Goal: Task Accomplishment & Management: Use online tool/utility

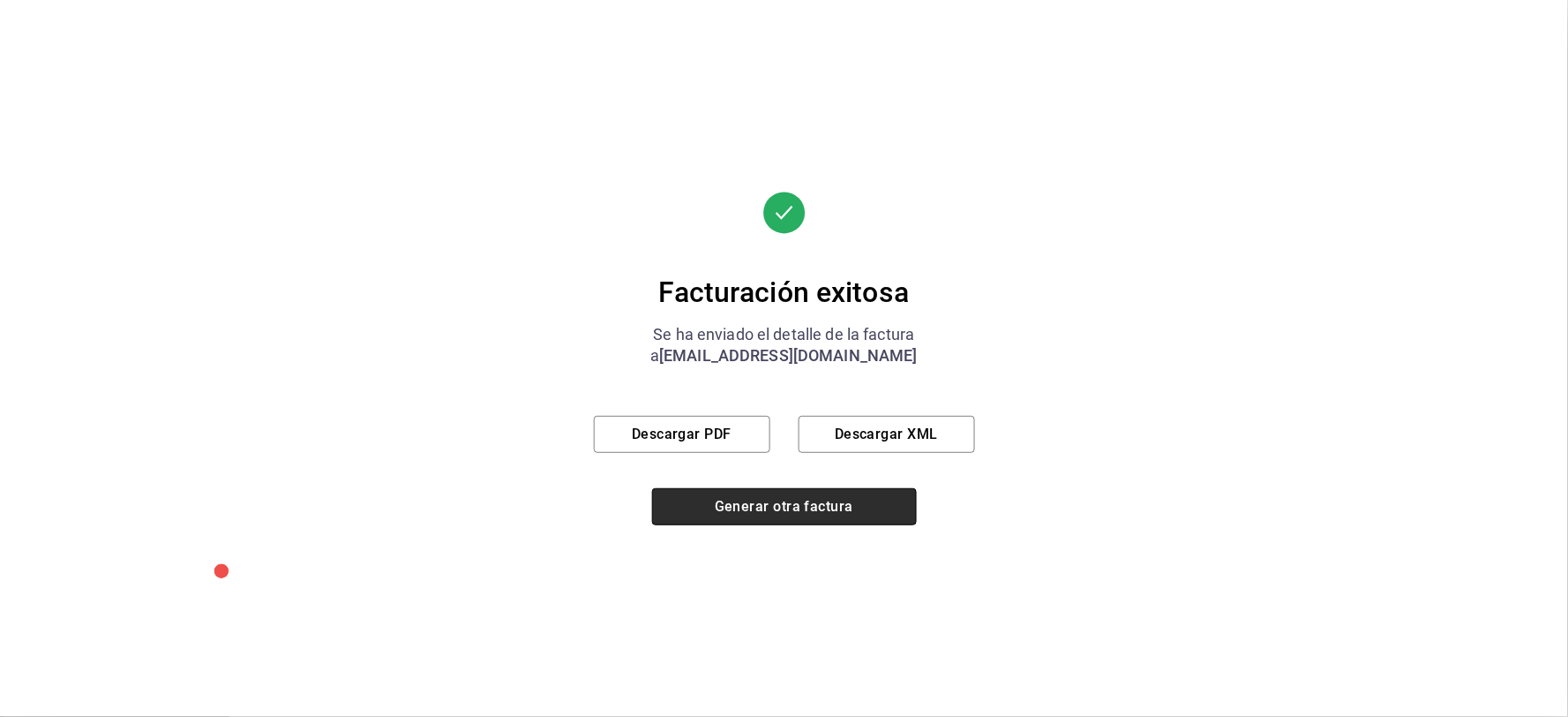
click at [747, 501] on button "Generar otra factura" at bounding box center [784, 507] width 265 height 37
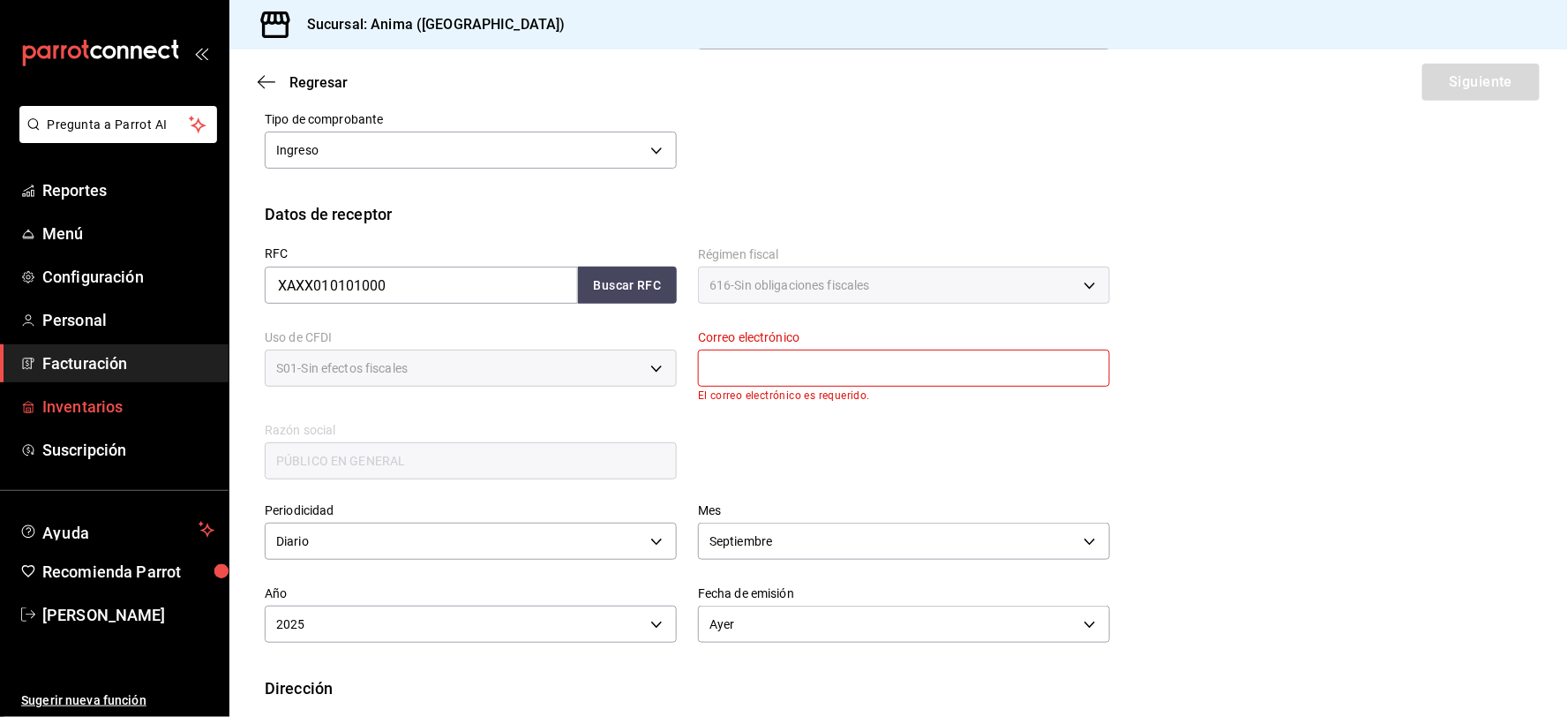
click at [110, 415] on span "Inventarios" at bounding box center [128, 406] width 172 height 24
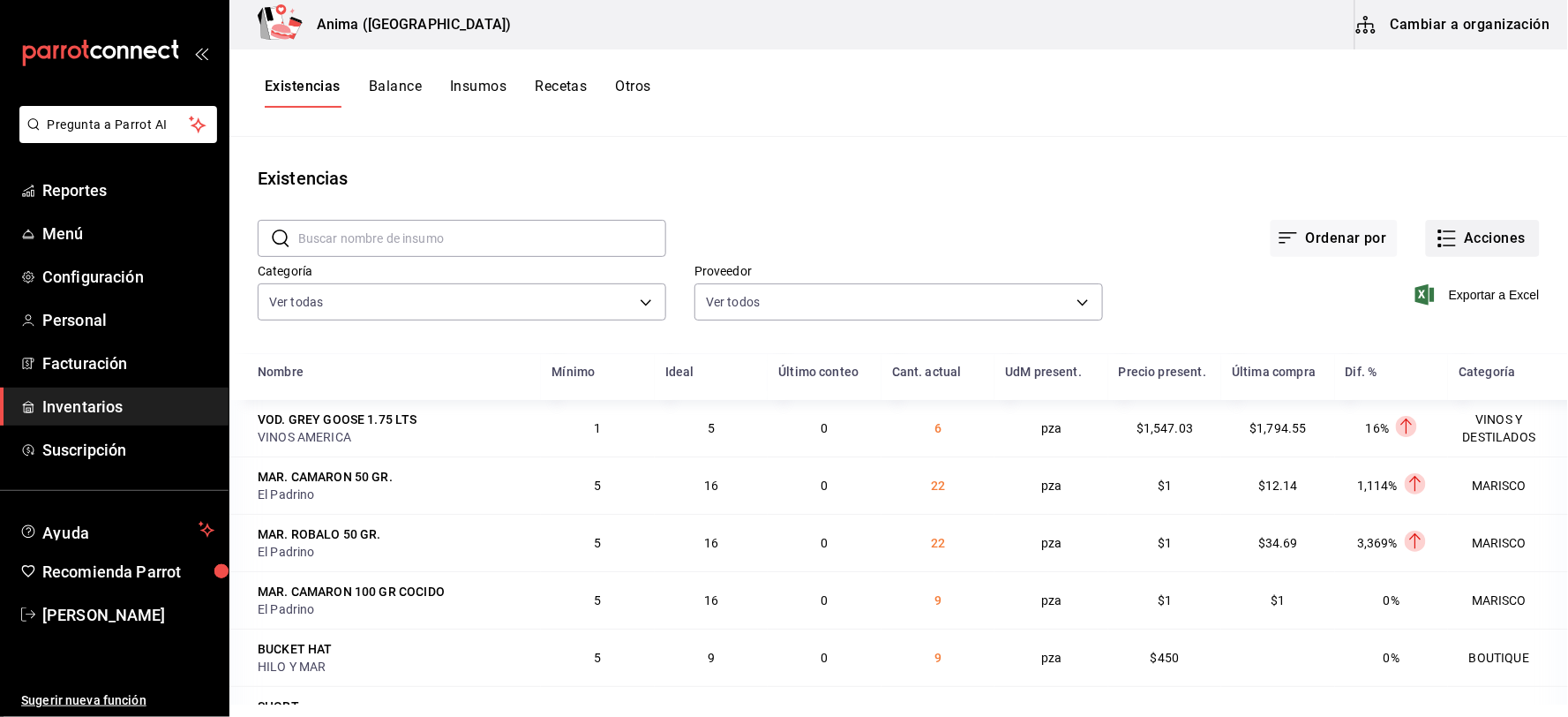
click at [1443, 241] on button "Acciones" at bounding box center [1482, 238] width 114 height 37
click at [1483, 239] on button "Acciones" at bounding box center [1482, 238] width 114 height 37
click at [1473, 240] on button "Acciones" at bounding box center [1482, 238] width 114 height 37
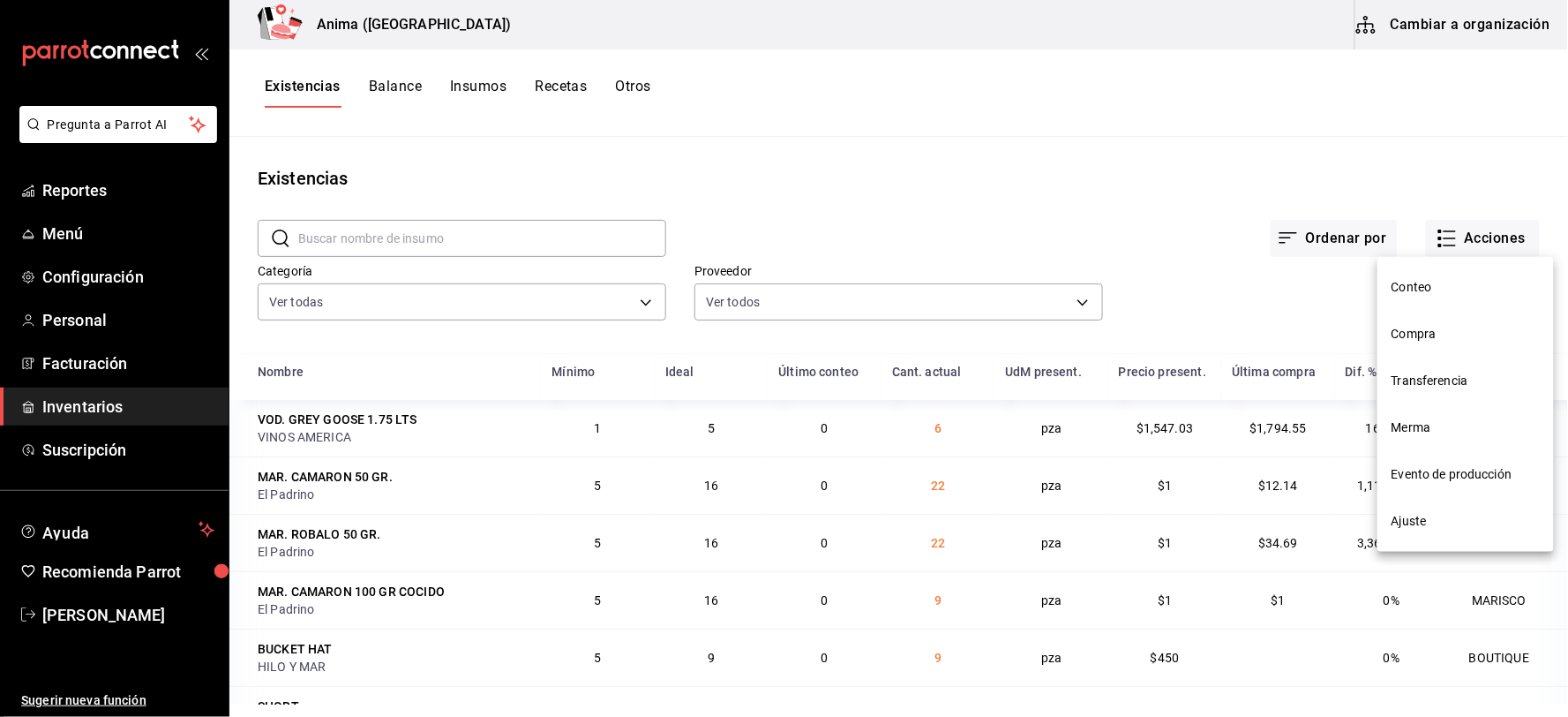
click at [1435, 415] on li "Merma" at bounding box center [1465, 427] width 177 height 46
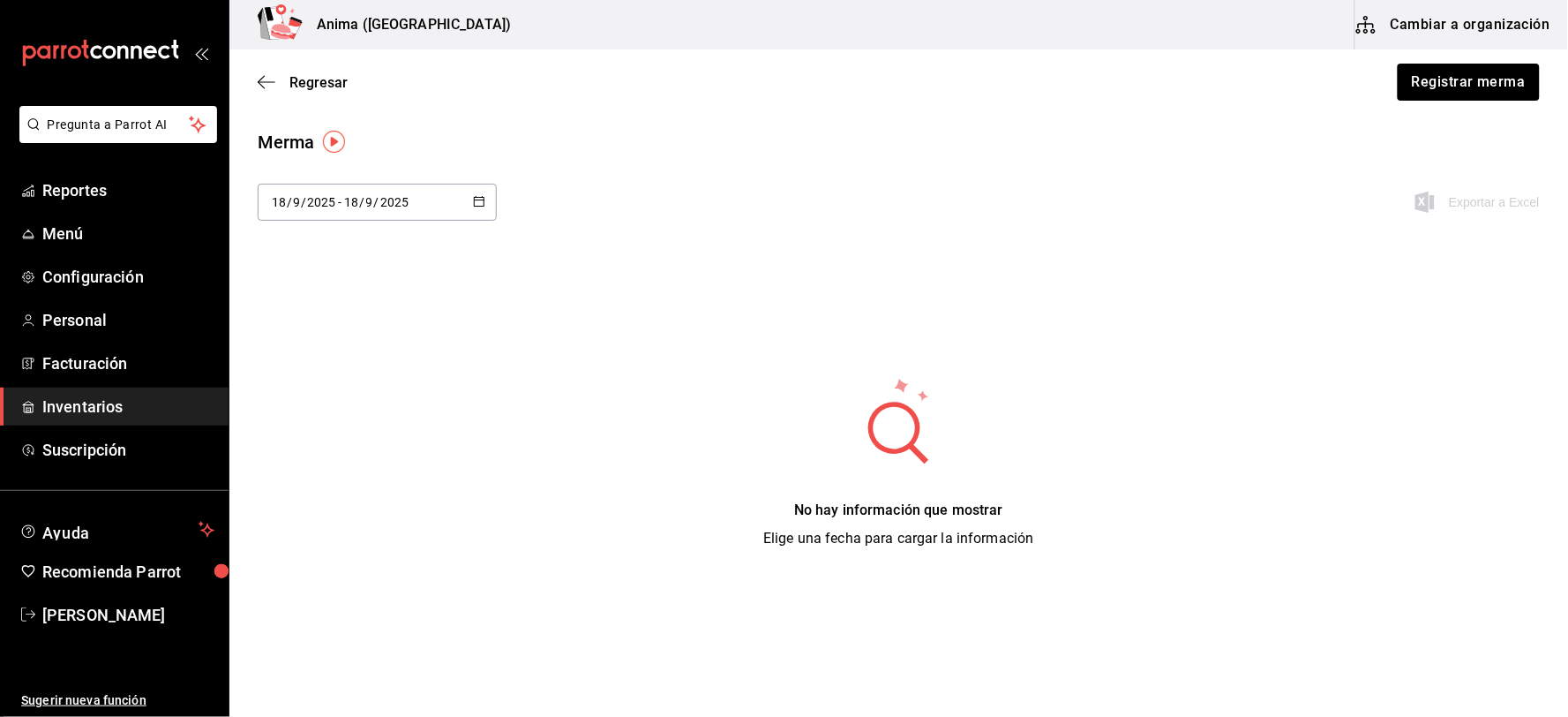
click at [380, 206] on input "2025" at bounding box center [394, 202] width 30 height 15
click at [336, 341] on li "Última semana" at bounding box center [341, 338] width 167 height 40
type input "[DATE]"
type input "14"
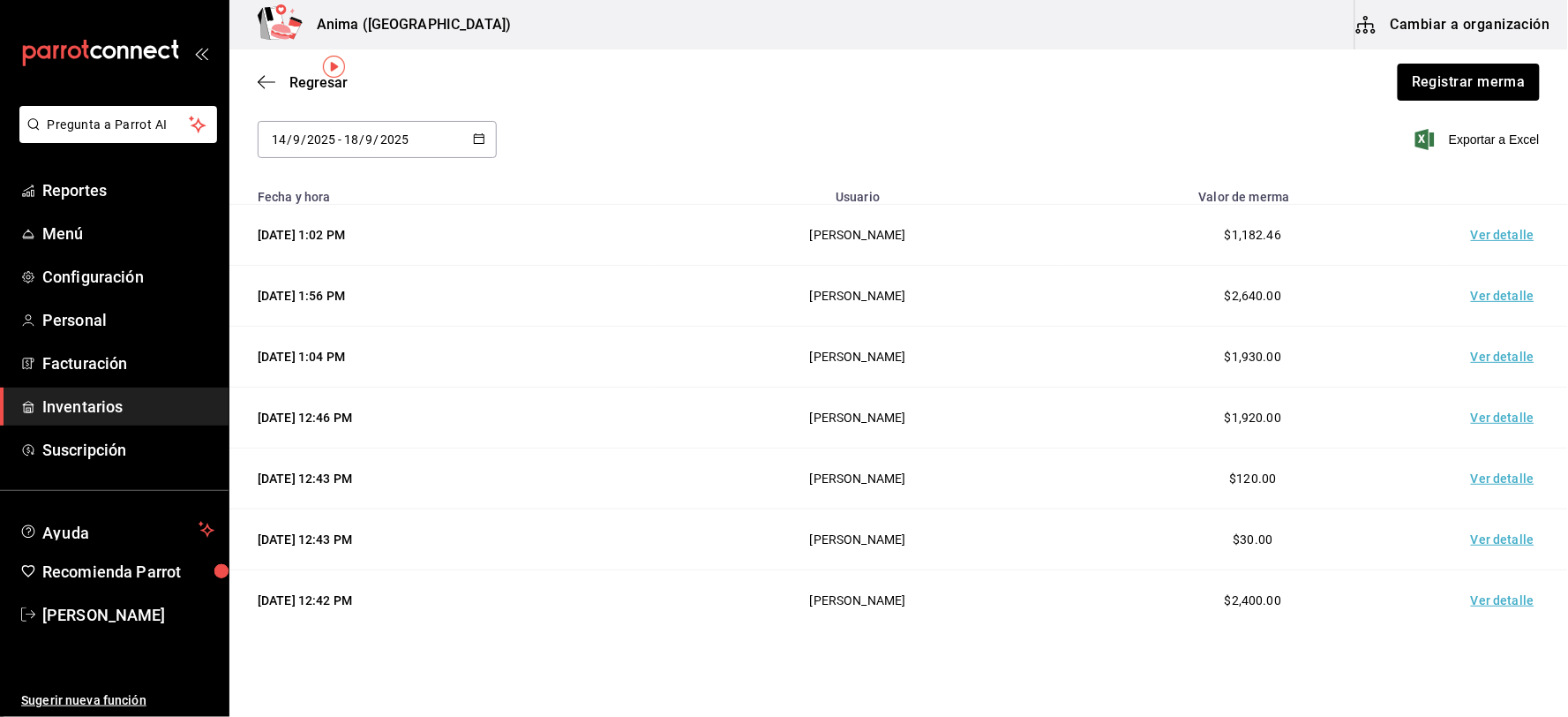
scroll to position [98, 0]
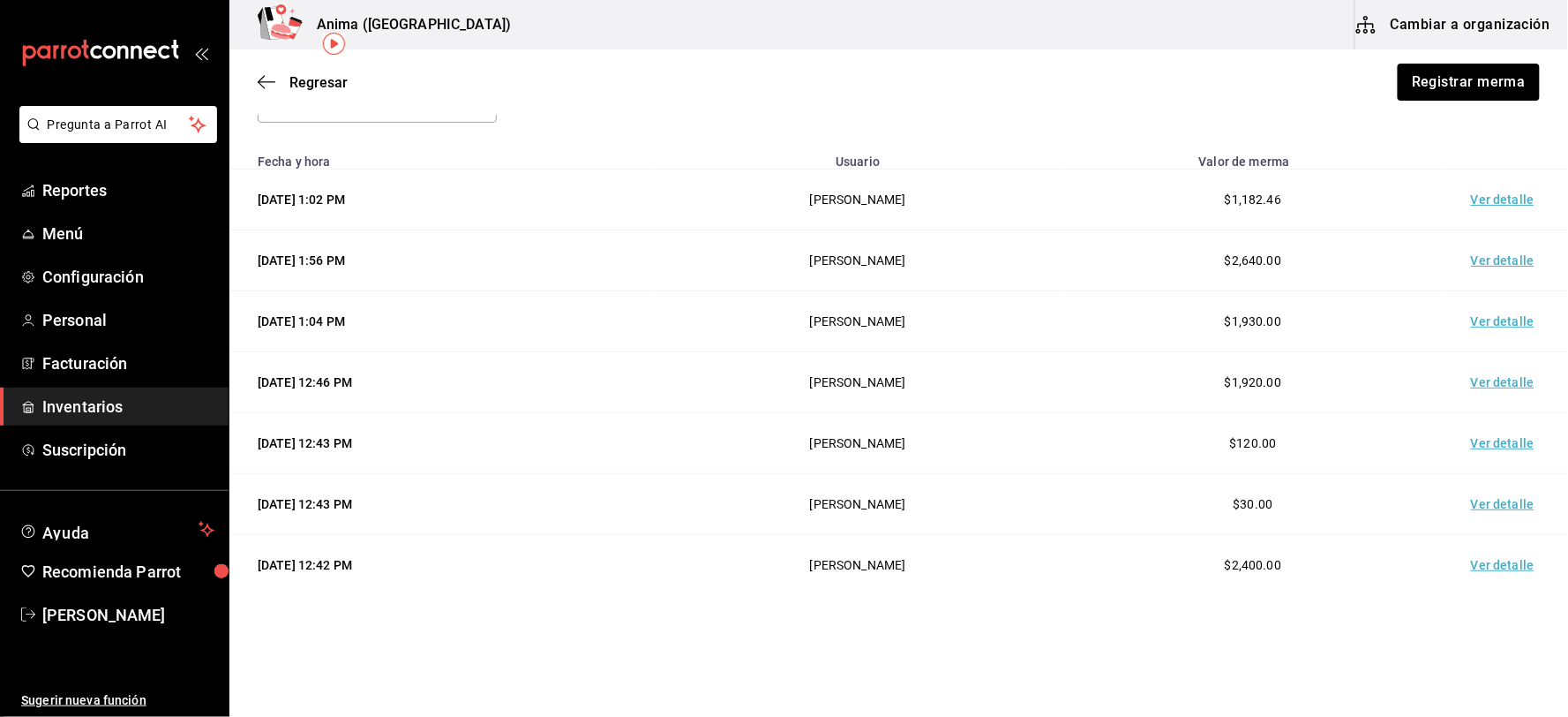
click at [1501, 439] on td "Ver detalle" at bounding box center [1506, 443] width 124 height 61
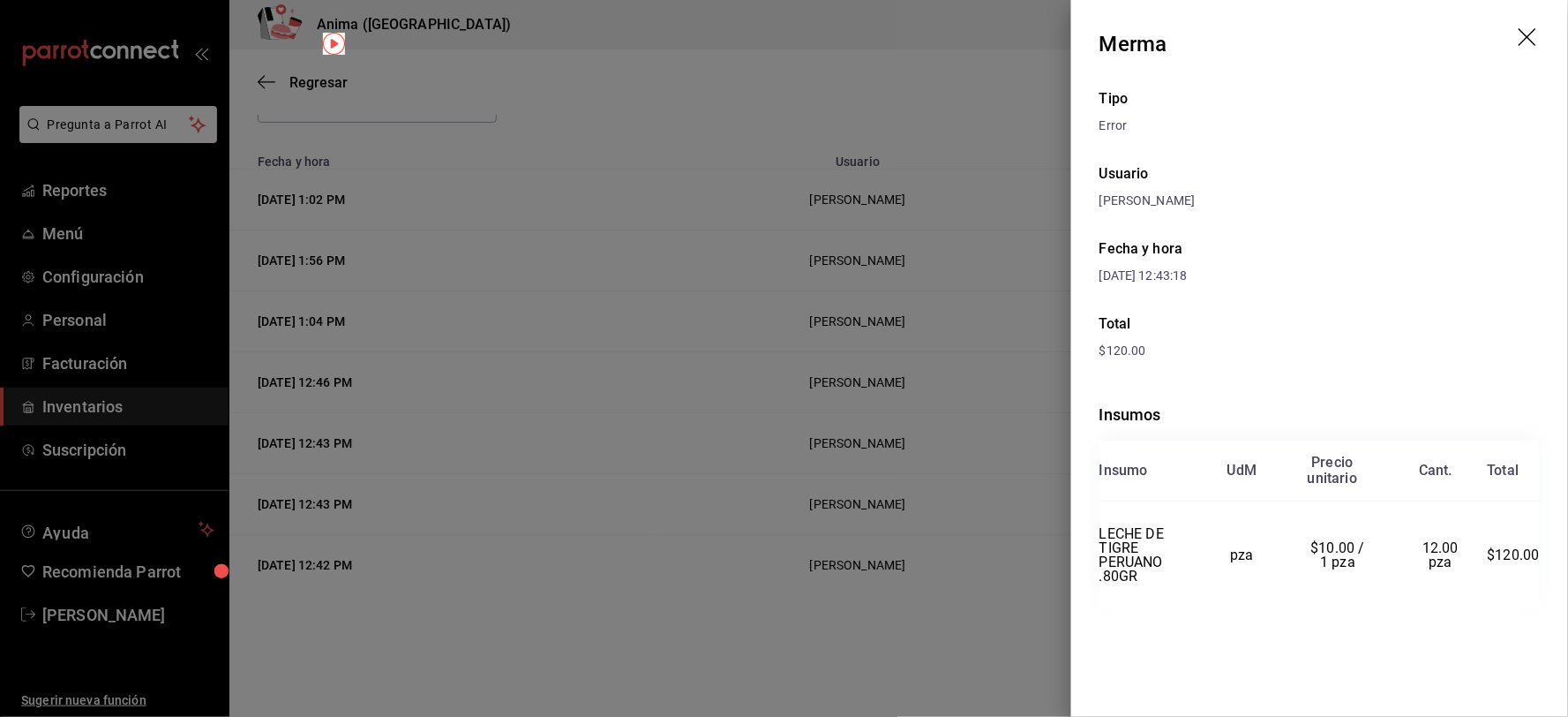
click at [824, 424] on div at bounding box center [784, 358] width 1568 height 717
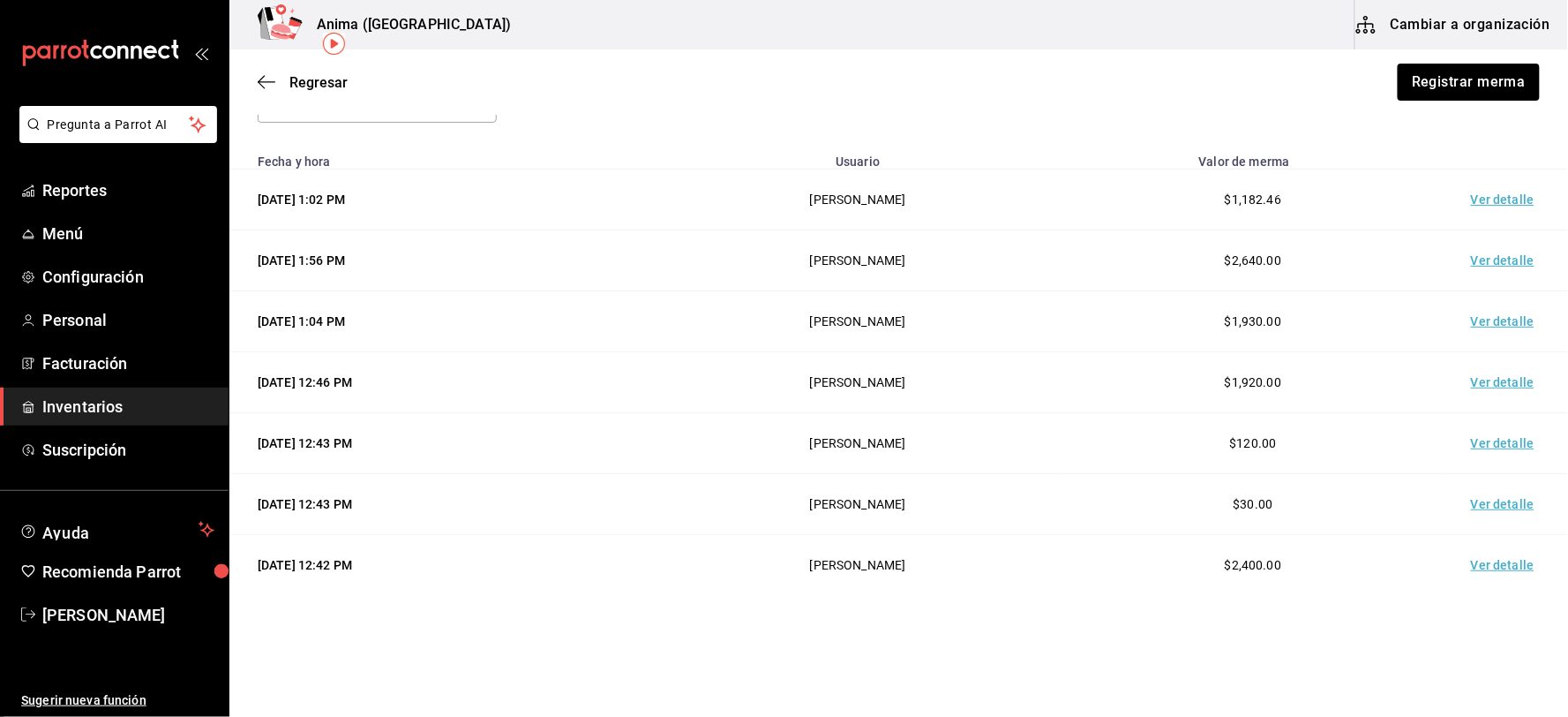
click at [1482, 382] on td "Ver detalle" at bounding box center [1506, 383] width 124 height 61
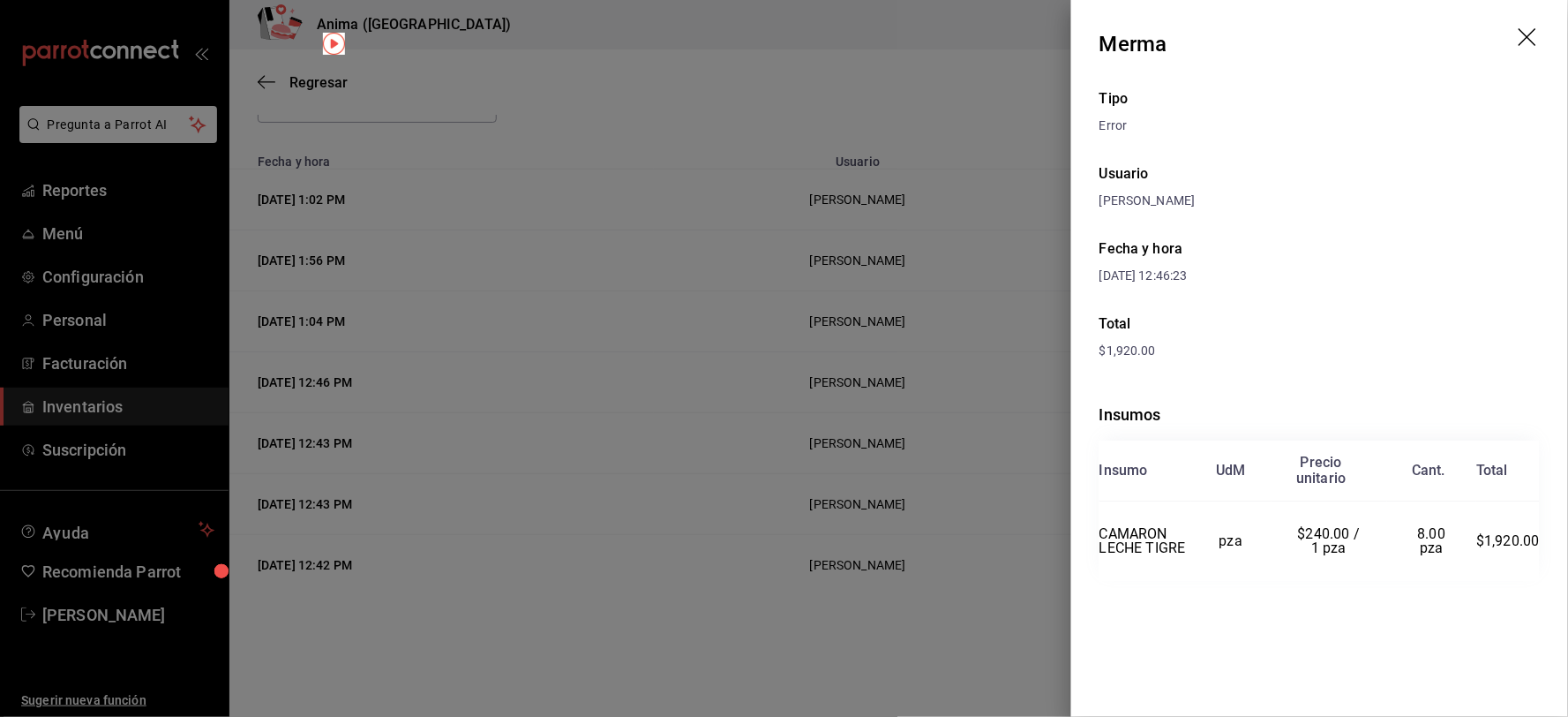
drag, startPoint x: 892, startPoint y: 443, endPoint x: 941, endPoint y: 441, distance: 49.0
click at [893, 443] on div at bounding box center [784, 358] width 1568 height 717
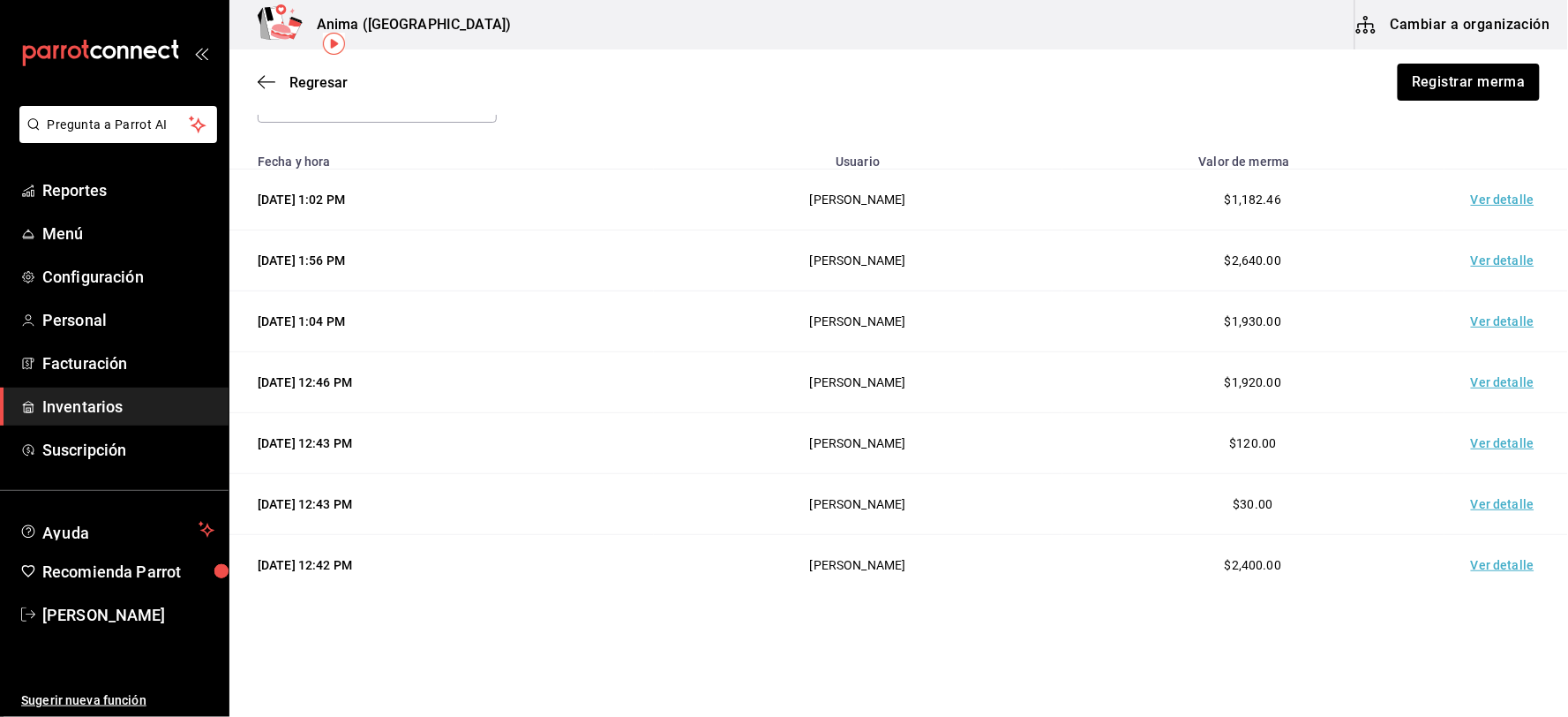
click at [1498, 322] on td "Ver detalle" at bounding box center [1506, 322] width 124 height 61
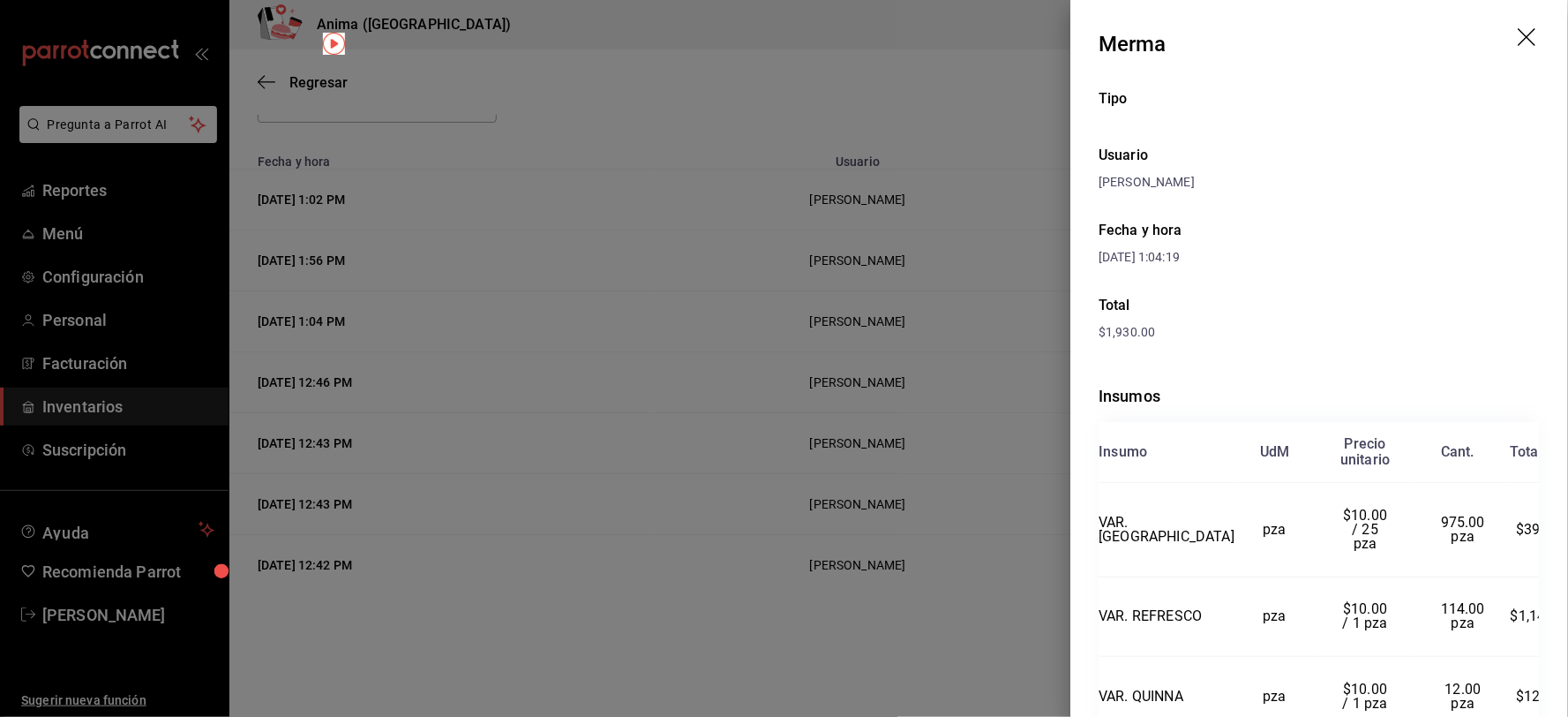
click at [891, 415] on div at bounding box center [784, 358] width 1568 height 717
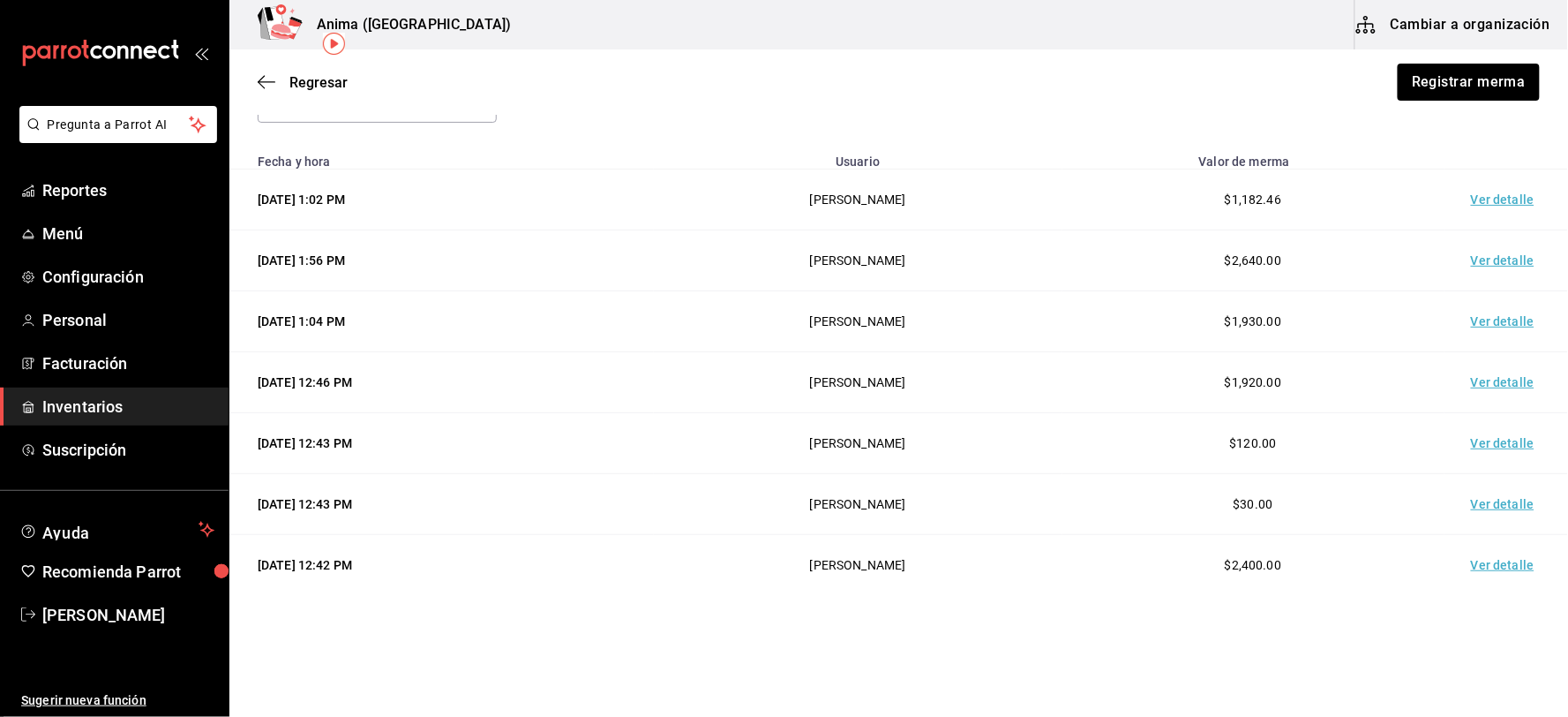
click at [1462, 245] on td "Ver detalle" at bounding box center [1506, 261] width 124 height 61
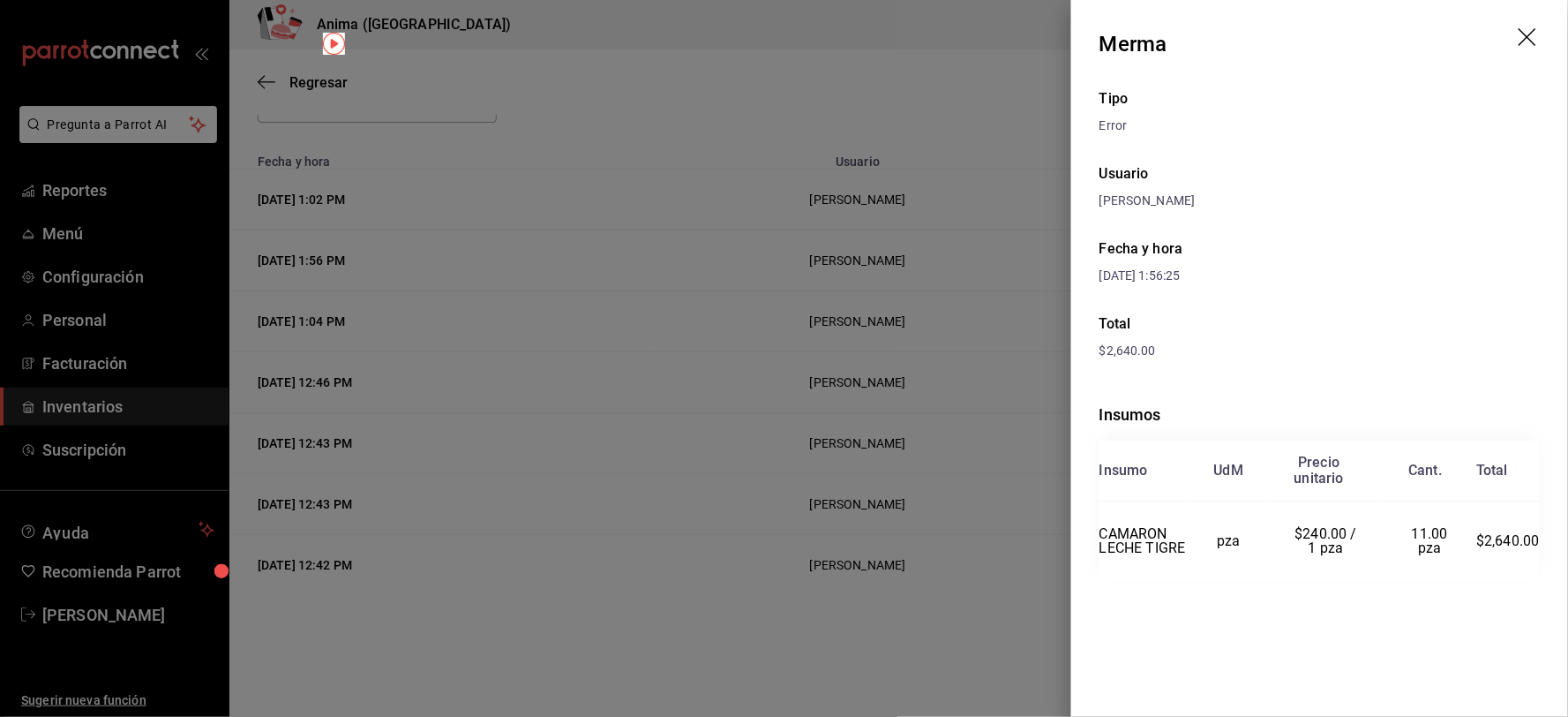
click at [795, 461] on div at bounding box center [784, 358] width 1568 height 717
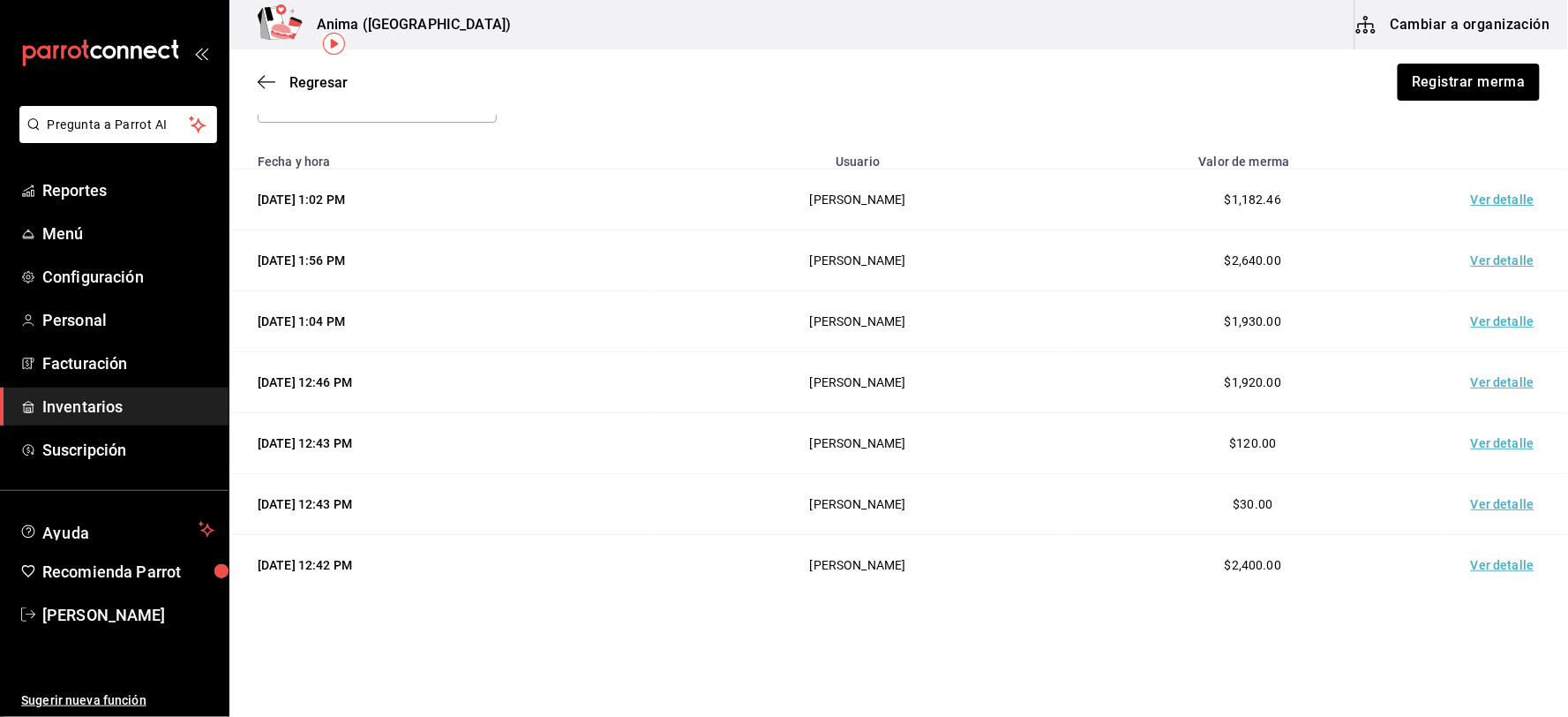
click at [1469, 206] on td "Ver detalle" at bounding box center [1506, 200] width 124 height 61
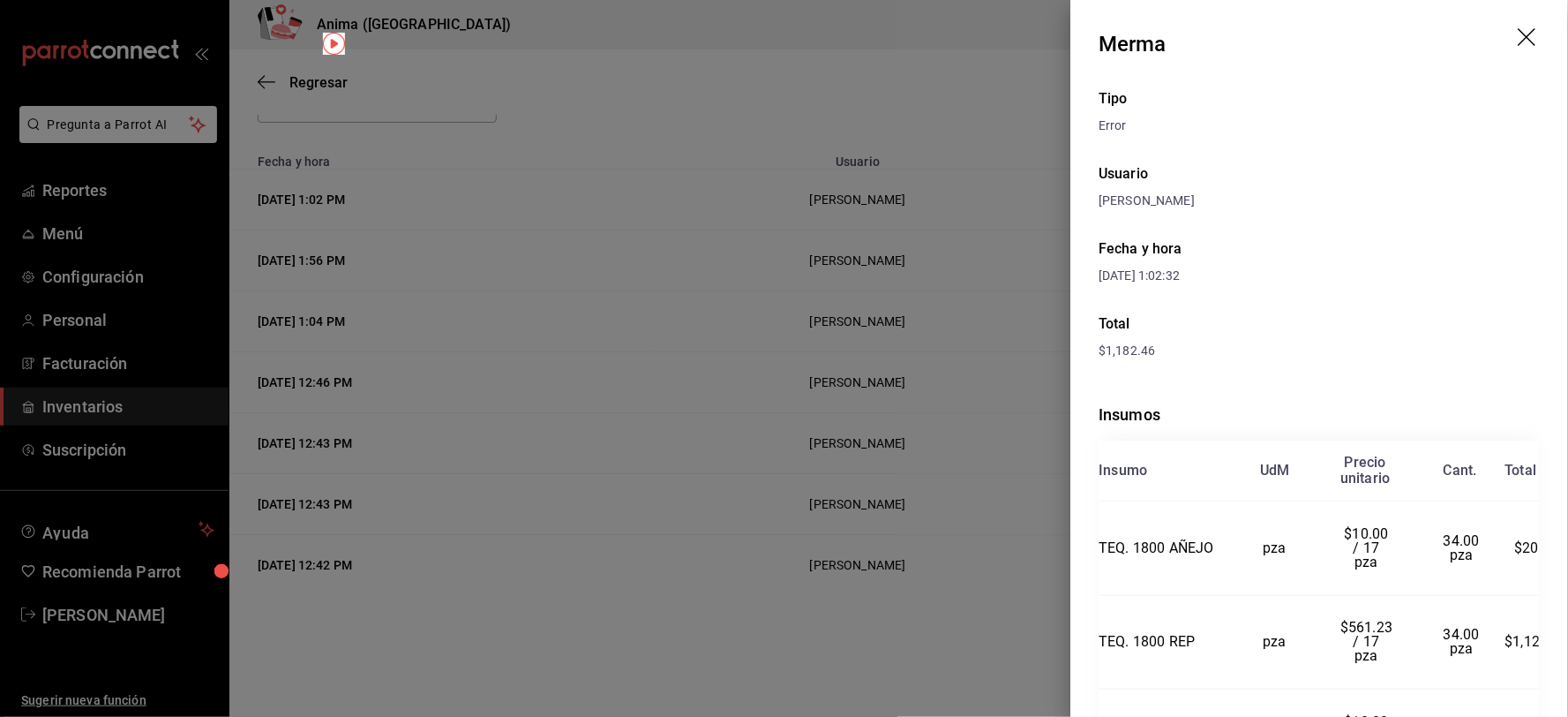
click at [1000, 416] on div at bounding box center [784, 358] width 1568 height 717
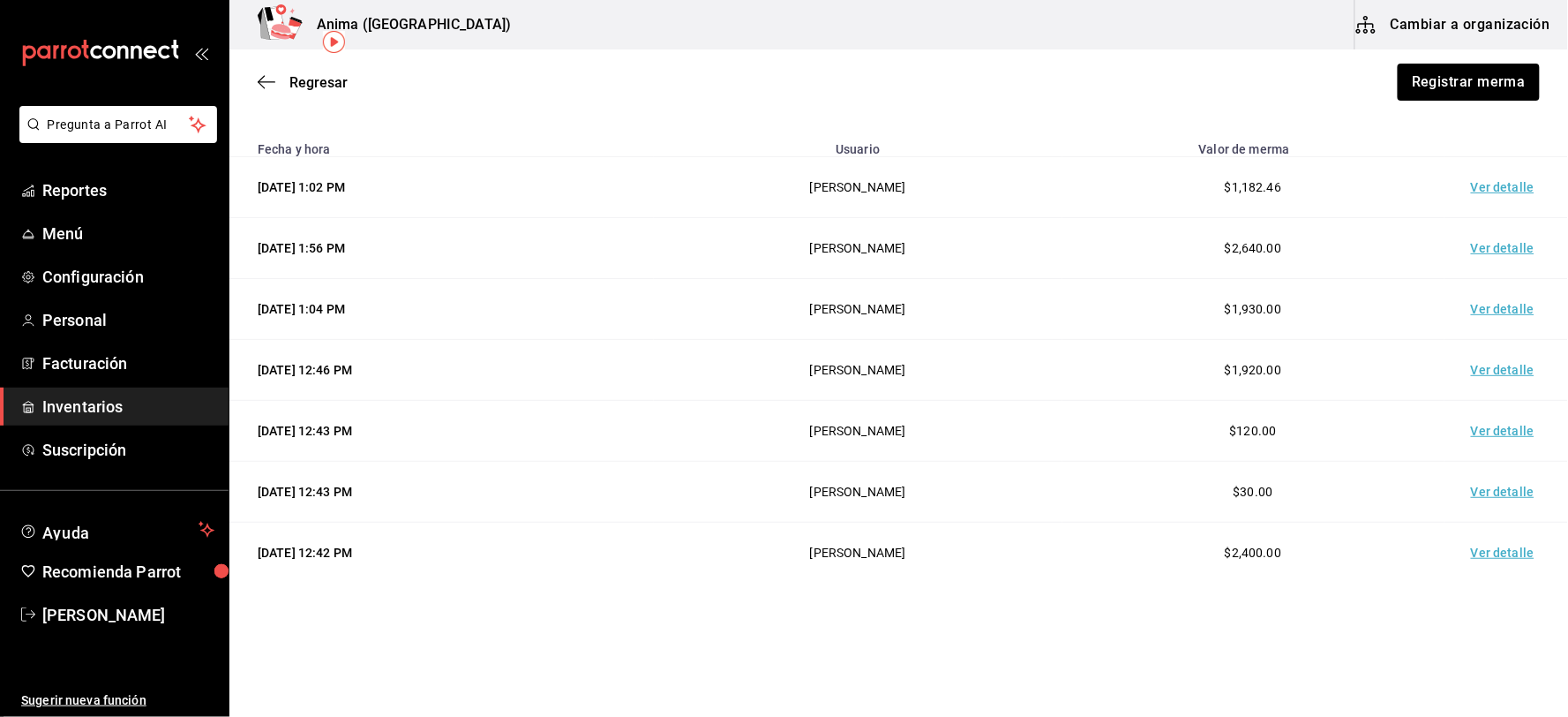
scroll to position [133, 0]
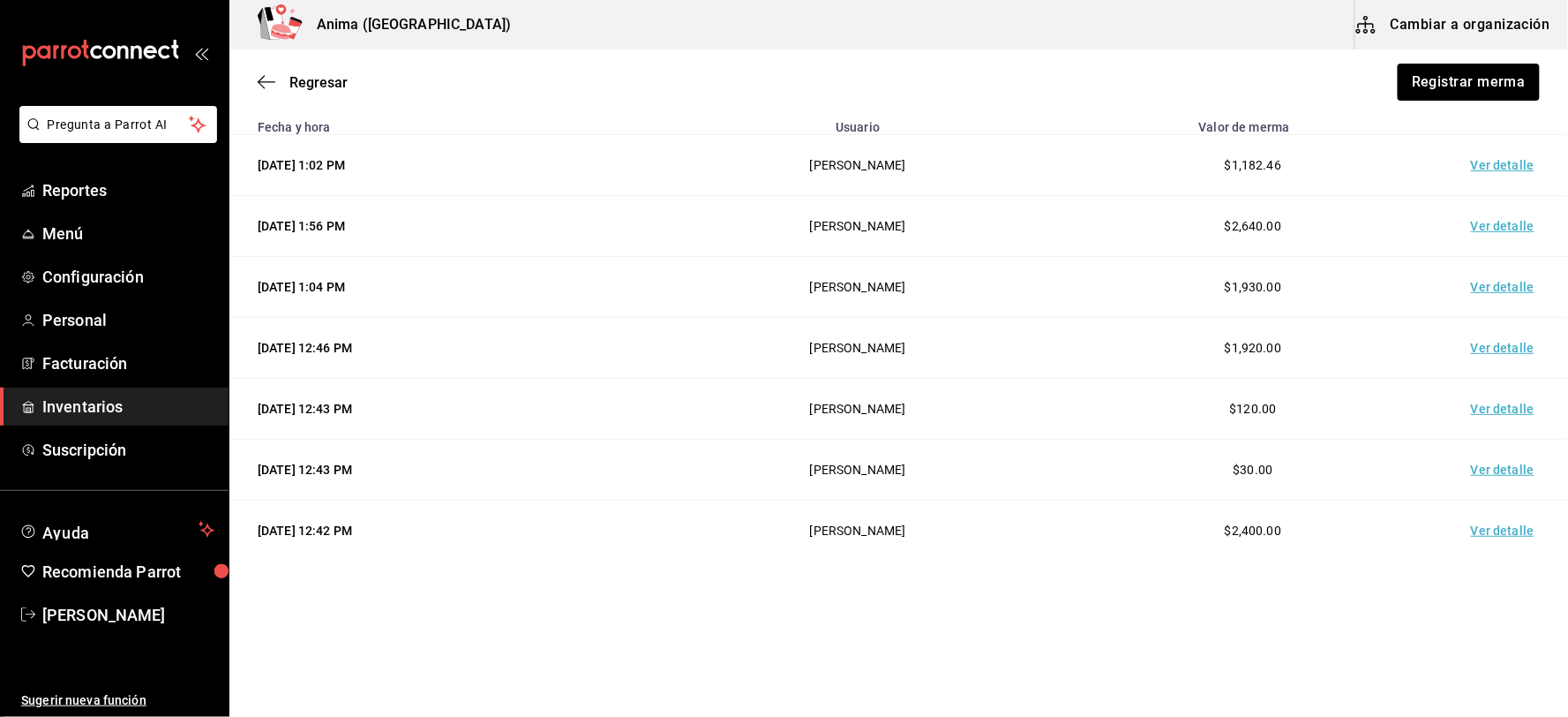
click at [1481, 464] on td "Ver detalle" at bounding box center [1506, 469] width 124 height 61
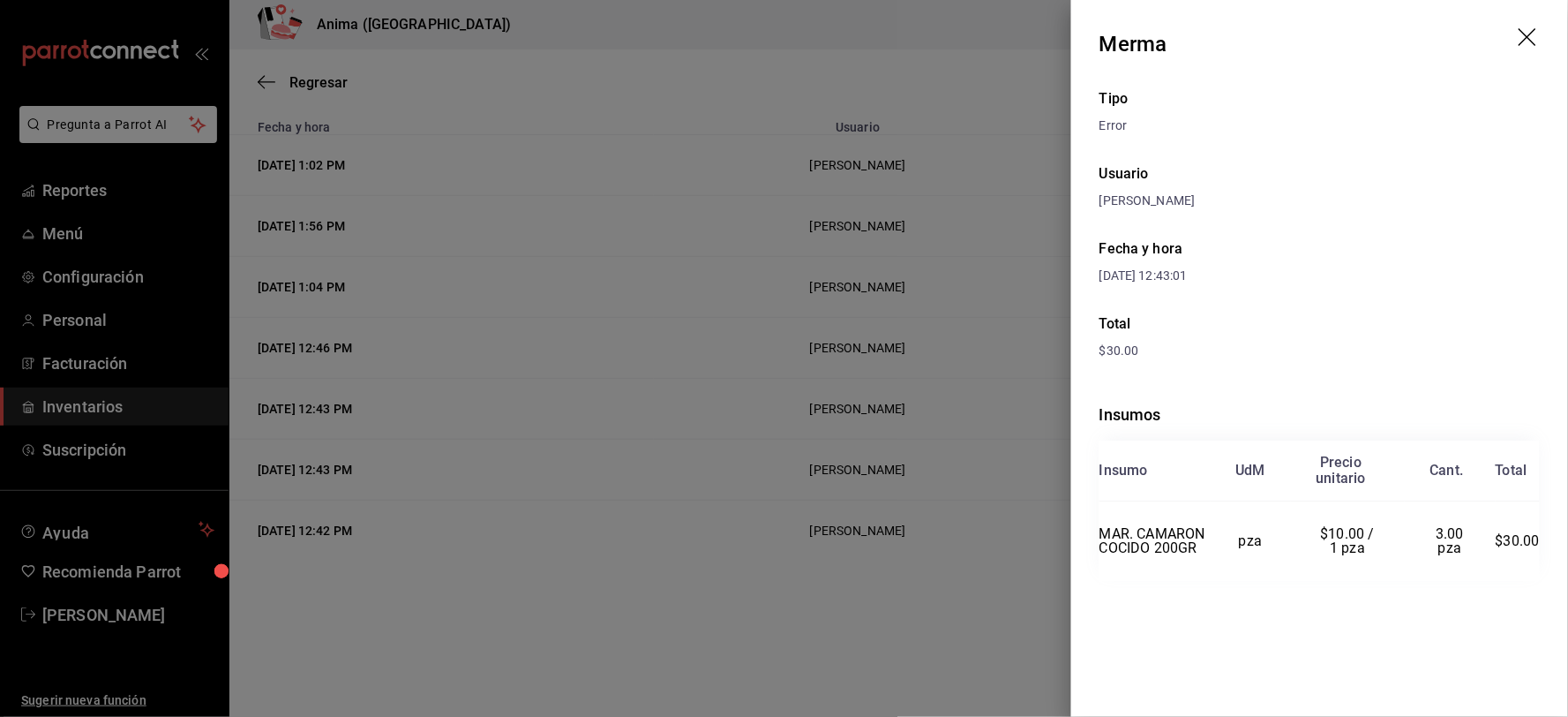
click at [869, 529] on div at bounding box center [784, 358] width 1568 height 717
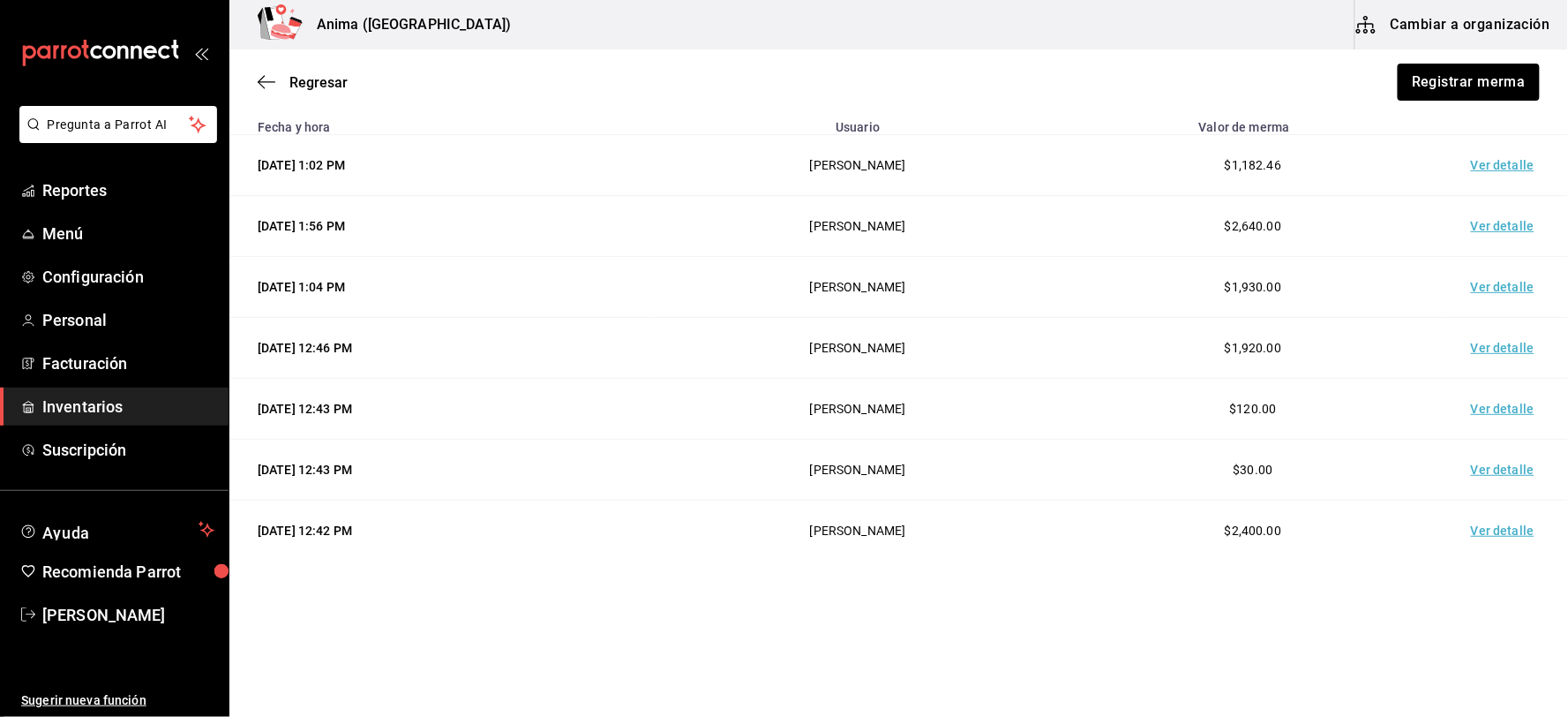
click at [1500, 526] on td "Ver detalle" at bounding box center [1506, 530] width 124 height 61
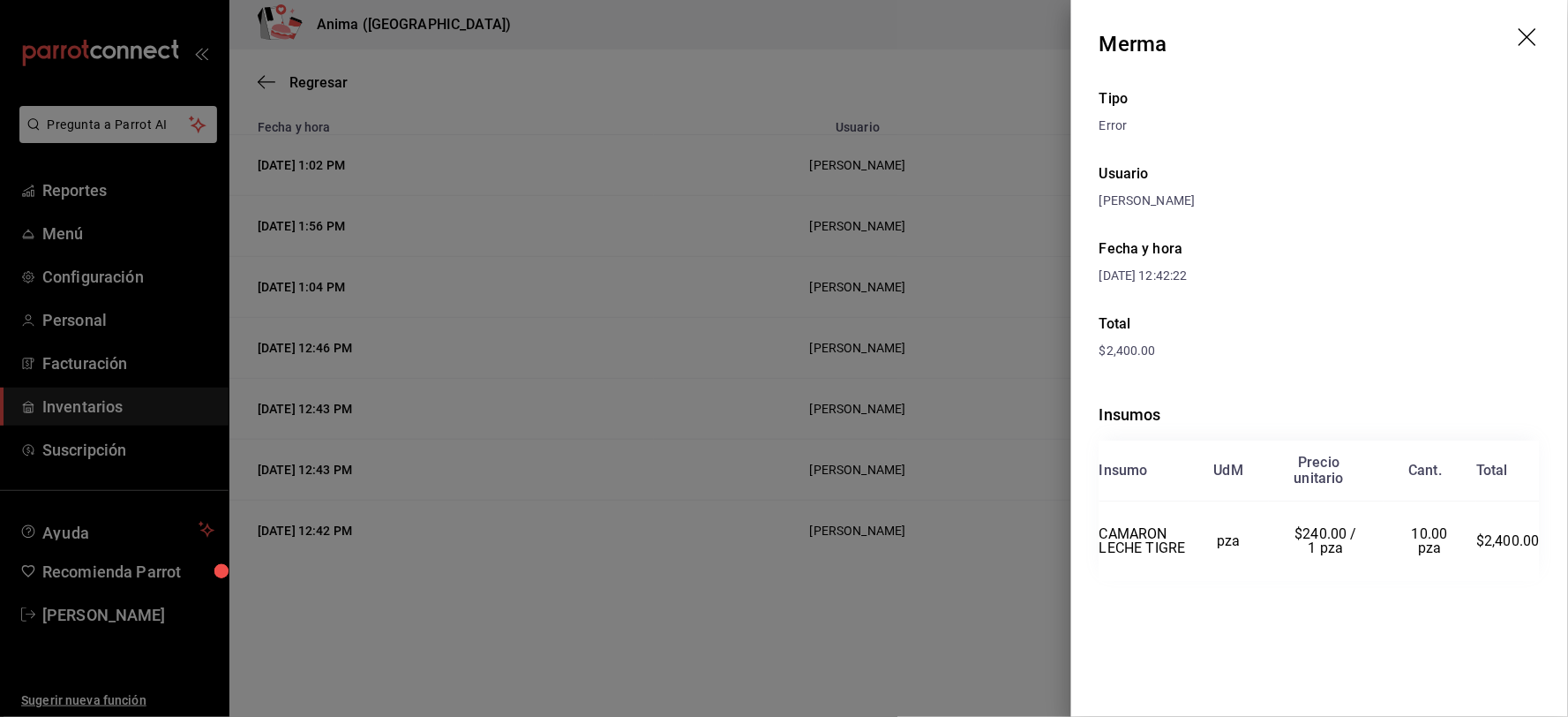
click at [757, 468] on div at bounding box center [784, 358] width 1568 height 717
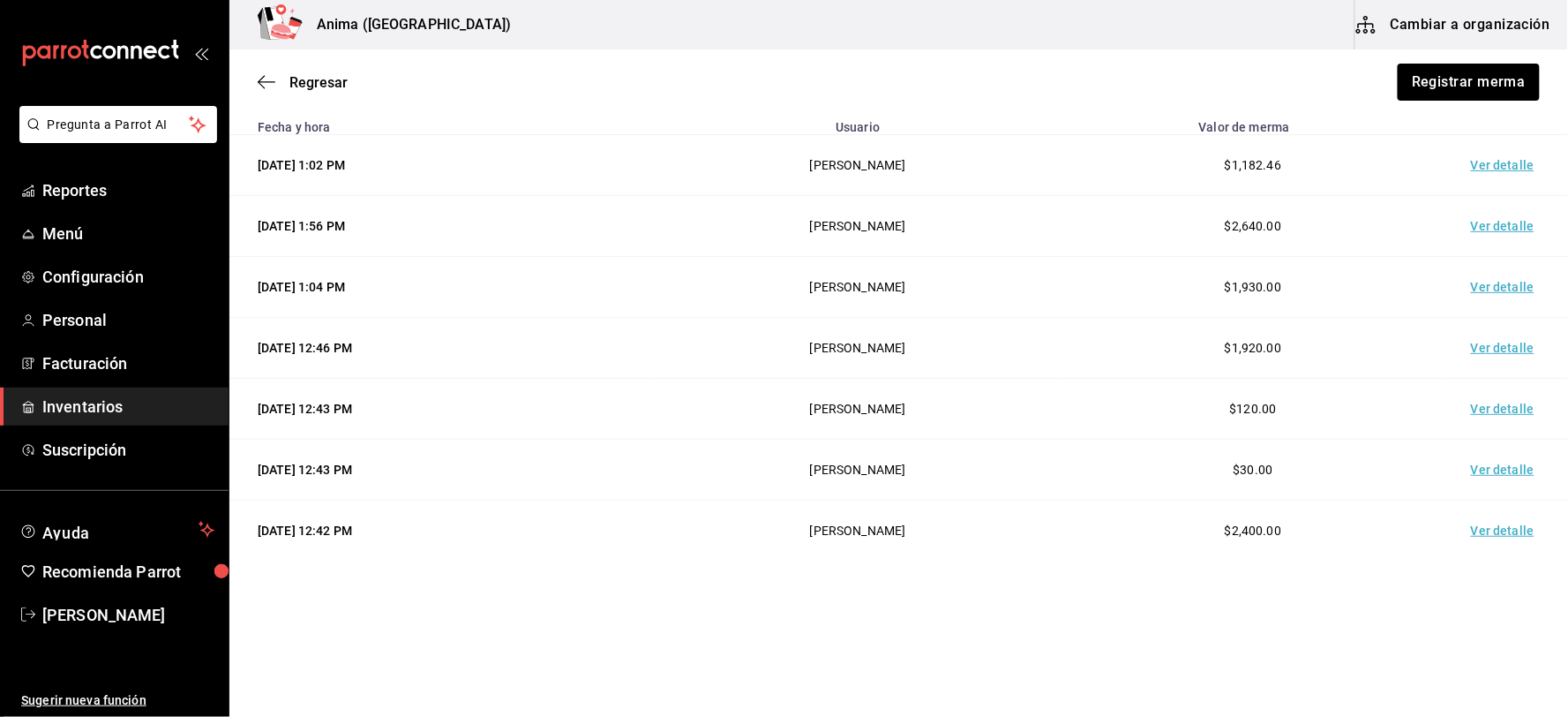
click at [1497, 393] on td "Ver detalle" at bounding box center [1506, 409] width 124 height 61
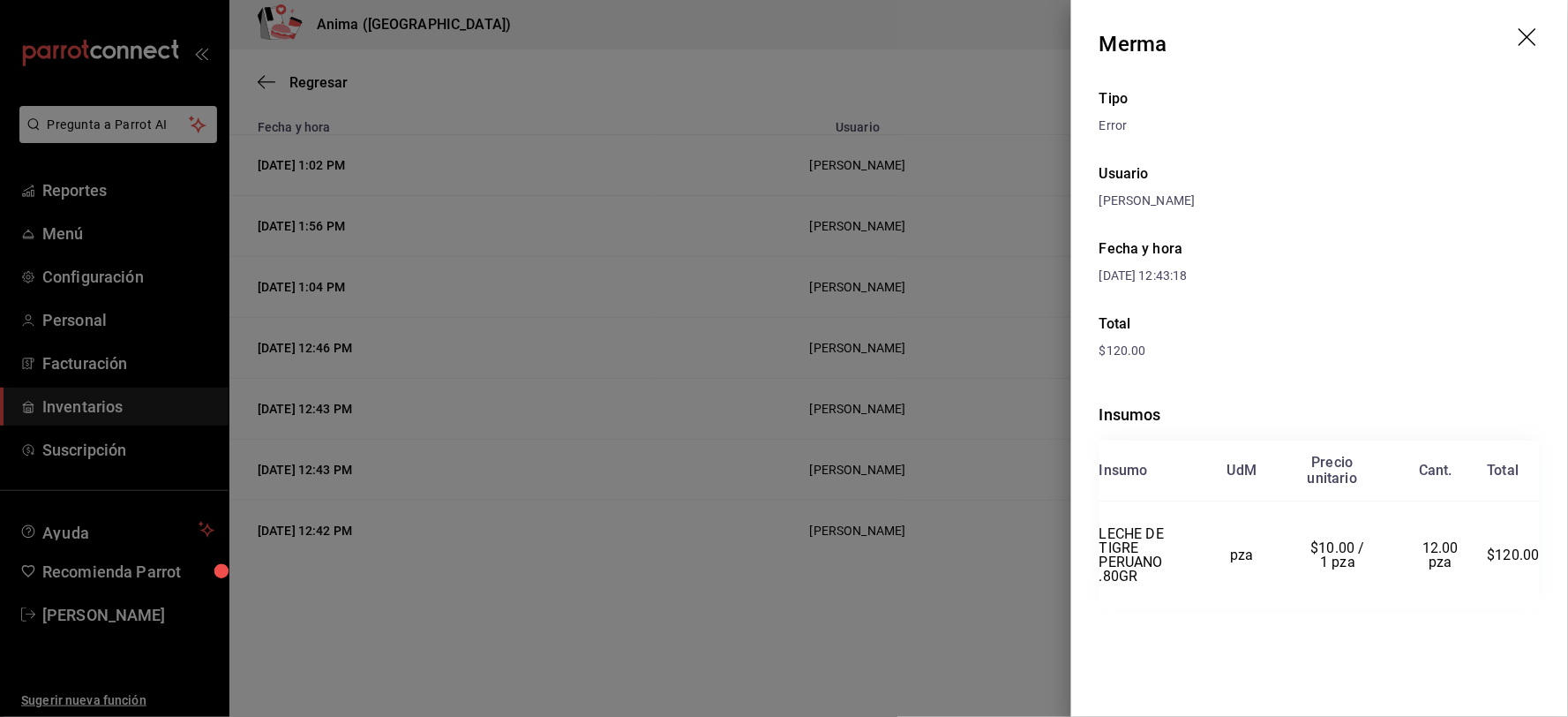
click at [858, 421] on div at bounding box center [784, 358] width 1568 height 717
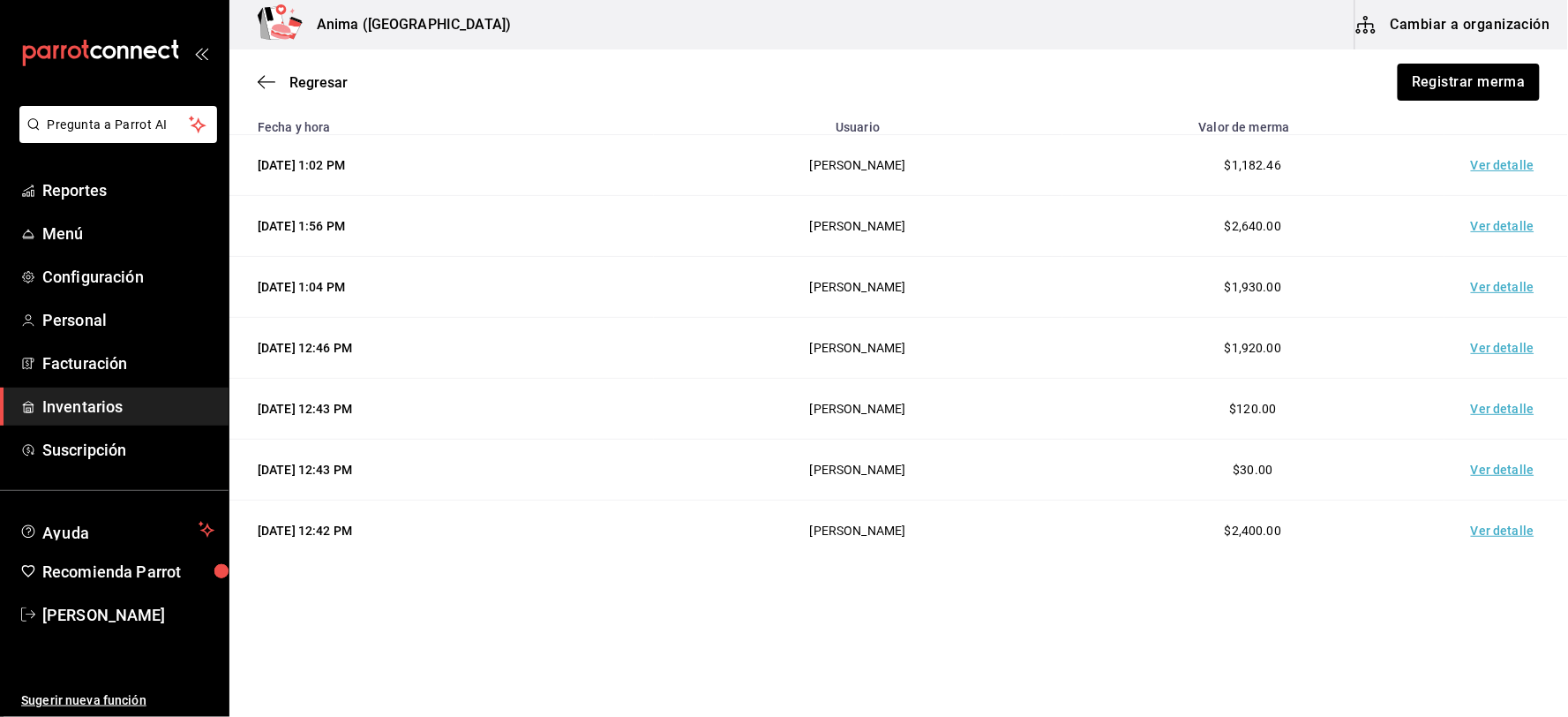
click at [1486, 343] on td "Ver detalle" at bounding box center [1506, 348] width 124 height 61
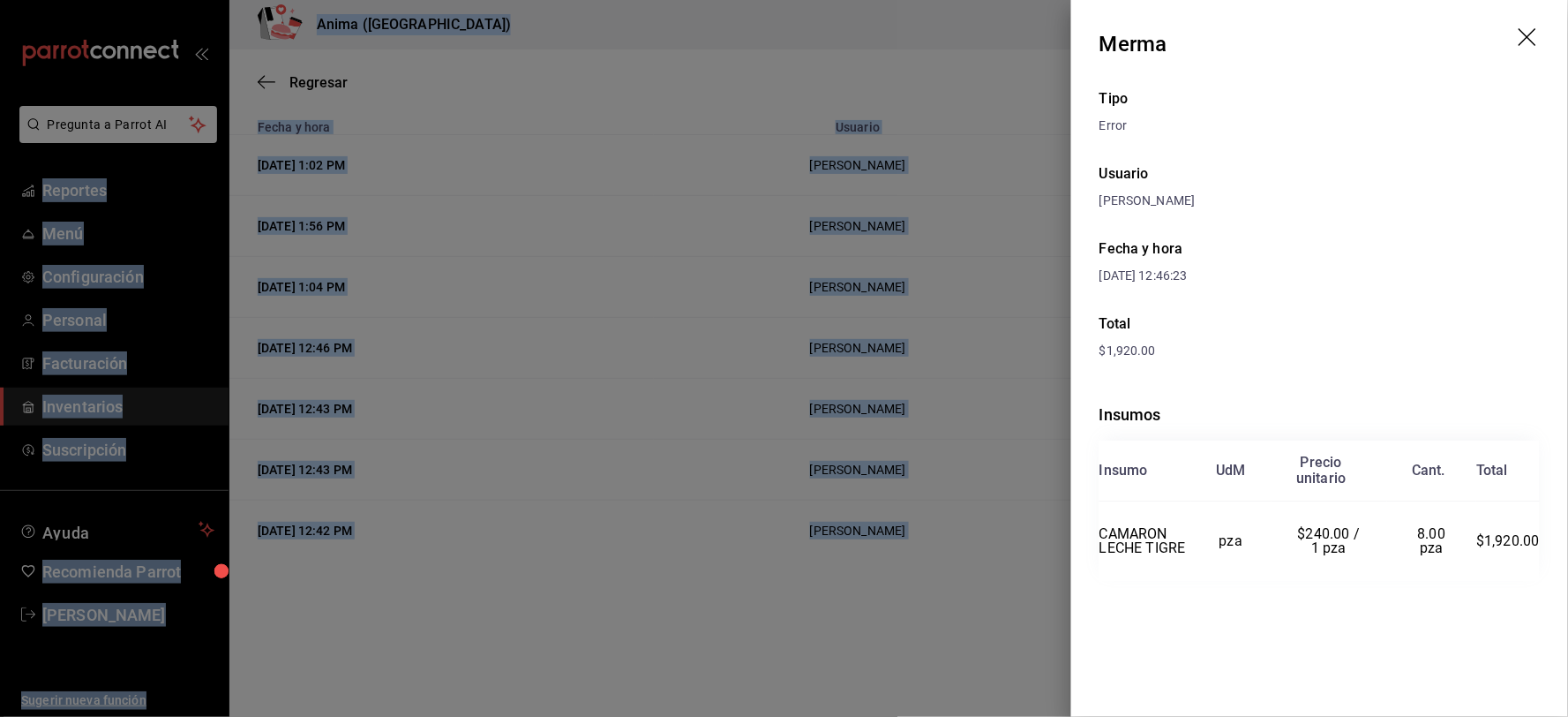
click at [769, 412] on div at bounding box center [784, 358] width 1568 height 717
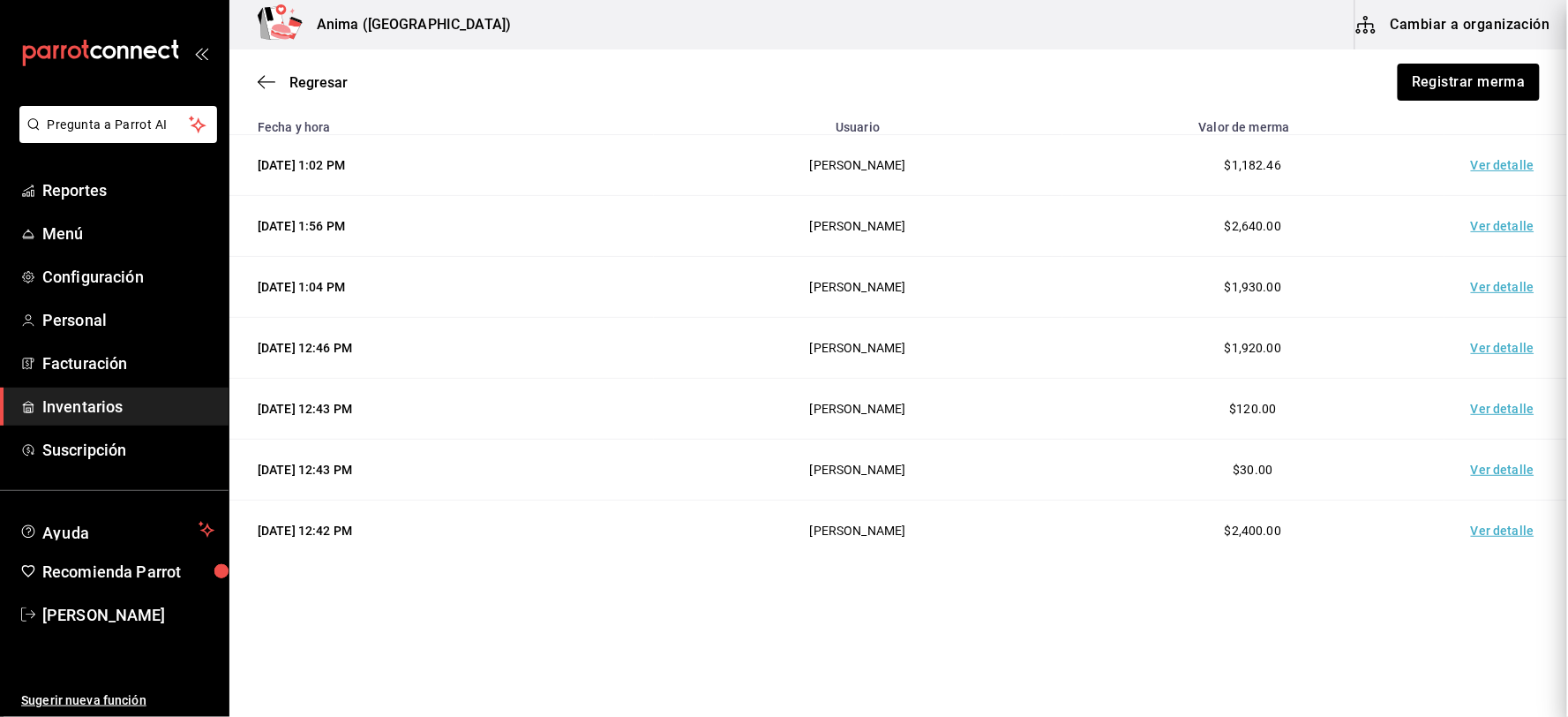
click at [769, 412] on div at bounding box center [784, 358] width 1568 height 717
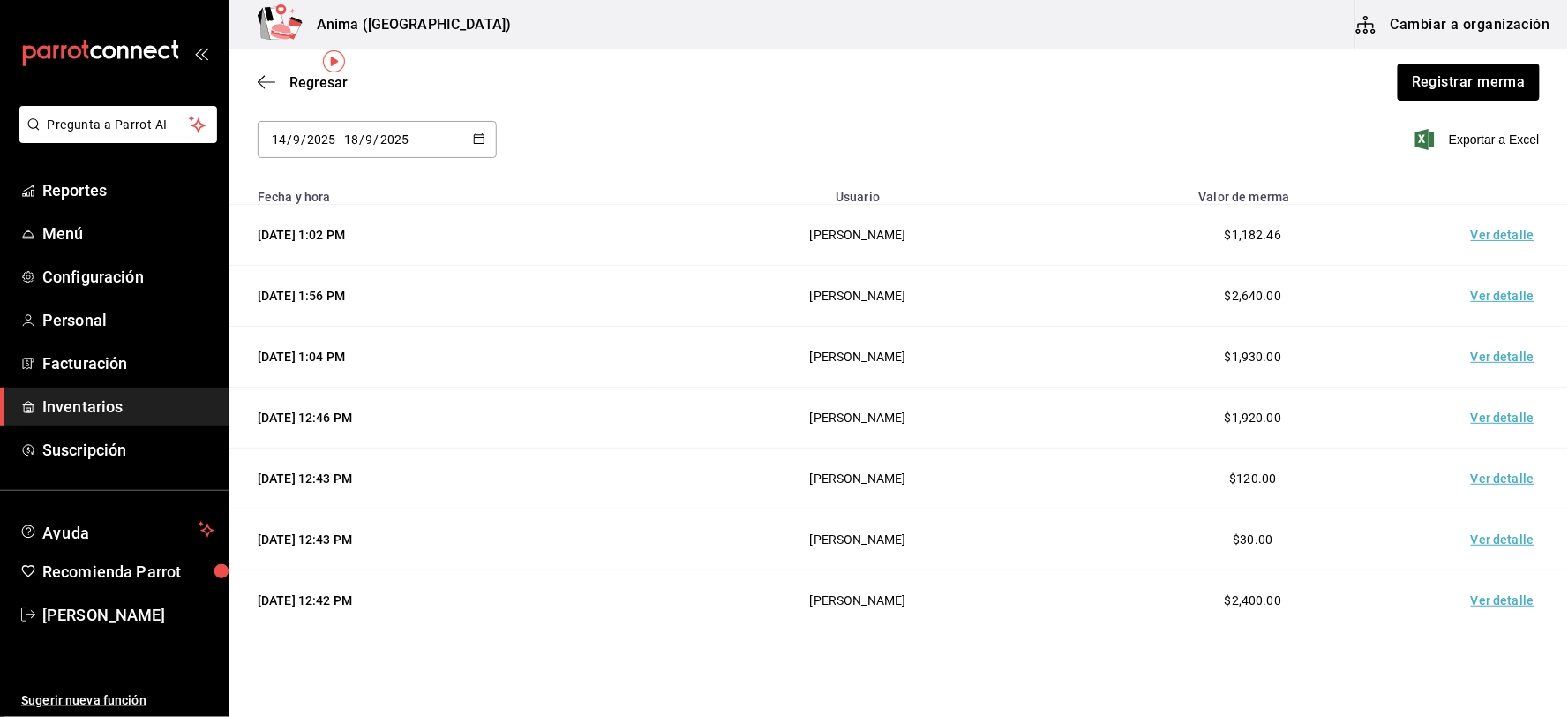
scroll to position [0, 0]
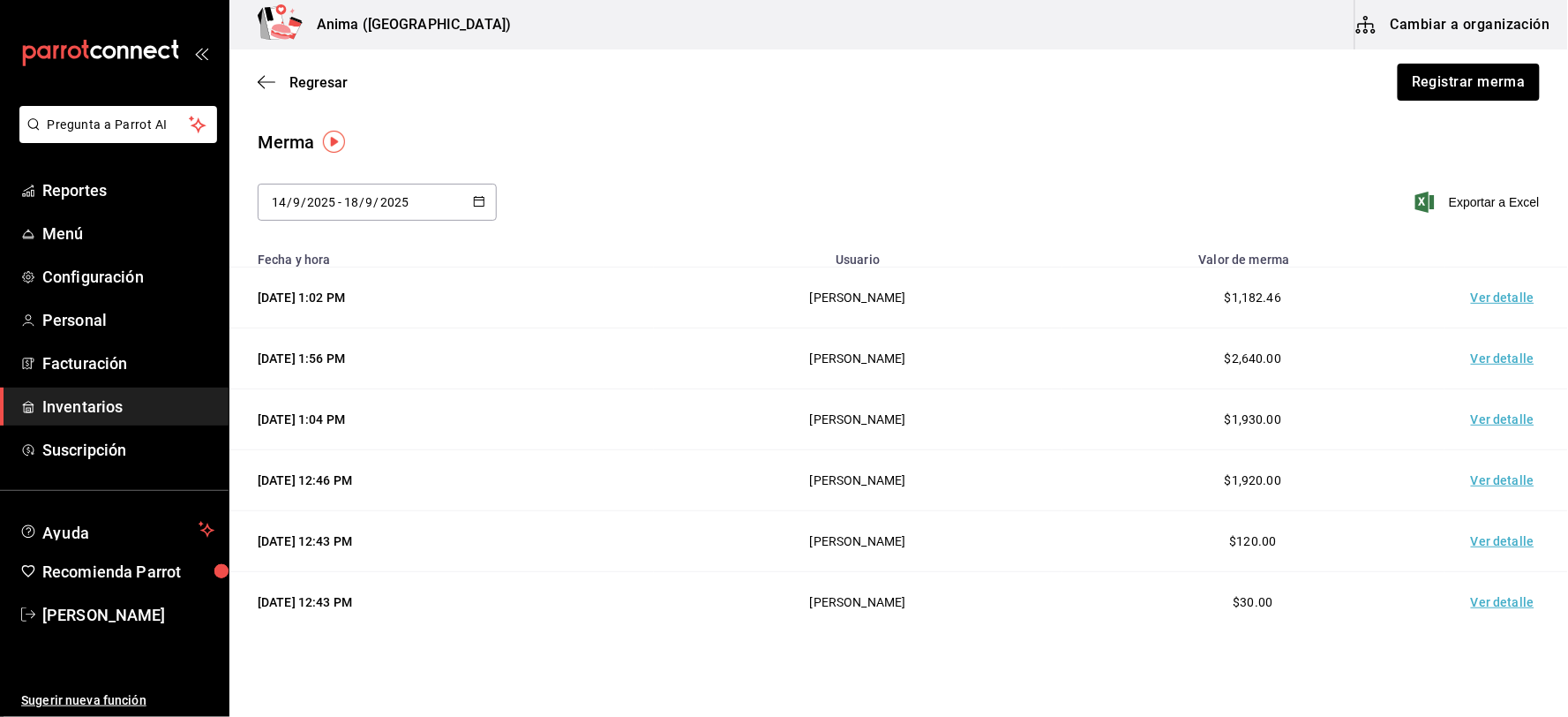
click at [386, 207] on input "2025" at bounding box center [394, 202] width 30 height 15
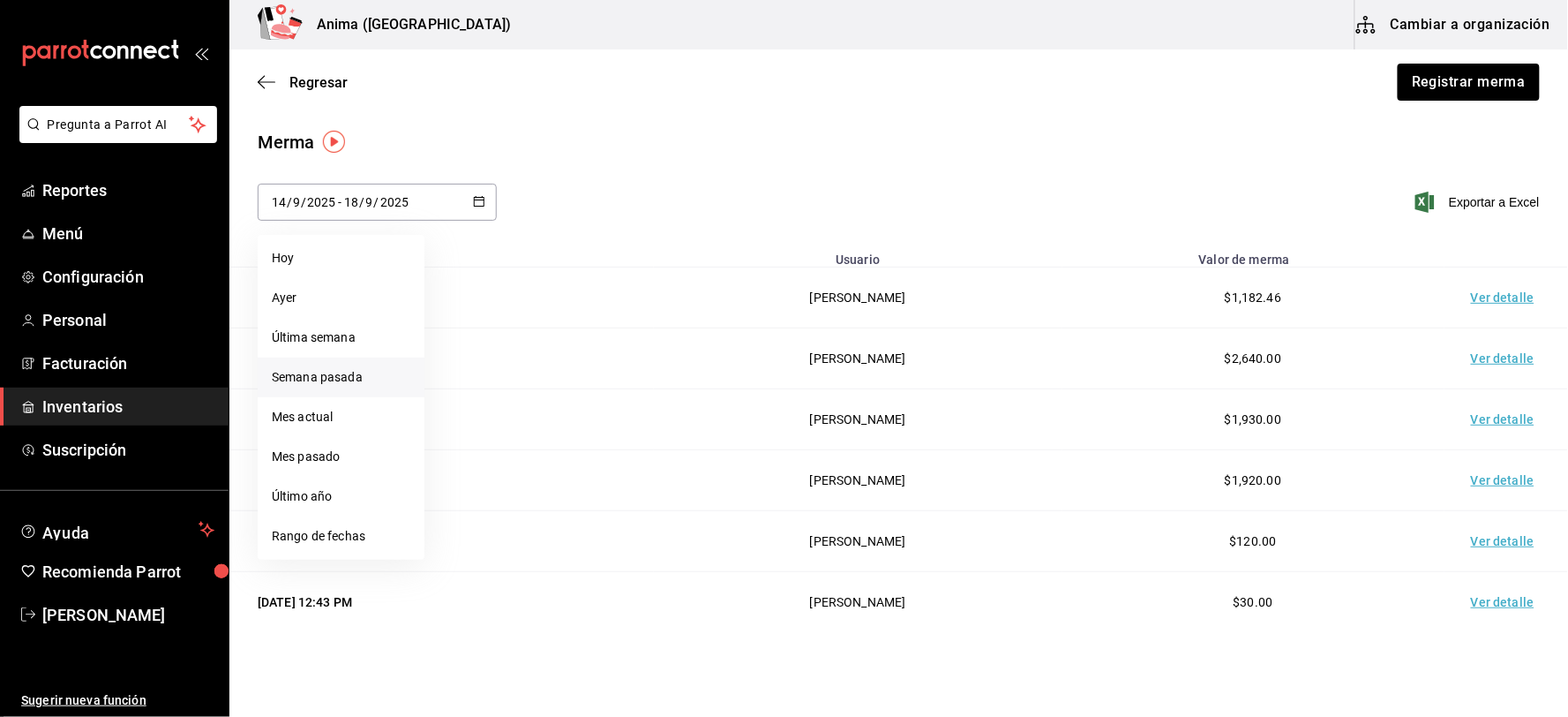
click at [336, 374] on li "Semana pasada" at bounding box center [341, 377] width 167 height 40
type input "[DATE]"
type input "7"
type input "[DATE]"
type input "13"
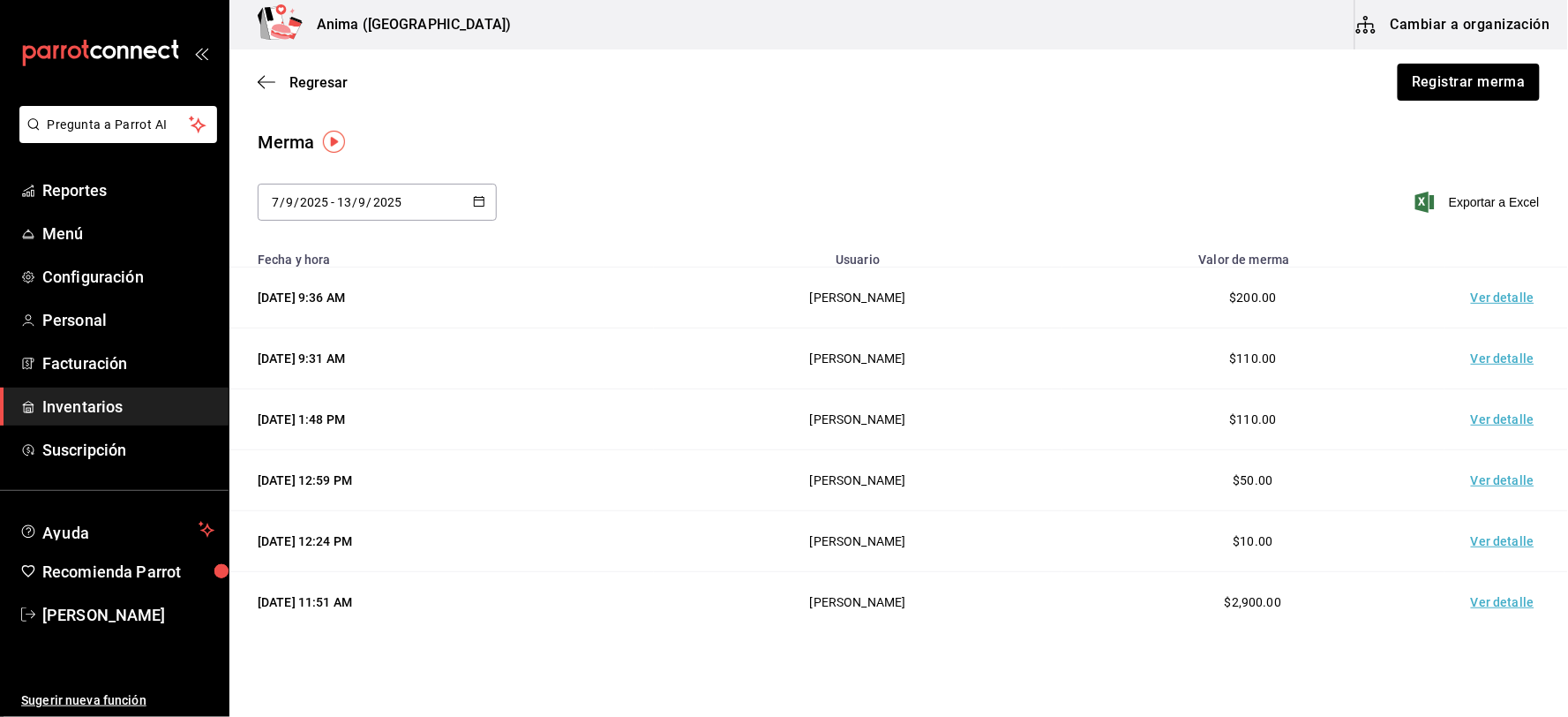
click at [1493, 298] on td "Ver detalle" at bounding box center [1506, 298] width 124 height 61
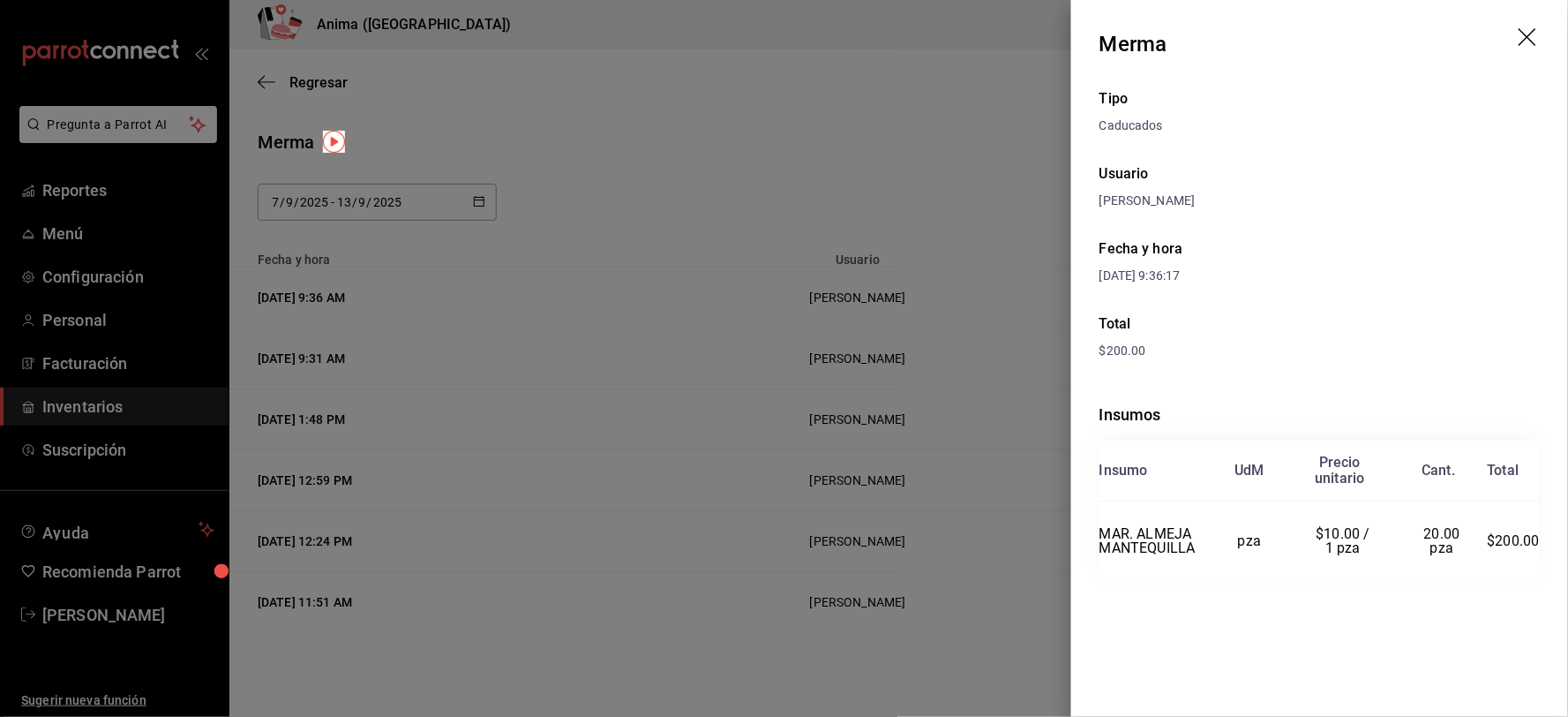
click at [779, 383] on div at bounding box center [784, 358] width 1568 height 717
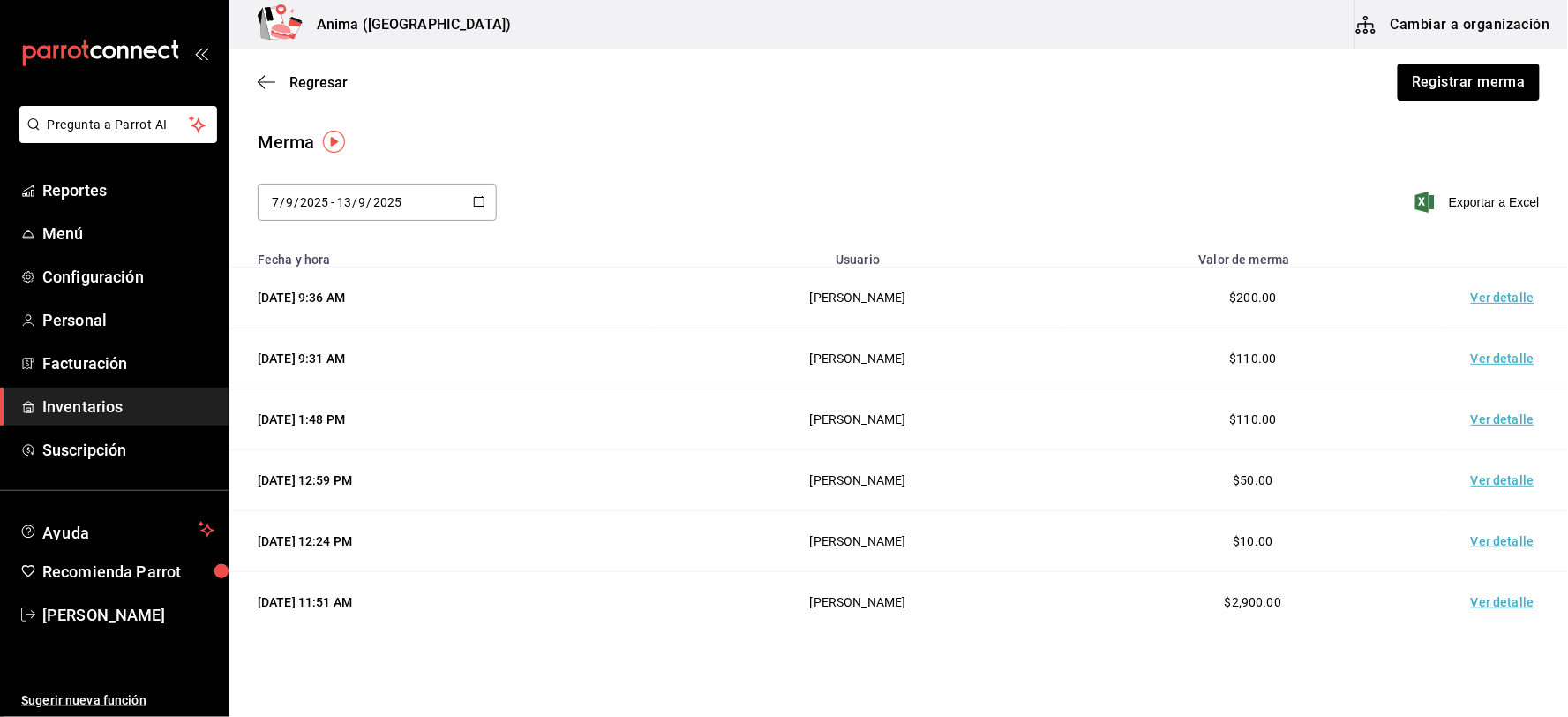
click at [1479, 355] on td "Ver detalle" at bounding box center [1506, 358] width 124 height 61
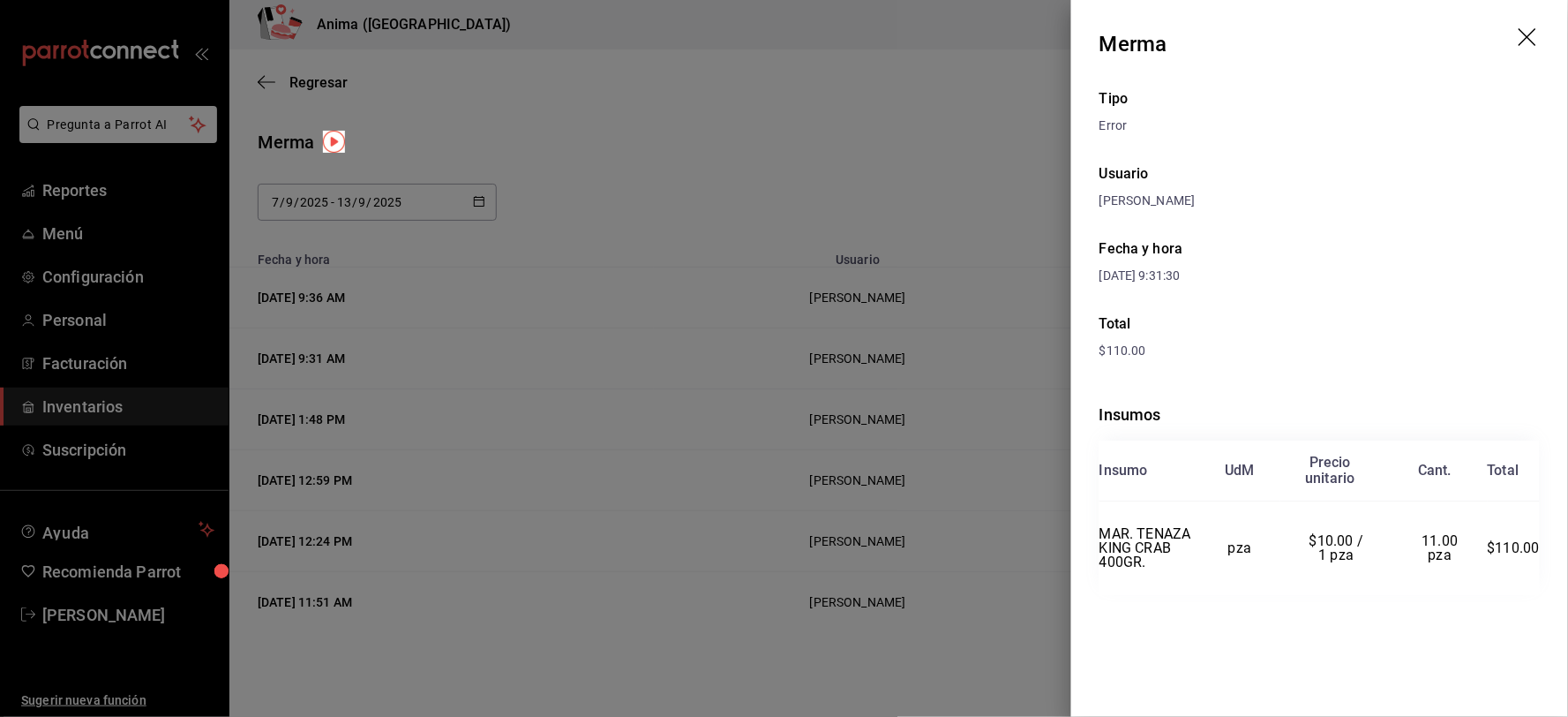
click at [703, 348] on div at bounding box center [784, 358] width 1568 height 717
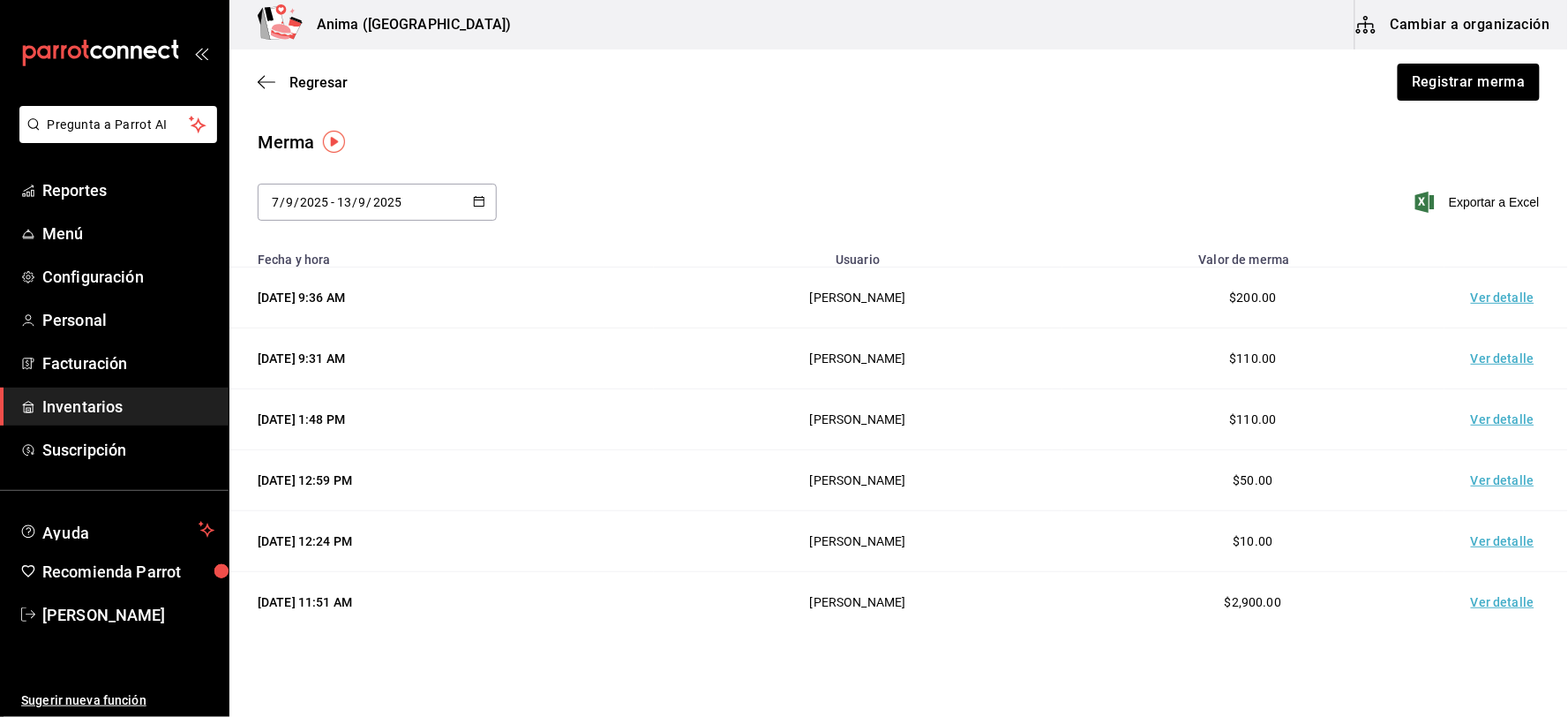
click at [301, 197] on input "2025" at bounding box center [313, 202] width 30 height 15
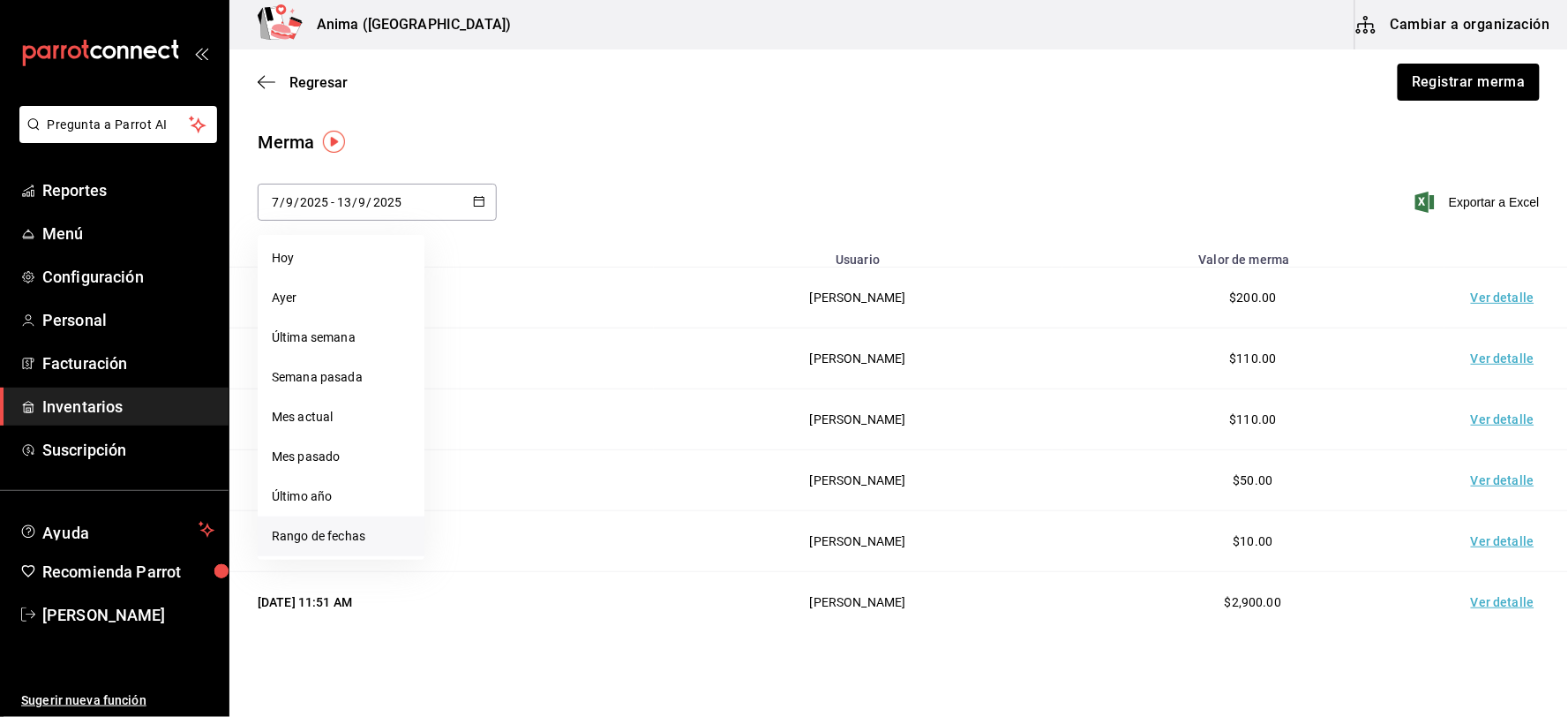
click at [347, 532] on li "Rango de fechas" at bounding box center [341, 537] width 167 height 40
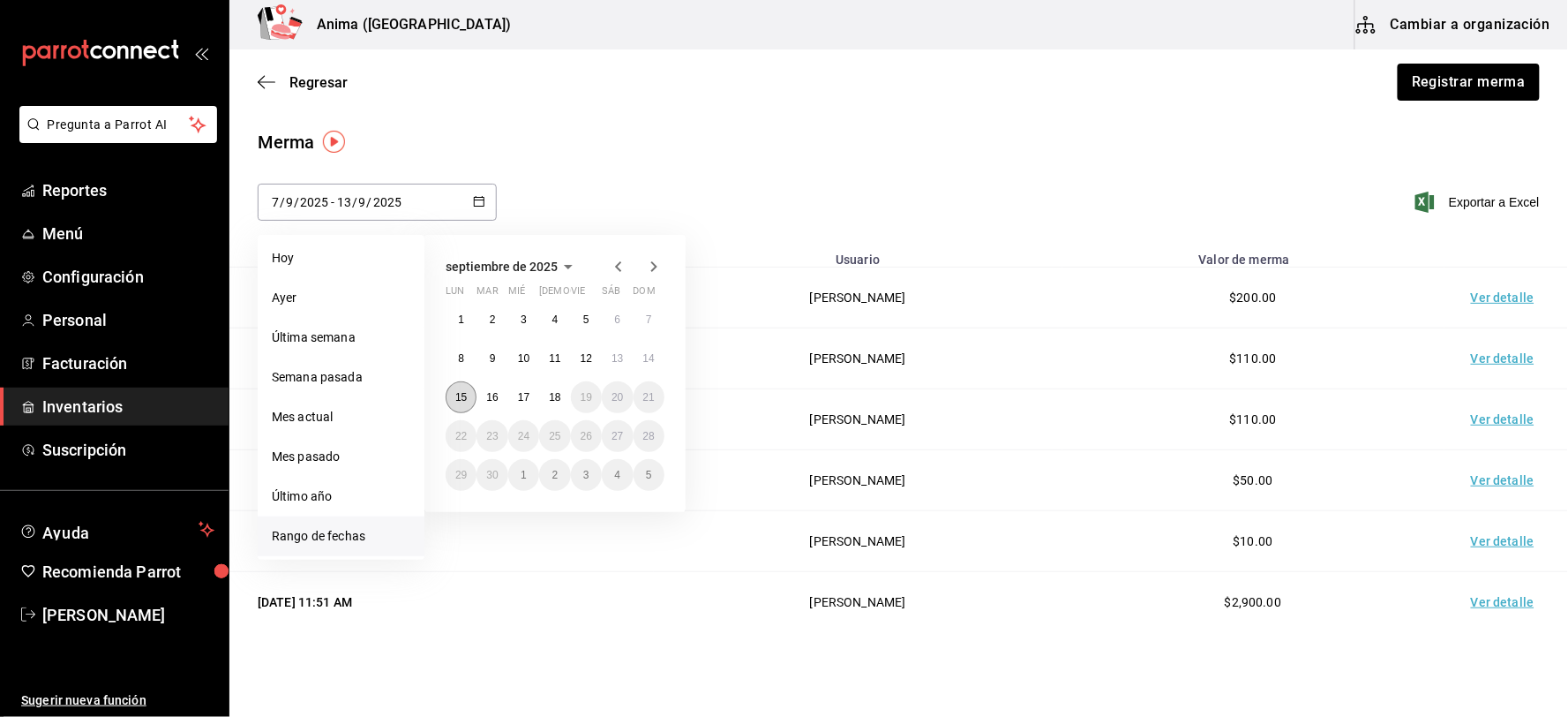
click at [462, 391] on abbr "15" at bounding box center [461, 397] width 12 height 13
click at [558, 394] on abbr "18" at bounding box center [555, 397] width 12 height 13
type input "[DATE]"
type input "15"
type input "[DATE]"
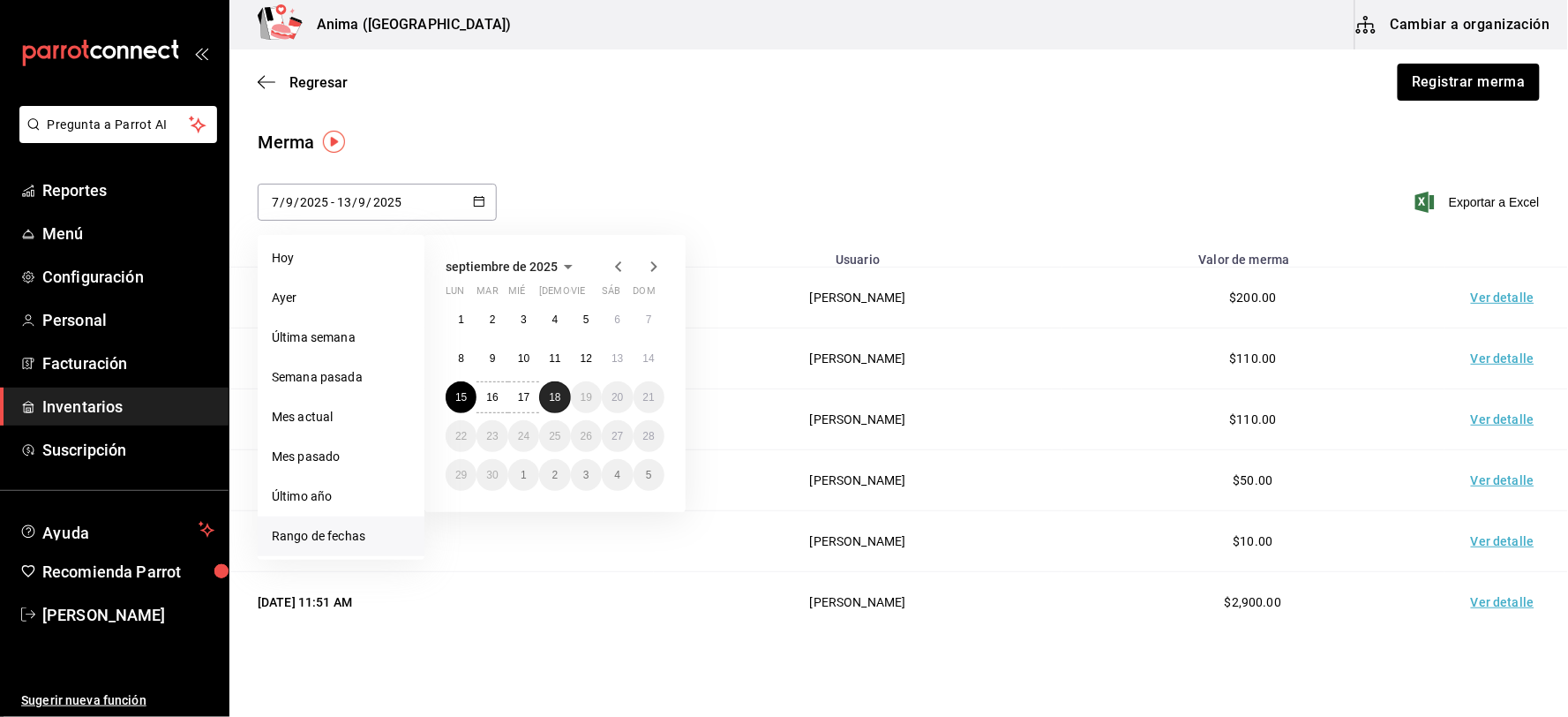
type input "18"
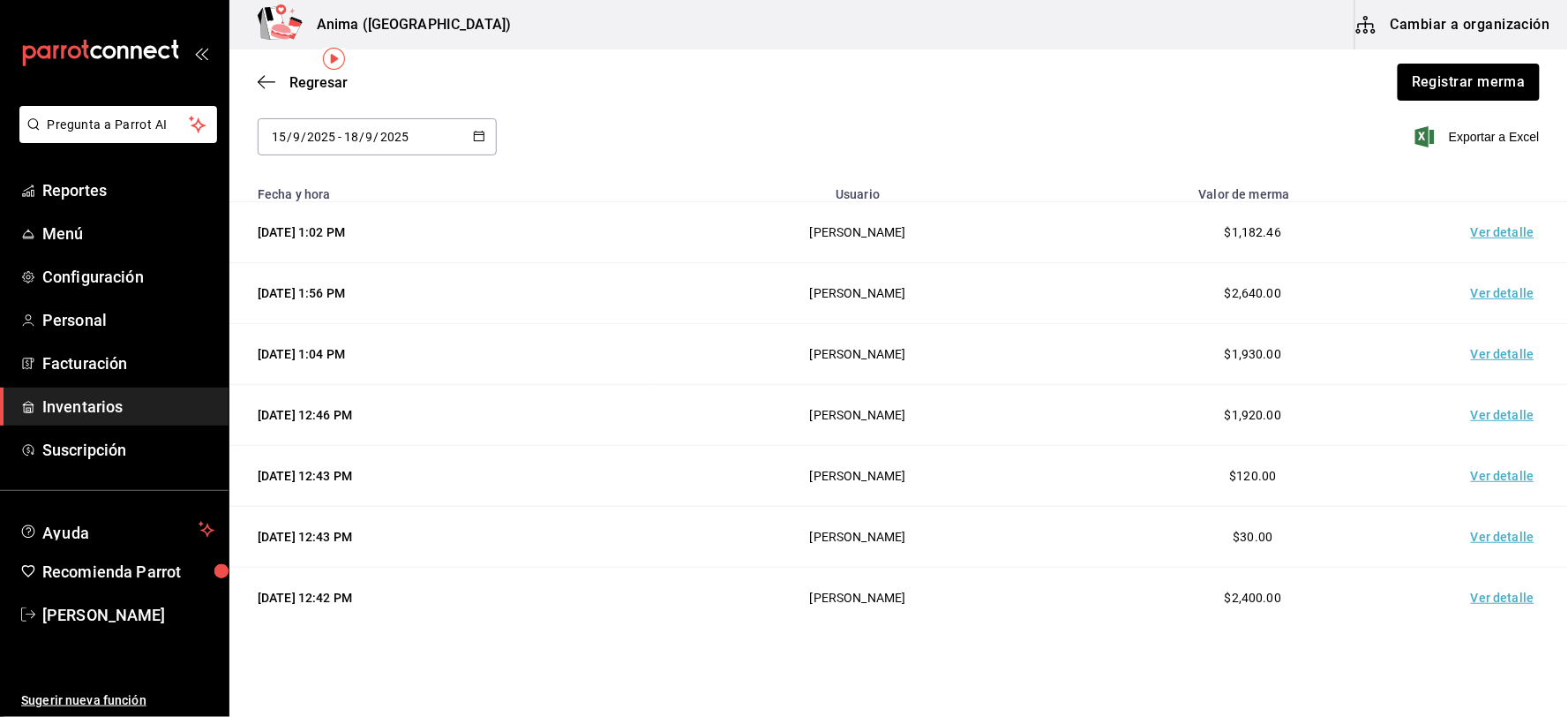
scroll to position [133, 0]
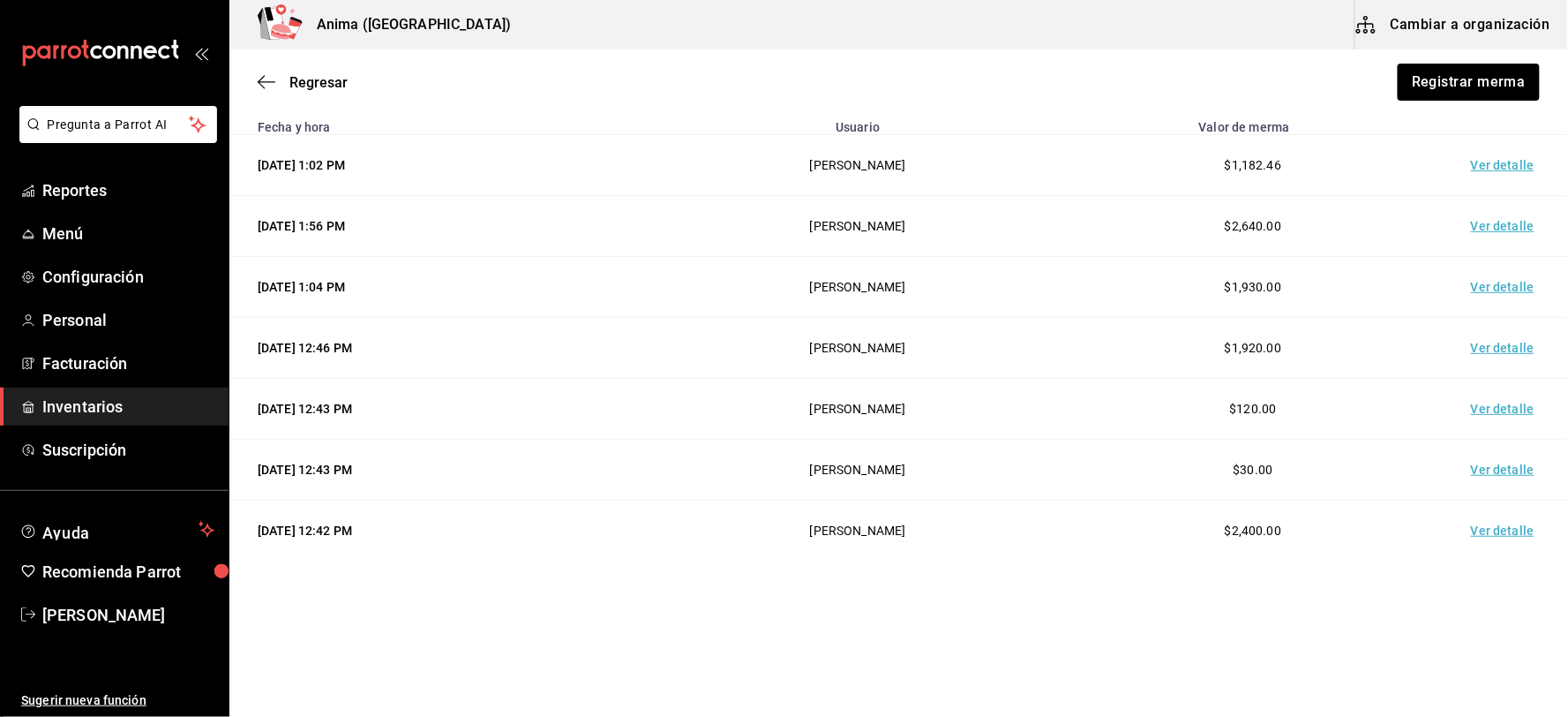
click at [1496, 283] on td "Ver detalle" at bounding box center [1506, 287] width 124 height 61
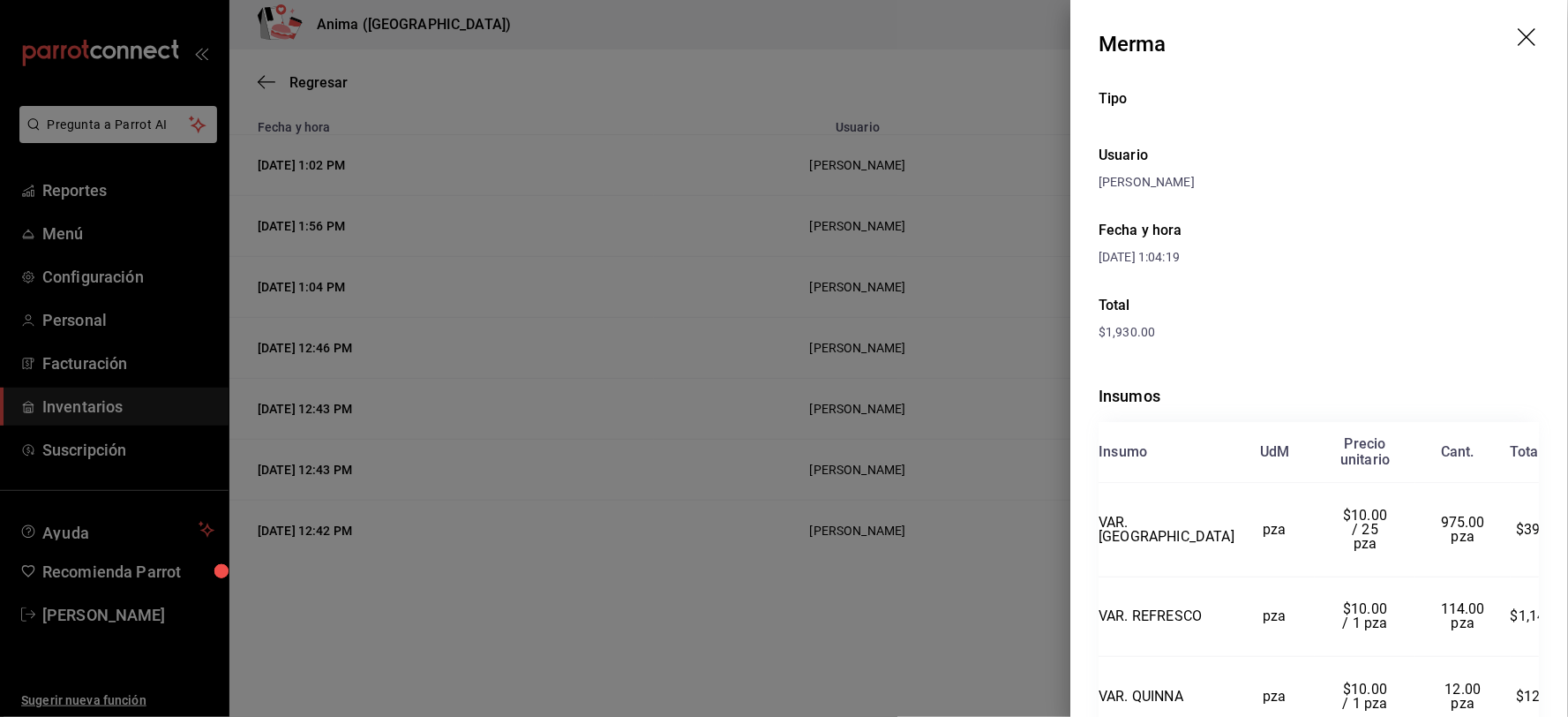
click at [789, 411] on div at bounding box center [784, 358] width 1568 height 717
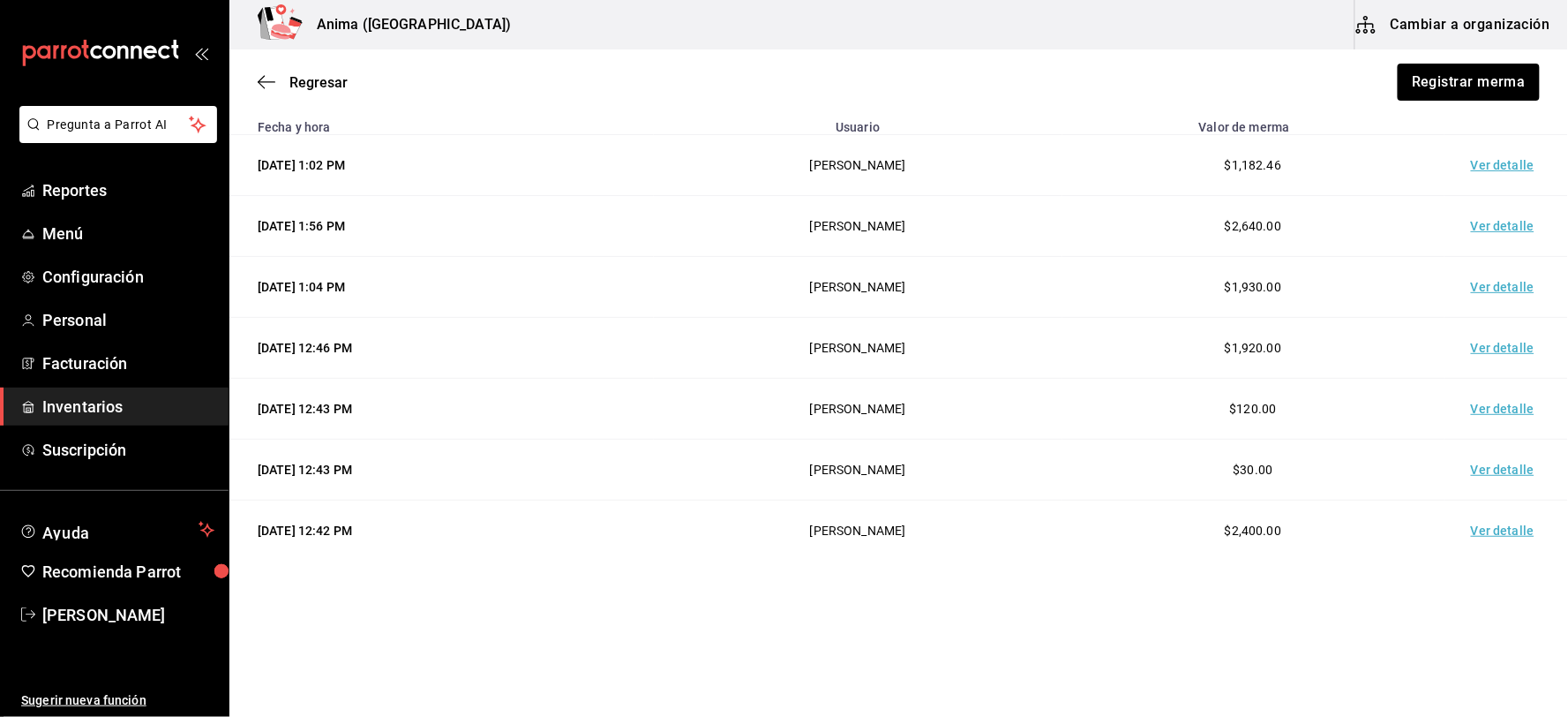
click at [1495, 330] on td "Ver detalle" at bounding box center [1506, 348] width 124 height 61
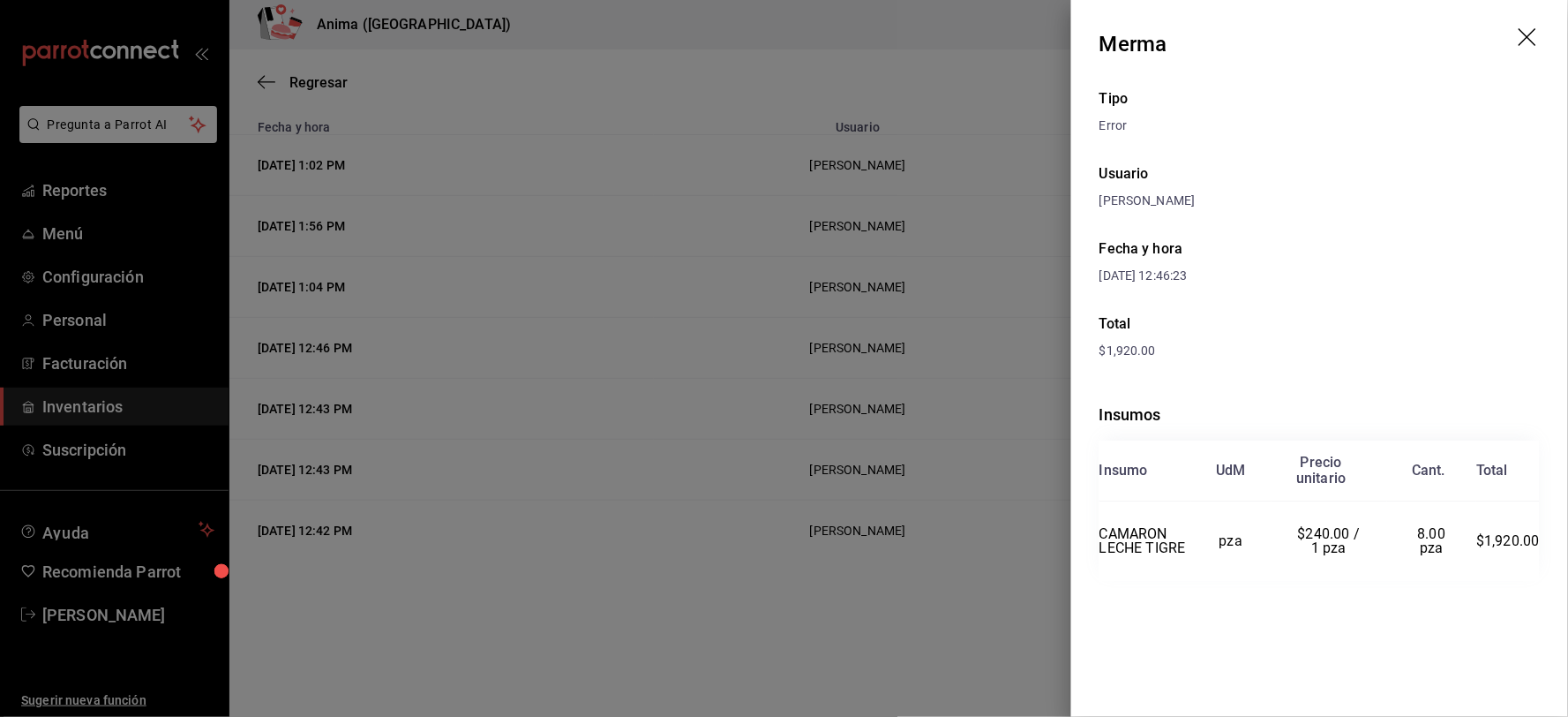
click at [968, 392] on div at bounding box center [784, 358] width 1568 height 717
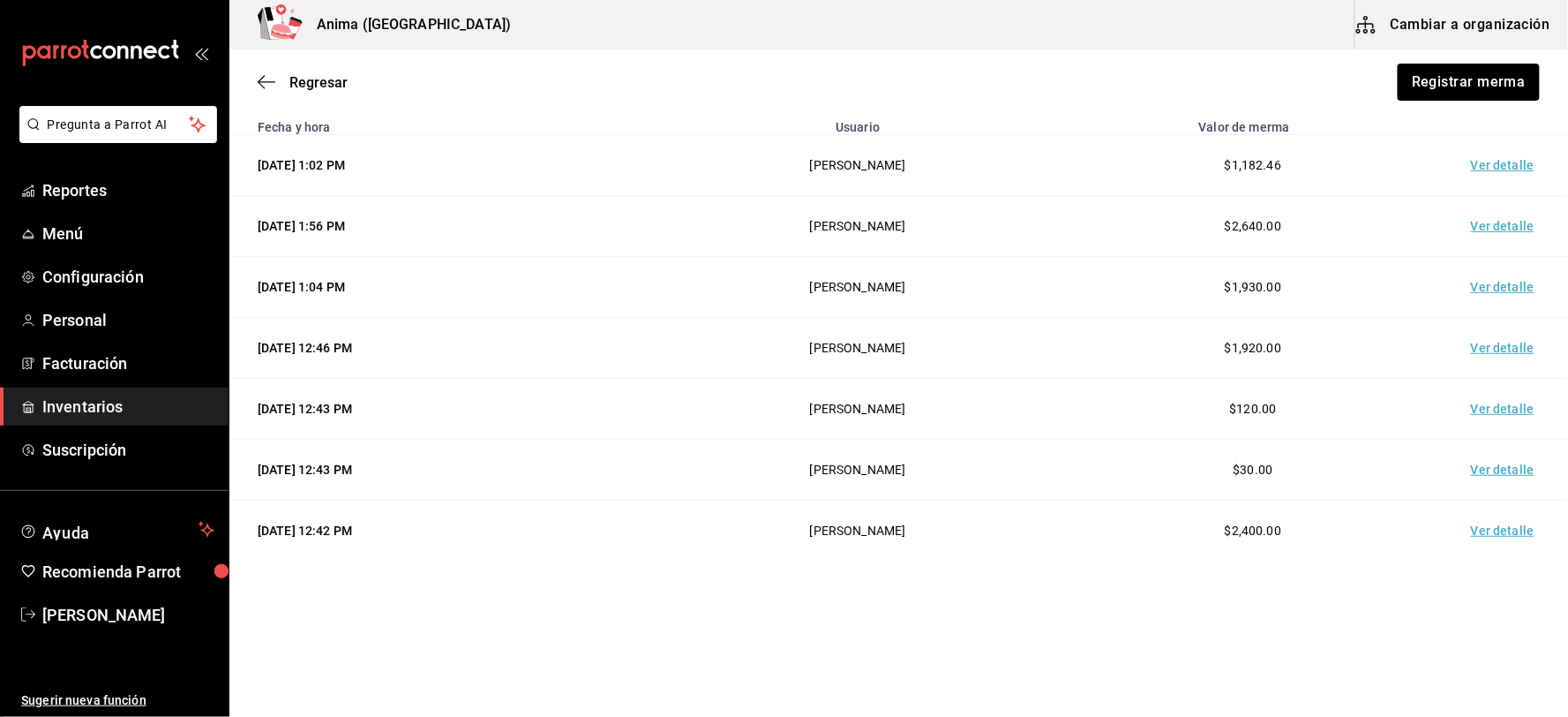
click at [127, 395] on span "Inventarios" at bounding box center [128, 406] width 172 height 24
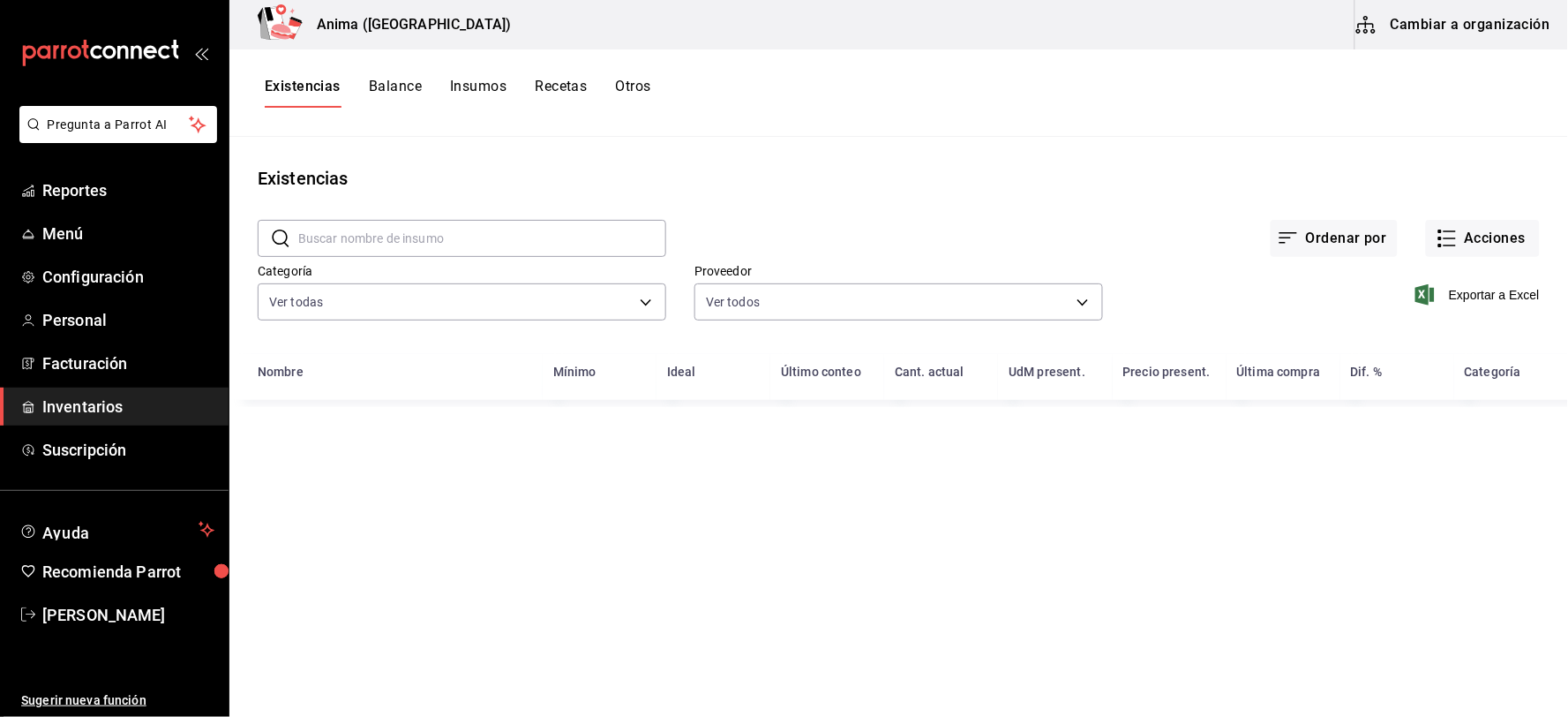
click at [515, 241] on input "text" at bounding box center [482, 238] width 368 height 36
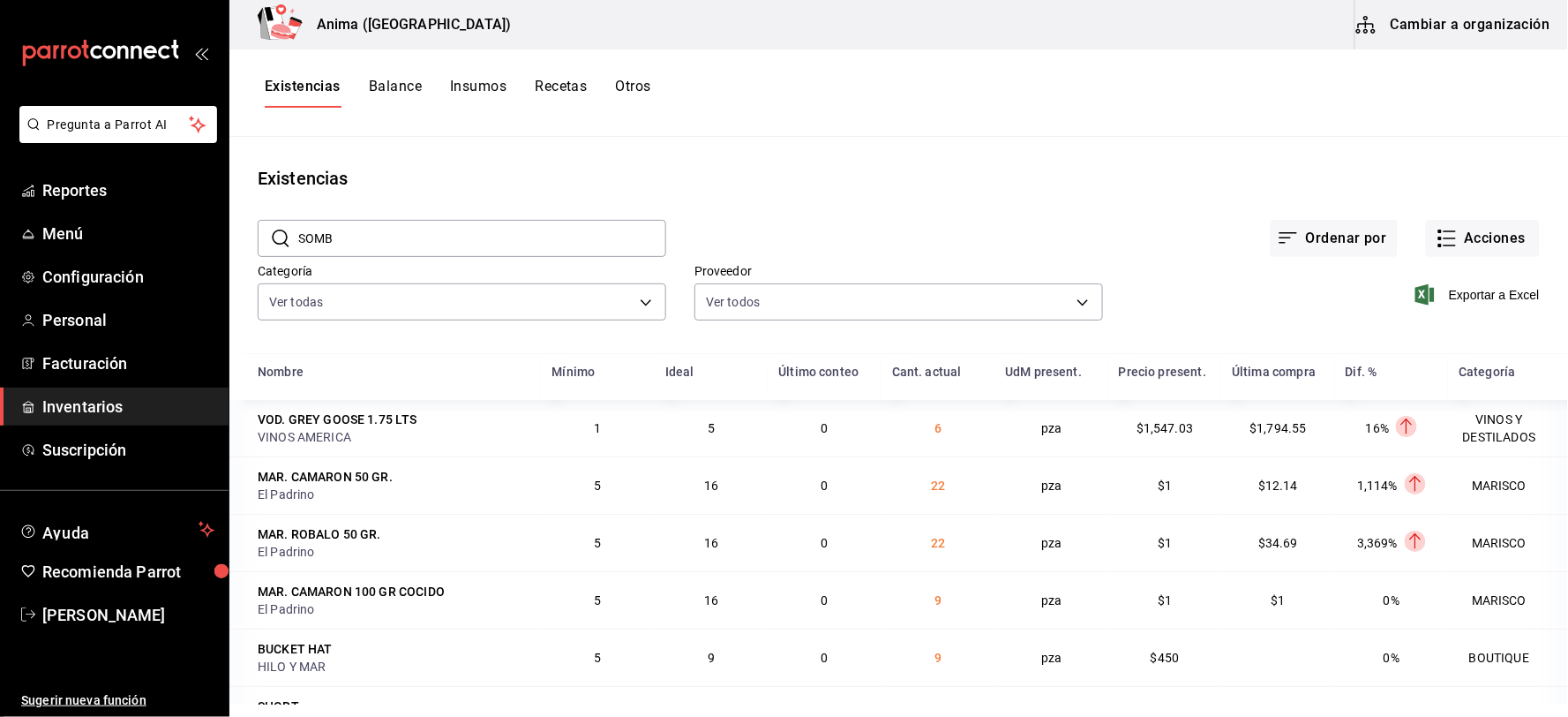
type input "SOMB"
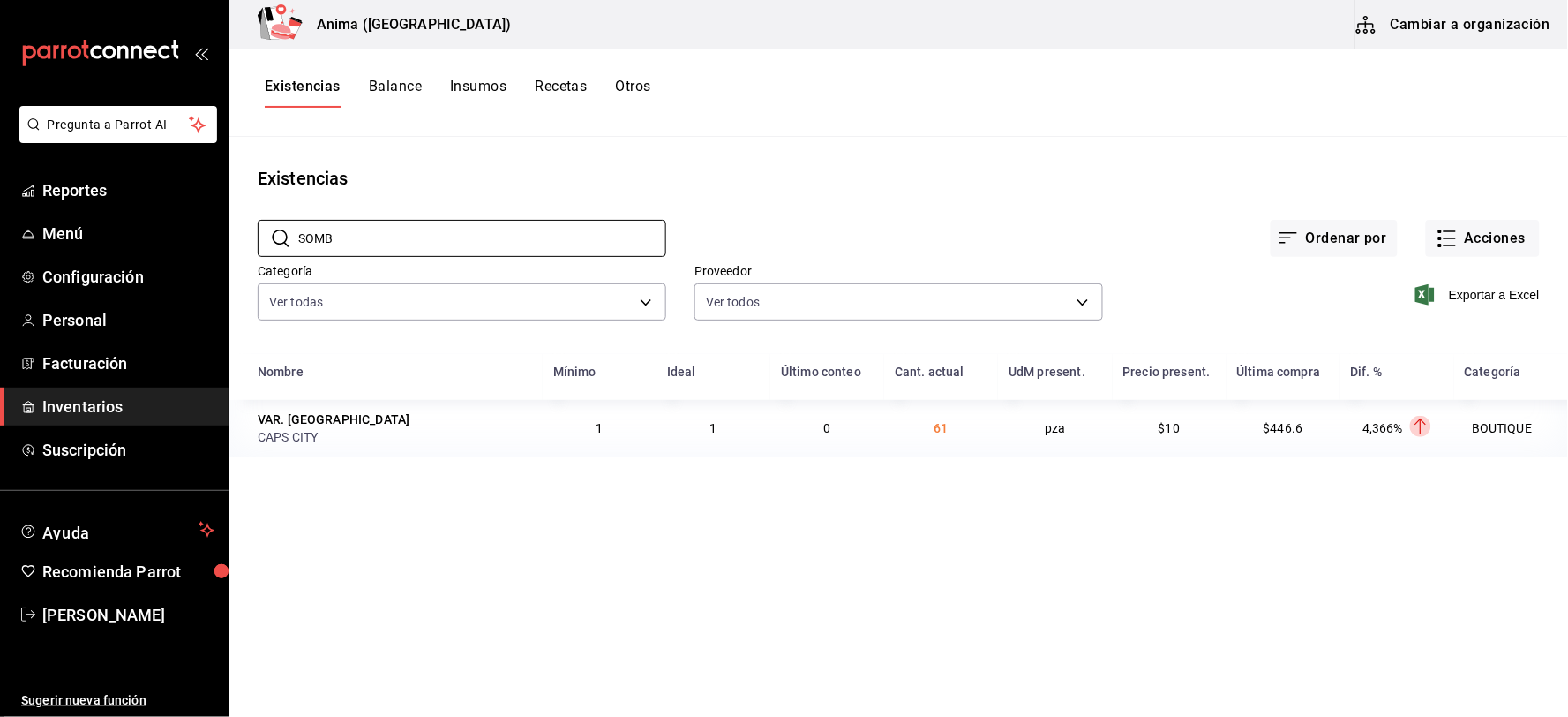
click at [1008, 179] on div "Existencias" at bounding box center [899, 178] width 1339 height 26
click at [1494, 232] on button "Acciones" at bounding box center [1482, 238] width 114 height 37
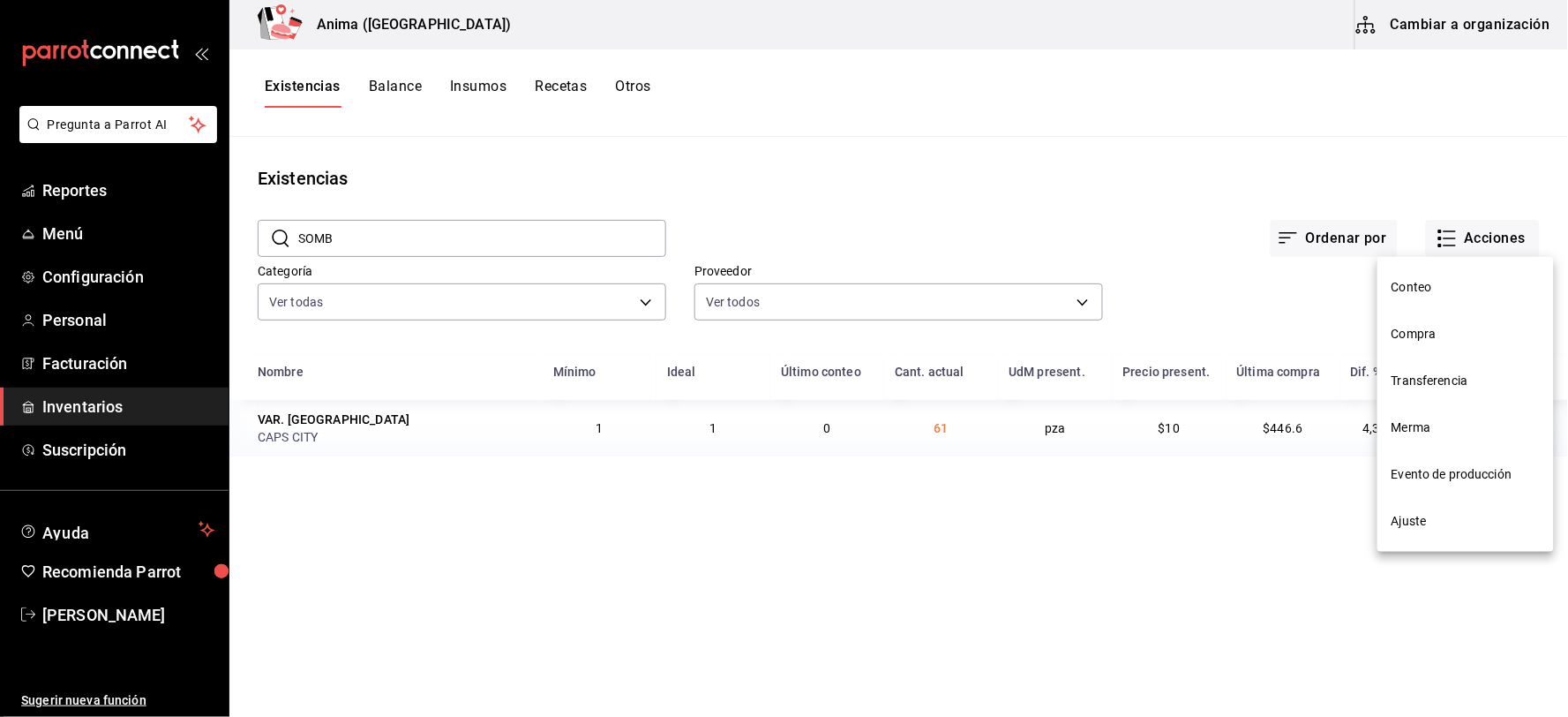
click at [1408, 418] on span "Merma" at bounding box center [1465, 427] width 148 height 18
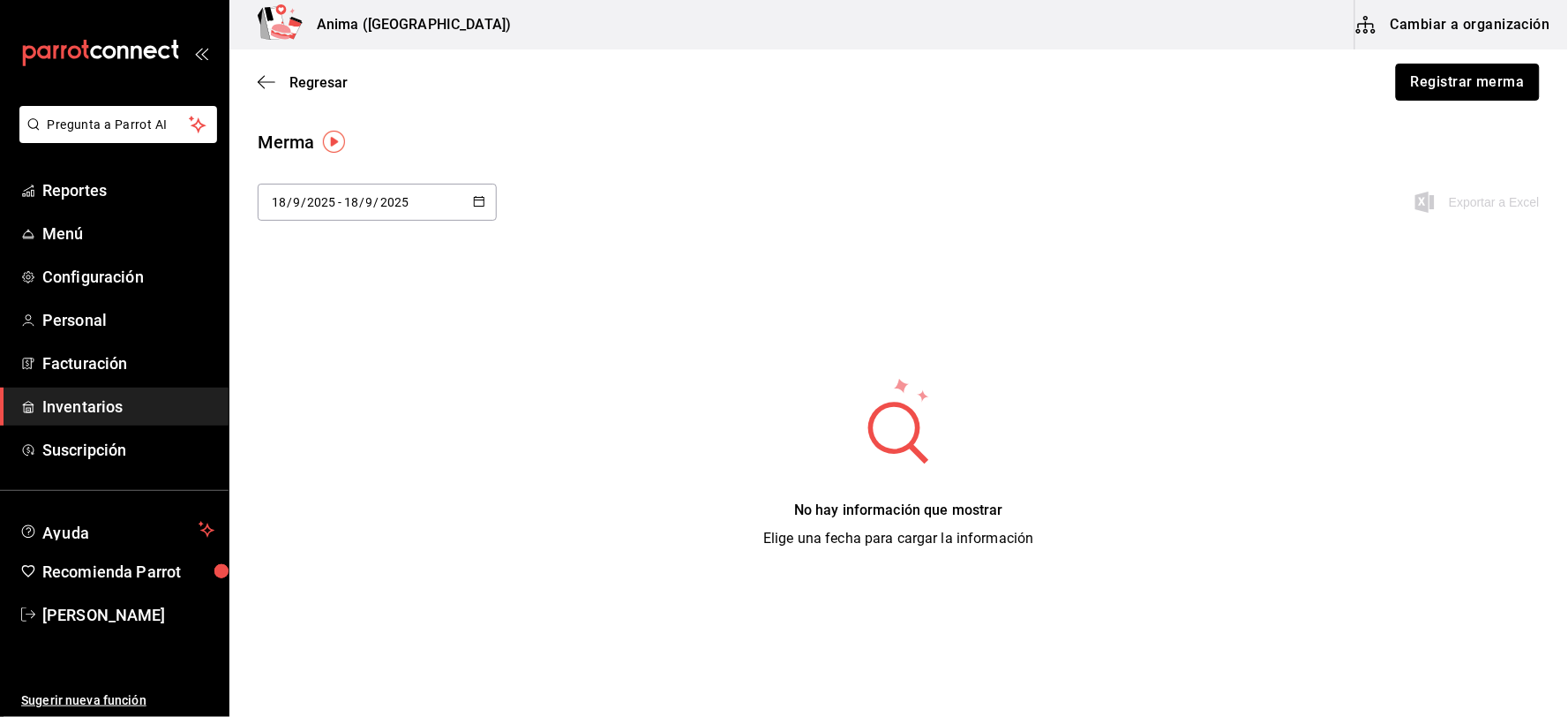
click at [1451, 74] on button "Registrar merma" at bounding box center [1468, 82] width 144 height 37
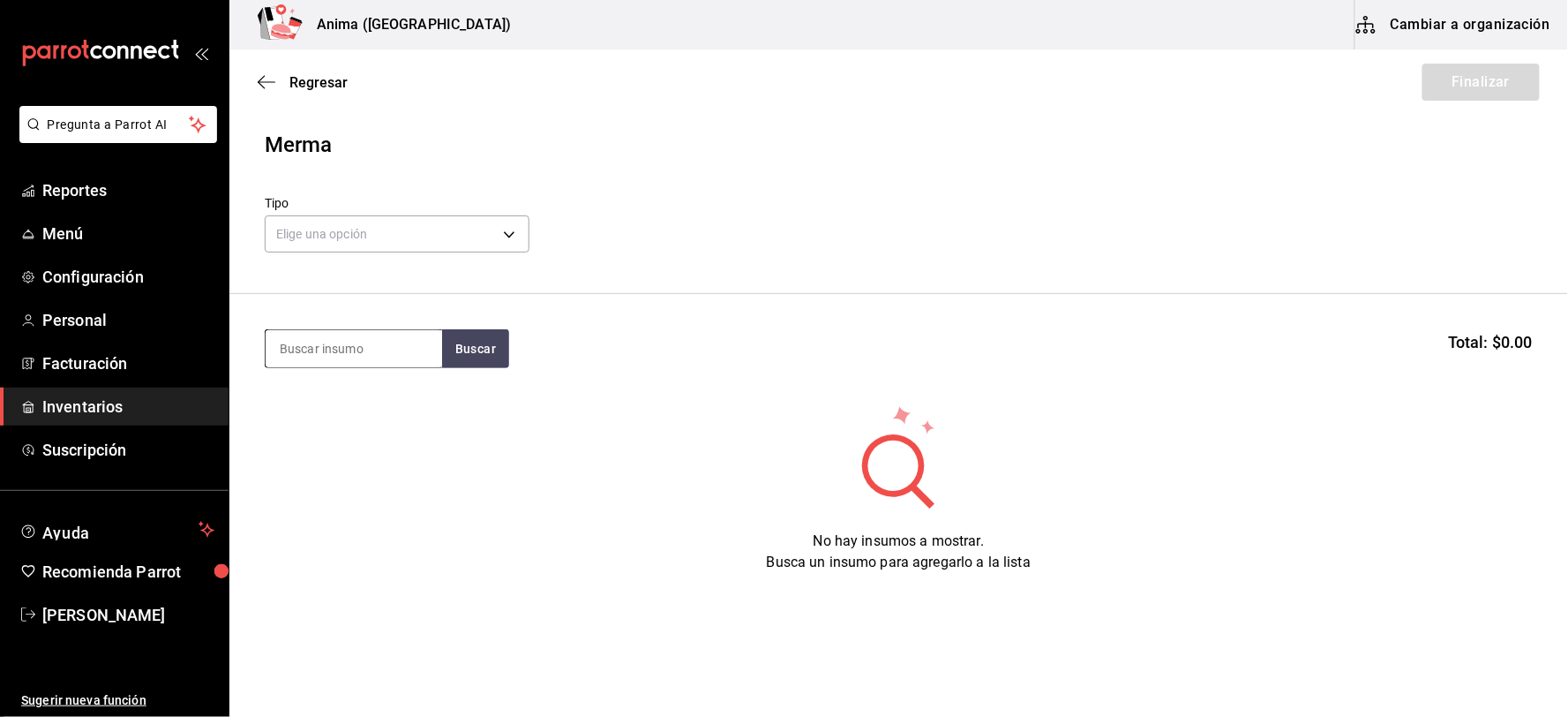
click at [372, 354] on input at bounding box center [354, 348] width 177 height 37
type input "SOMBR"
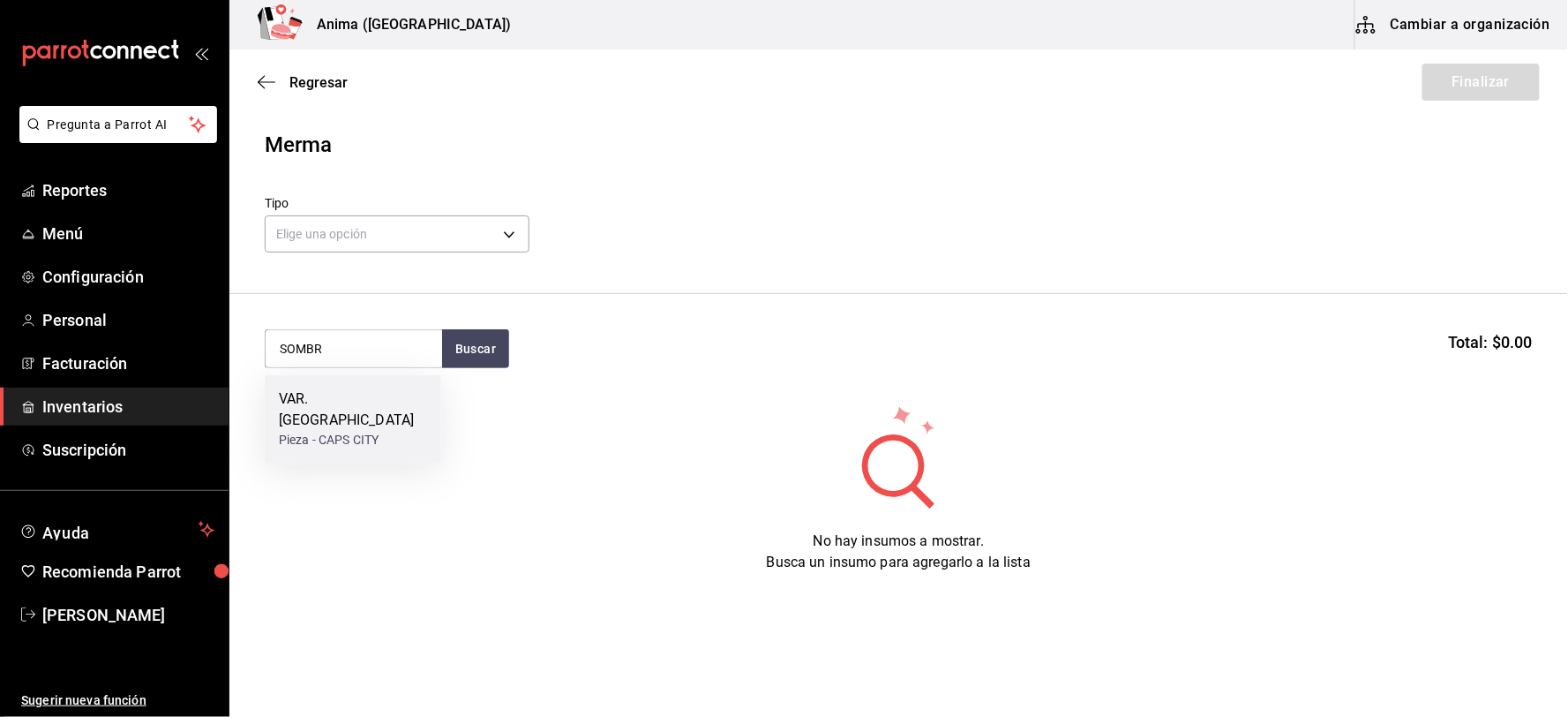
click at [357, 394] on div "VAR. [GEOGRAPHIC_DATA]" at bounding box center [352, 410] width 148 height 43
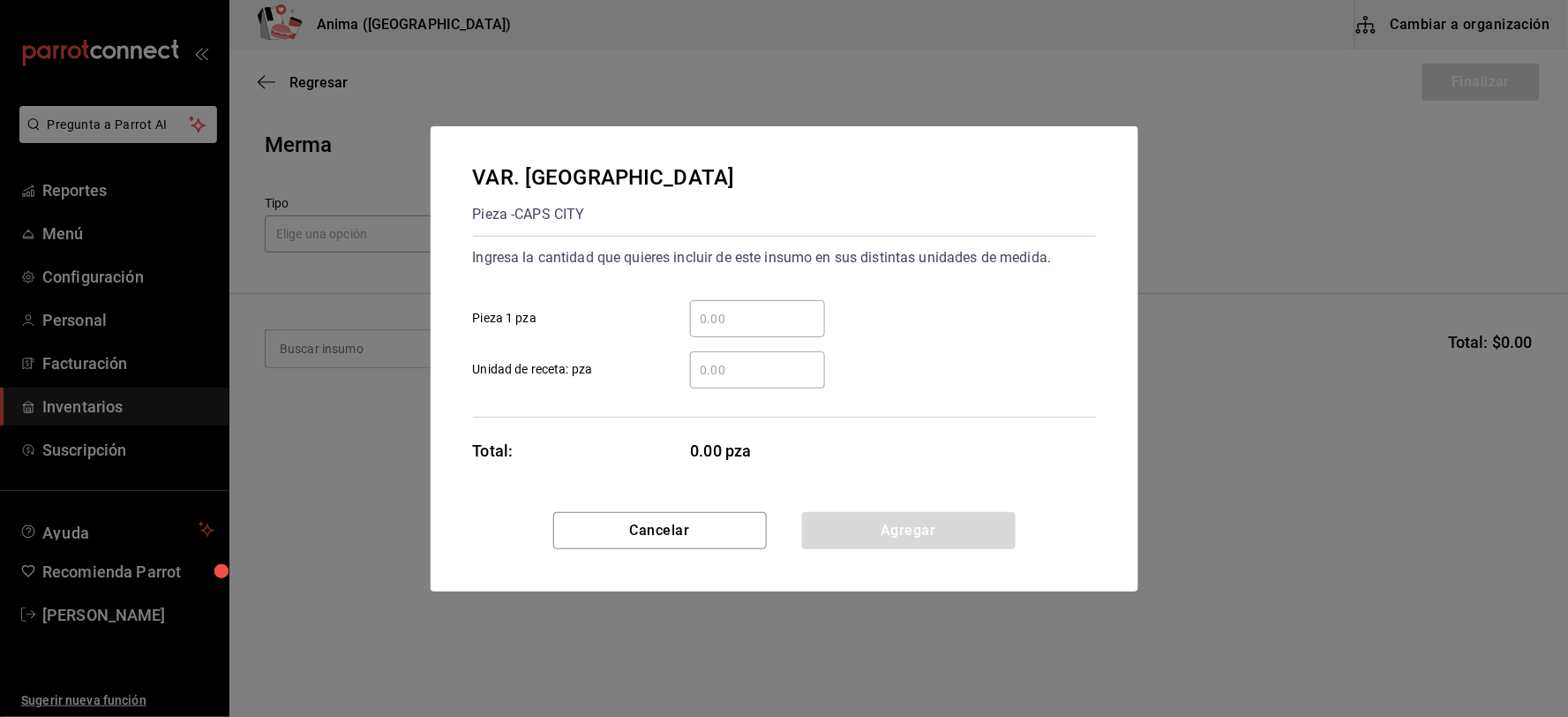
click at [781, 359] on input "​ Unidad de receta: pza" at bounding box center [758, 369] width 135 height 21
type input "2"
click button "Agregar" at bounding box center [909, 530] width 213 height 37
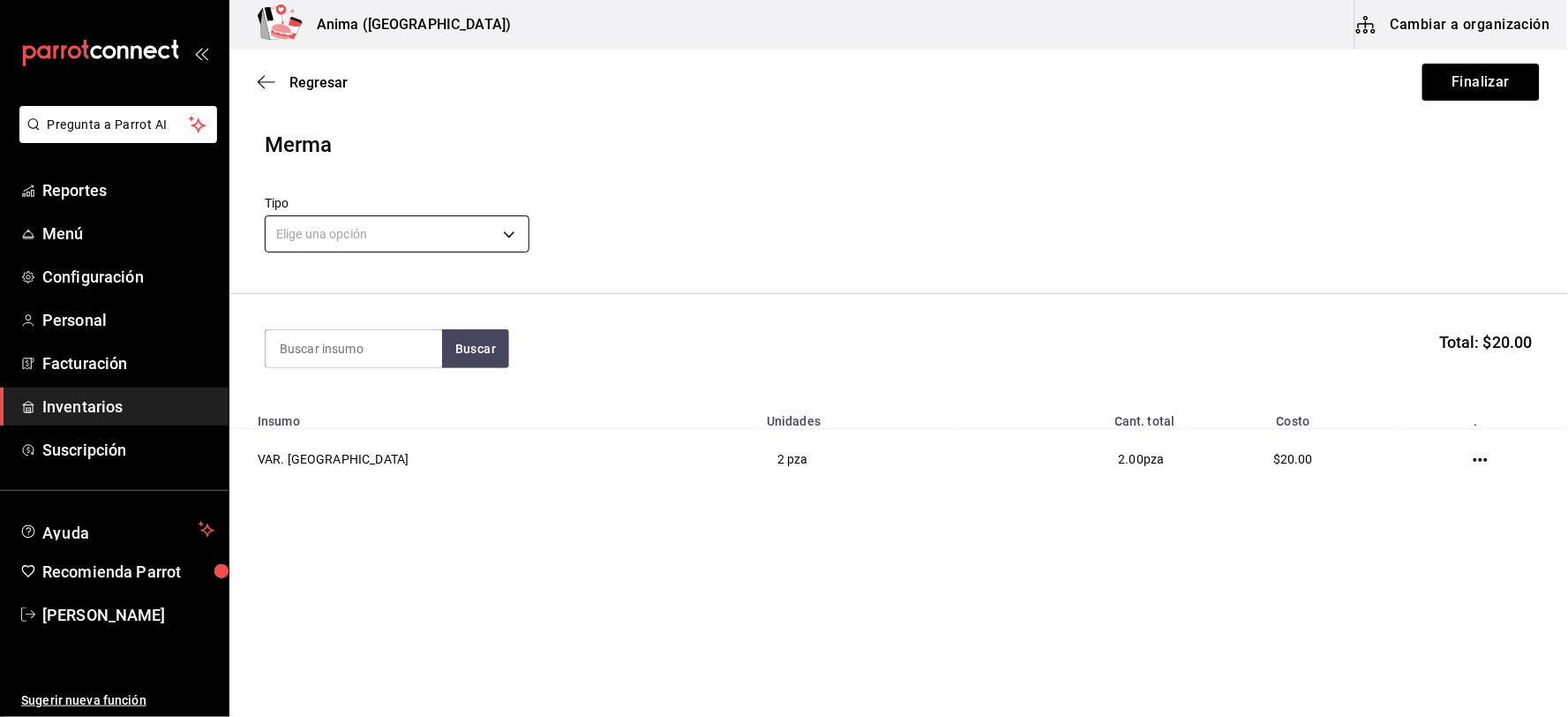
click at [382, 232] on body "Pregunta a Parrot AI Reportes Menú Configuración Personal Facturación Inventari…" at bounding box center [784, 308] width 1568 height 617
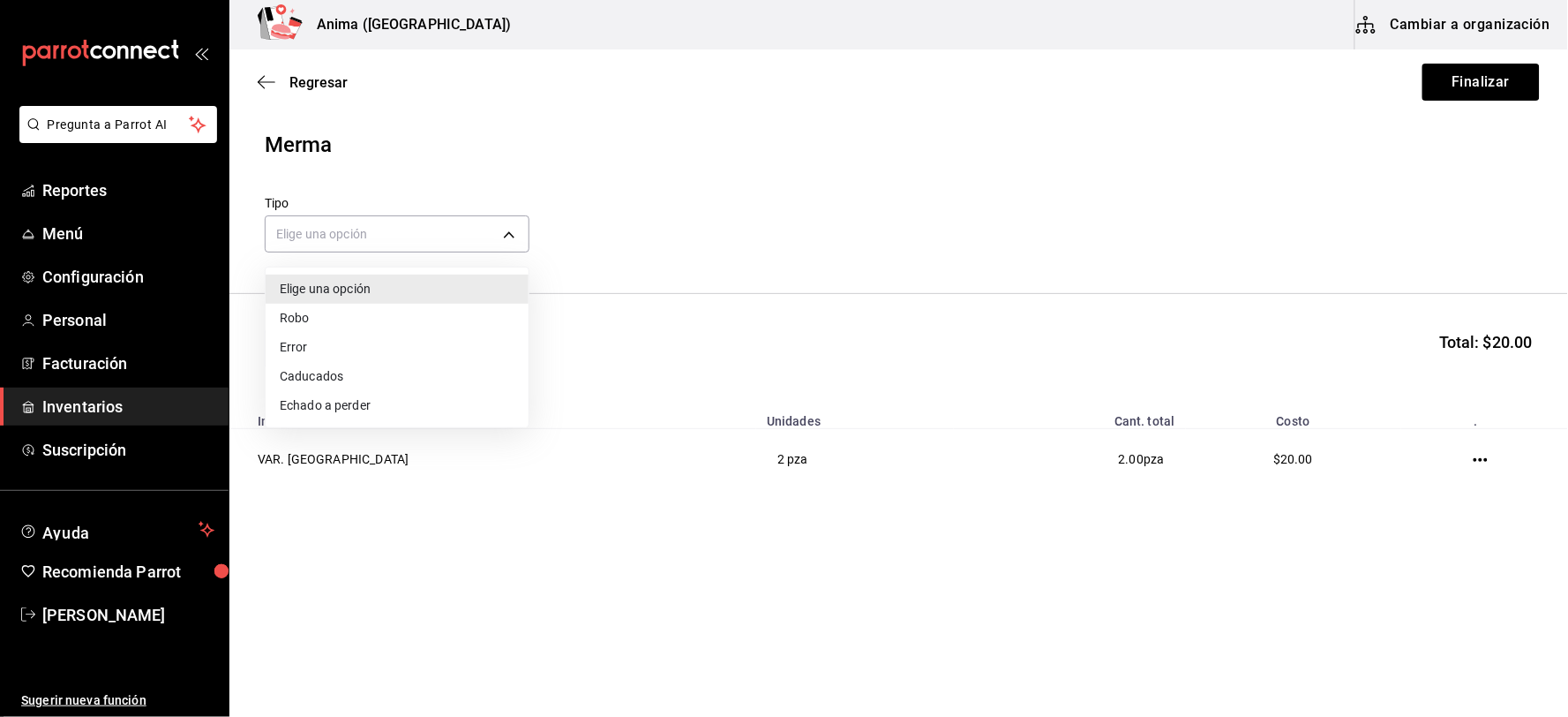
click at [341, 349] on li "Error" at bounding box center [397, 347] width 263 height 29
type input "ERROR"
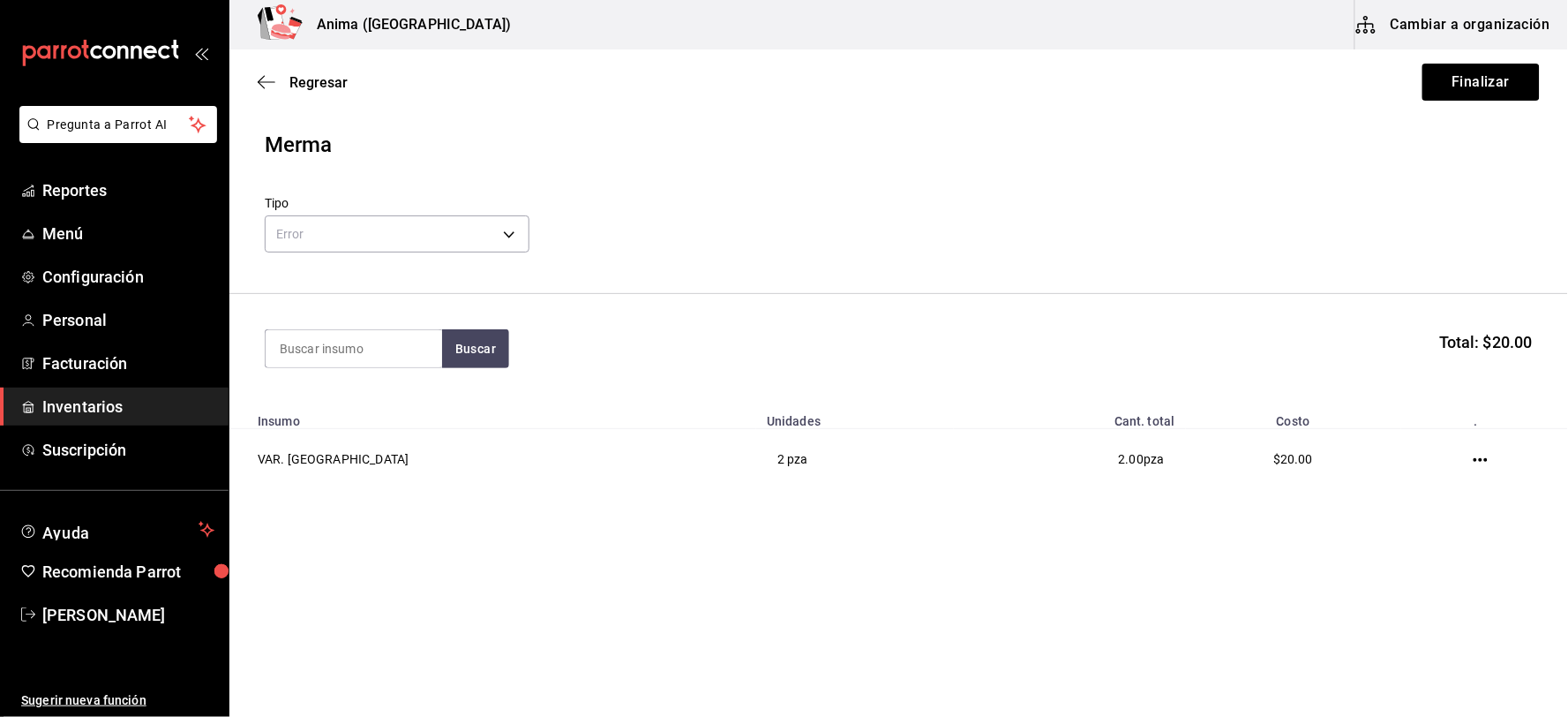
click at [332, 354] on input at bounding box center [354, 348] width 177 height 37
type input "GORR"
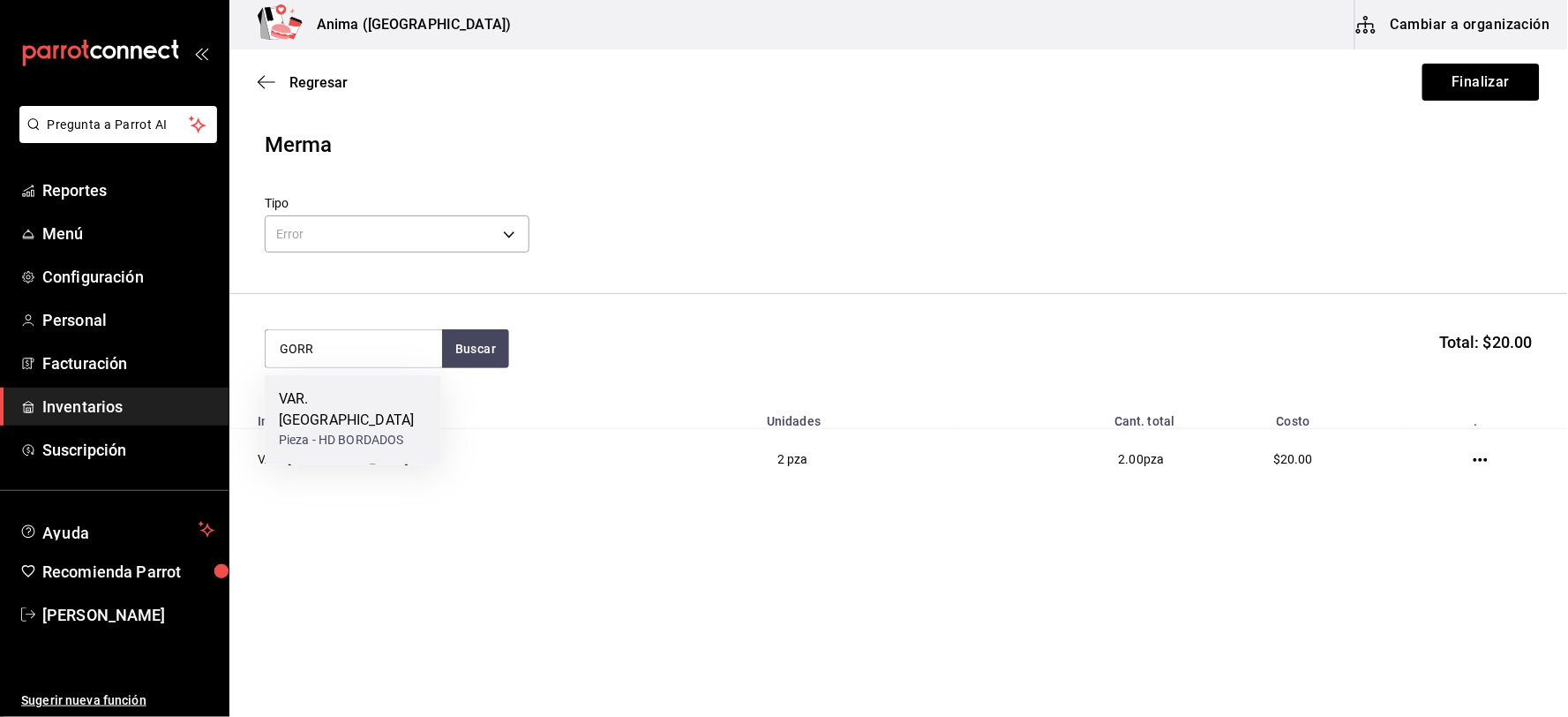
click at [350, 397] on div "VAR. [GEOGRAPHIC_DATA]" at bounding box center [352, 410] width 148 height 43
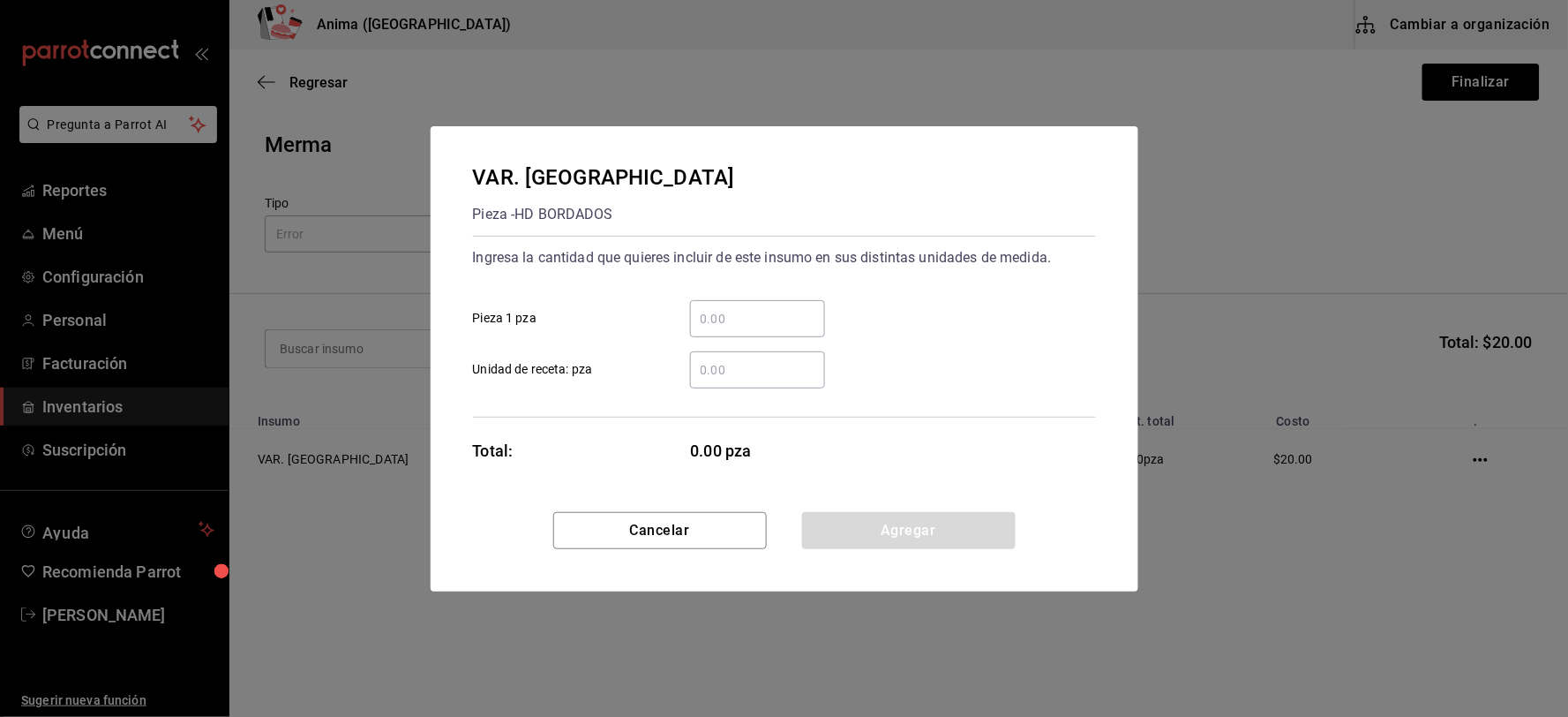
click at [748, 375] on input "​ Unidad de receta: pza" at bounding box center [758, 369] width 135 height 21
type input "2"
click button "Agregar" at bounding box center [909, 530] width 213 height 37
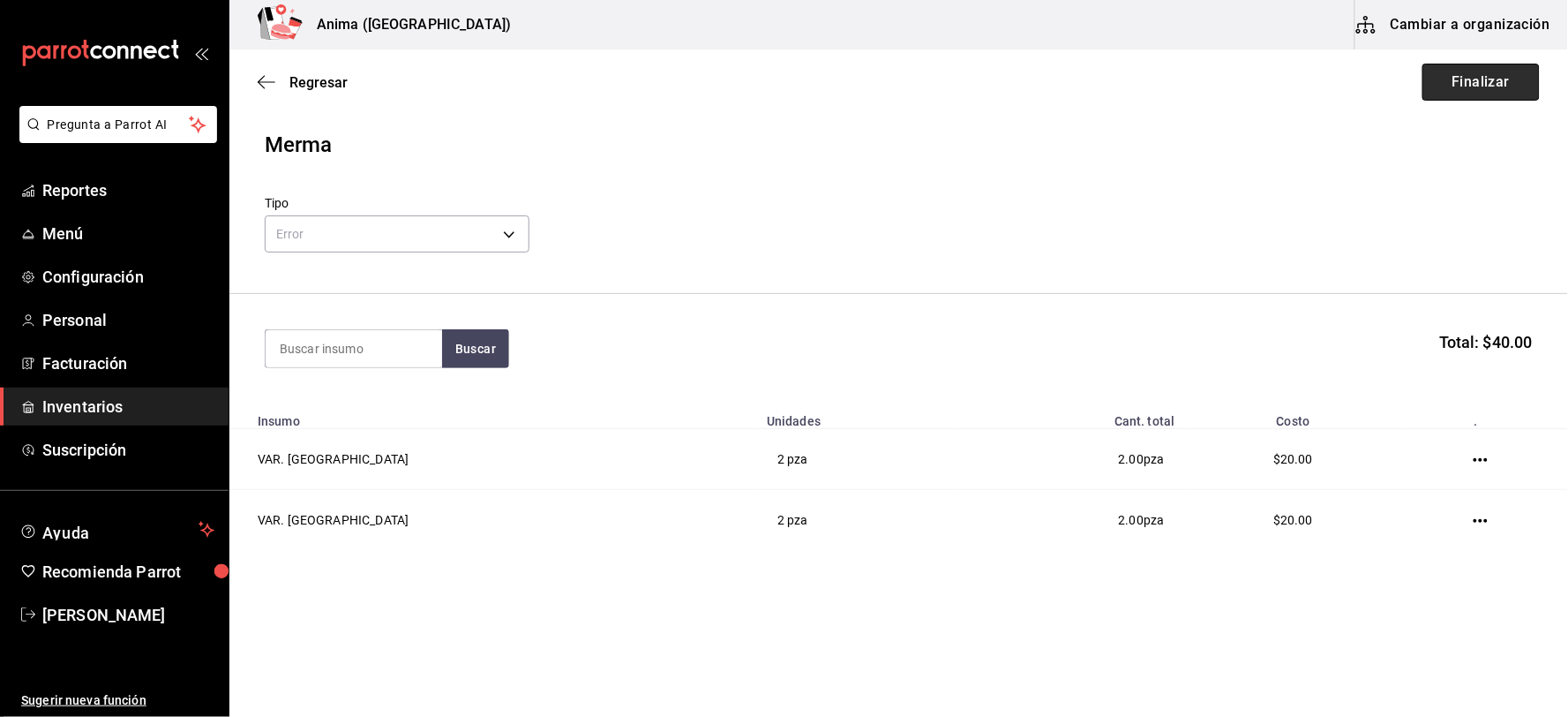
click at [1460, 99] on button "Finalizar" at bounding box center [1481, 82] width 117 height 37
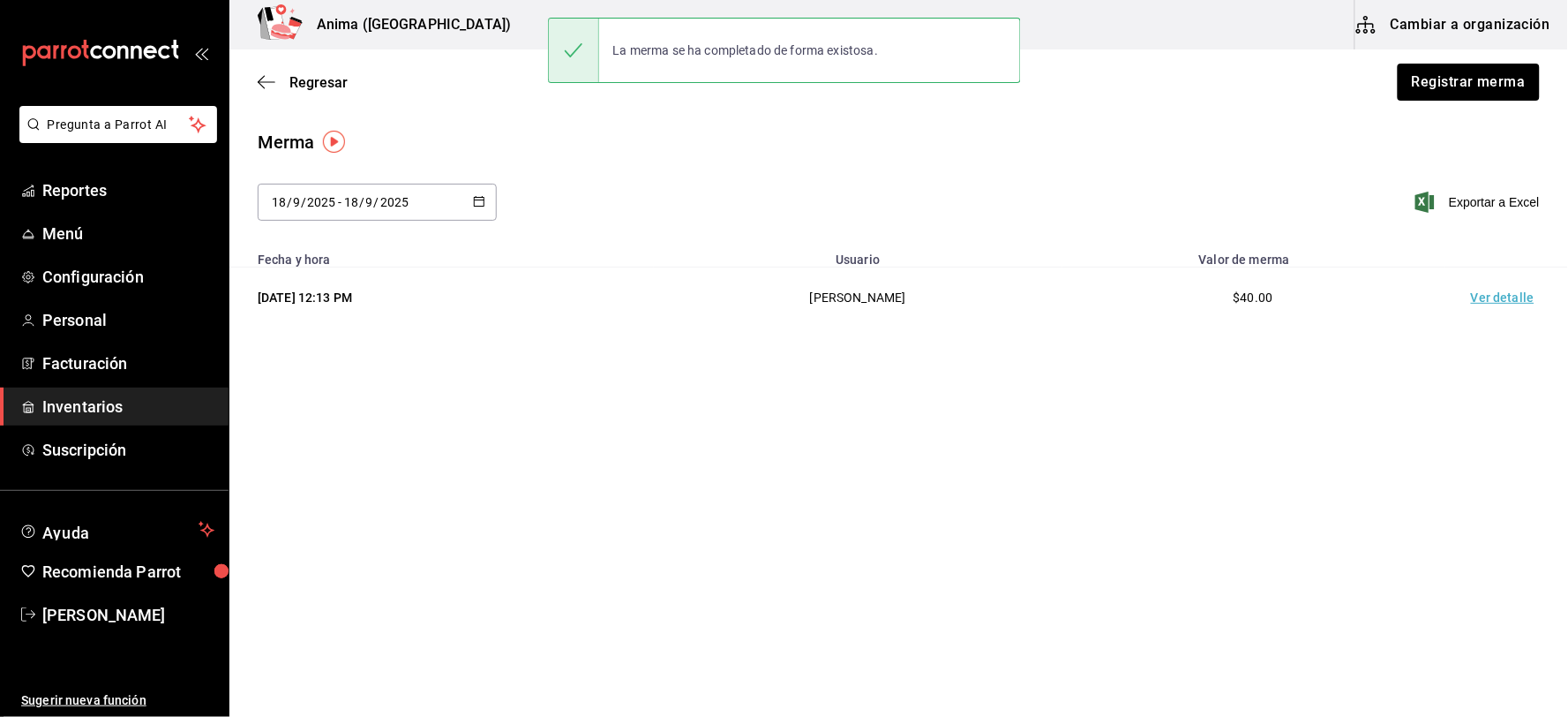
click at [1493, 297] on td "Ver detalle" at bounding box center [1506, 298] width 124 height 61
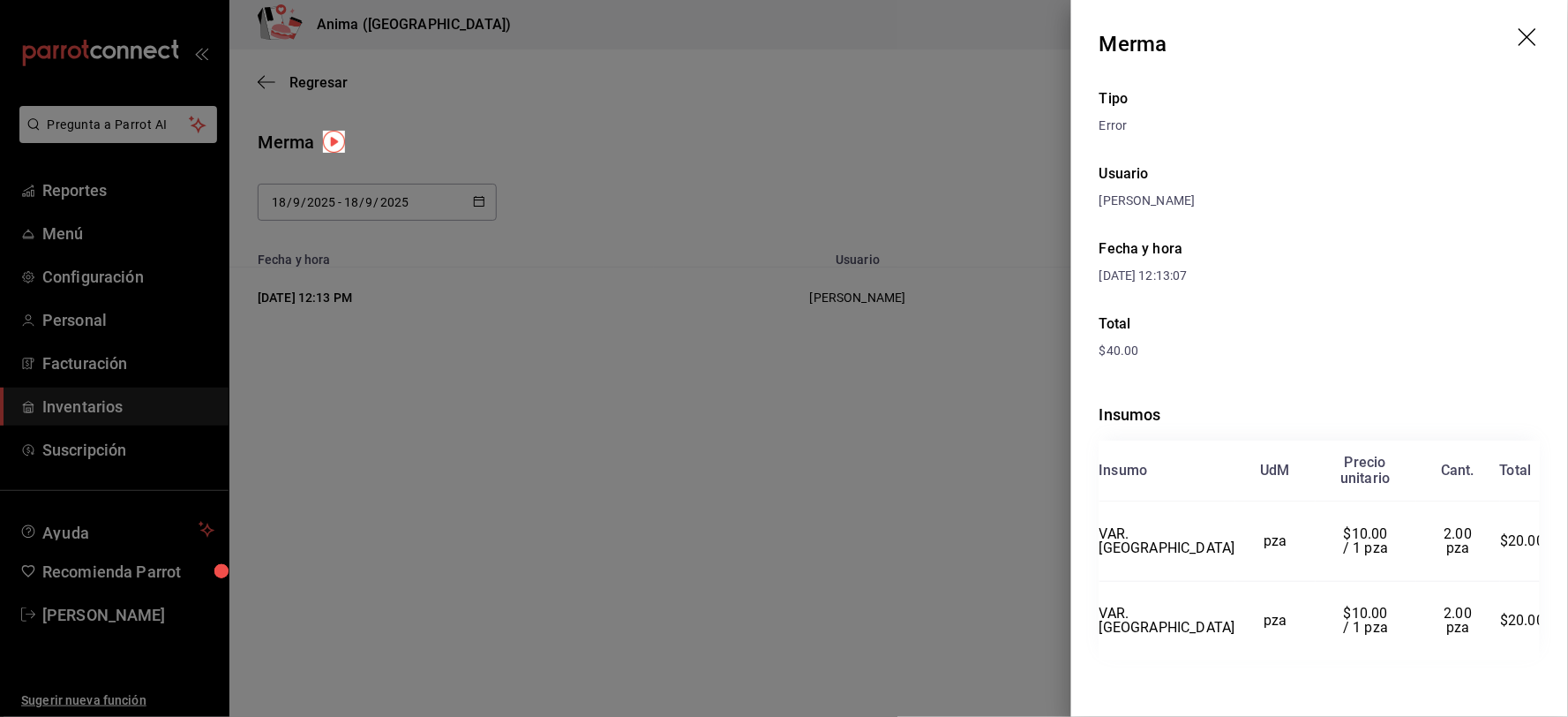
click at [807, 163] on div at bounding box center [784, 358] width 1568 height 717
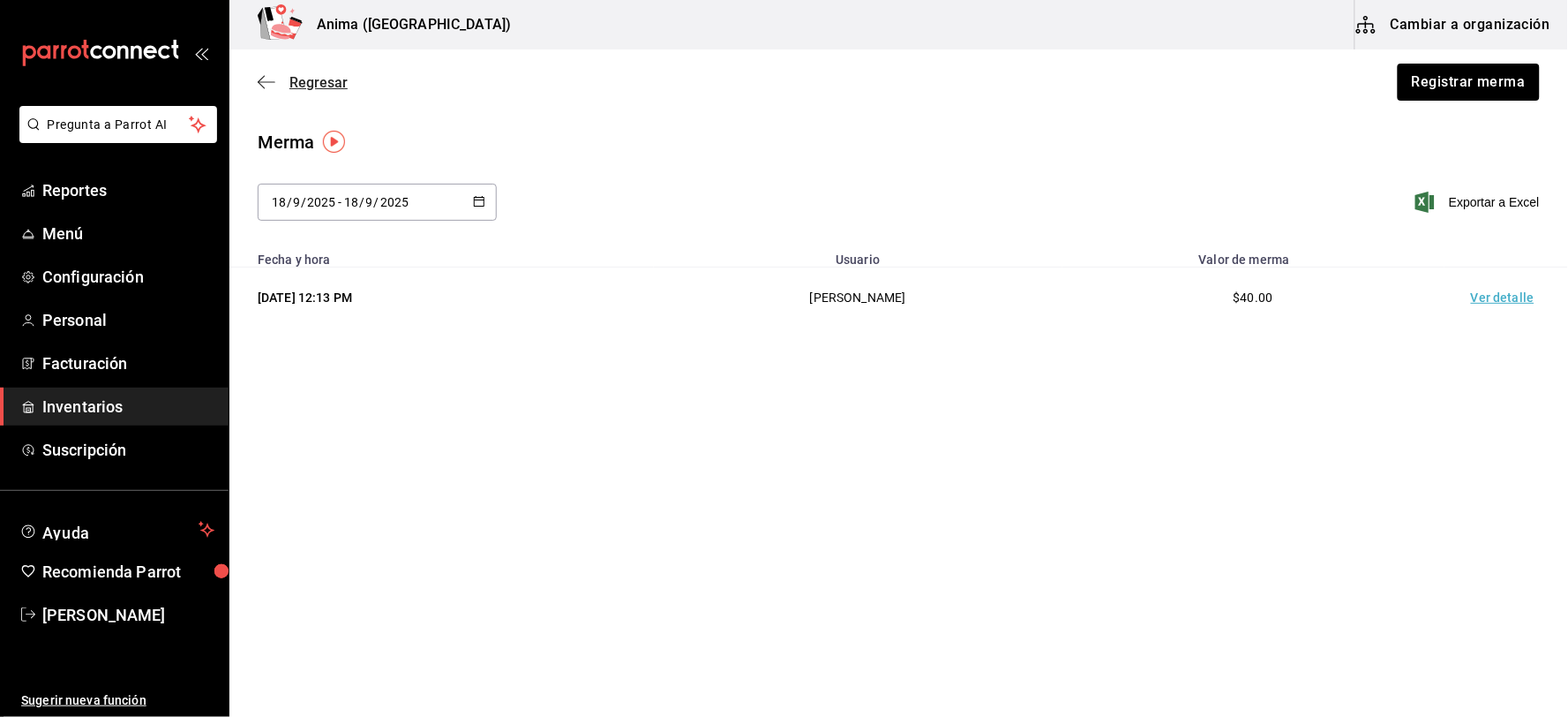
click at [310, 87] on span "Regresar" at bounding box center [319, 82] width 58 height 16
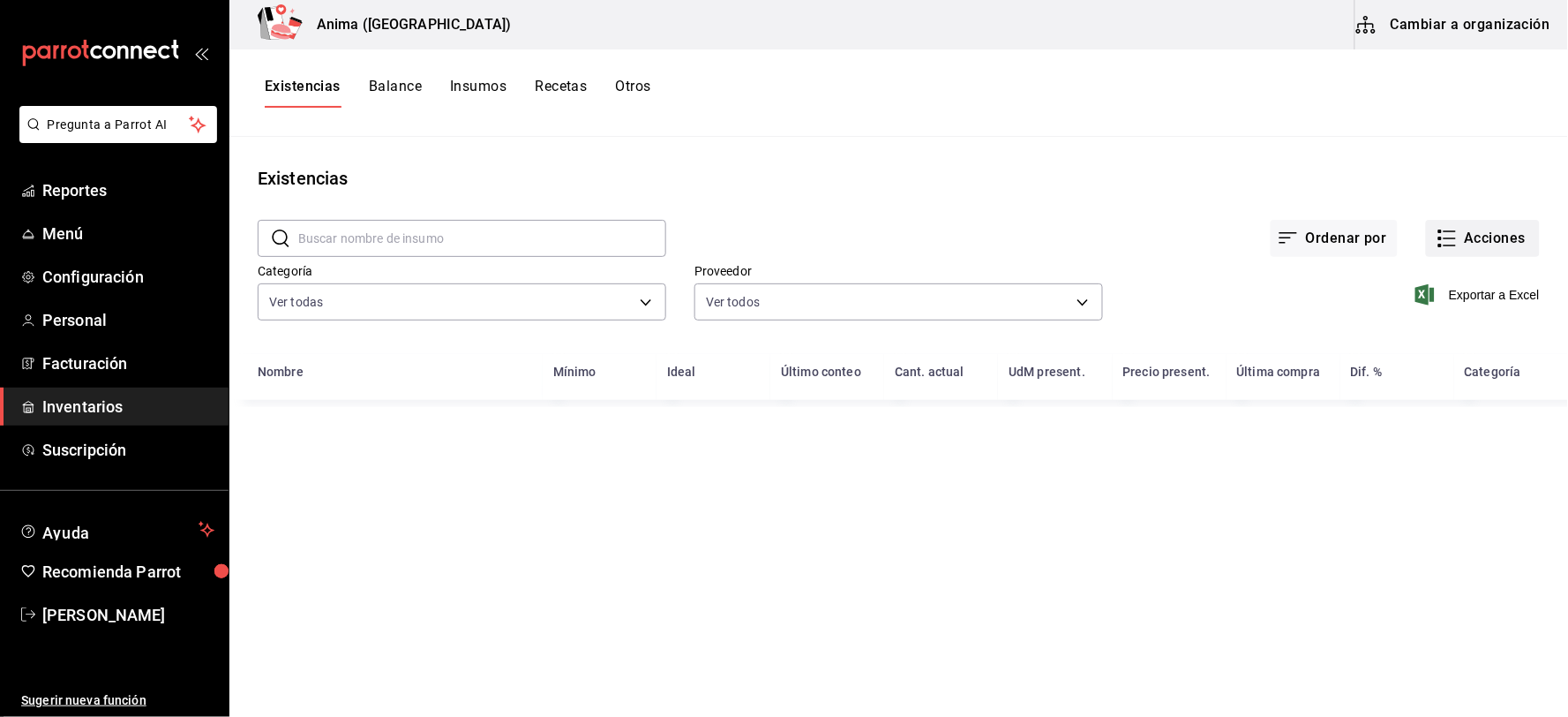
click at [1521, 237] on button "Acciones" at bounding box center [1482, 238] width 114 height 37
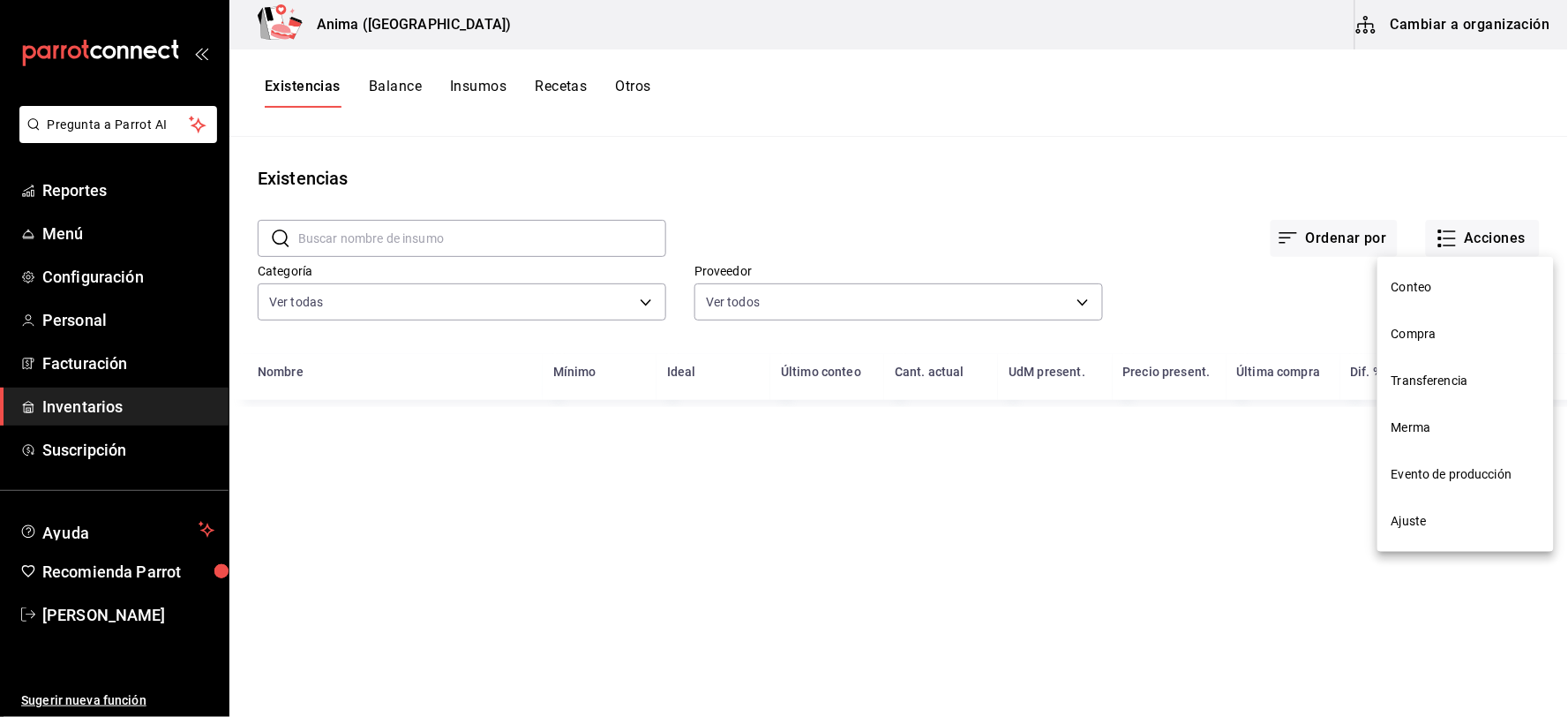
click at [1444, 327] on span "Compra" at bounding box center [1465, 334] width 148 height 18
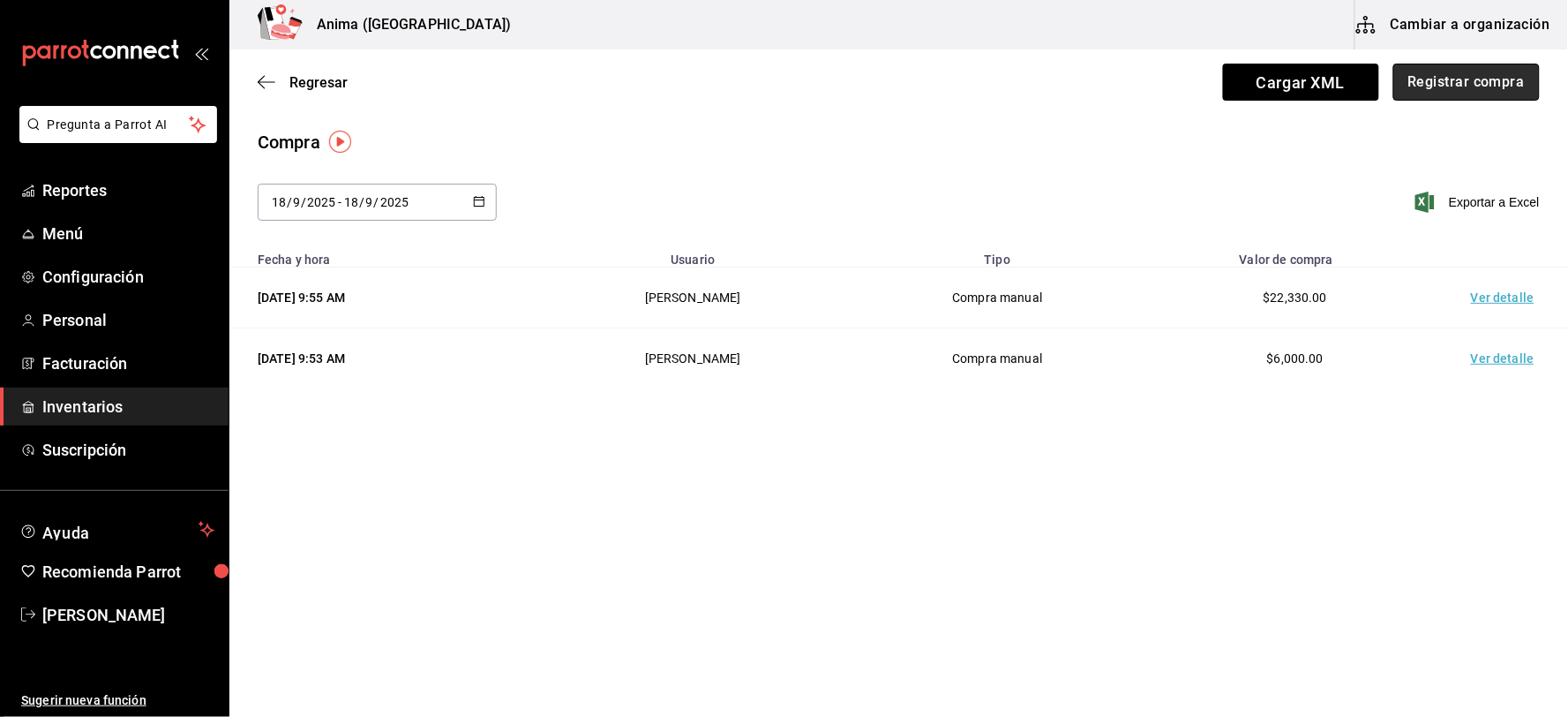
click at [1481, 77] on button "Registrar compra" at bounding box center [1466, 82] width 147 height 37
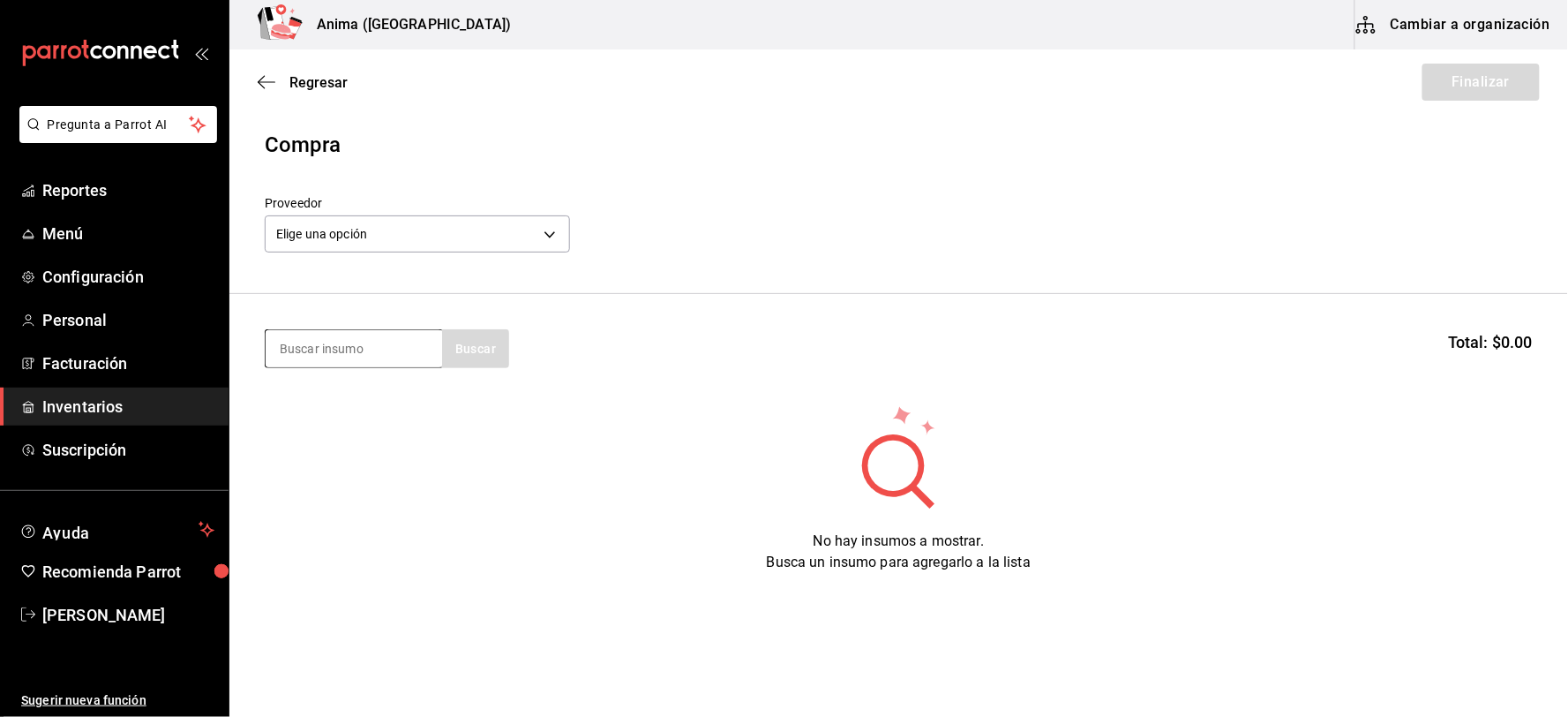
click at [375, 348] on input at bounding box center [354, 348] width 177 height 37
type input "C"
type input "ALCACH"
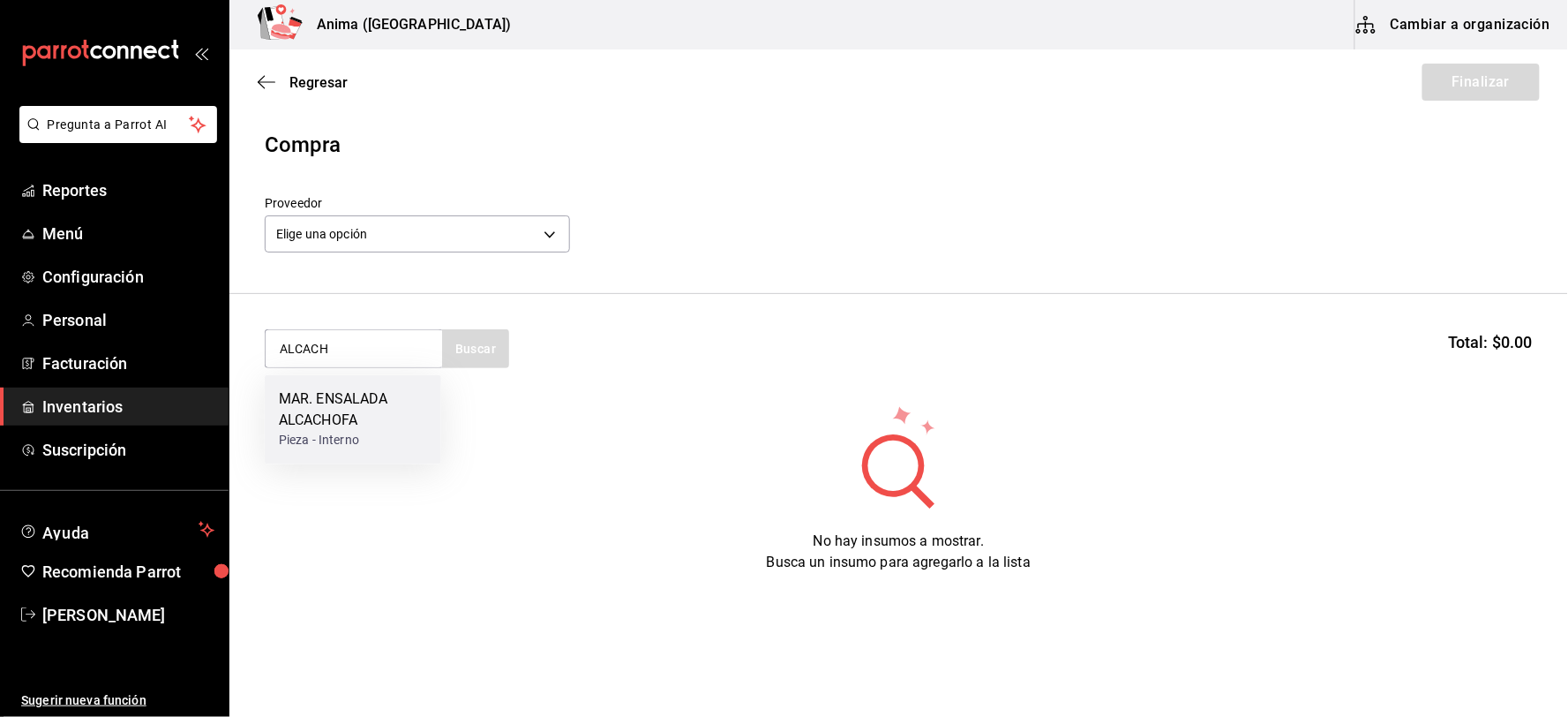
click at [373, 413] on div "MAR. ENSALADA ALCACHOFA" at bounding box center [352, 410] width 148 height 43
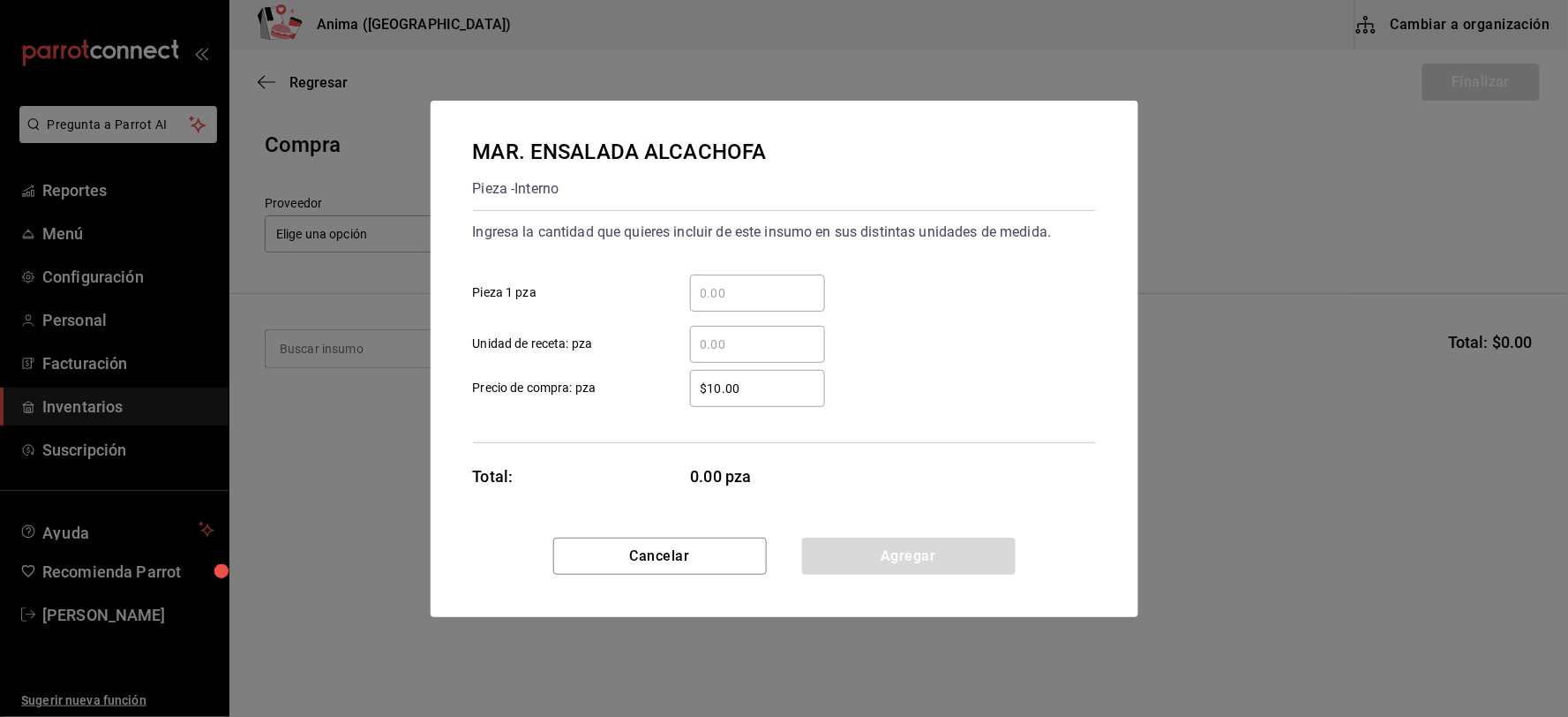
click at [728, 329] on div "​" at bounding box center [758, 344] width 135 height 37
click at [728, 333] on input "​ Unidad de receta: pza" at bounding box center [758, 343] width 135 height 21
type input "8"
type input "12"
type input "$1"
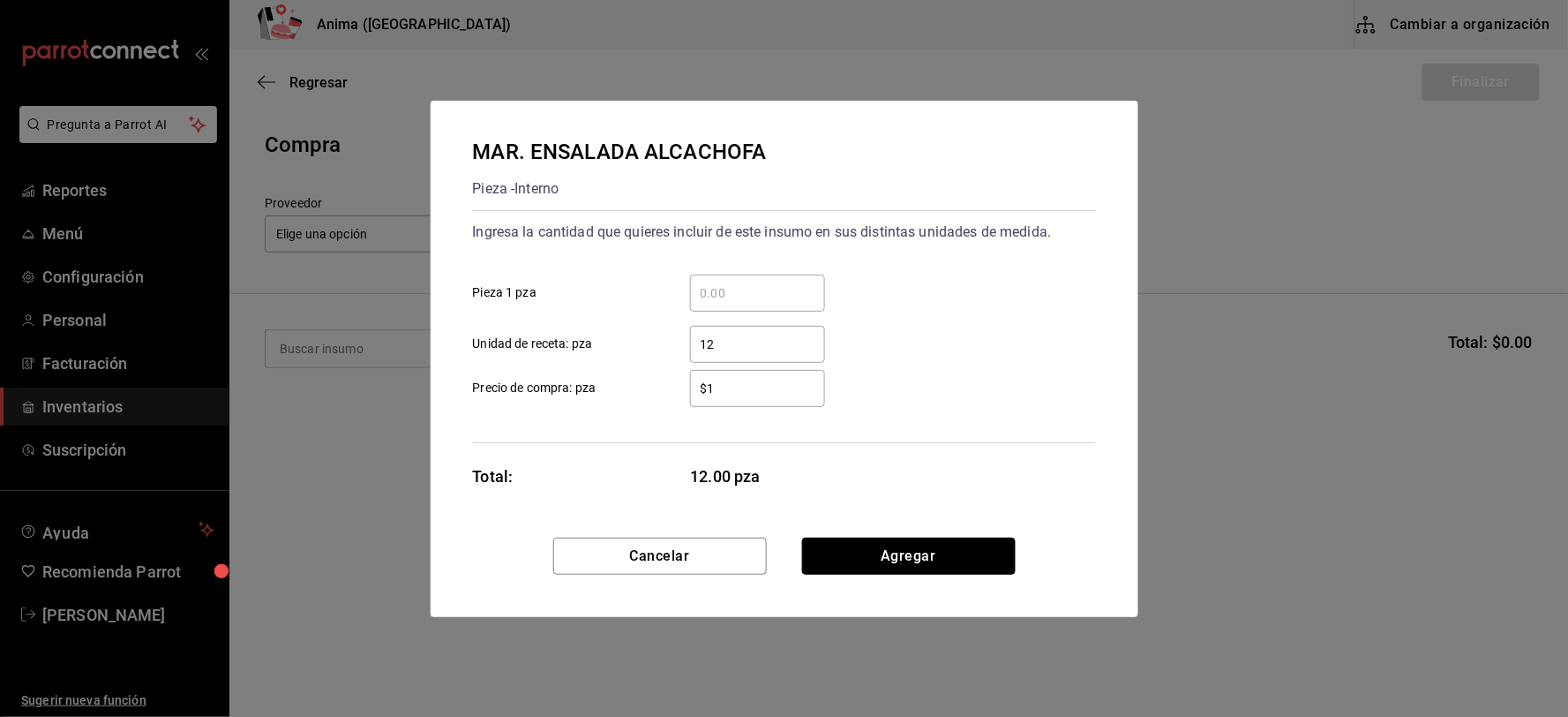
click button "Agregar" at bounding box center [909, 556] width 213 height 37
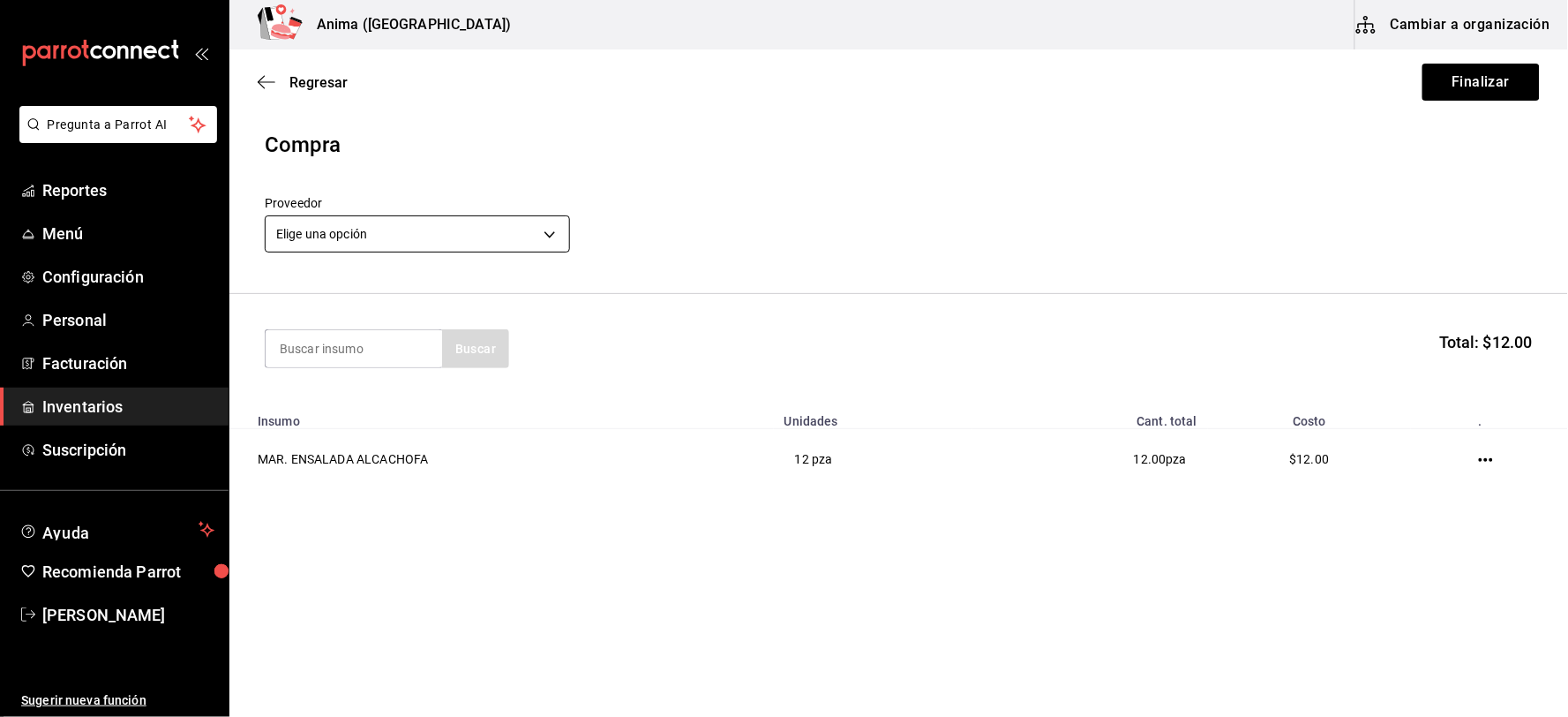
click at [402, 216] on body "Pregunta a Parrot AI Reportes Menú Configuración Personal Facturación Inventari…" at bounding box center [784, 308] width 1568 height 617
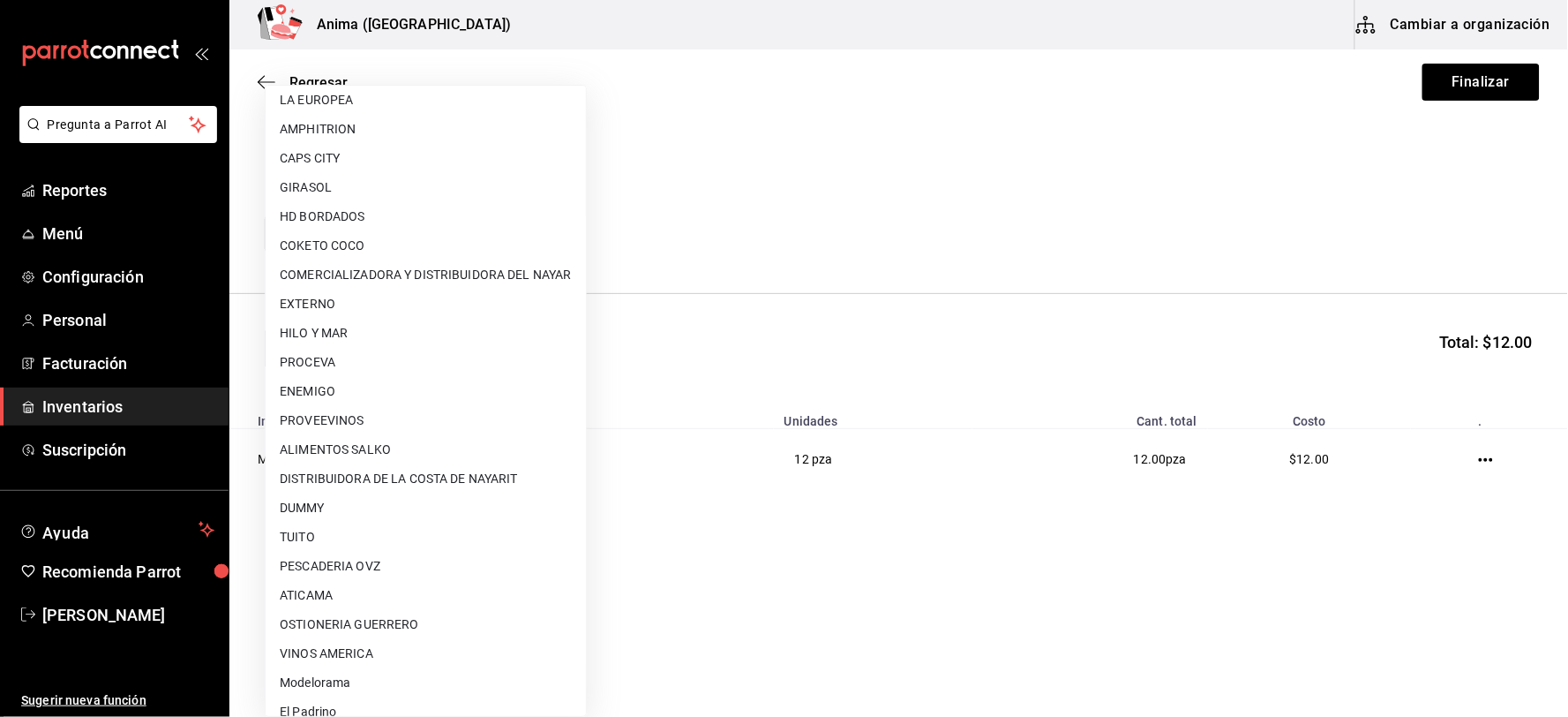
scroll to position [227, 0]
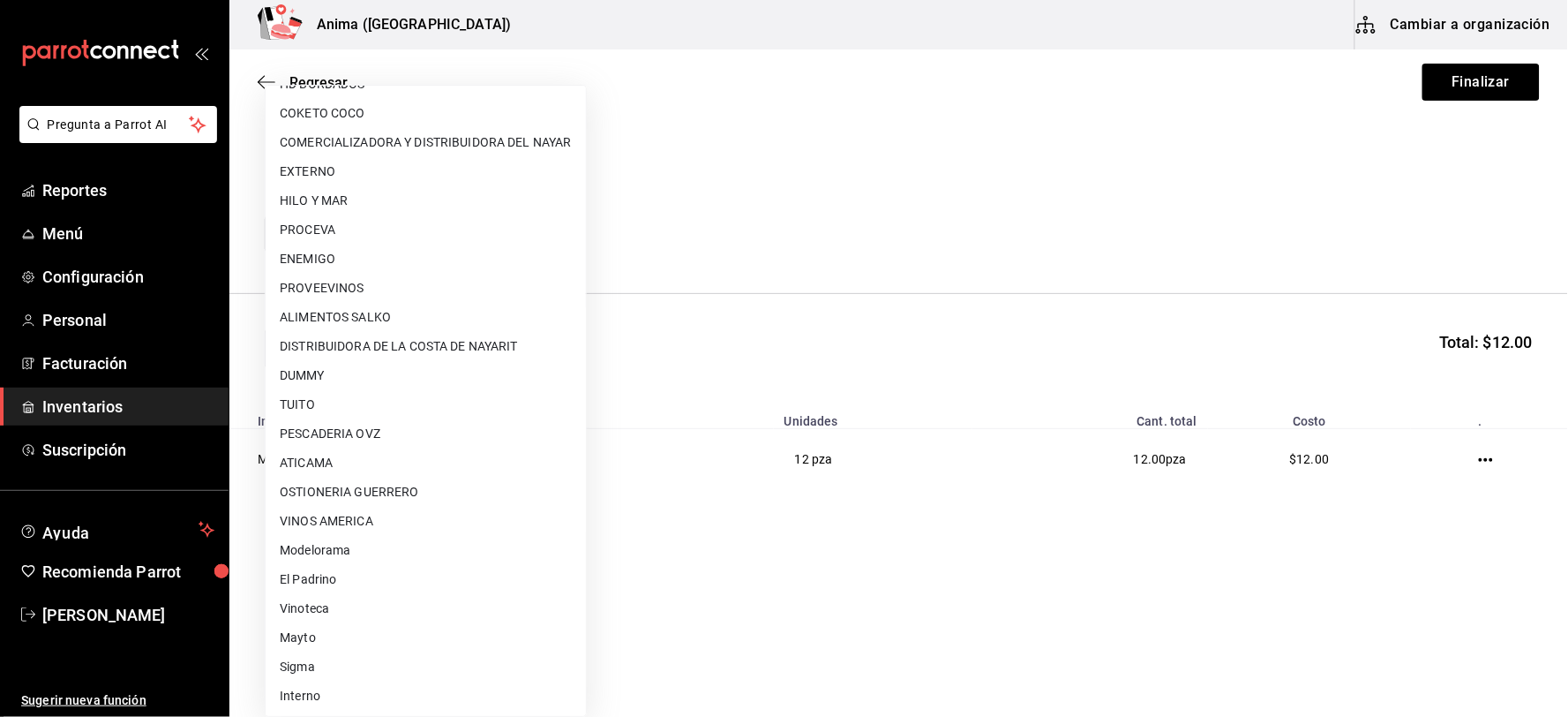
click at [382, 694] on li "Interno" at bounding box center [426, 696] width 321 height 29
type input "c4277463-642f-4394-a394-6273027aff12"
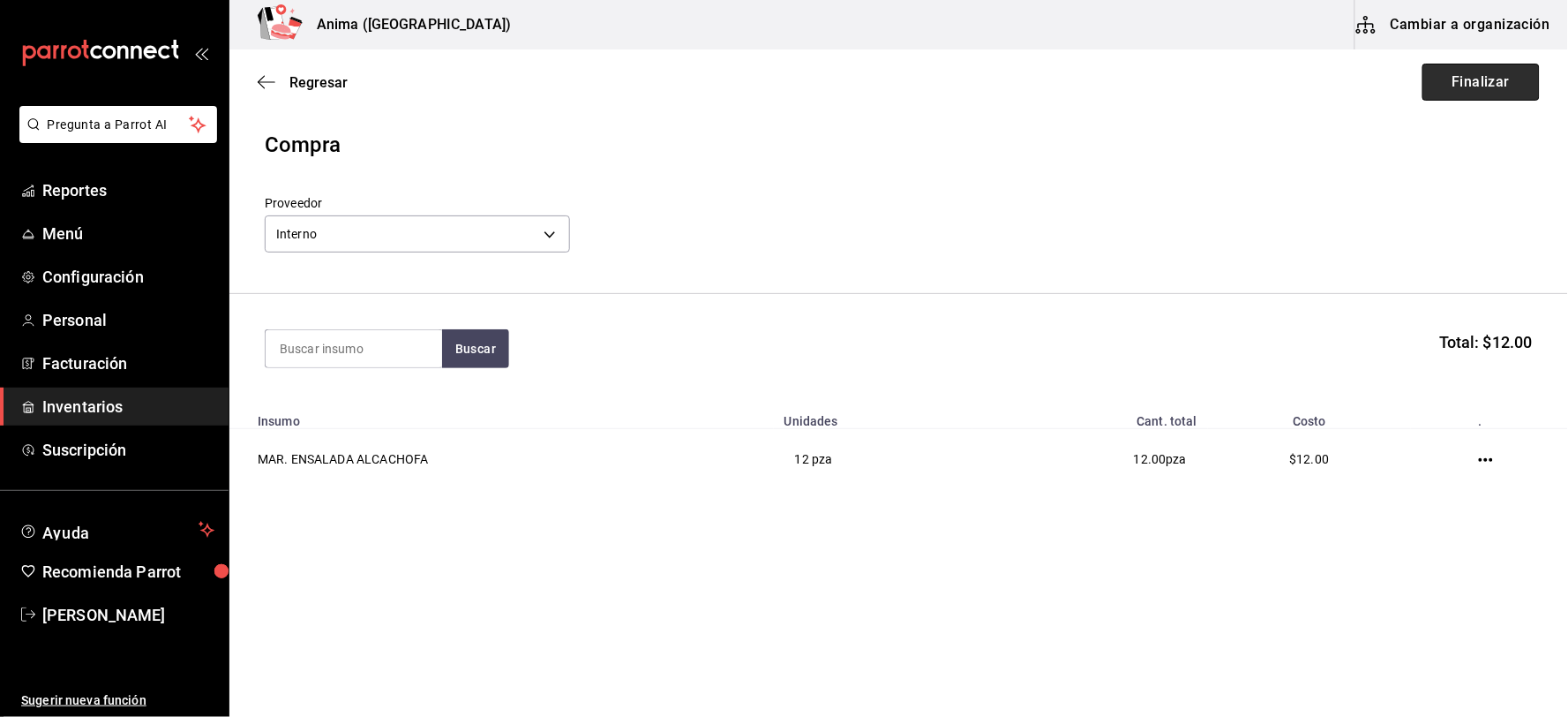
click at [1500, 82] on button "Finalizar" at bounding box center [1481, 82] width 117 height 37
click at [1500, 82] on div "Regresar Finalizar" at bounding box center [899, 82] width 1339 height 66
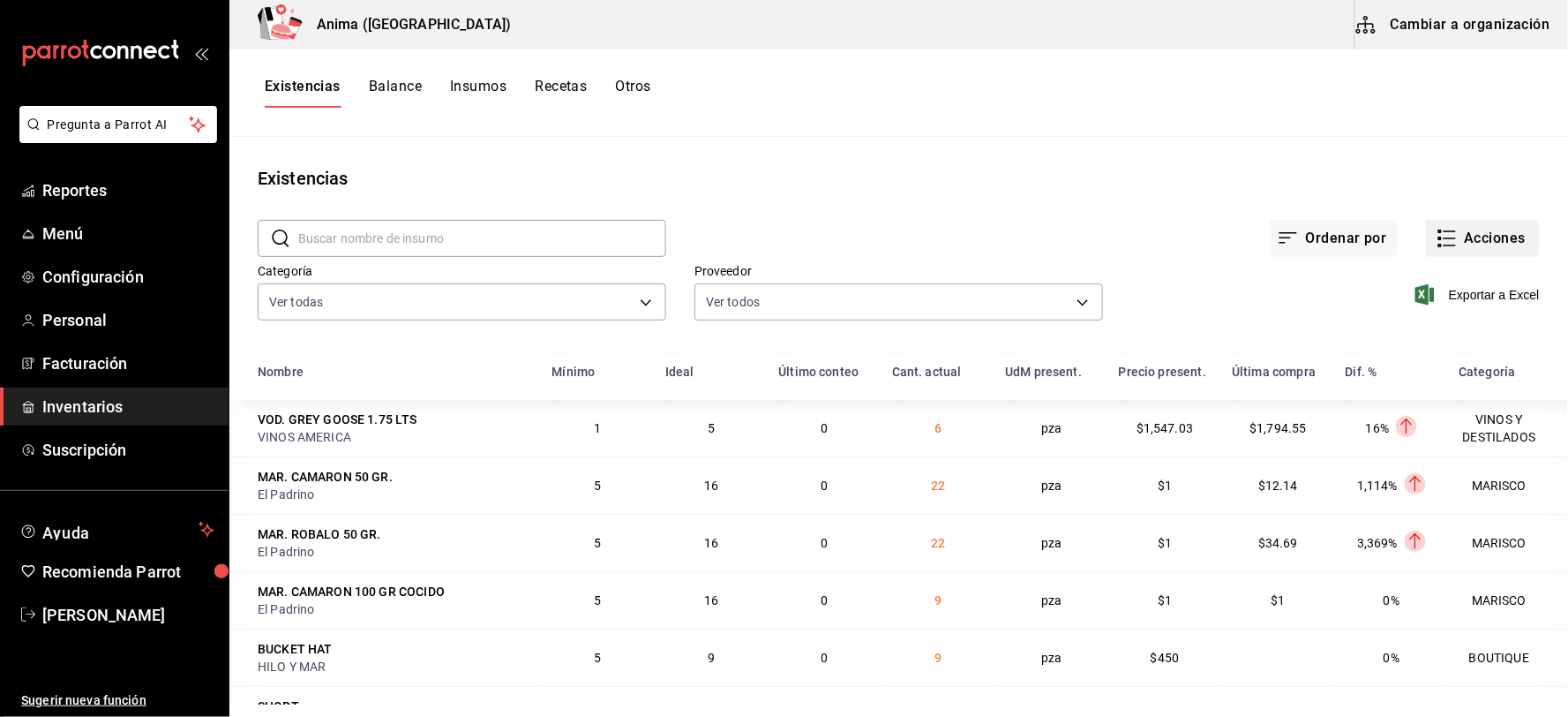
click at [1498, 241] on button "Acciones" at bounding box center [1482, 238] width 114 height 37
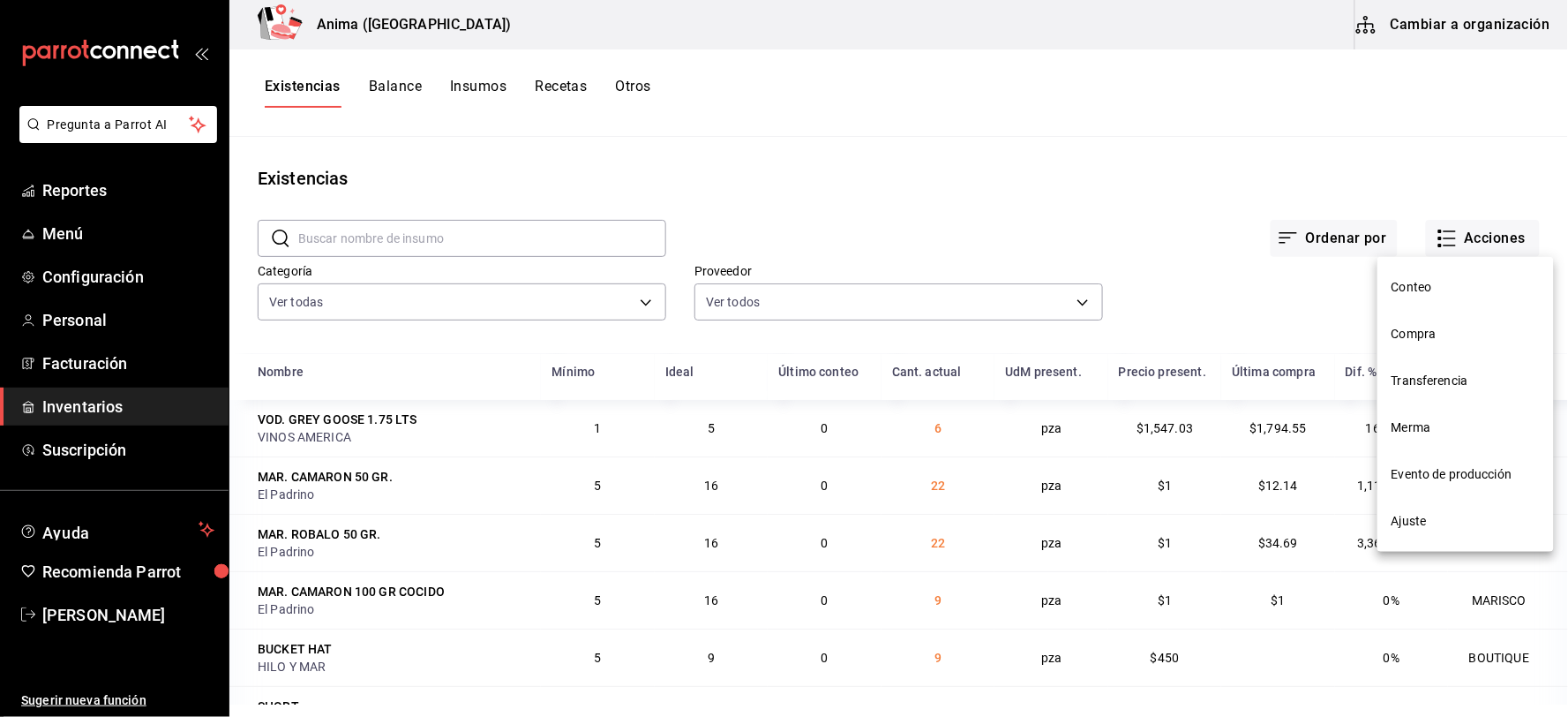
click at [1427, 327] on span "Compra" at bounding box center [1465, 334] width 148 height 18
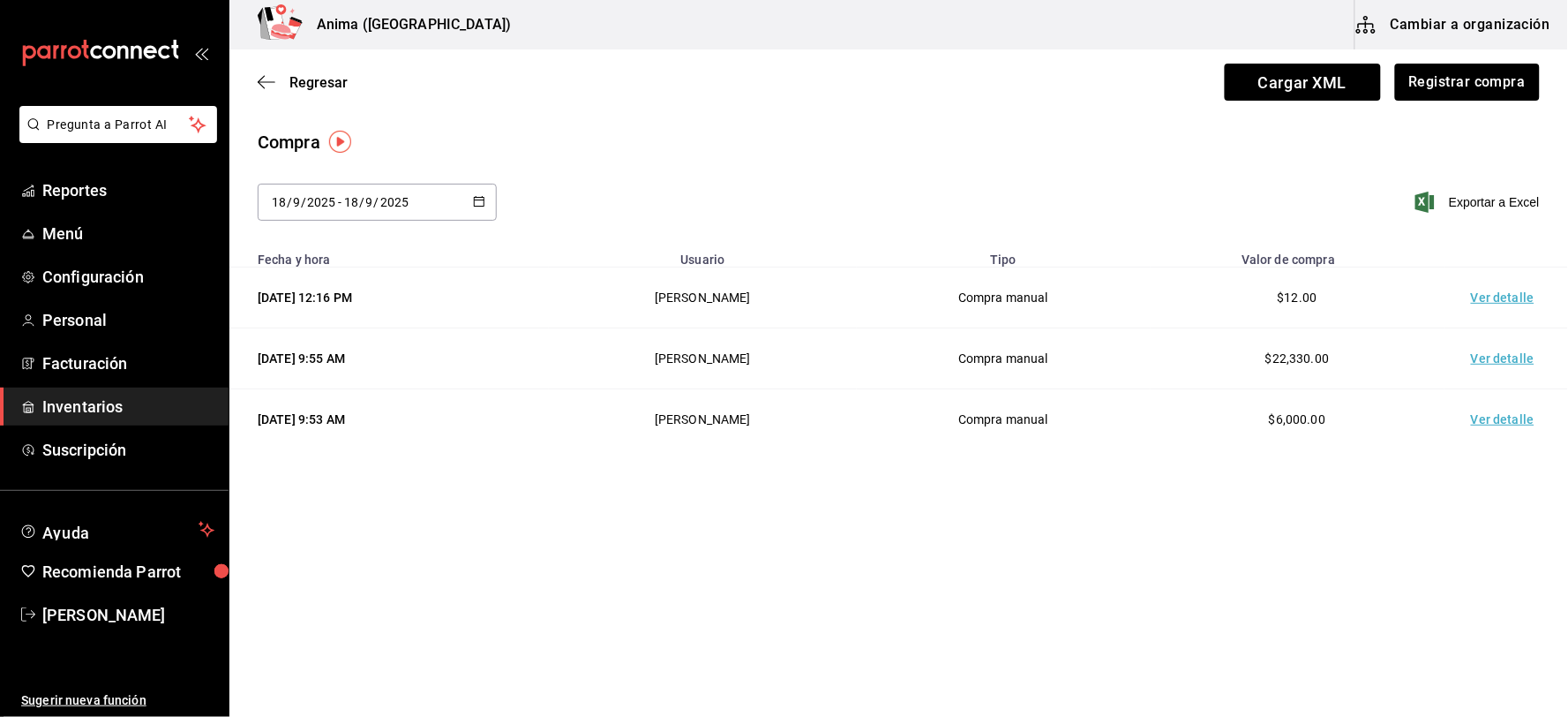
click at [1510, 292] on td "Ver detalle" at bounding box center [1506, 298] width 124 height 61
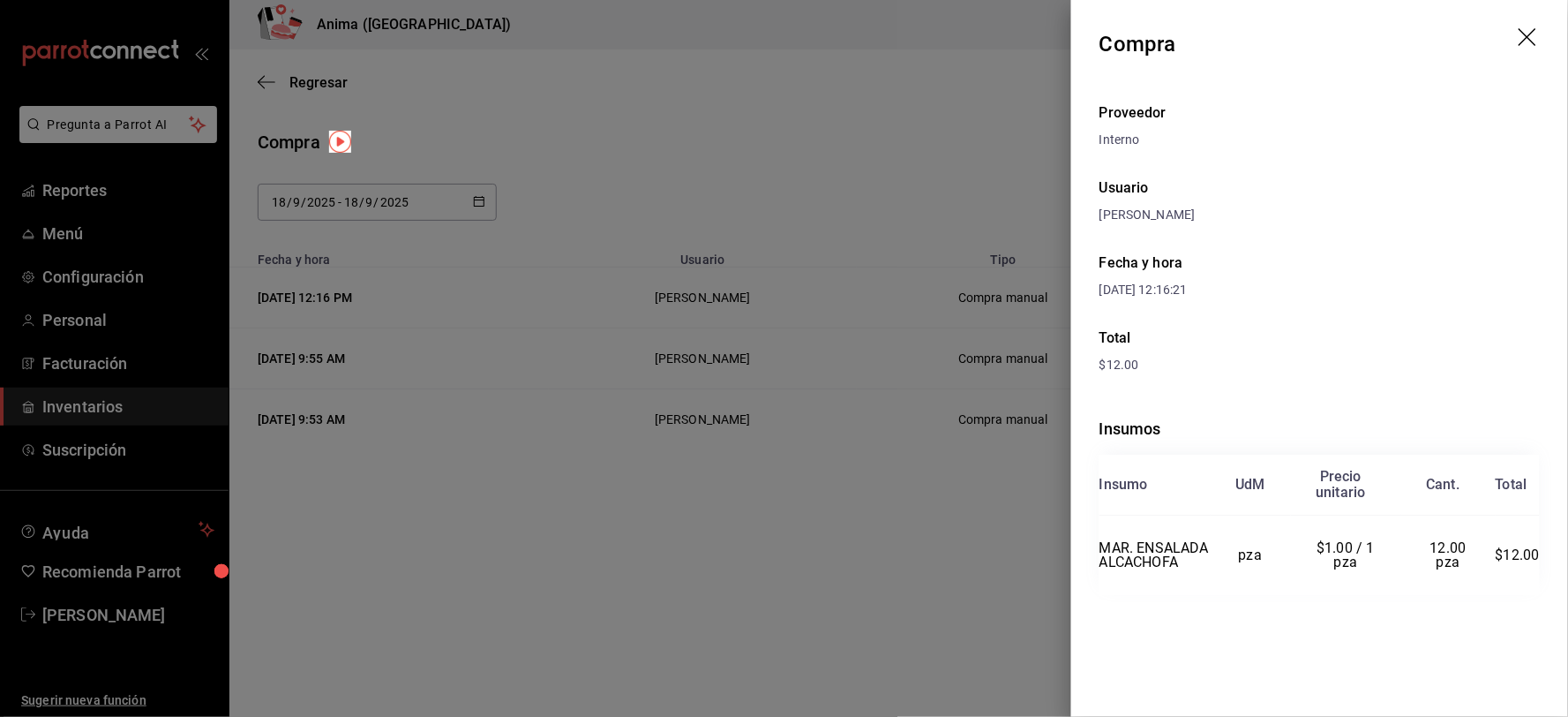
click at [615, 192] on div at bounding box center [784, 358] width 1568 height 717
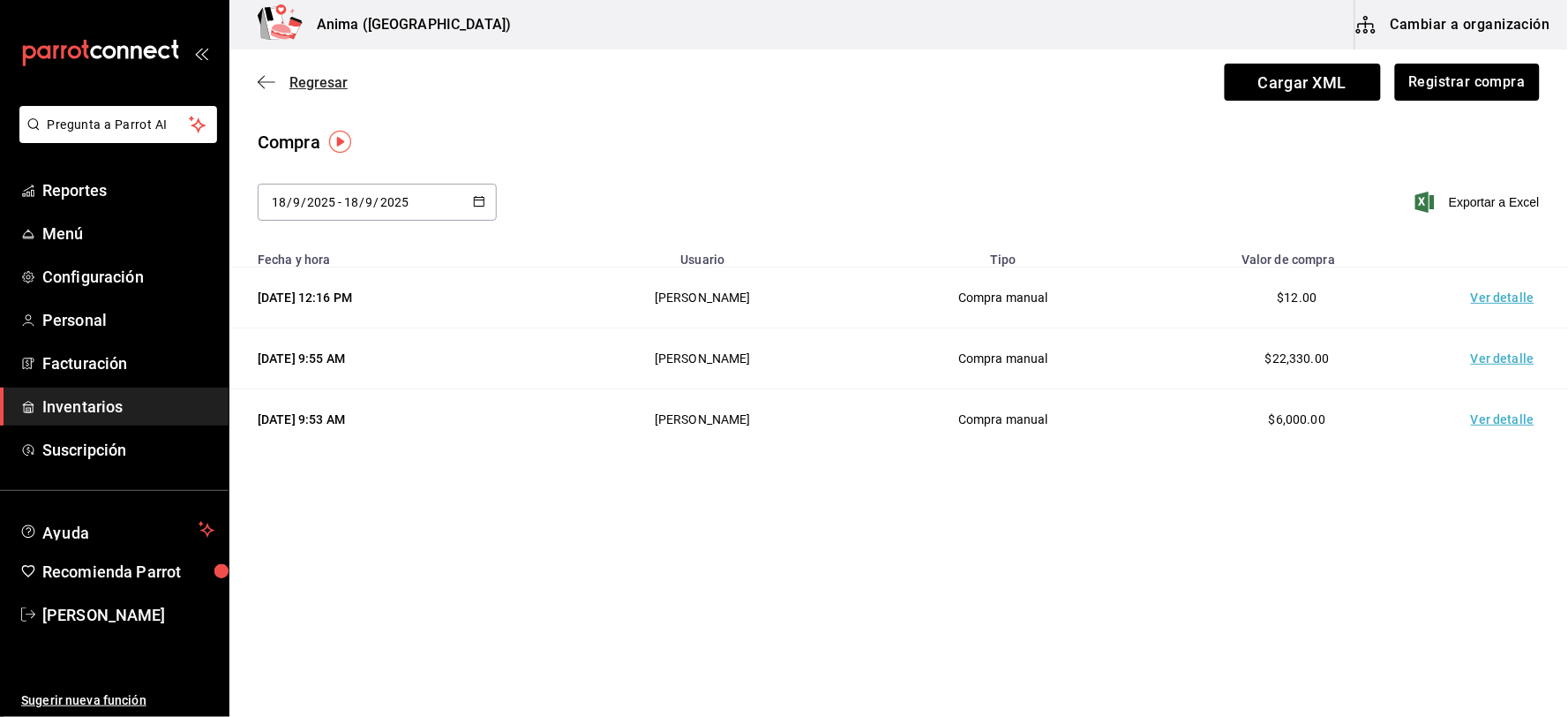
click at [301, 84] on span "Regresar" at bounding box center [319, 82] width 58 height 16
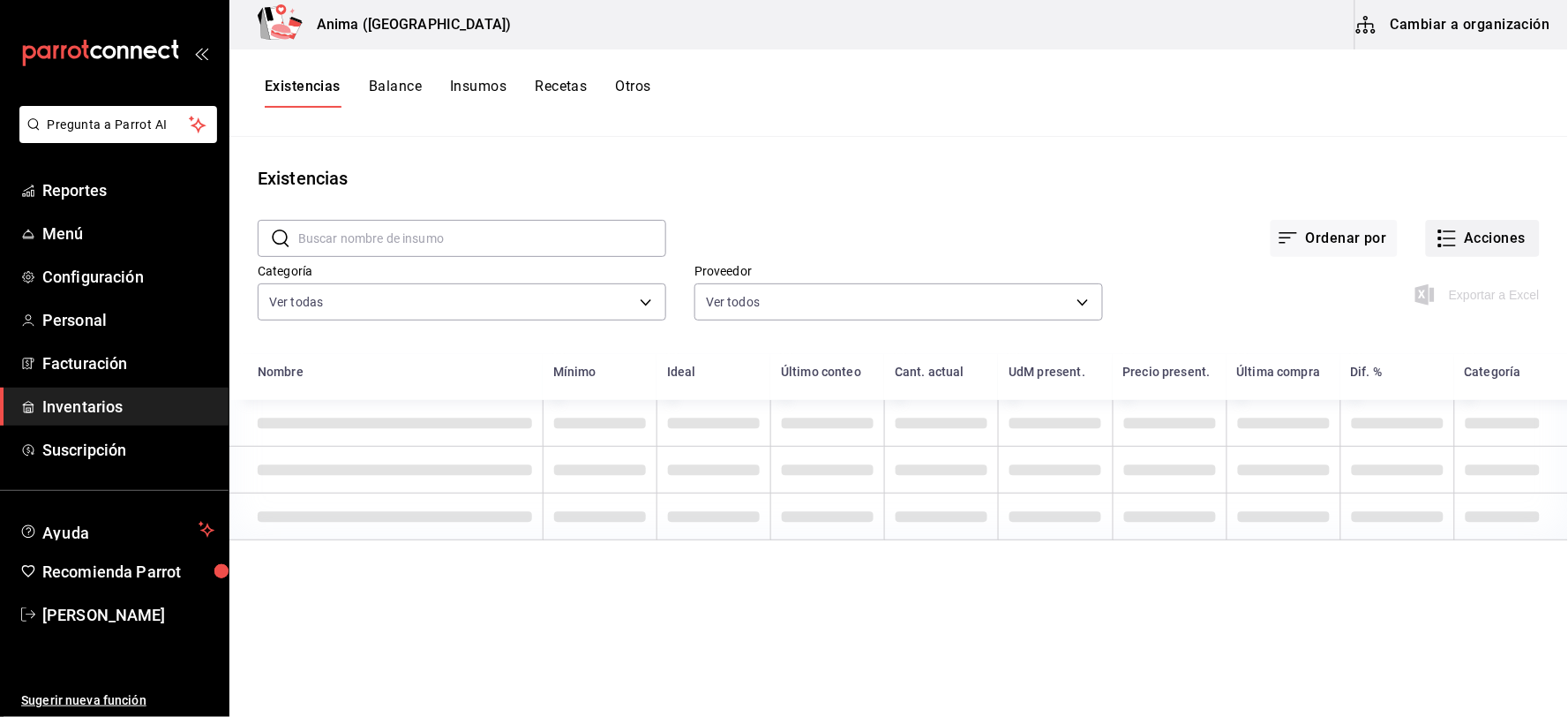
click at [1504, 244] on button "Acciones" at bounding box center [1482, 238] width 114 height 37
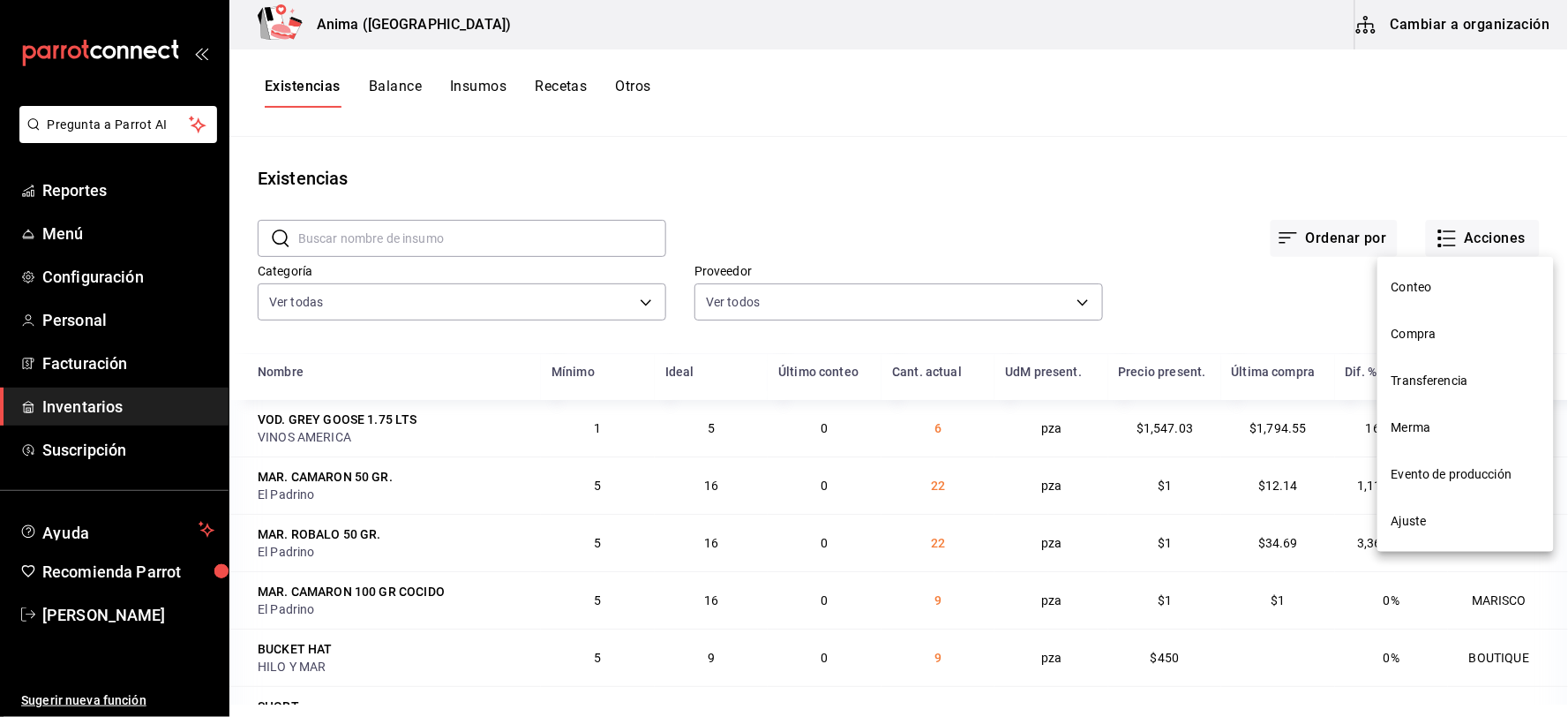
click at [1419, 326] on span "Compra" at bounding box center [1465, 334] width 148 height 18
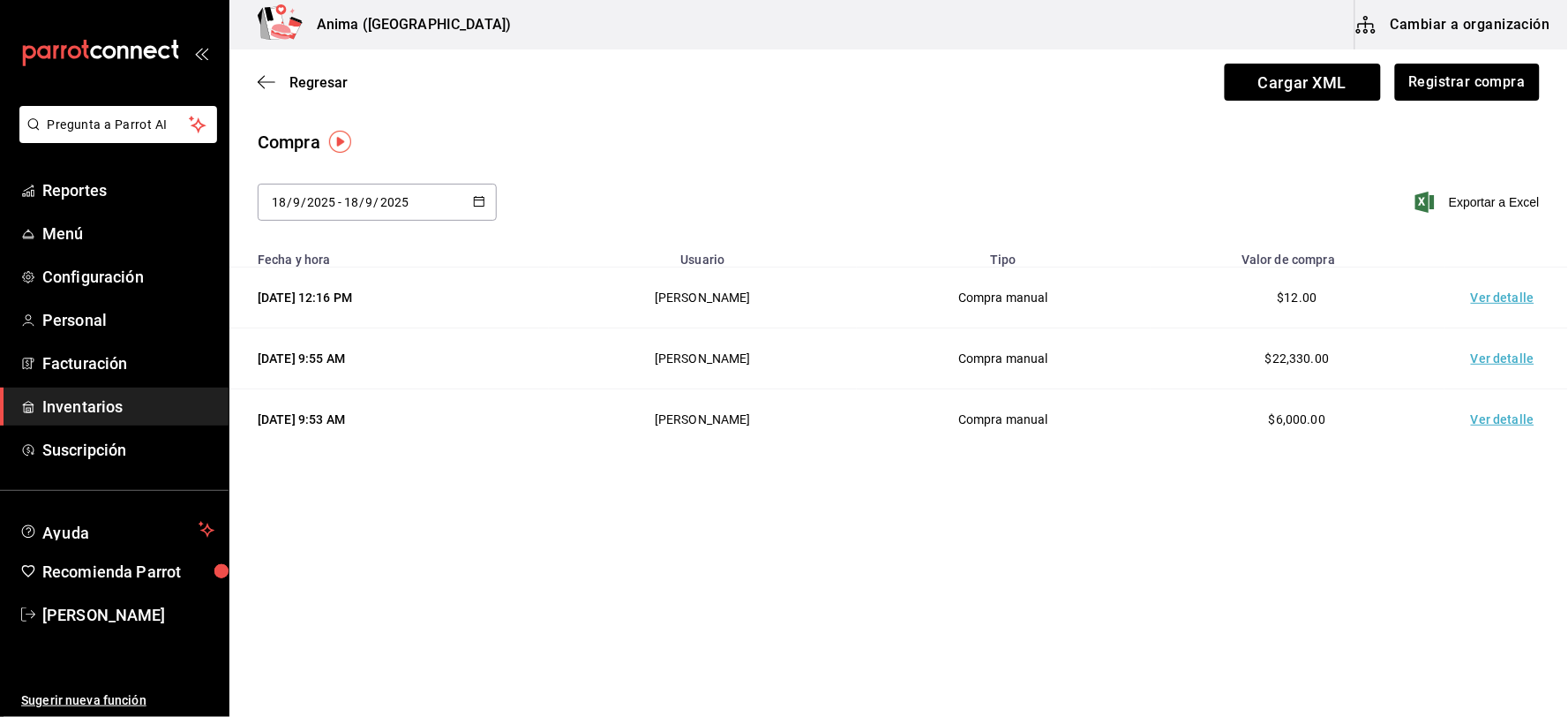
click at [380, 210] on div "[DATE] [DATE] - [DATE] [DATE]" at bounding box center [377, 202] width 239 height 37
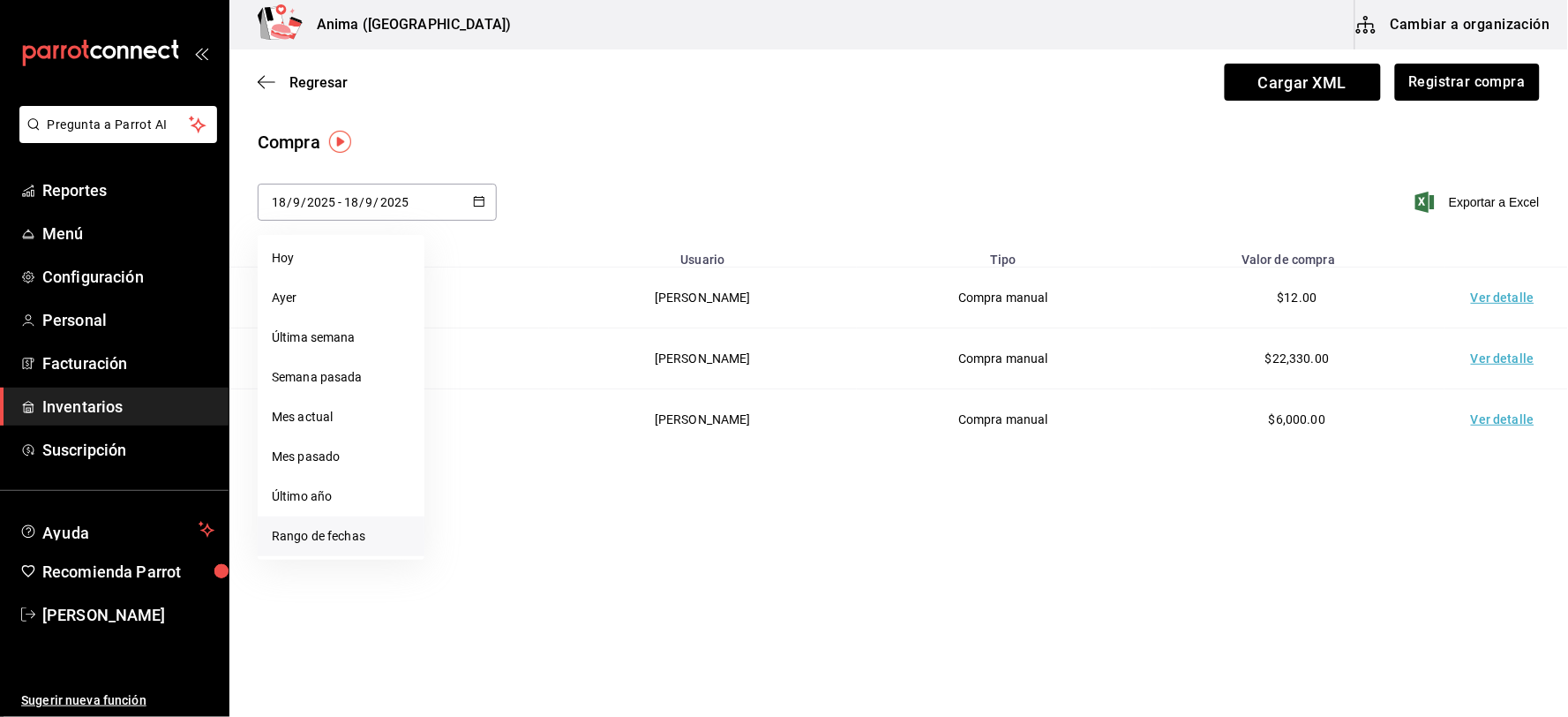
click at [340, 530] on li "Rango de fechas" at bounding box center [341, 537] width 167 height 40
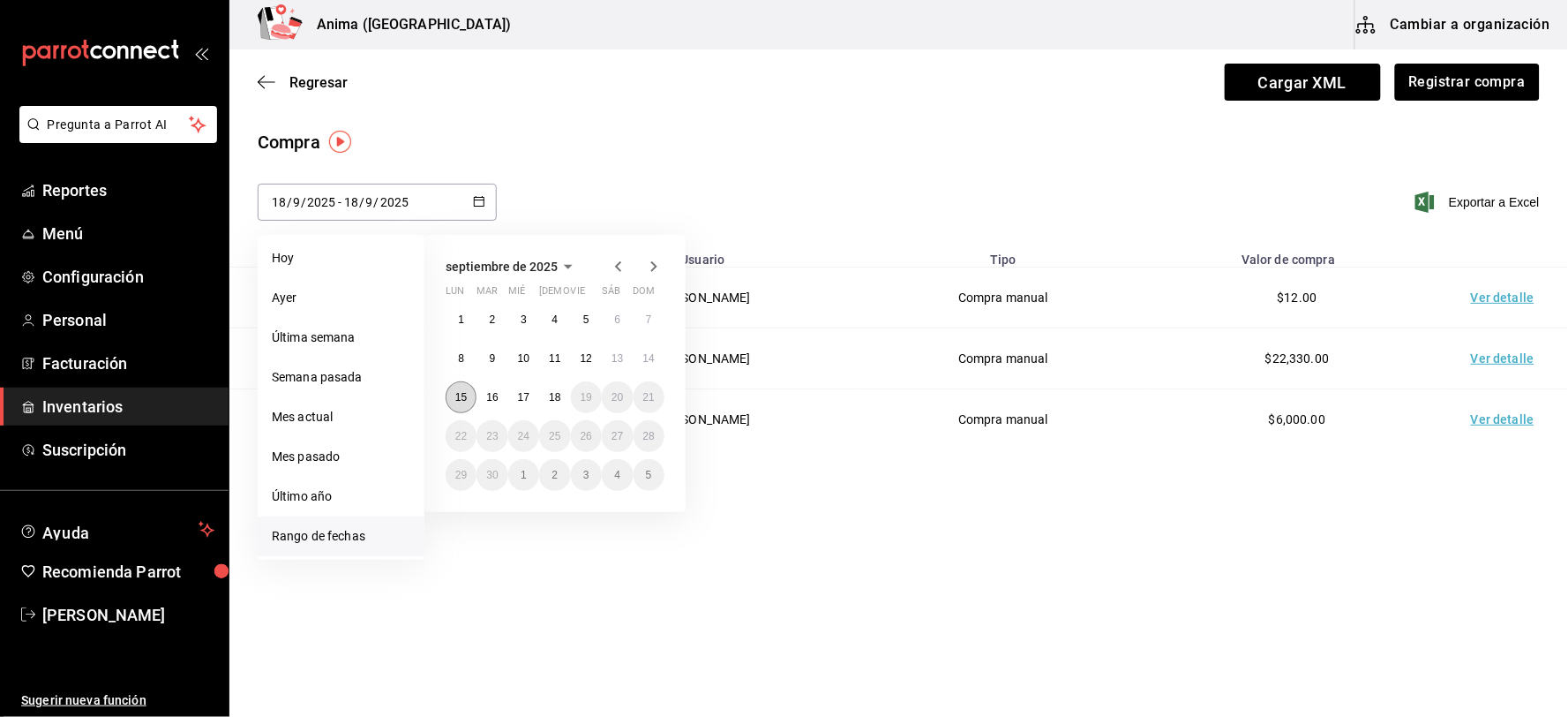
click at [459, 392] on abbr "15" at bounding box center [461, 397] width 12 height 13
click at [553, 398] on abbr "18" at bounding box center [555, 397] width 12 height 13
type input "[DATE]"
type input "15"
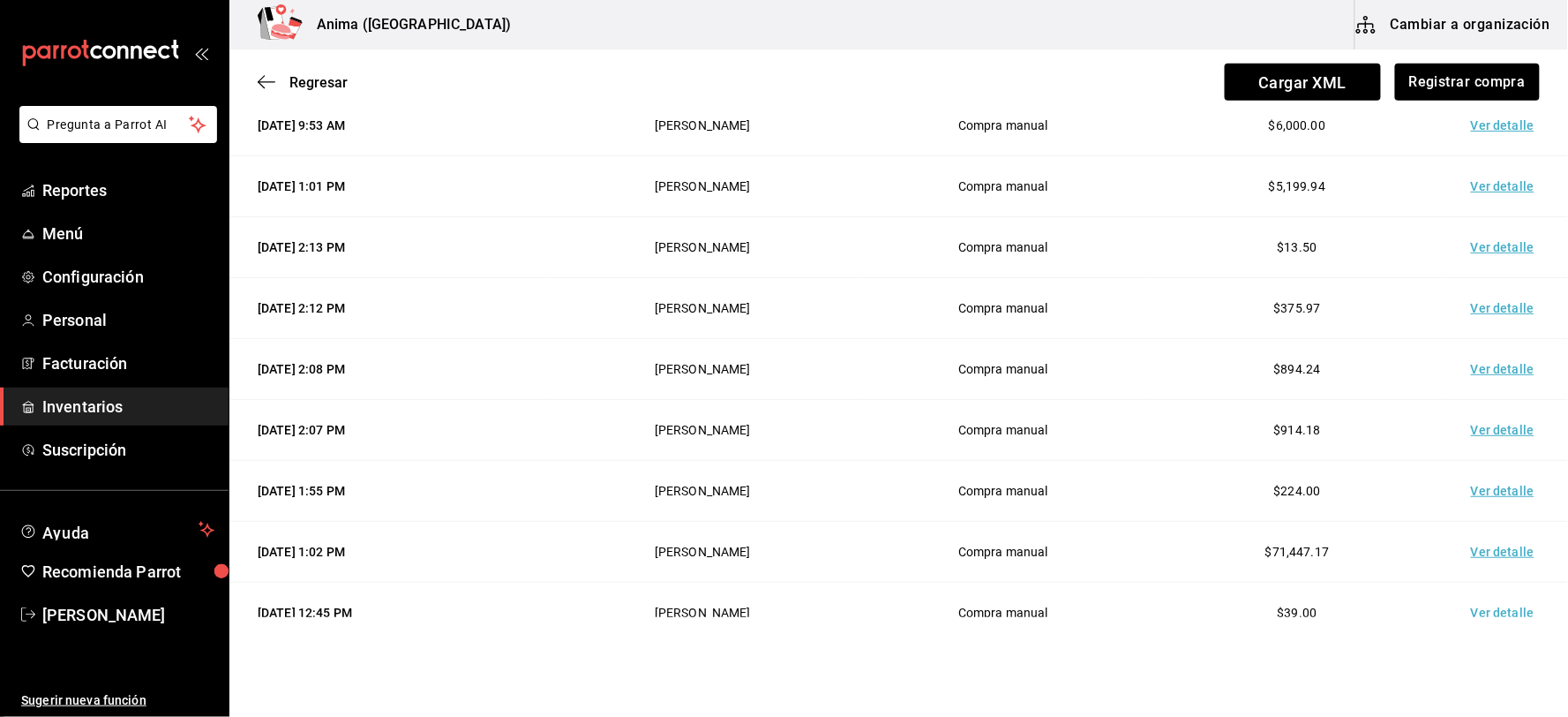
scroll to position [98, 0]
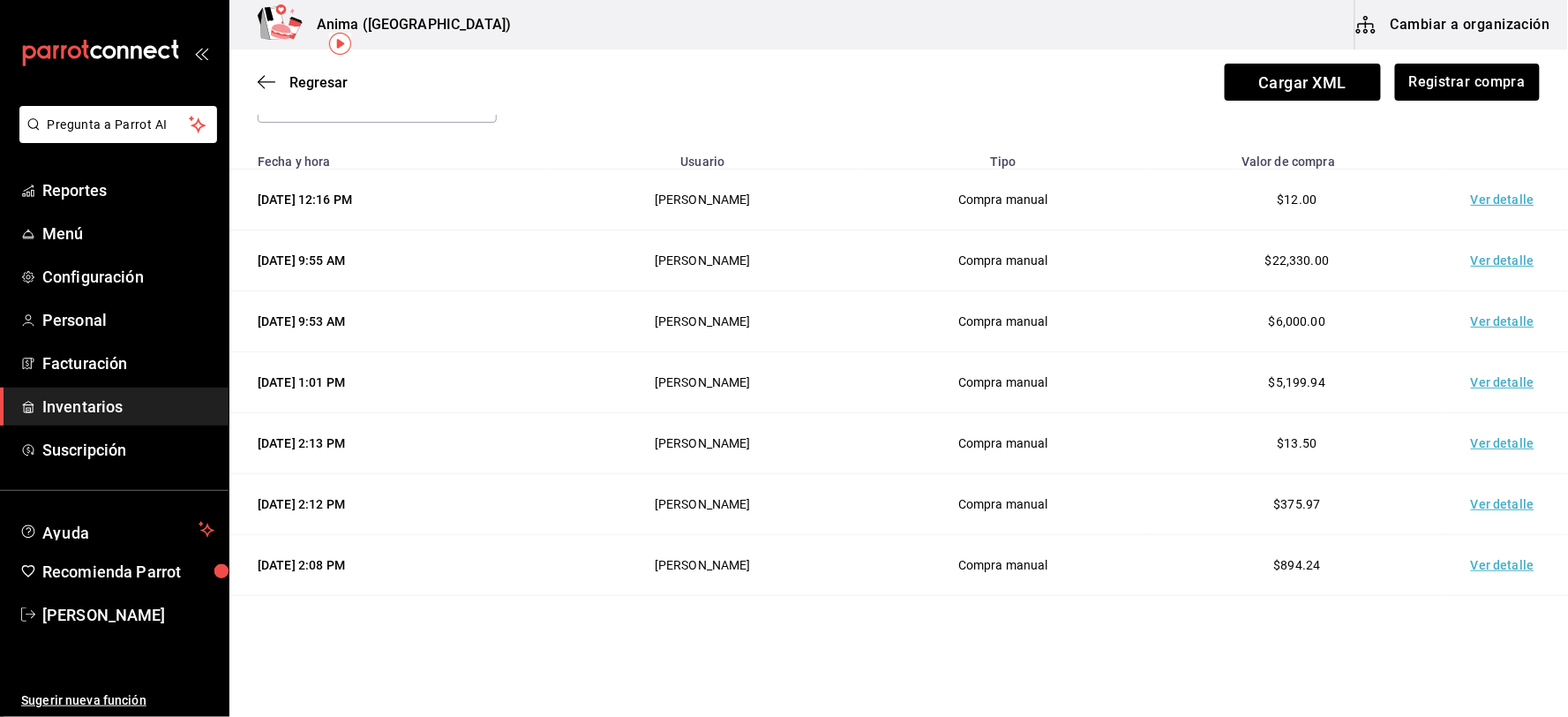
click at [108, 413] on span "Inventarios" at bounding box center [128, 406] width 172 height 24
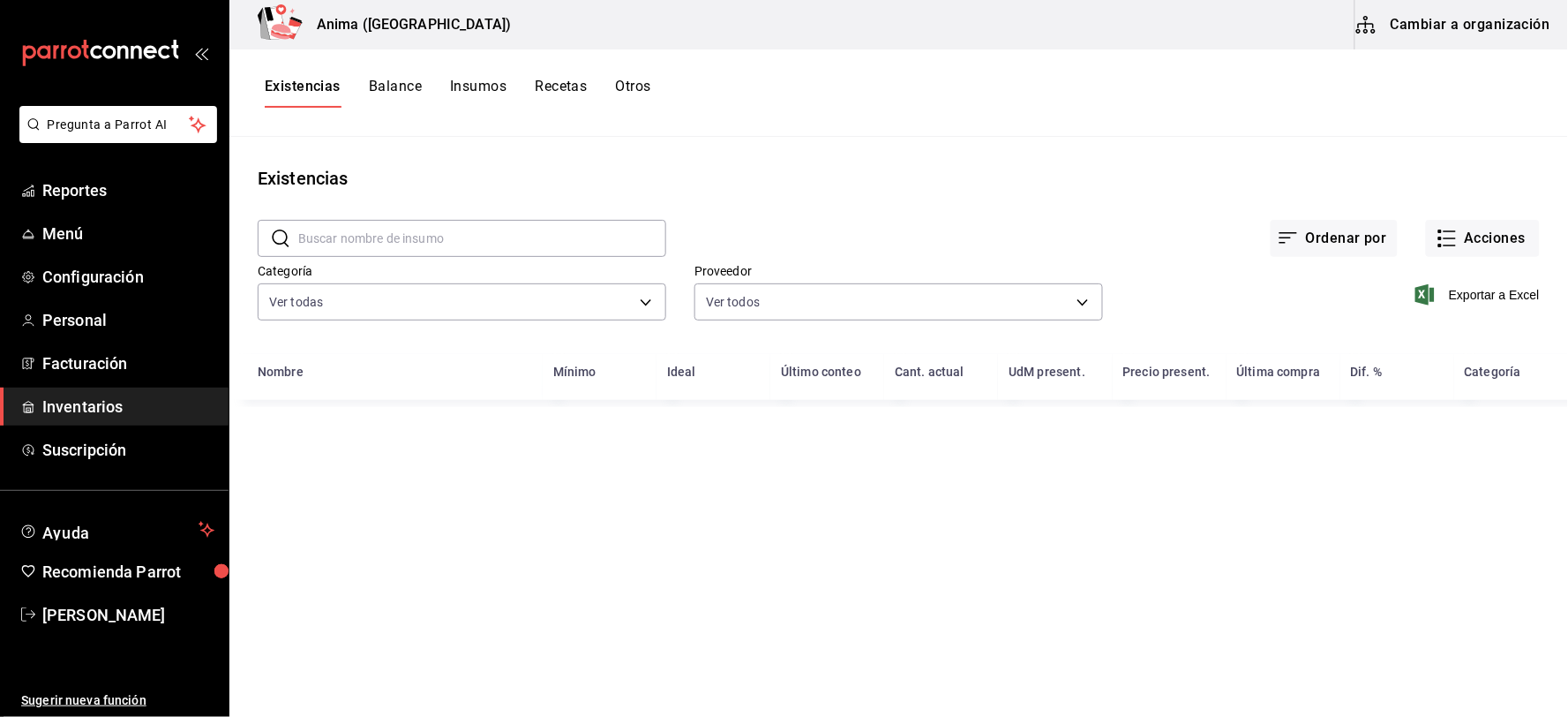
click at [420, 241] on input "text" at bounding box center [482, 238] width 368 height 36
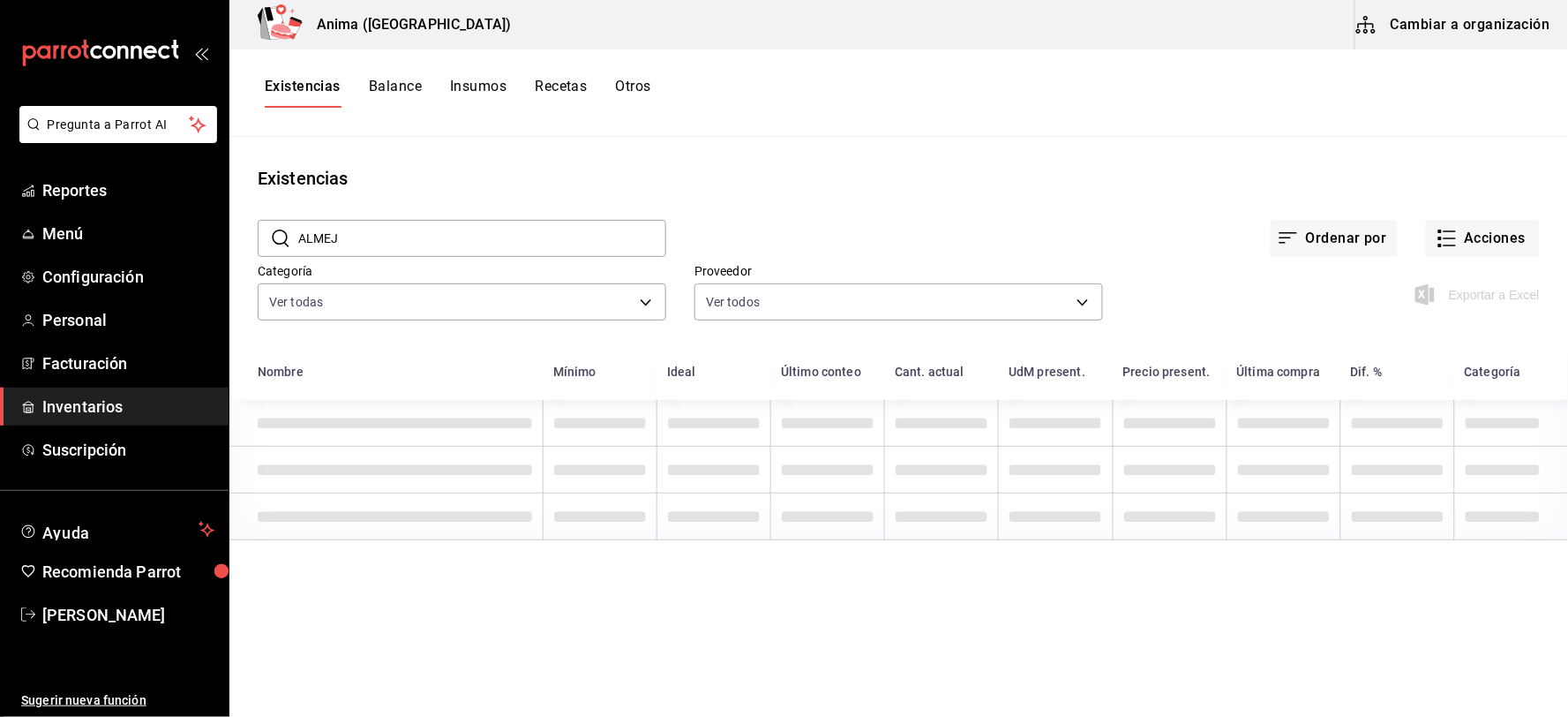
type input "ALMEJA"
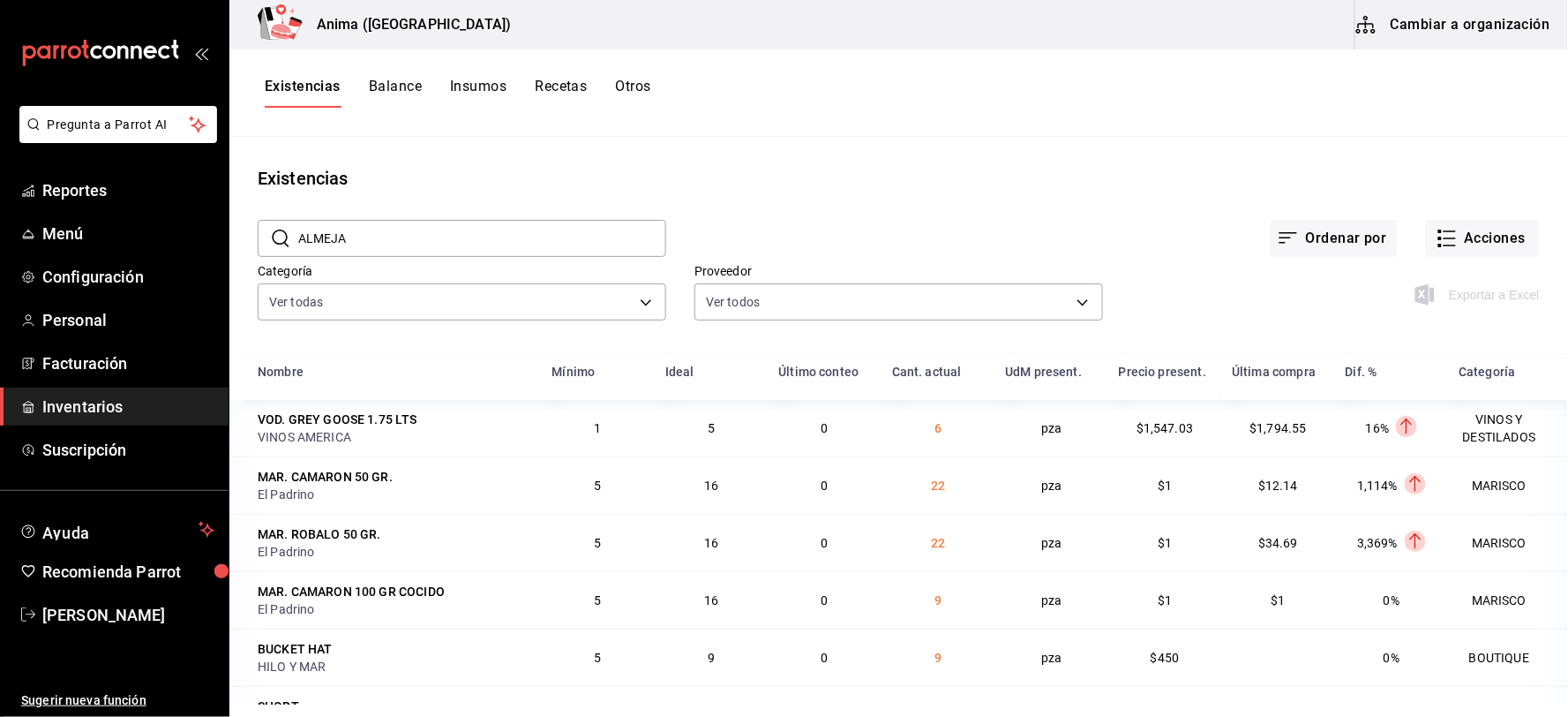
click at [422, 243] on input "ALMEJA" at bounding box center [482, 238] width 368 height 36
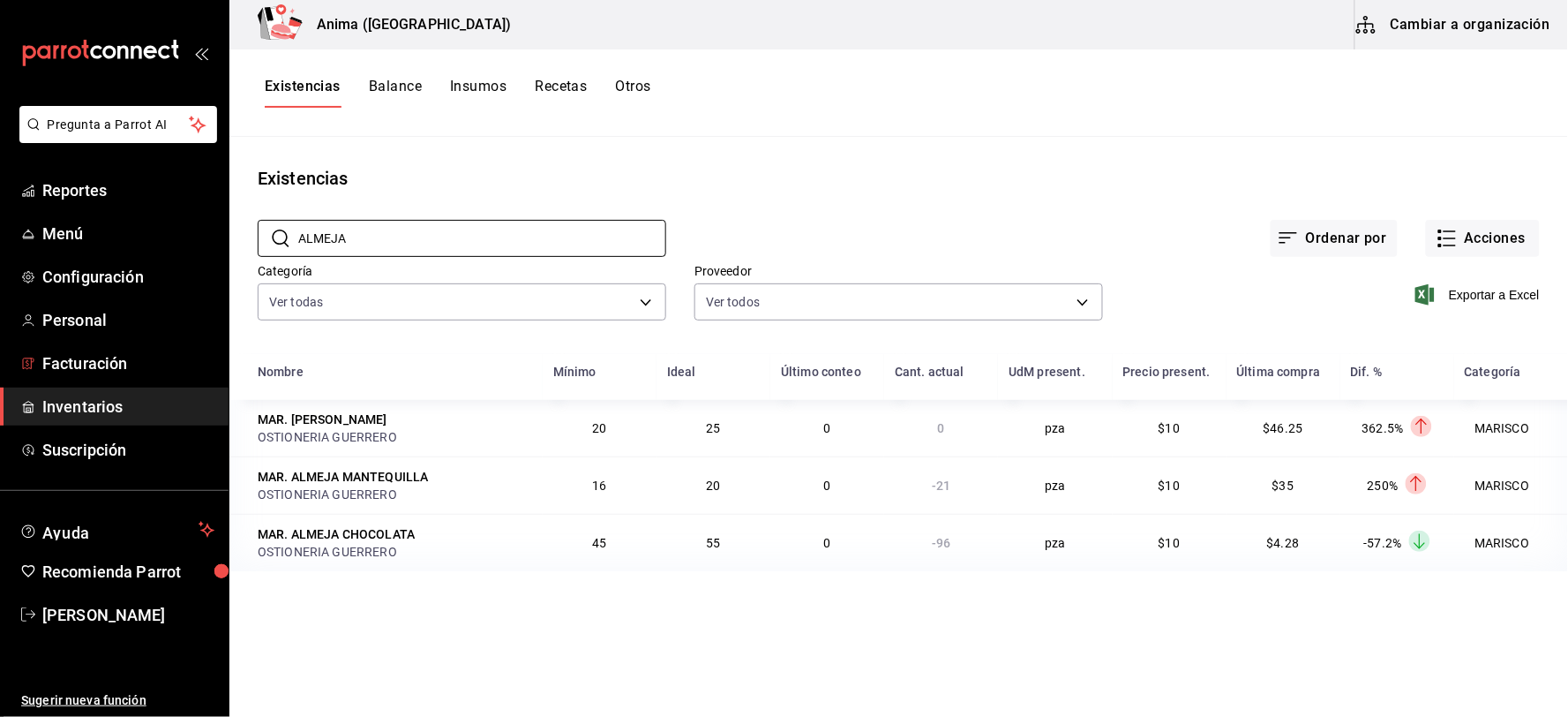
click at [81, 405] on span "Inventarios" at bounding box center [128, 406] width 172 height 24
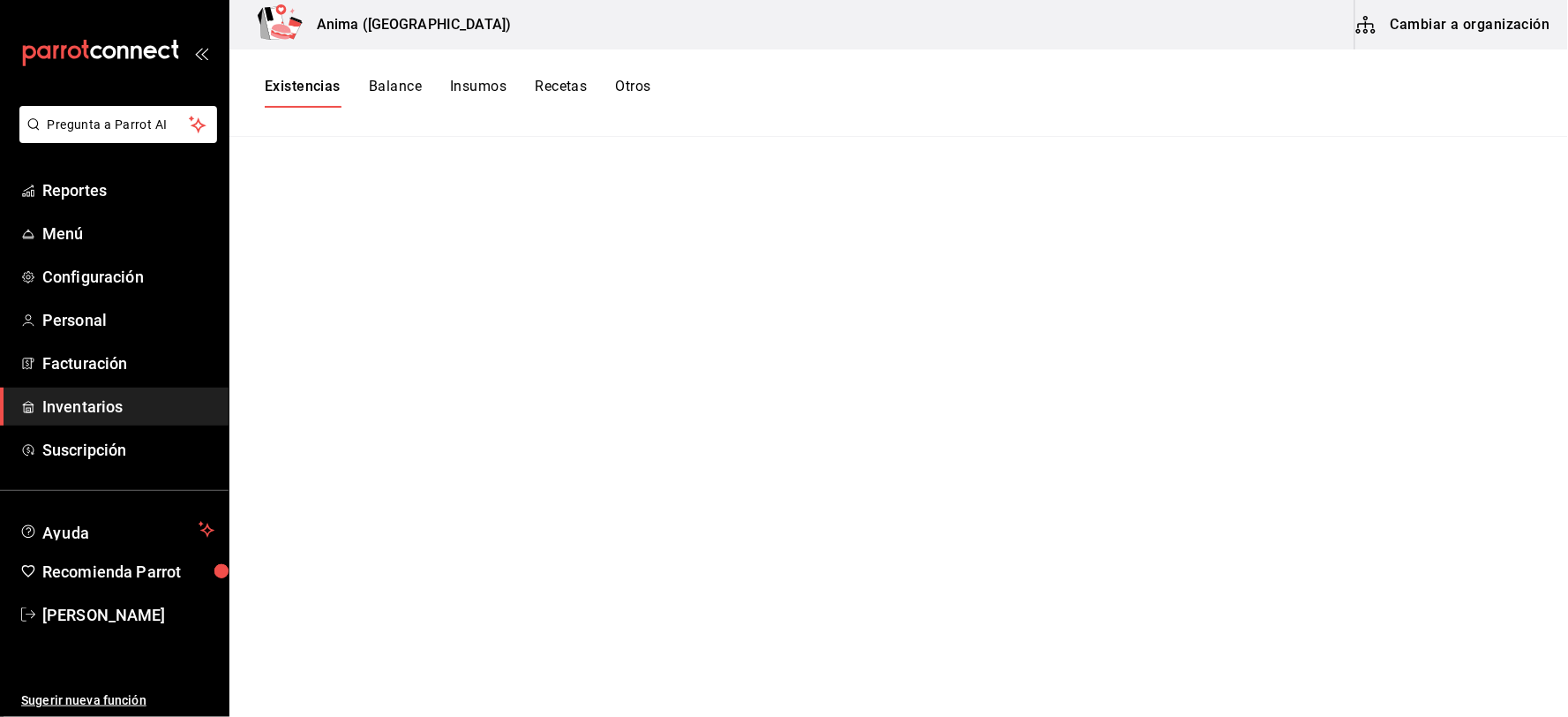
click at [297, 85] on button "Existencias" at bounding box center [302, 92] width 76 height 30
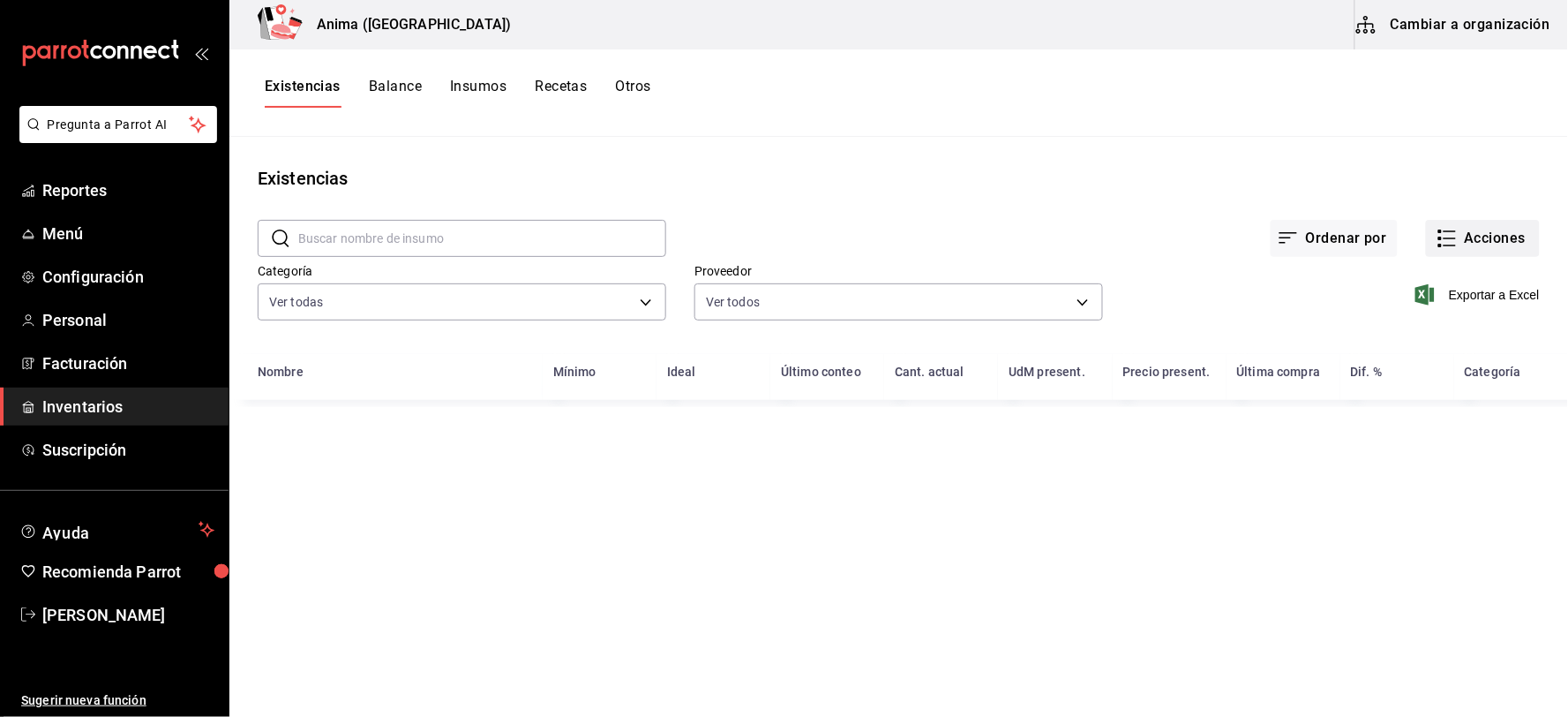
click at [1498, 221] on button "Acciones" at bounding box center [1482, 238] width 114 height 37
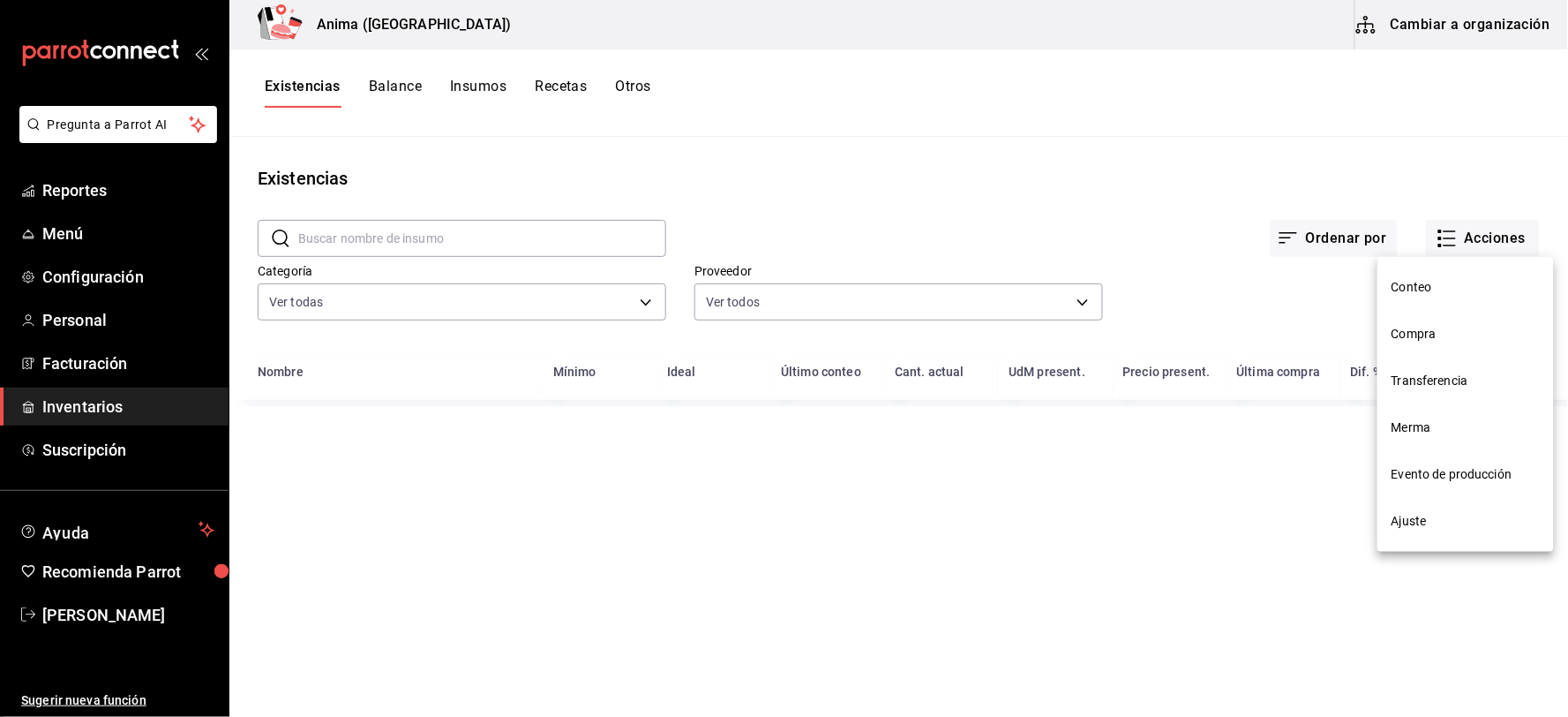
click at [1420, 339] on span "Compra" at bounding box center [1465, 334] width 148 height 18
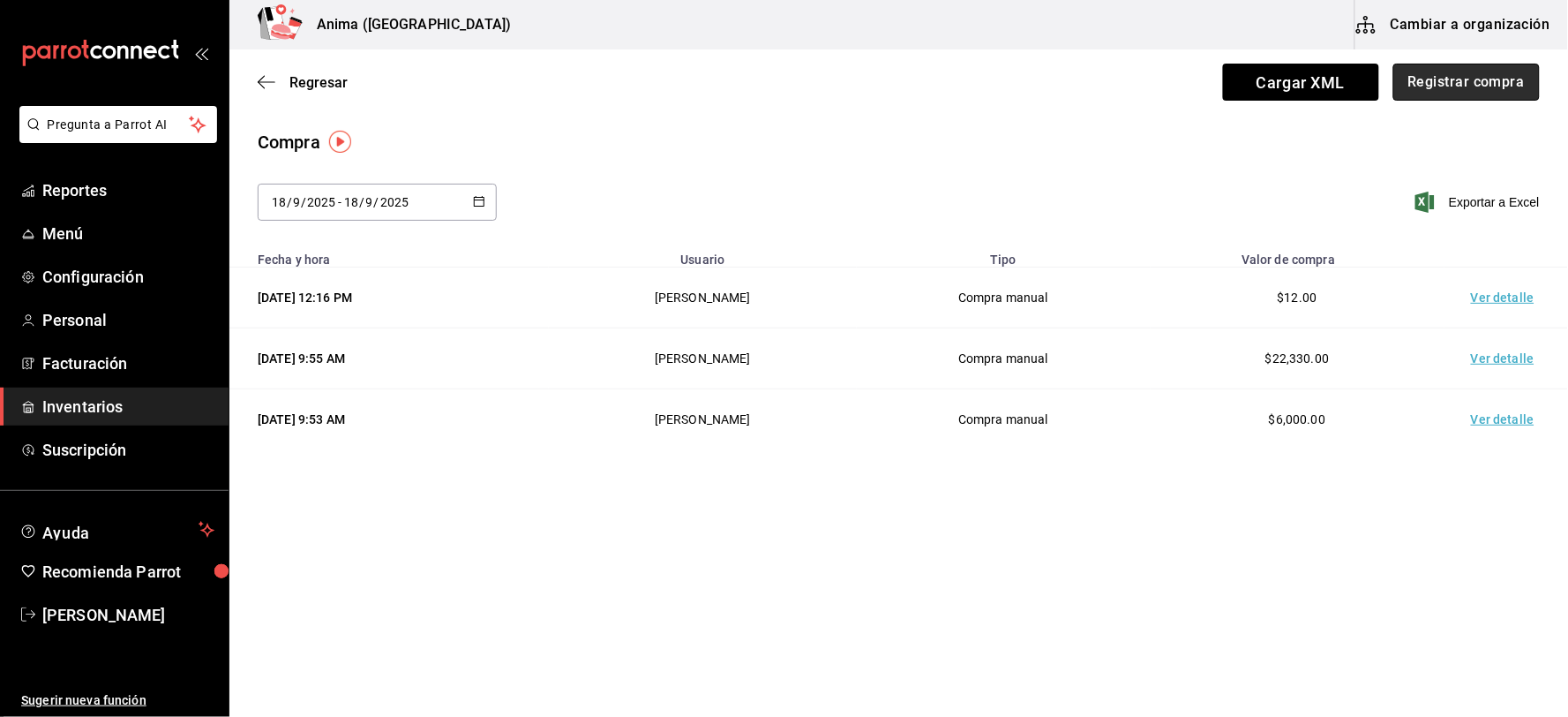
click at [1471, 85] on button "Registrar compra" at bounding box center [1466, 82] width 147 height 37
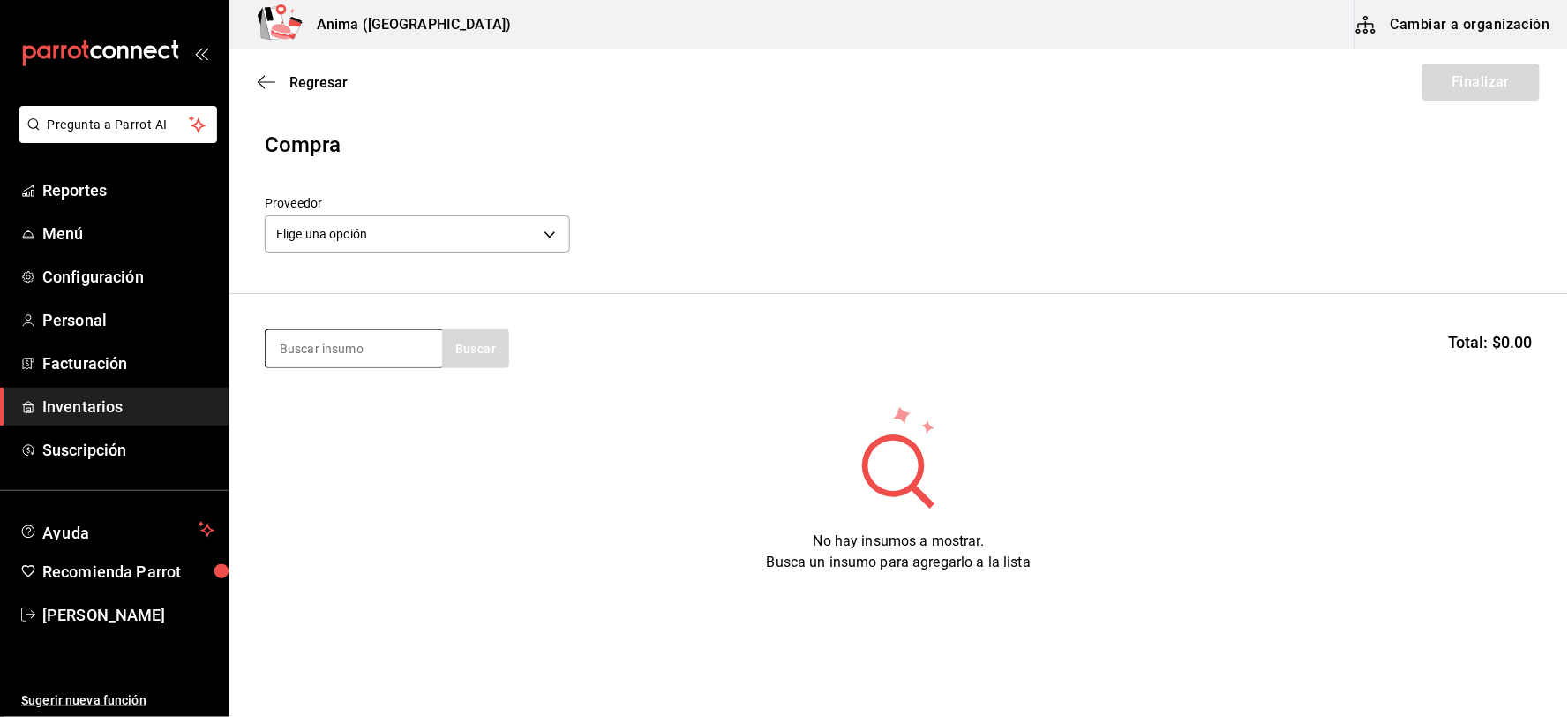
click at [319, 351] on input at bounding box center [354, 348] width 177 height 37
type input "ALMEJA"
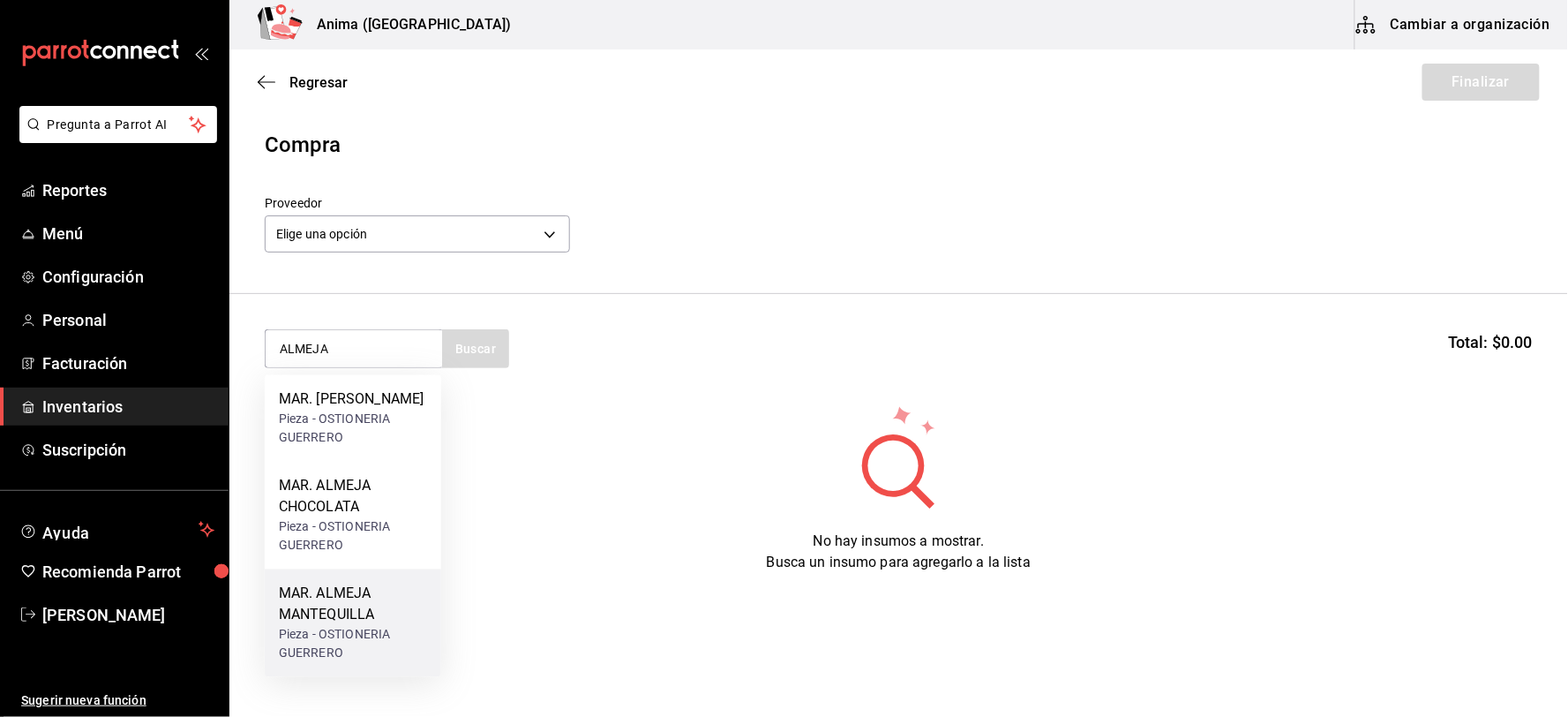
click at [342, 626] on div "Pieza - OSTIONERIA GUERRERO" at bounding box center [352, 644] width 148 height 37
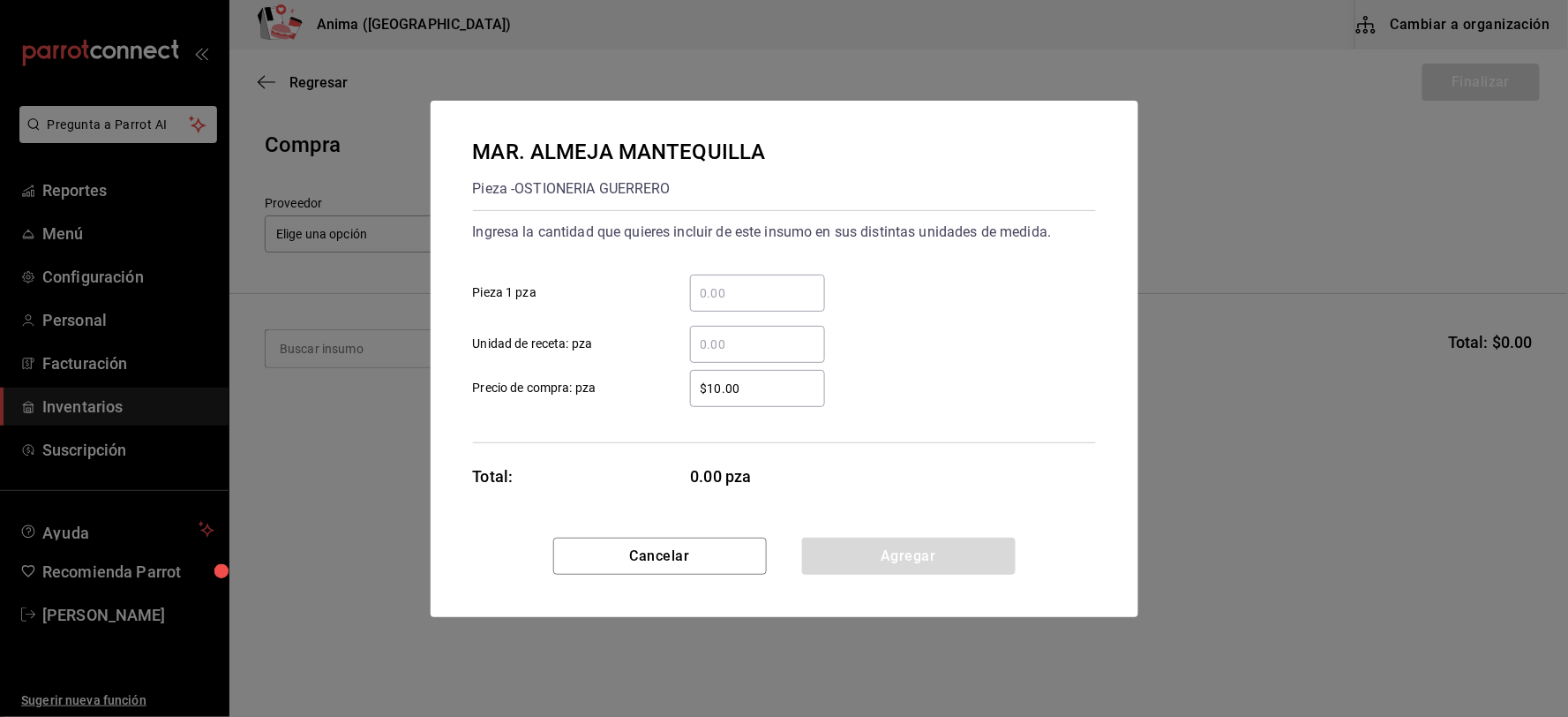
click at [738, 350] on input "​ Unidad de receta: pza" at bounding box center [758, 343] width 135 height 21
type input "35"
type input "$35"
click button "Agregar" at bounding box center [909, 556] width 213 height 37
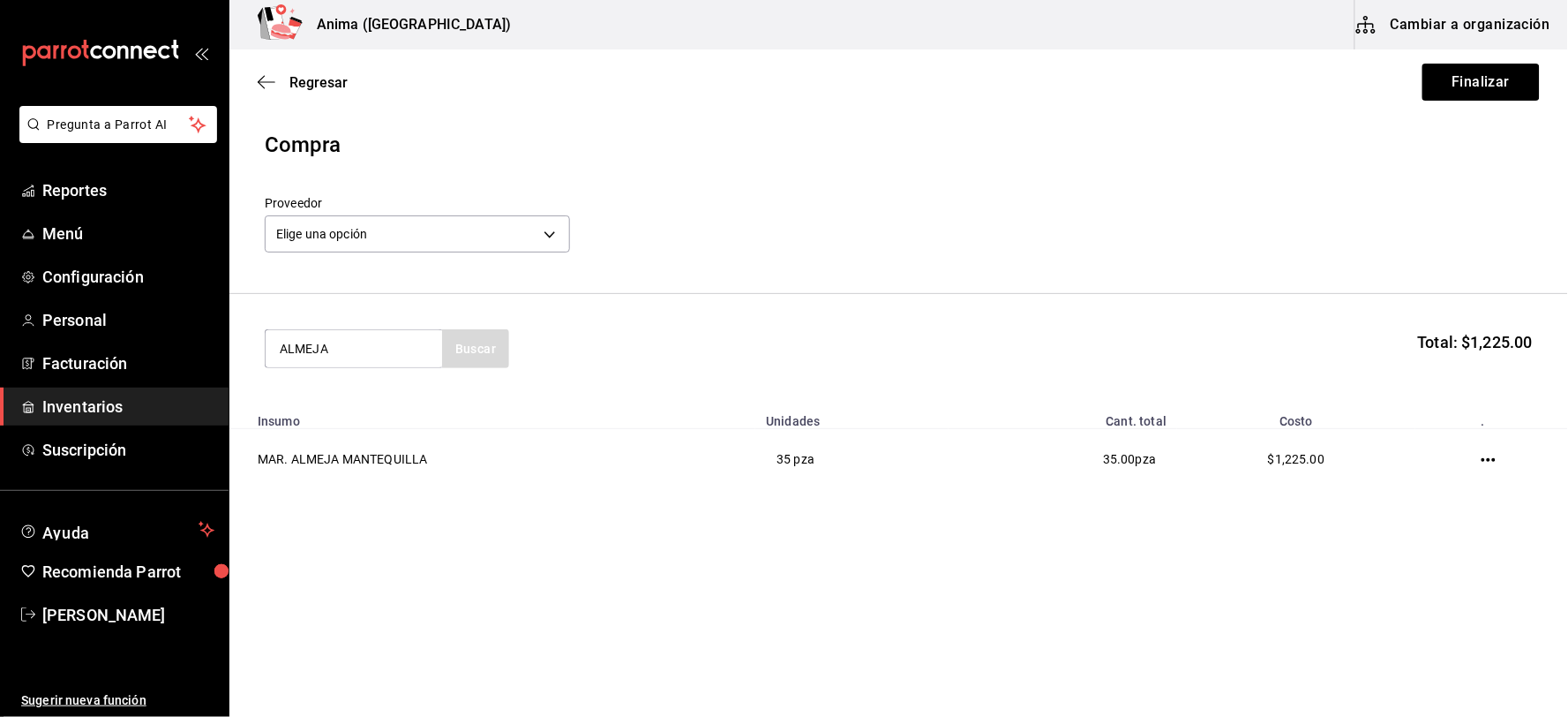
type input "ALMEJA"
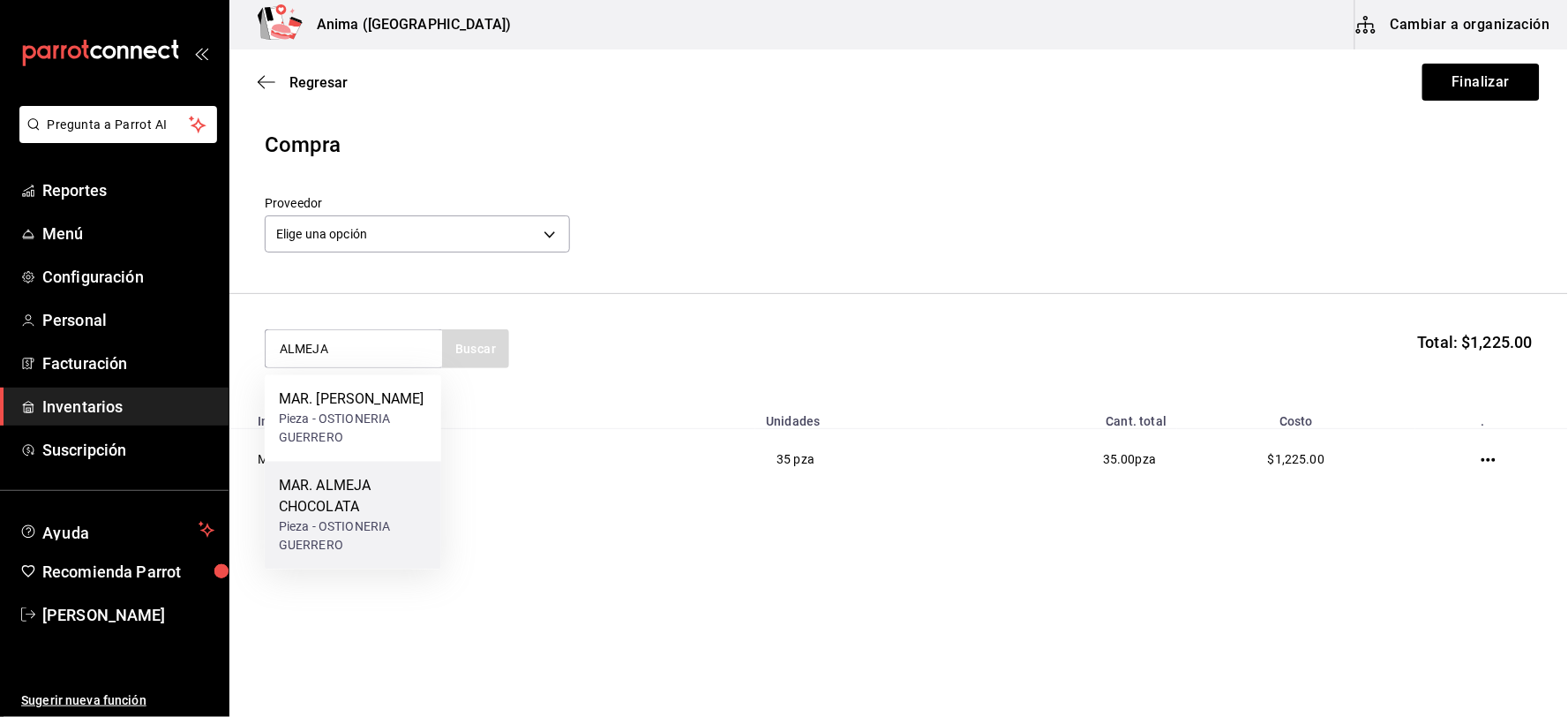
click at [393, 514] on div "MAR. ALMEJA CHOCOLATA" at bounding box center [352, 497] width 148 height 43
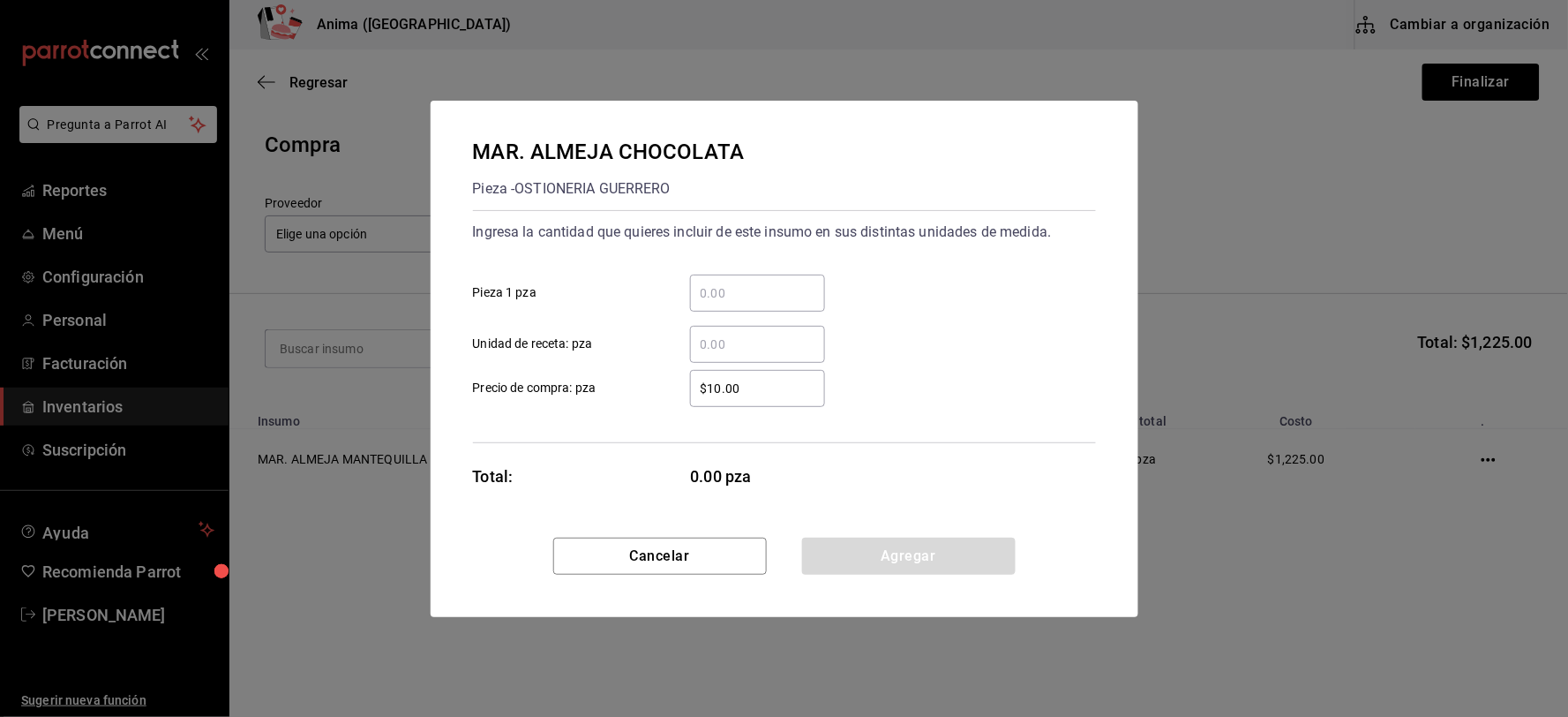
click at [734, 327] on div "​" at bounding box center [758, 344] width 135 height 37
click at [734, 333] on input "​ Unidad de receta: pza" at bounding box center [758, 343] width 135 height 21
type input "150"
type input "$4.28"
click button "Agregar" at bounding box center [909, 556] width 213 height 37
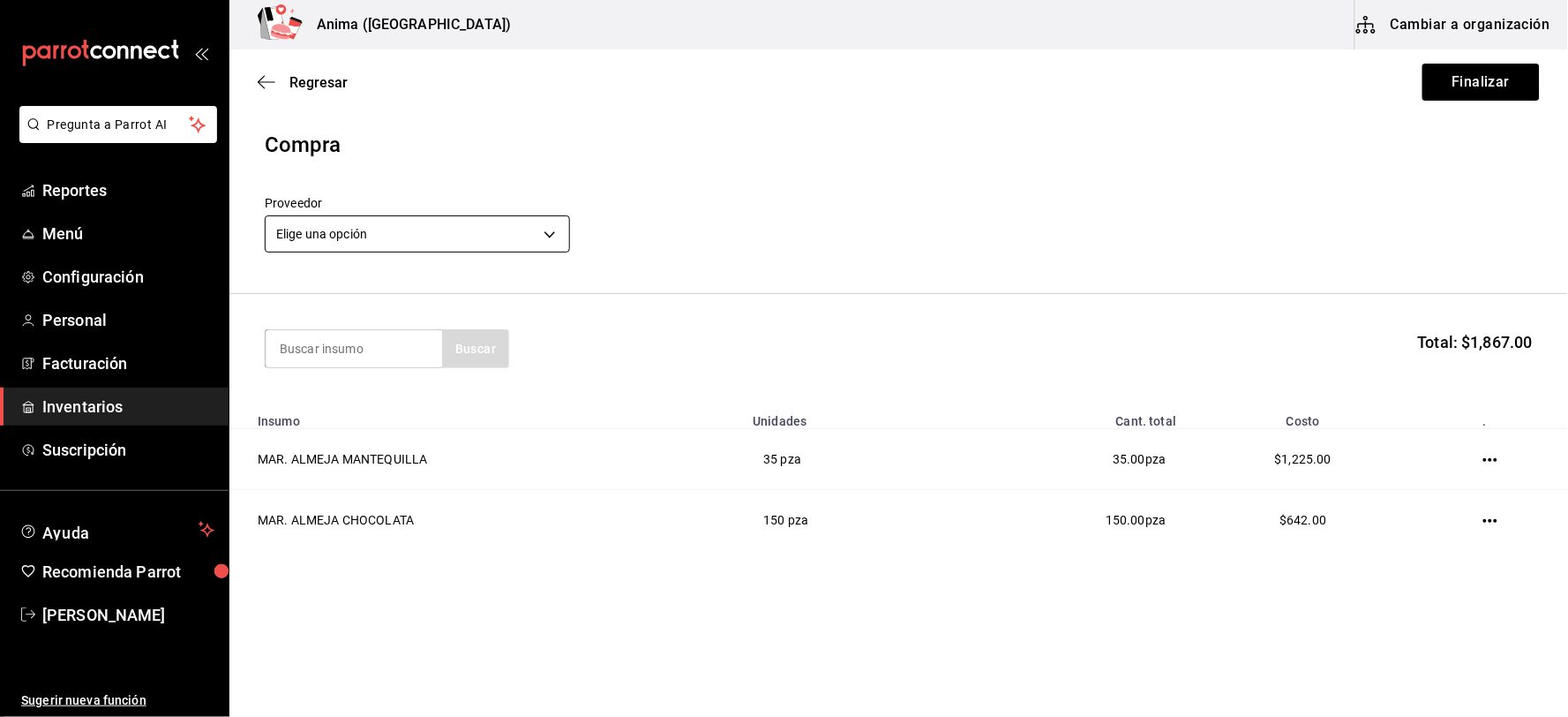
click at [382, 223] on body "Pregunta a Parrot AI Reportes Menú Configuración Personal Facturación Inventari…" at bounding box center [784, 308] width 1568 height 617
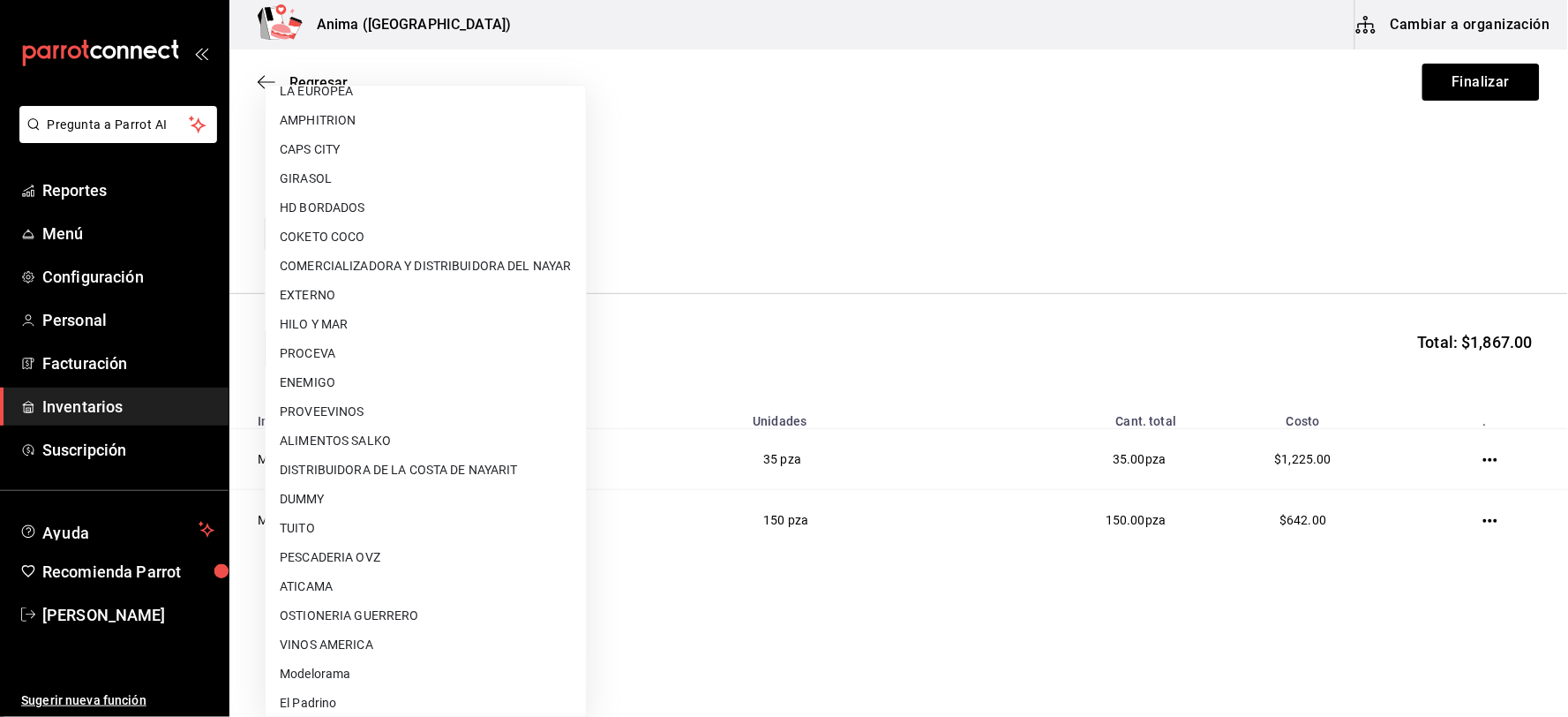
scroll to position [227, 0]
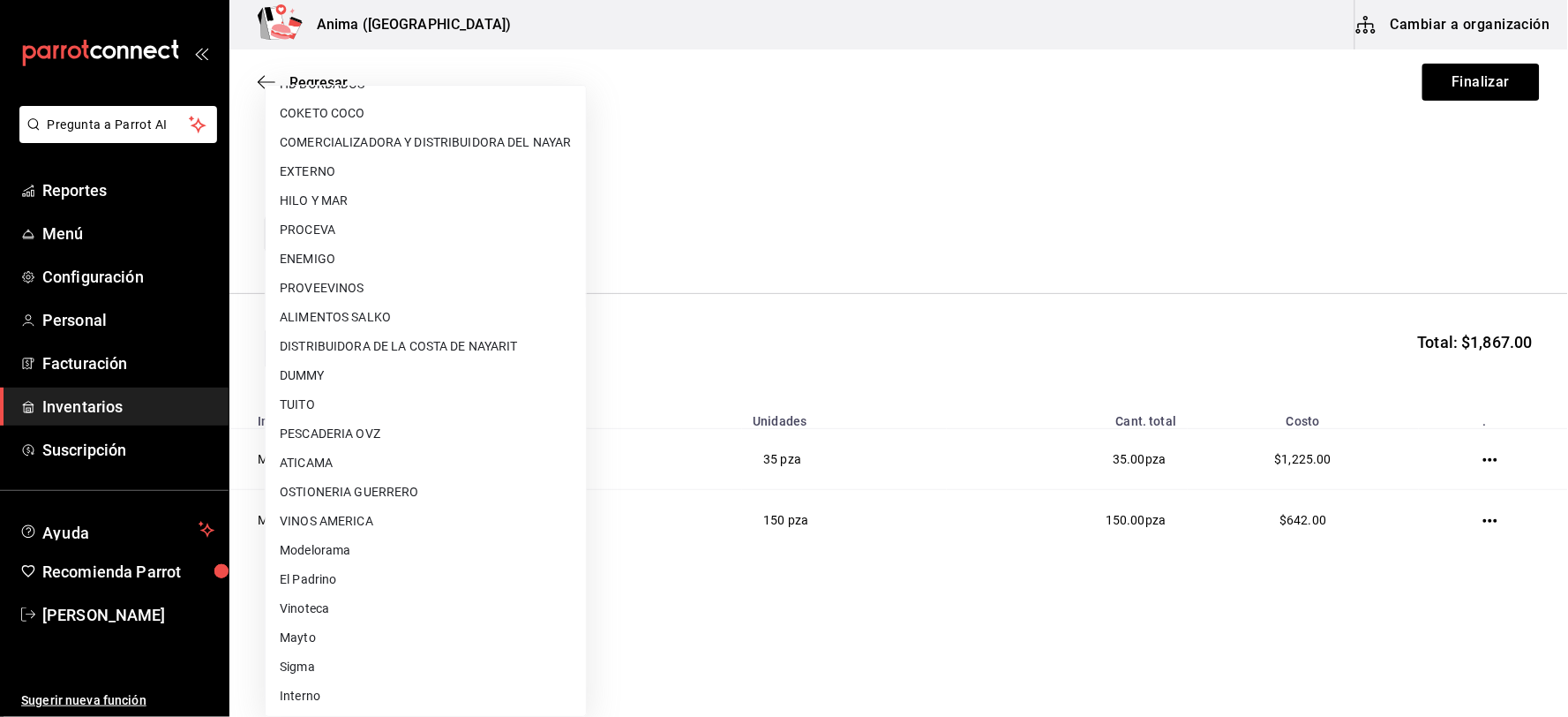
click at [368, 483] on li "OSTIONERIA GUERRERO" at bounding box center [426, 492] width 321 height 29
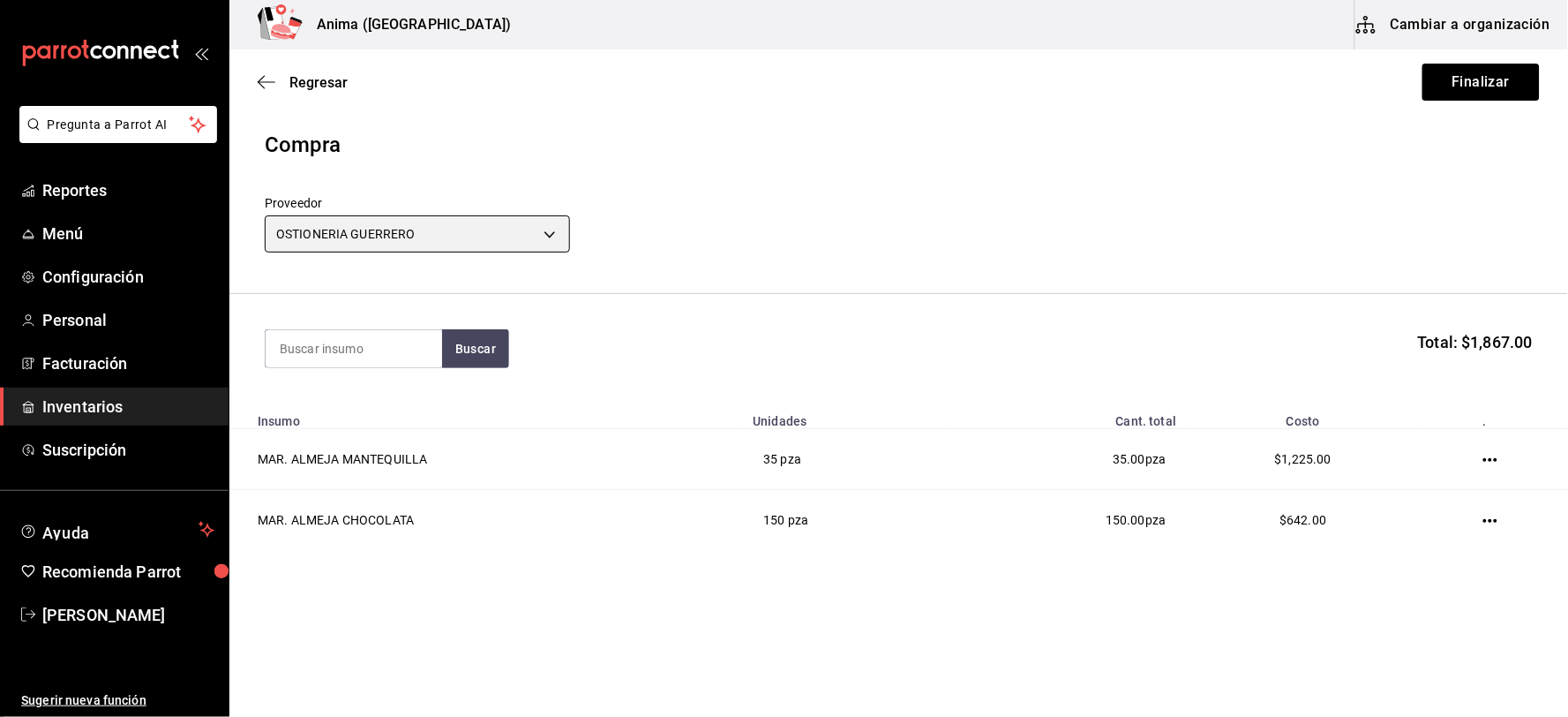
type input "5938d411-6e7b-42f7-8f86-b1059693861c"
click at [1265, 212] on div "Proveedor OSTIONERIA GUERRERO 5938d411-6e7b-42f7-8f86-b1059693861c" at bounding box center [899, 227] width 1268 height 62
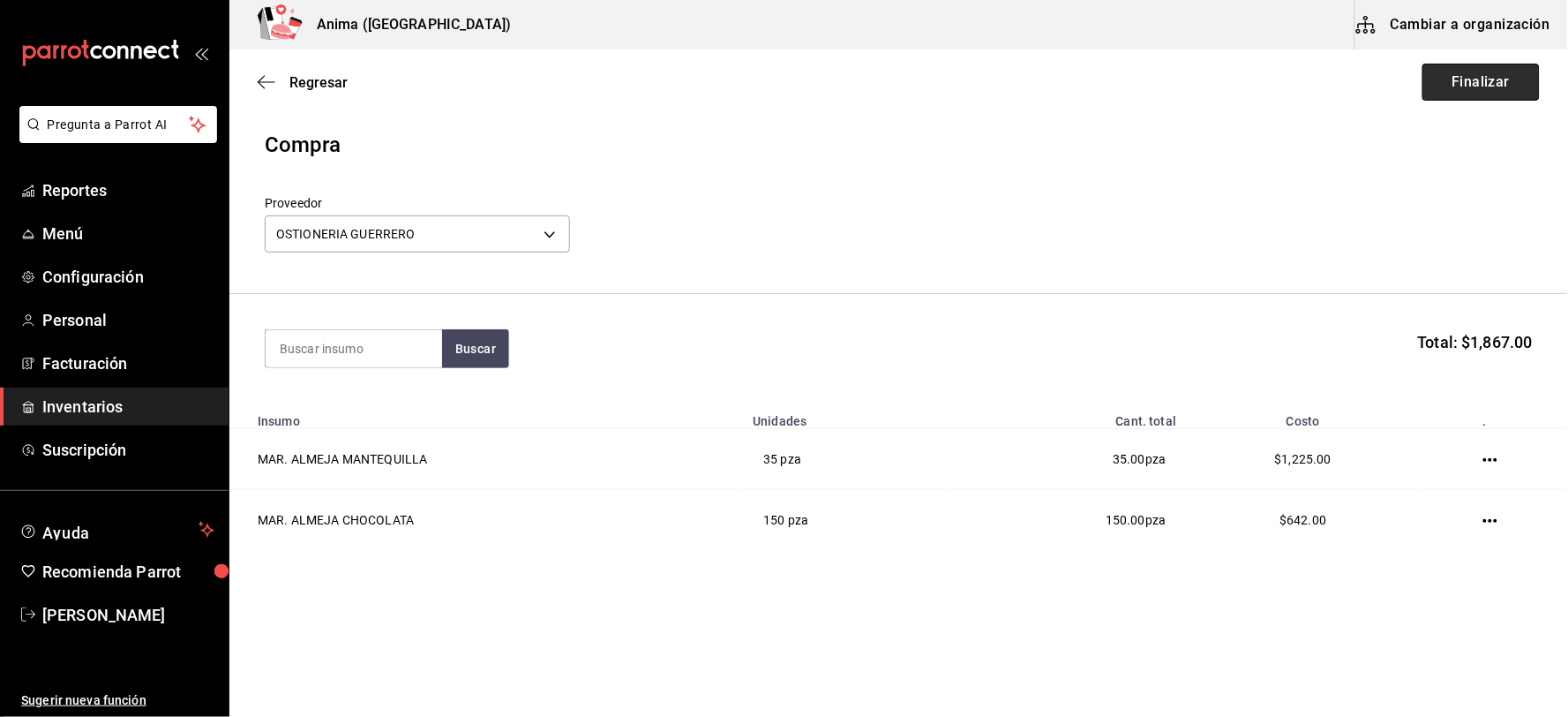
click at [1461, 82] on button "Finalizar" at bounding box center [1481, 82] width 117 height 37
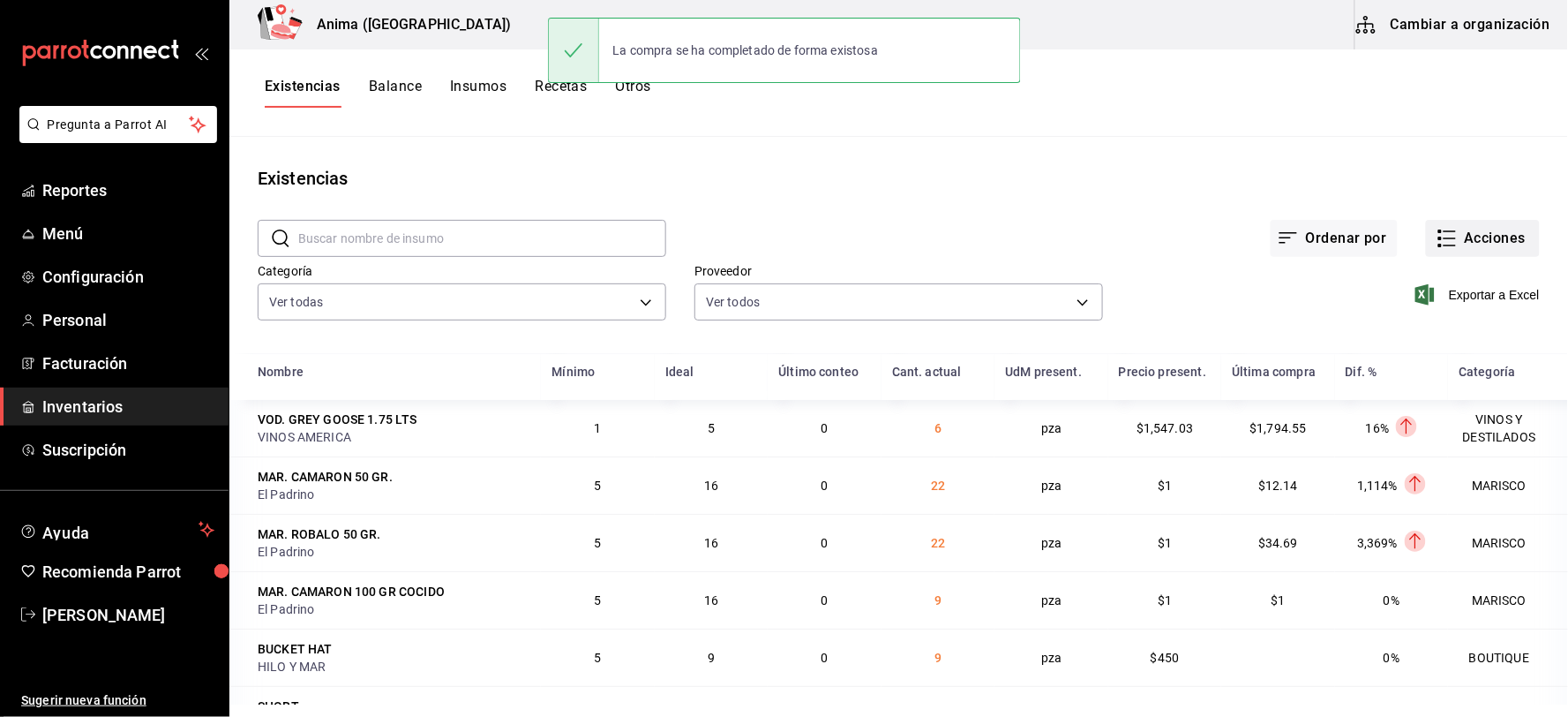
click at [1451, 237] on button "Acciones" at bounding box center [1482, 238] width 114 height 37
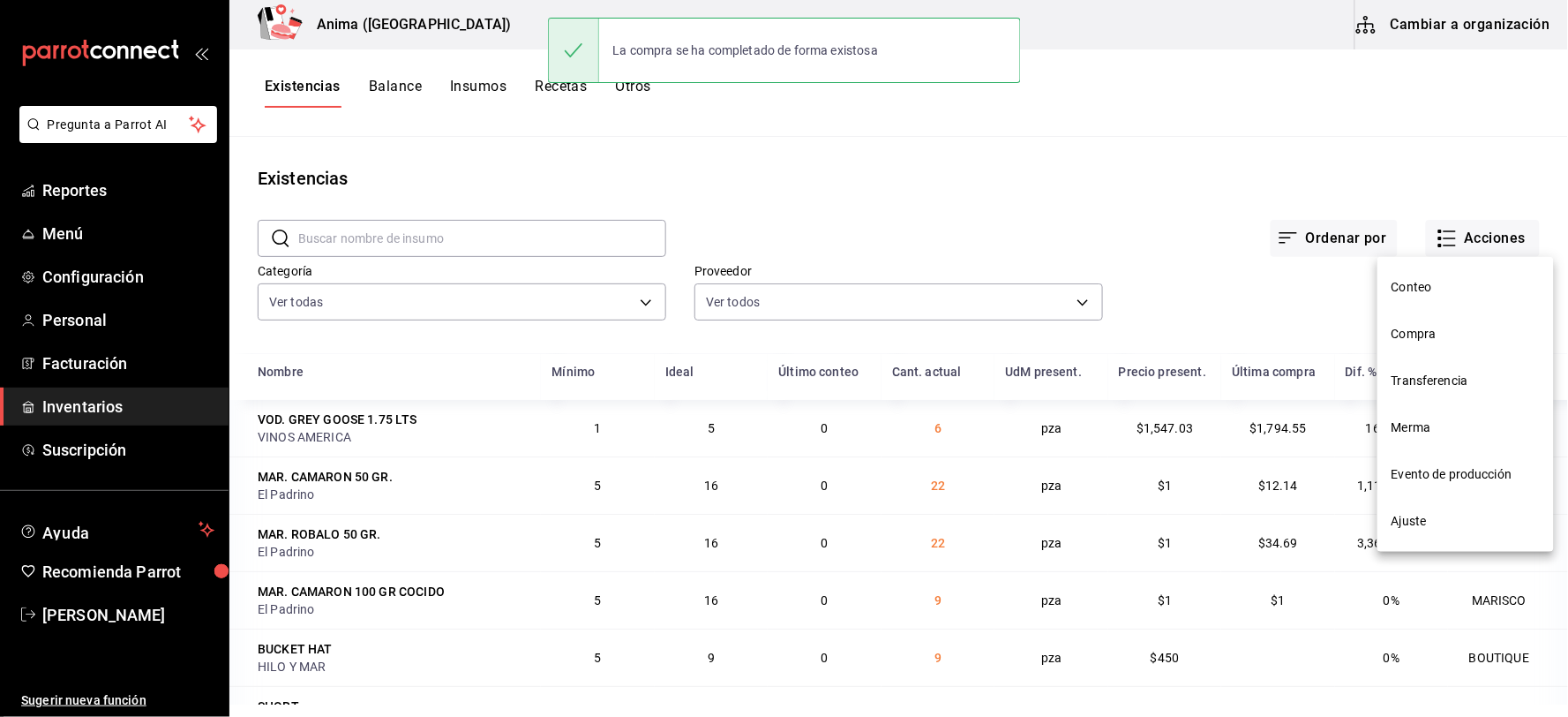
click at [1420, 330] on span "Compra" at bounding box center [1465, 334] width 148 height 18
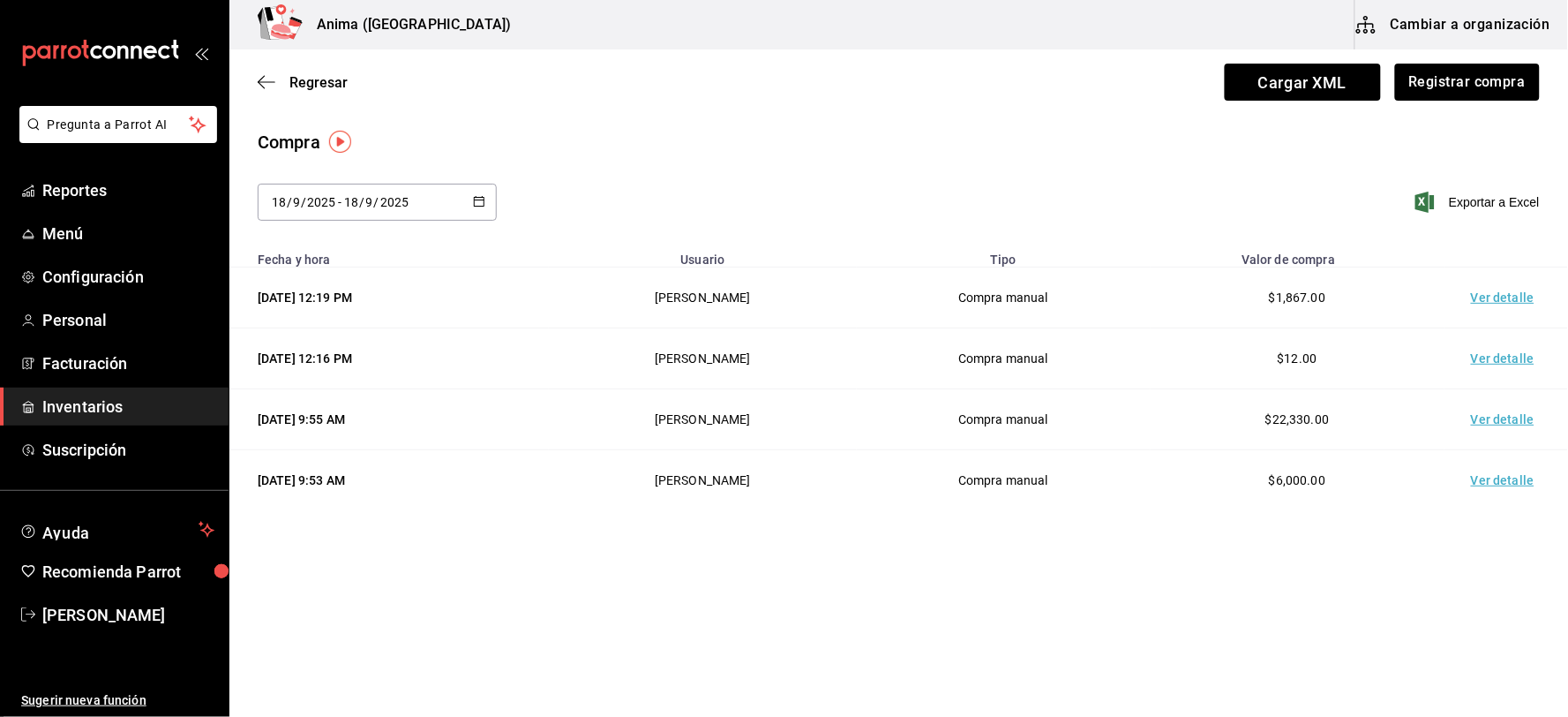
click at [1479, 293] on td "Ver detalle" at bounding box center [1506, 298] width 124 height 61
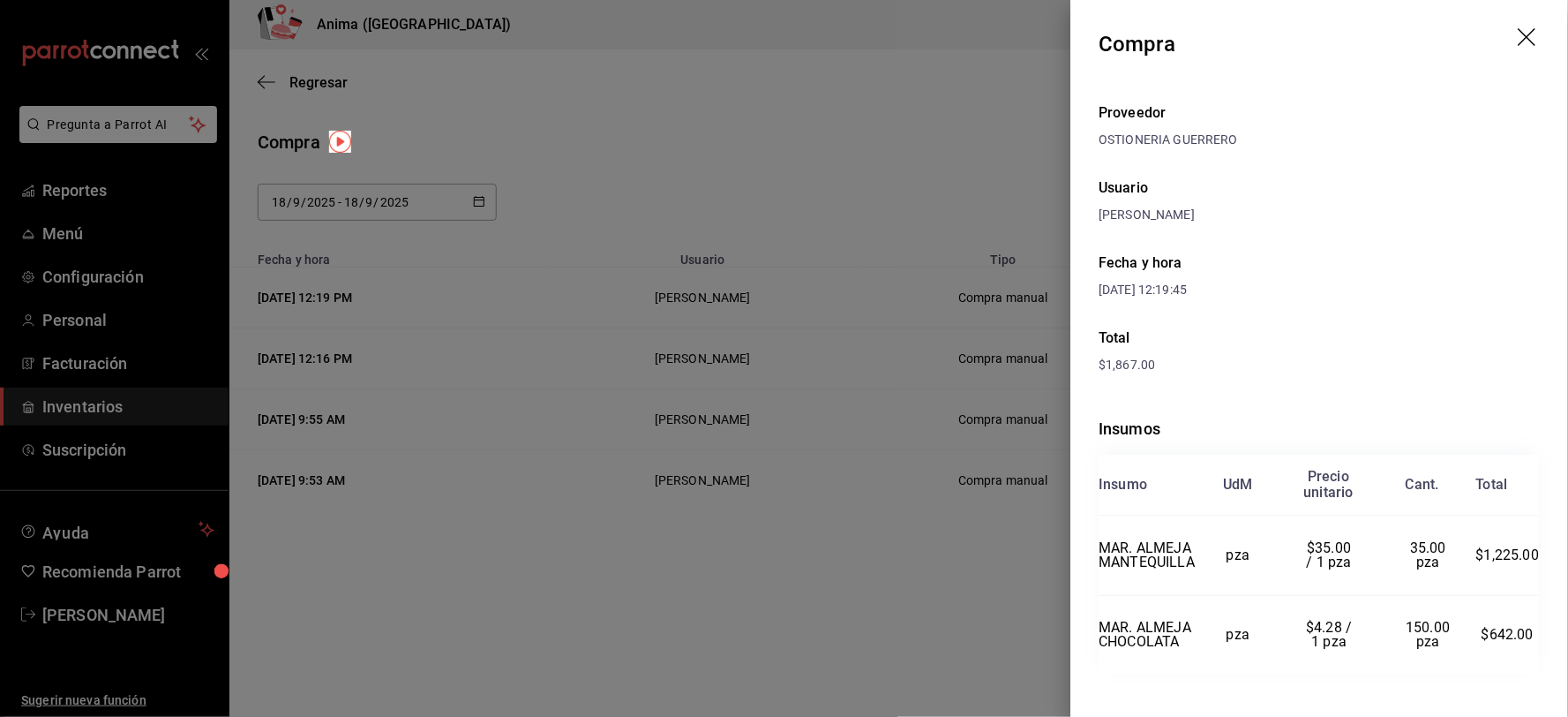
click at [757, 265] on div at bounding box center [784, 358] width 1568 height 717
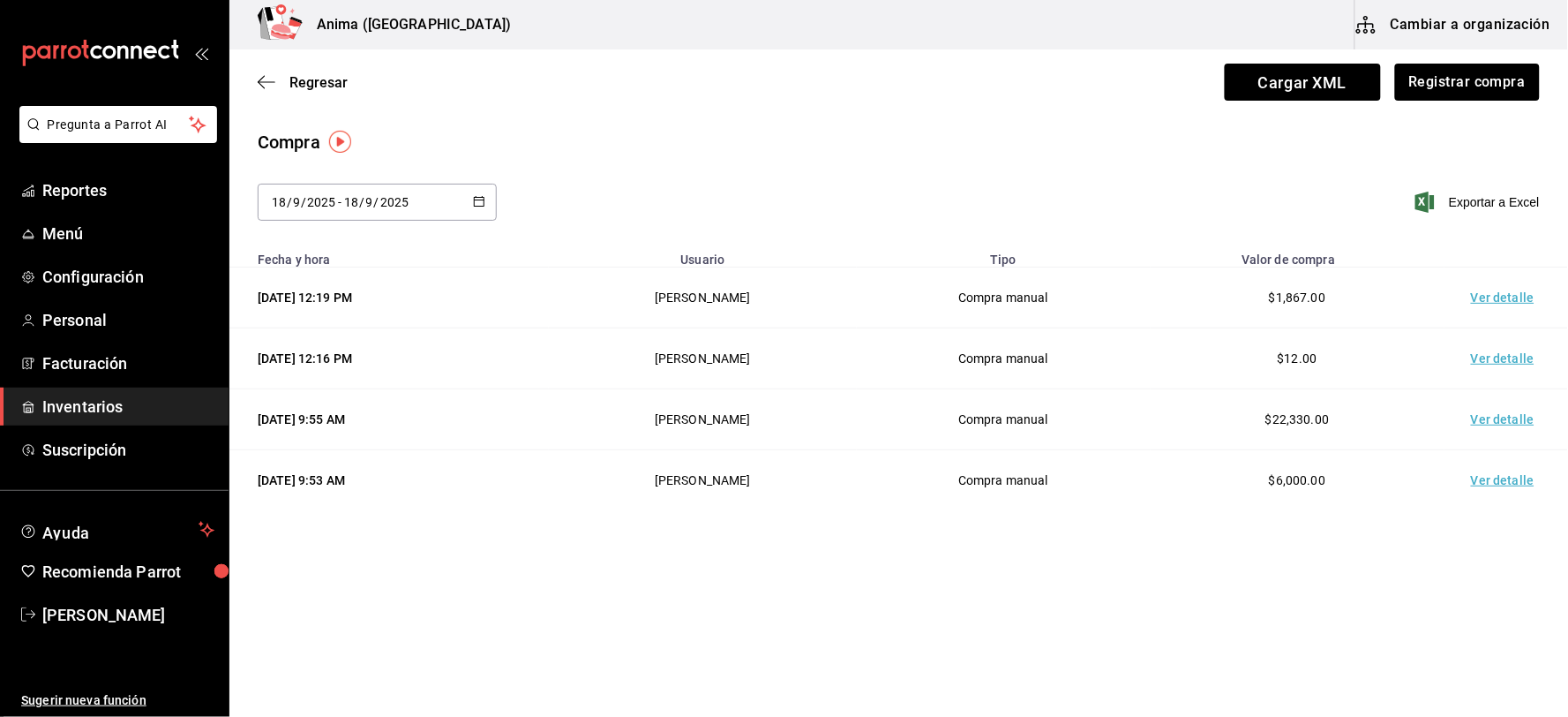
click at [100, 399] on span "Inventarios" at bounding box center [128, 406] width 172 height 24
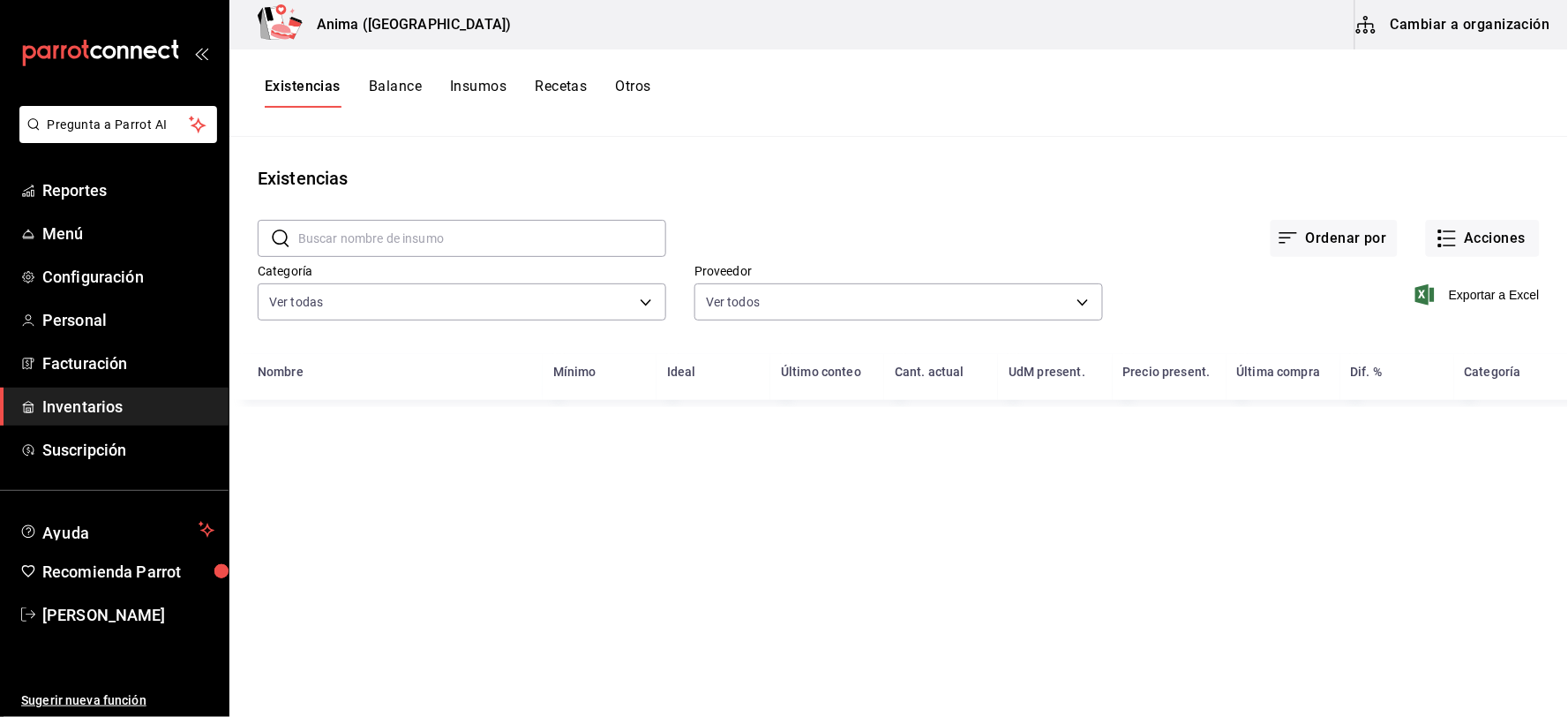
click at [421, 241] on input "text" at bounding box center [482, 238] width 368 height 36
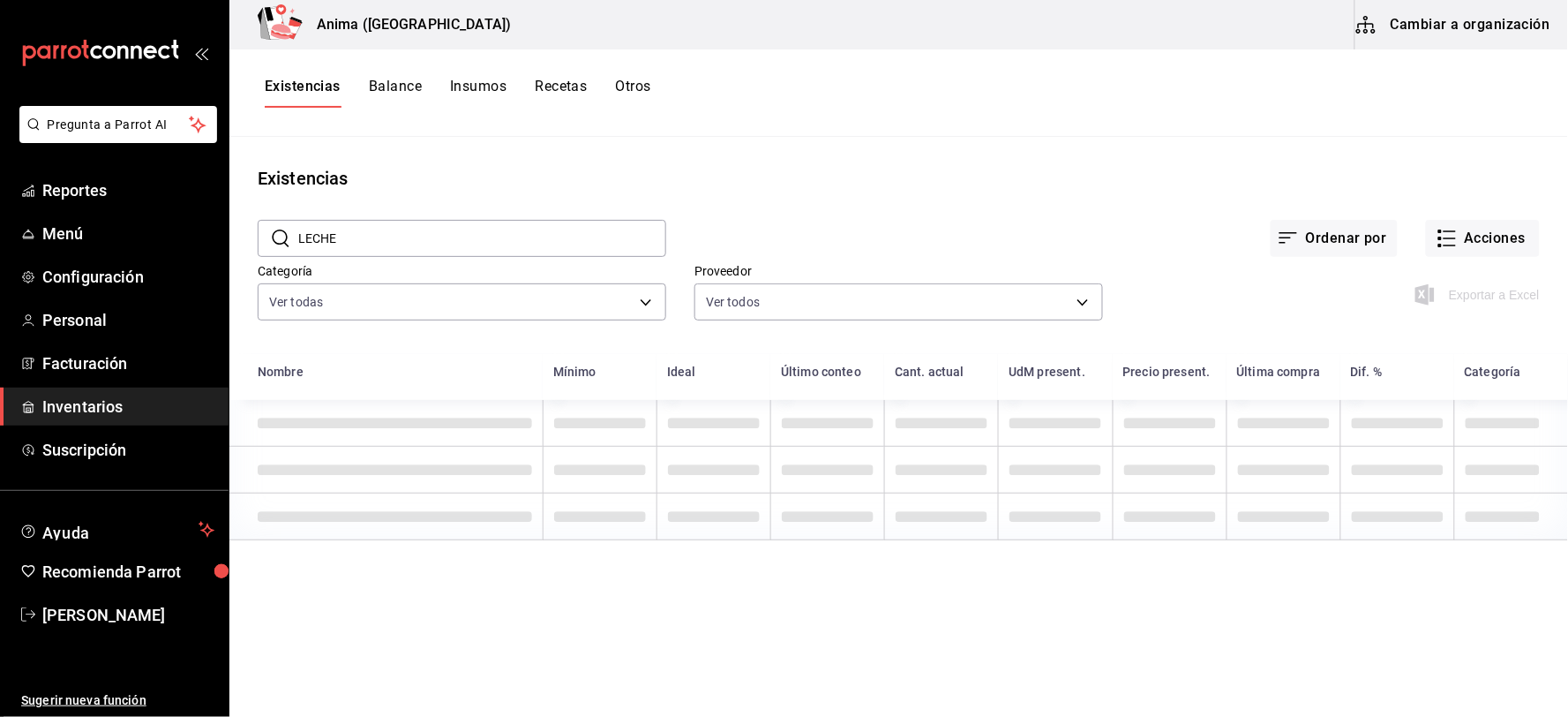
type input "LECHE"
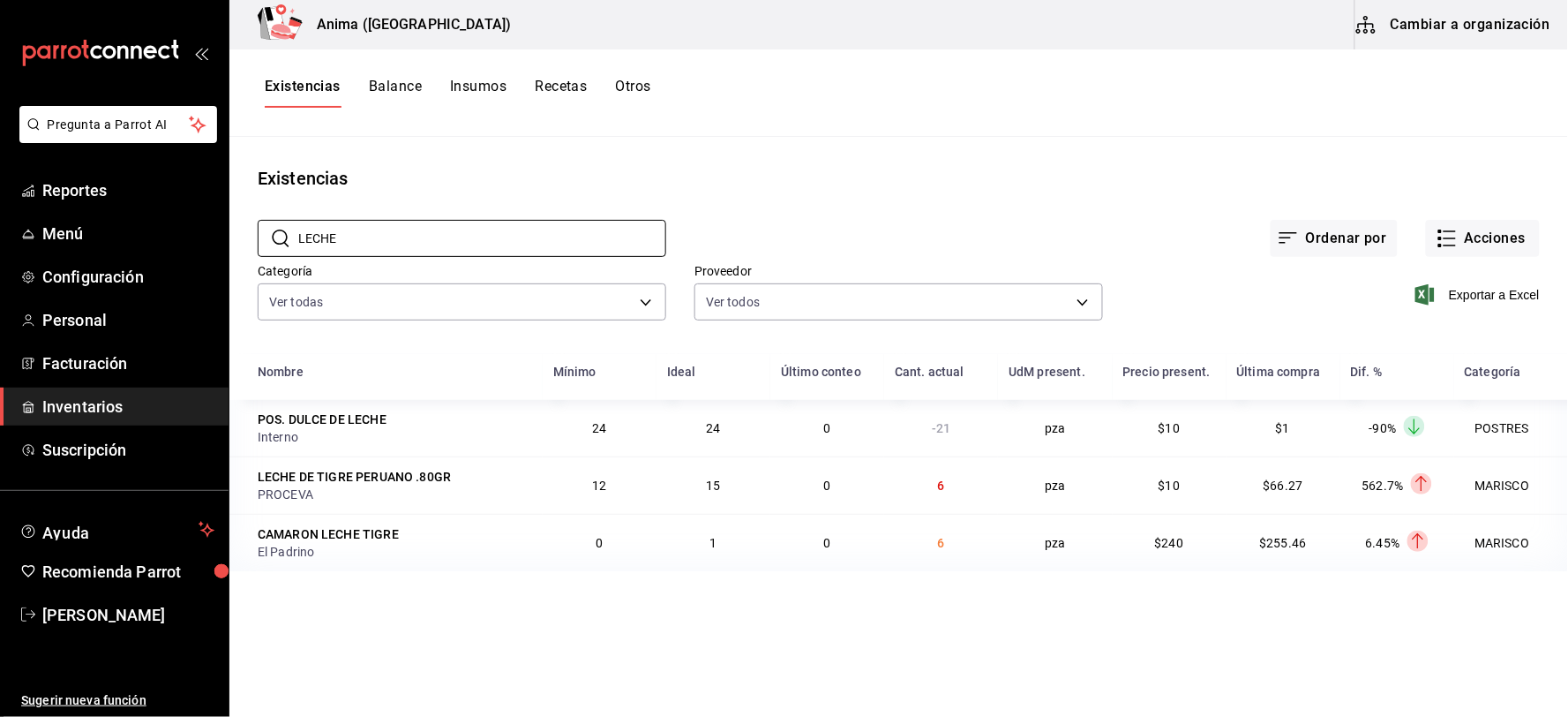
click at [148, 411] on span "Inventarios" at bounding box center [128, 406] width 172 height 24
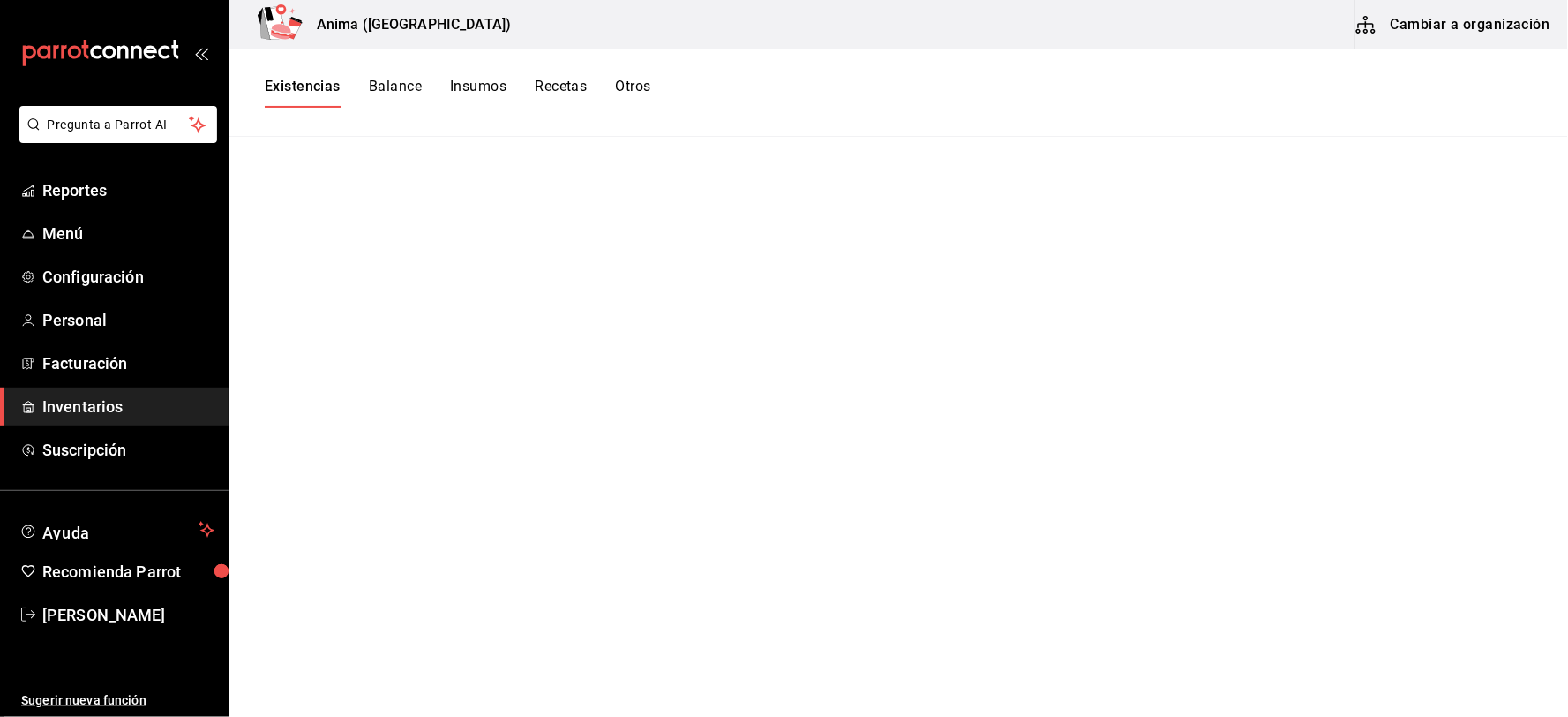
click at [327, 84] on button "Existencias" at bounding box center [302, 92] width 76 height 30
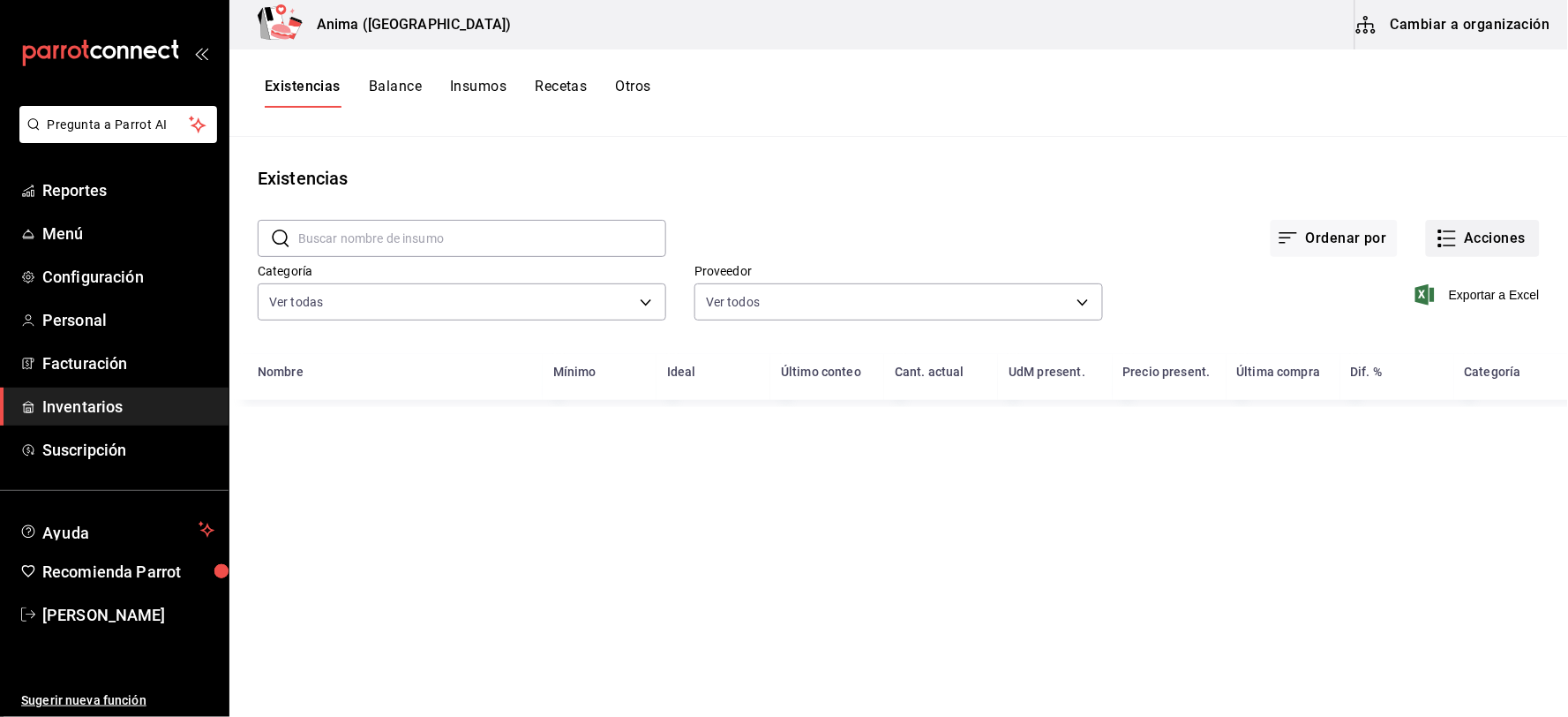
click at [1431, 227] on button "Acciones" at bounding box center [1482, 238] width 114 height 37
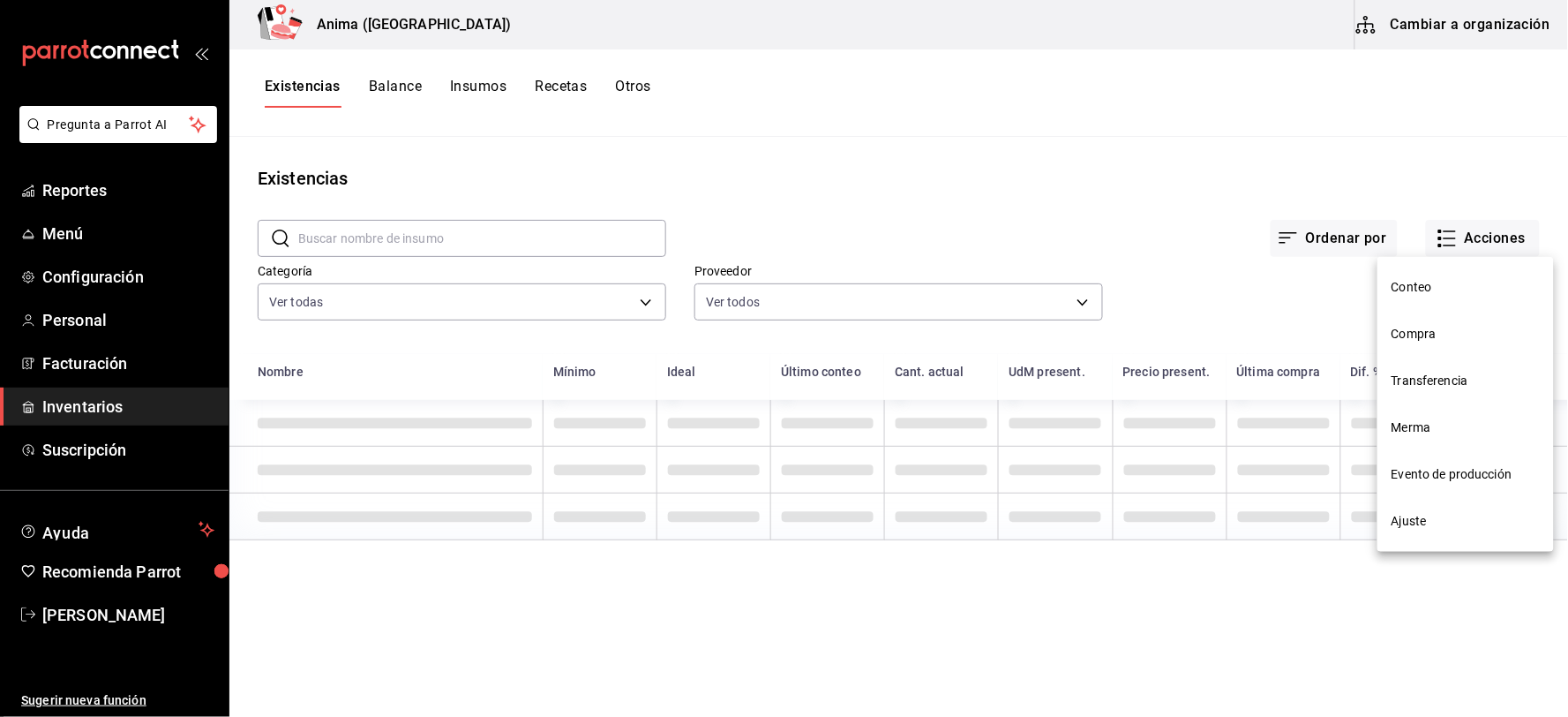
click at [1422, 431] on span "Merma" at bounding box center [1465, 427] width 148 height 18
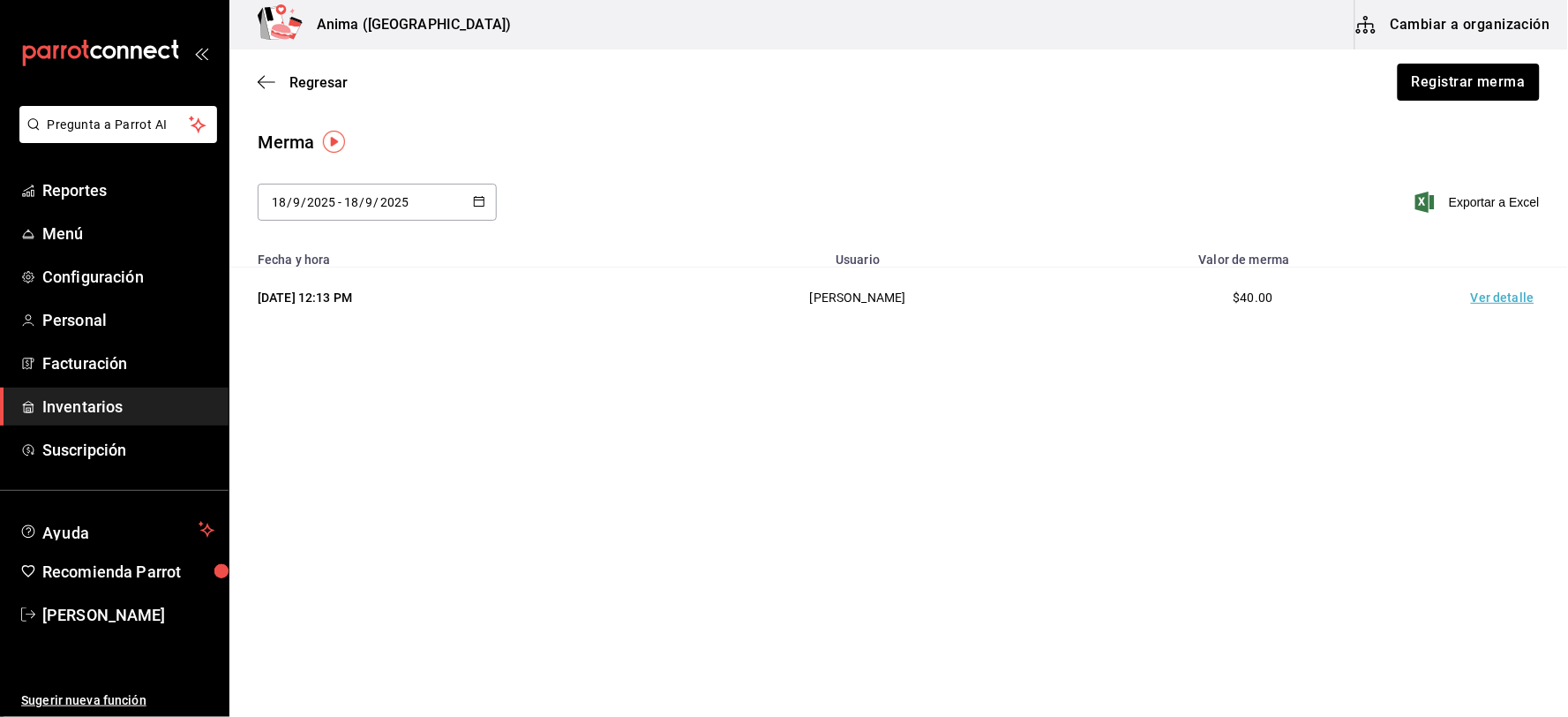
click at [353, 218] on div "[DATE] [DATE] - [DATE] [DATE]" at bounding box center [377, 202] width 239 height 37
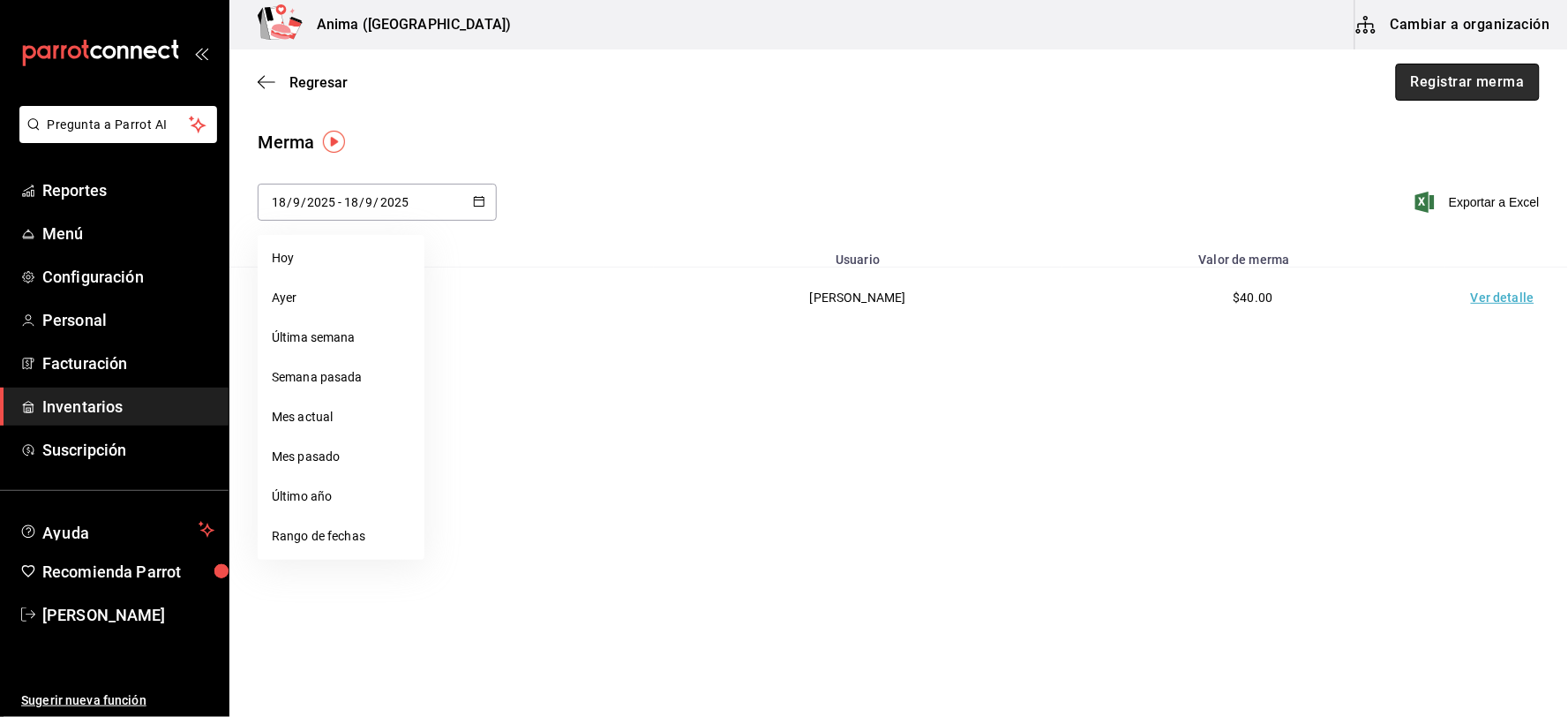
click at [1462, 77] on button "Registrar merma" at bounding box center [1468, 82] width 144 height 37
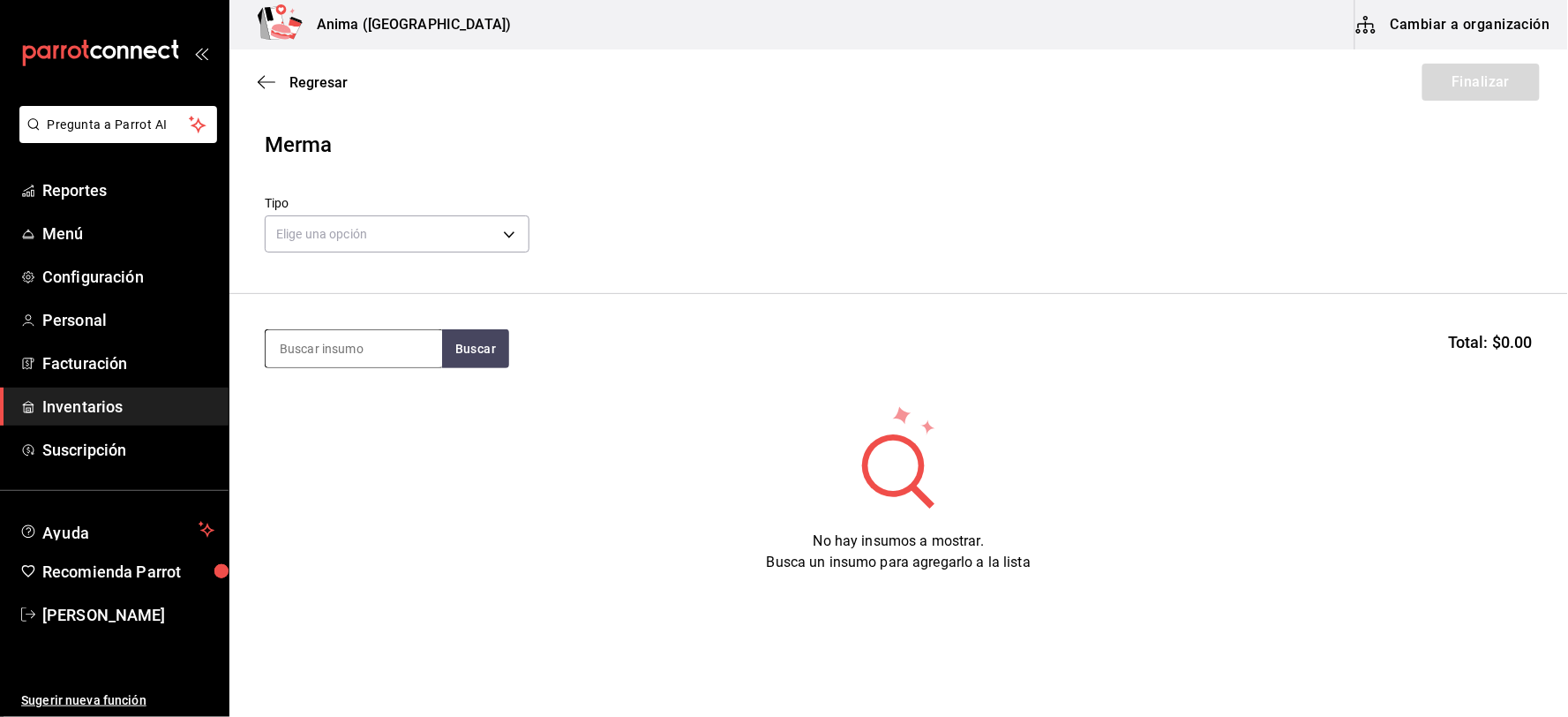
click at [348, 346] on input at bounding box center [354, 348] width 177 height 37
type input "LECHE"
click at [464, 357] on button "Buscar" at bounding box center [475, 348] width 67 height 39
click at [464, 357] on button "button" at bounding box center [475, 348] width 67 height 39
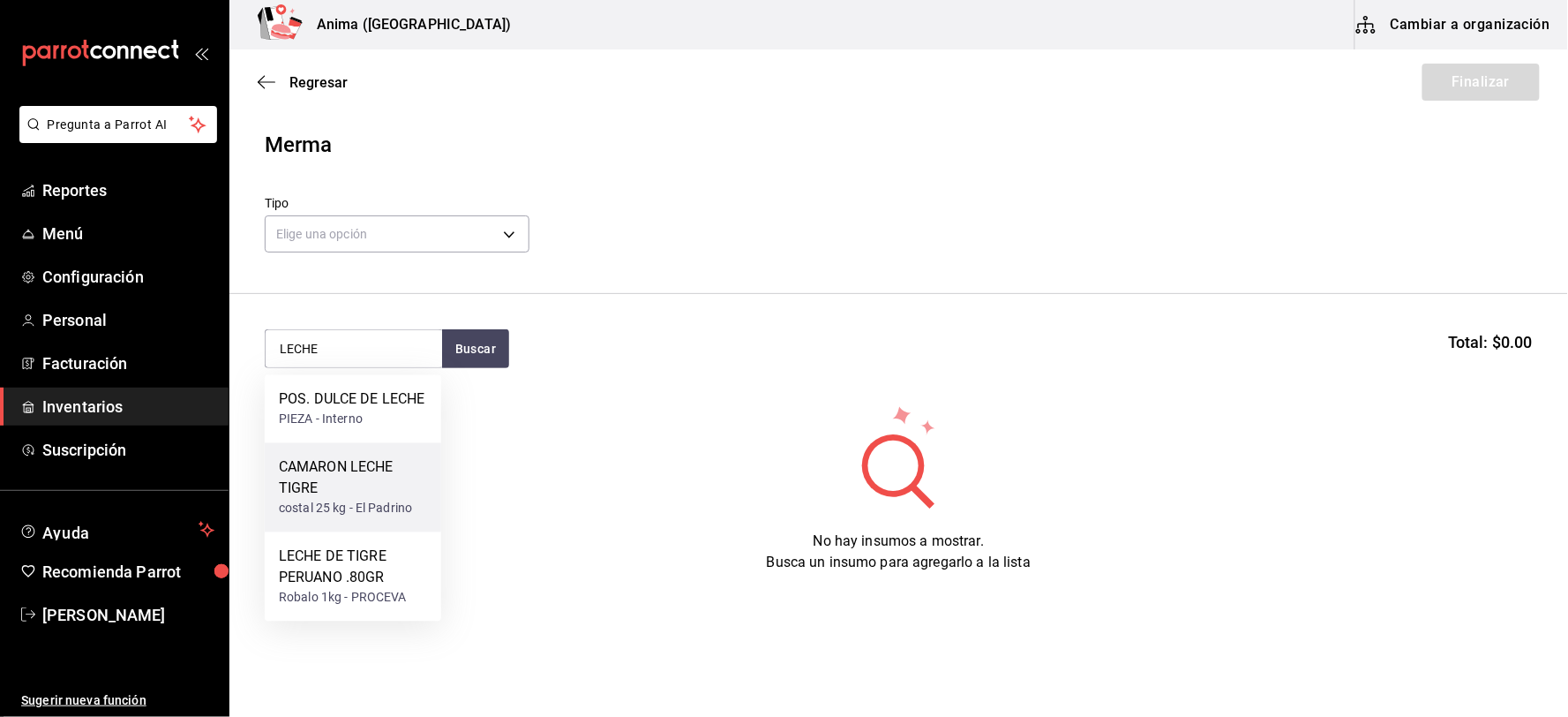
click at [361, 499] on div "costal 25 kg - El Padrino" at bounding box center [352, 508] width 148 height 18
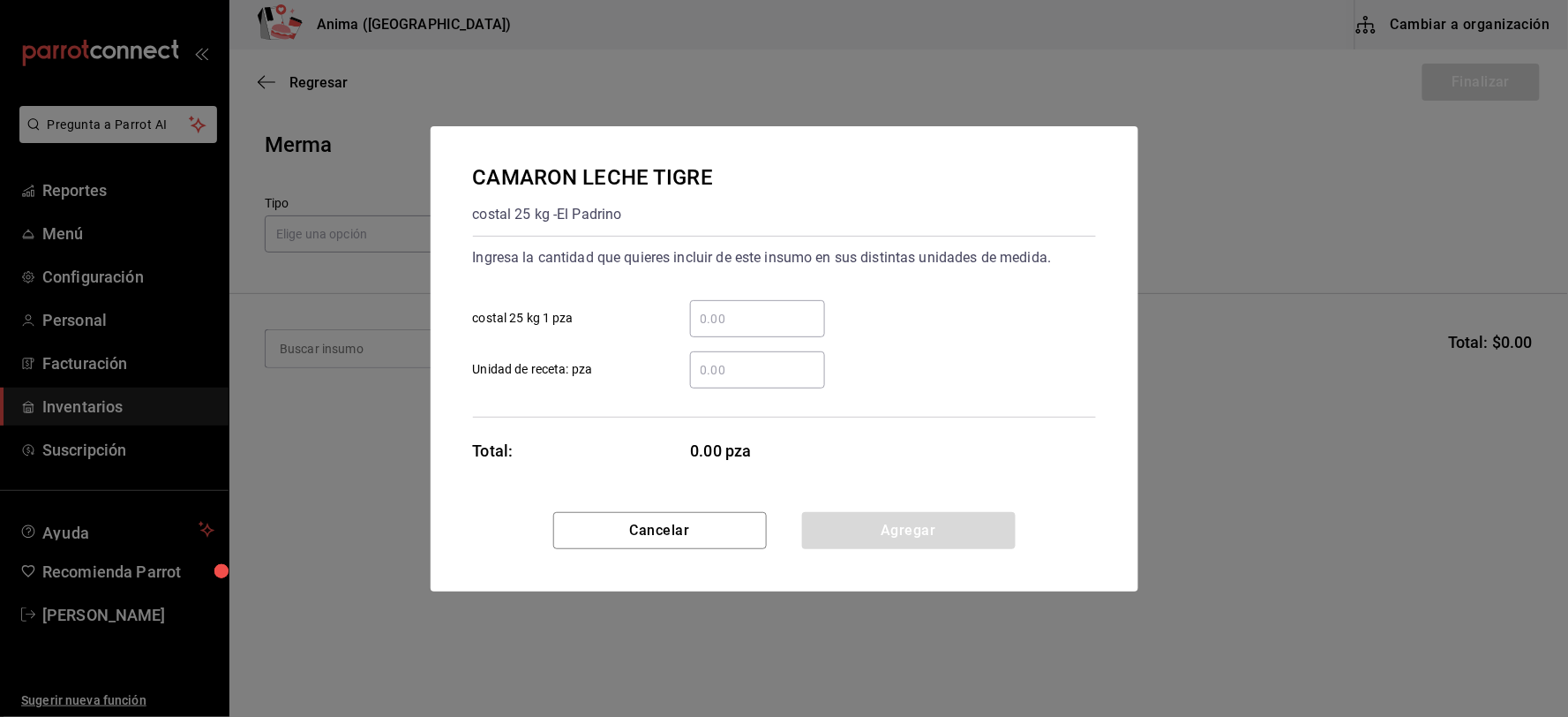
click at [783, 368] on input "​ Unidad de receta: pza" at bounding box center [758, 369] width 135 height 21
type input "3"
drag, startPoint x: 877, startPoint y: 528, endPoint x: 857, endPoint y: 510, distance: 26.9
click at [878, 528] on button "Agregar" at bounding box center [909, 530] width 213 height 37
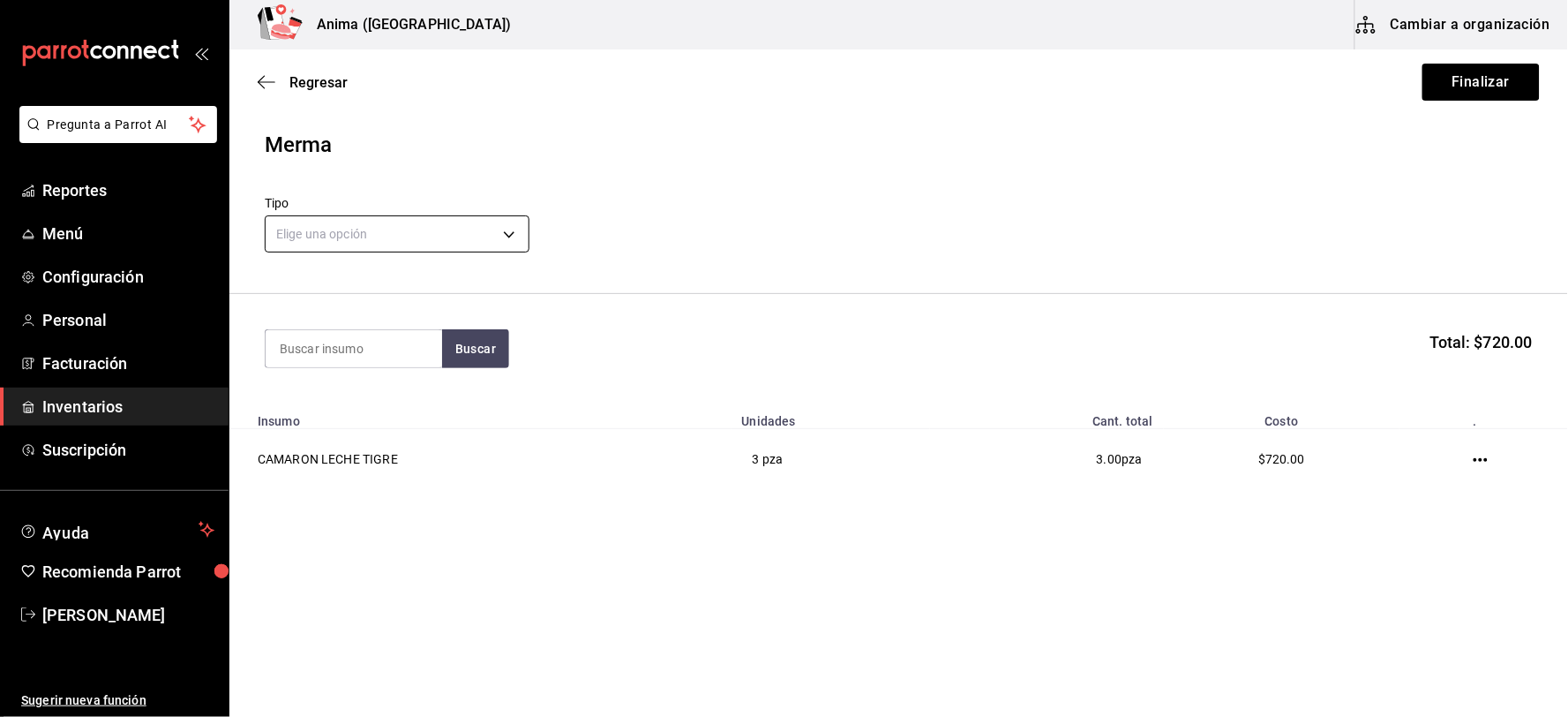
click at [427, 221] on body "Pregunta a Parrot AI Reportes Menú Configuración Personal Facturación Inventari…" at bounding box center [784, 308] width 1568 height 617
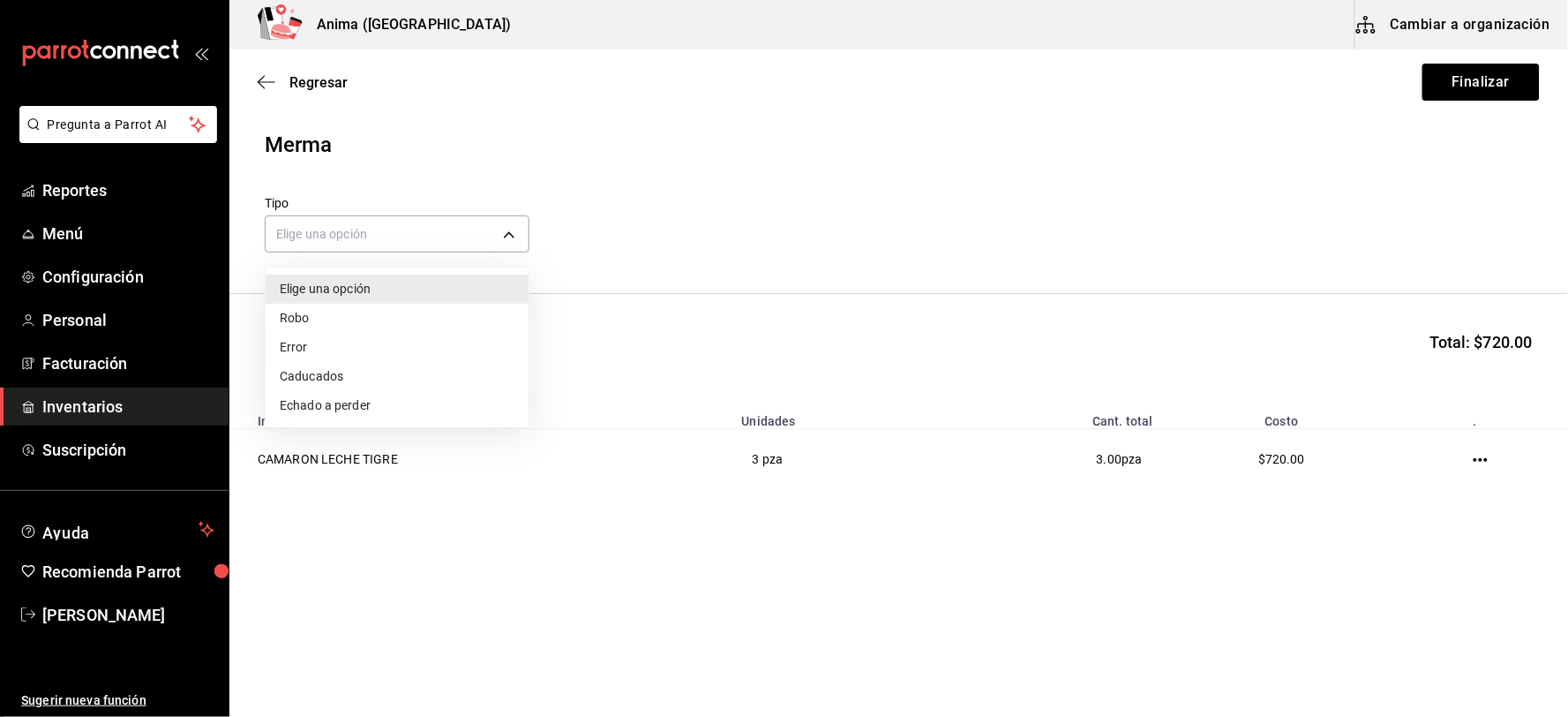
click at [349, 346] on li "Error" at bounding box center [397, 347] width 263 height 29
type input "ERROR"
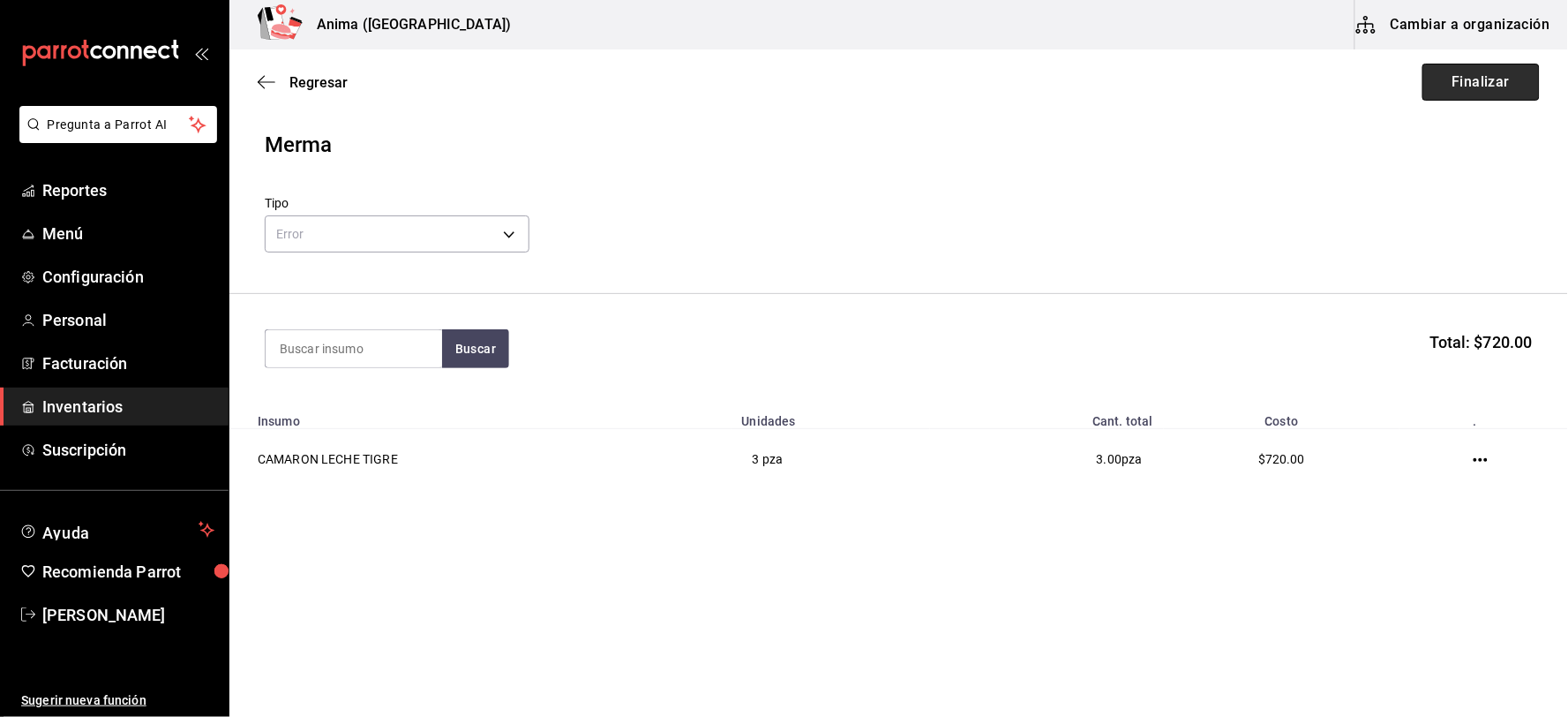
click at [1482, 81] on button "Finalizar" at bounding box center [1481, 82] width 117 height 37
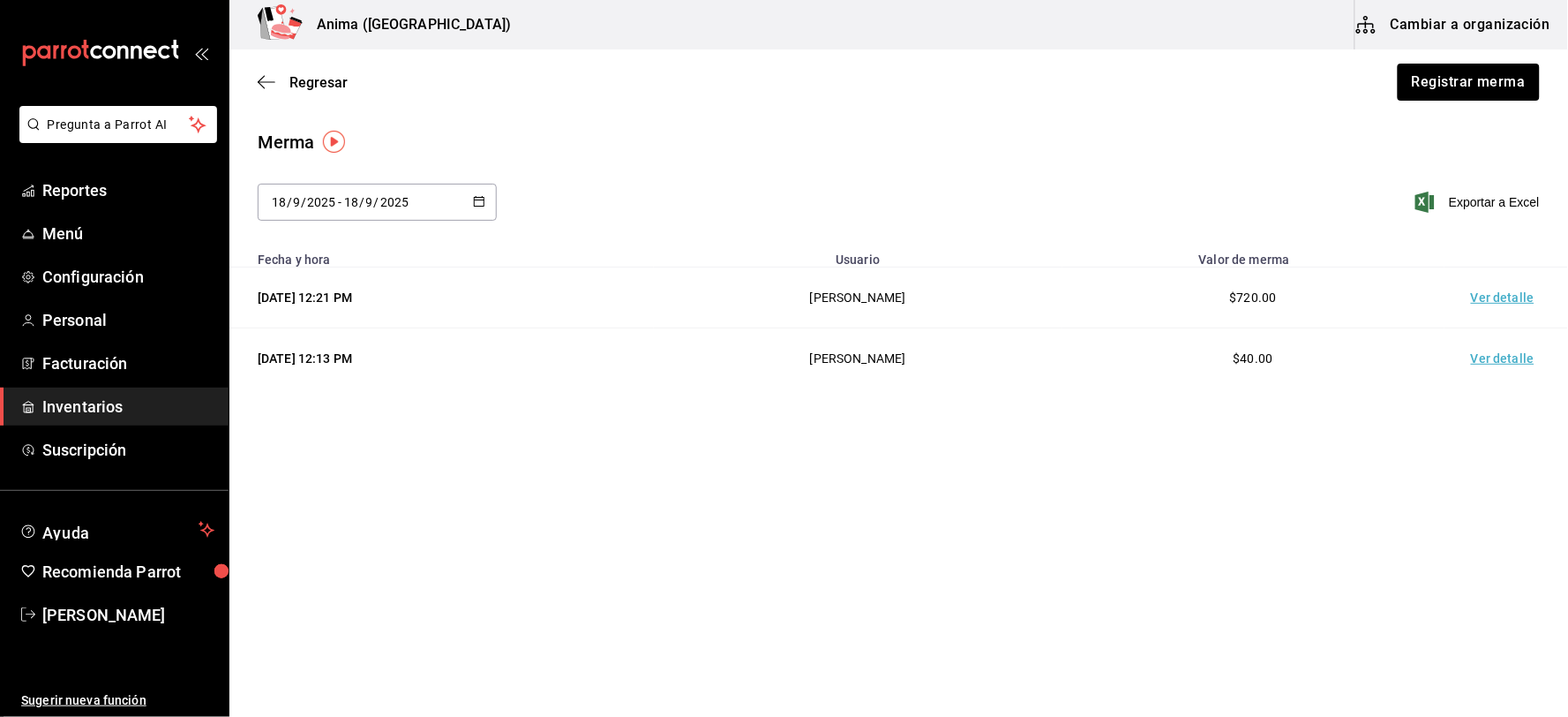
click at [1486, 285] on td "Ver detalle" at bounding box center [1506, 298] width 124 height 61
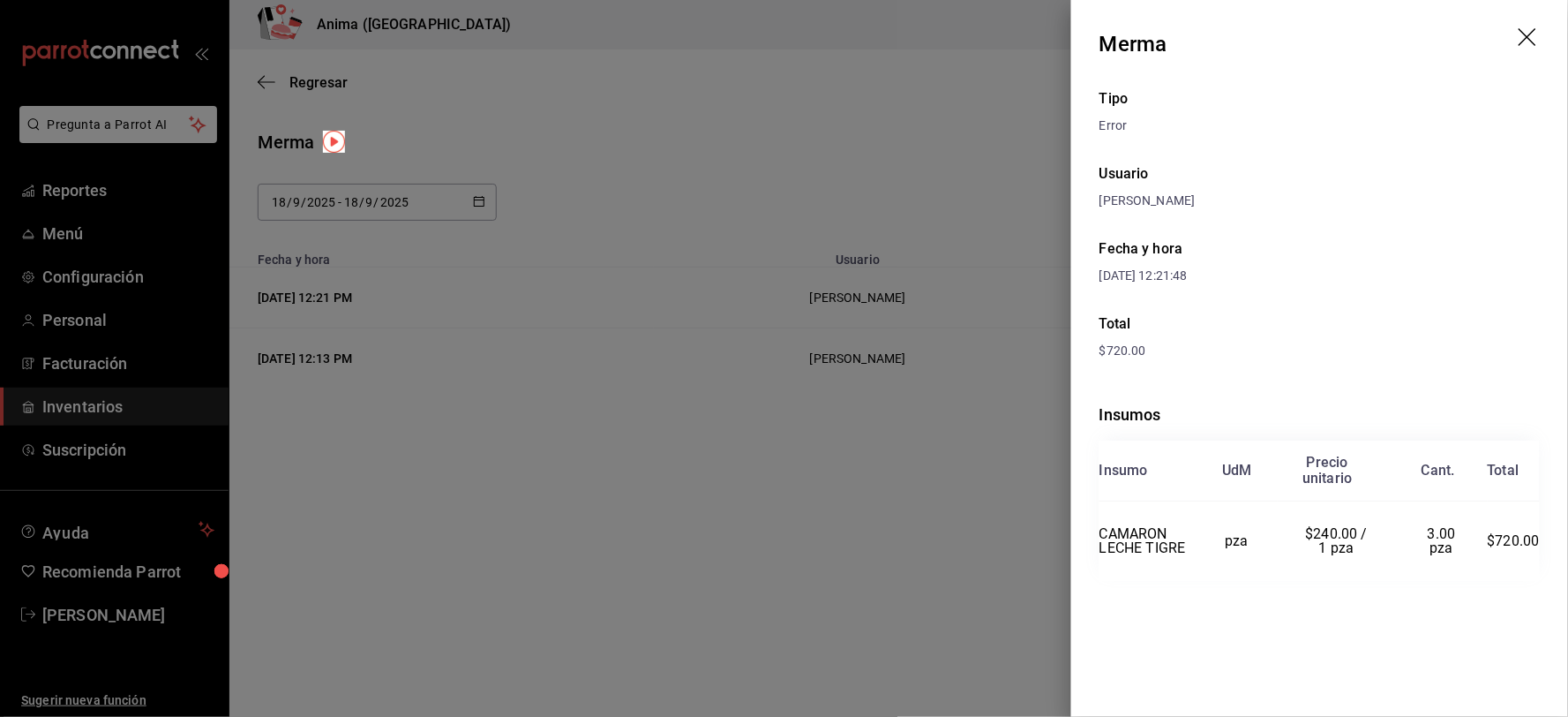
click at [649, 320] on div at bounding box center [784, 358] width 1568 height 717
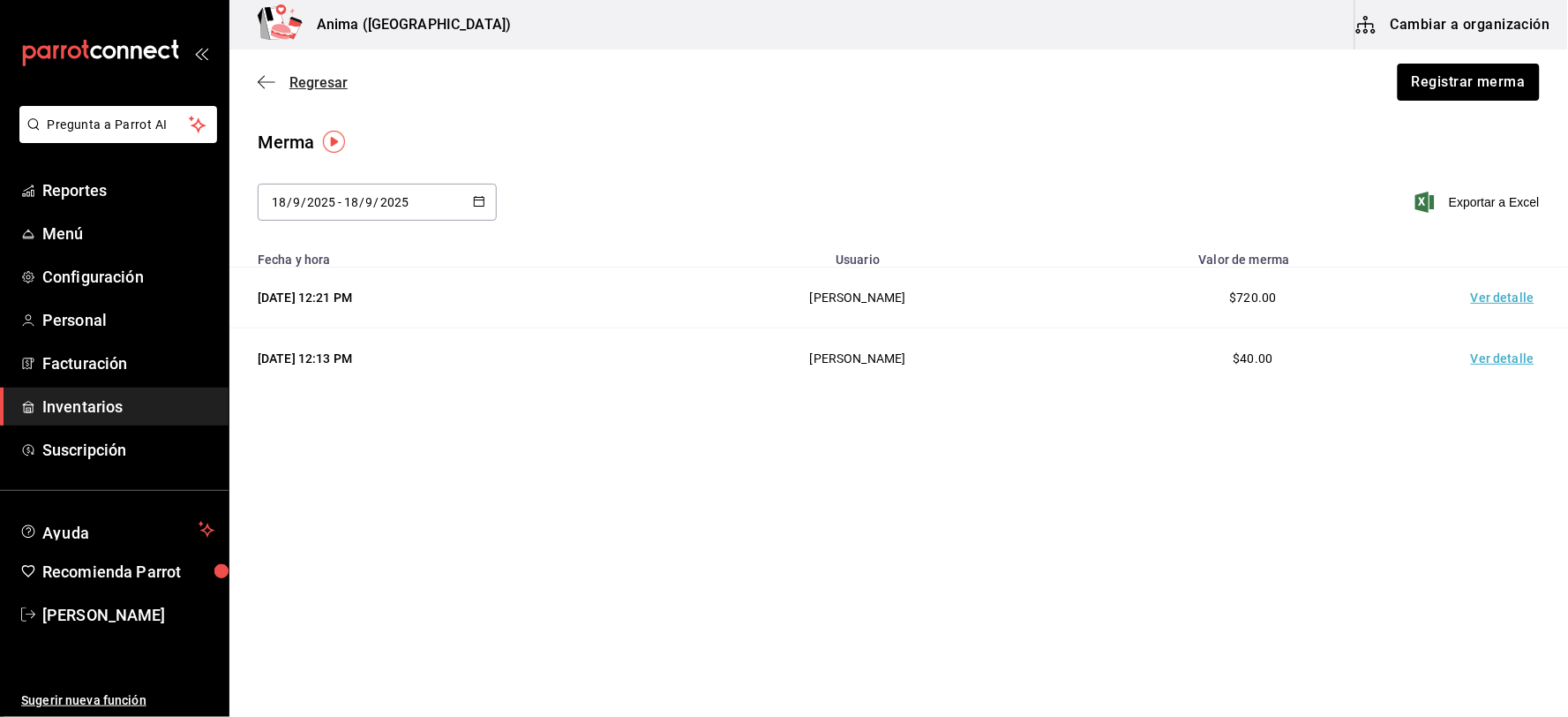
click at [324, 80] on span "Regresar" at bounding box center [319, 82] width 58 height 16
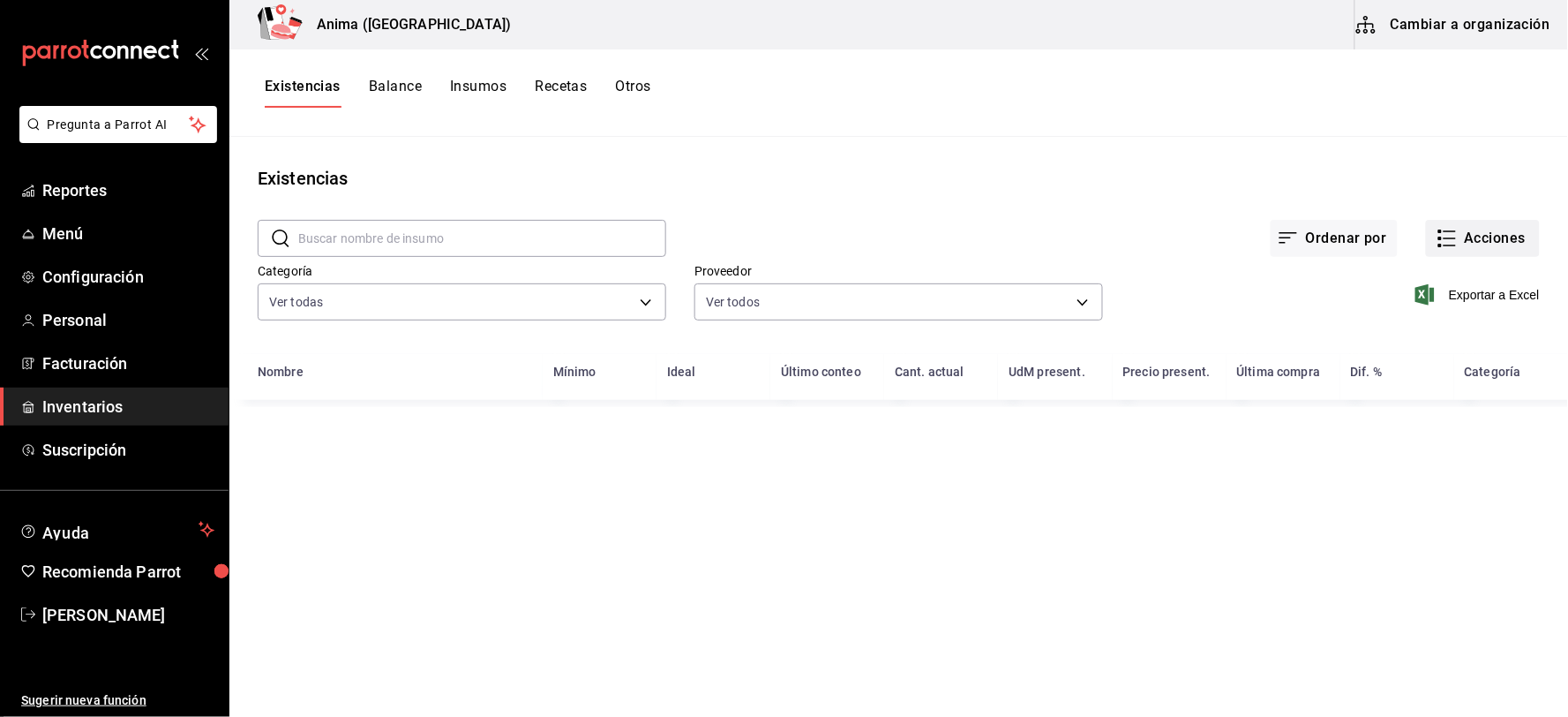
click at [1465, 228] on button "Acciones" at bounding box center [1482, 238] width 114 height 37
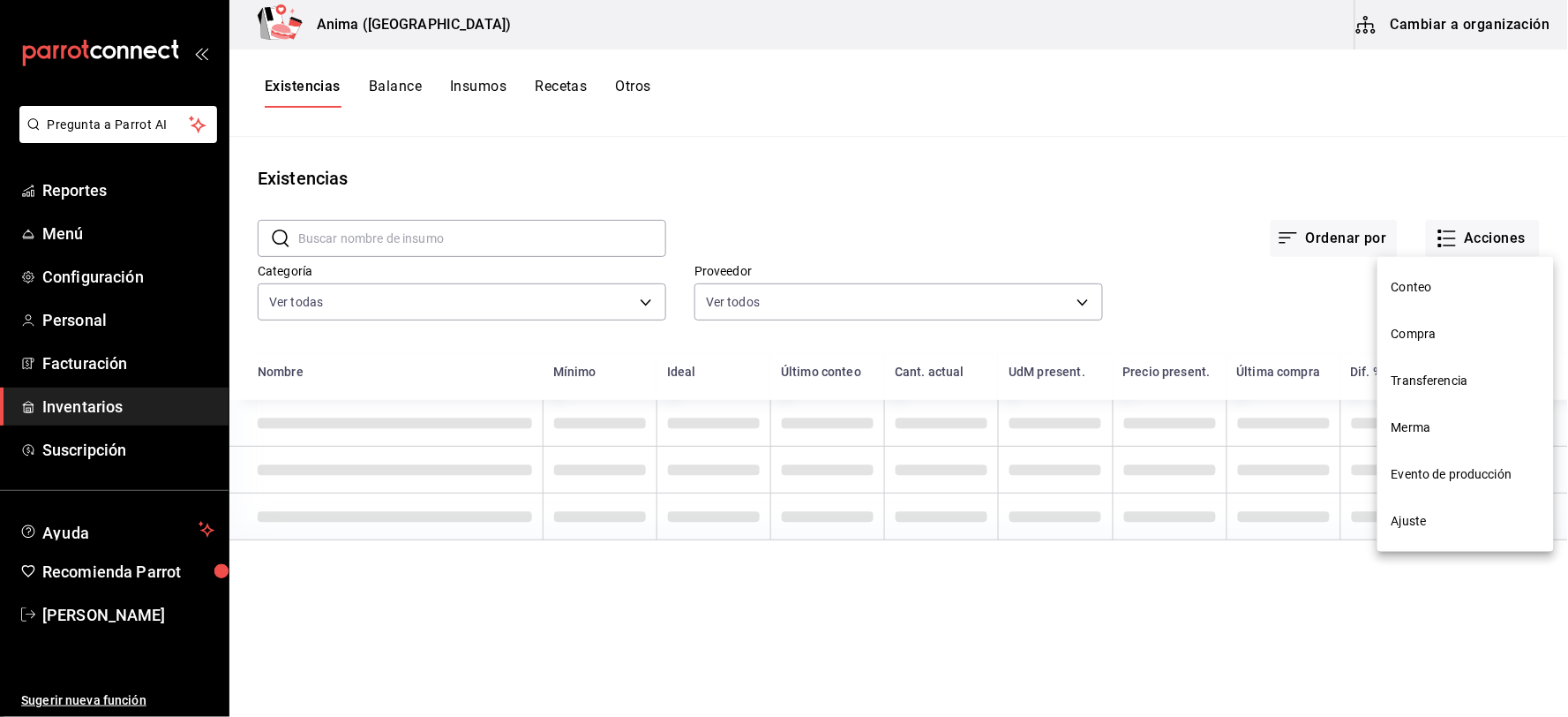
click at [1425, 337] on span "Compra" at bounding box center [1465, 334] width 148 height 18
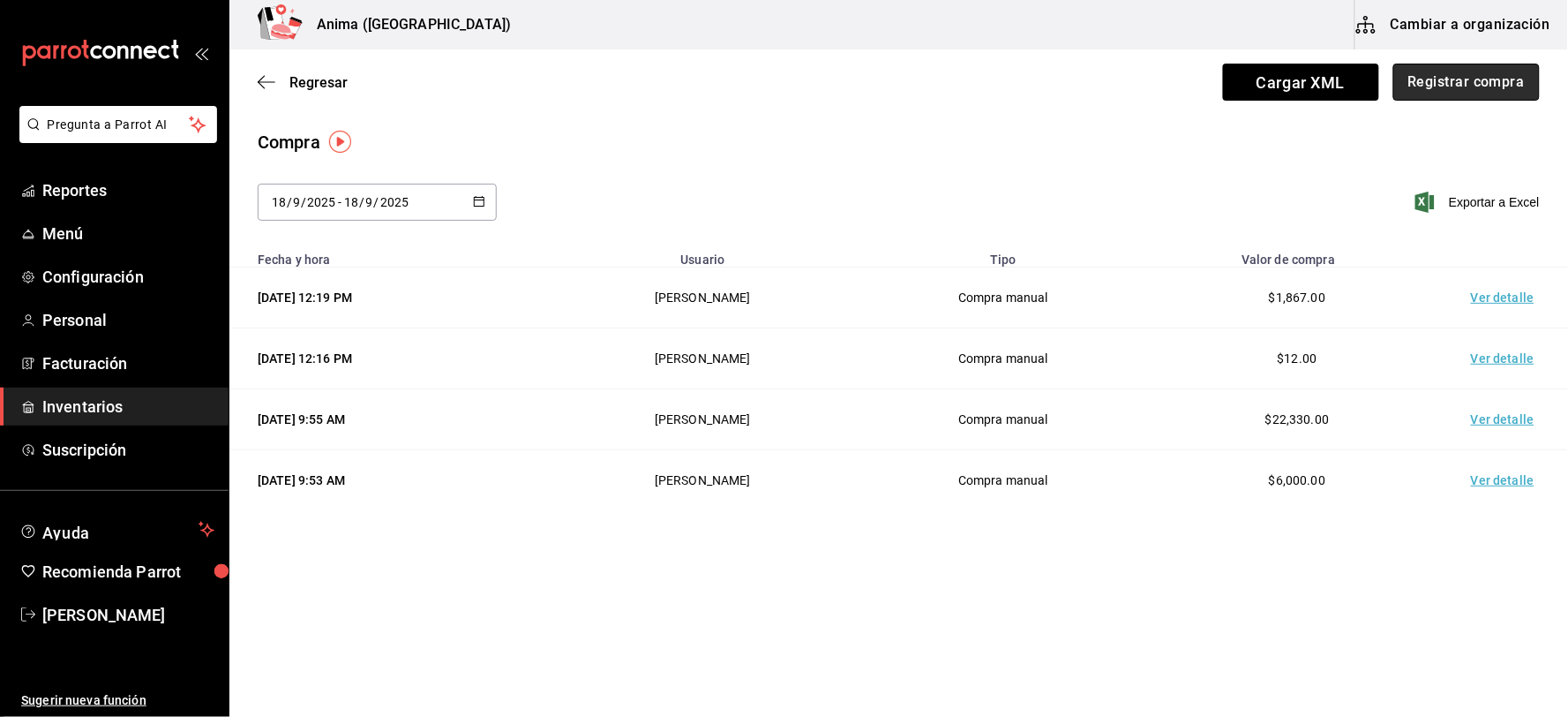
click at [1452, 84] on button "Registrar compra" at bounding box center [1466, 82] width 147 height 37
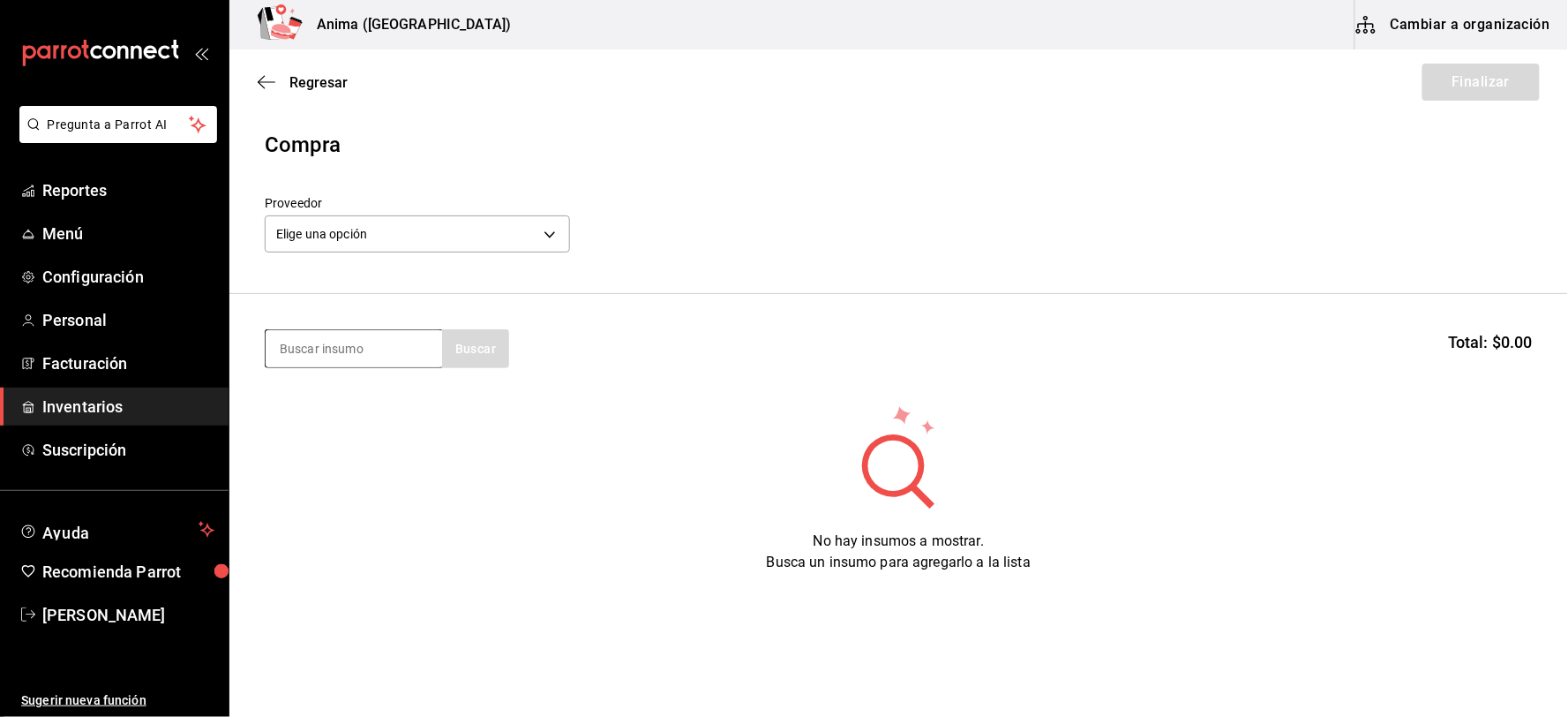
click at [326, 347] on input at bounding box center [354, 348] width 177 height 37
type input "PAY"
click at [328, 406] on div "POS. PAY DE DATIL" at bounding box center [341, 399] width 124 height 21
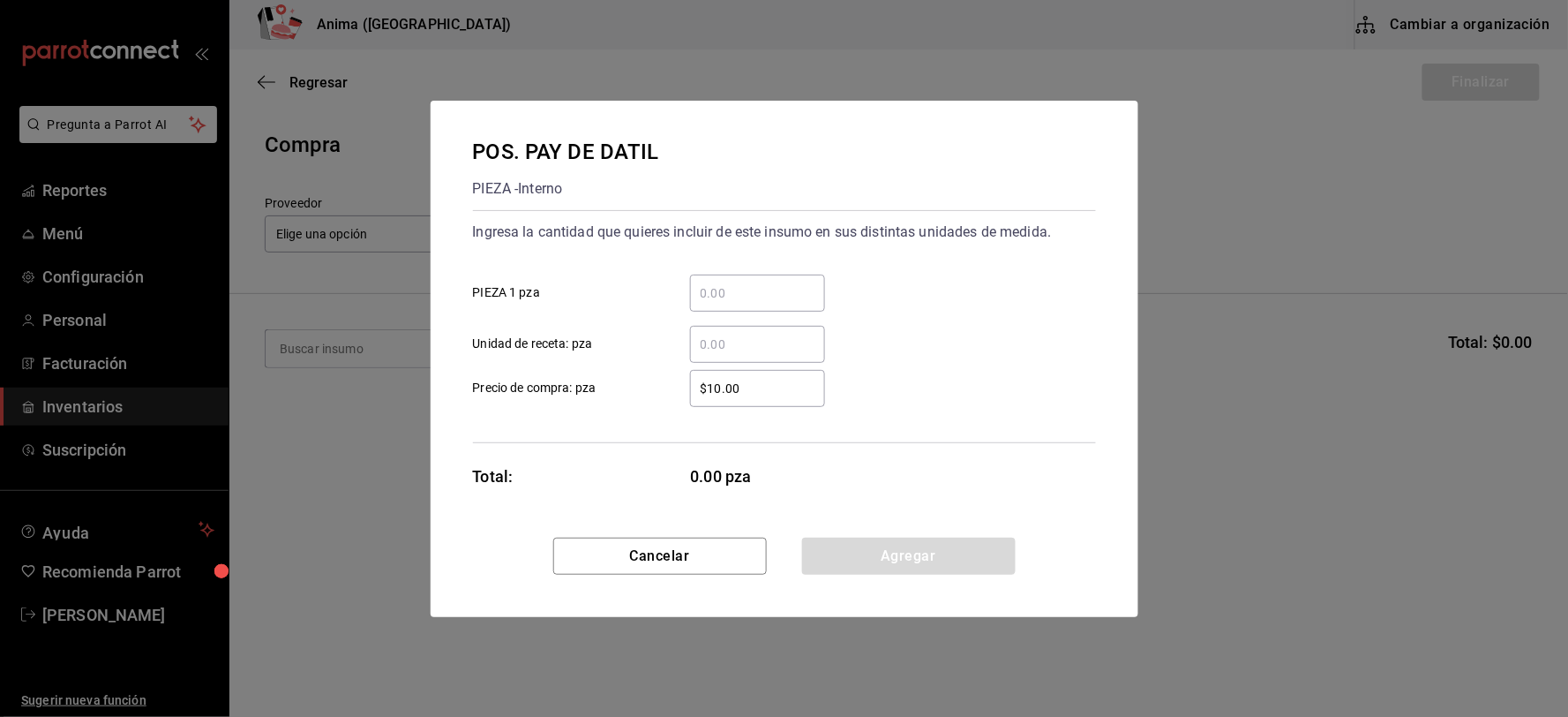
click at [753, 345] on input "​ Unidad de receta: pza" at bounding box center [758, 343] width 135 height 21
type input "35"
type input "$1"
click button "Agregar" at bounding box center [909, 556] width 213 height 37
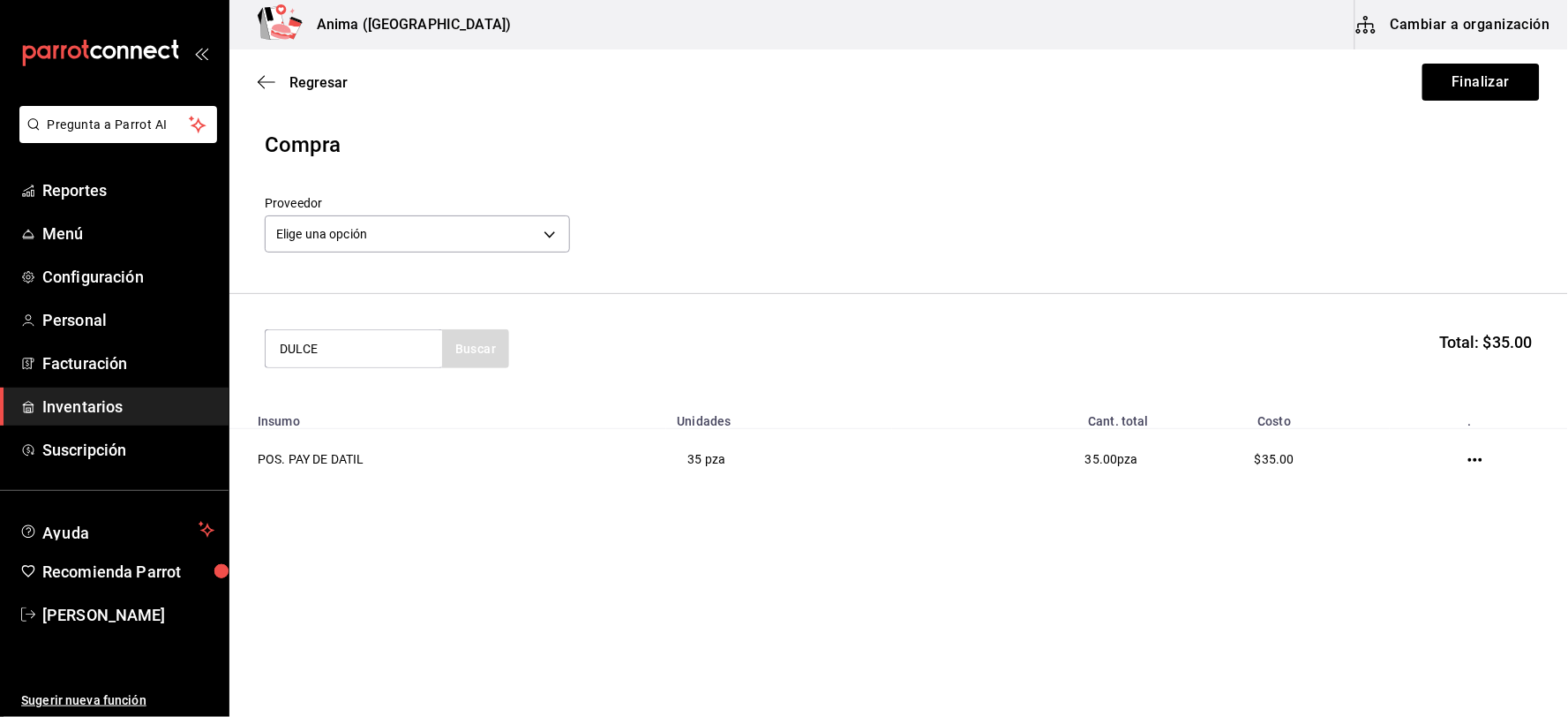
type input "DULCE"
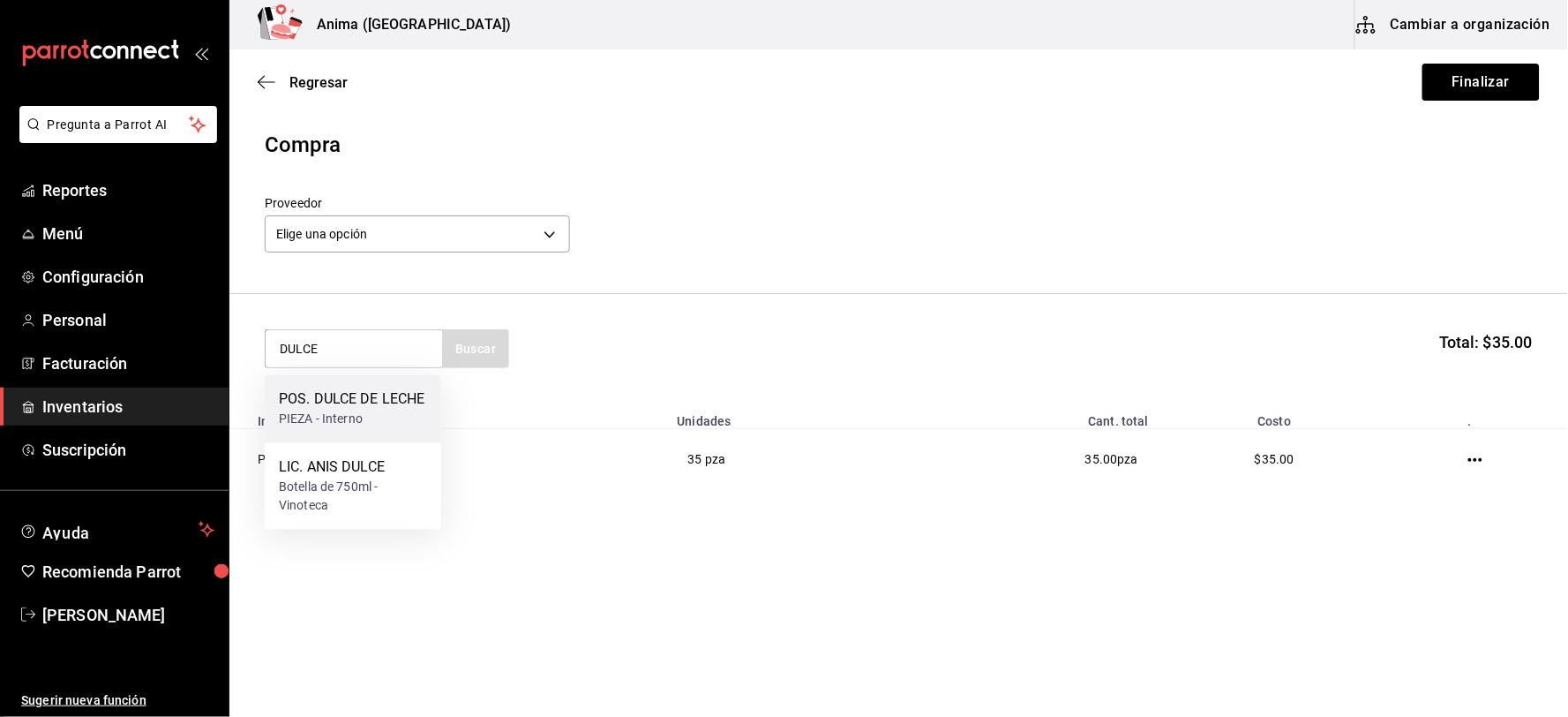
click at [364, 407] on div "POS. DULCE DE LECHE" at bounding box center [351, 399] width 147 height 21
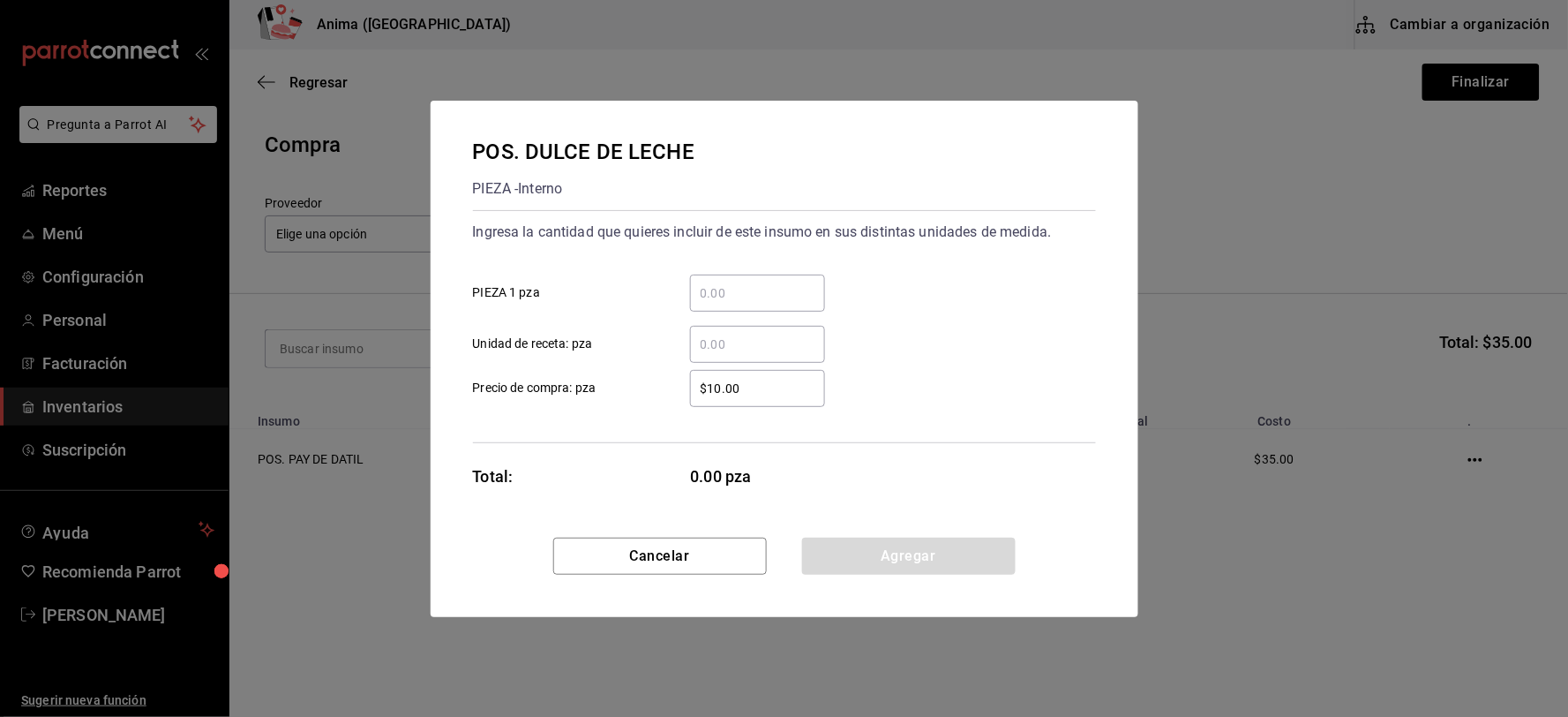
click at [747, 345] on input "​ Unidad de receta: pza" at bounding box center [758, 343] width 135 height 21
type input "35"
type input "$1"
click button "Agregar" at bounding box center [909, 556] width 213 height 37
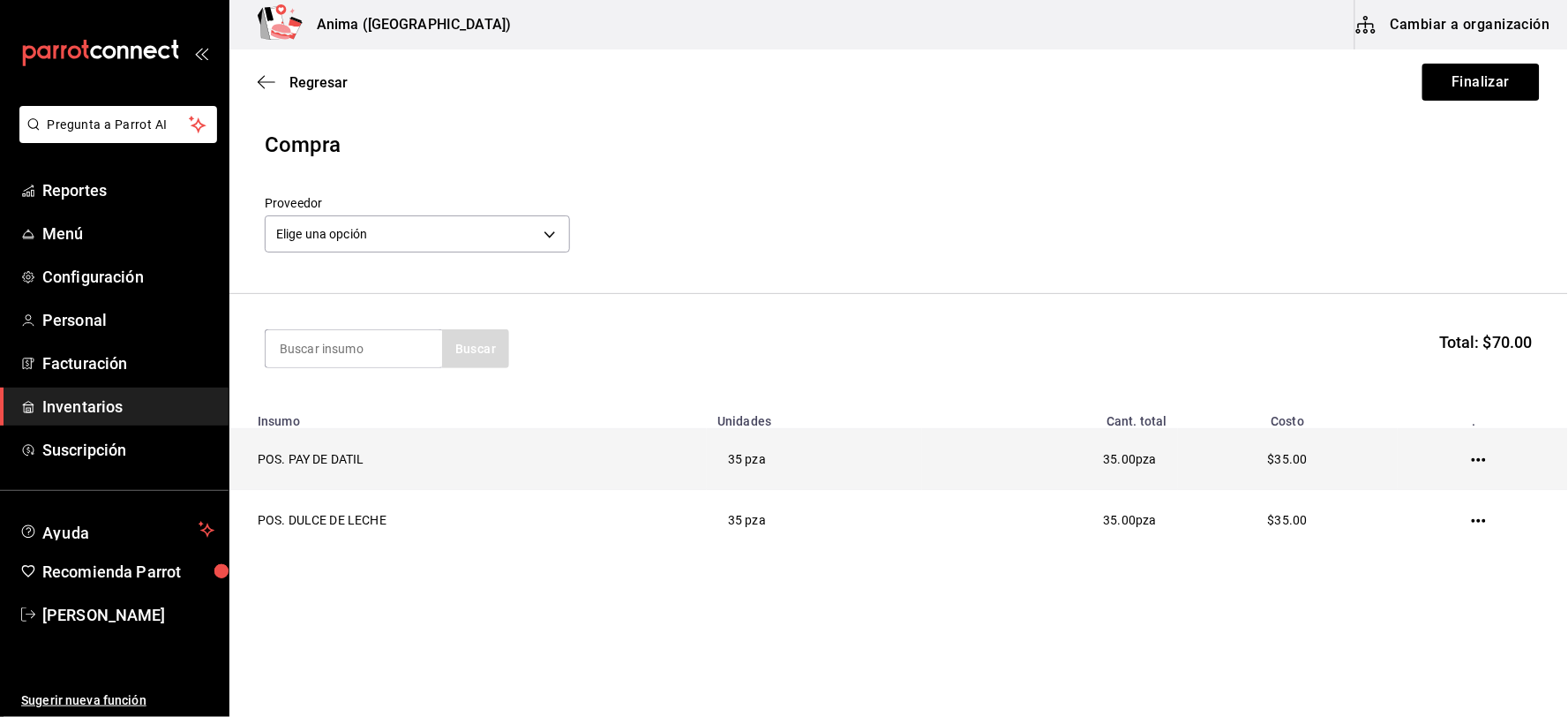
click at [887, 468] on td "35 pza" at bounding box center [814, 459] width 215 height 61
click at [1470, 461] on td at bounding box center [1482, 459] width 170 height 61
click at [1474, 461] on icon "button" at bounding box center [1479, 460] width 15 height 4
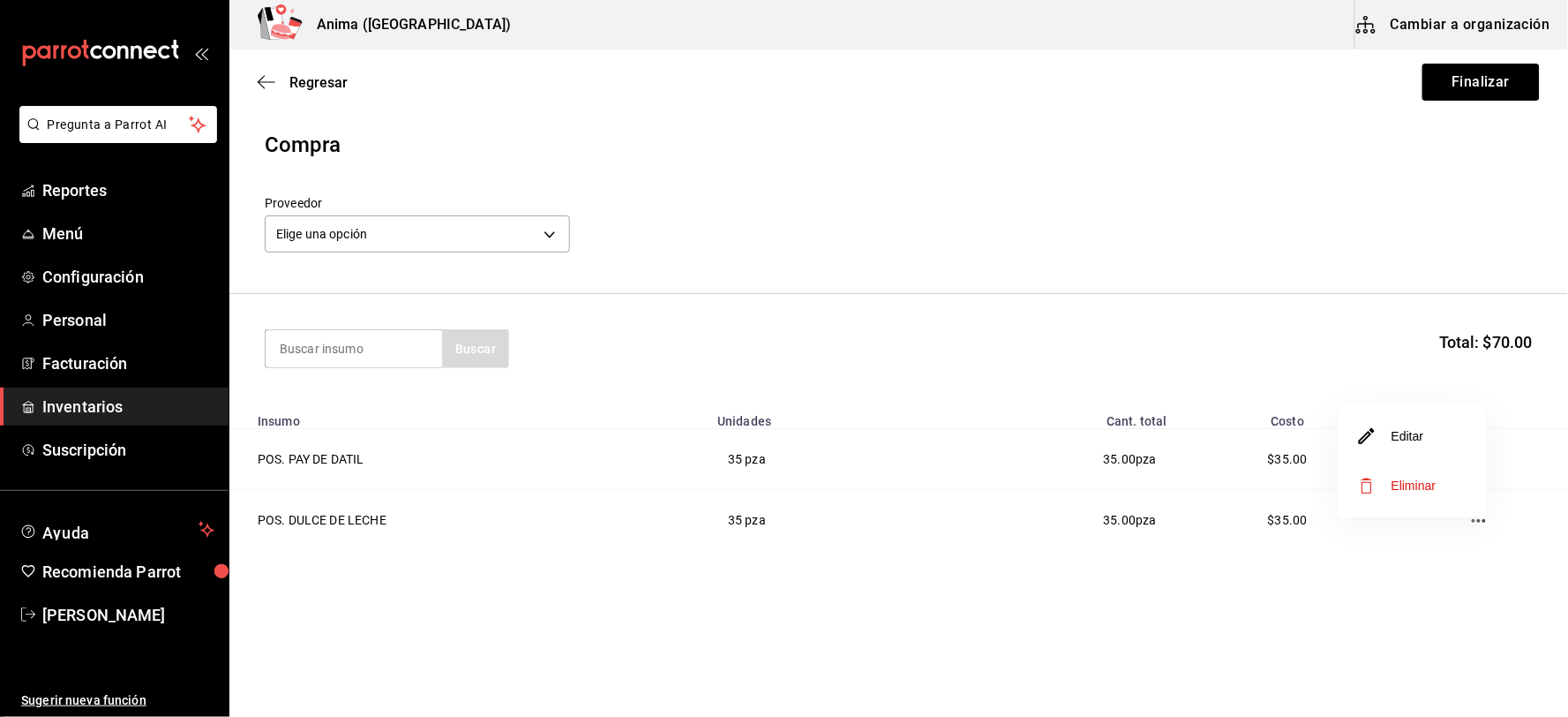
click at [1447, 437] on li "Editar" at bounding box center [1412, 435] width 148 height 49
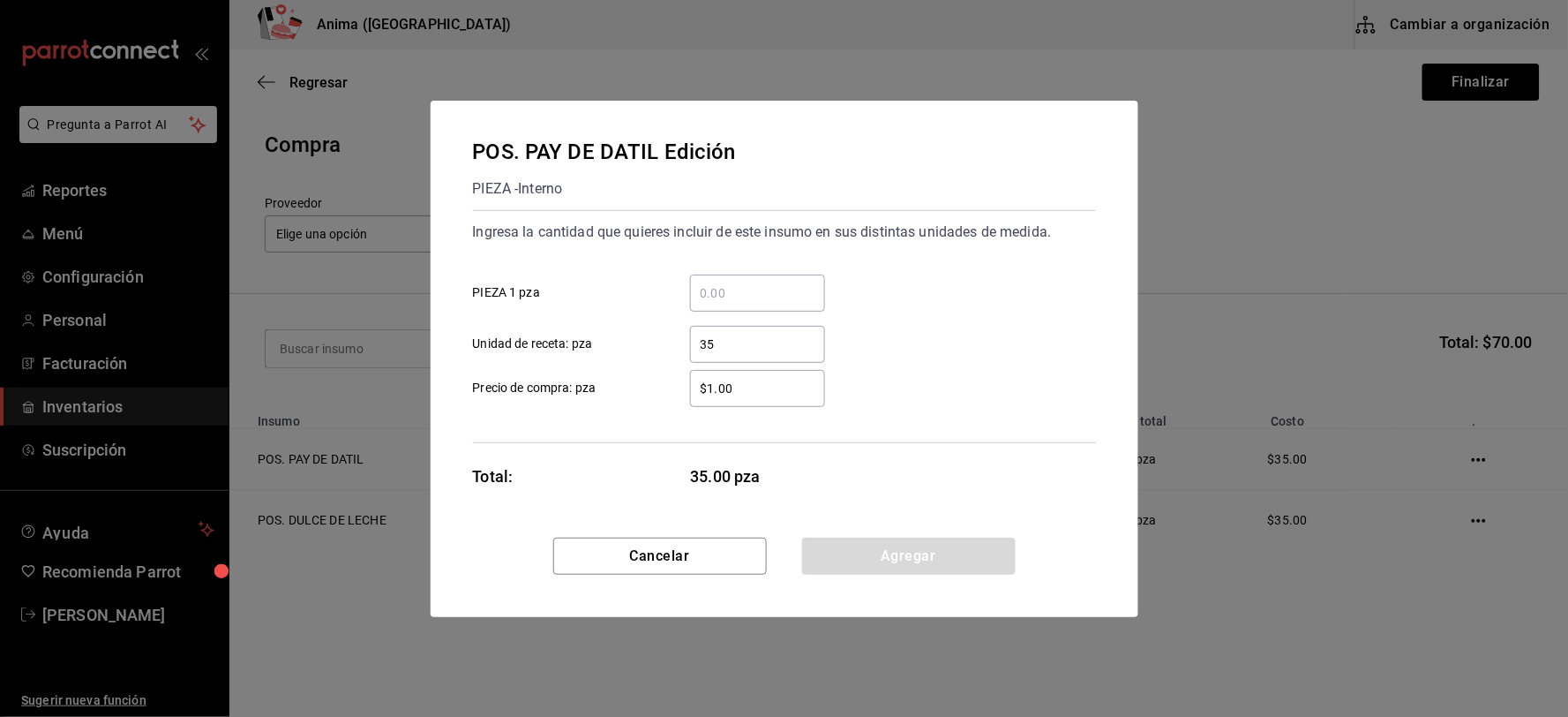
click at [756, 350] on input "35" at bounding box center [758, 343] width 135 height 21
type input "30"
click button "Agregar" at bounding box center [909, 556] width 213 height 37
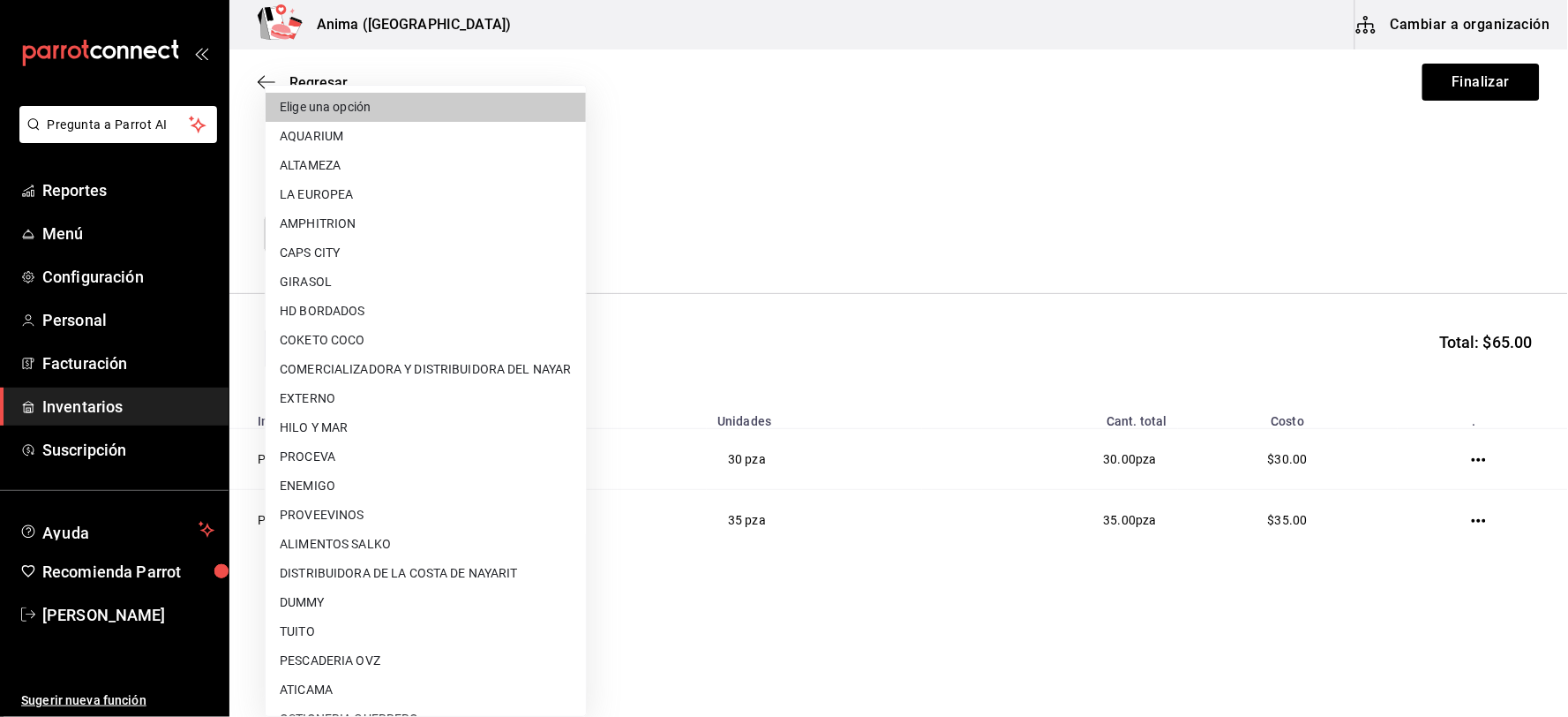
click at [385, 239] on body "Pregunta a Parrot AI Reportes Menú Configuración Personal Facturación Inventari…" at bounding box center [784, 308] width 1568 height 617
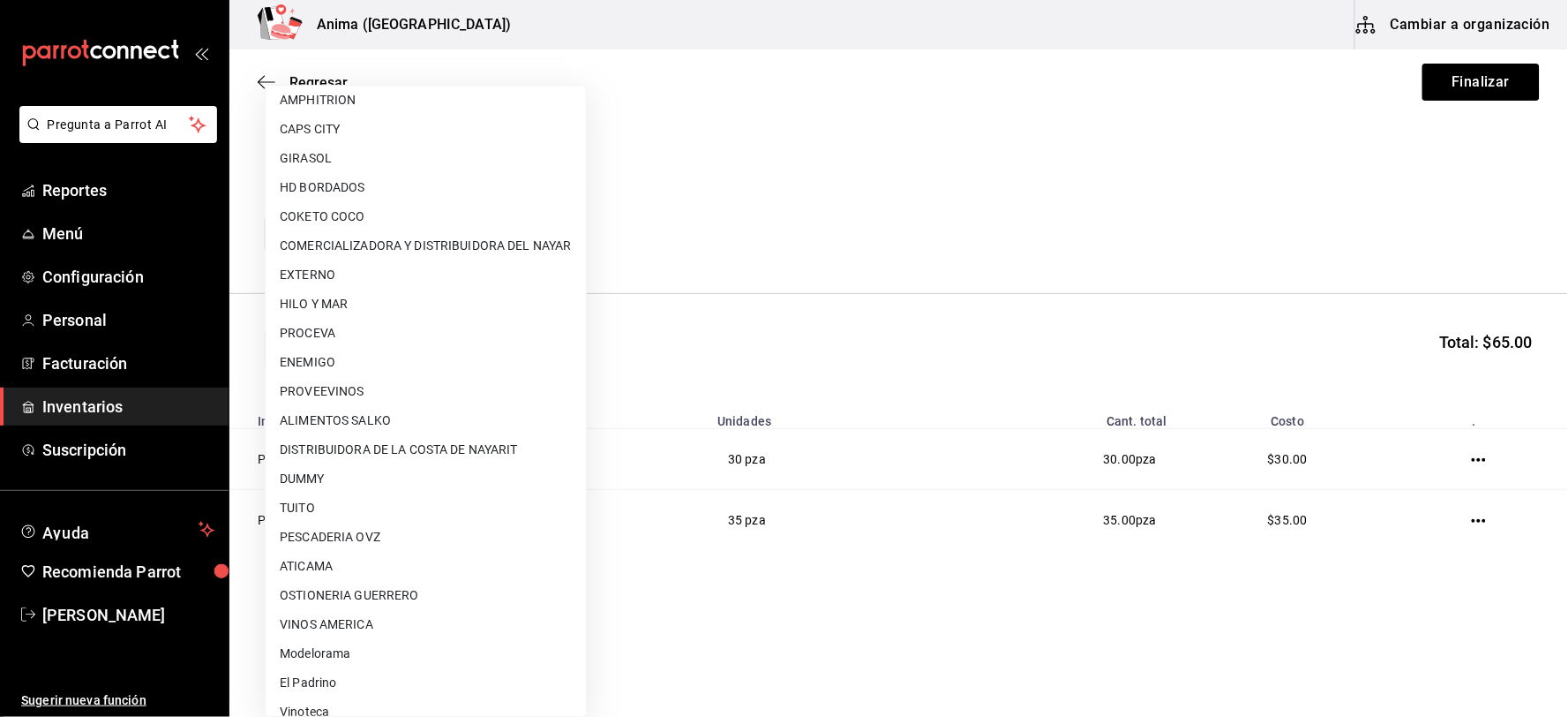
scroll to position [227, 0]
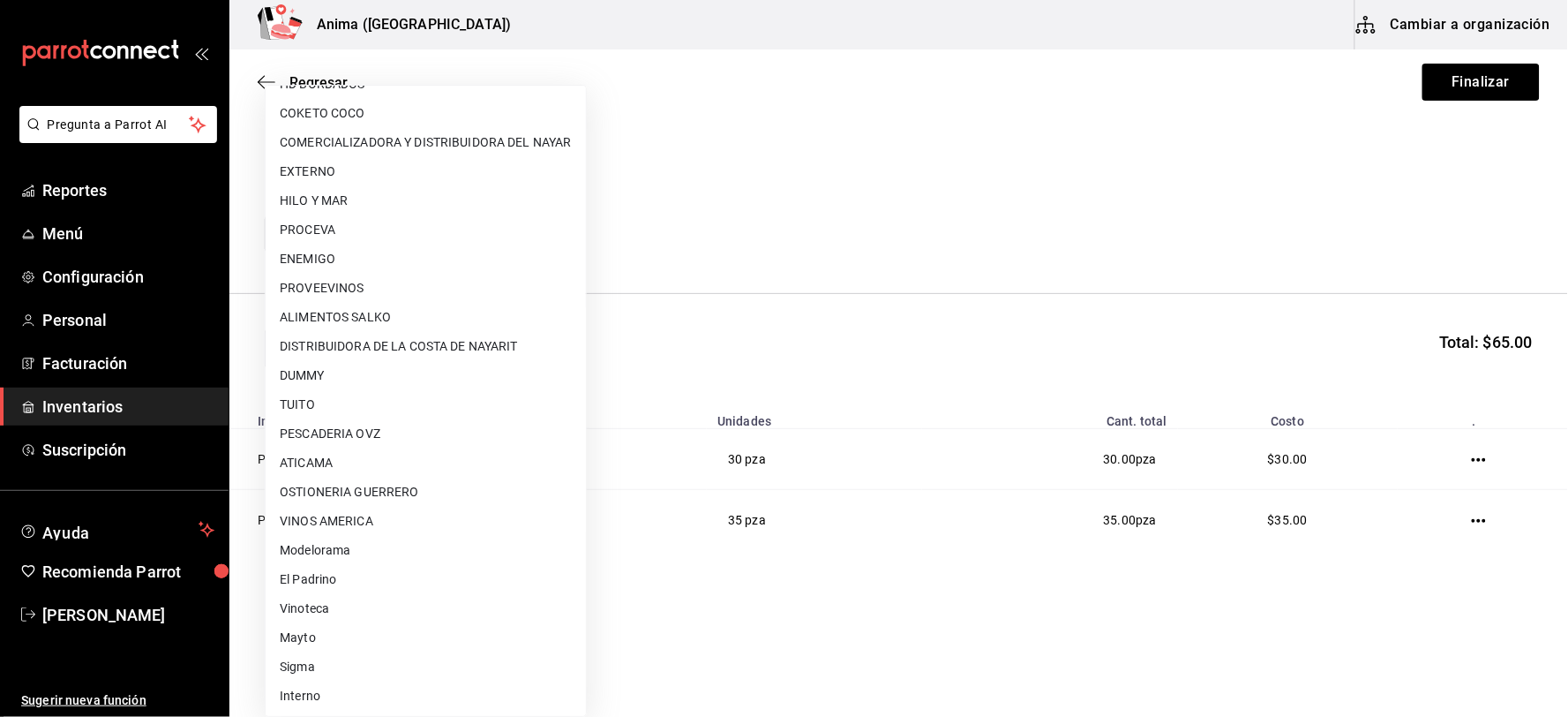
click at [321, 697] on li "Interno" at bounding box center [426, 696] width 321 height 29
type input "c4277463-642f-4394-a394-6273027aff12"
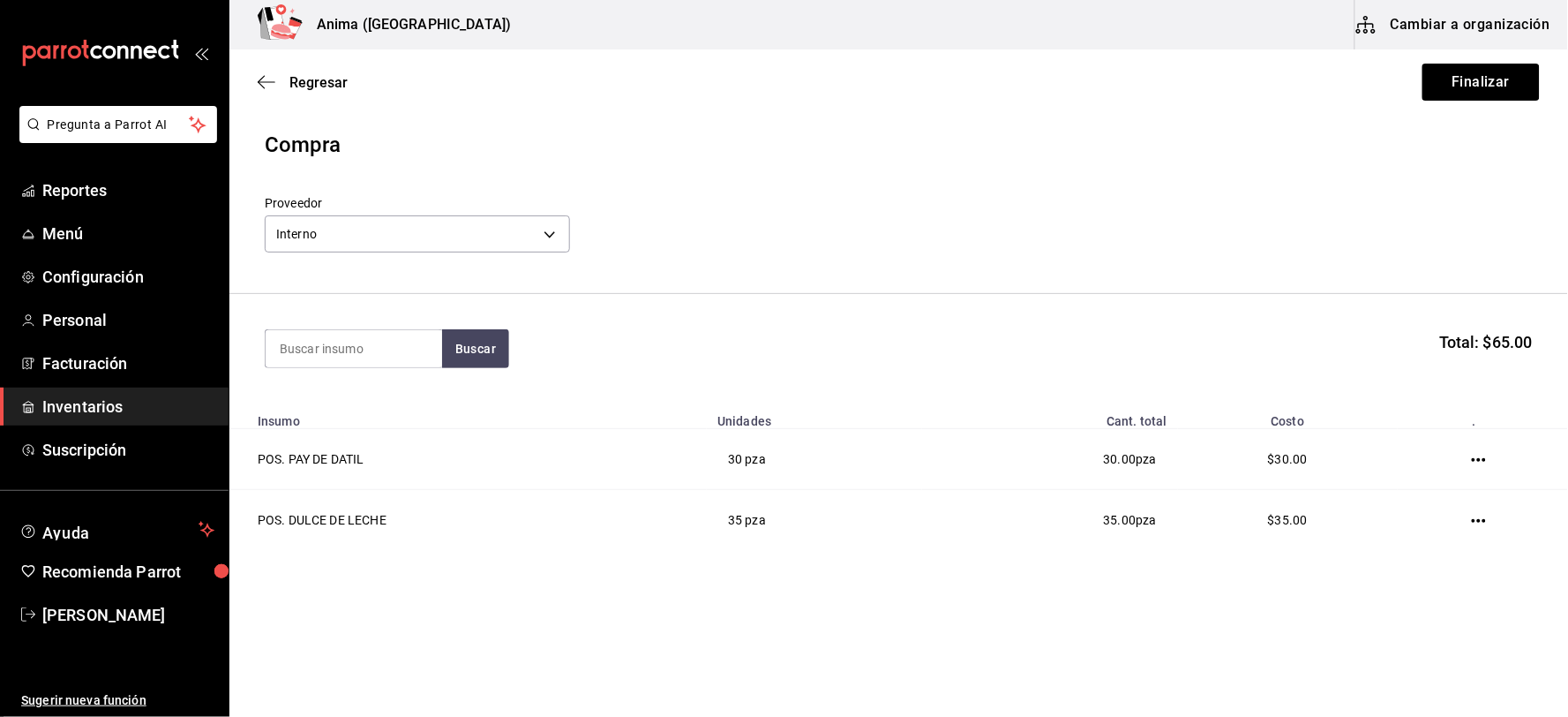
click at [1015, 251] on div "Proveedor Interno c4277463-642f-4394-a394-6273027aff12" at bounding box center [899, 227] width 1268 height 62
click at [1514, 74] on button "Finalizar" at bounding box center [1481, 82] width 117 height 37
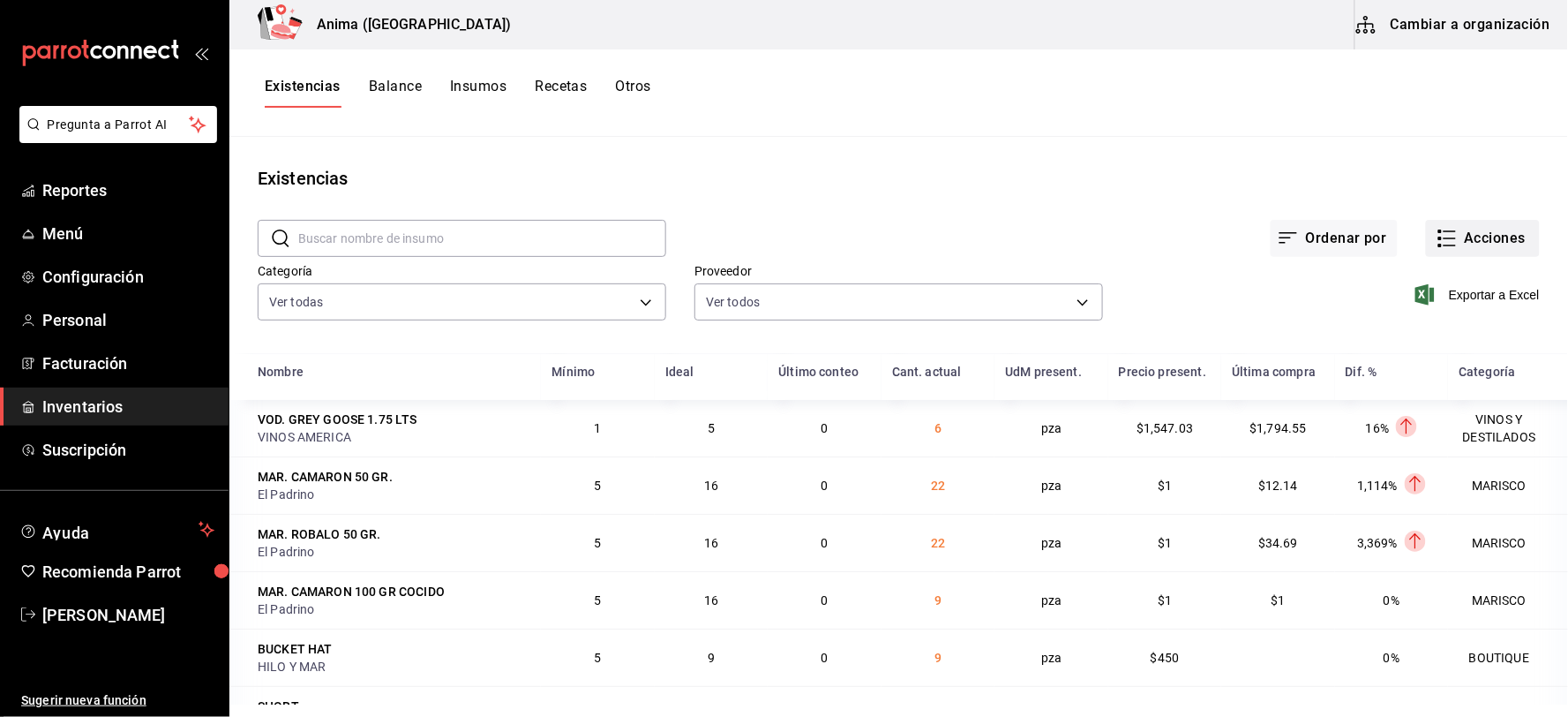
click at [1451, 241] on button "Acciones" at bounding box center [1482, 238] width 114 height 37
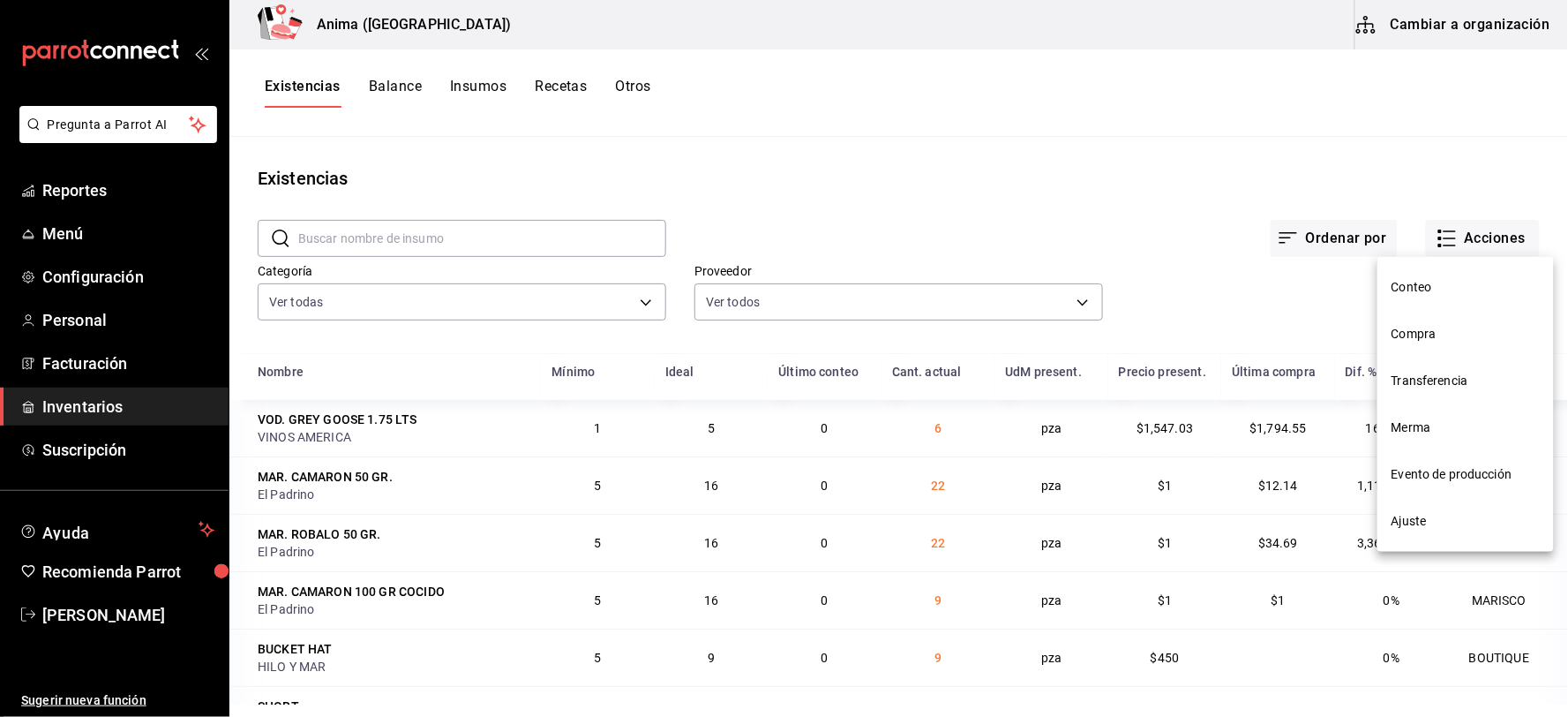
click at [1432, 337] on span "Compra" at bounding box center [1465, 334] width 148 height 18
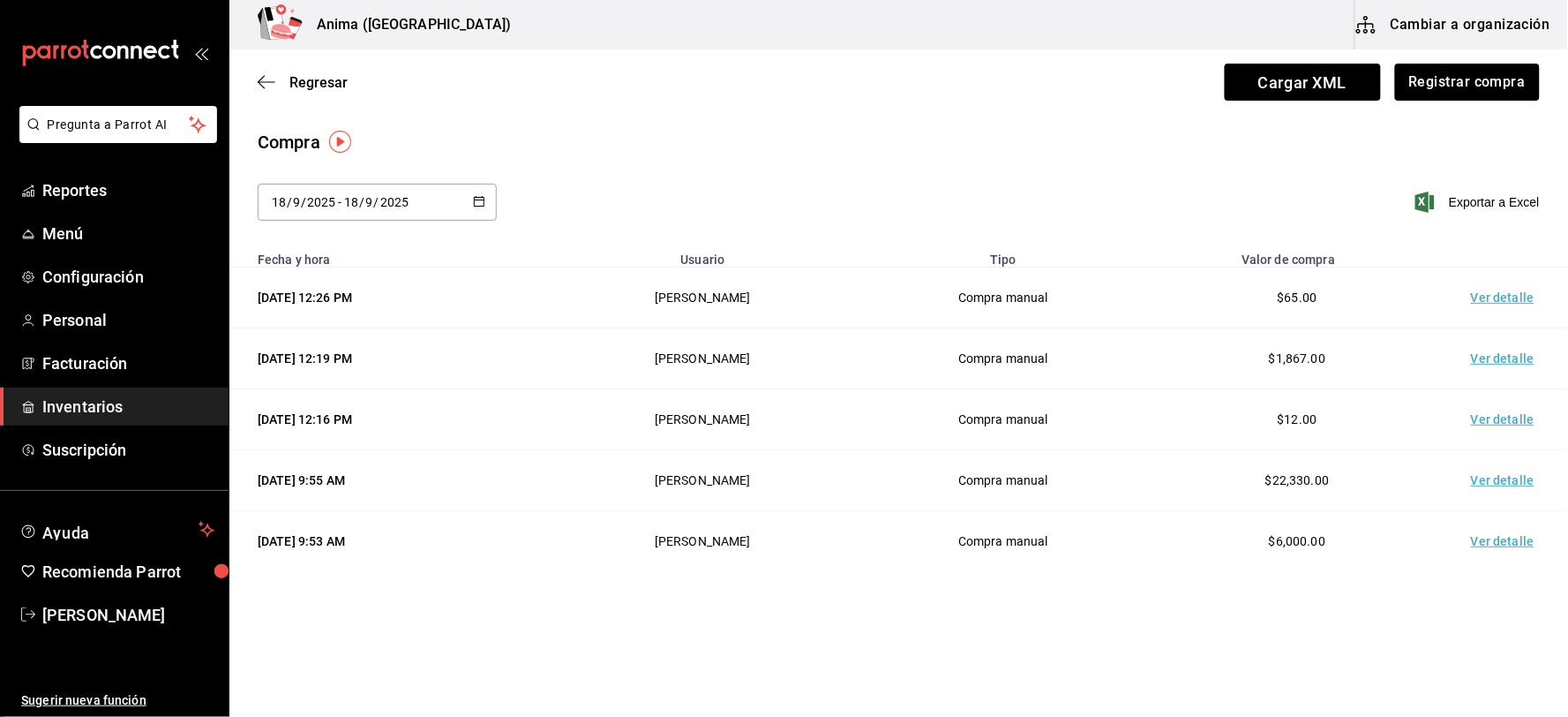
click at [1464, 292] on td "Ver detalle" at bounding box center [1506, 298] width 124 height 61
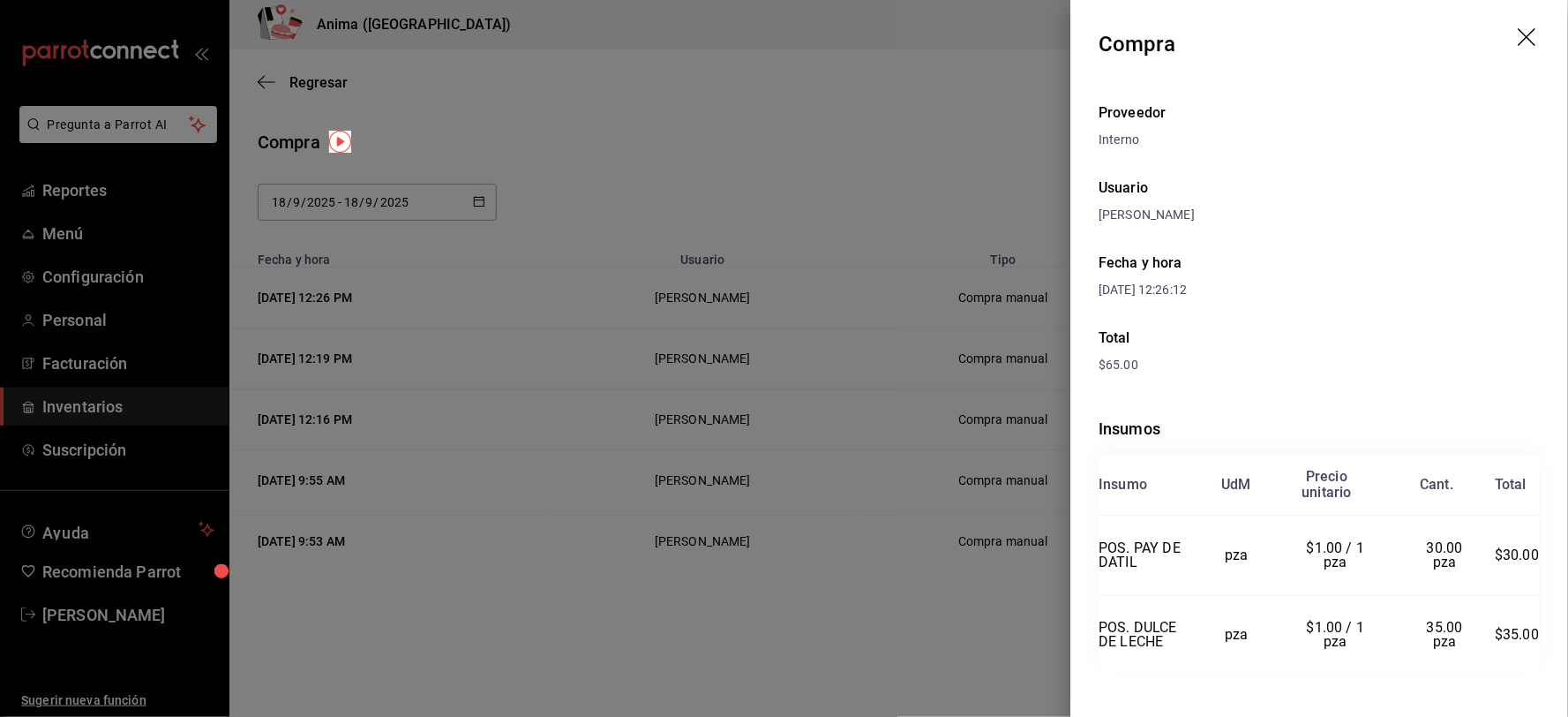
click at [424, 366] on div at bounding box center [784, 358] width 1568 height 717
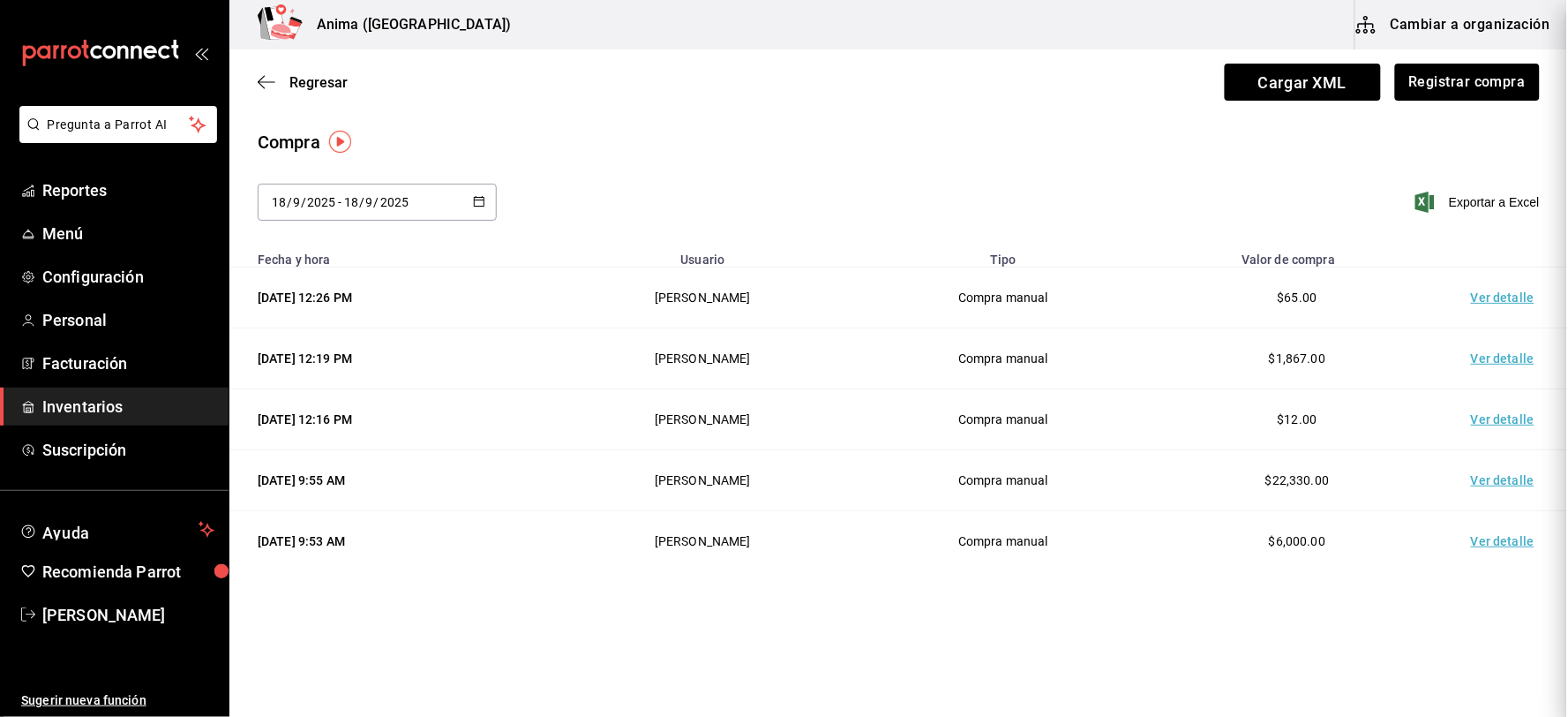
drag, startPoint x: 424, startPoint y: 366, endPoint x: 76, endPoint y: 435, distance: 354.8
click at [422, 366] on div at bounding box center [784, 358] width 1568 height 717
drag, startPoint x: 79, startPoint y: 413, endPoint x: 106, endPoint y: 406, distance: 27.9
click at [79, 413] on span "Inventarios" at bounding box center [128, 406] width 172 height 24
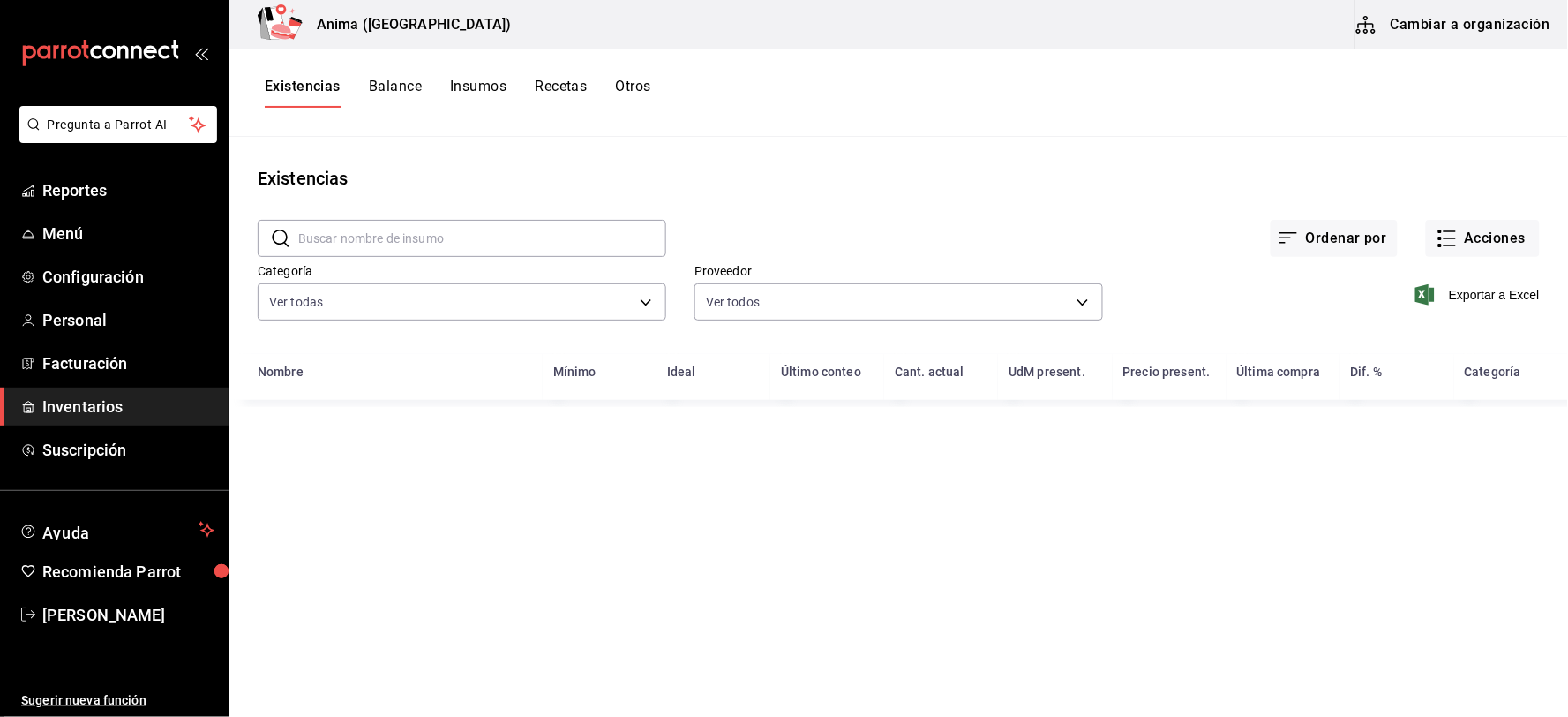
click at [531, 231] on input "text" at bounding box center [482, 238] width 368 height 36
type input "TUETA"
click at [651, 80] on button "Otros" at bounding box center [633, 92] width 36 height 30
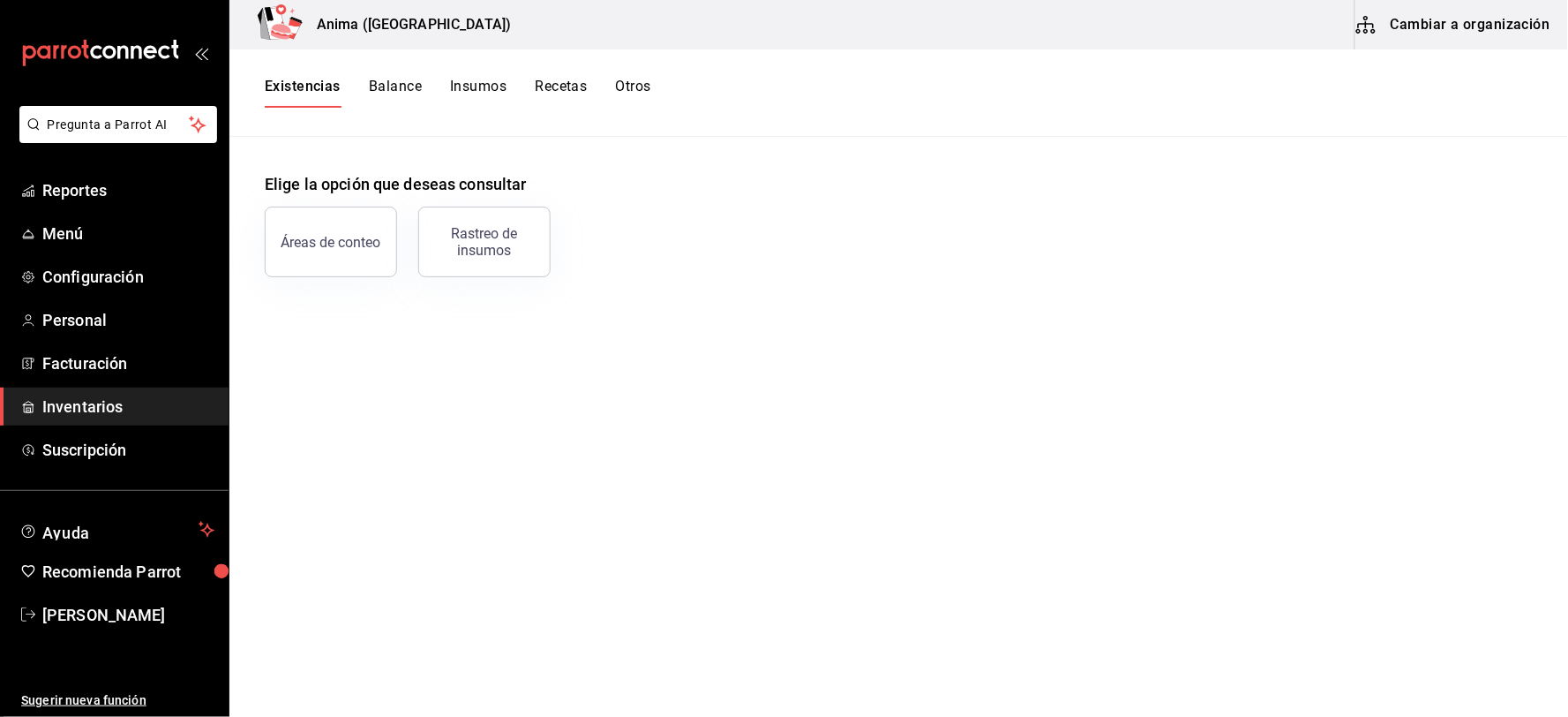
click at [651, 81] on button "Otros" at bounding box center [633, 92] width 36 height 30
click at [533, 222] on button "Rastreo de insumos" at bounding box center [484, 242] width 132 height 71
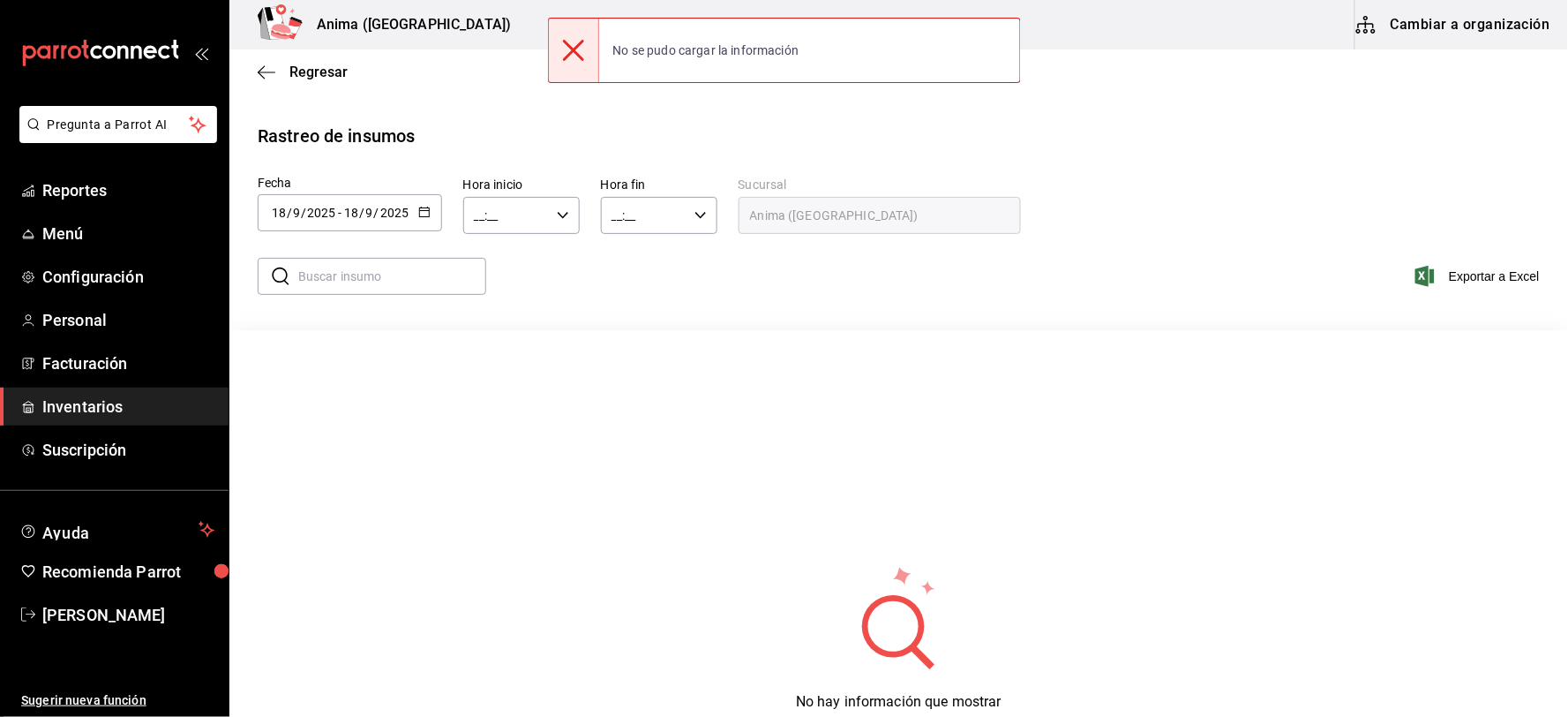
drag, startPoint x: 148, startPoint y: 403, endPoint x: 206, endPoint y: 401, distance: 58.0
click at [148, 403] on span "Inventarios" at bounding box center [128, 406] width 172 height 24
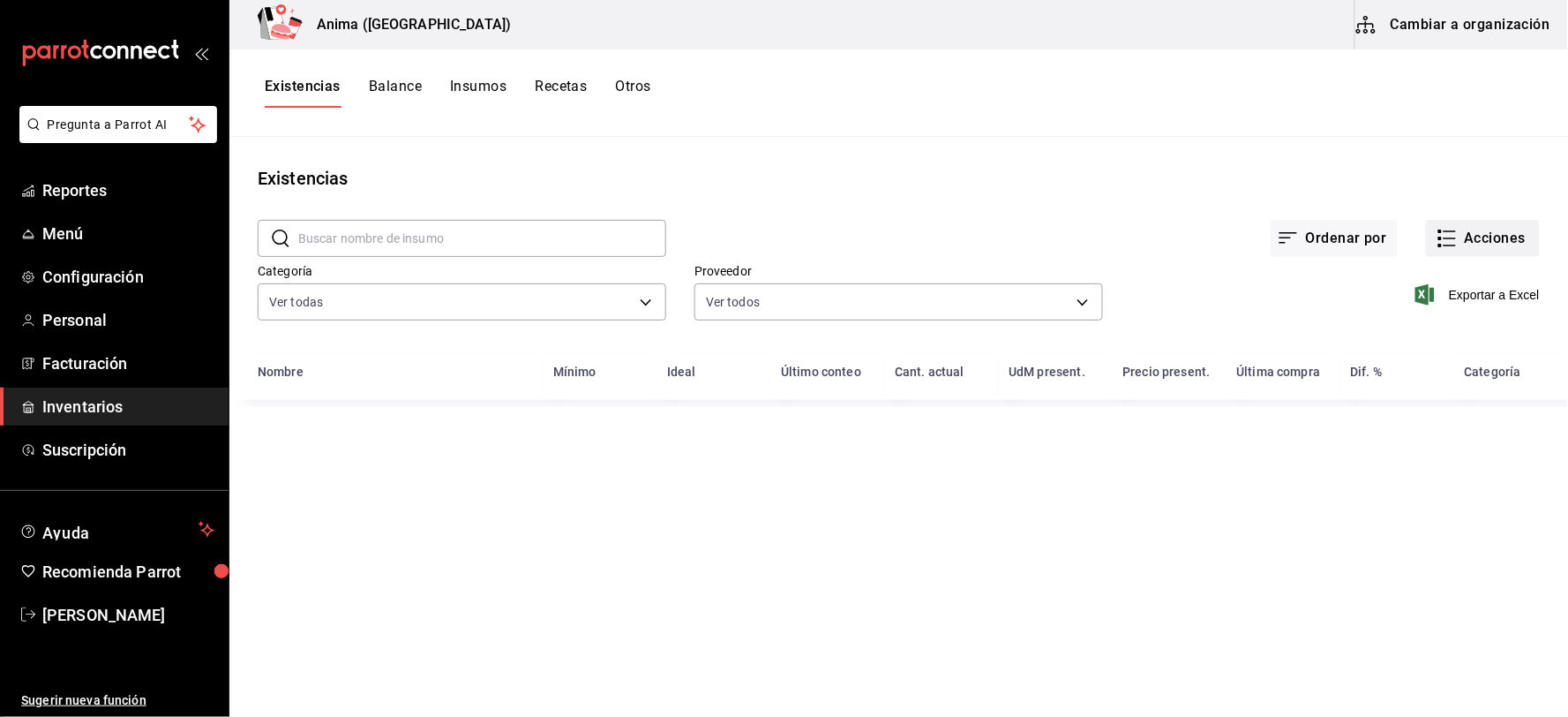
click at [1461, 244] on button "Acciones" at bounding box center [1482, 238] width 114 height 37
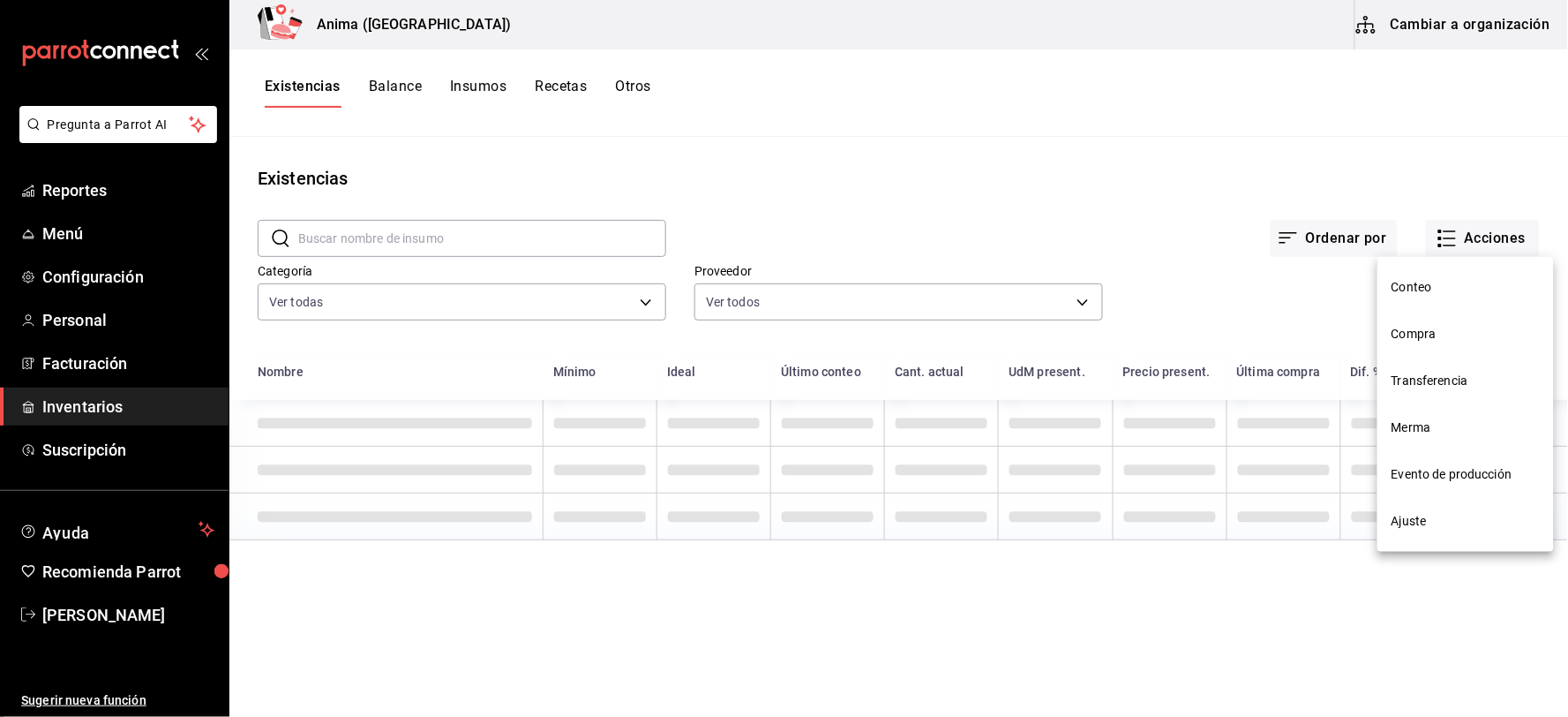
click at [1457, 418] on span "Merma" at bounding box center [1465, 427] width 148 height 18
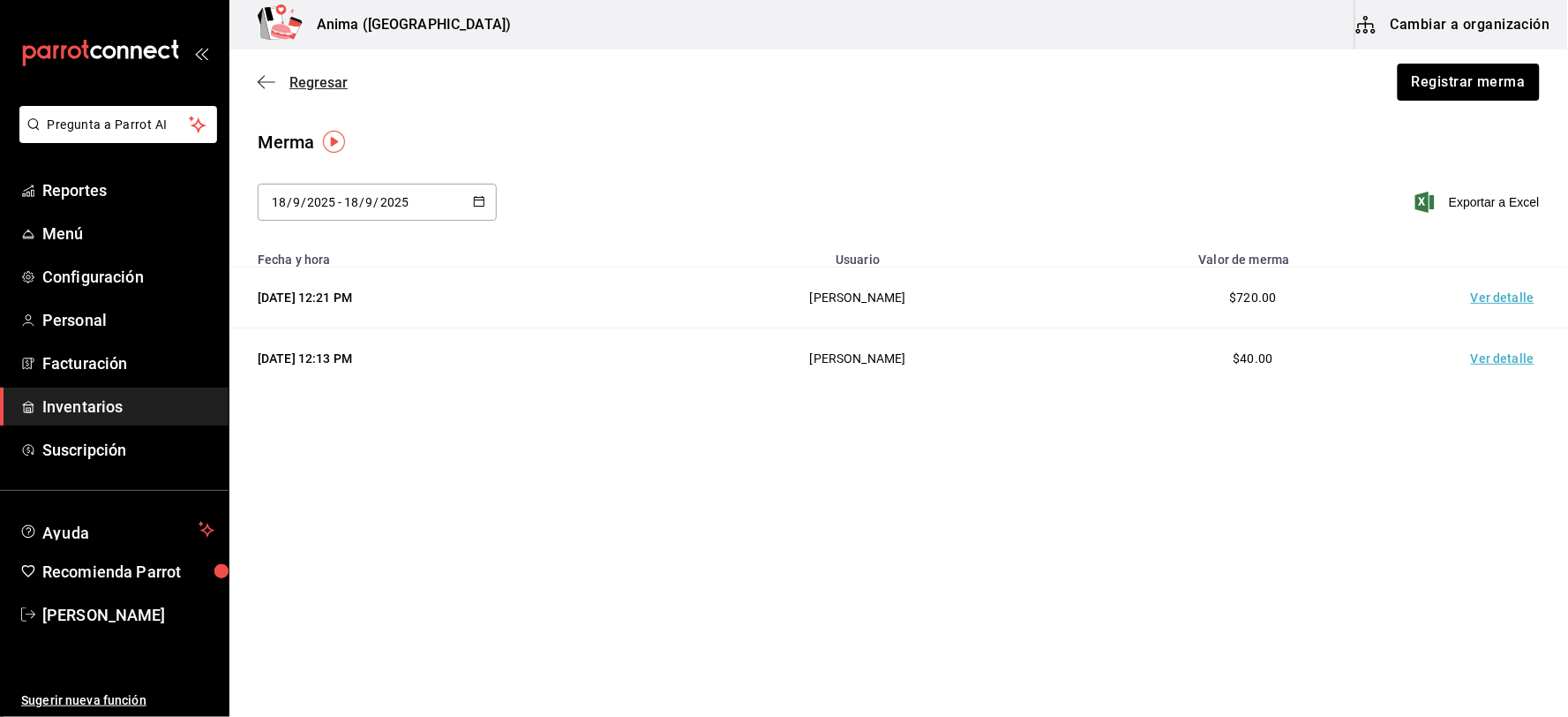
click at [316, 83] on span "Regresar" at bounding box center [319, 82] width 58 height 16
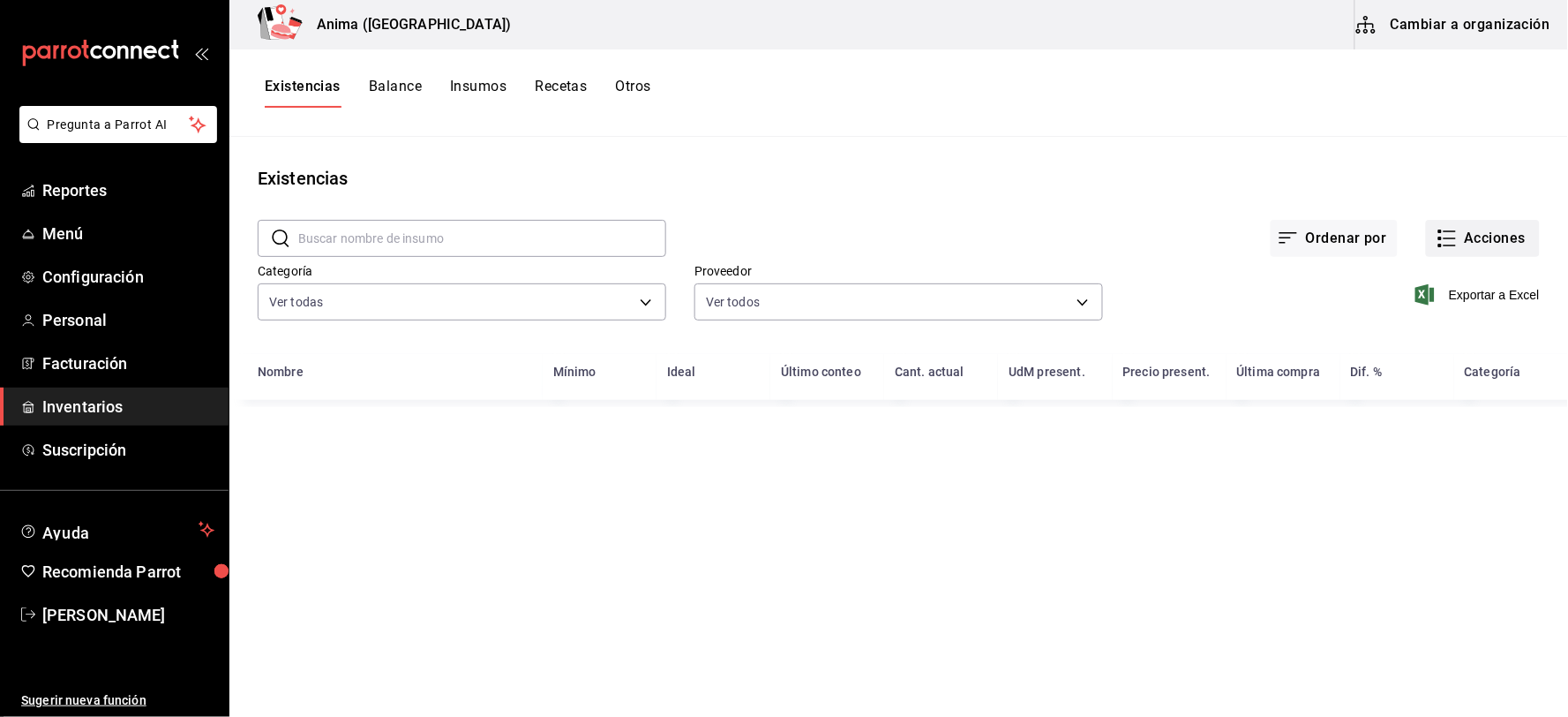
click at [1479, 241] on button "Acciones" at bounding box center [1482, 238] width 114 height 37
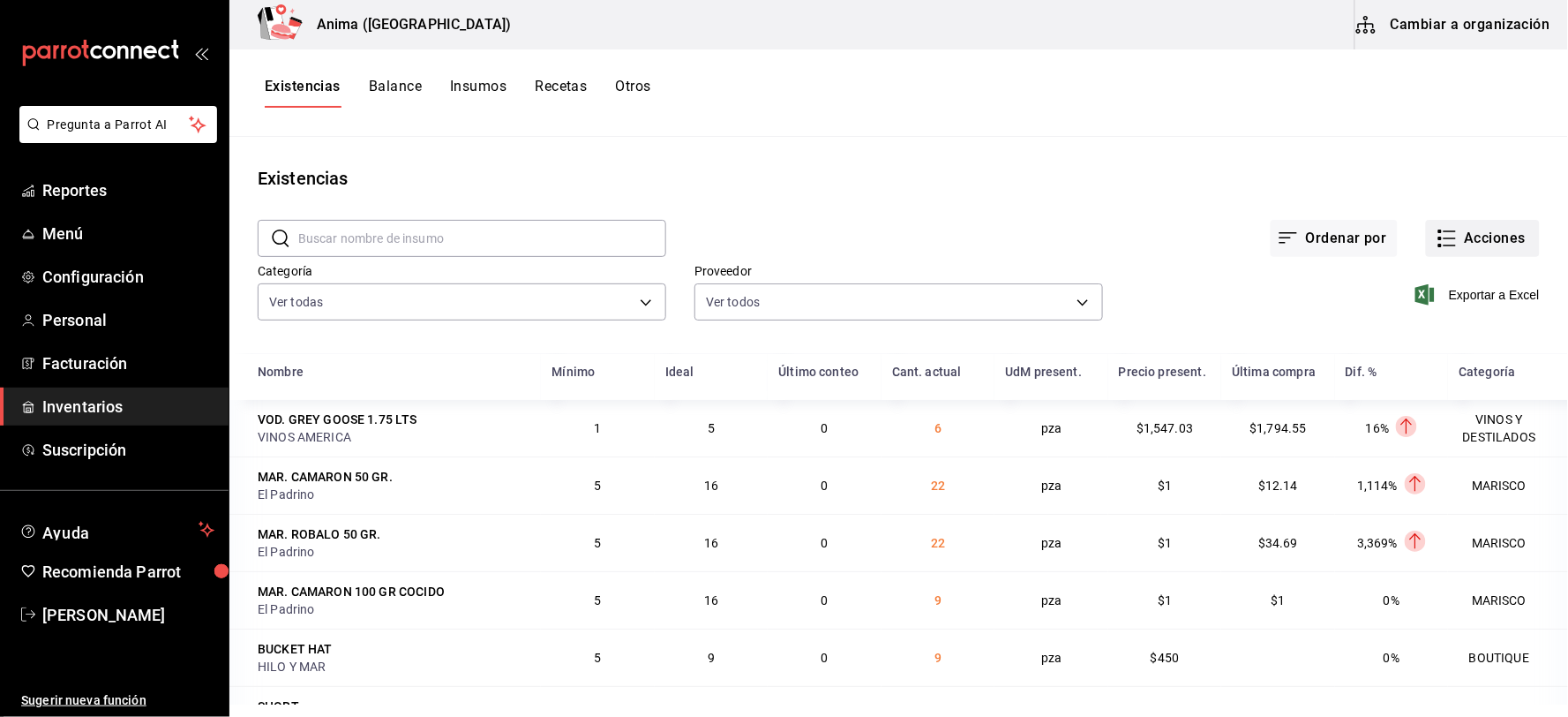
click at [1467, 243] on button "Acciones" at bounding box center [1482, 238] width 114 height 37
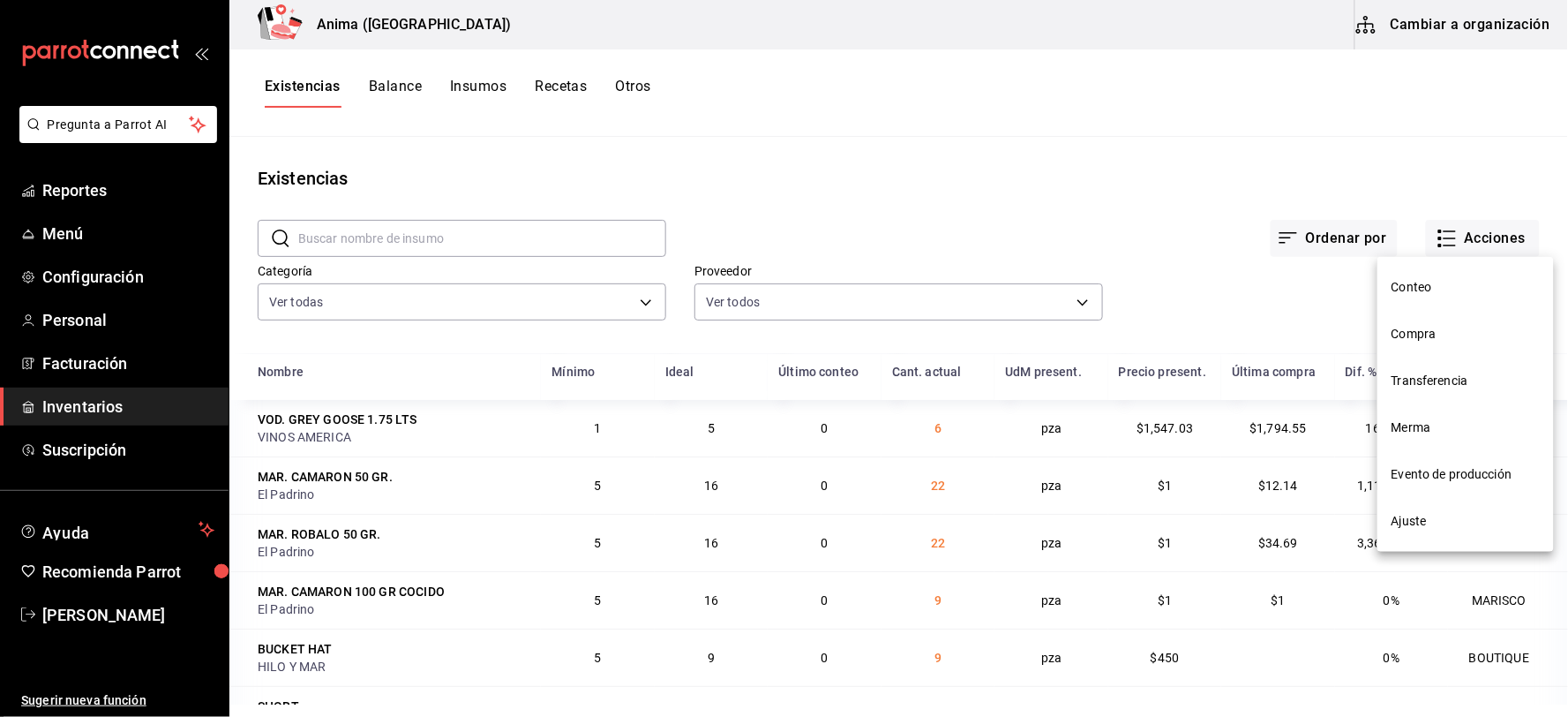
click at [1399, 349] on li "Compra" at bounding box center [1465, 333] width 177 height 46
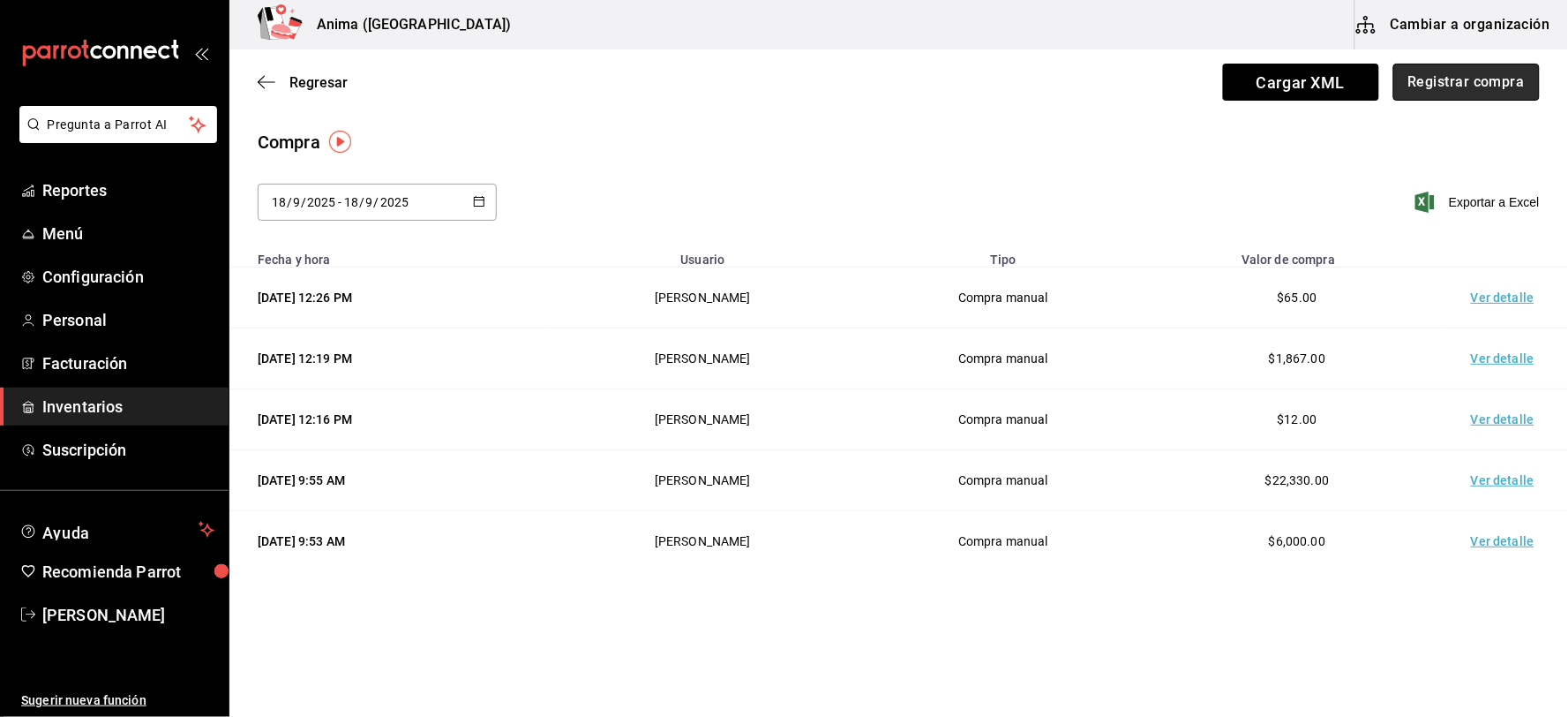
click at [1457, 84] on button "Registrar compra" at bounding box center [1466, 82] width 147 height 37
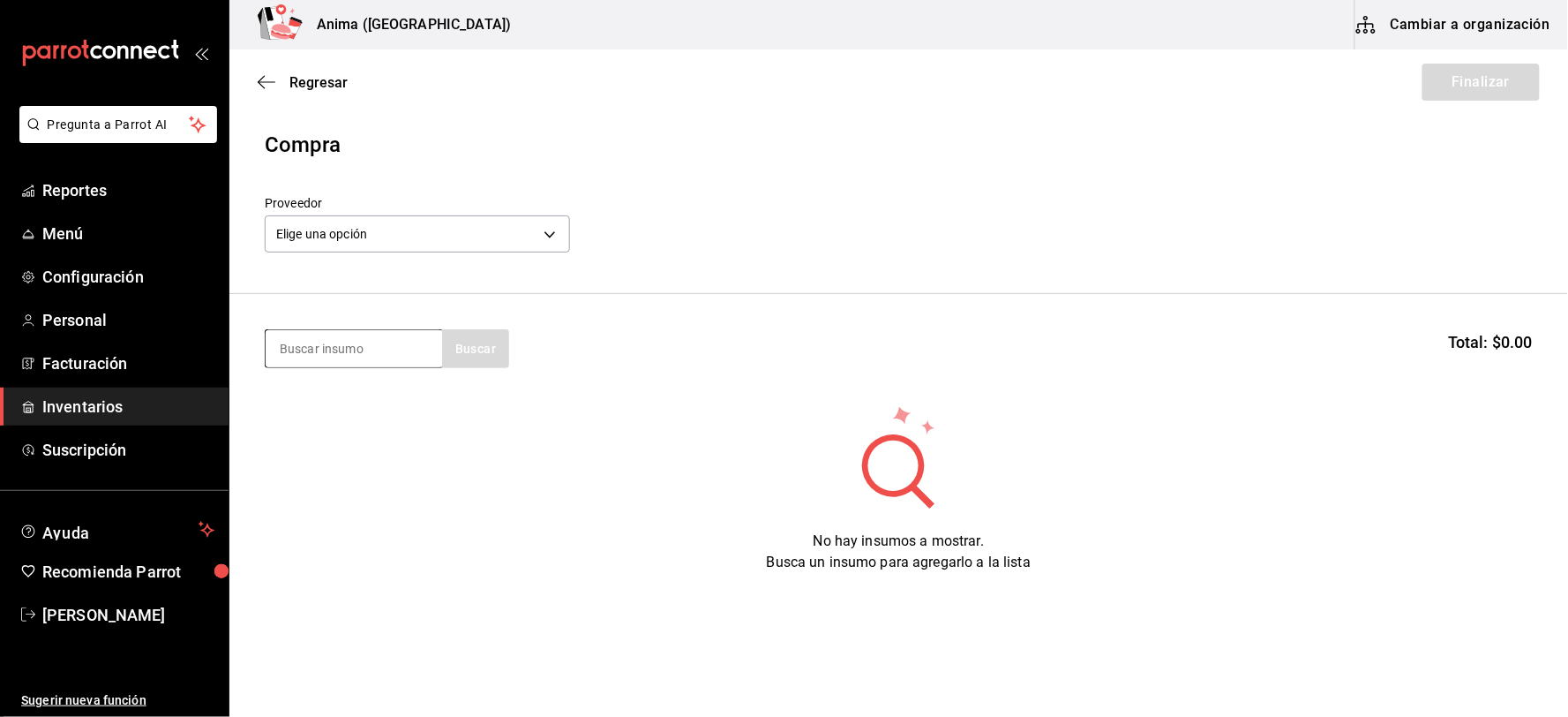
click at [363, 332] on input at bounding box center [354, 348] width 177 height 37
type input "ALCACHO"
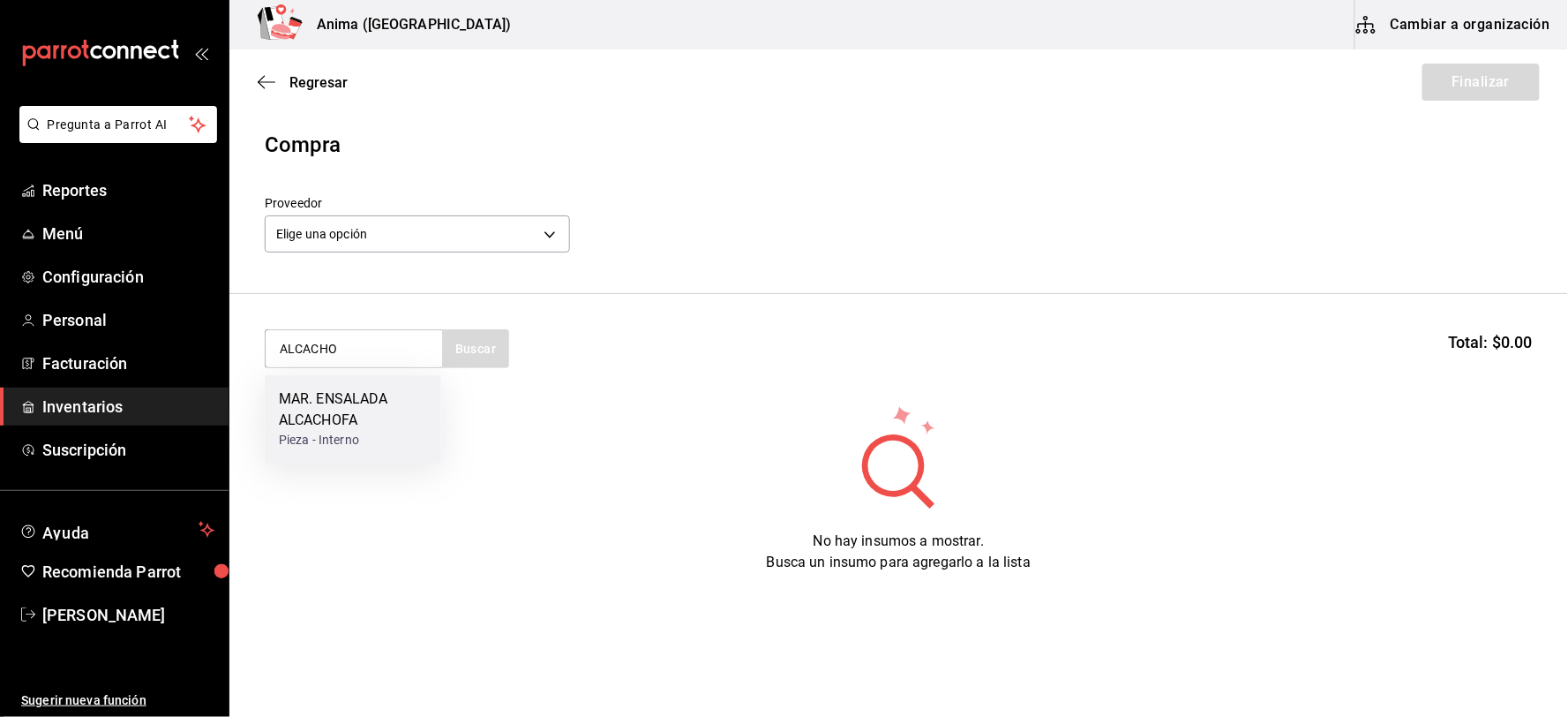
click at [363, 408] on div "MAR. ENSALADA ALCACHOFA" at bounding box center [352, 410] width 148 height 43
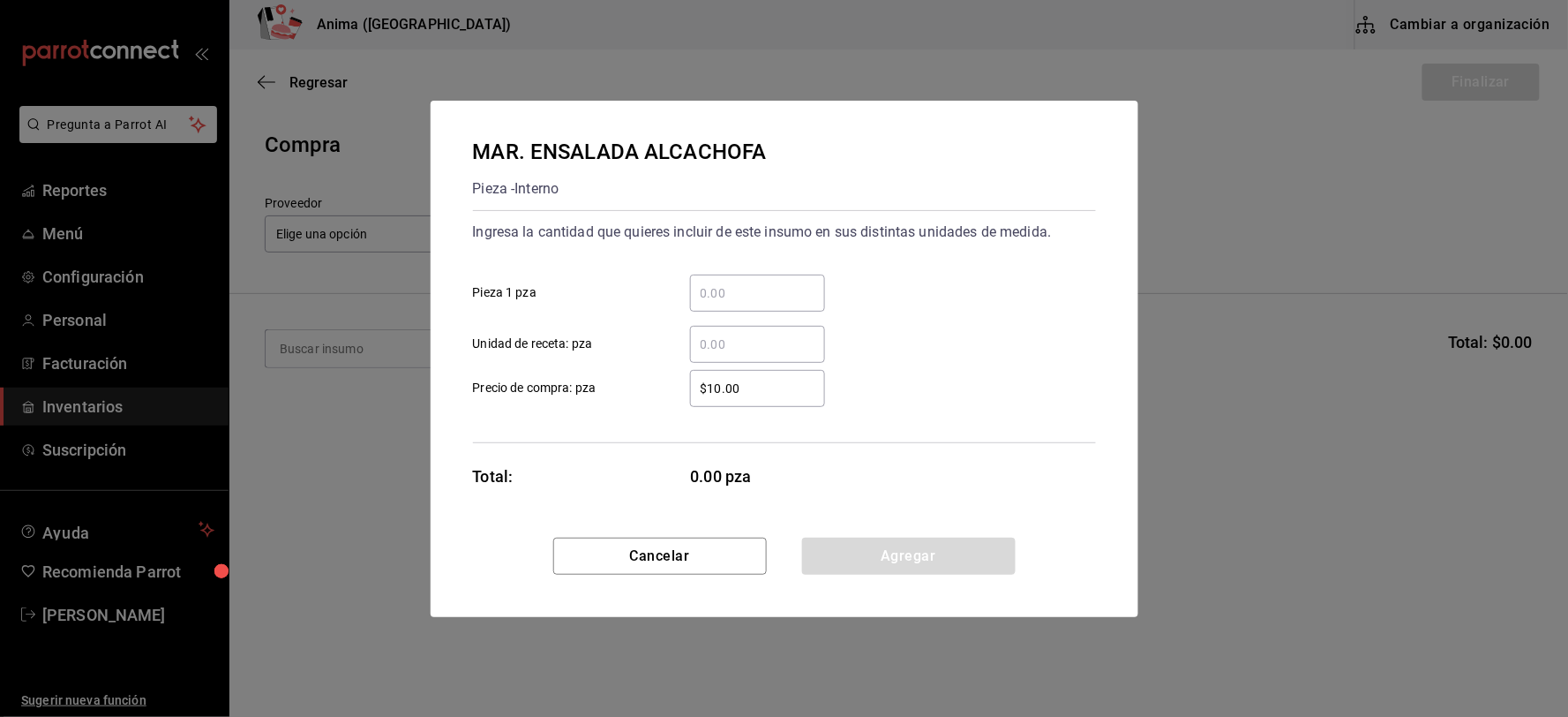
click at [703, 348] on input "​ Unidad de receta: pza" at bounding box center [758, 343] width 135 height 21
type input "13"
type input "$1"
click button "Agregar" at bounding box center [909, 556] width 213 height 37
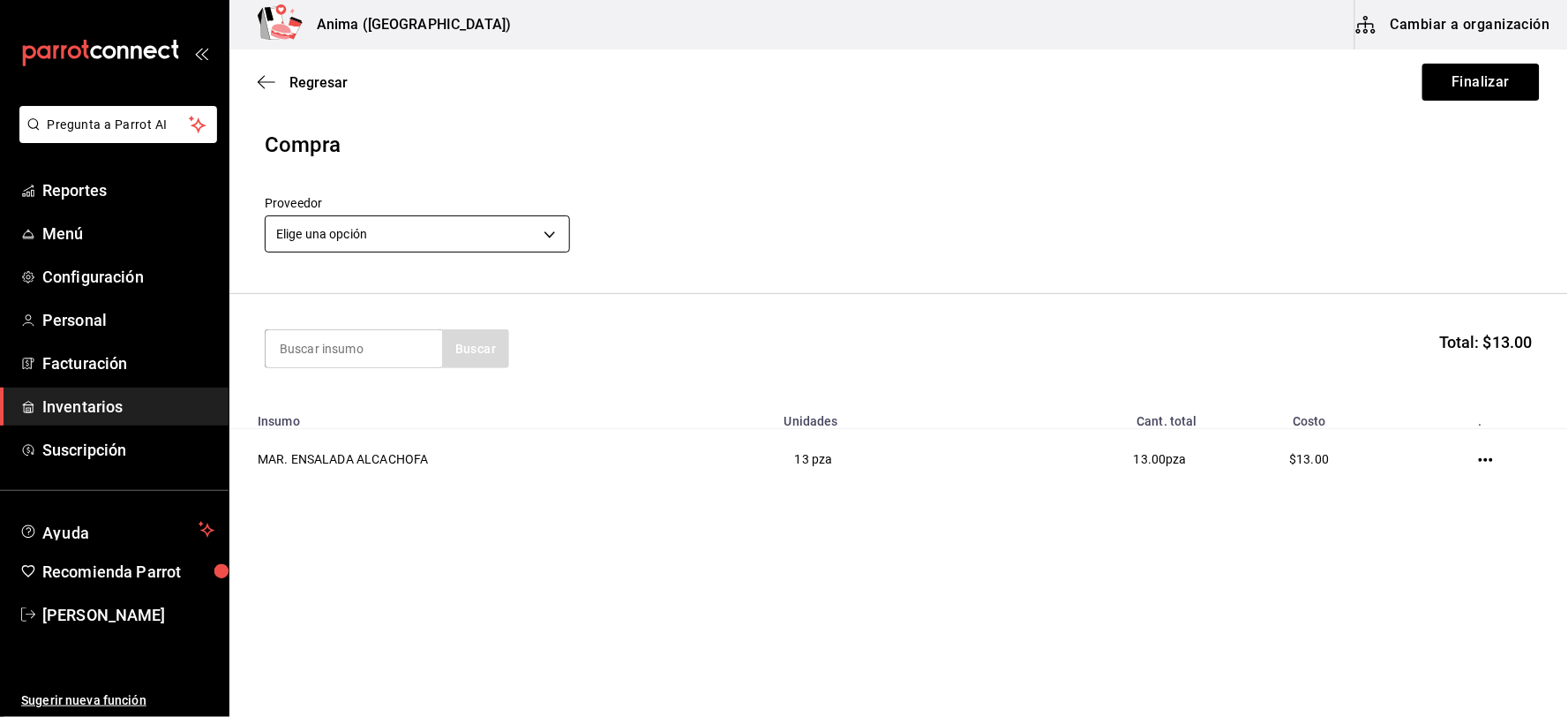
click at [428, 216] on body "Pregunta a Parrot AI Reportes Menú Configuración Personal Facturación Inventari…" at bounding box center [784, 308] width 1568 height 617
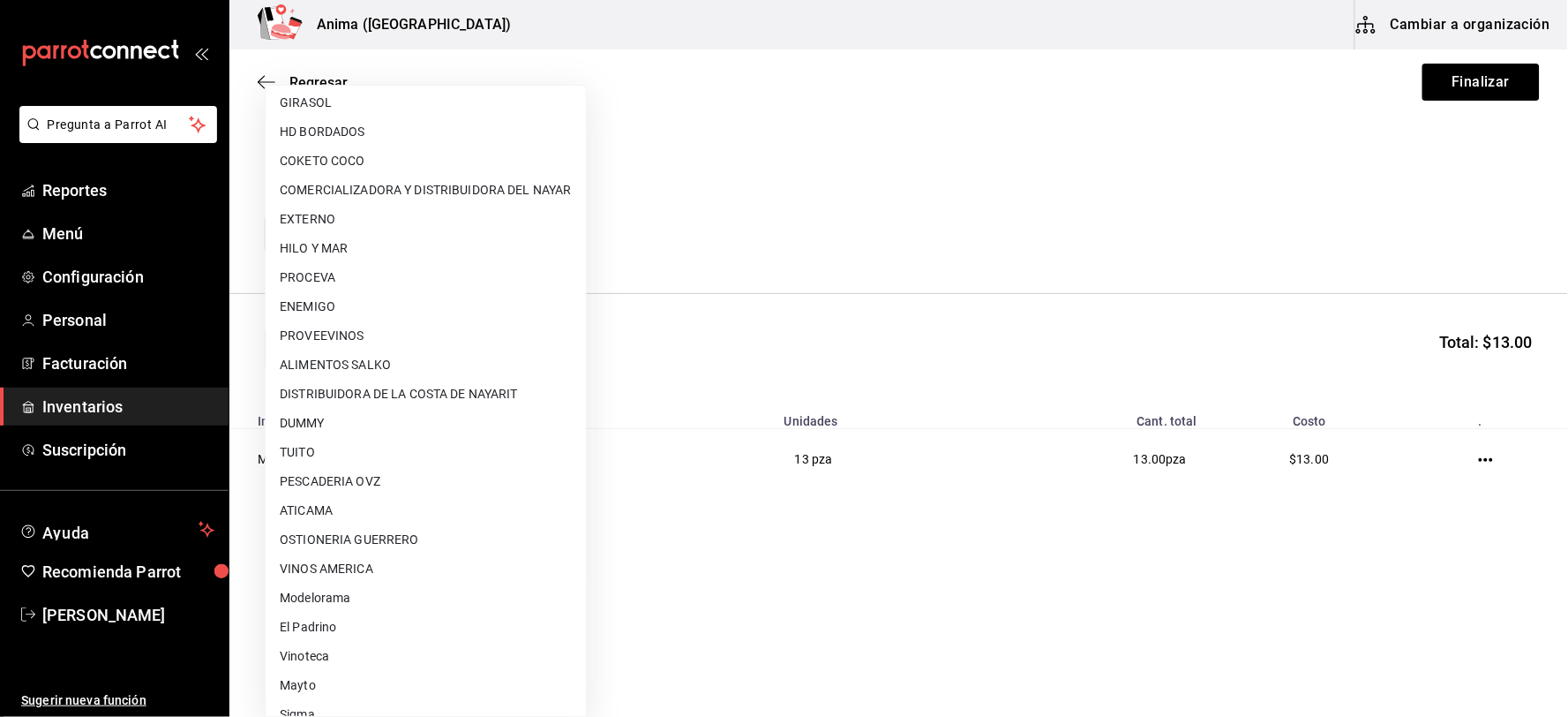
scroll to position [227, 0]
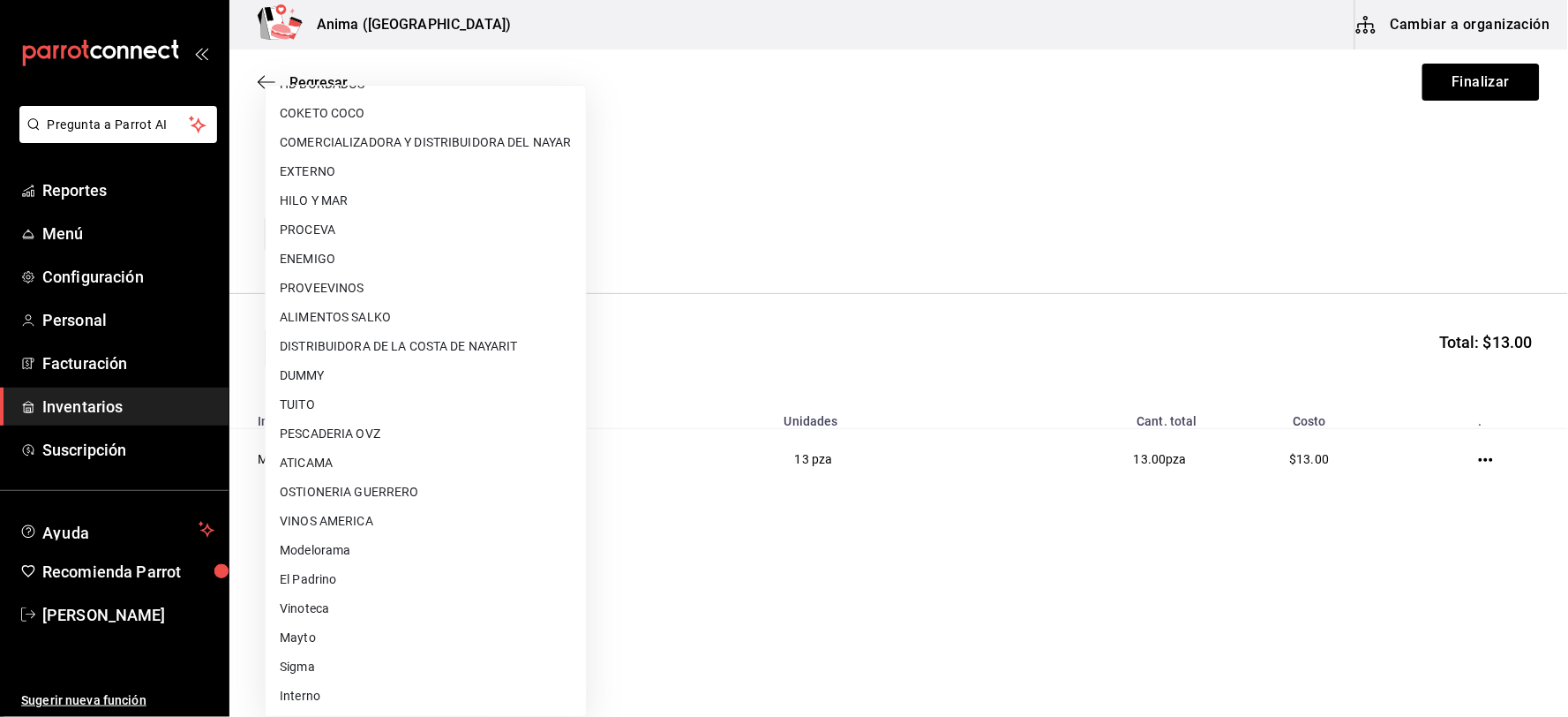
click at [335, 693] on li "Interno" at bounding box center [426, 696] width 321 height 29
type input "c4277463-642f-4394-a394-6273027aff12"
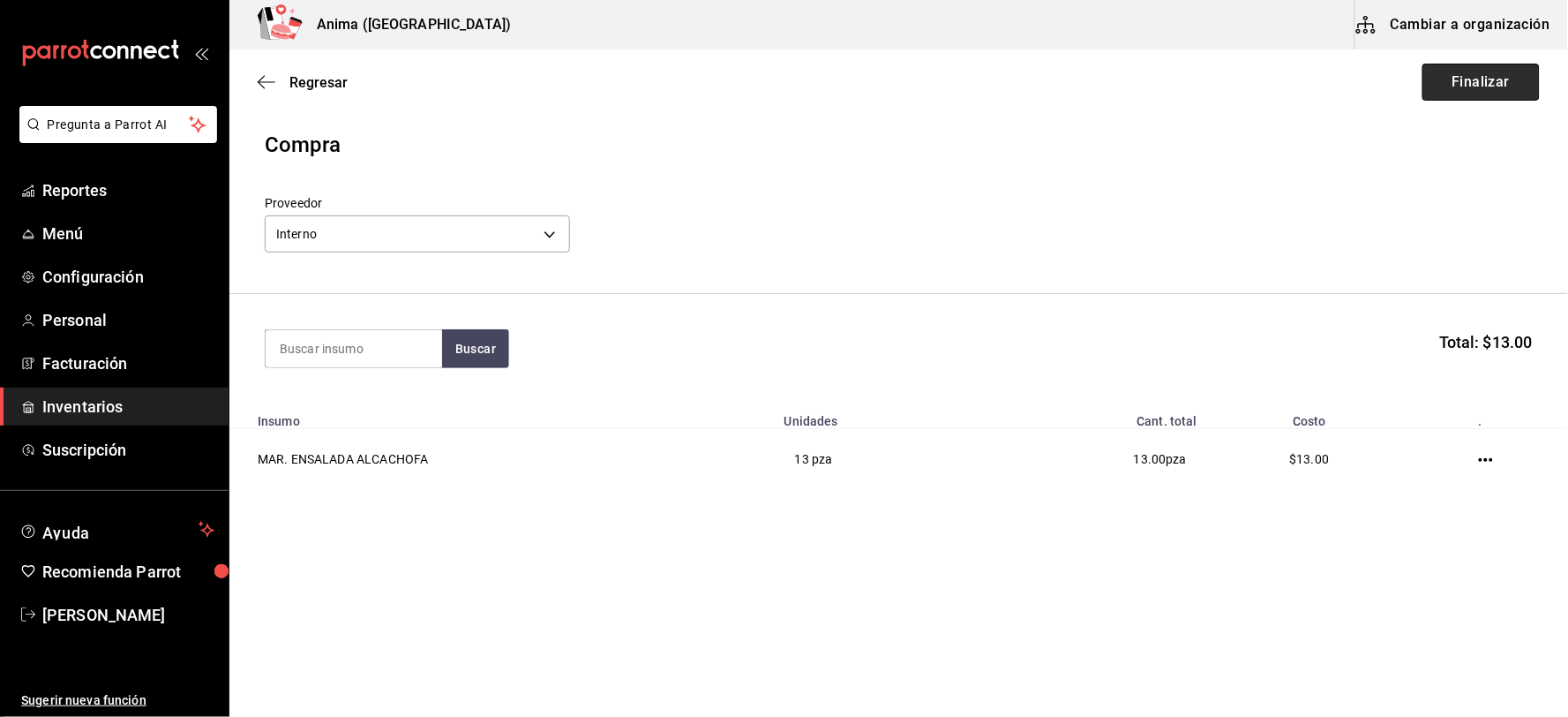
click at [1506, 77] on button "Finalizar" at bounding box center [1481, 82] width 117 height 37
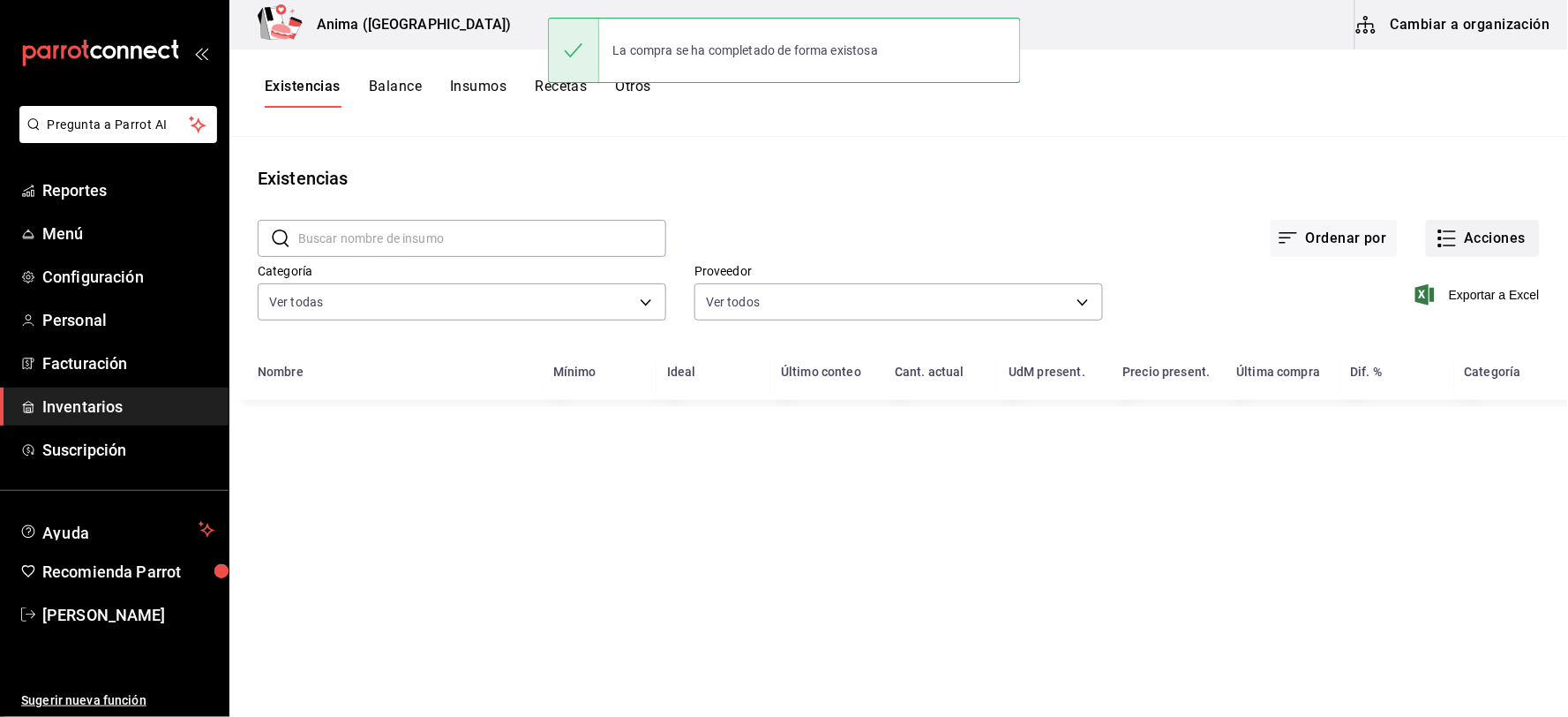
click at [1473, 233] on button "Acciones" at bounding box center [1482, 238] width 114 height 37
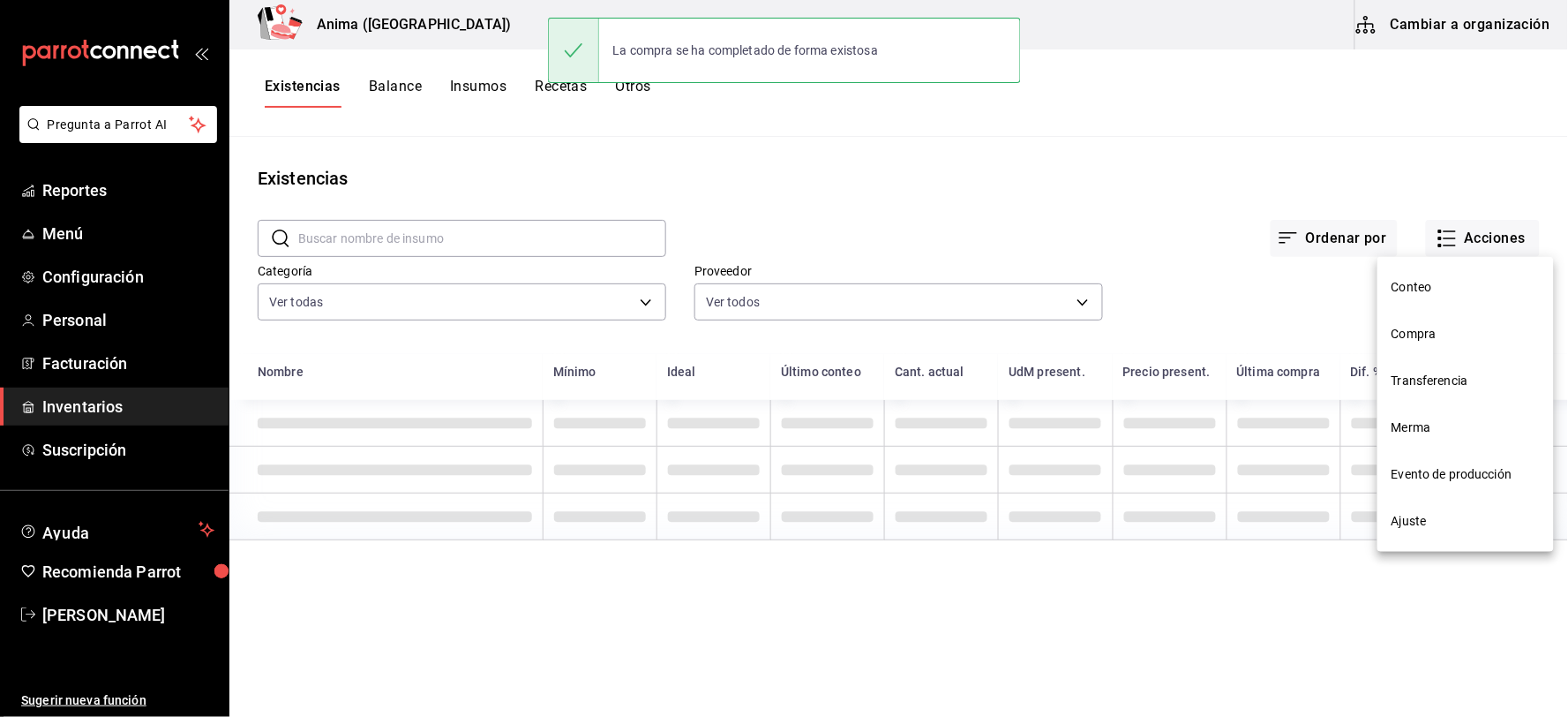
click at [1431, 352] on li "Compra" at bounding box center [1465, 333] width 177 height 46
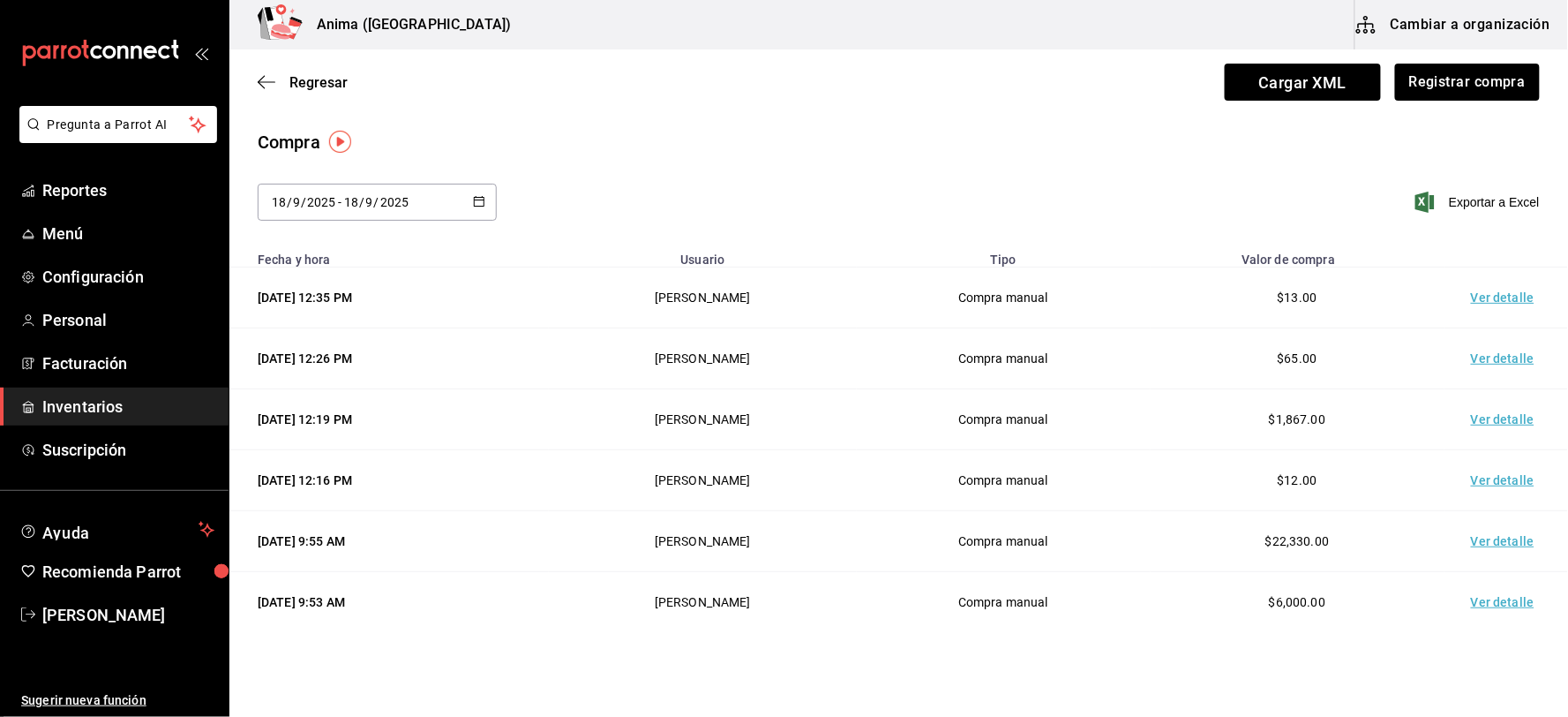
click at [1482, 295] on td "Ver detalle" at bounding box center [1506, 298] width 124 height 61
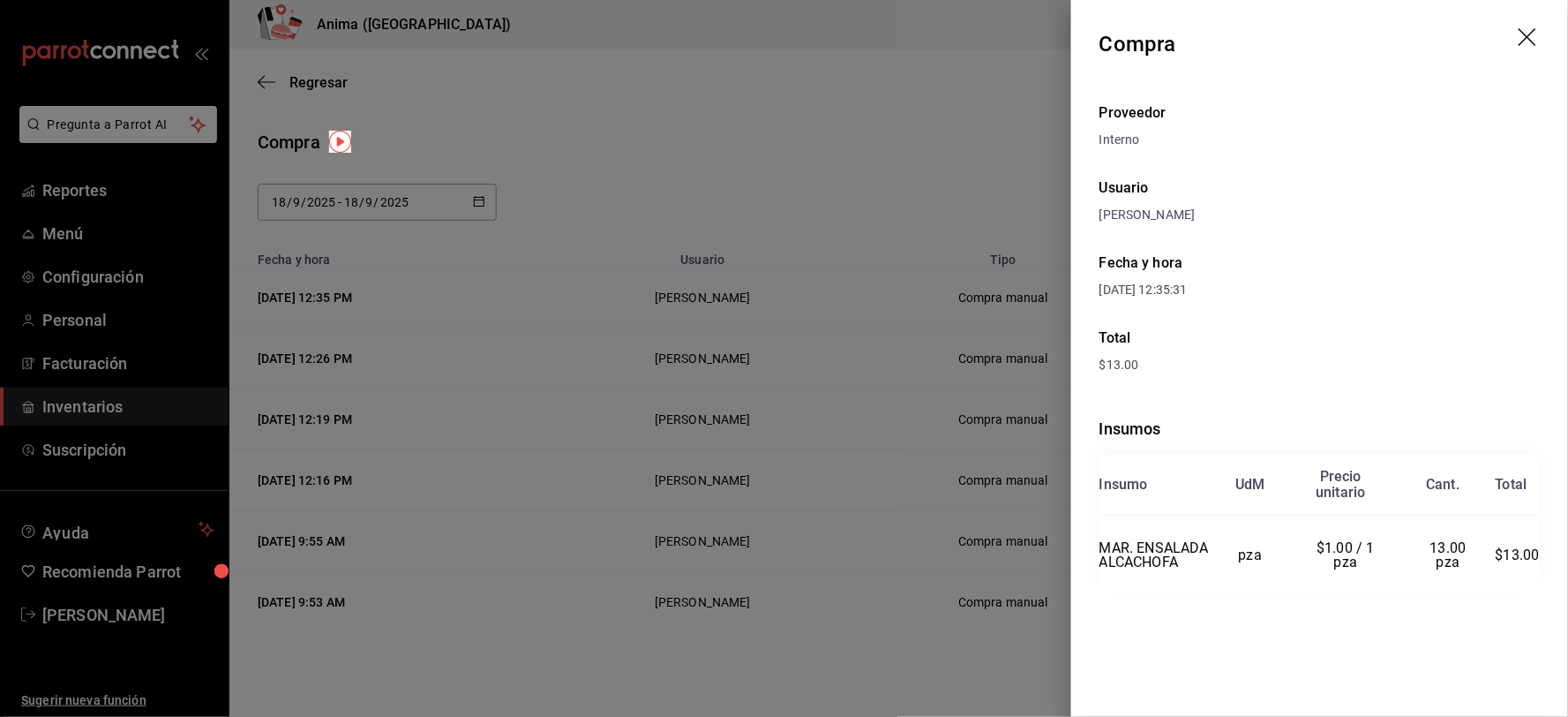
click at [824, 192] on div at bounding box center [784, 358] width 1568 height 717
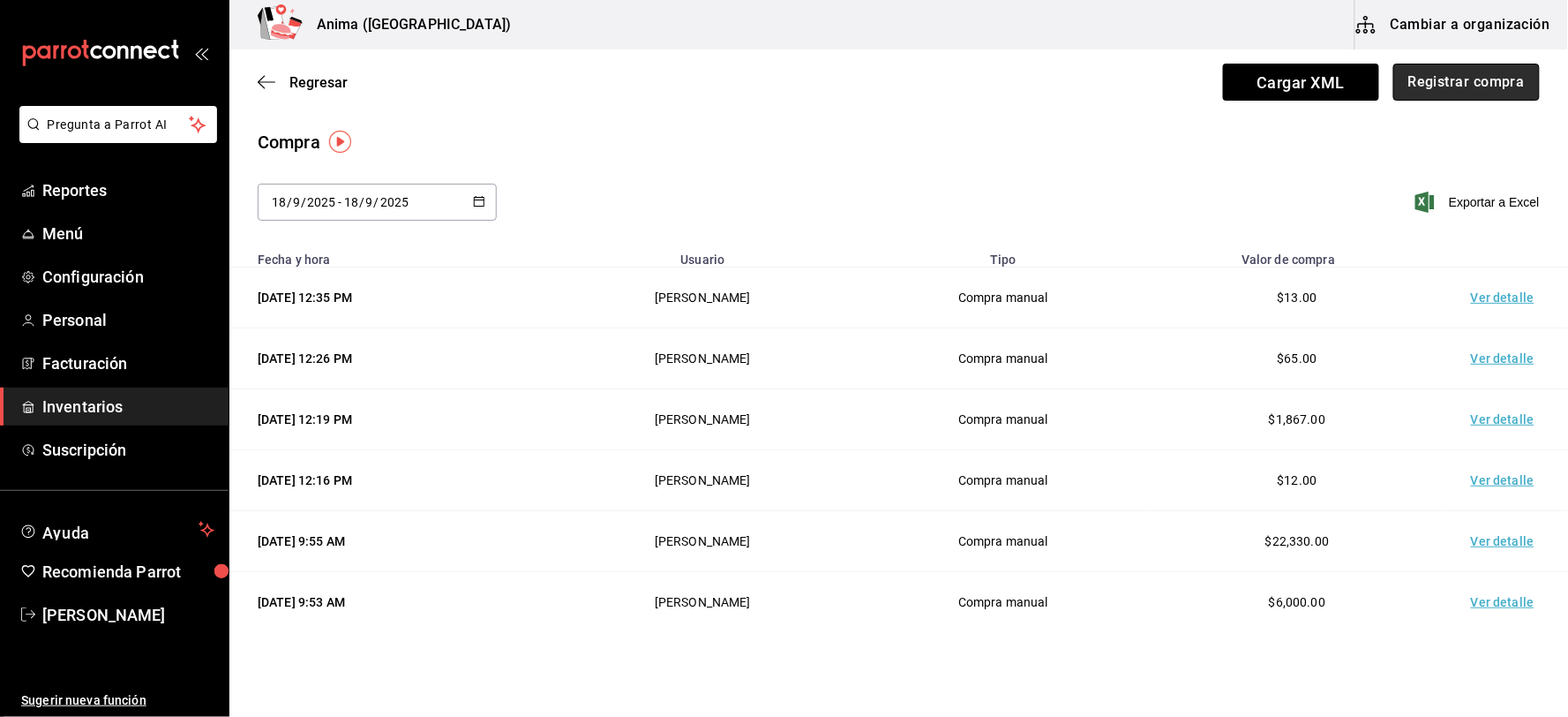
click at [1435, 86] on button "Registrar compra" at bounding box center [1466, 82] width 147 height 37
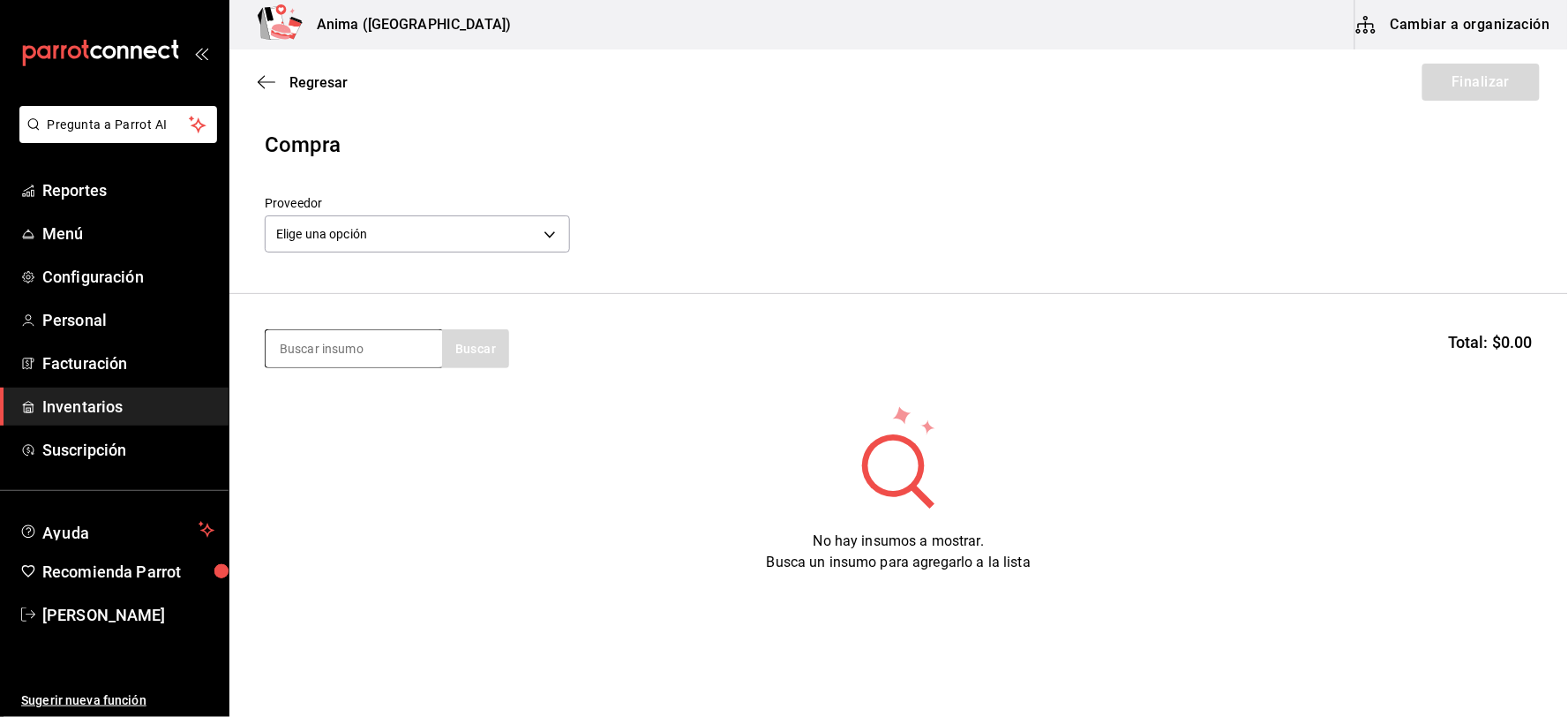
click at [369, 350] on input at bounding box center [354, 348] width 177 height 37
type input "RIB E"
click at [371, 399] on div "CAR. RIB EYE 500 GR" at bounding box center [346, 399] width 135 height 21
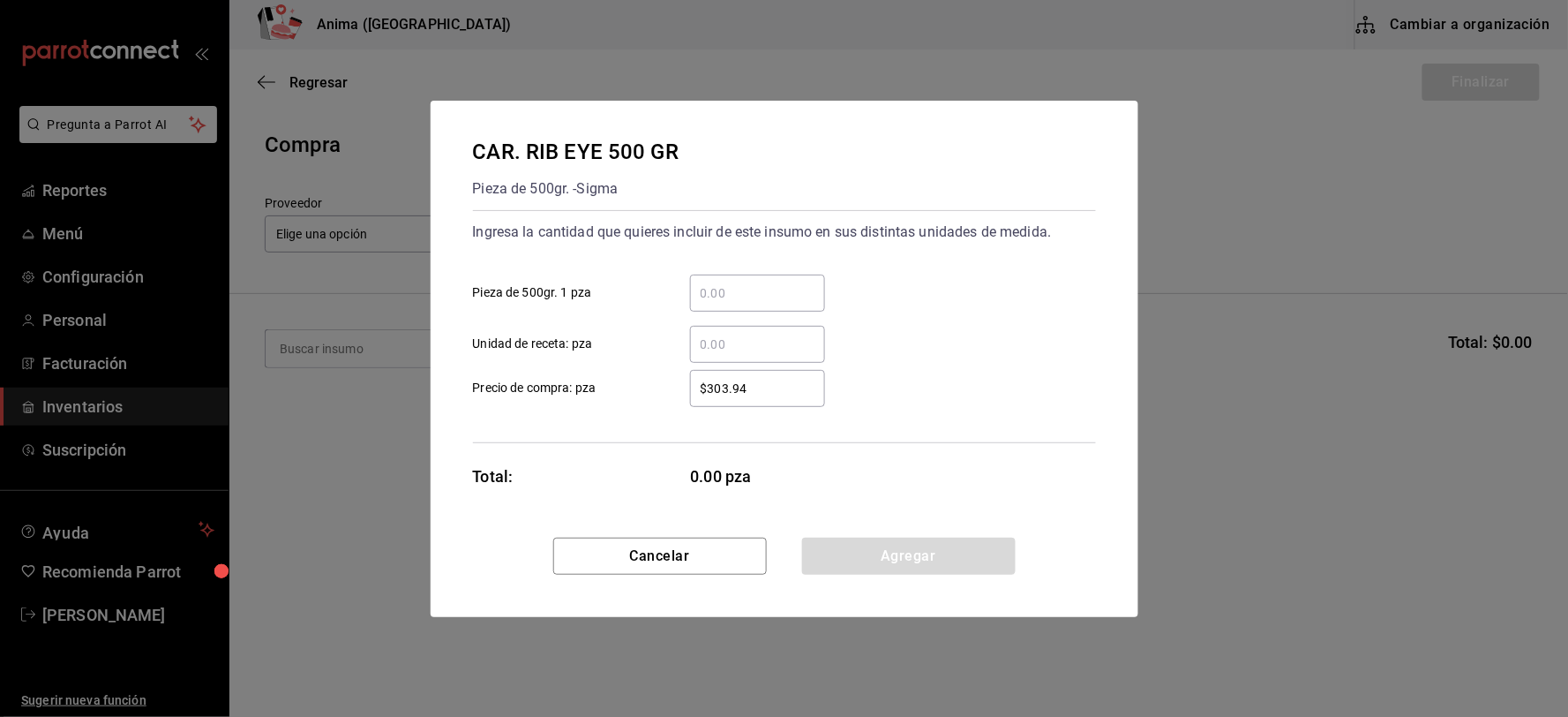
click at [756, 360] on div "​" at bounding box center [758, 344] width 135 height 37
click at [756, 354] on input "​ Unidad de receta: pza" at bounding box center [758, 343] width 135 height 21
type input "1"
type input "$1"
click button "Agregar" at bounding box center [909, 556] width 213 height 37
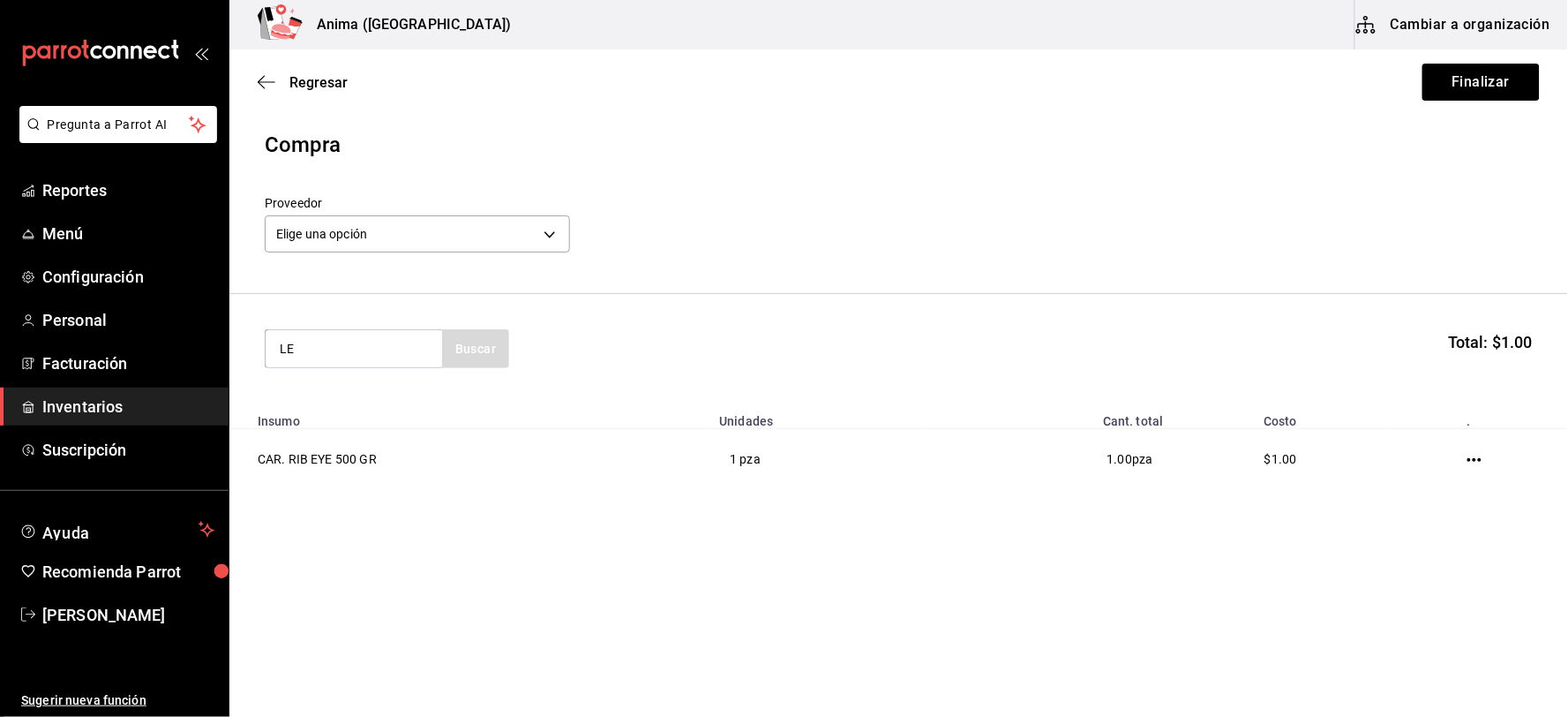
type input "L"
type input "BETAB"
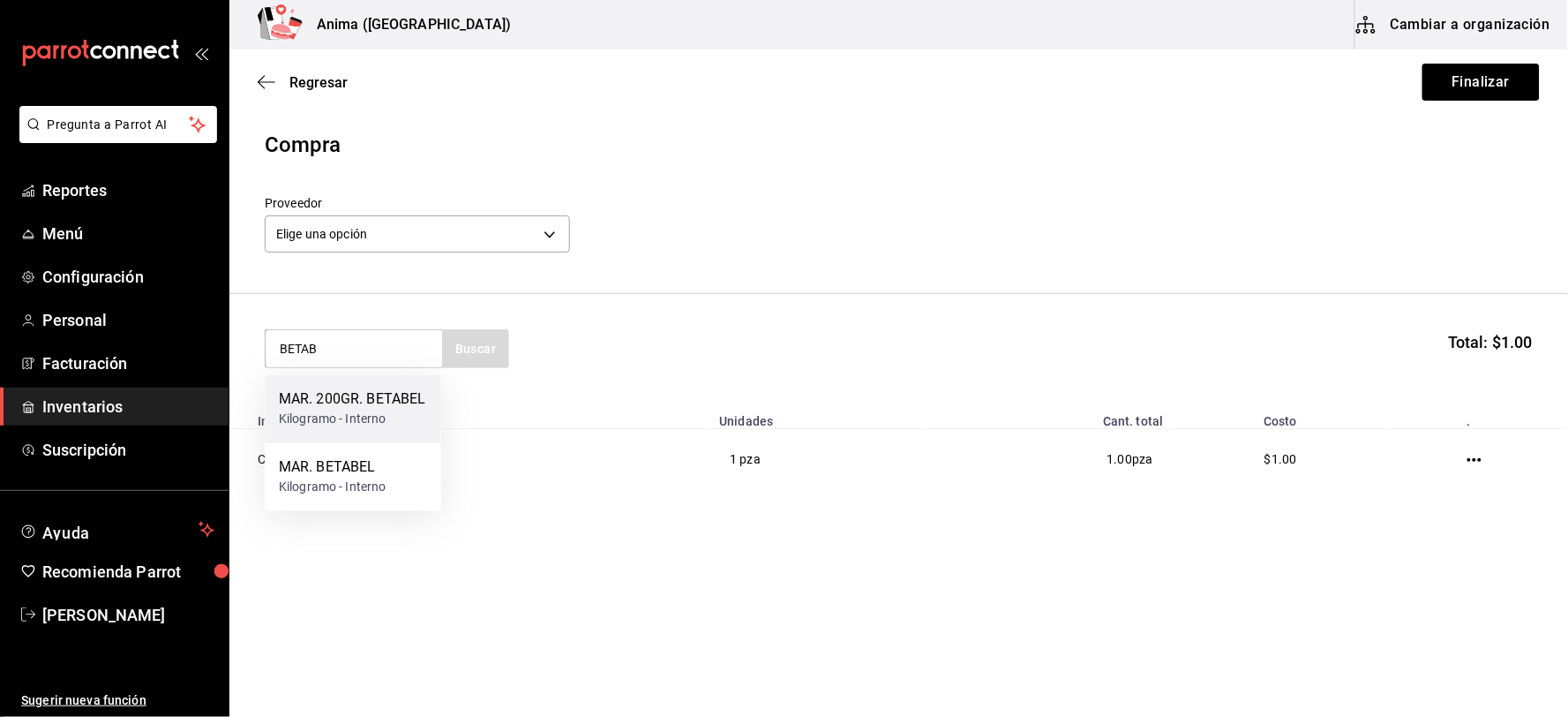
click at [377, 403] on div "MAR. 200GR. BETABEL" at bounding box center [352, 399] width 148 height 21
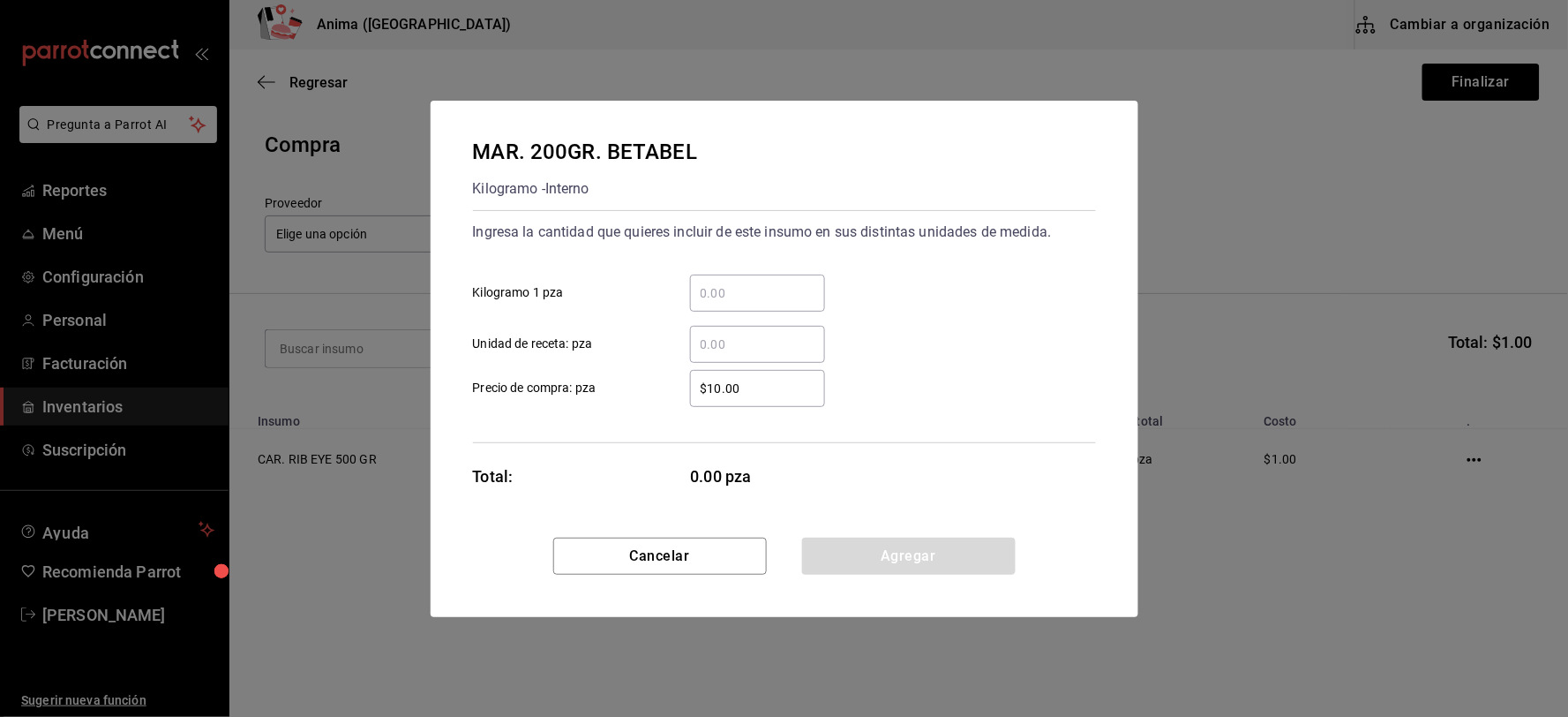
click at [752, 351] on input "​ Unidad de receta: pza" at bounding box center [758, 343] width 135 height 21
type input "4"
type input "$1"
click button "Agregar" at bounding box center [909, 556] width 213 height 37
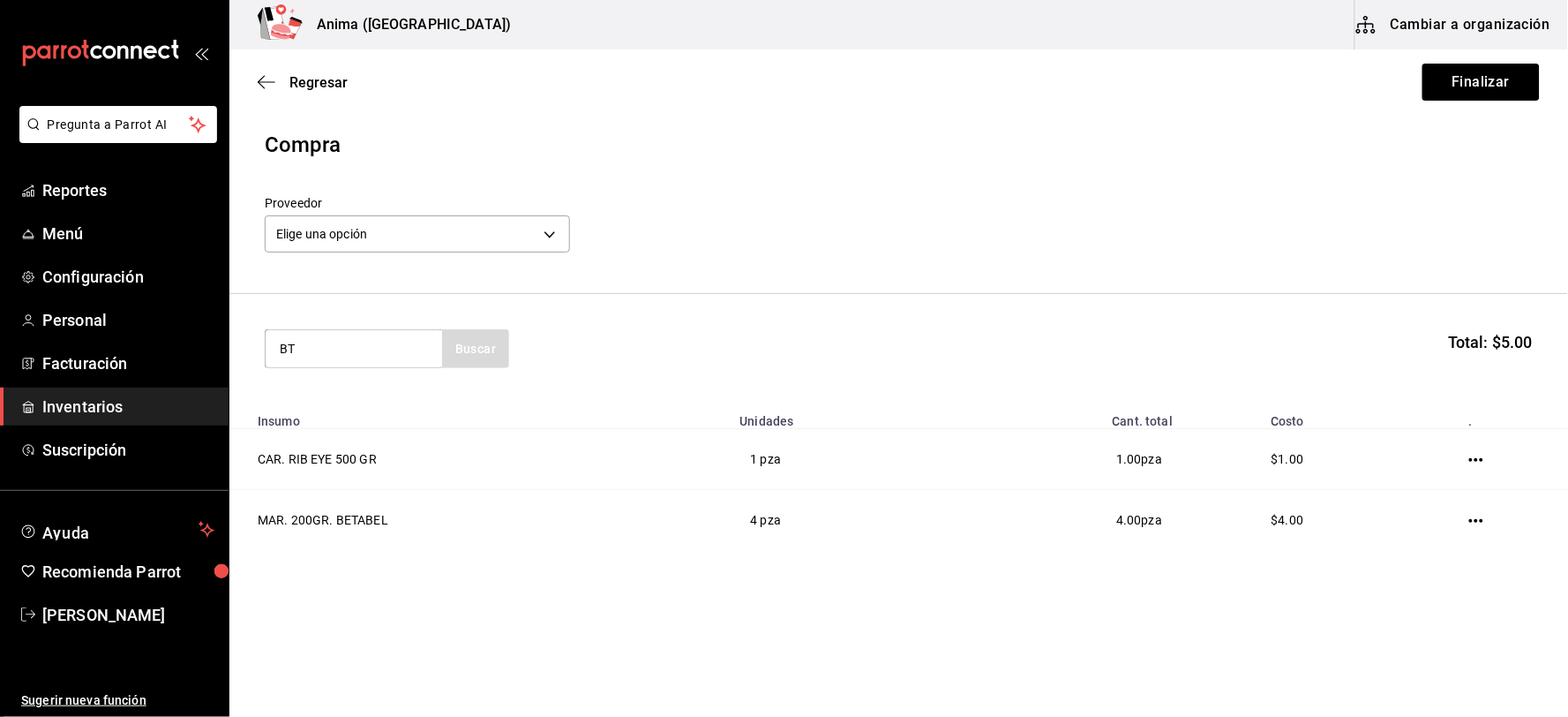
type input "B"
type input "BETAB"
click at [384, 385] on div "MAR. BETABEL Kilogramo - Interno" at bounding box center [353, 409] width 177 height 68
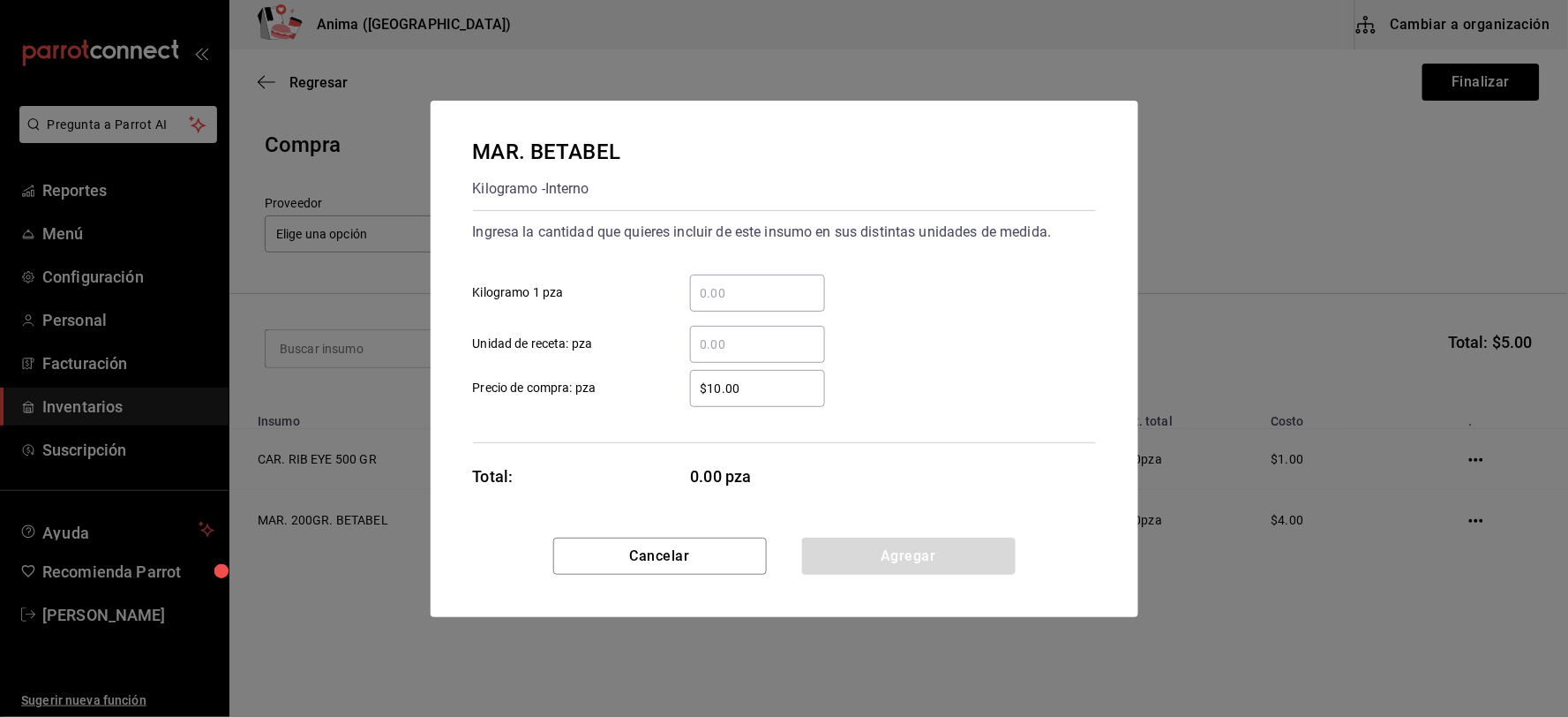
click at [738, 343] on input "​ Unidad de receta: pza" at bounding box center [758, 343] width 135 height 21
type input "52"
type input "$1"
click button "Agregar" at bounding box center [909, 556] width 213 height 37
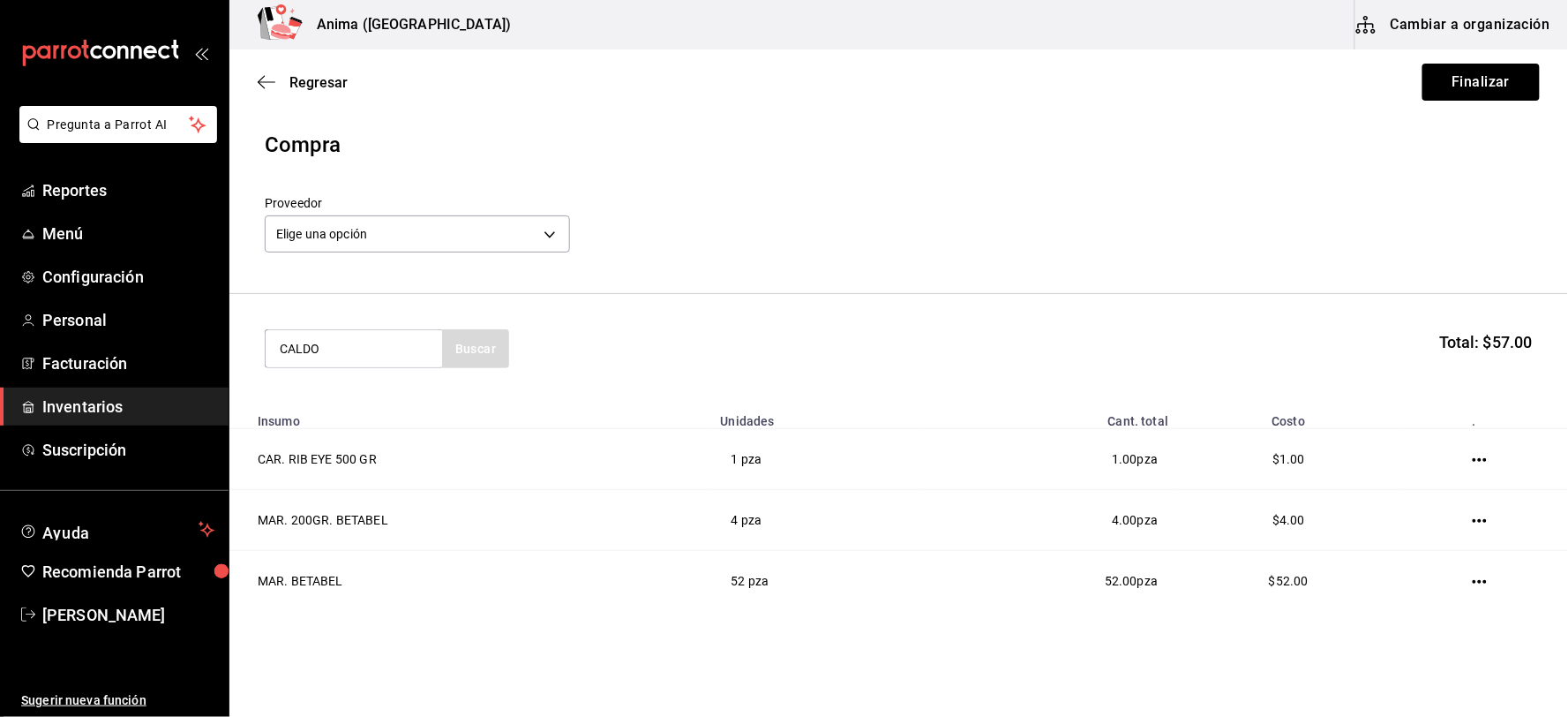
type input "CALDO"
click at [347, 402] on div "MAR. CALDO DE CAMARON" at bounding box center [352, 410] width 148 height 43
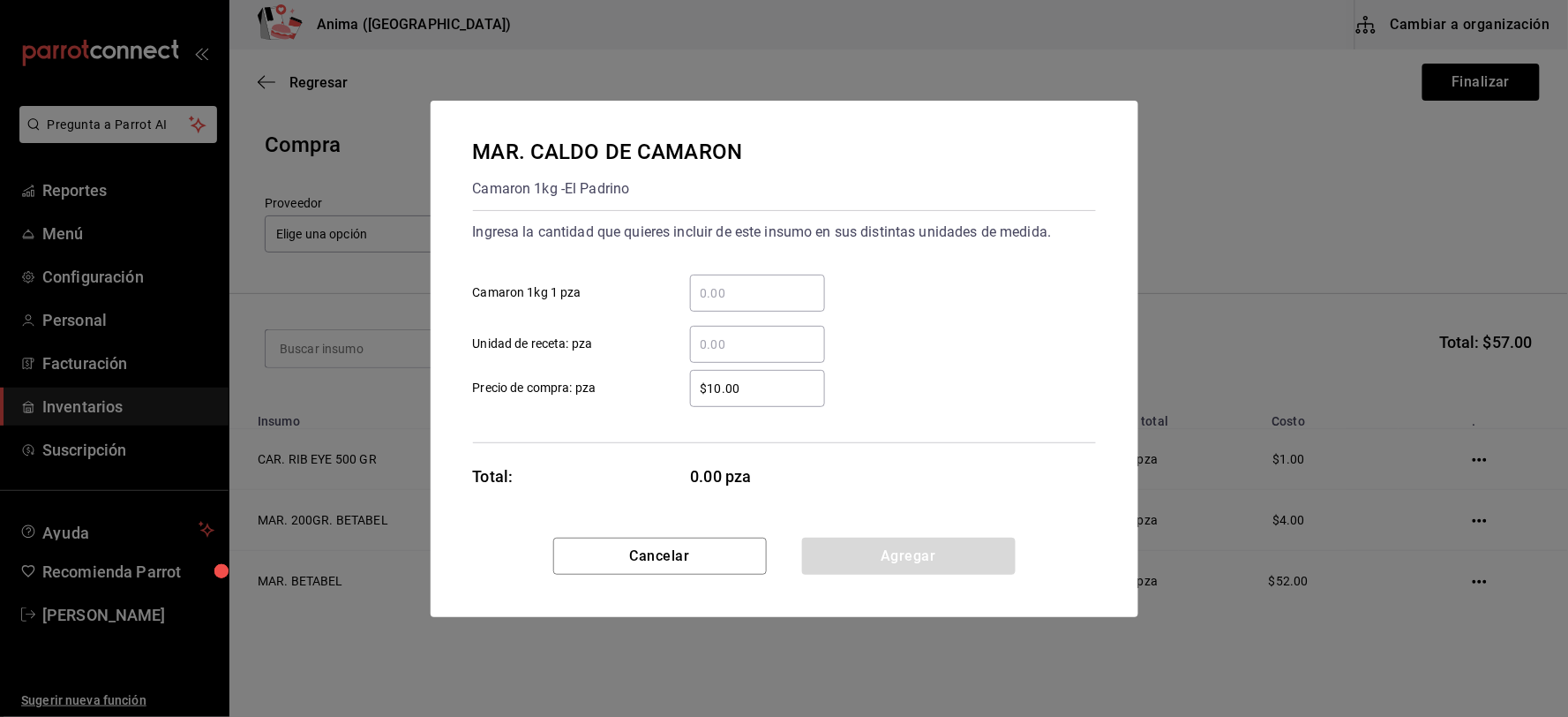
click at [736, 352] on input "​ Unidad de receta: pza" at bounding box center [758, 343] width 135 height 21
type input "25"
type input "$1"
click button "Agregar" at bounding box center [909, 556] width 213 height 37
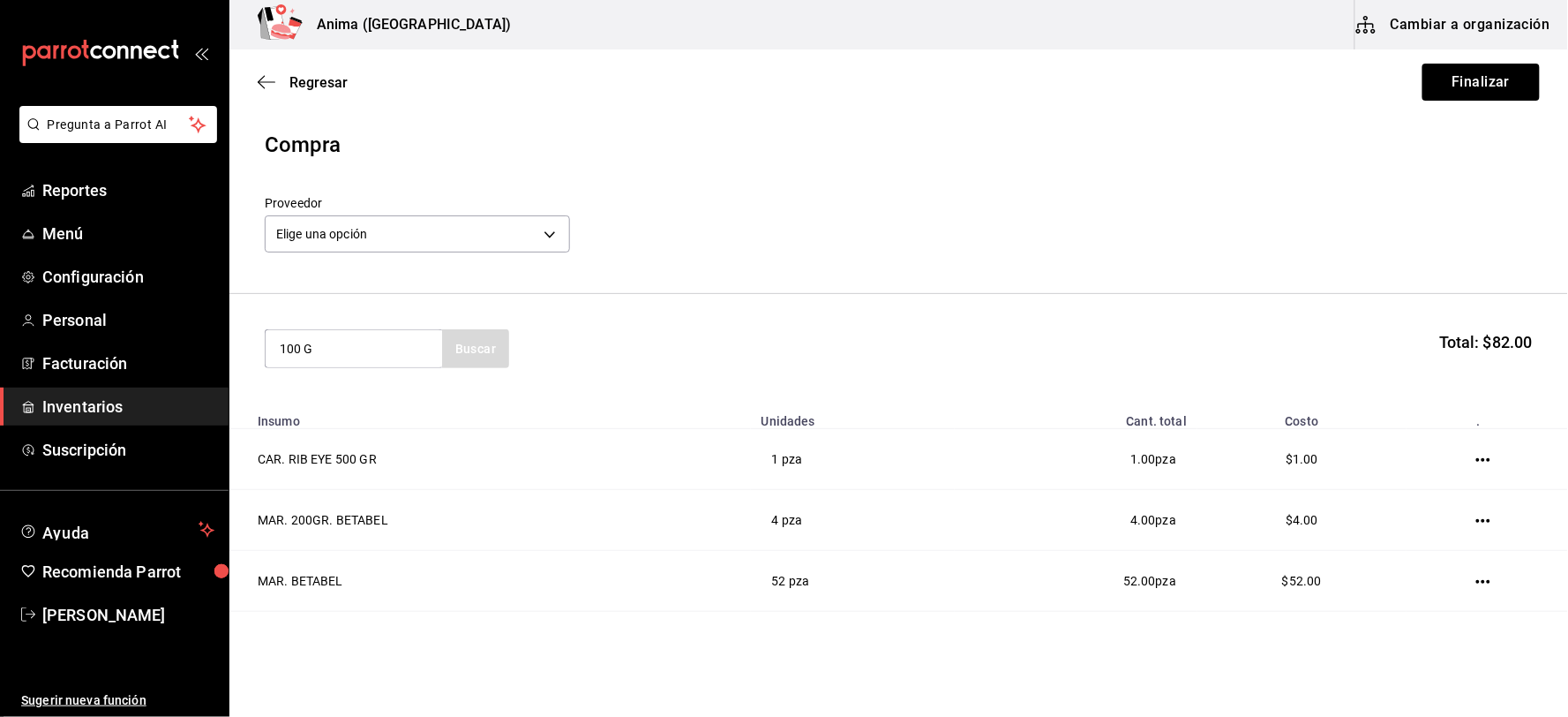
type input "100 G"
click at [345, 404] on div "MAR. CAMARON 100 GR COCIDO" at bounding box center [352, 410] width 148 height 43
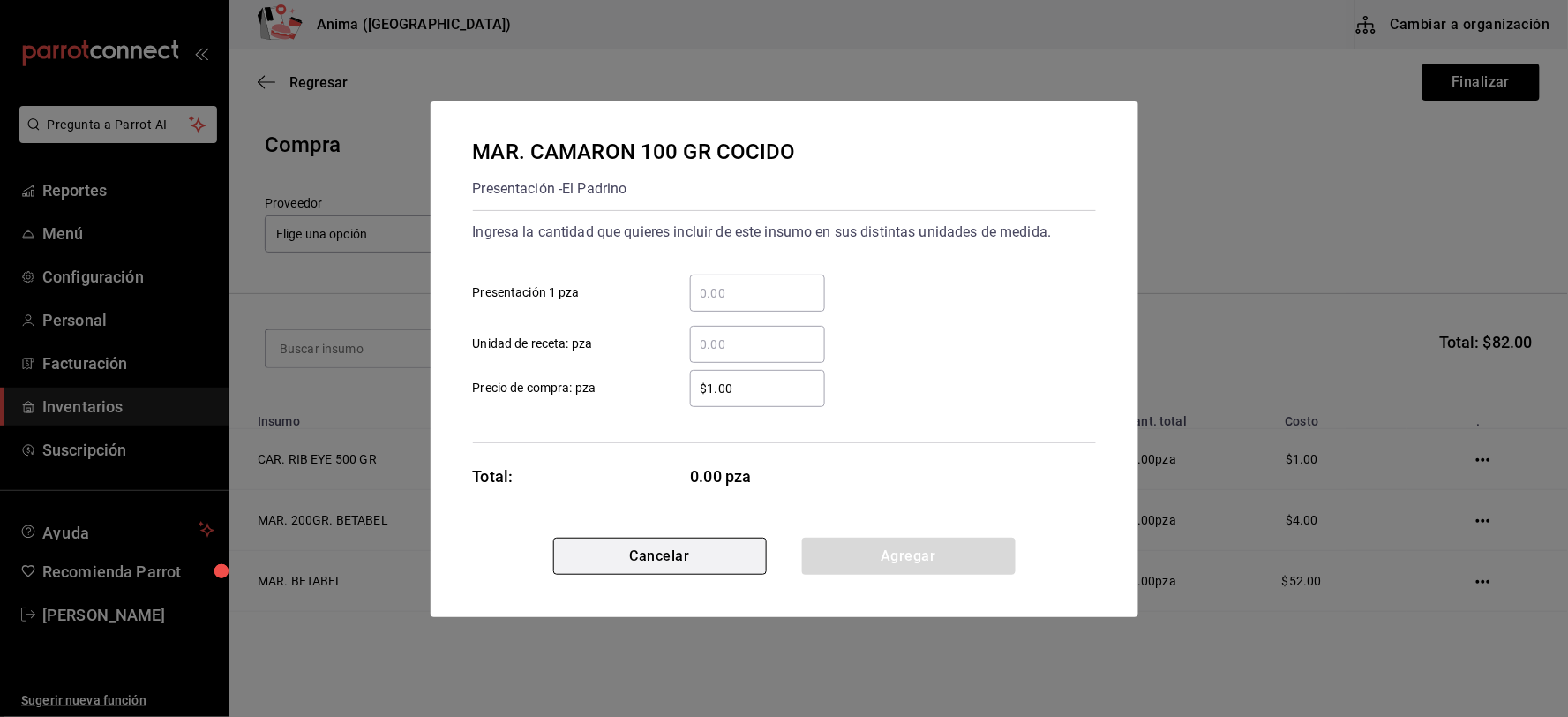
click at [615, 541] on button "Cancelar" at bounding box center [659, 556] width 213 height 37
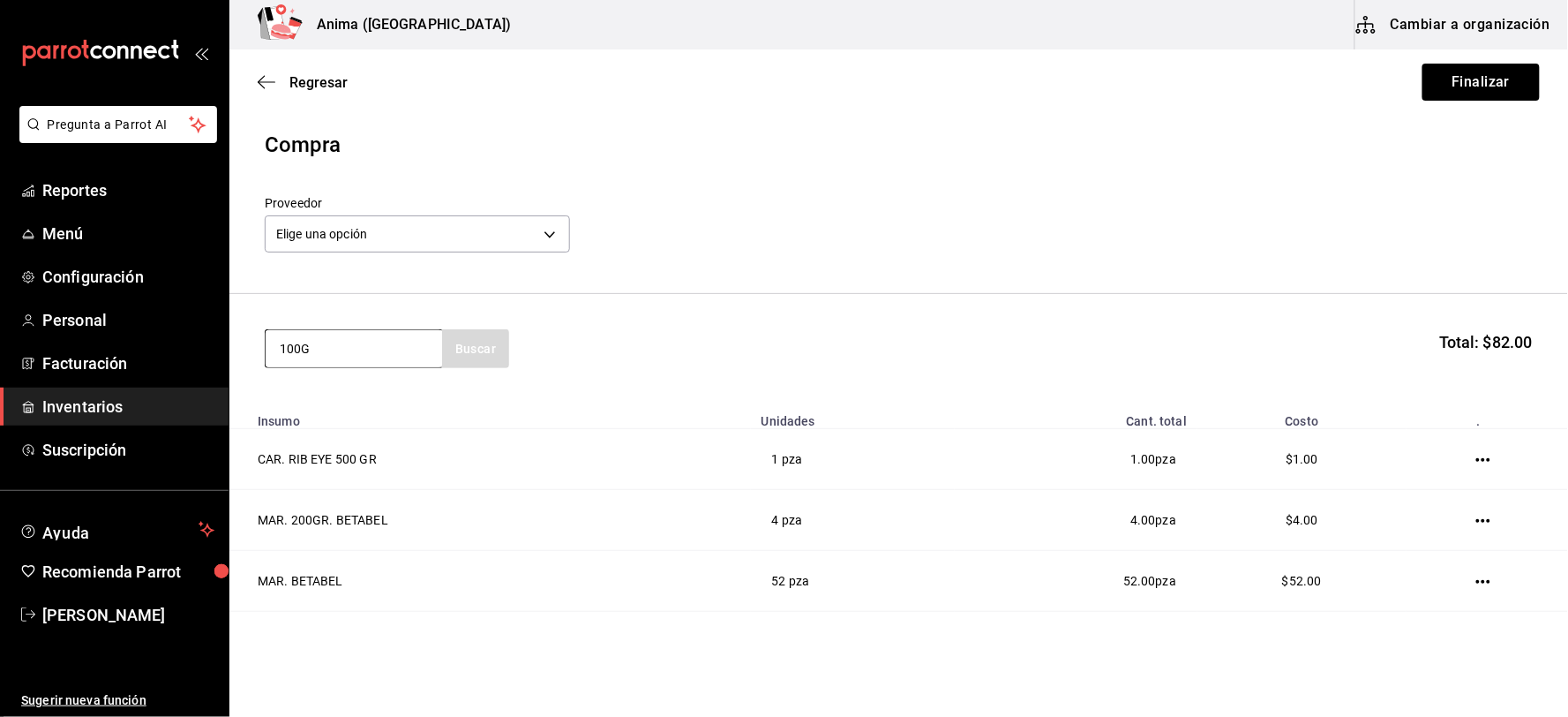
type input "100G"
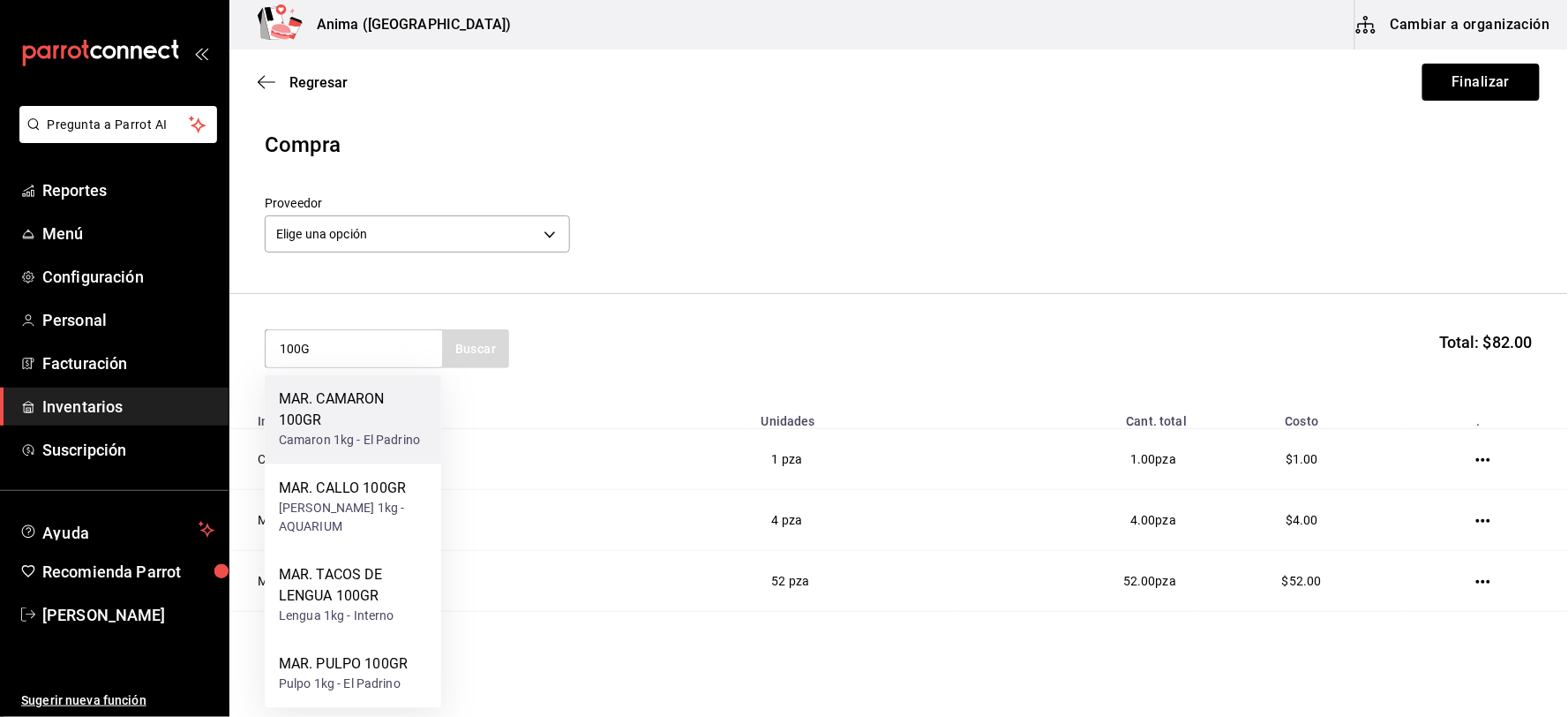
click at [357, 403] on div "MAR. CAMARON 100GR" at bounding box center [352, 410] width 148 height 43
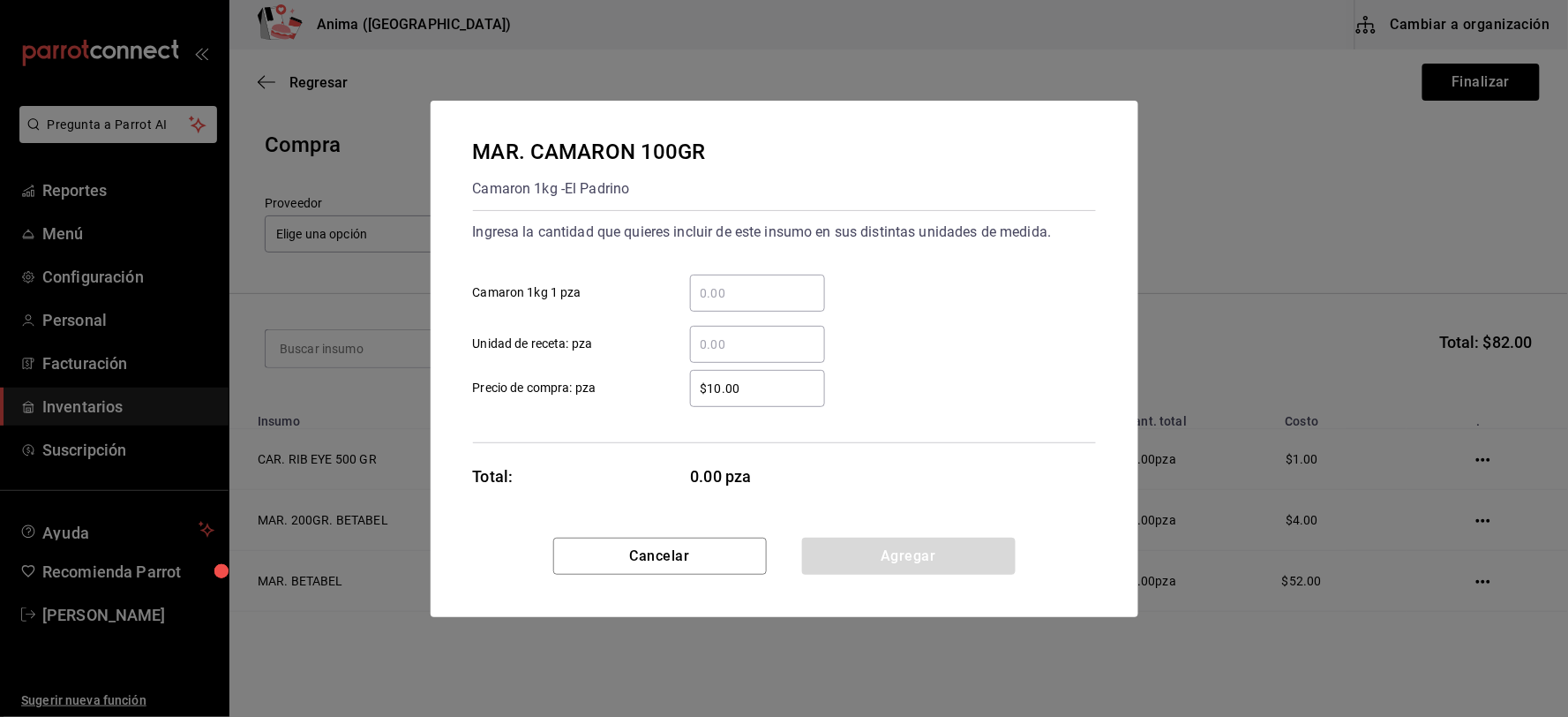
click at [748, 353] on input "​ Unidad de receta: pza" at bounding box center [758, 343] width 135 height 21
type input "13"
click at [753, 382] on input "$10.00" at bounding box center [758, 388] width 135 height 21
type input "$1"
click button "Agregar" at bounding box center [909, 556] width 213 height 37
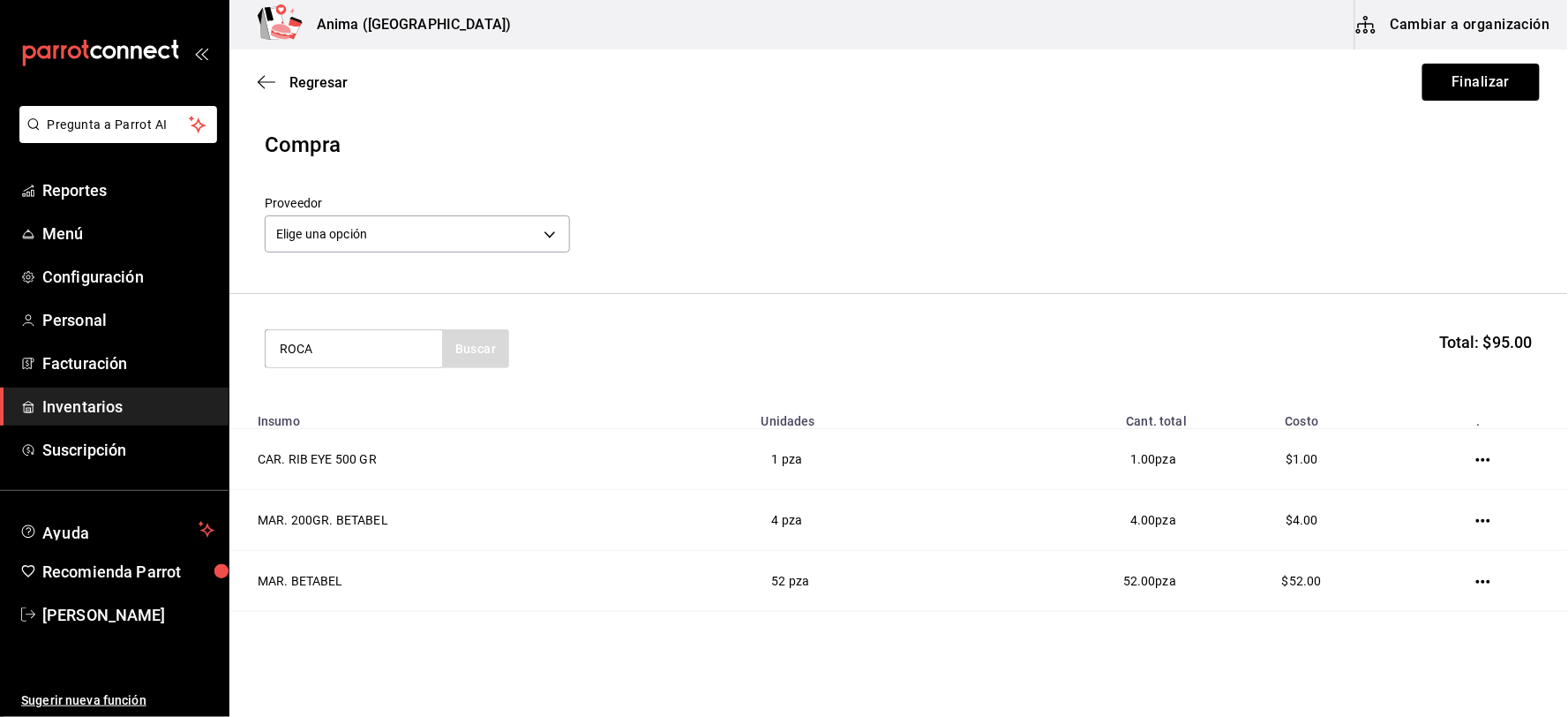
type input "ROCA"
click at [426, 407] on div "MAR. CAMARONES ROCA 150GR" at bounding box center [352, 410] width 148 height 43
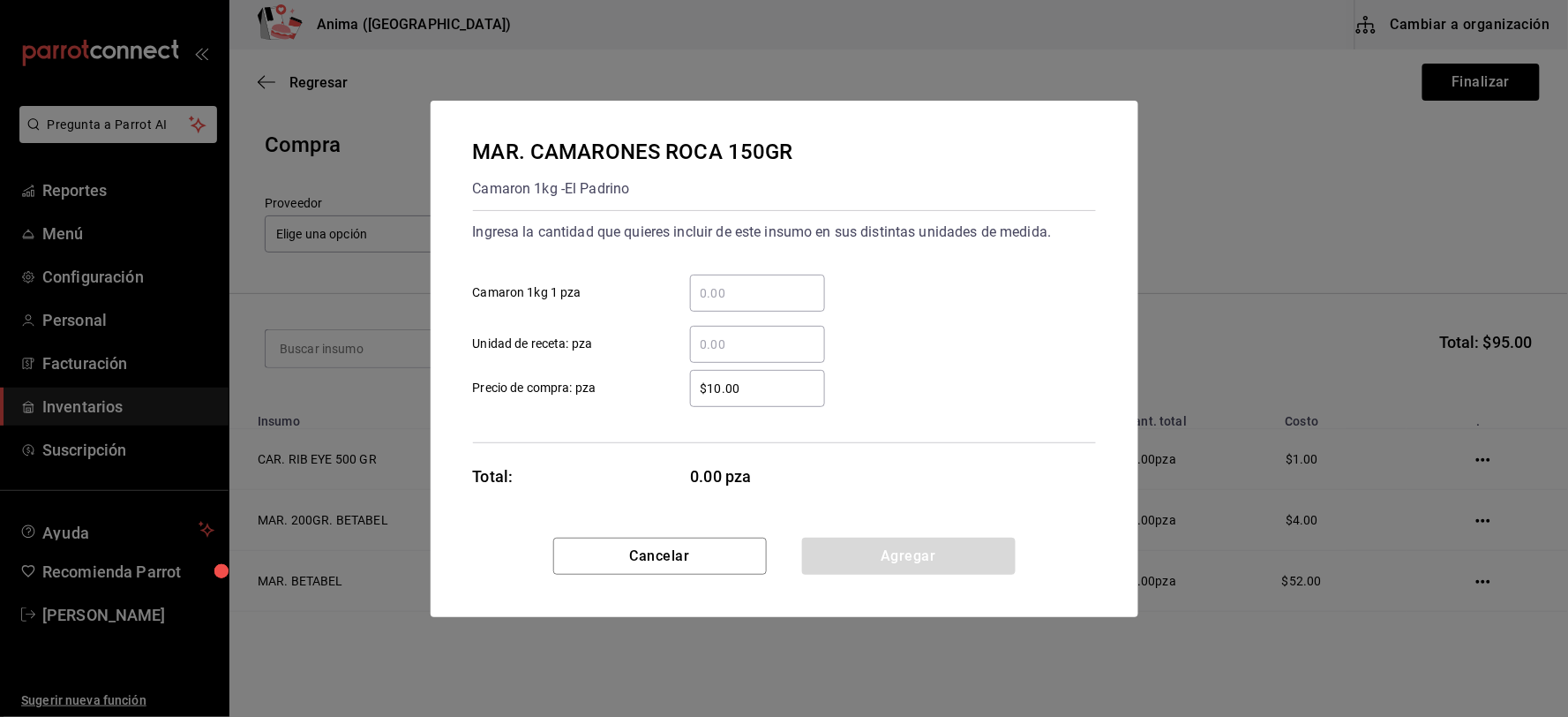
click at [718, 336] on input "​ Unidad de receta: pza" at bounding box center [758, 343] width 135 height 21
type input "7"
type input "$1"
click button "Agregar" at bounding box center [909, 556] width 213 height 37
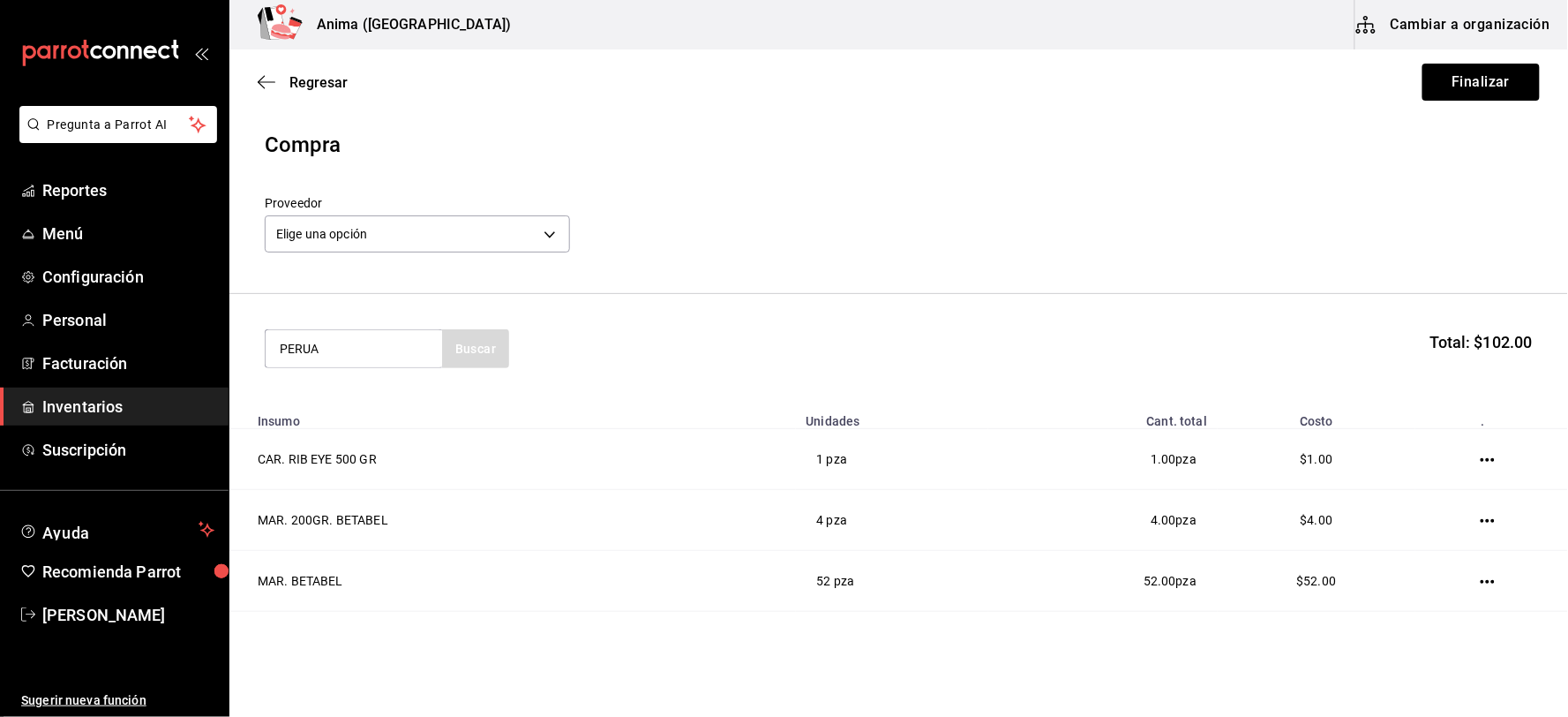
type input "PERUA"
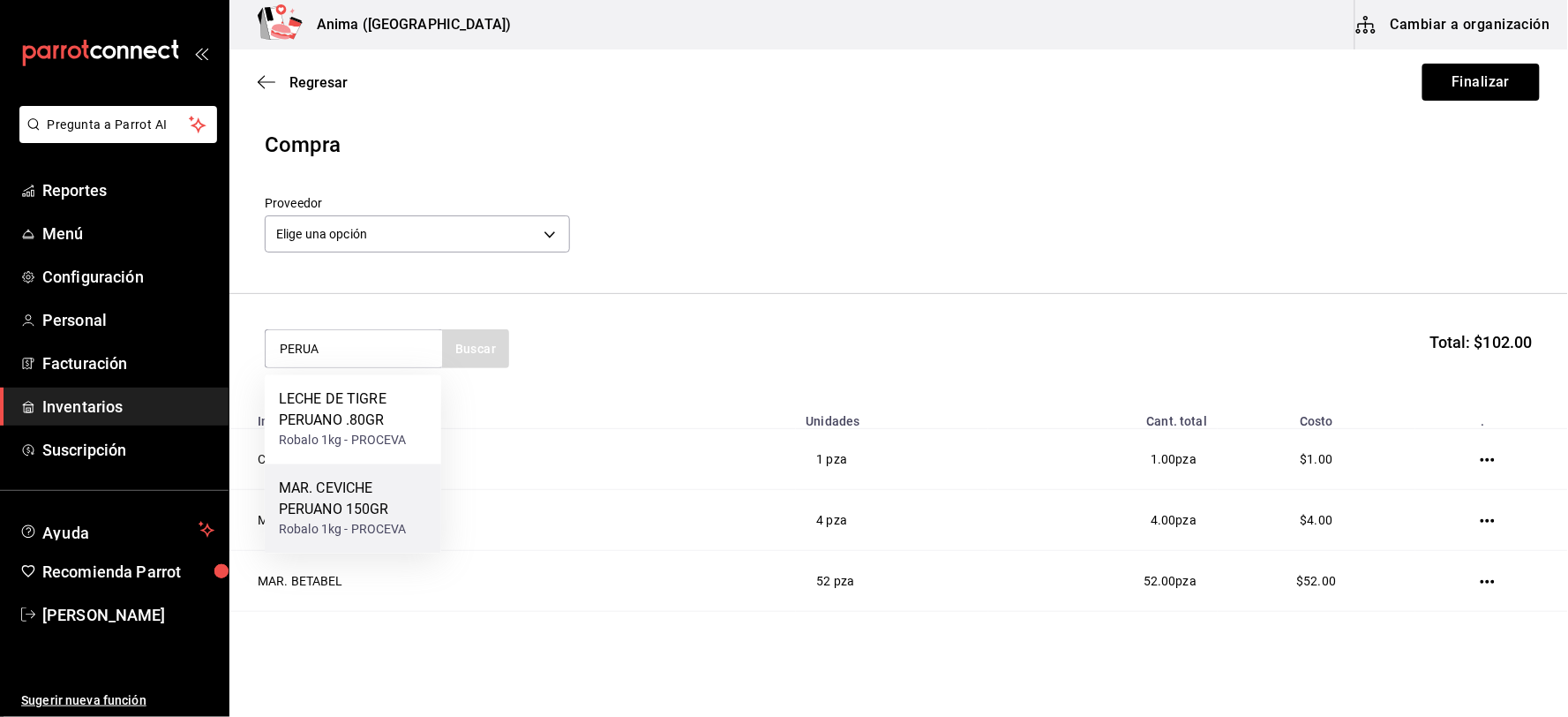
click at [375, 493] on div "MAR. CEVICHE PERUANO 150GR" at bounding box center [352, 499] width 148 height 43
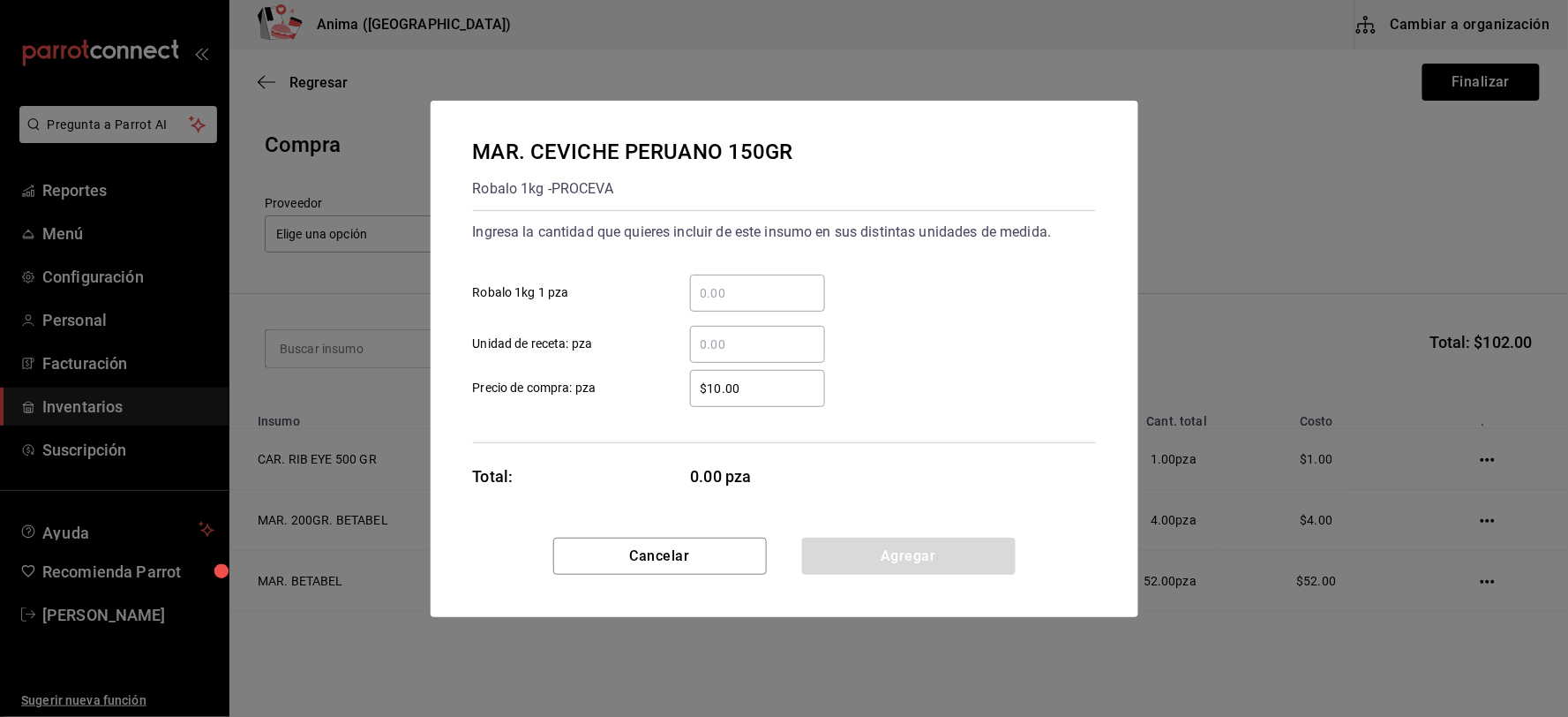
click at [738, 339] on input "​ Unidad de receta: pza" at bounding box center [758, 343] width 135 height 21
type input "4"
type input "$1"
click button "Agregar" at bounding box center [909, 556] width 213 height 37
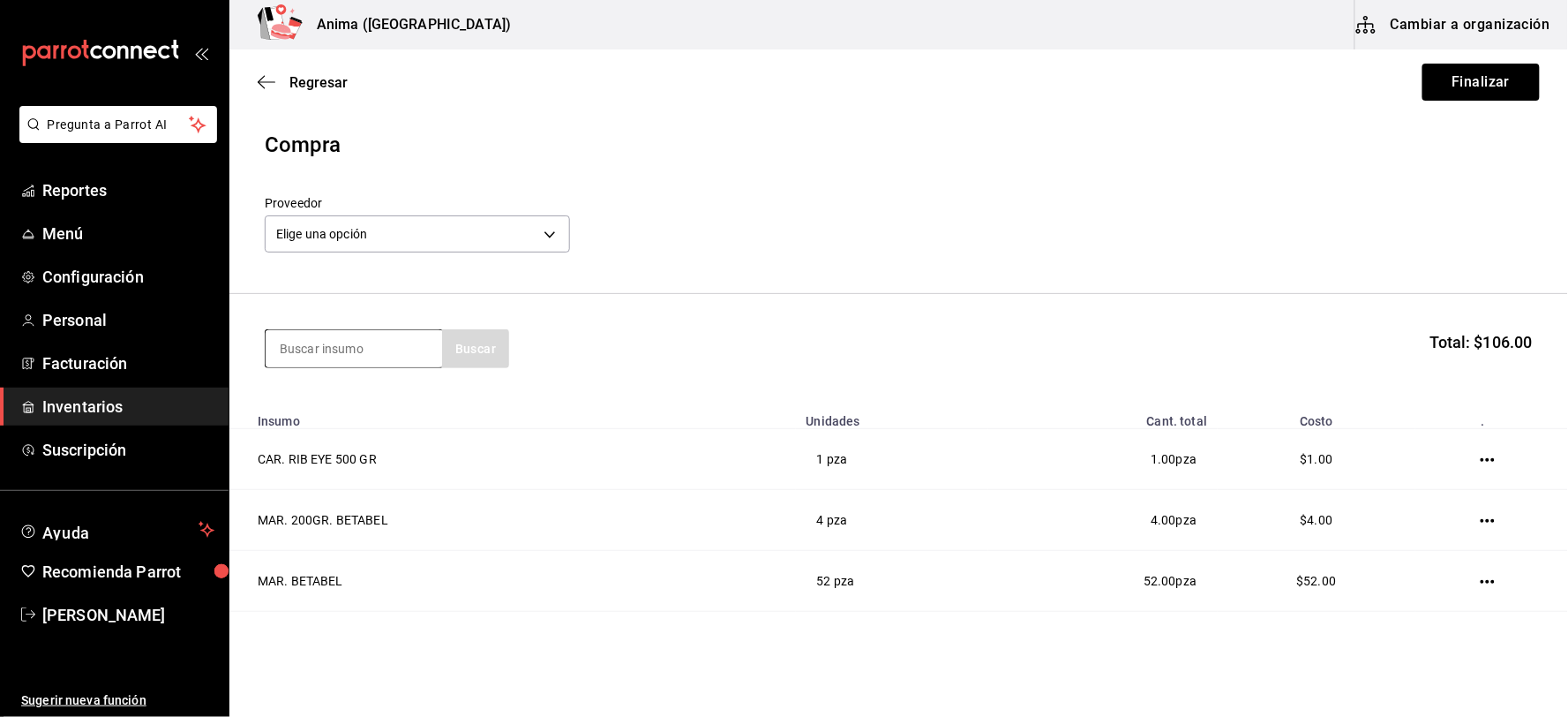
click at [307, 340] on input at bounding box center [354, 348] width 177 height 37
click at [311, 341] on input "NIEVE" at bounding box center [354, 348] width 177 height 37
type input "NIEVE"
click at [361, 415] on div "bote de 7.73kg - Sigma" at bounding box center [342, 420] width 127 height 18
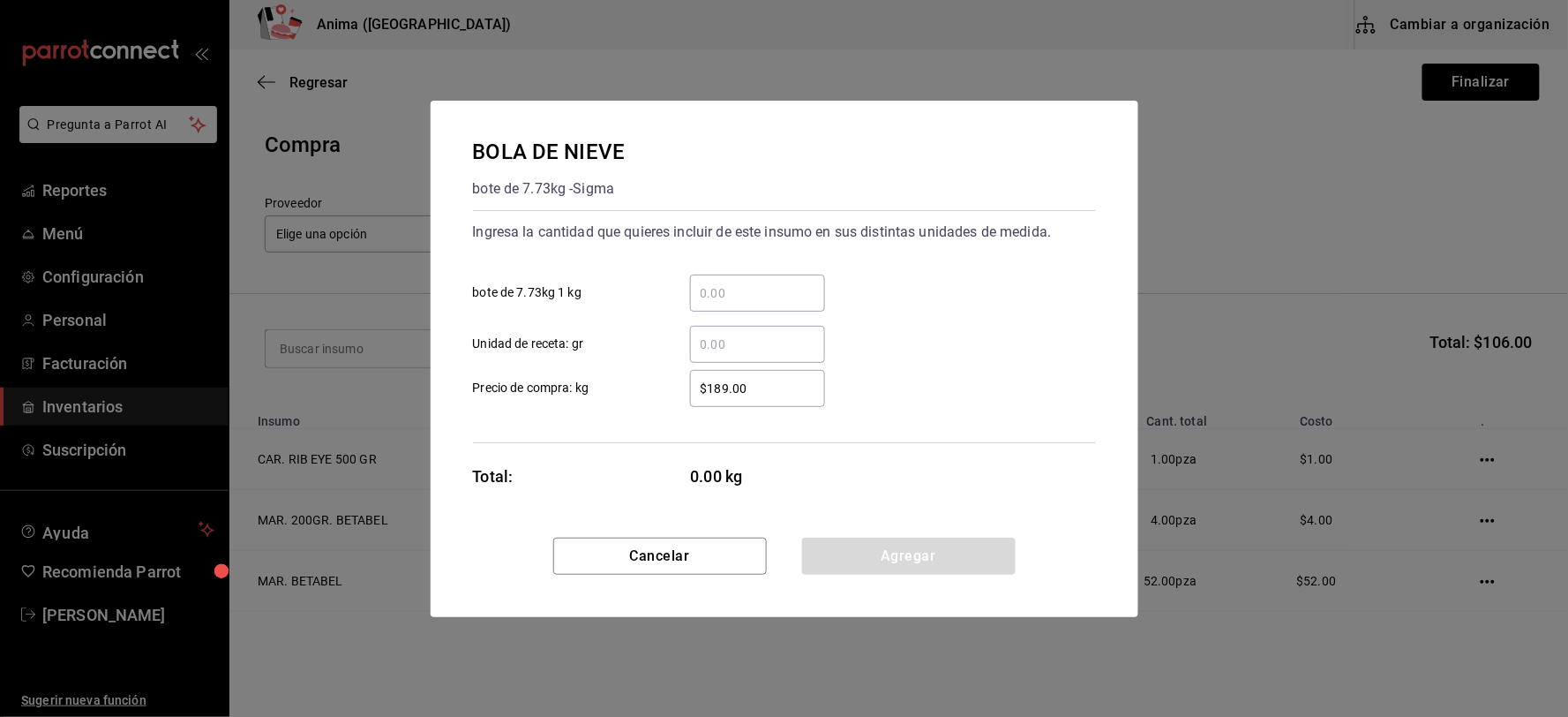
click at [788, 356] on div "​" at bounding box center [758, 344] width 135 height 37
click at [788, 354] on input "​ Unidad de receta: gr" at bounding box center [758, 343] width 135 height 21
type input "130"
type input "$1"
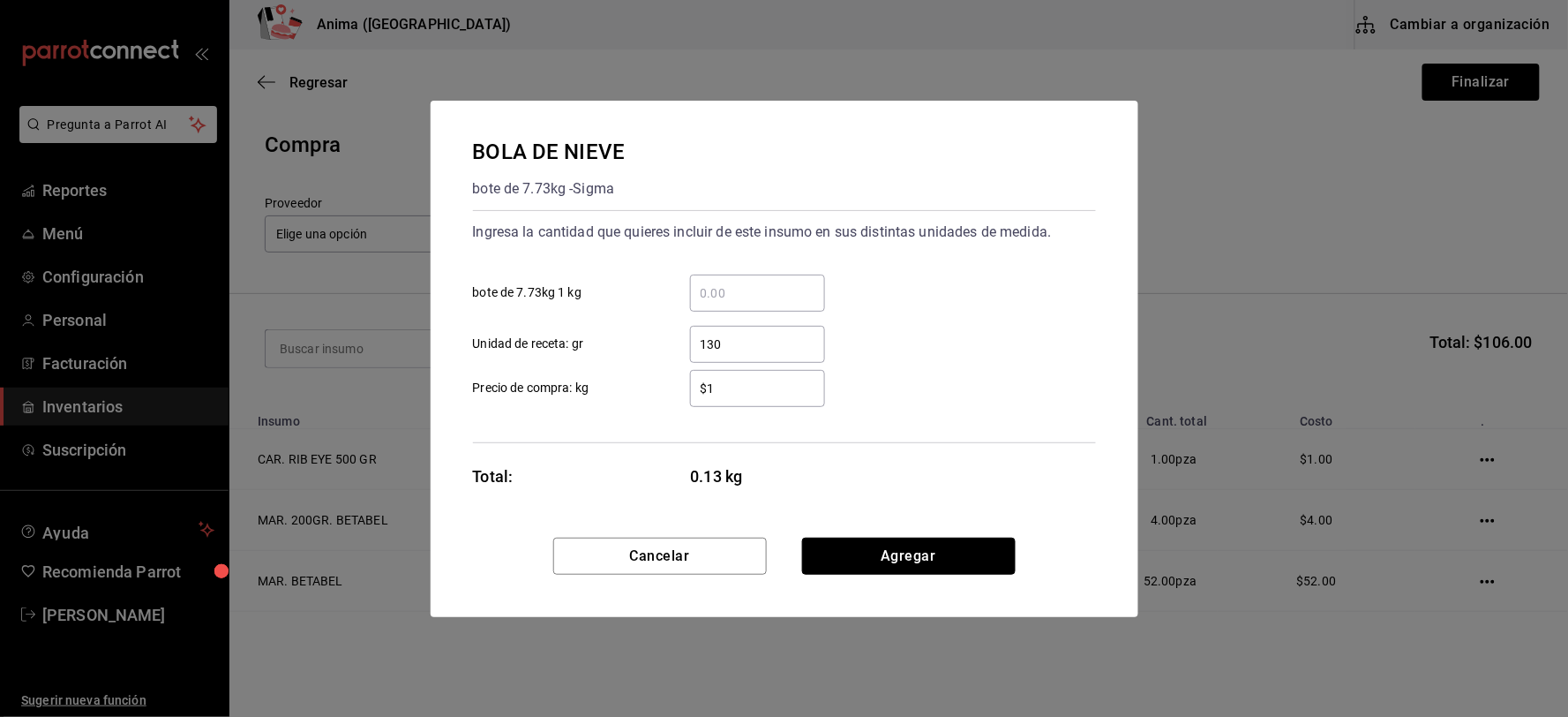
click button "Agregar" at bounding box center [909, 556] width 213 height 37
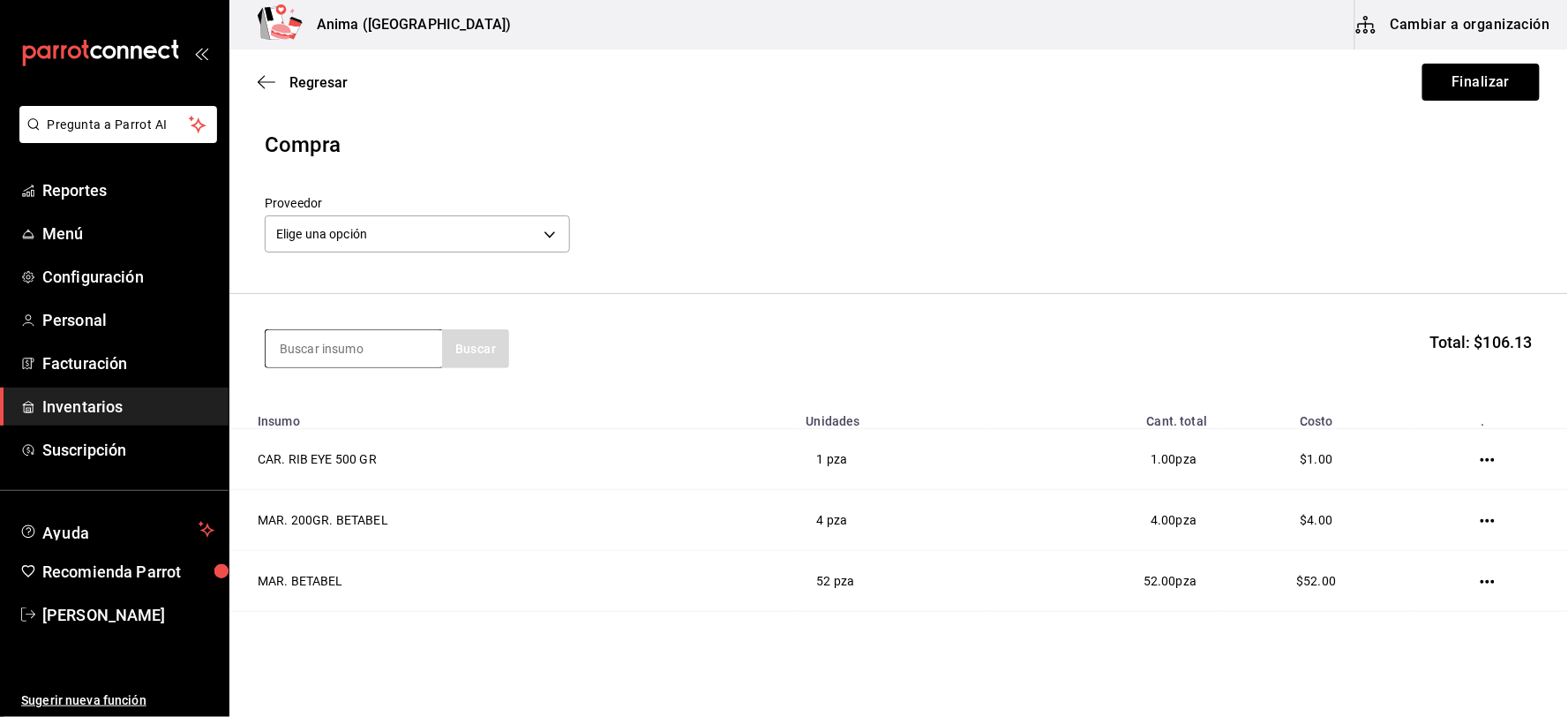
click at [366, 338] on input at bounding box center [354, 348] width 177 height 37
type input "ESPA"
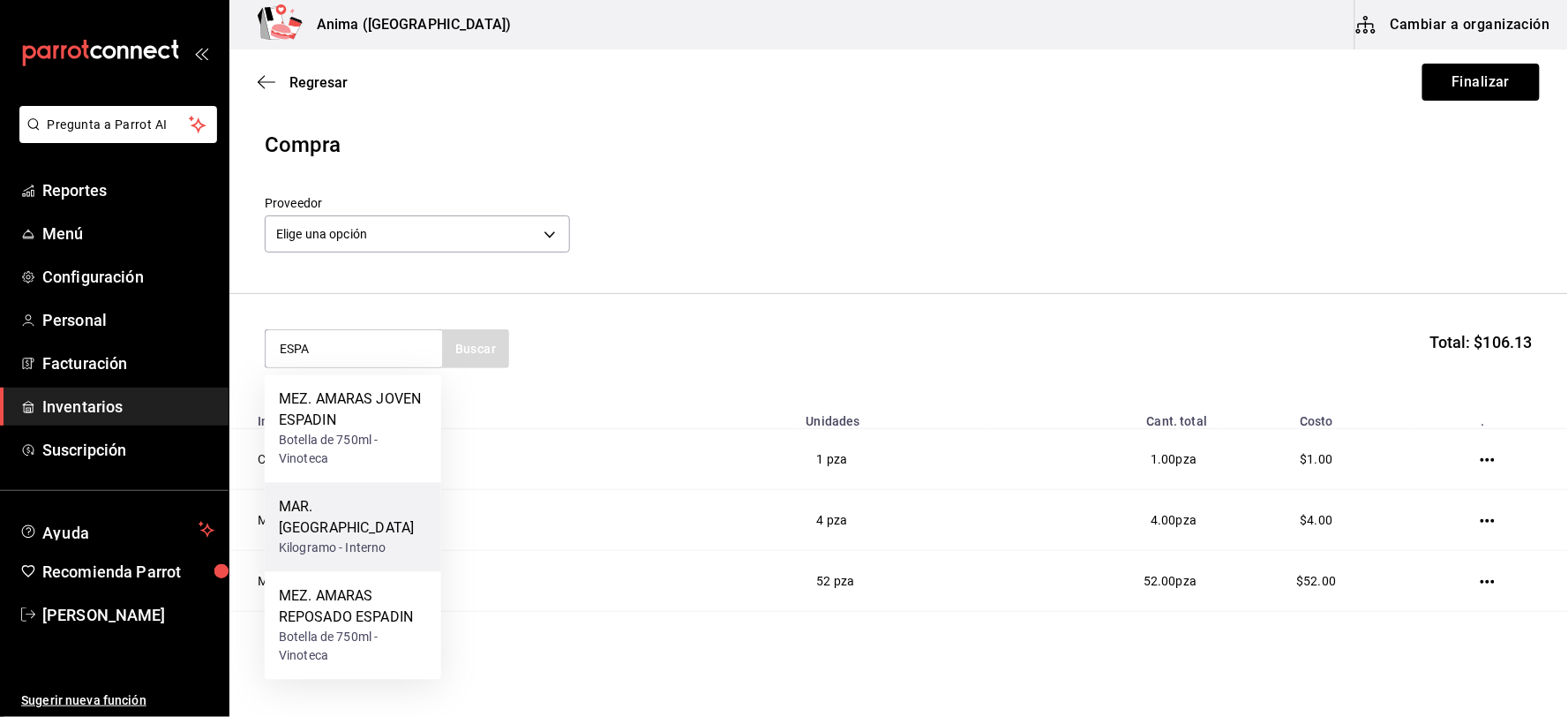
click at [380, 510] on div "MAR. [GEOGRAPHIC_DATA]" at bounding box center [352, 517] width 148 height 43
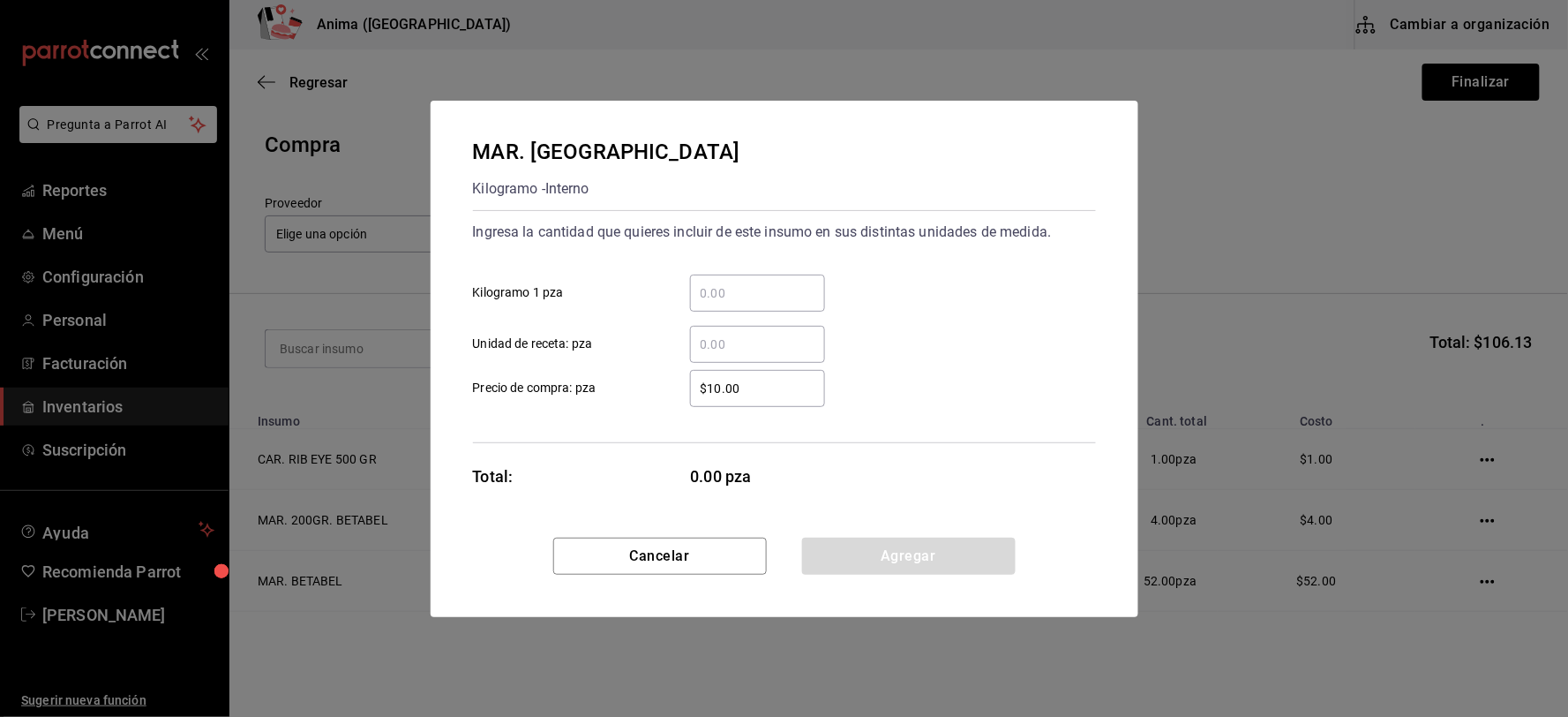
click at [703, 352] on input "​ Unidad de receta: pza" at bounding box center [758, 343] width 135 height 21
type input "117"
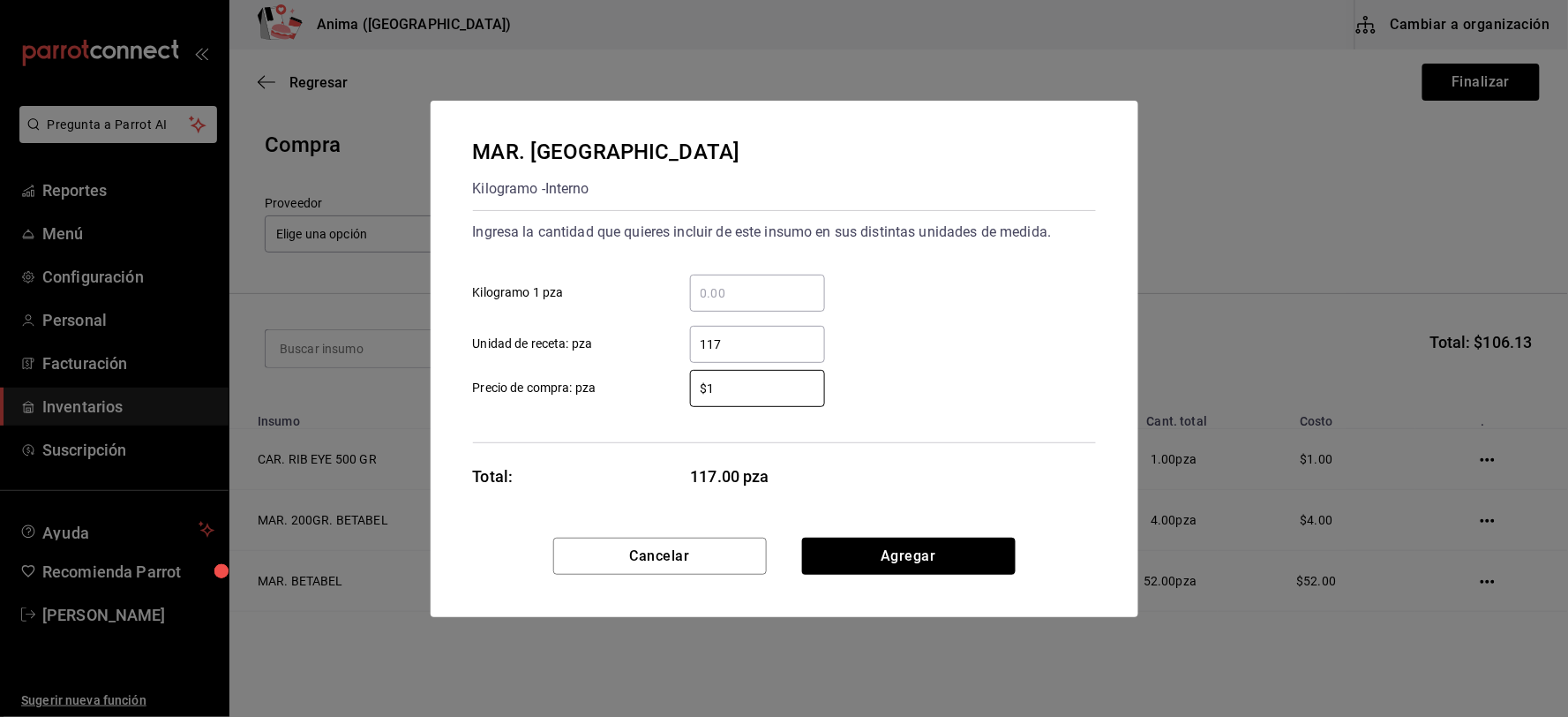
type input "$1"
click button "Agregar" at bounding box center [909, 556] width 213 height 37
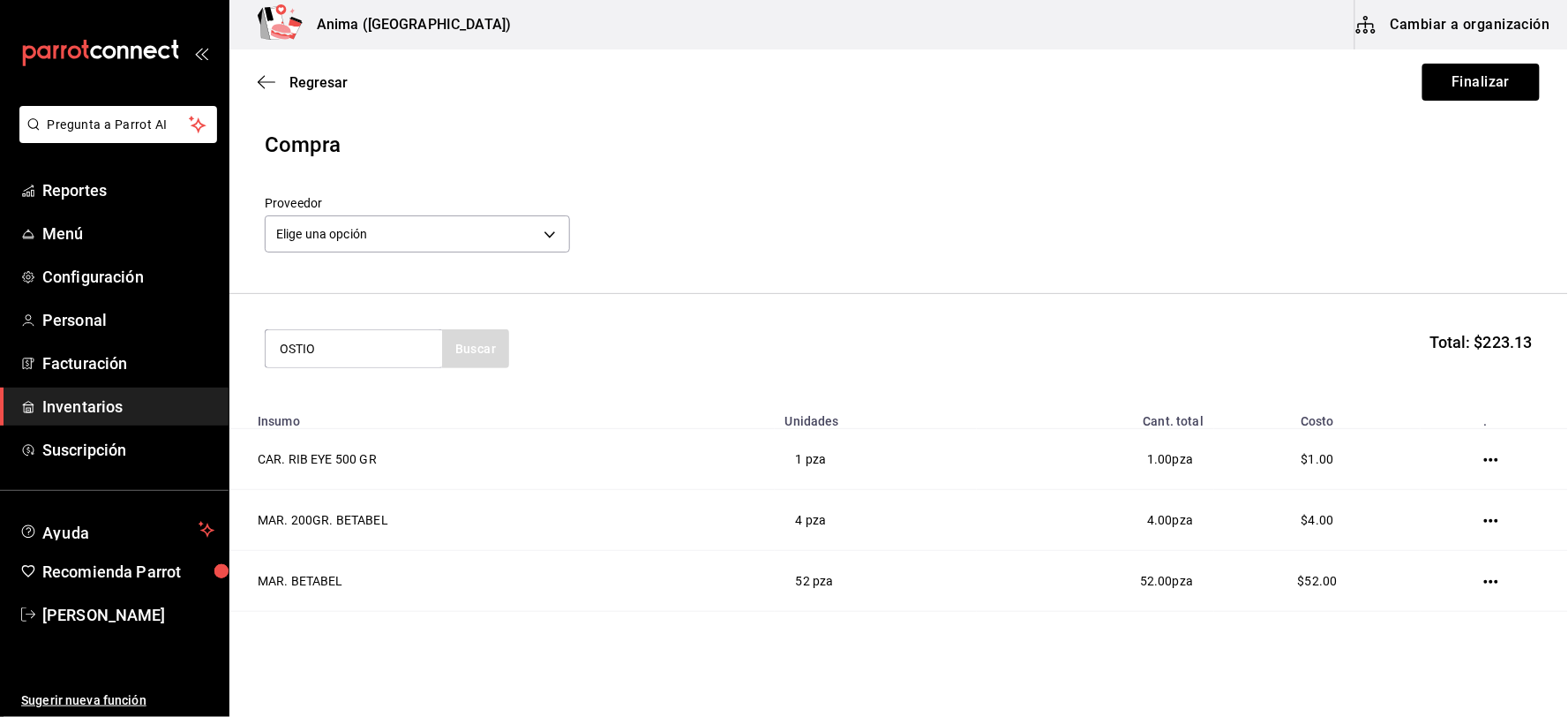
type input "OSTIO"
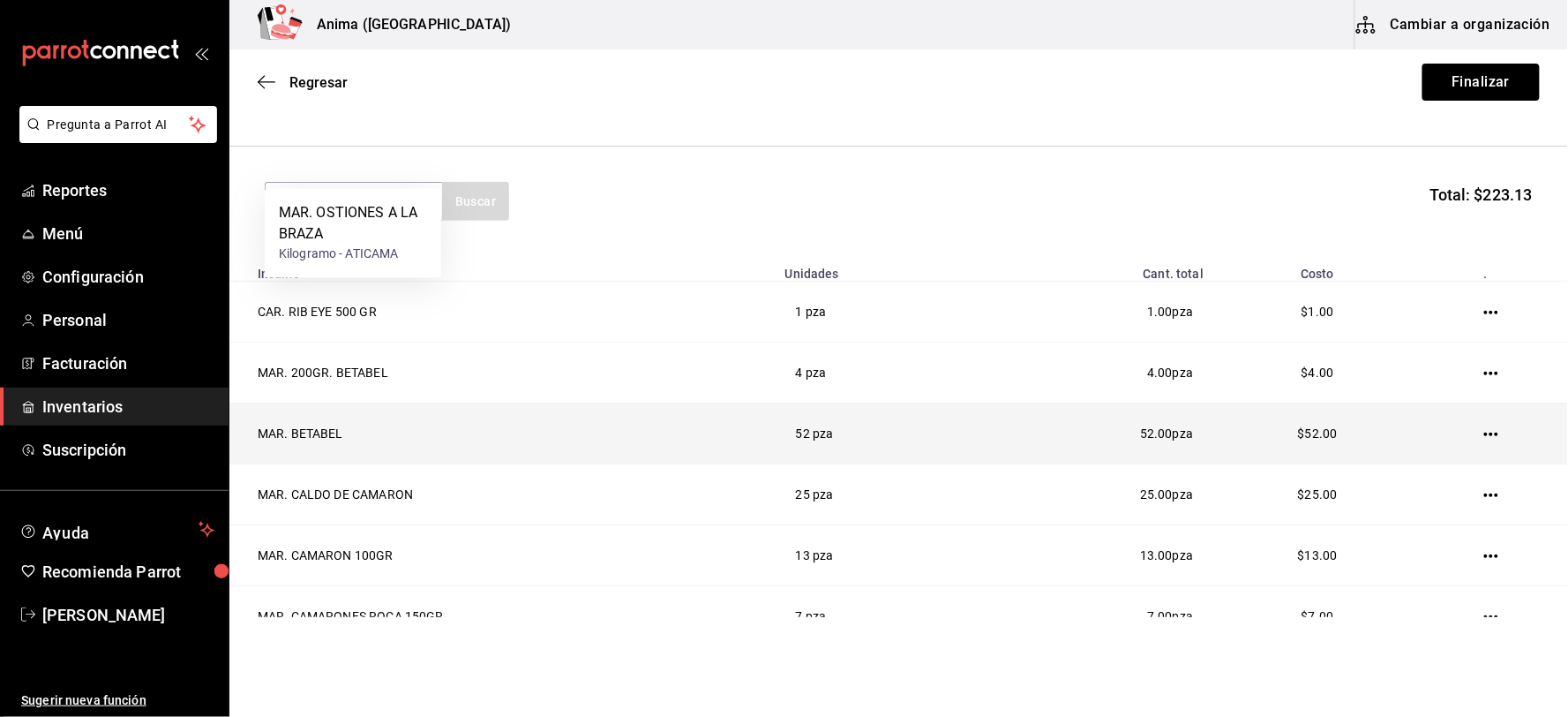
scroll to position [196, 0]
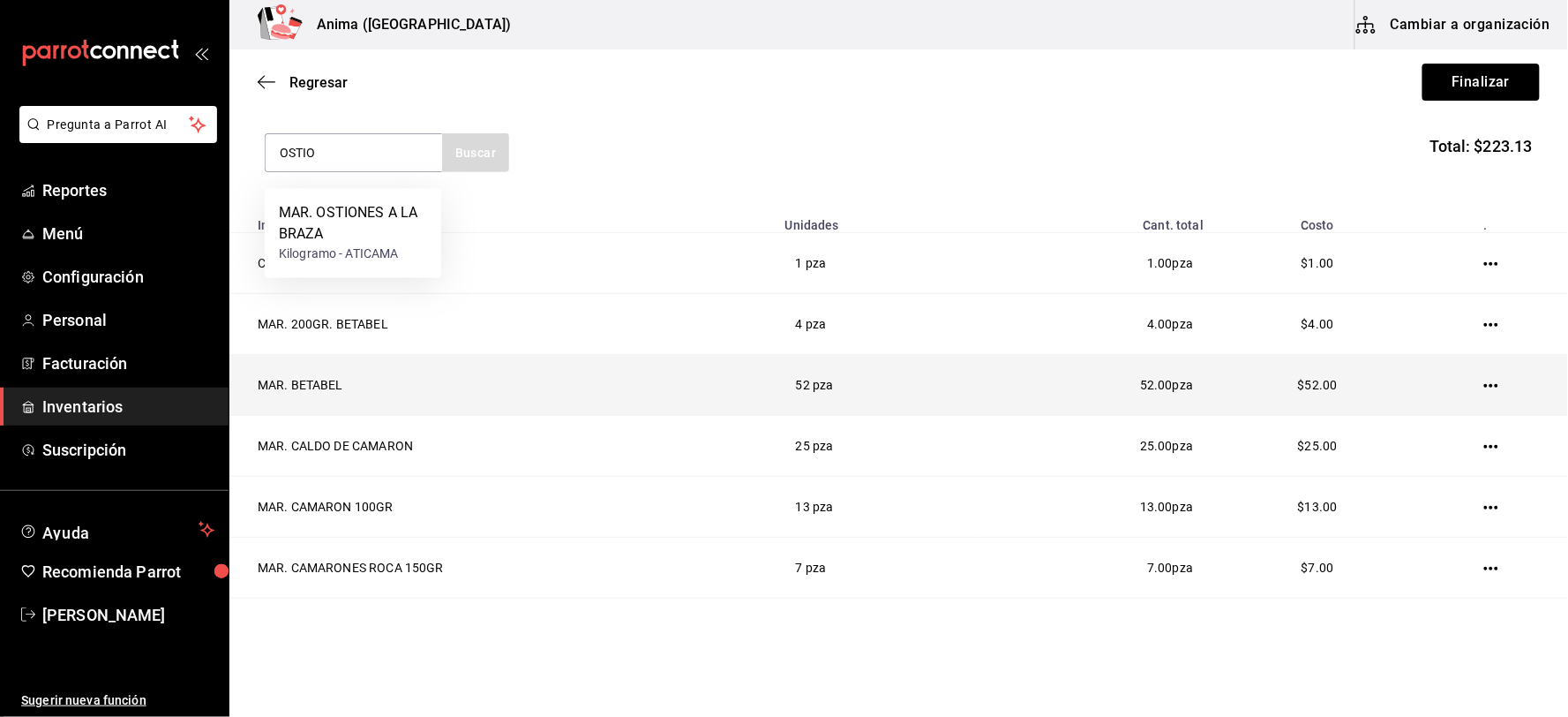
click at [345, 394] on td "MAR. BETABEL" at bounding box center [502, 384] width 545 height 61
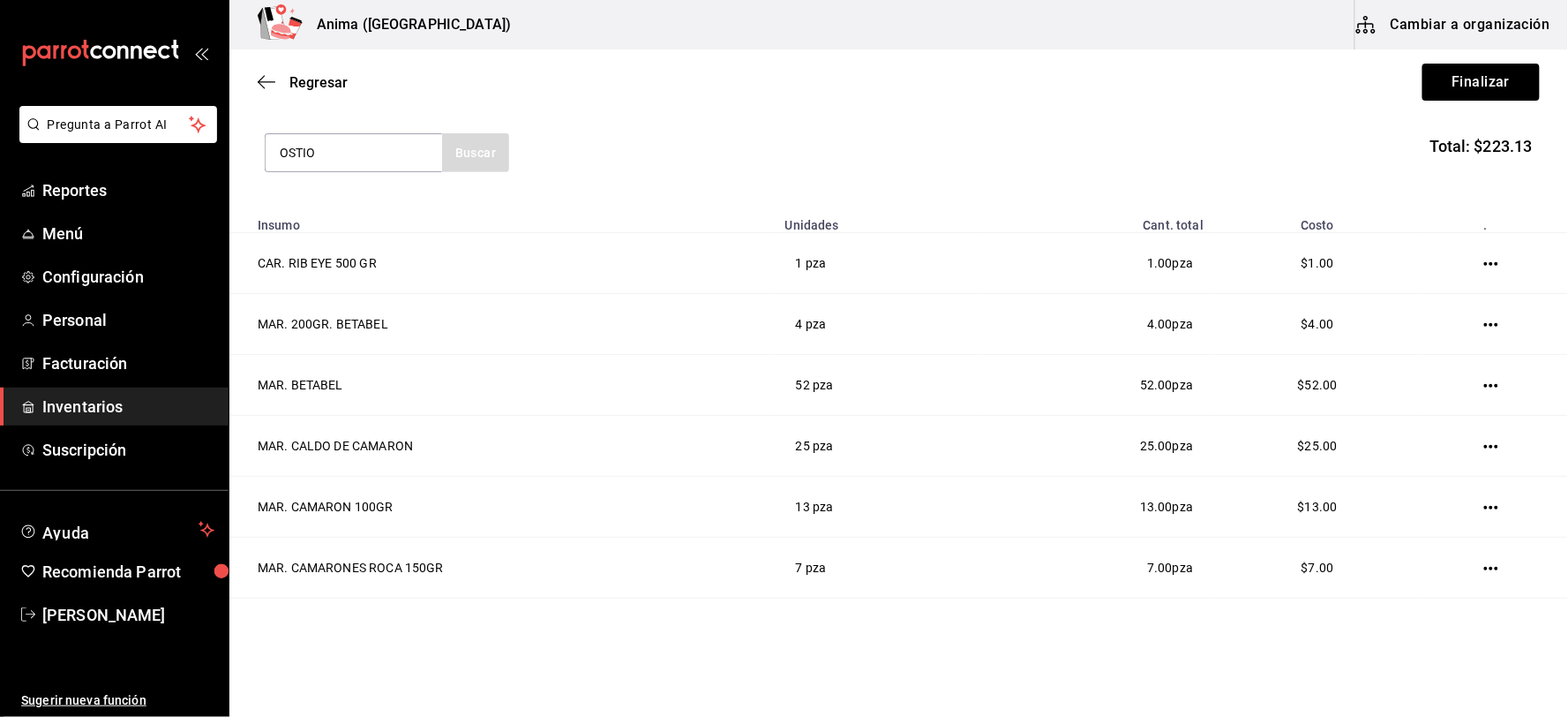
click at [483, 153] on div "OSTIO Buscar" at bounding box center [387, 152] width 244 height 39
click at [377, 153] on input "OSTIO" at bounding box center [354, 152] width 177 height 37
click at [1484, 257] on button "button" at bounding box center [1492, 264] width 15 height 15
click at [377, 153] on input "OSTIO" at bounding box center [354, 152] width 177 height 37
click at [375, 205] on div "MAR. OSTIONES A LA BRAZA" at bounding box center [352, 213] width 148 height 43
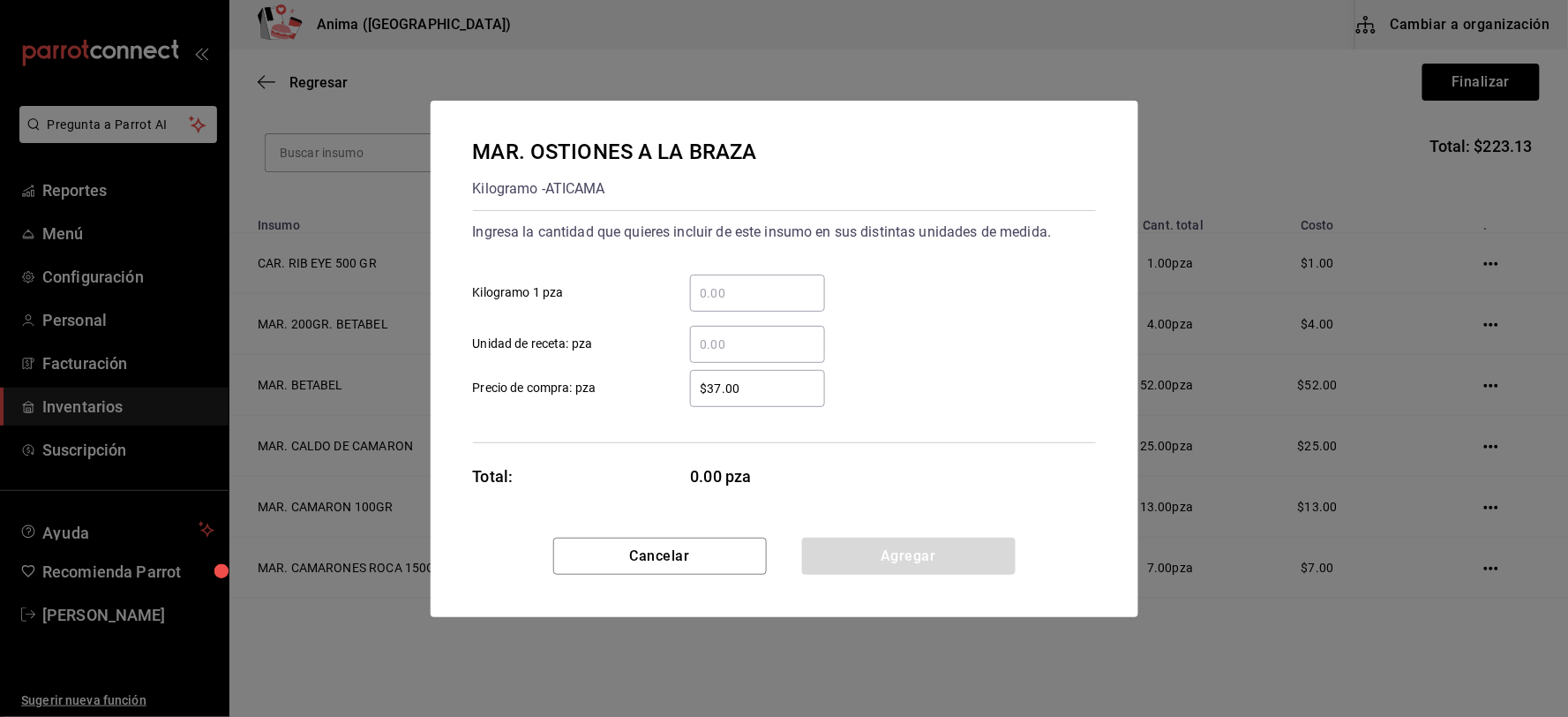
click at [724, 341] on input "​ Unidad de receta: pza" at bounding box center [758, 343] width 135 height 21
type input "6"
type input "$1"
click button "Agregar" at bounding box center [909, 556] width 213 height 37
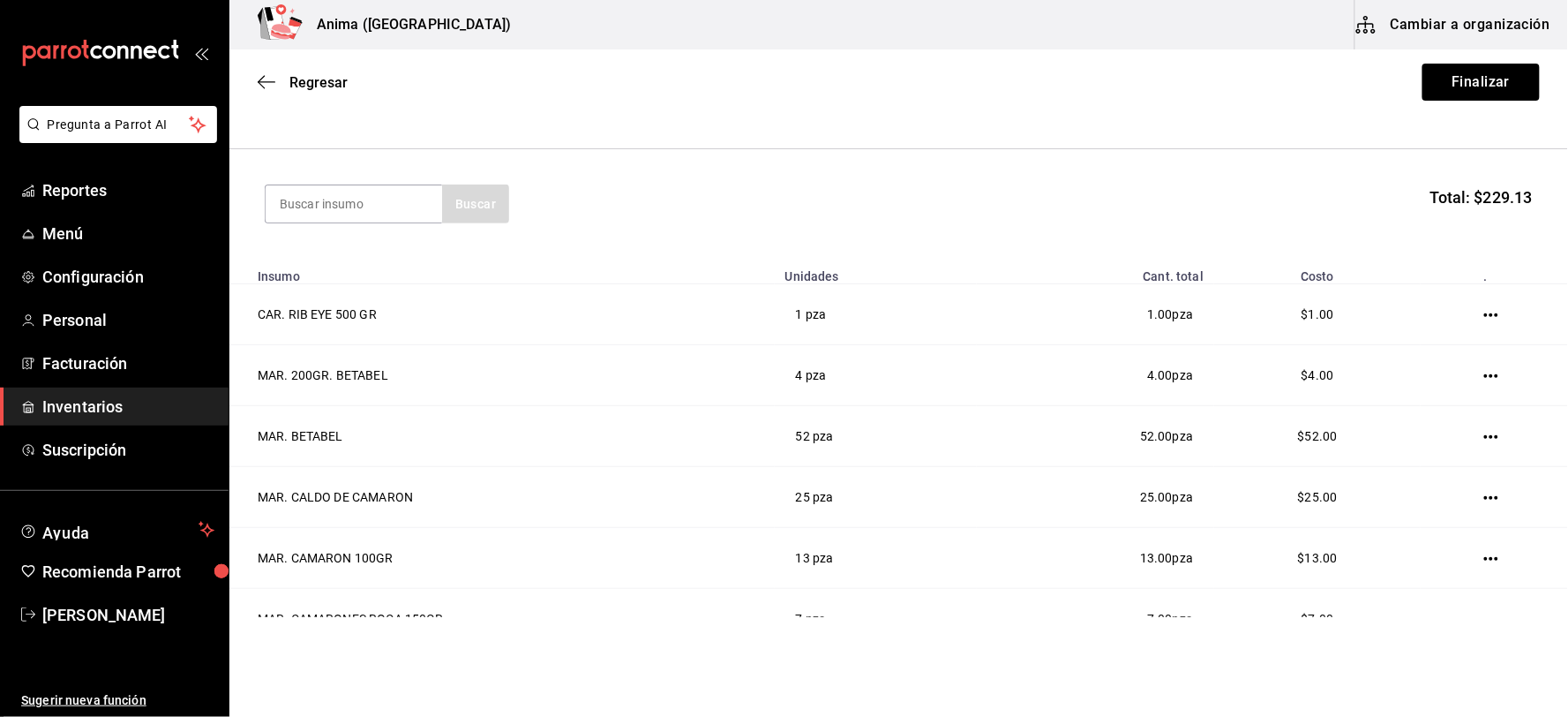
scroll to position [0, 0]
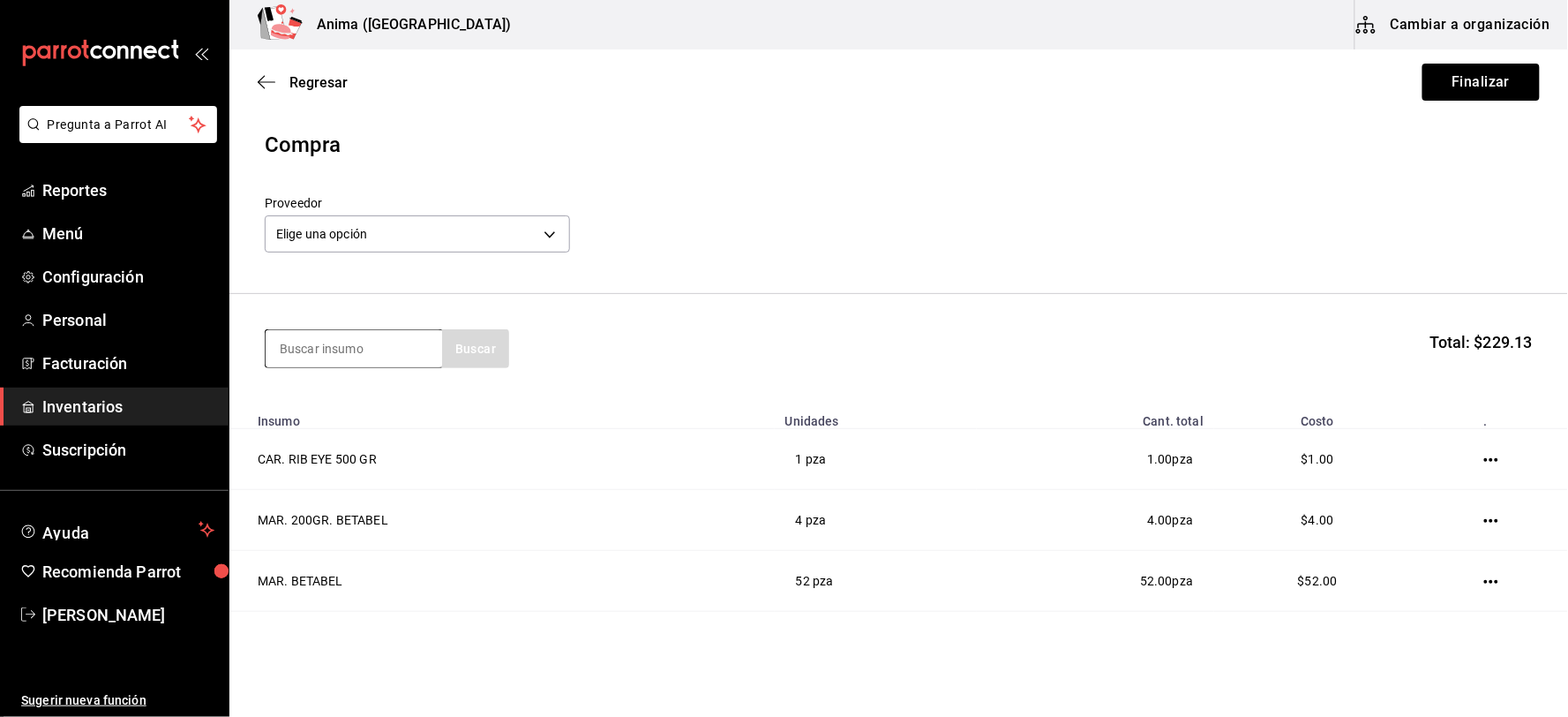
click at [350, 339] on input at bounding box center [354, 348] width 177 height 37
type input "PESCA DE"
click at [318, 389] on div "MAR. PESCA DEL DIA" at bounding box center [347, 399] width 137 height 21
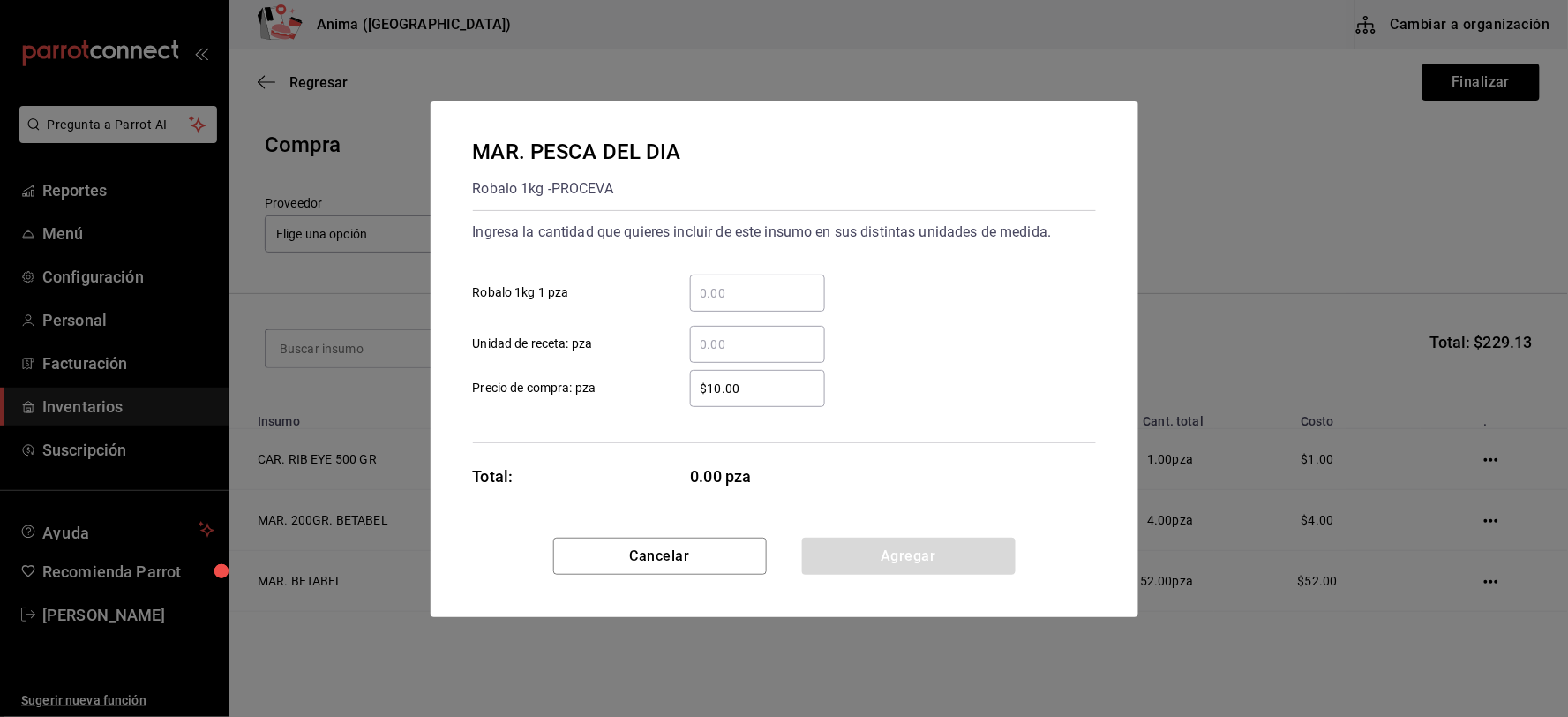
click at [739, 333] on input "​ Unidad de receta: pza" at bounding box center [758, 343] width 135 height 21
type input "23"
type input "$1"
click button "Agregar" at bounding box center [909, 556] width 213 height 37
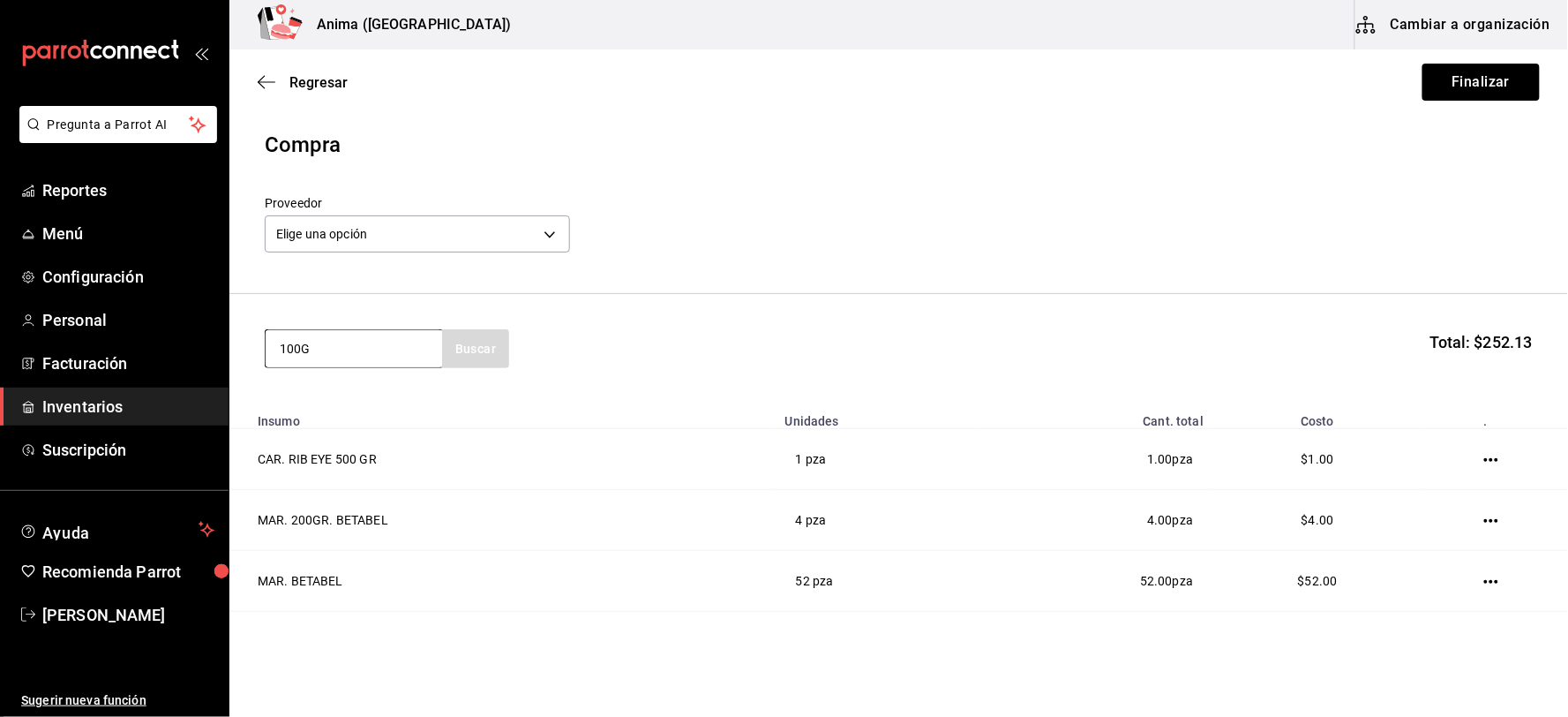
type input "100G"
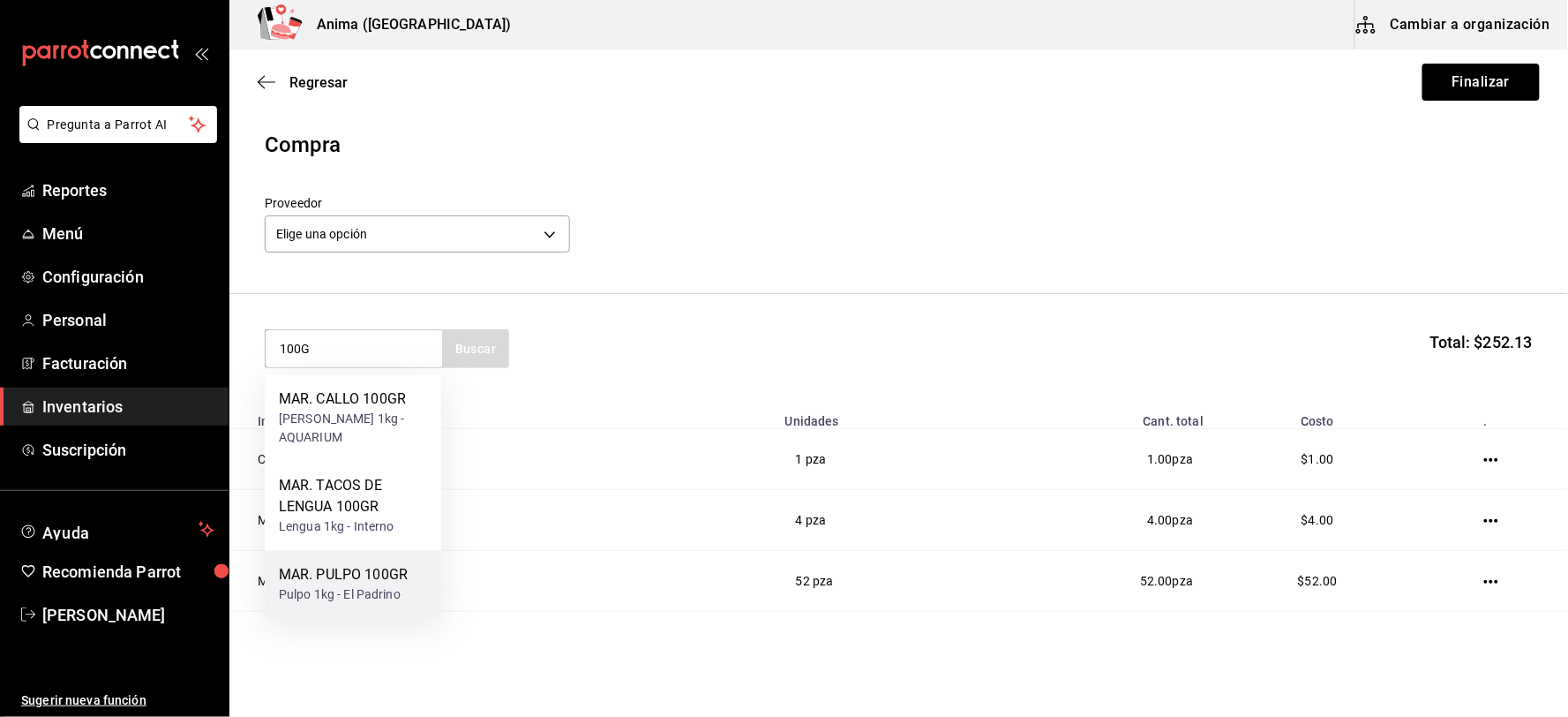
click at [369, 568] on div "MAR. PULPO 100GR" at bounding box center [342, 575] width 128 height 21
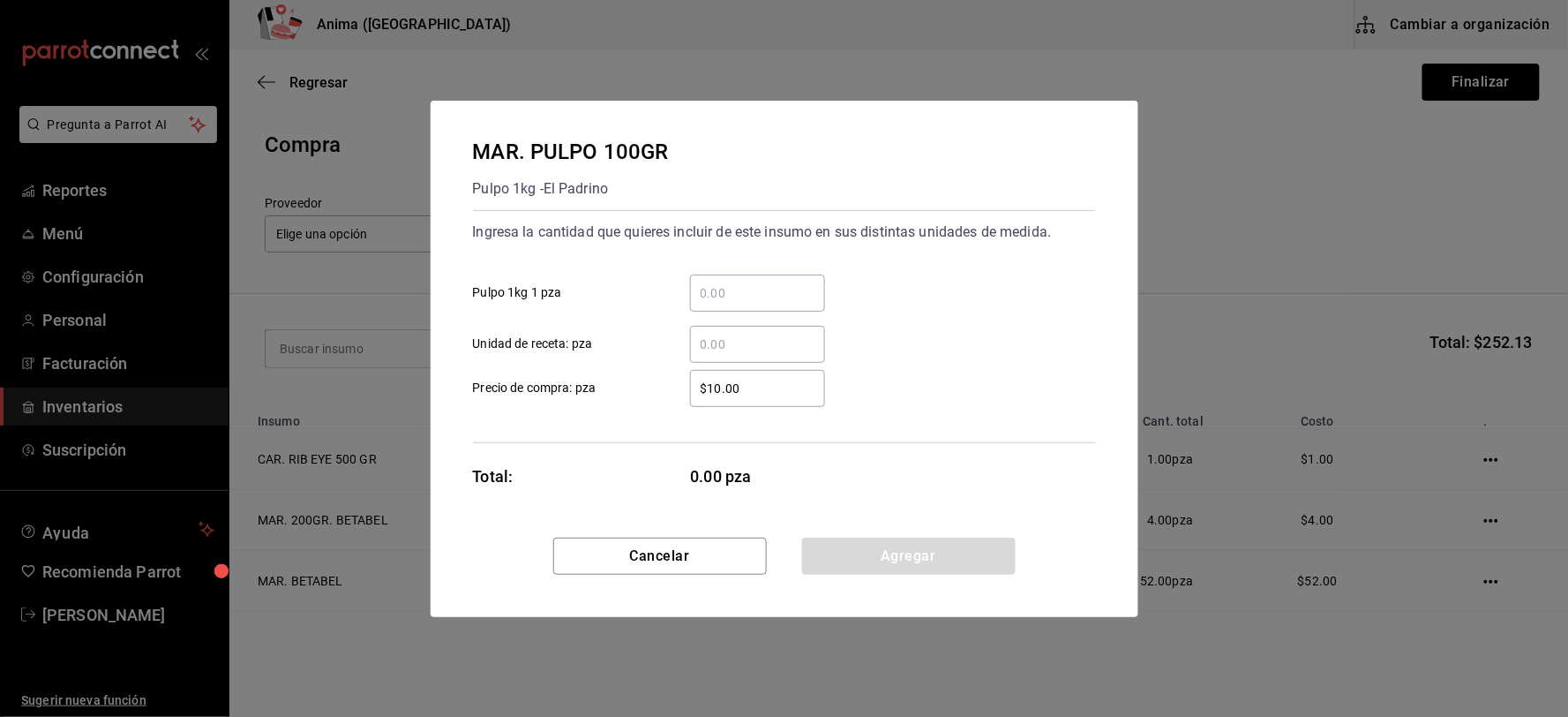
click at [732, 355] on div "​" at bounding box center [758, 344] width 135 height 37
click at [732, 354] on input "​ Unidad de receta: pza" at bounding box center [758, 343] width 135 height 21
type input "1"
type input "$1"
click button "Agregar" at bounding box center [909, 556] width 213 height 37
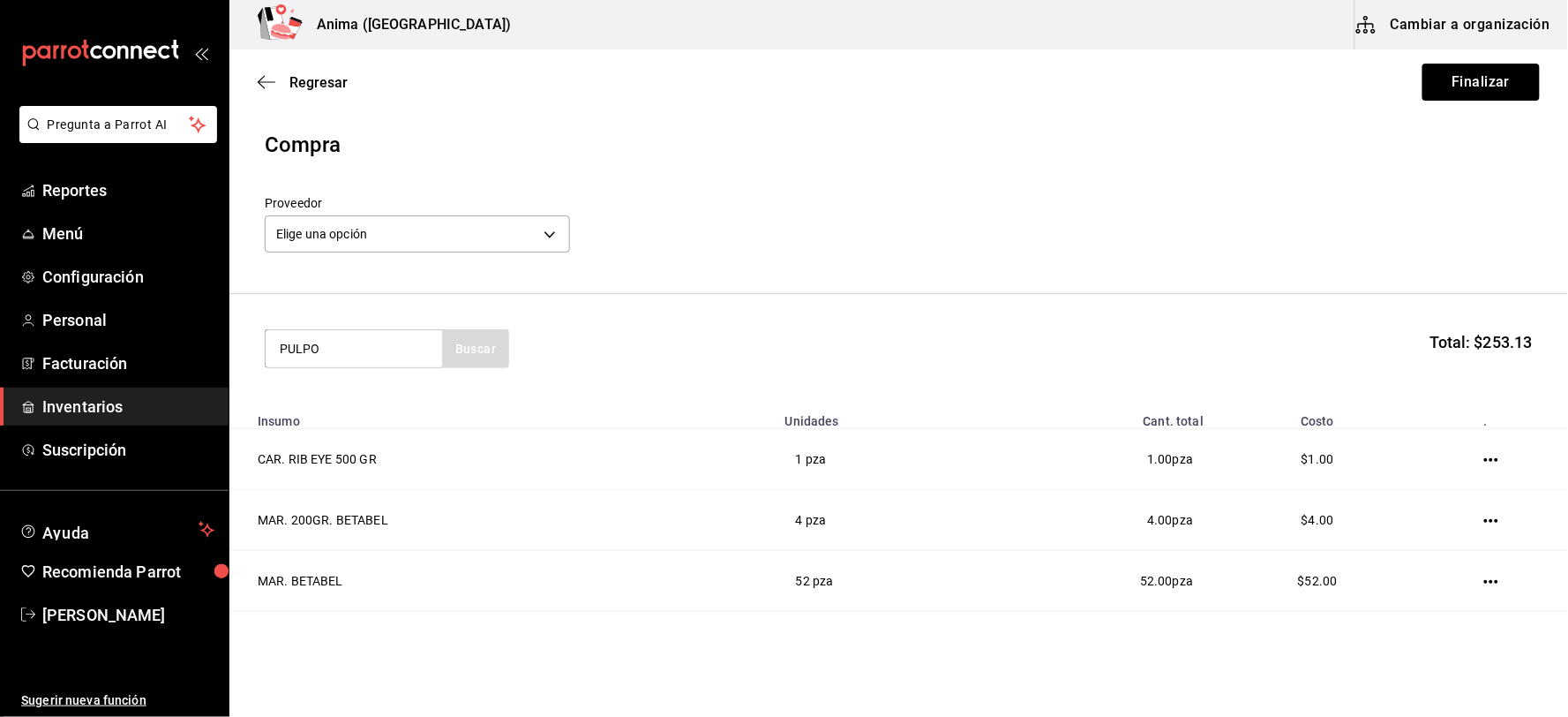
type input "PULPO"
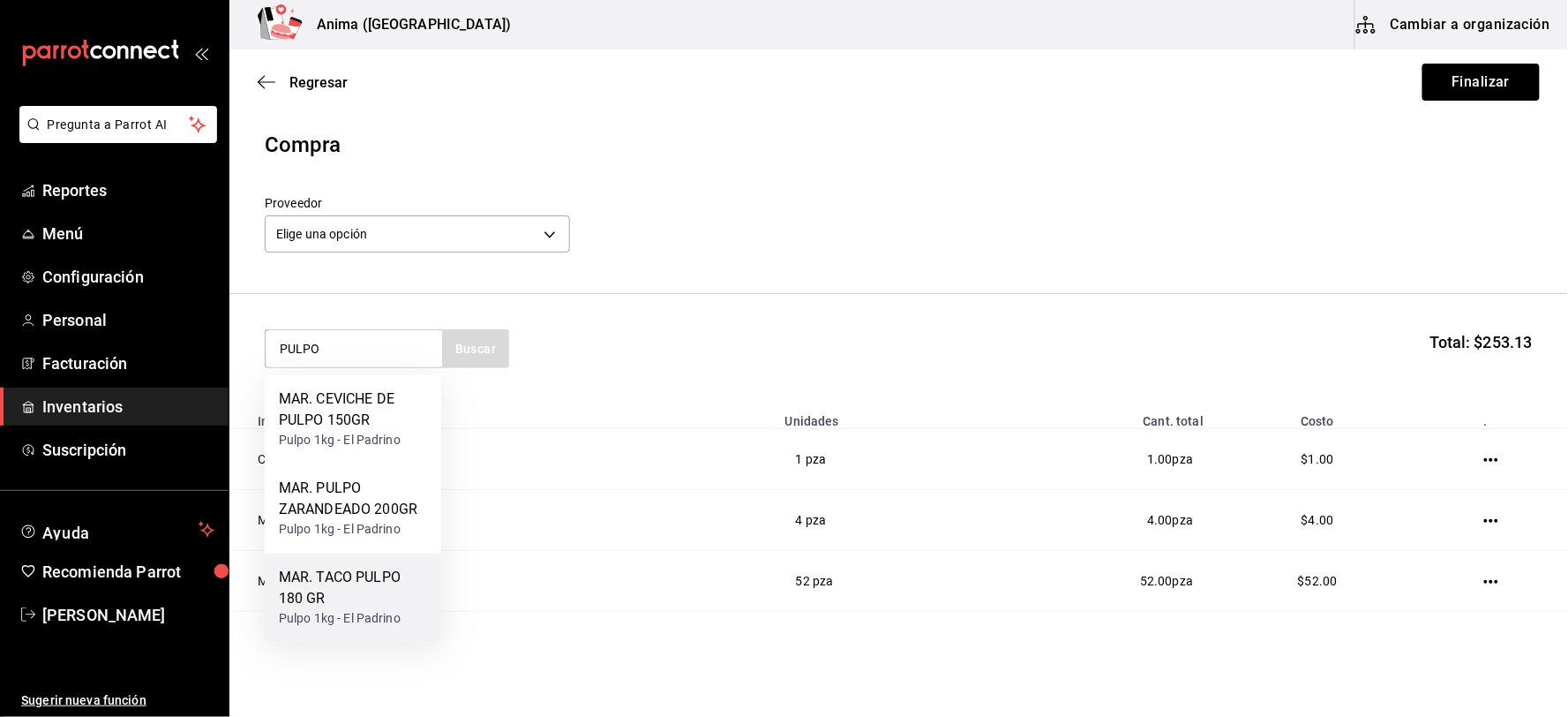
click at [362, 580] on div "MAR. TACO PULPO 180 GR" at bounding box center [352, 589] width 148 height 43
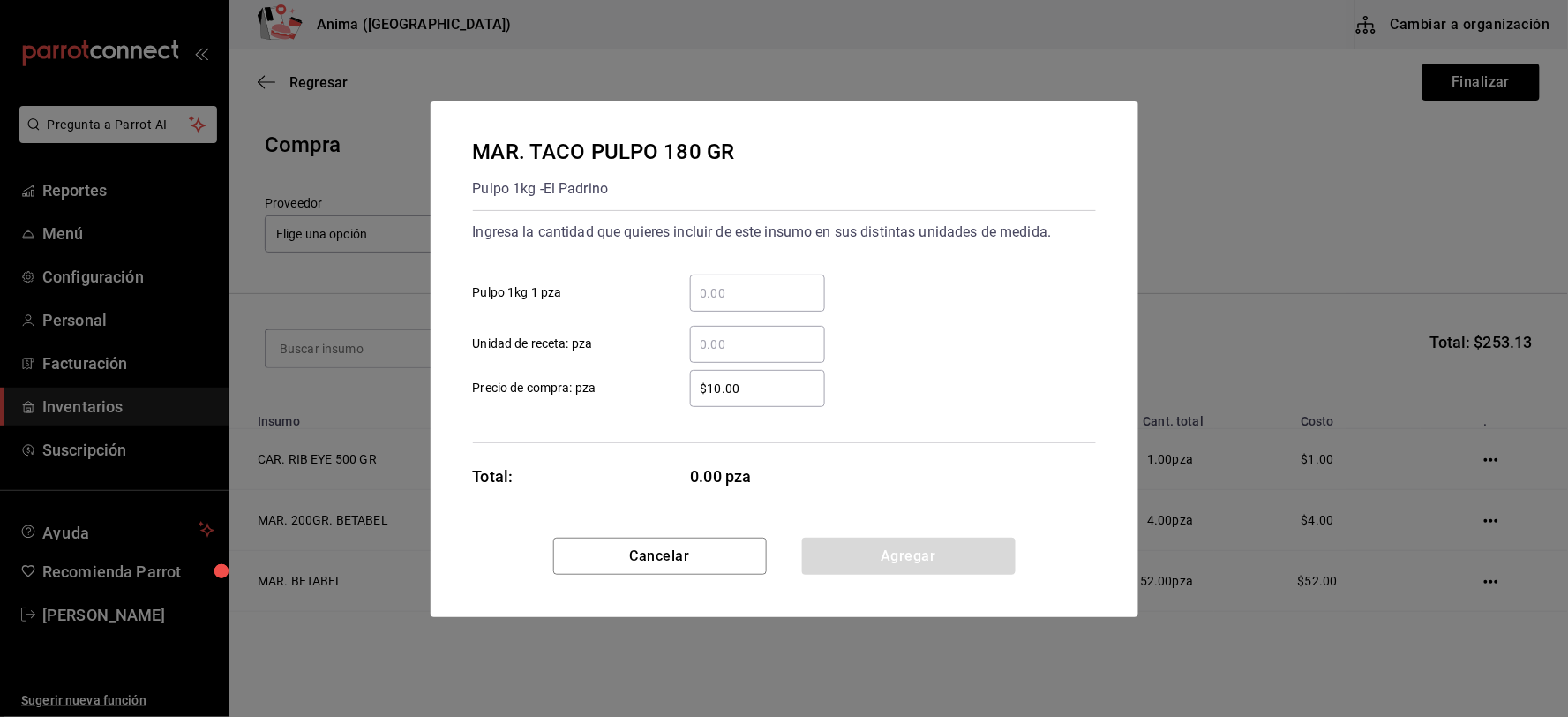
click at [782, 353] on input "​ Unidad de receta: pza" at bounding box center [758, 343] width 135 height 21
type input "1"
type input "$1"
click button "Agregar" at bounding box center [909, 556] width 213 height 37
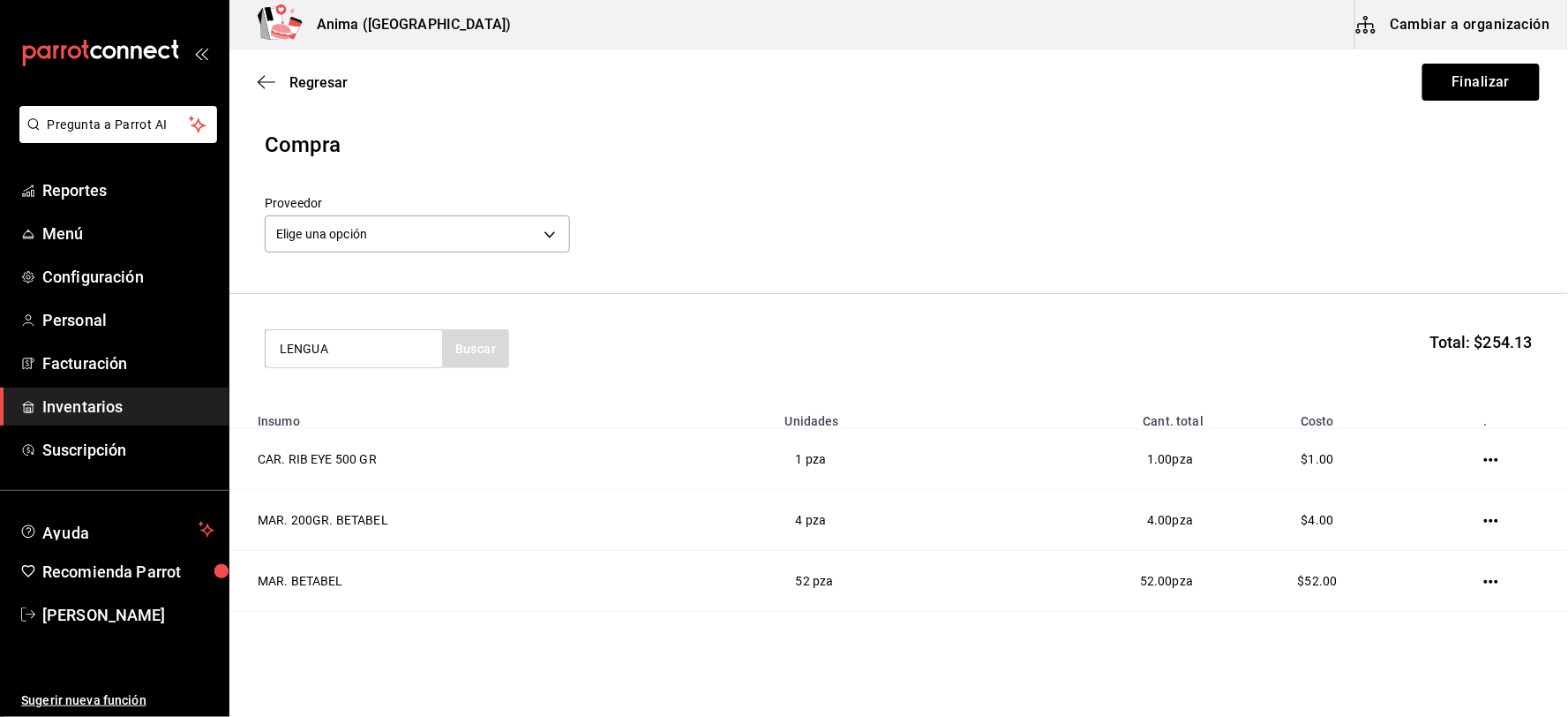
type input "LENGUA"
click at [388, 432] on div "Lengua 1kg - Interno" at bounding box center [352, 441] width 148 height 18
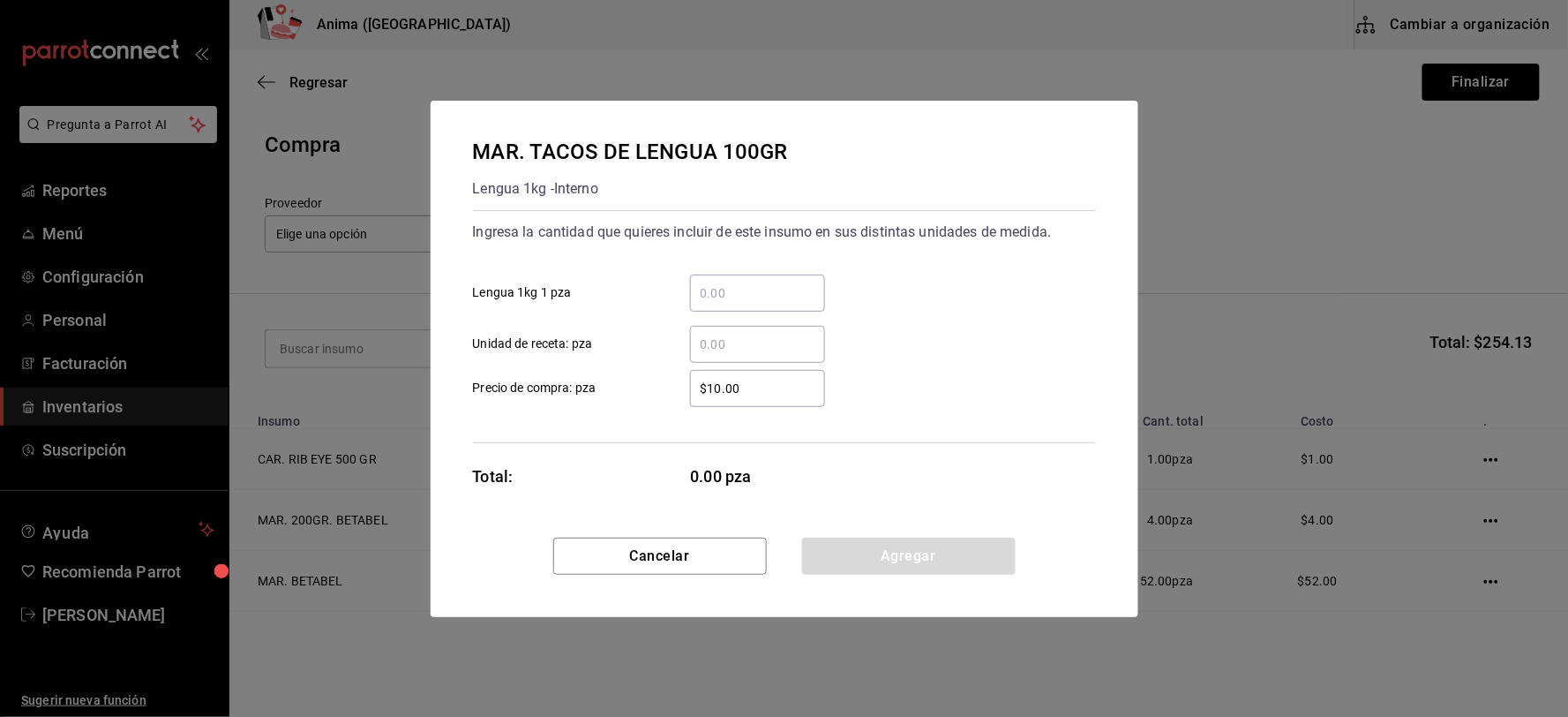
click at [796, 331] on div "​" at bounding box center [758, 344] width 135 height 37
click at [796, 333] on input "​ Unidad de receta: pza" at bounding box center [758, 343] width 135 height 21
type input "1"
type input "$1"
click button "Agregar" at bounding box center [909, 556] width 213 height 37
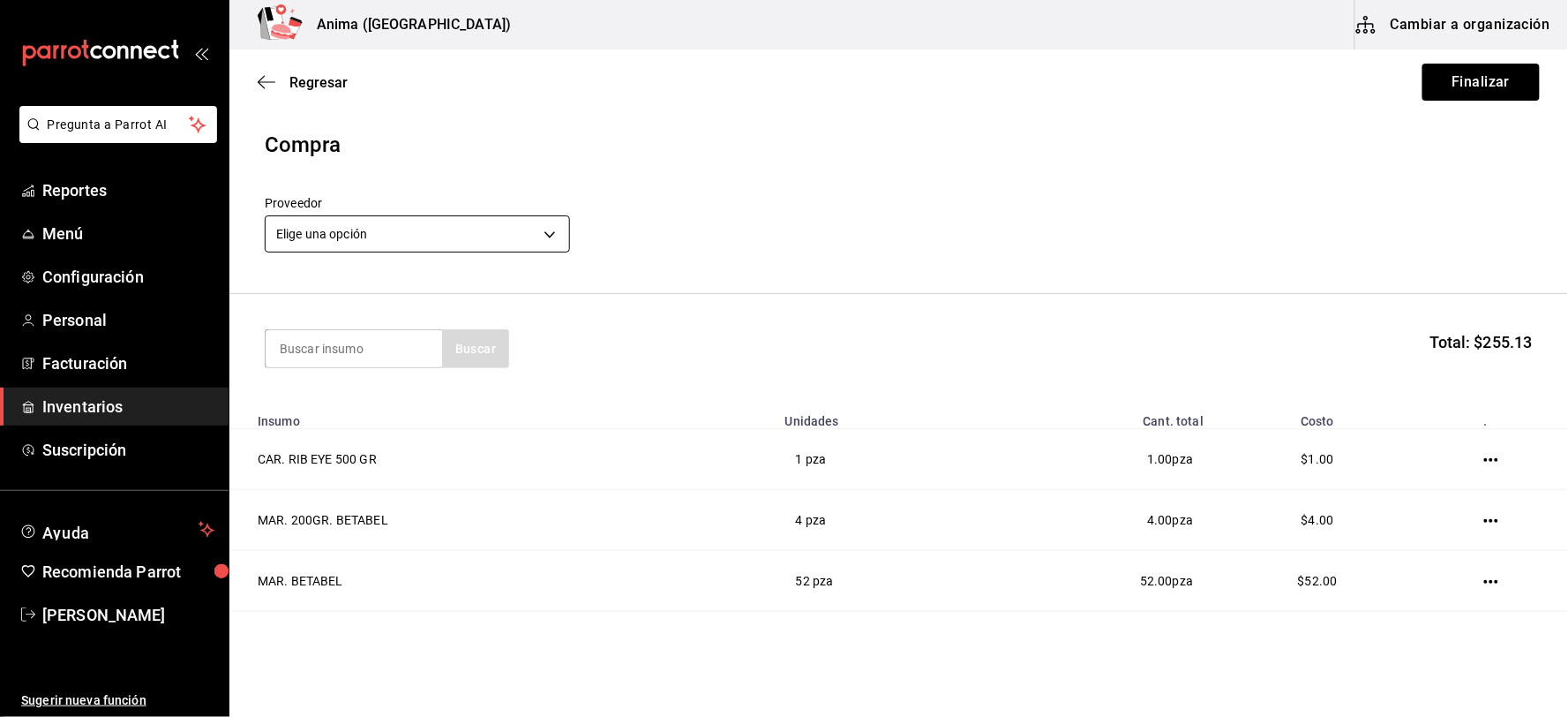
click at [497, 239] on body "Pregunta a Parrot AI Reportes Menú Configuración Personal Facturación Inventari…" at bounding box center [784, 308] width 1568 height 617
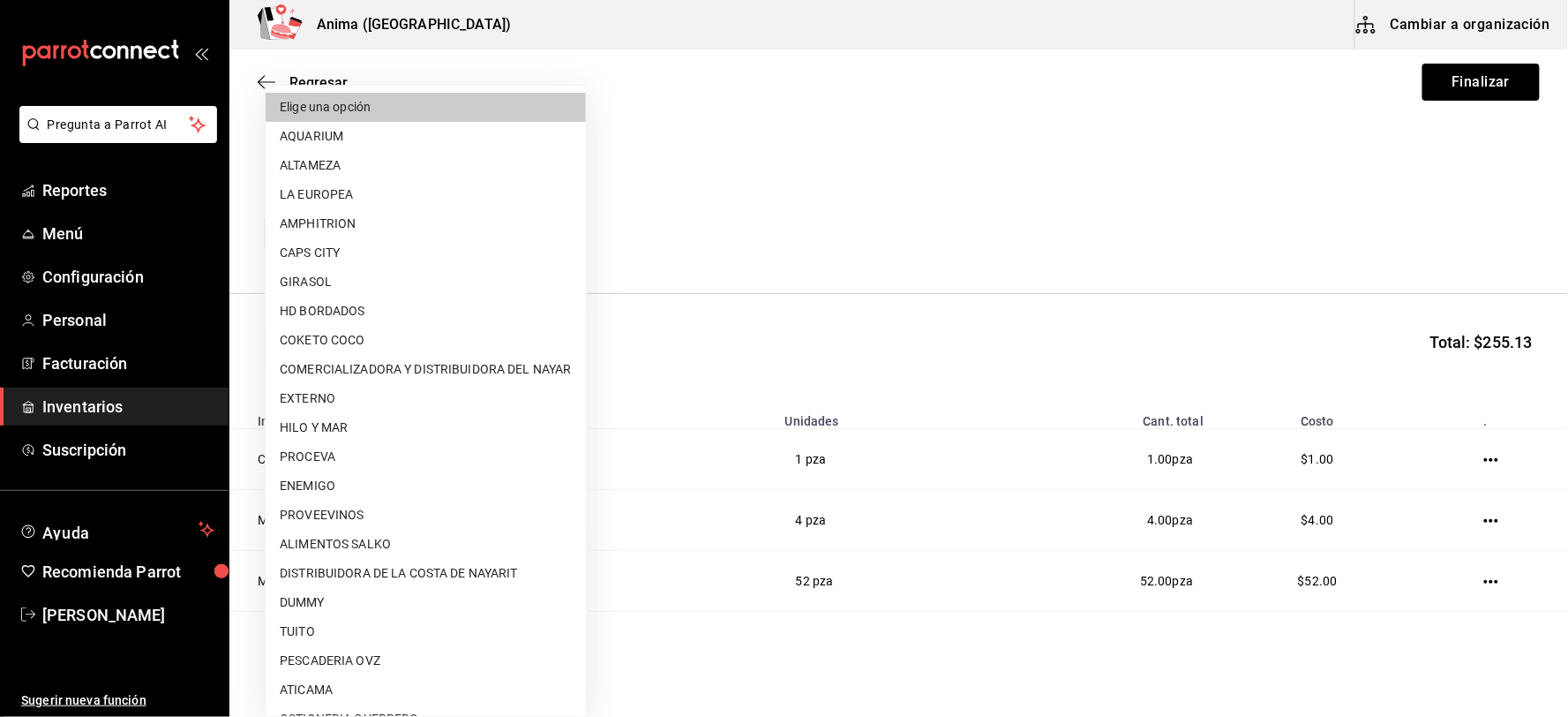
scroll to position [227, 0]
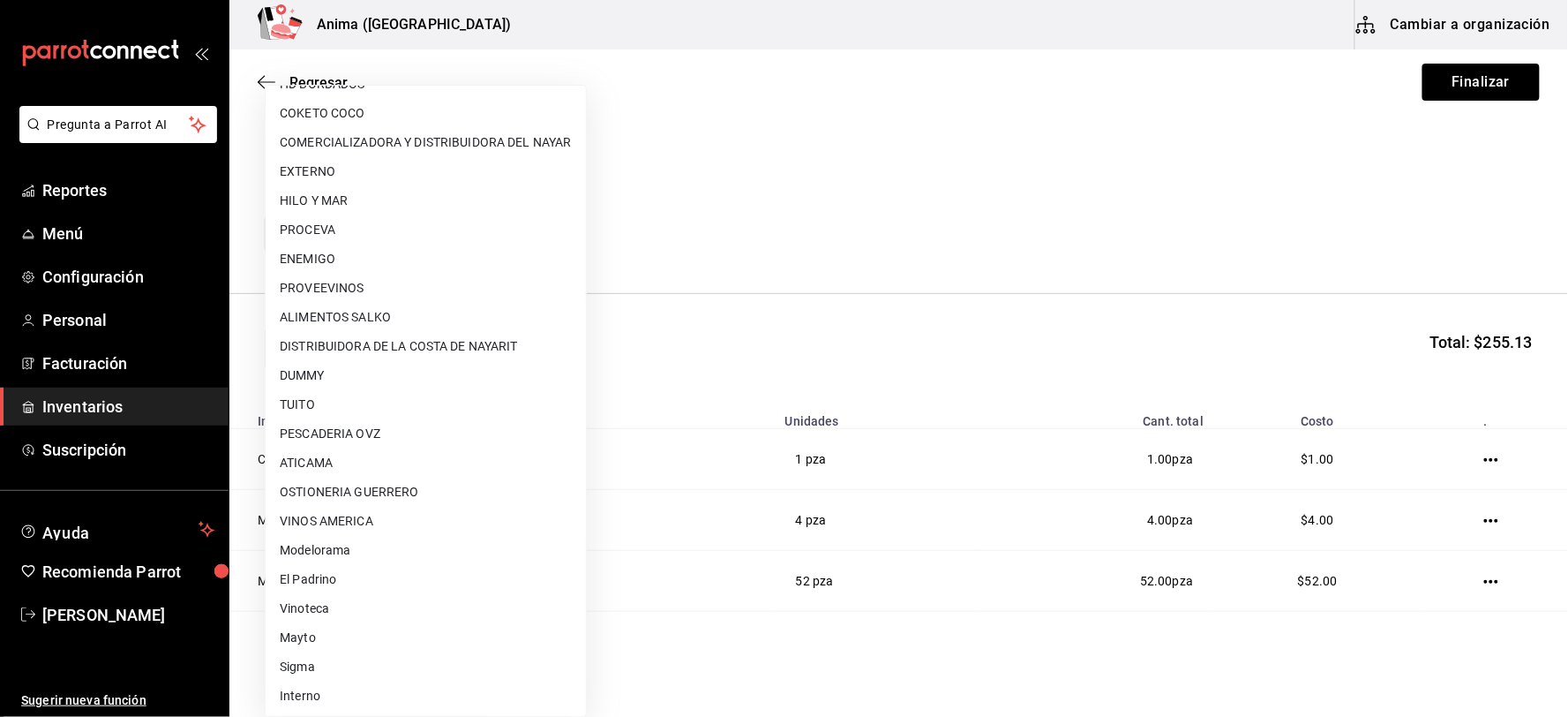
click at [351, 691] on li "Interno" at bounding box center [426, 696] width 321 height 29
type input "c4277463-642f-4394-a394-6273027aff12"
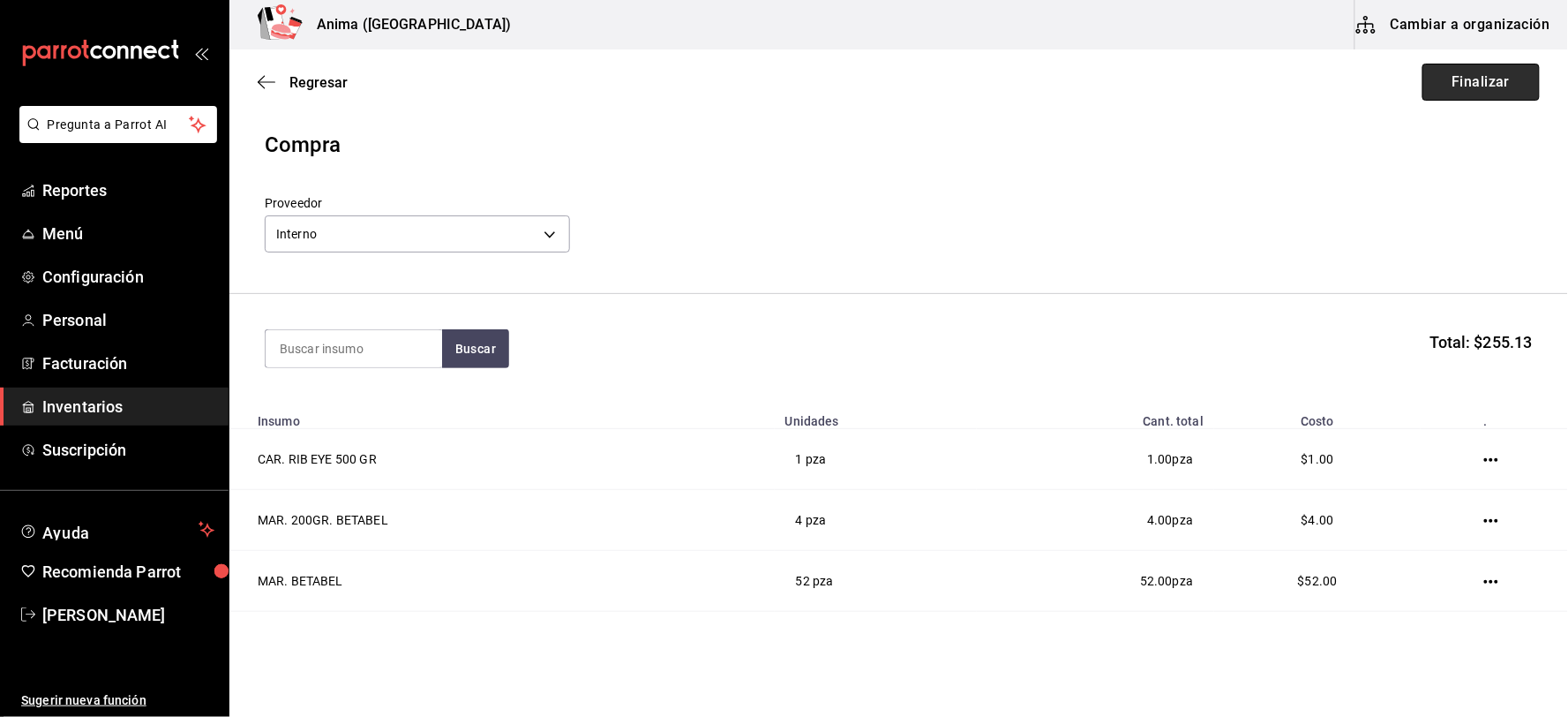
click at [1473, 79] on button "Finalizar" at bounding box center [1481, 82] width 117 height 37
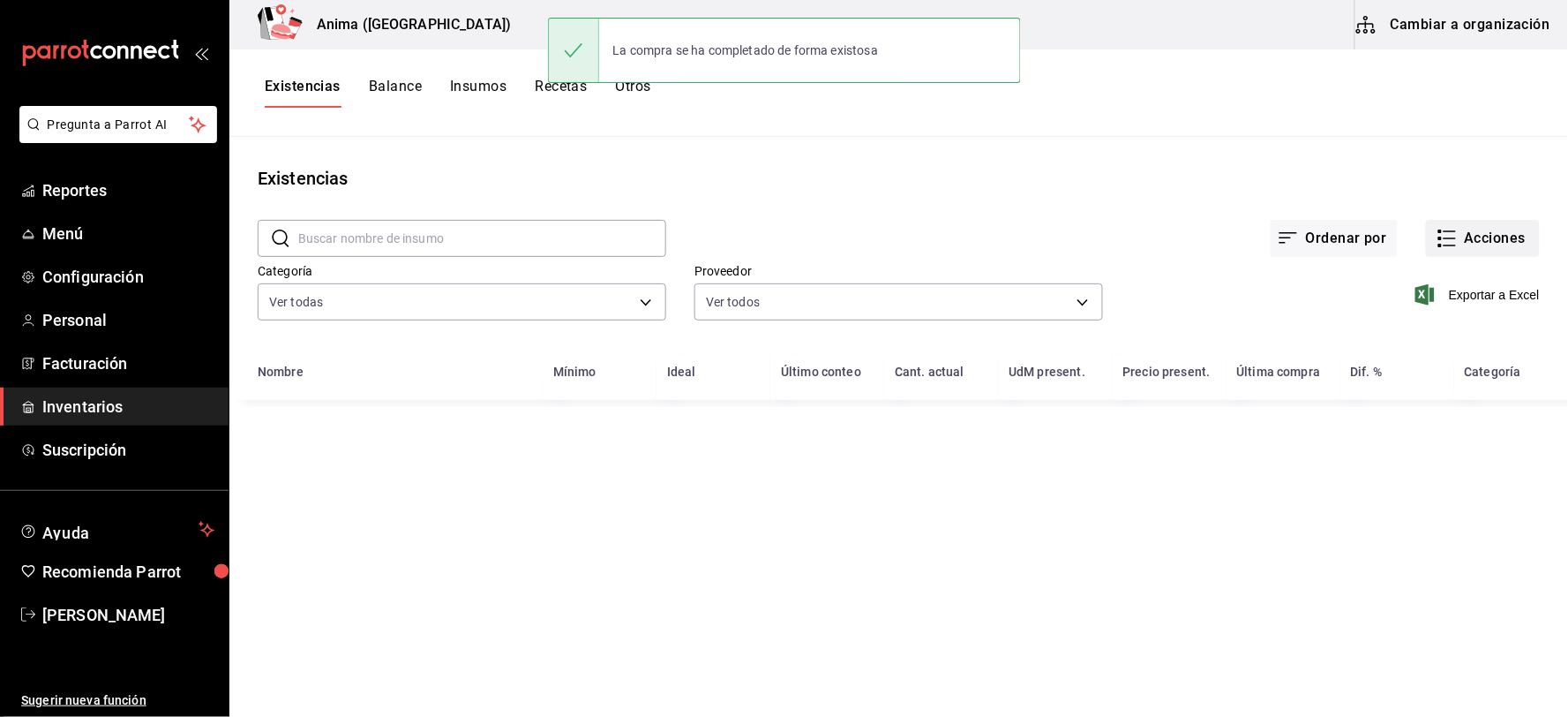
click at [1453, 242] on icon "button" at bounding box center [1446, 238] width 21 height 21
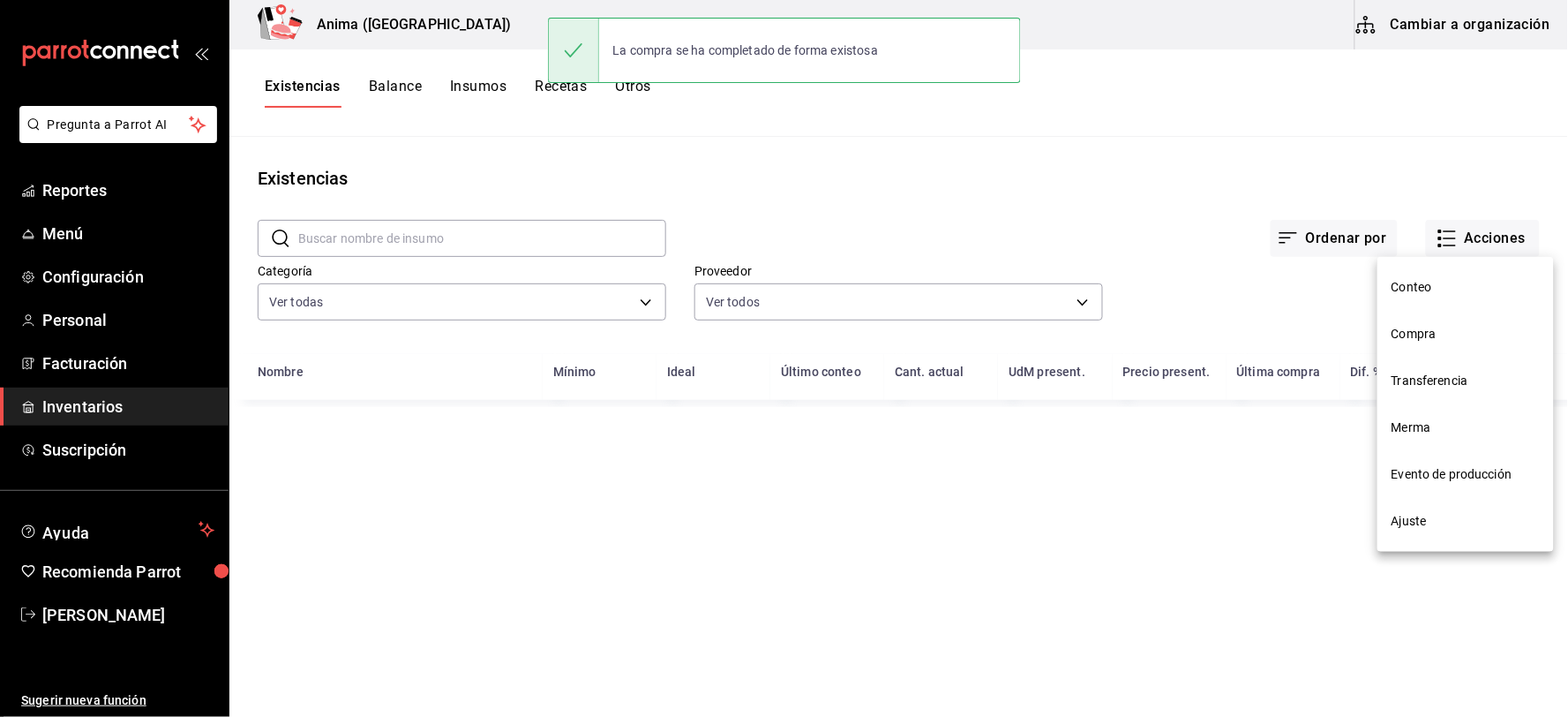
click at [1422, 338] on span "Compra" at bounding box center [1465, 334] width 148 height 18
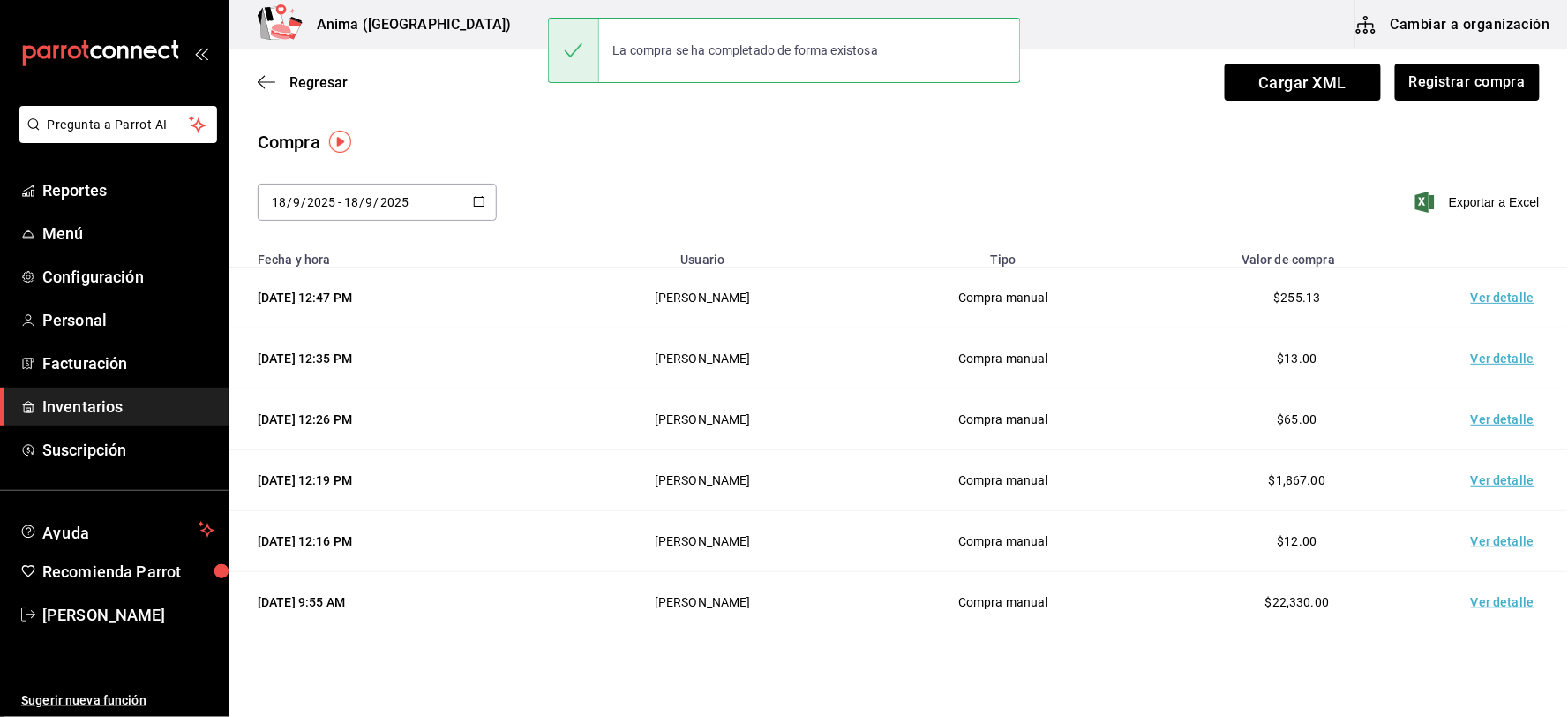
click at [1488, 298] on td "Ver detalle" at bounding box center [1506, 298] width 124 height 61
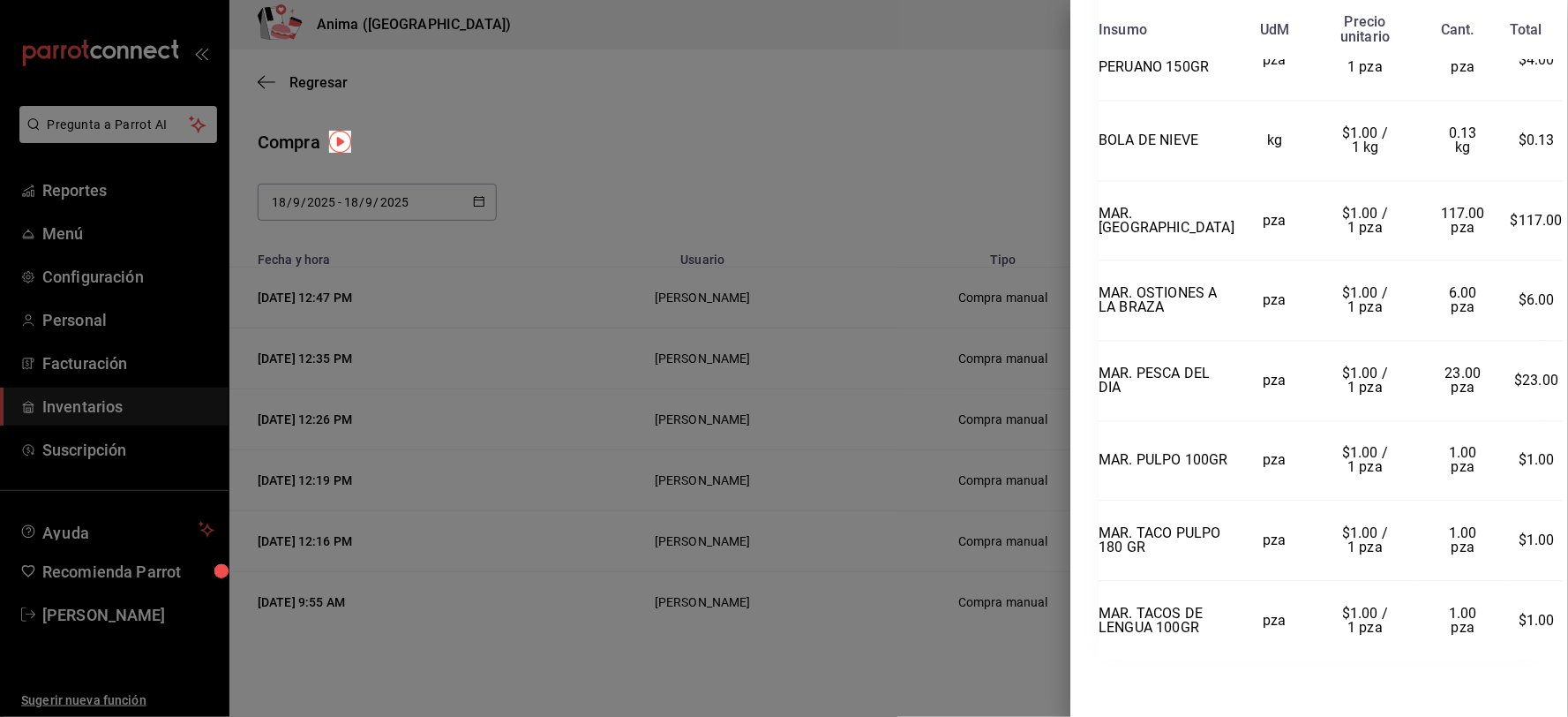
scroll to position [1073, 0]
click at [284, 269] on div at bounding box center [784, 358] width 1568 height 717
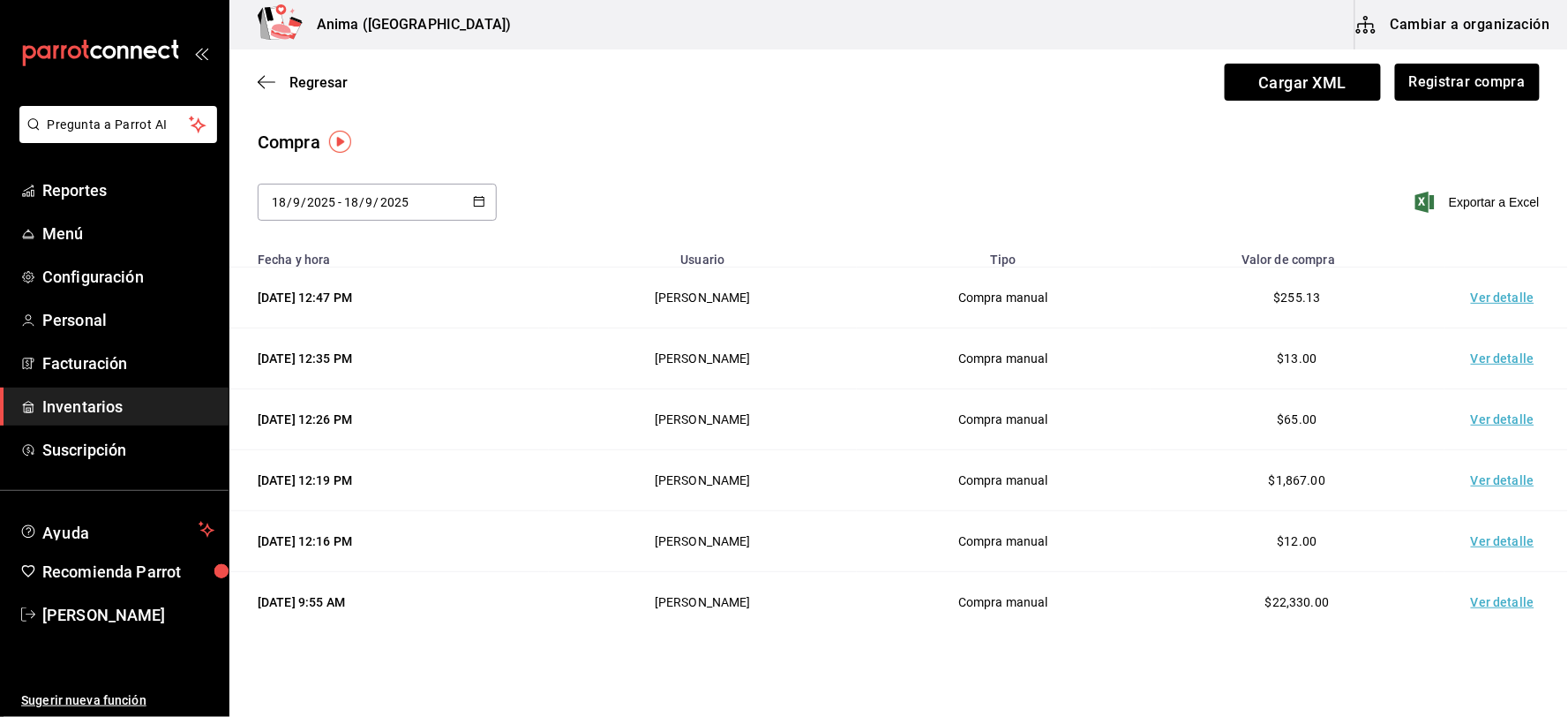
click at [111, 412] on span "Inventarios" at bounding box center [128, 406] width 172 height 24
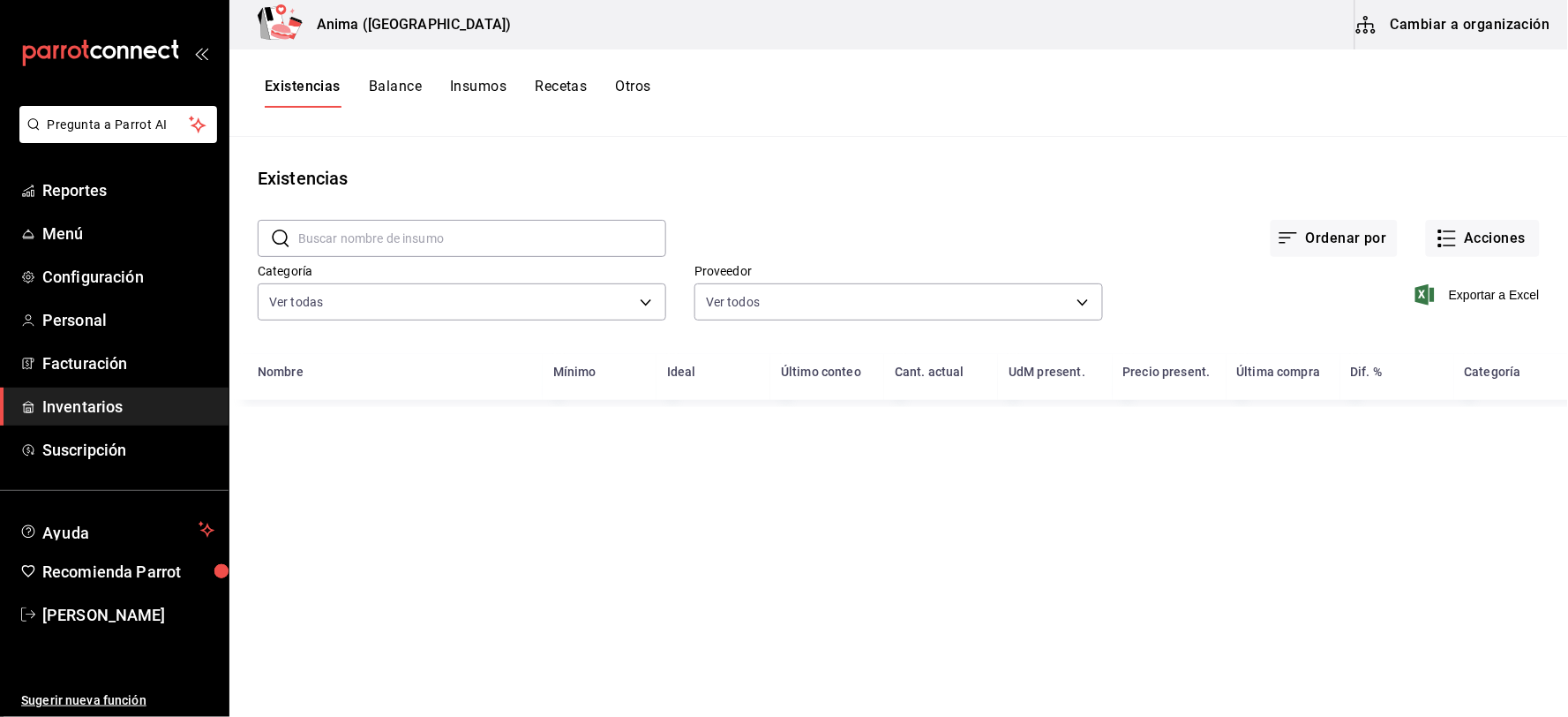
click at [644, 79] on button "Otros" at bounding box center [633, 92] width 36 height 30
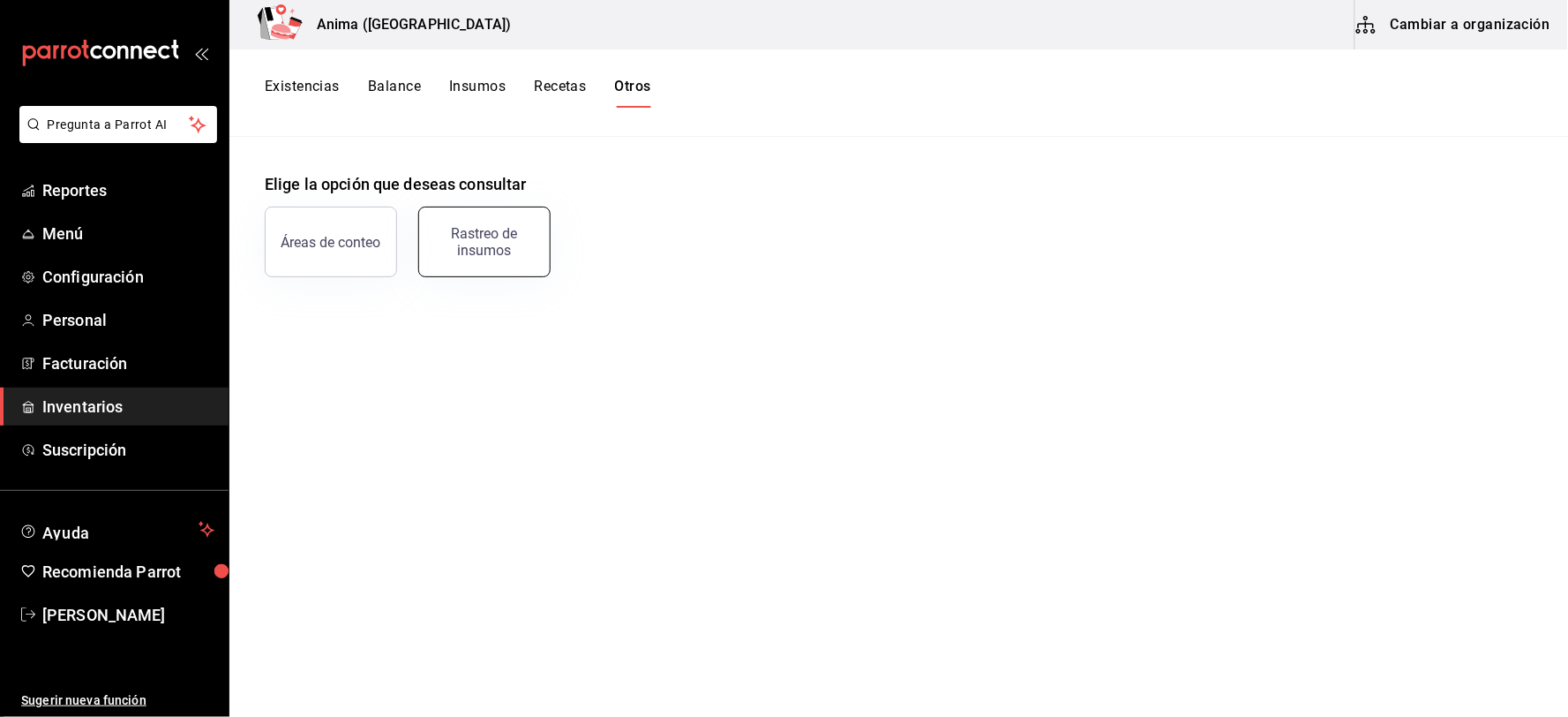
click at [504, 228] on div "Rastreo de insumos" at bounding box center [484, 241] width 109 height 34
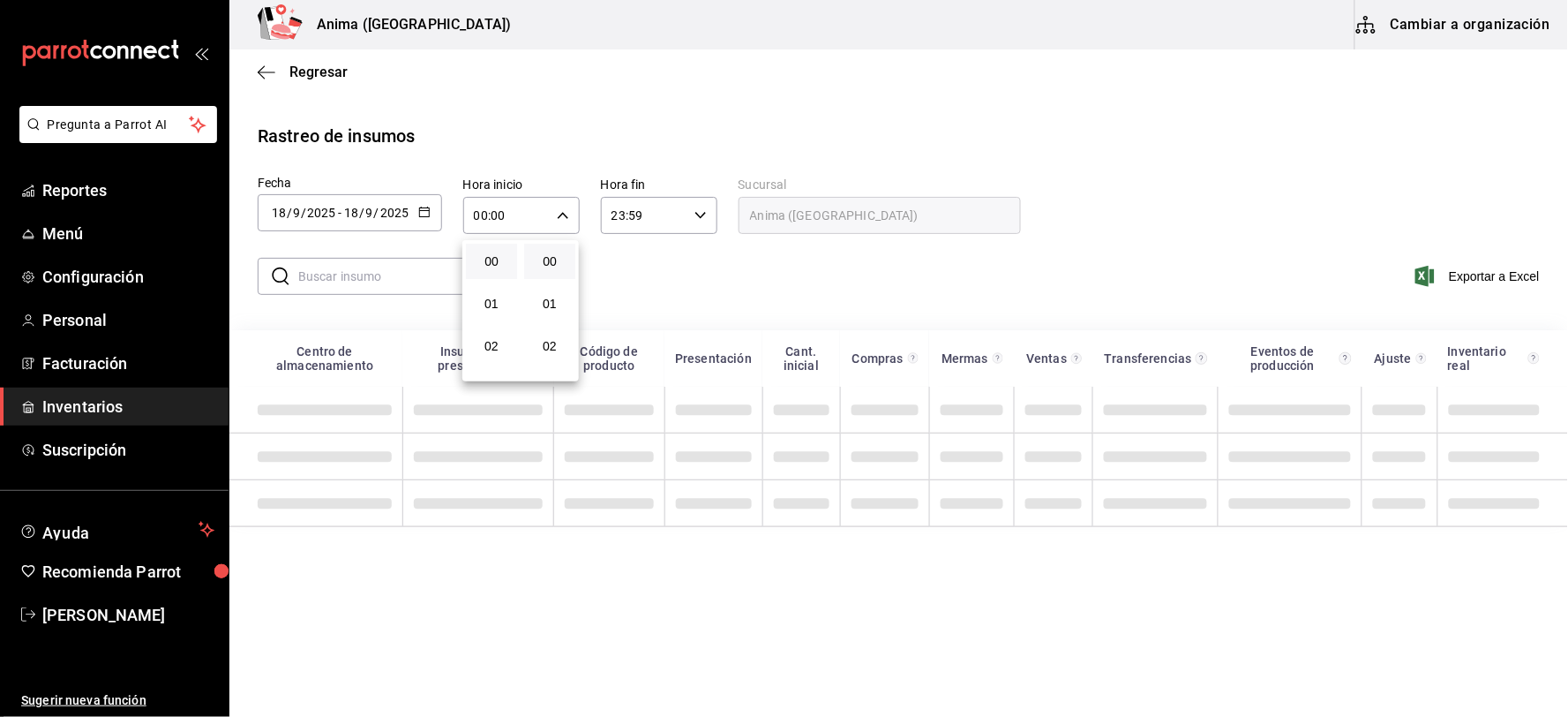
click at [356, 210] on div at bounding box center [784, 358] width 1568 height 717
click at [338, 212] on span "-" at bounding box center [340, 213] width 4 height 15
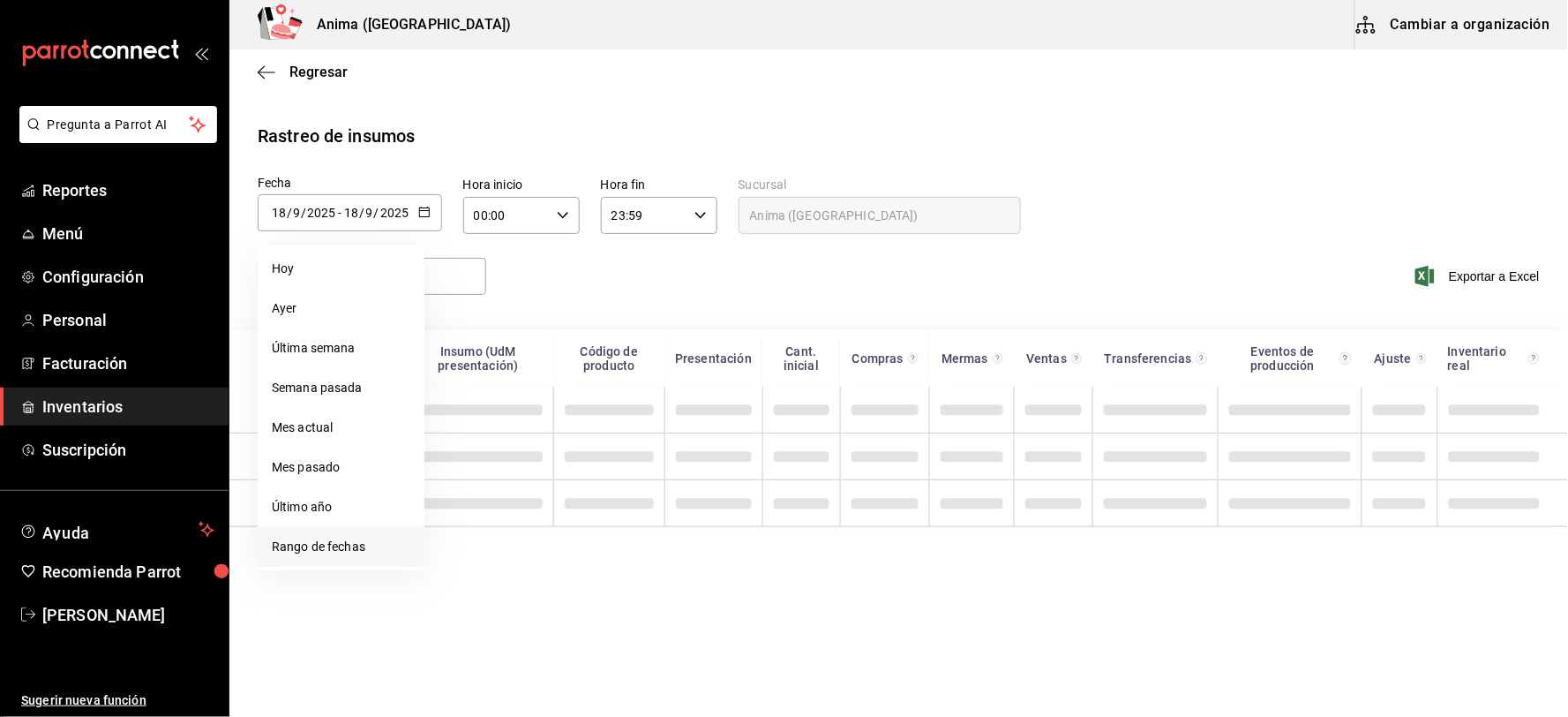
click at [310, 546] on li "Rango de fechas" at bounding box center [341, 547] width 167 height 40
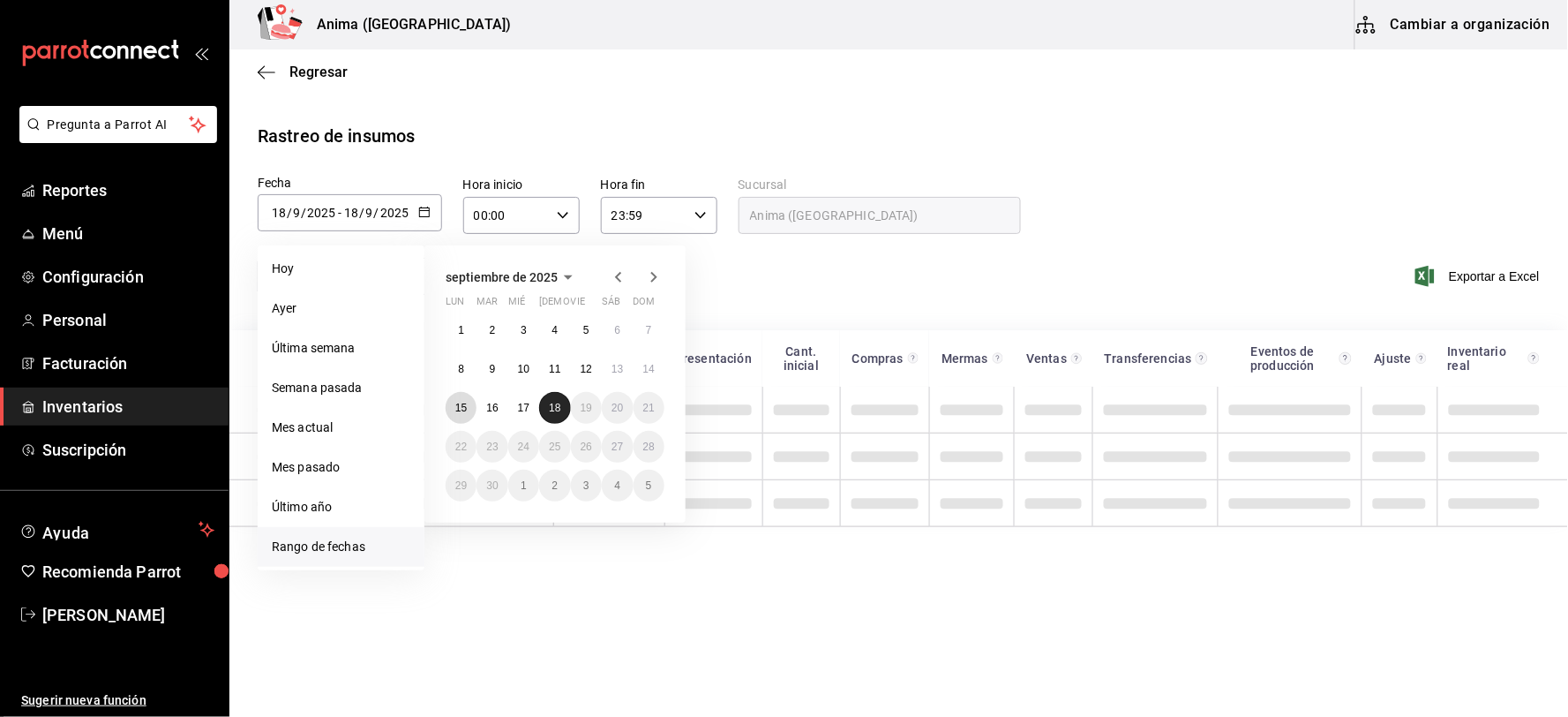
drag, startPoint x: 455, startPoint y: 407, endPoint x: 553, endPoint y: 406, distance: 98.0
click at [456, 407] on abbr "15" at bounding box center [461, 408] width 12 height 13
click at [553, 406] on abbr "18" at bounding box center [555, 408] width 12 height 13
type input "[DATE]"
type input "15"
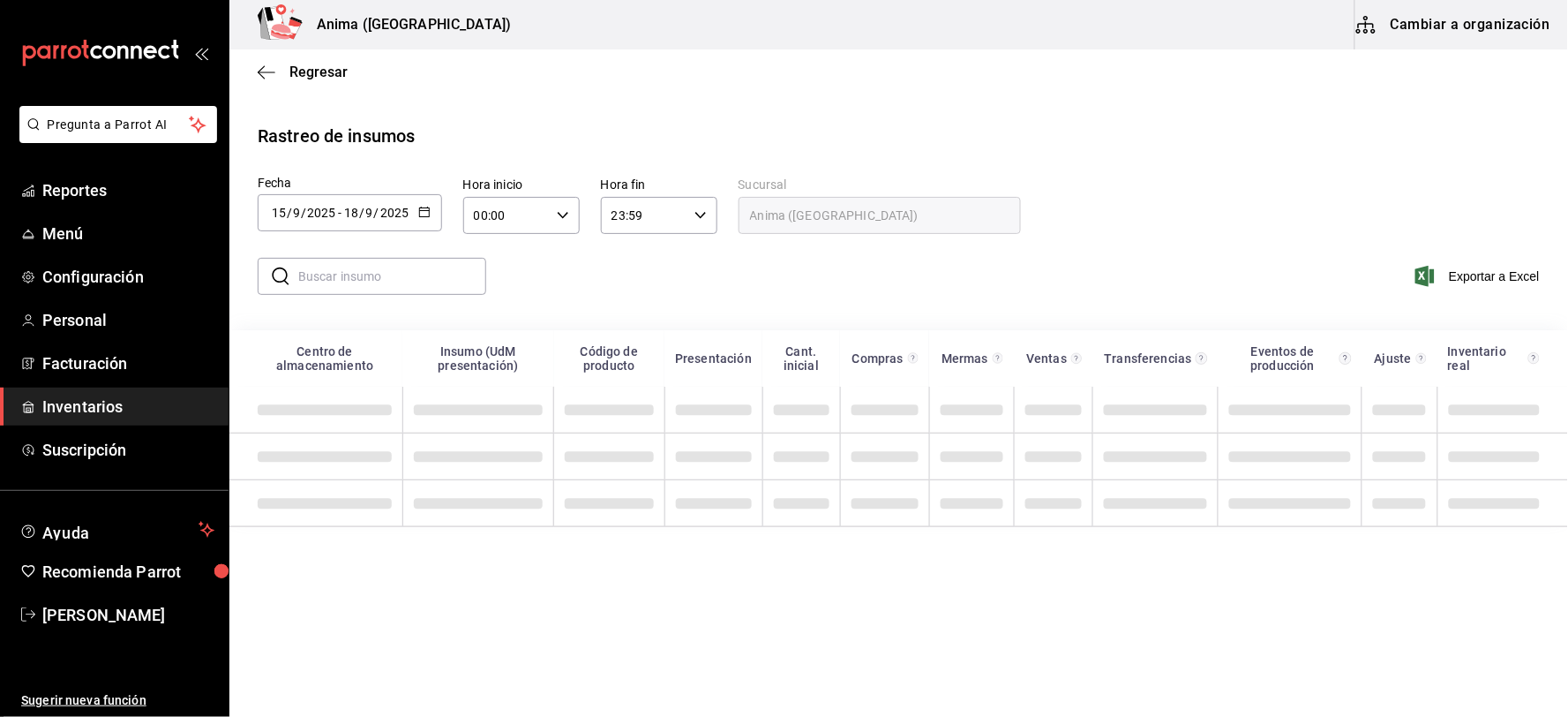
click at [394, 280] on input "text" at bounding box center [392, 276] width 188 height 36
type input "TUETA"
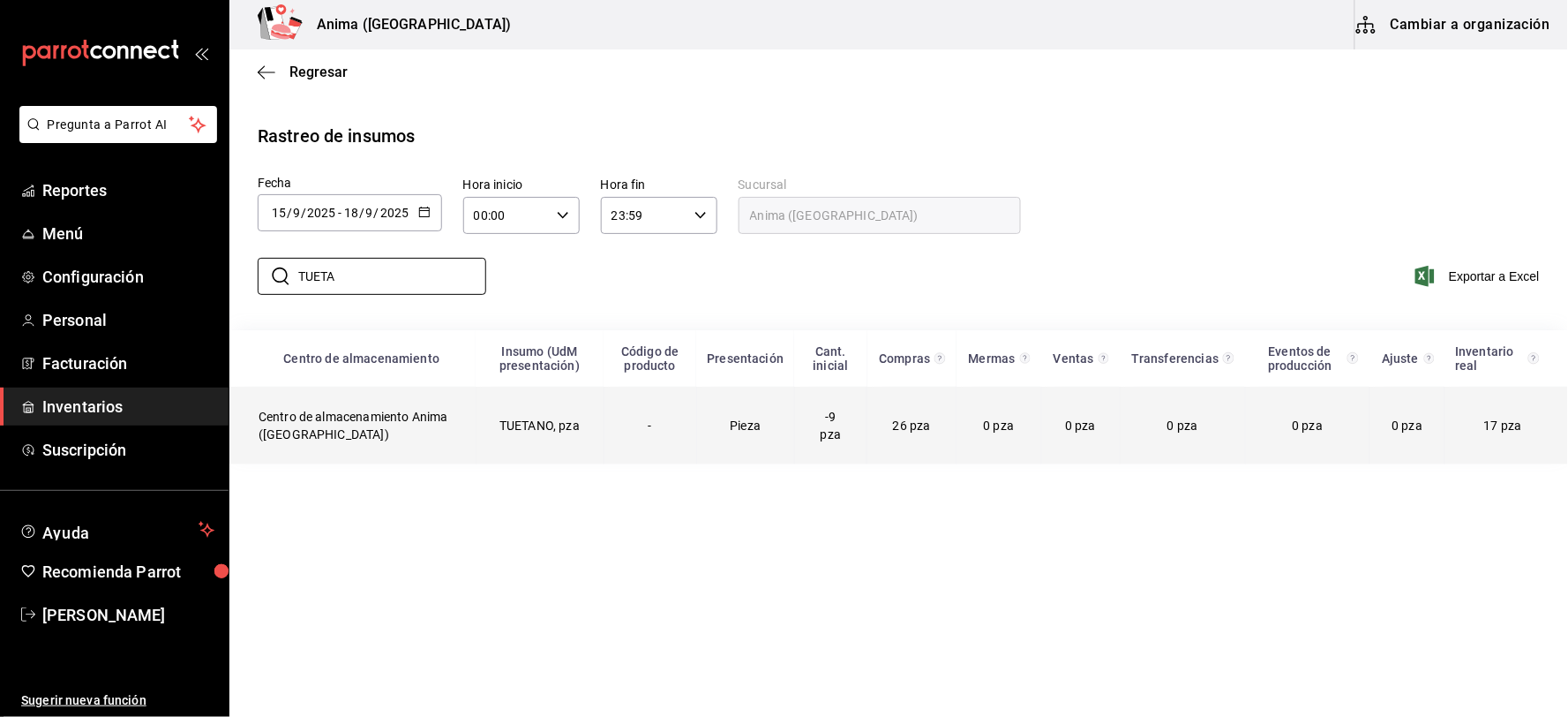
click at [626, 433] on td "-" at bounding box center [650, 425] width 93 height 77
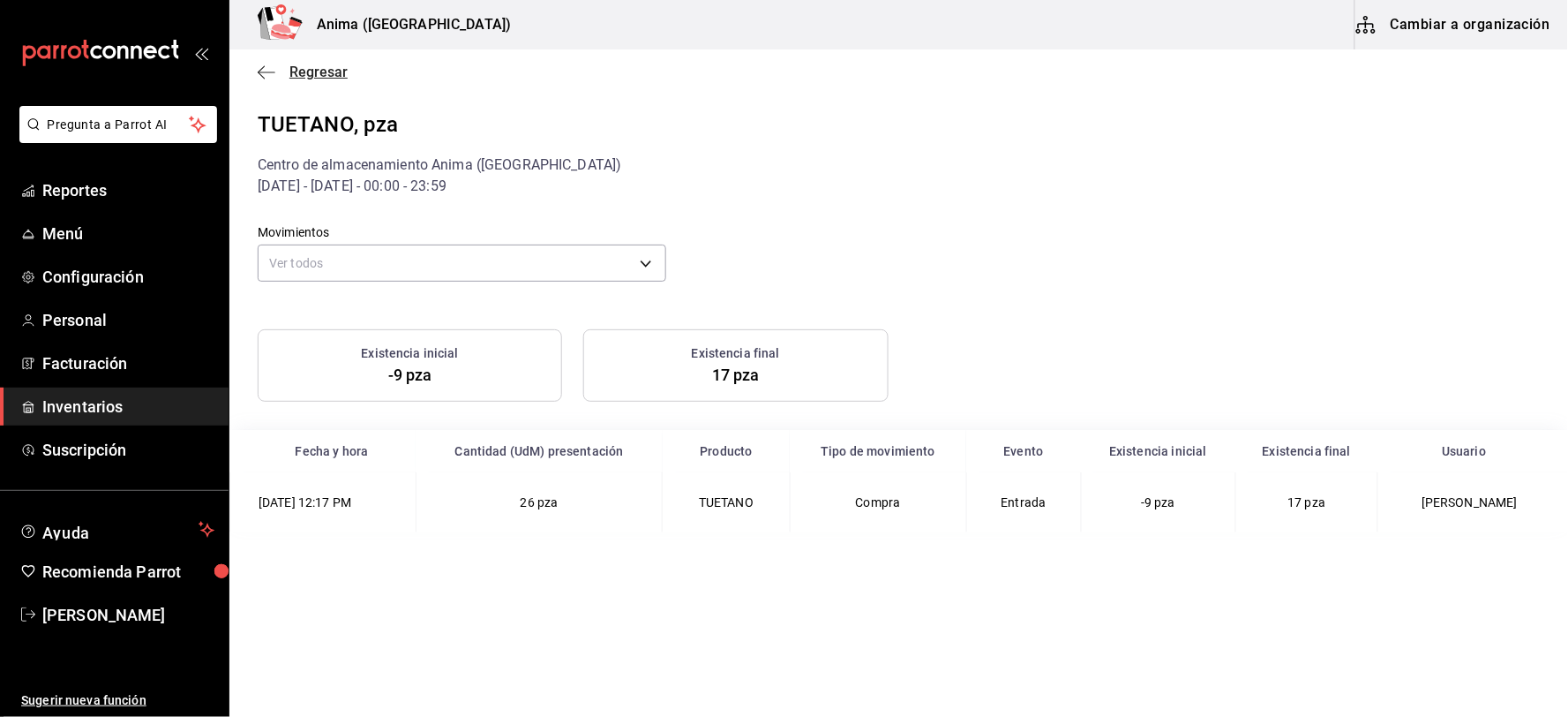
click at [278, 72] on span "Regresar" at bounding box center [302, 72] width 90 height 16
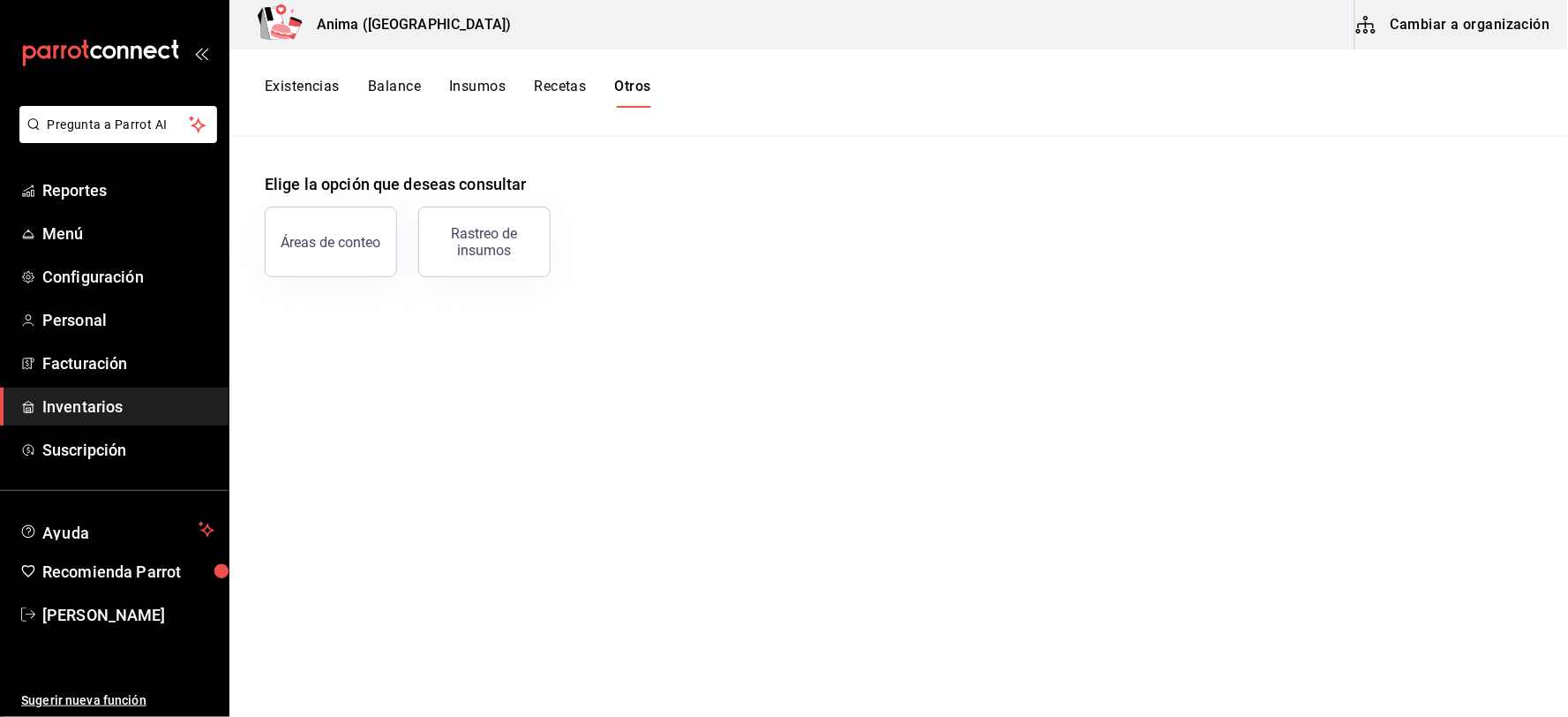
click at [295, 89] on button "Existencias" at bounding box center [302, 92] width 75 height 30
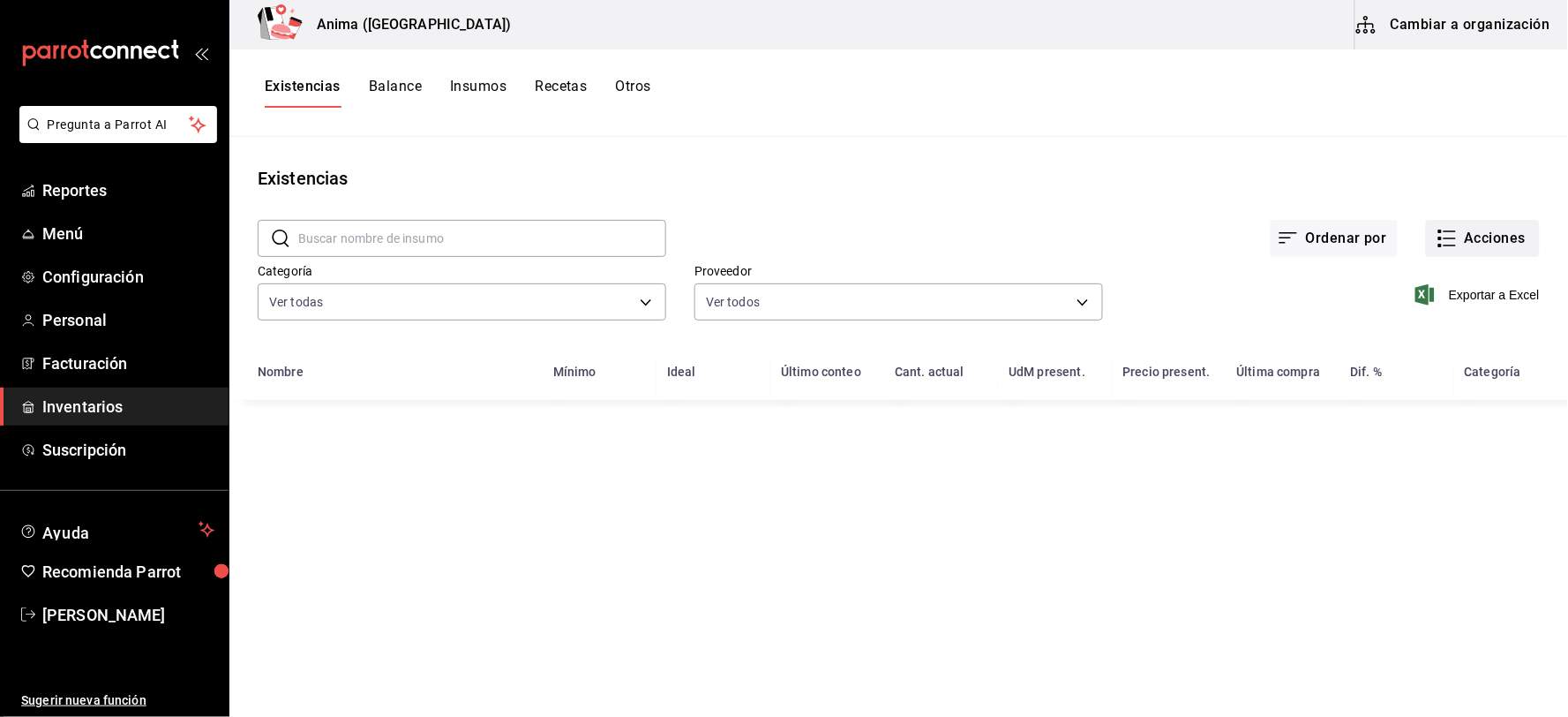
click at [1502, 239] on button "Acciones" at bounding box center [1482, 238] width 114 height 37
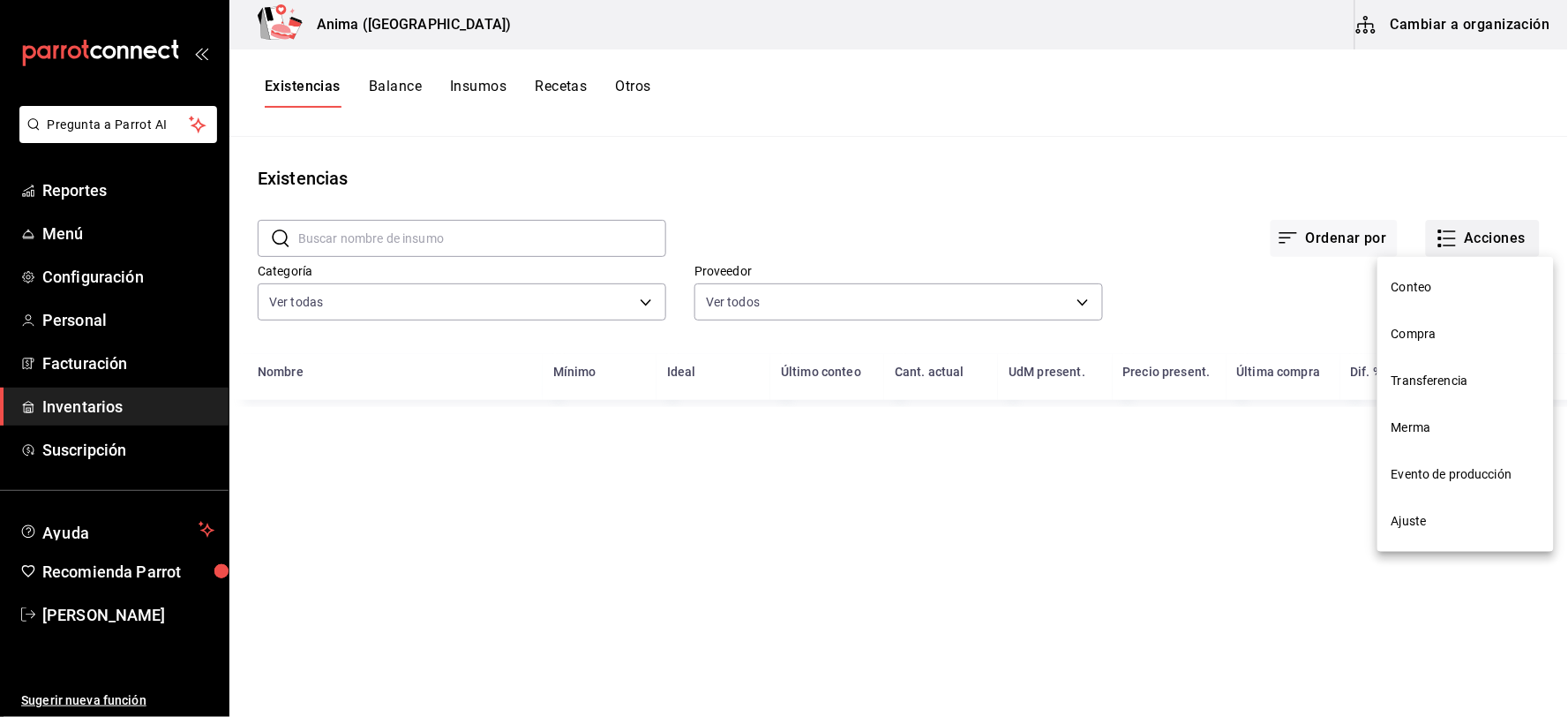
click at [1502, 239] on div at bounding box center [784, 358] width 1568 height 717
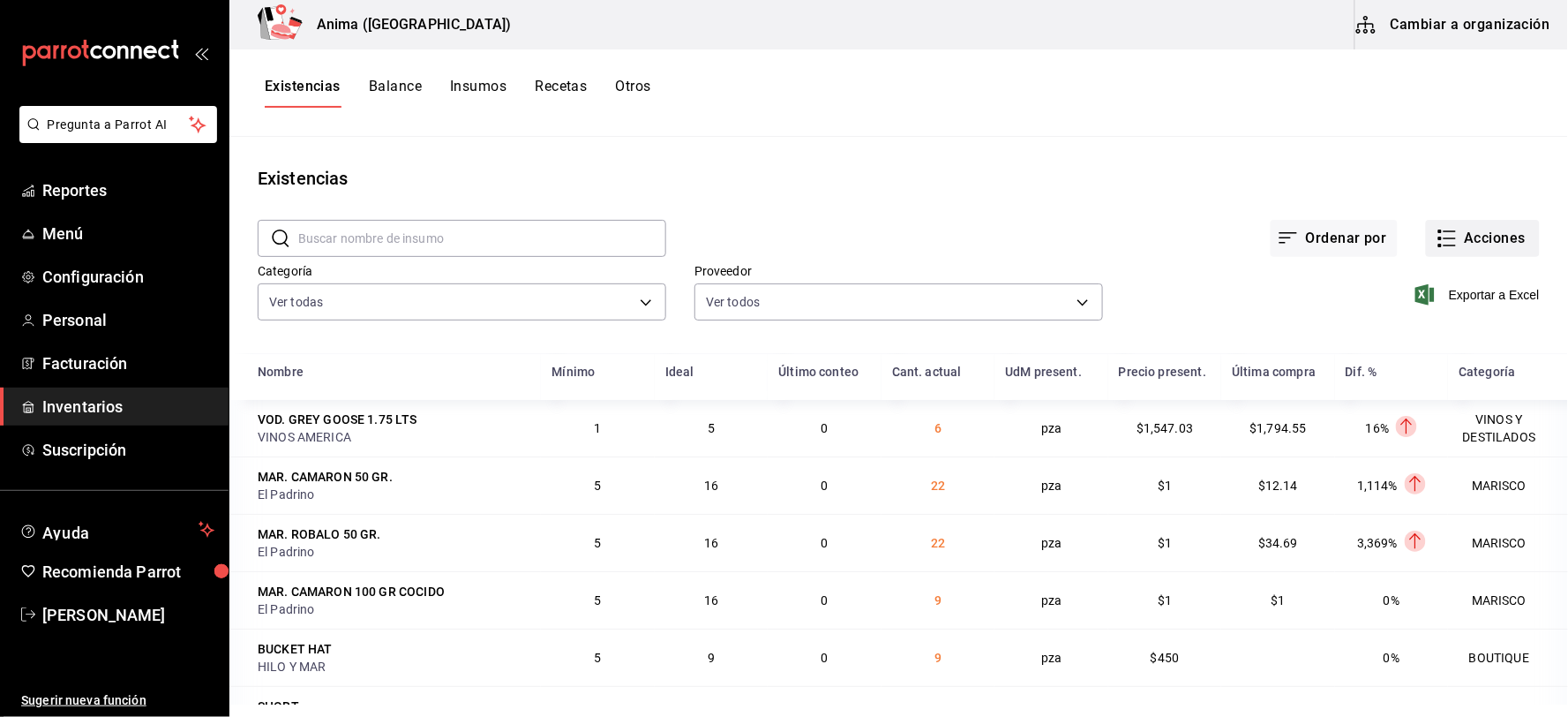
click at [1456, 241] on button "Acciones" at bounding box center [1482, 238] width 114 height 37
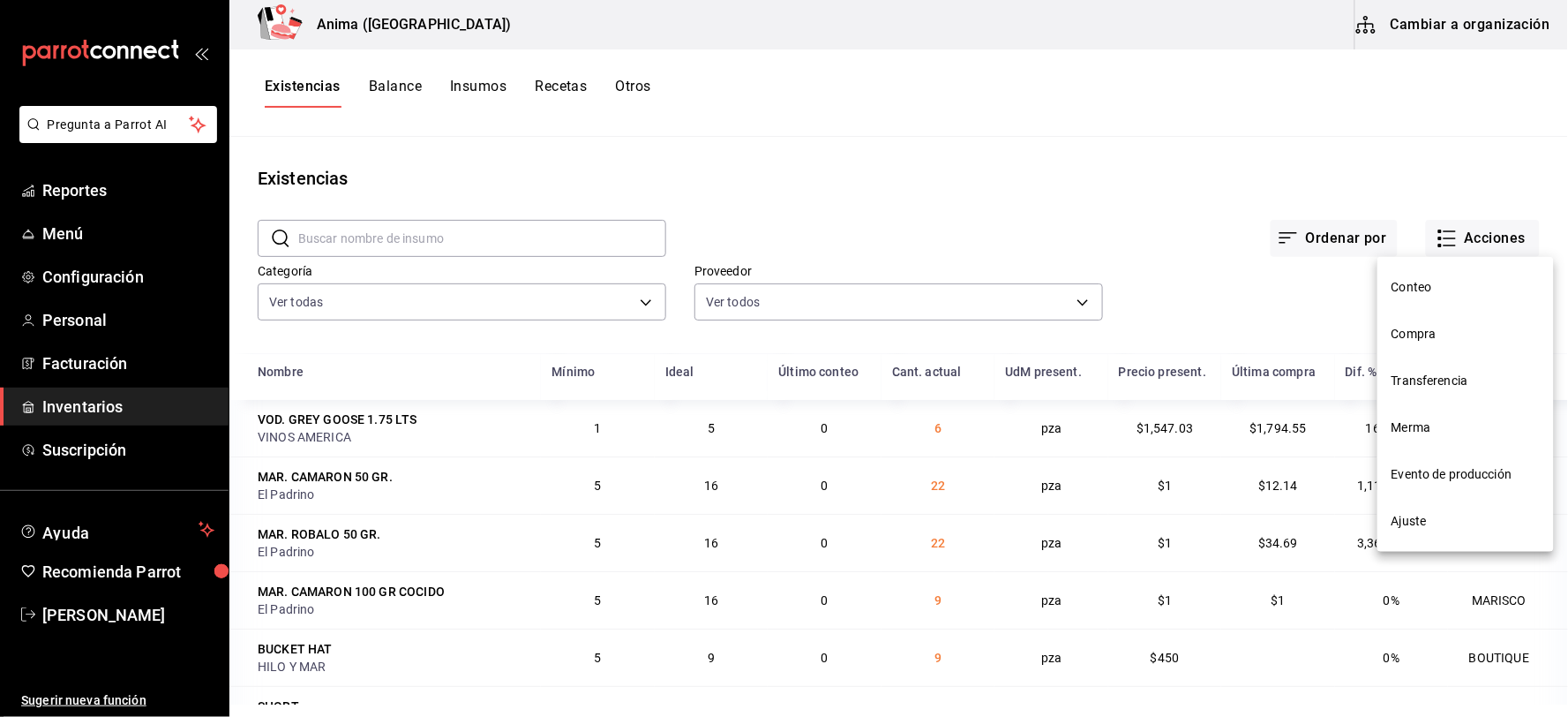
click at [1410, 327] on span "Compra" at bounding box center [1465, 334] width 148 height 18
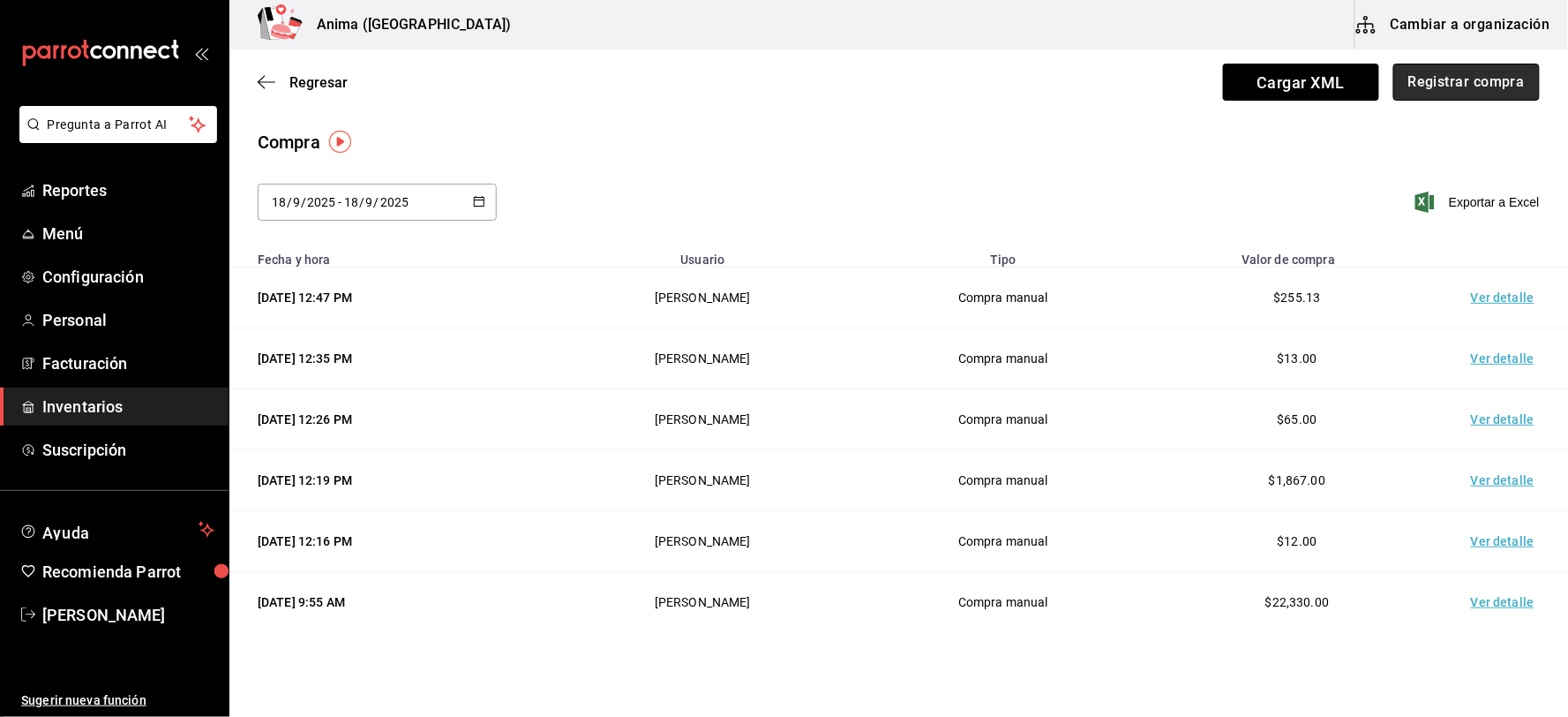
click at [1453, 75] on button "Registrar compra" at bounding box center [1466, 82] width 147 height 37
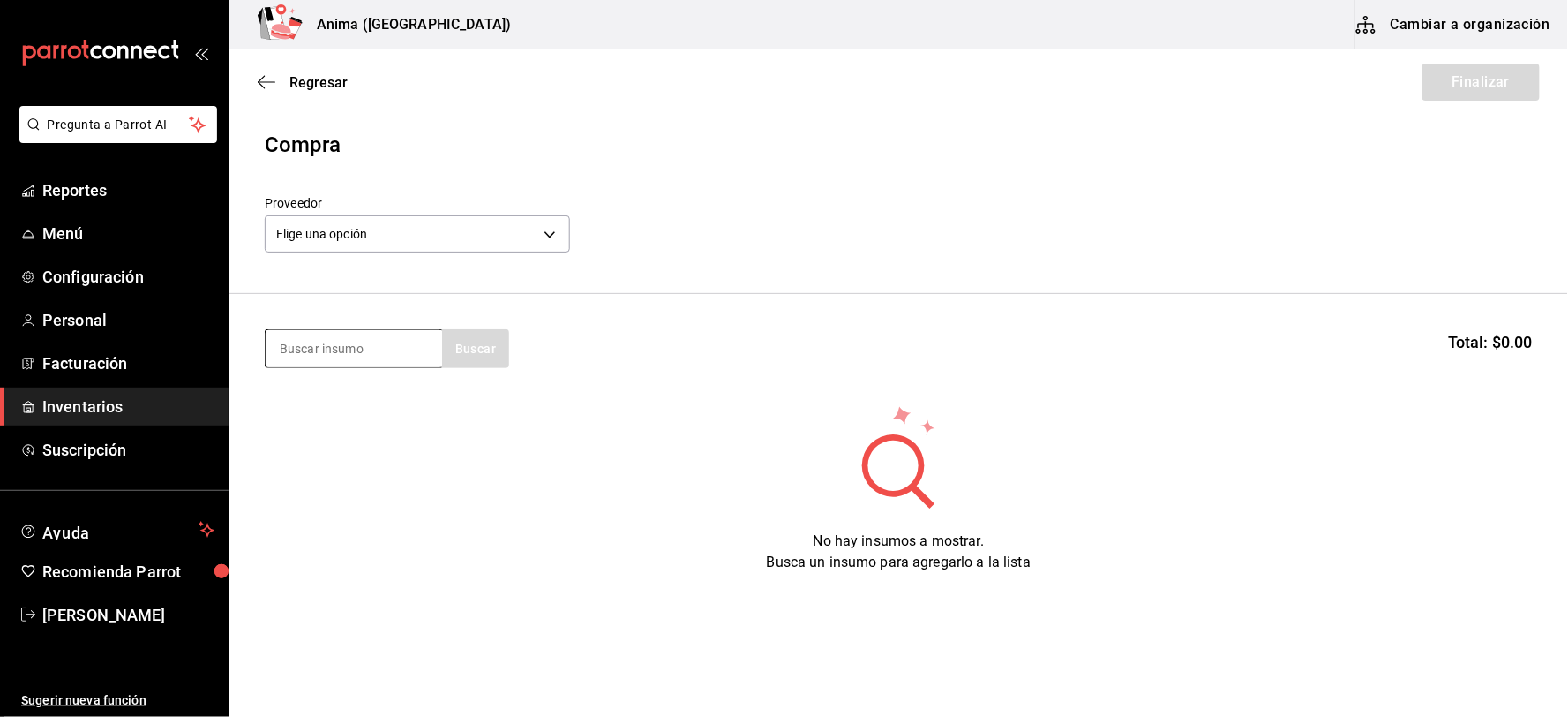
scroll to position [10, 0]
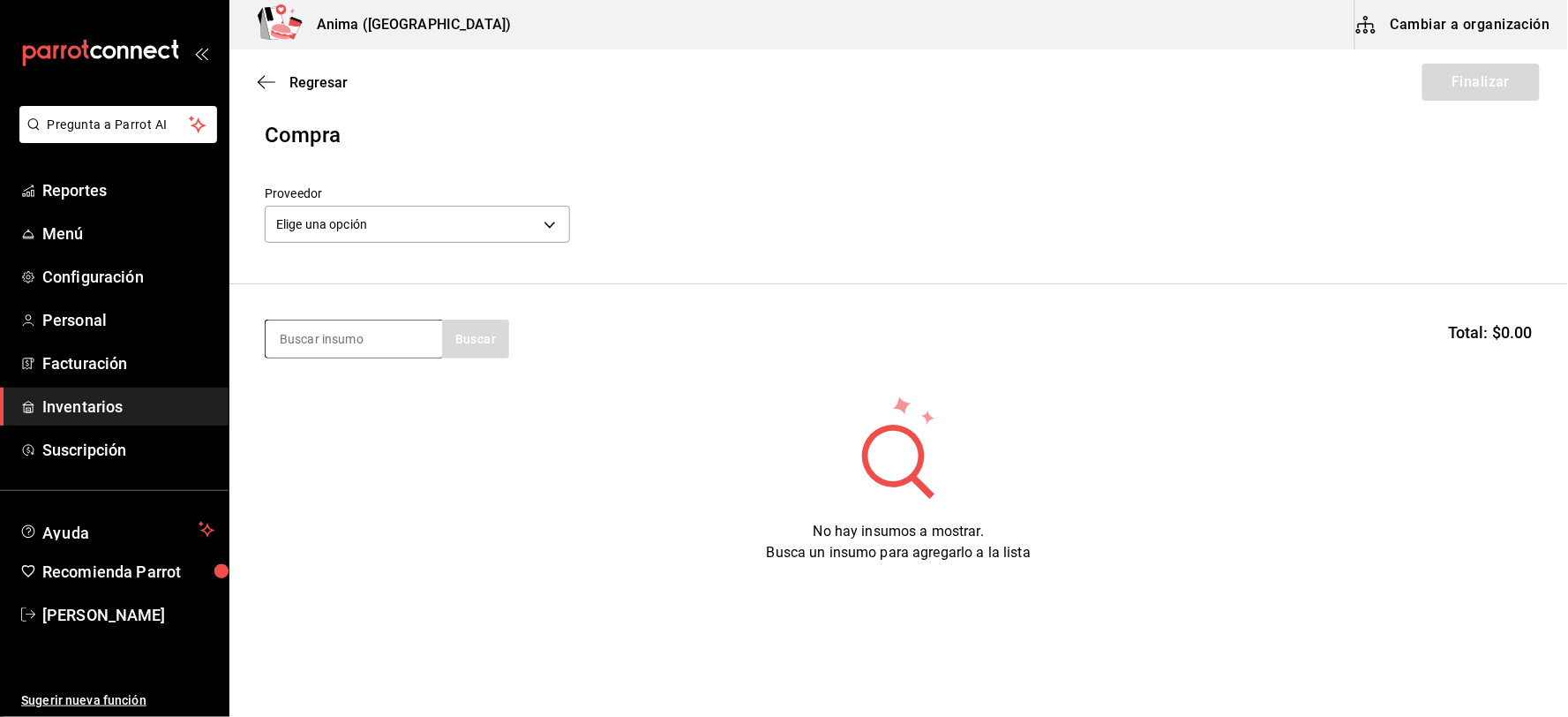
click at [351, 341] on input at bounding box center [354, 339] width 177 height 37
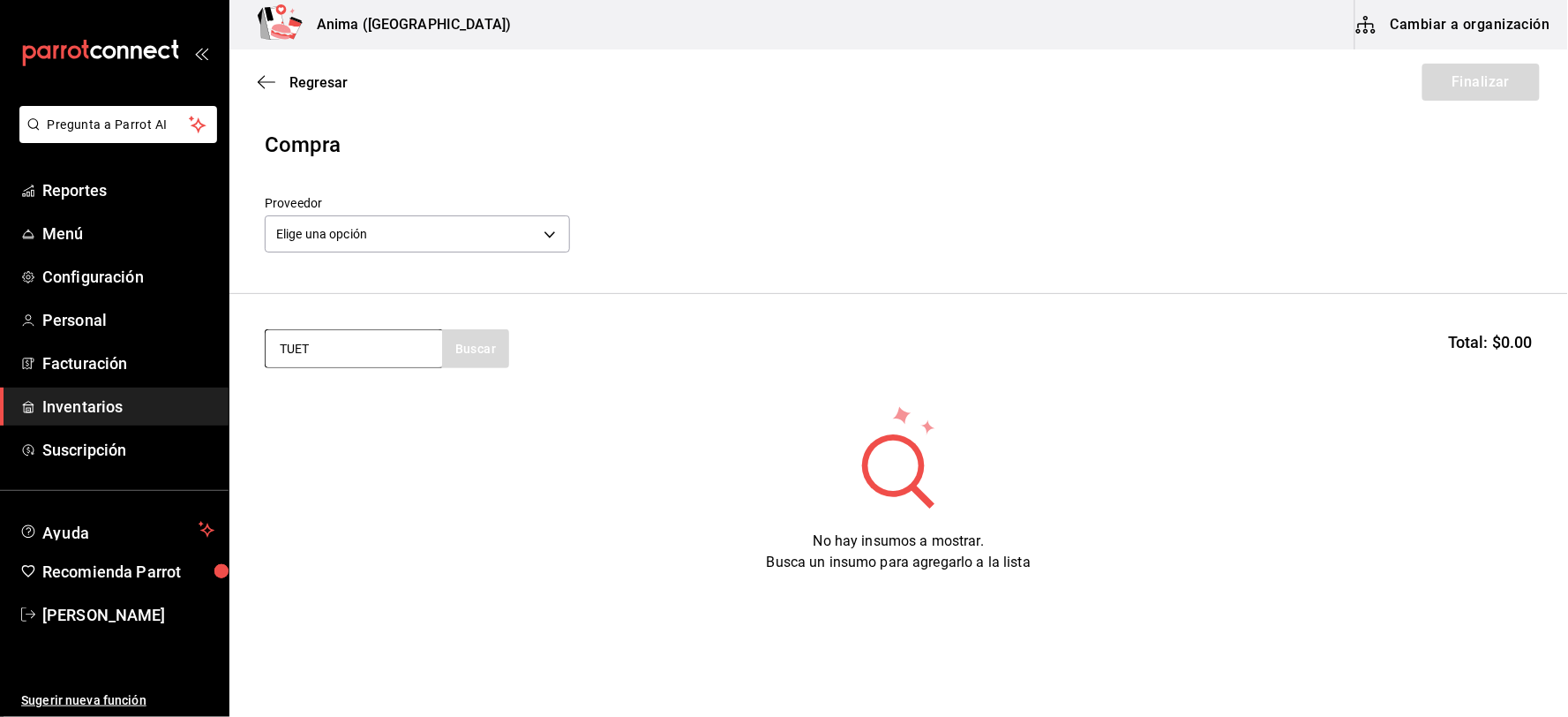
type input "TUET"
click at [348, 402] on div "TUETANO" at bounding box center [326, 399] width 96 height 21
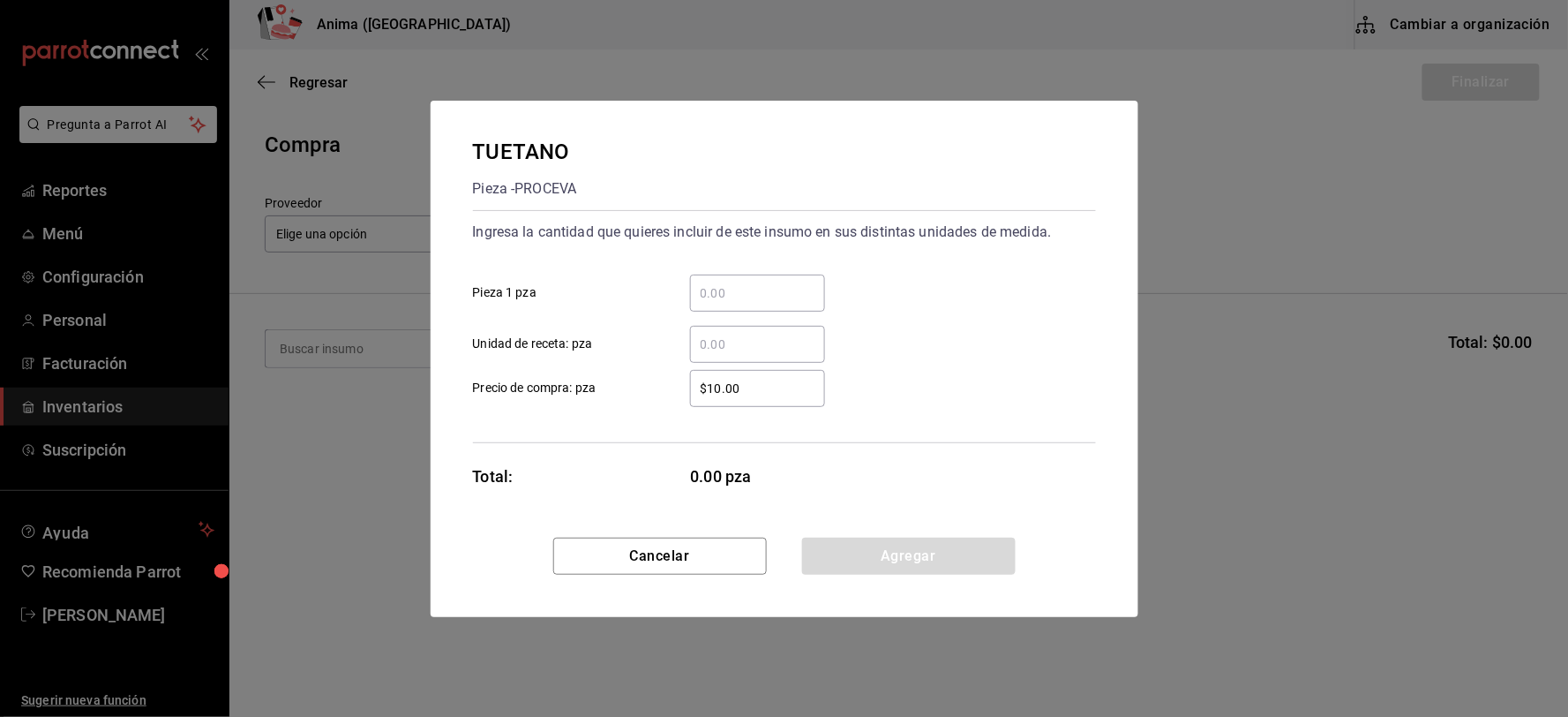
click at [751, 333] on input "​ Unidad de receta: pza" at bounding box center [758, 343] width 135 height 21
type input "30"
type input "$1"
click button "Agregar" at bounding box center [909, 556] width 213 height 37
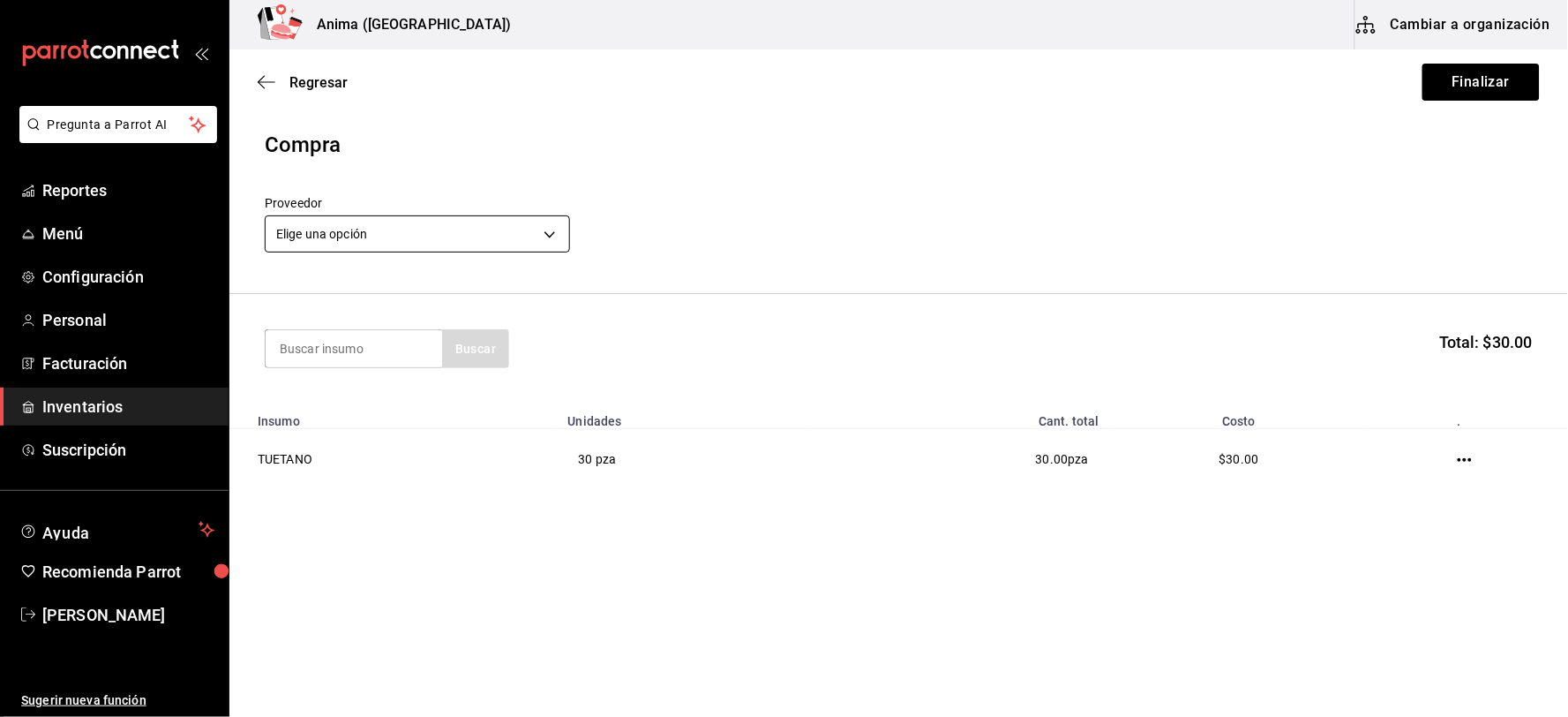
click at [390, 231] on body "Pregunta a Parrot AI Reportes Menú Configuración Personal Facturación Inventari…" at bounding box center [784, 308] width 1568 height 617
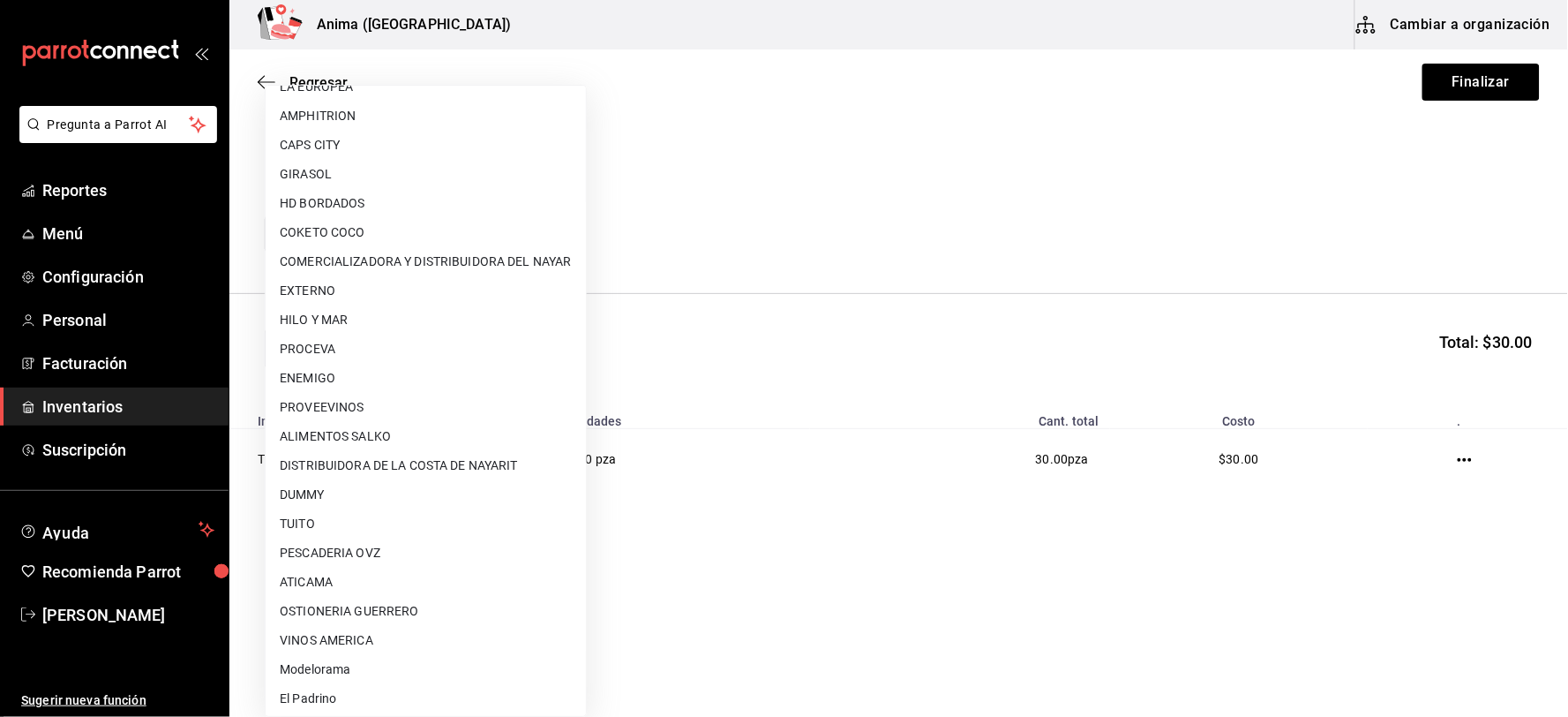
scroll to position [227, 0]
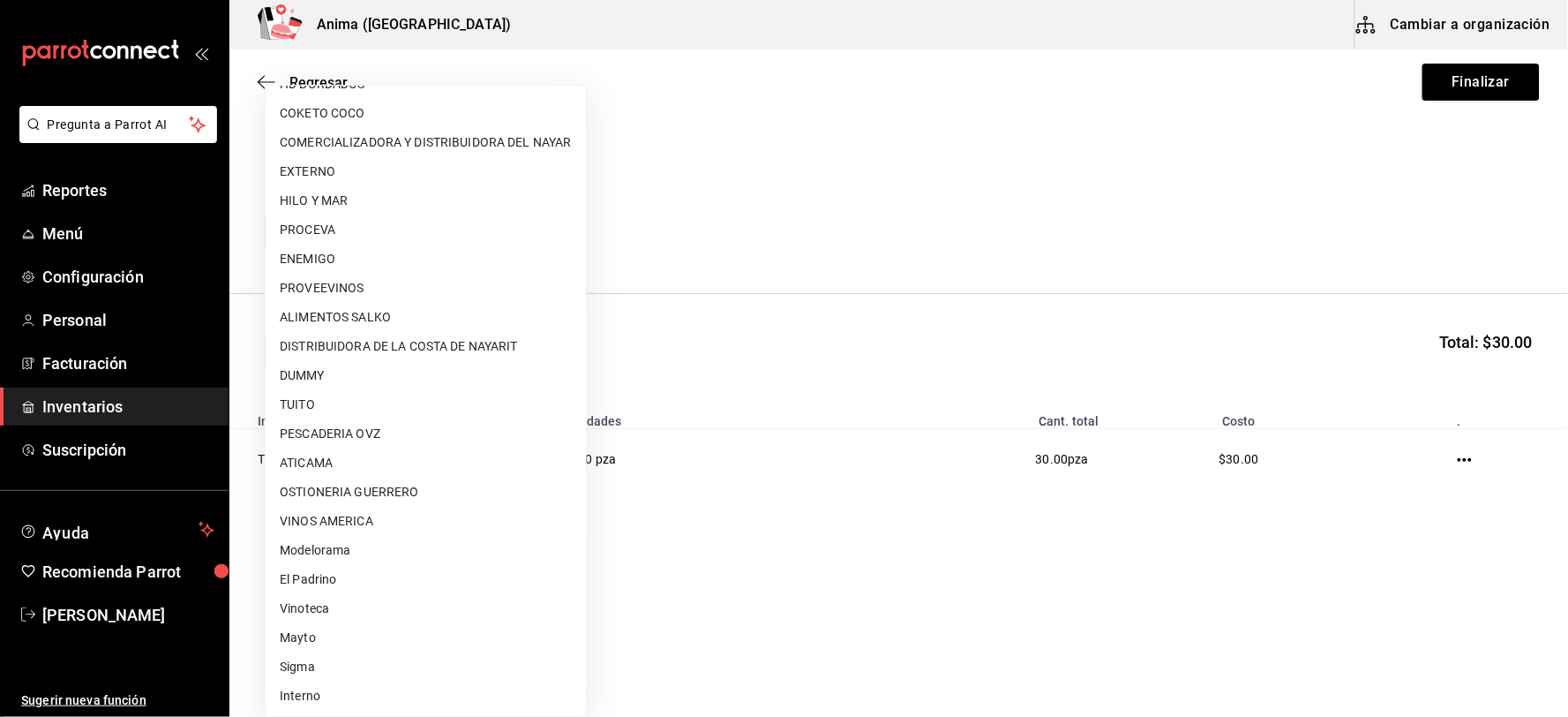
click at [310, 693] on li "Interno" at bounding box center [426, 696] width 321 height 29
type input "c4277463-642f-4394-a394-6273027aff12"
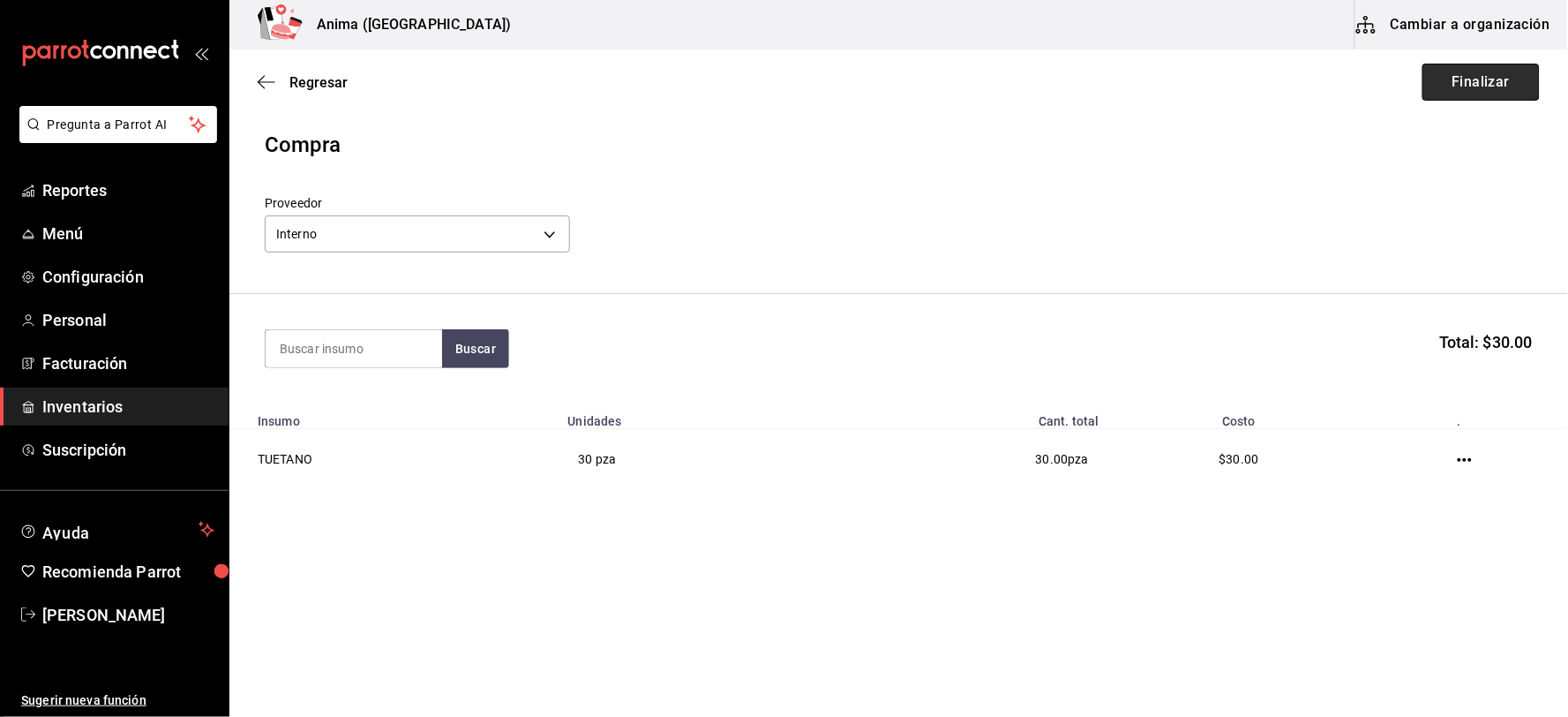
click at [1436, 93] on button "Finalizar" at bounding box center [1481, 82] width 117 height 37
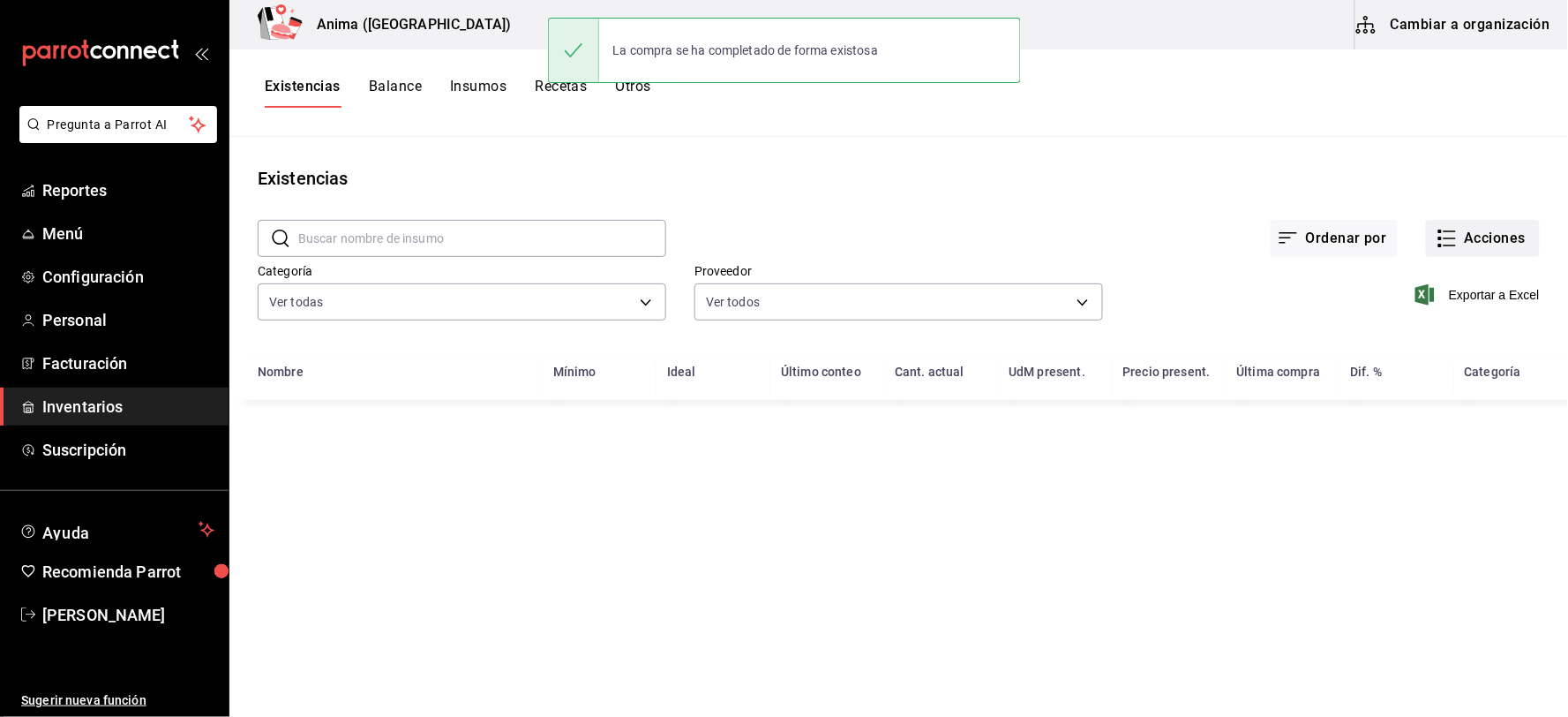
click at [1431, 222] on button "Acciones" at bounding box center [1482, 238] width 114 height 37
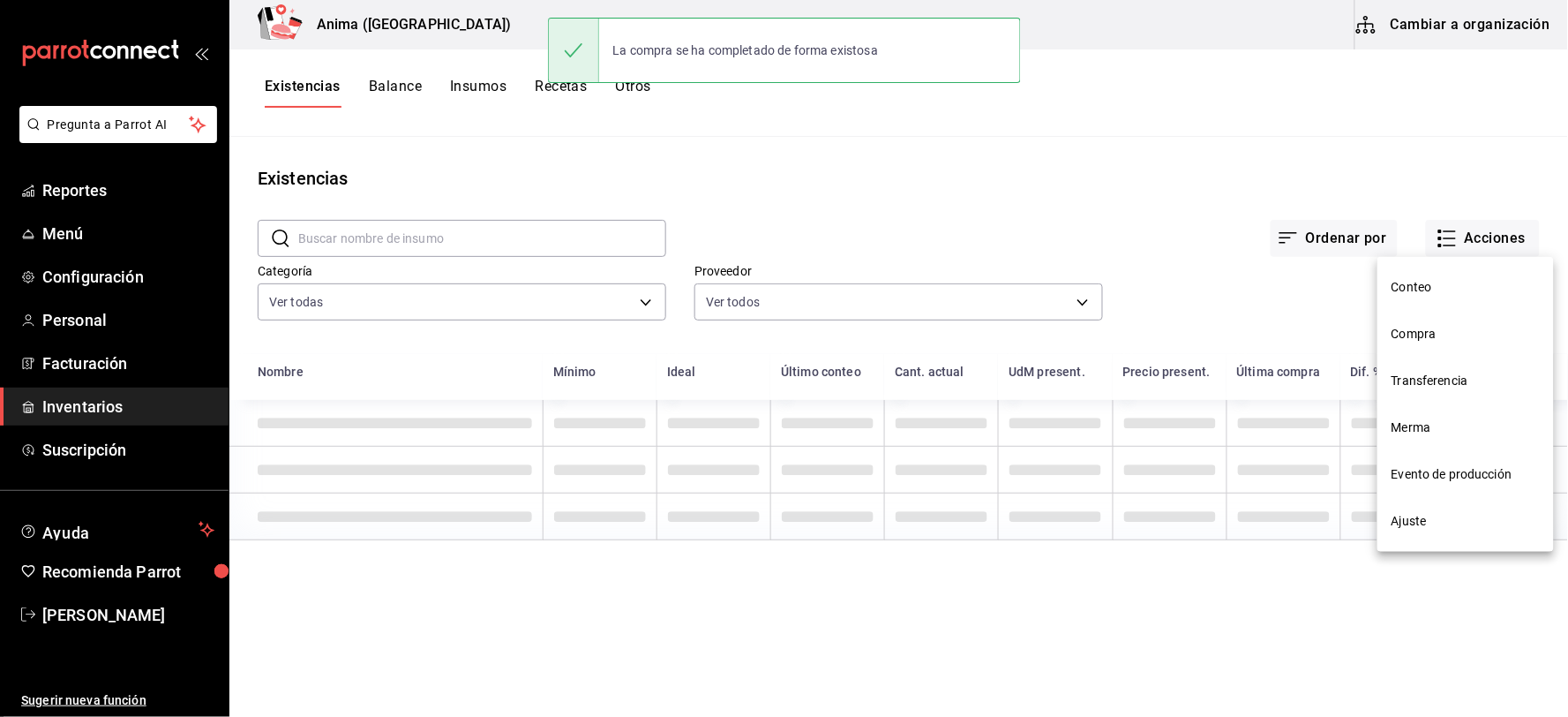
click at [1447, 349] on li "Compra" at bounding box center [1465, 333] width 177 height 46
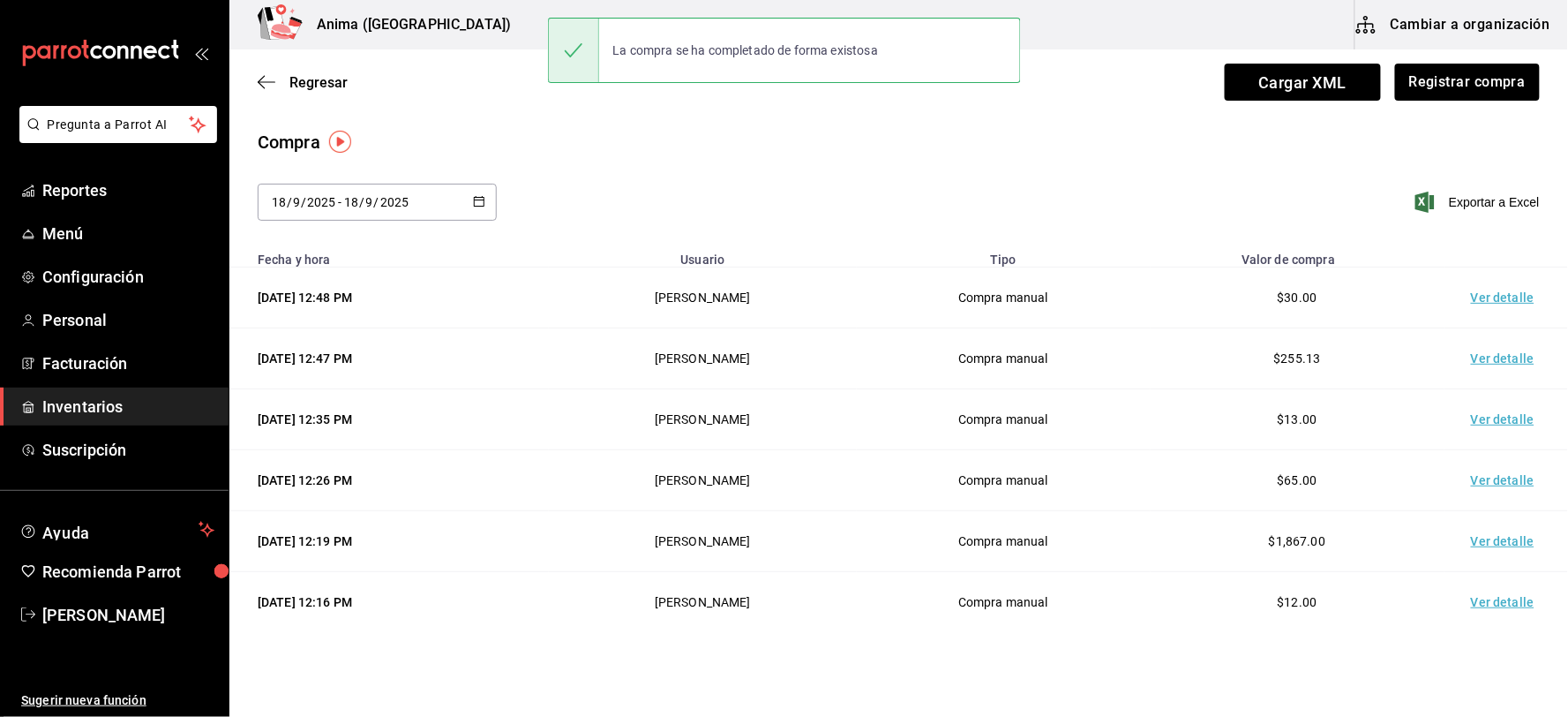
click at [1479, 288] on td "Ver detalle" at bounding box center [1506, 298] width 124 height 61
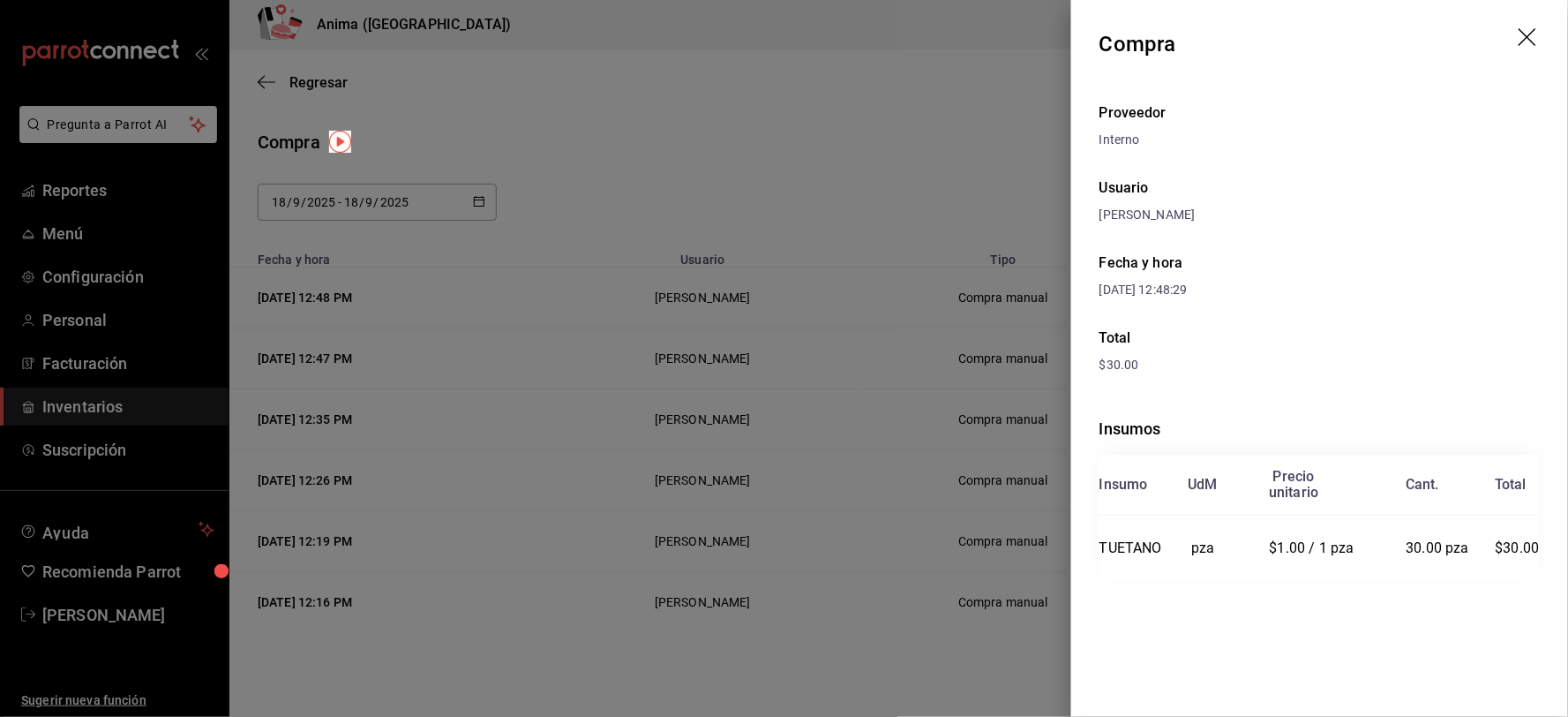
click at [708, 241] on div at bounding box center [784, 358] width 1568 height 717
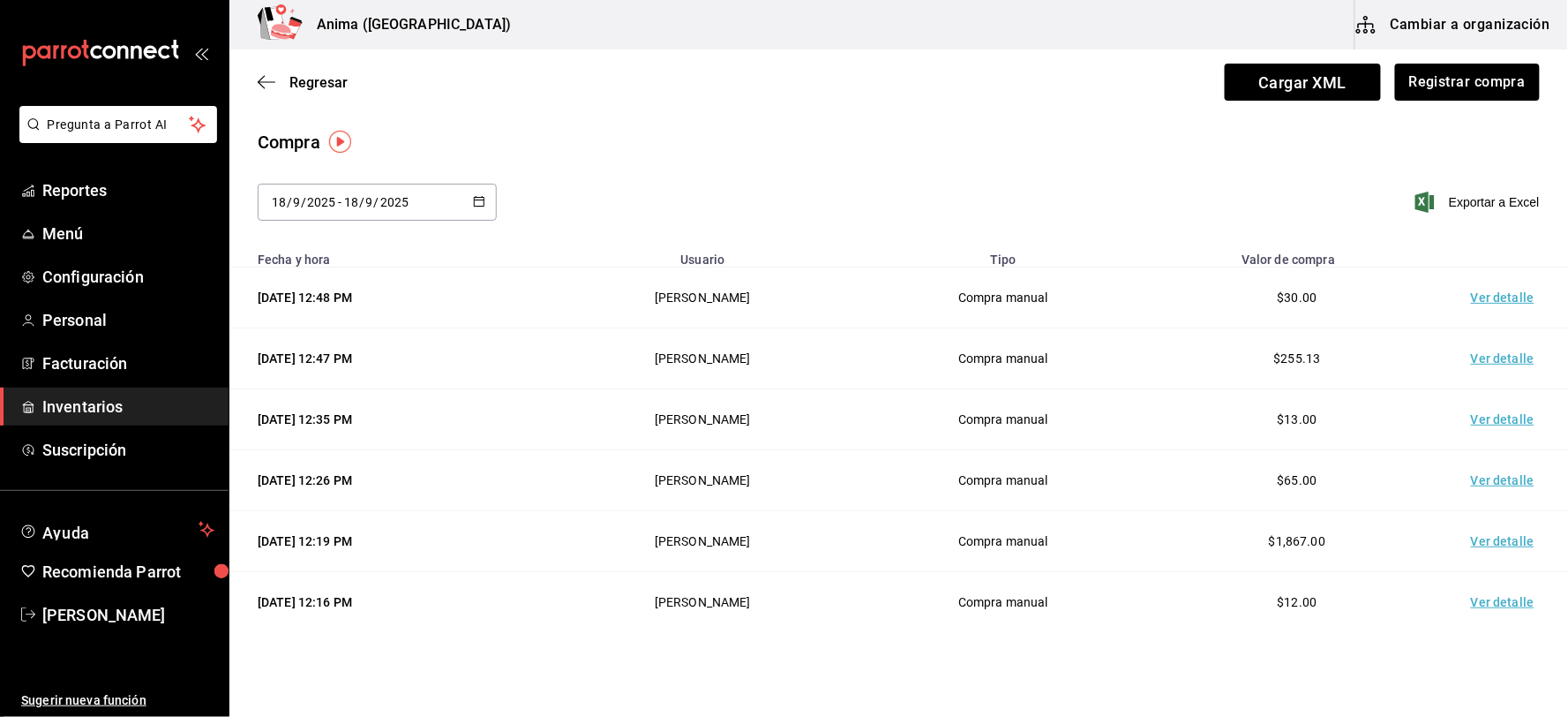
click at [117, 420] on link "Inventarios" at bounding box center [114, 406] width 229 height 38
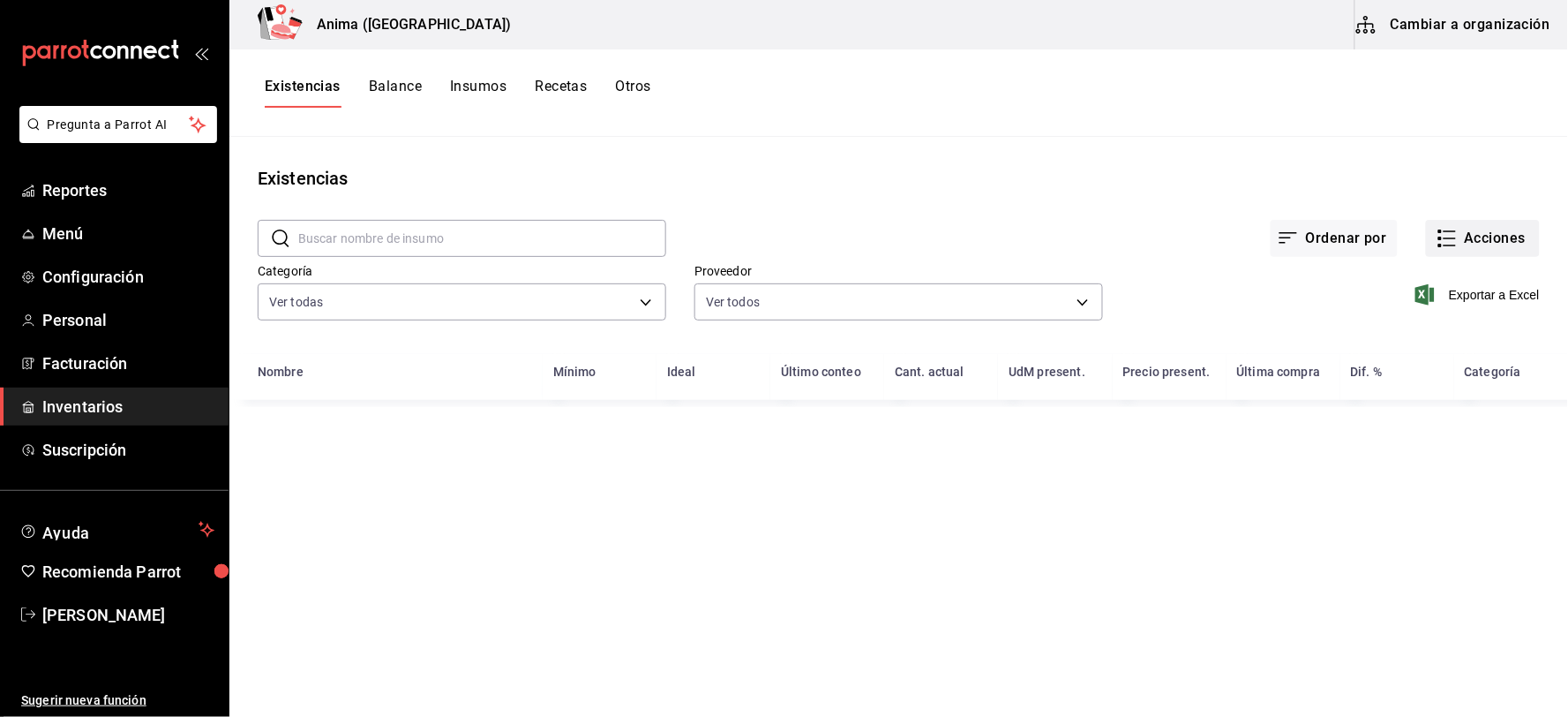
click at [1464, 240] on button "Acciones" at bounding box center [1482, 238] width 114 height 37
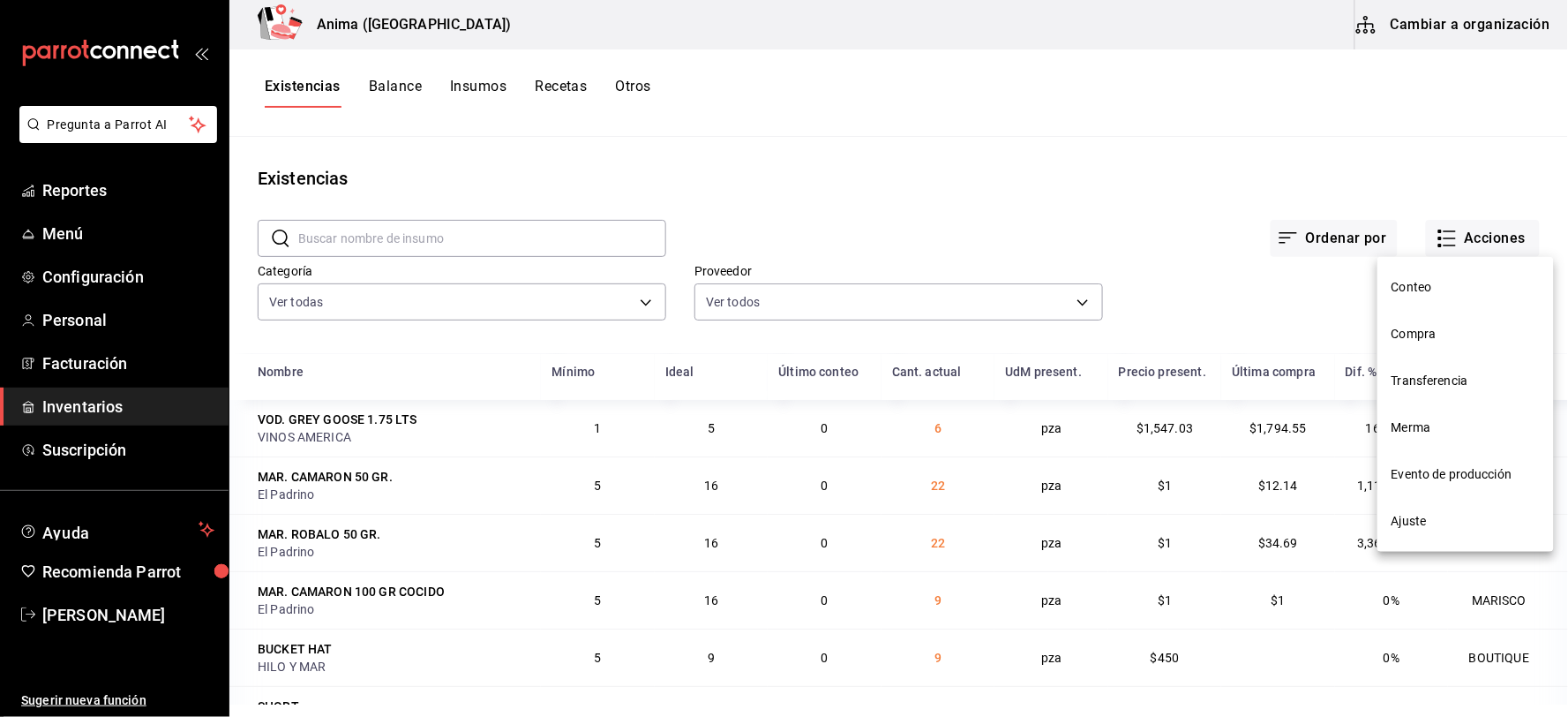
click at [1115, 206] on div at bounding box center [784, 358] width 1568 height 717
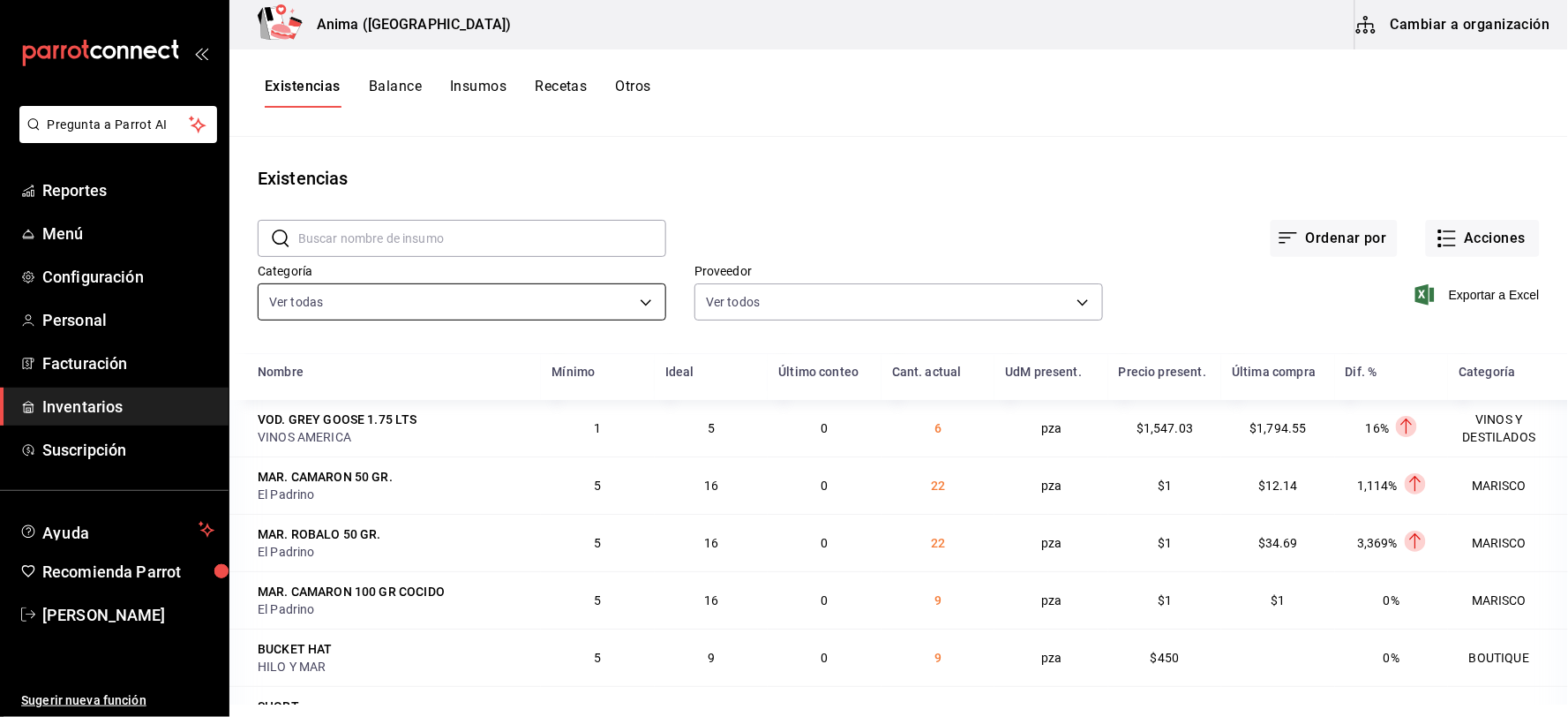
click at [303, 302] on body "Pregunta a Parrot AI Reportes Menú Configuración Personal Facturación Inventari…" at bounding box center [784, 352] width 1568 height 704
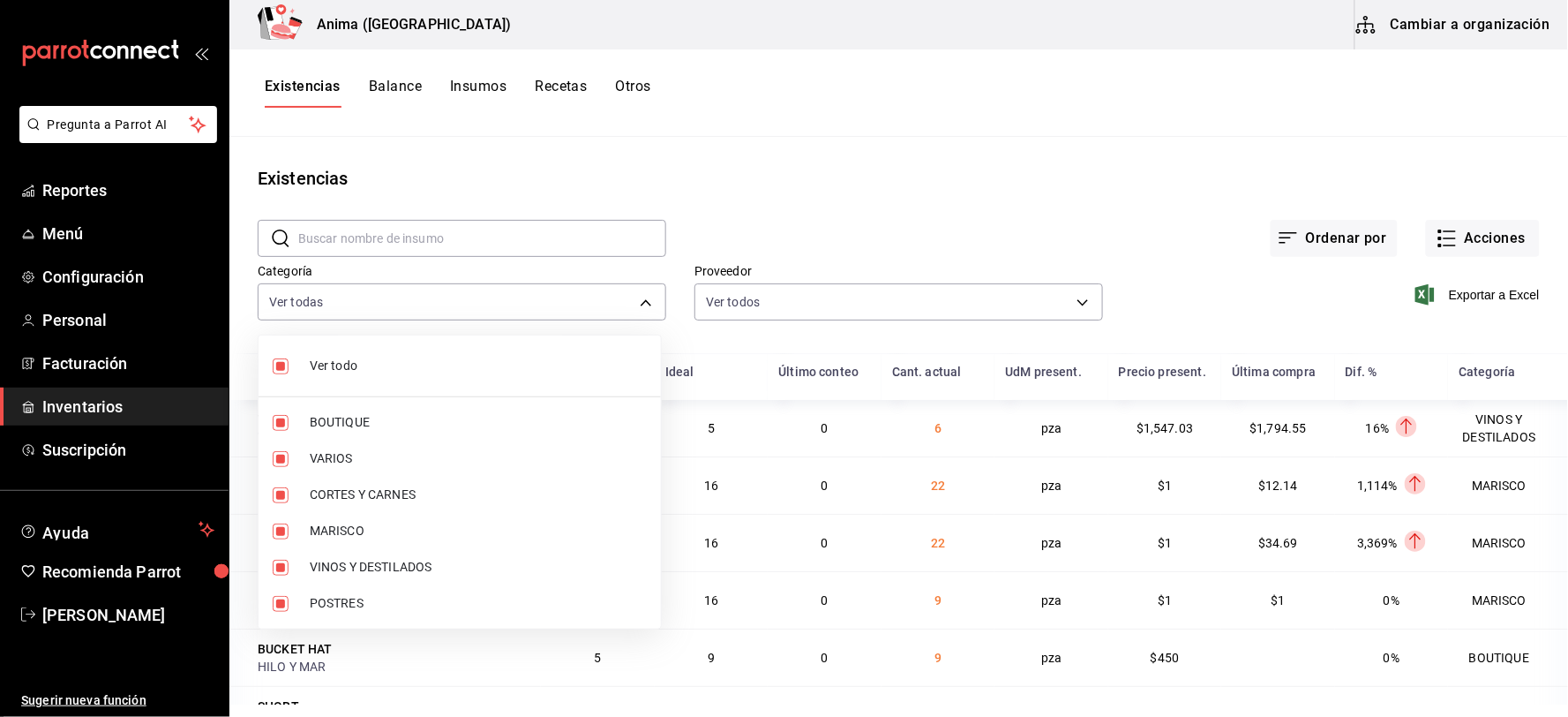
click at [351, 368] on span "Ver todo" at bounding box center [478, 365] width 337 height 18
checkbox input "false"
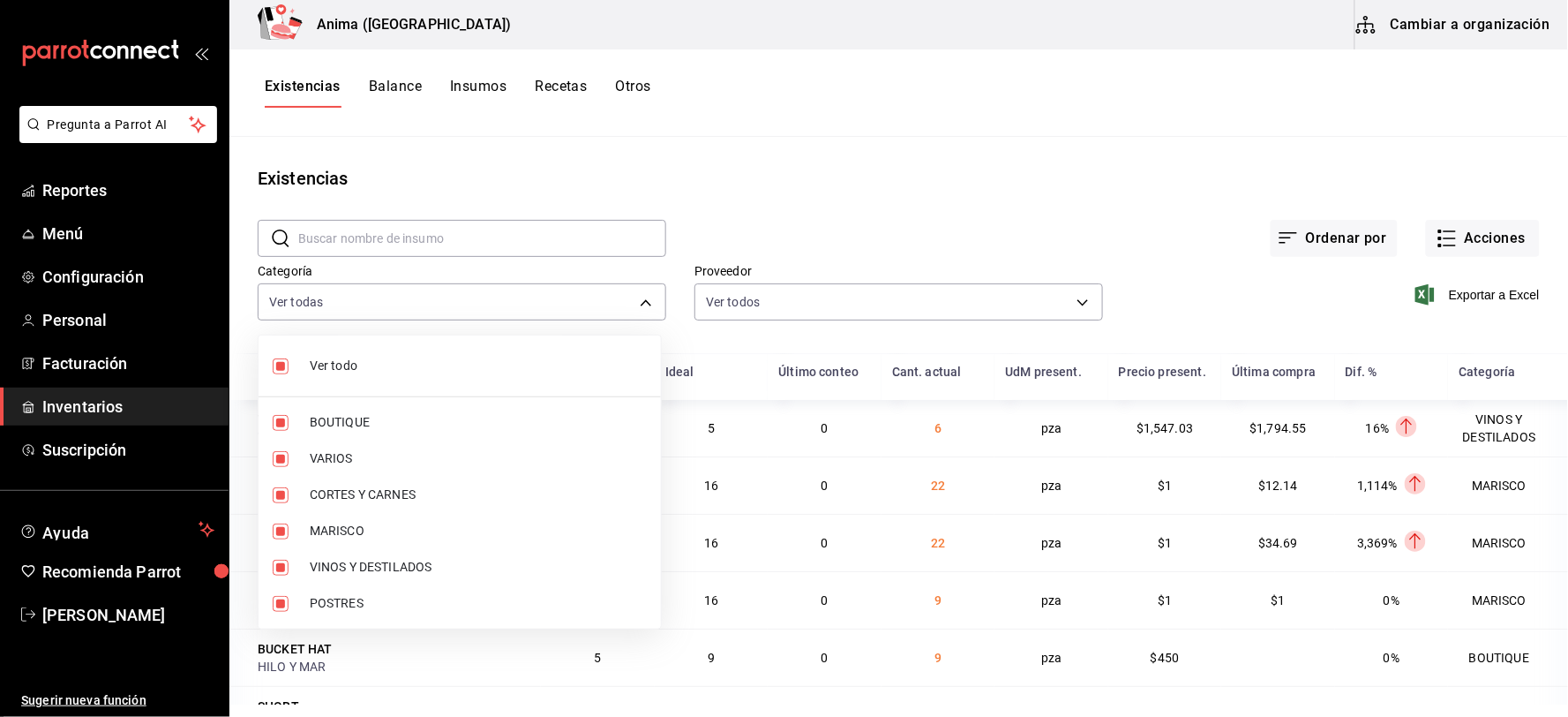
checkbox input "false"
click at [372, 505] on li "CORTES Y CARNES" at bounding box center [460, 495] width 402 height 36
type input "25ca08b6-c196-4e5f-8d33-b1c280b398e0"
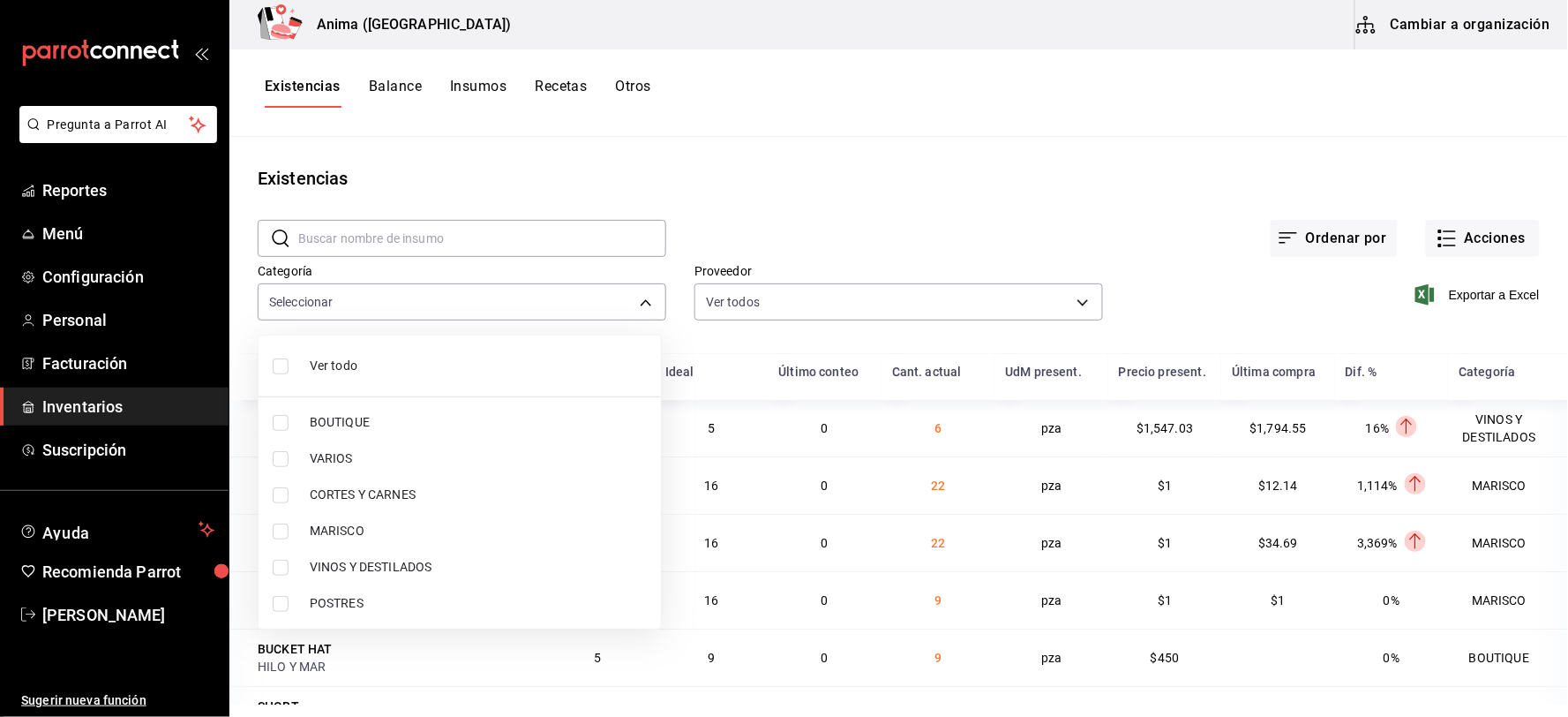
checkbox input "true"
click at [361, 536] on span "MARISCO" at bounding box center [478, 531] width 337 height 18
type input "25ca08b6-c196-4e5f-8d33-b1c280b398e0"
checkbox input "false"
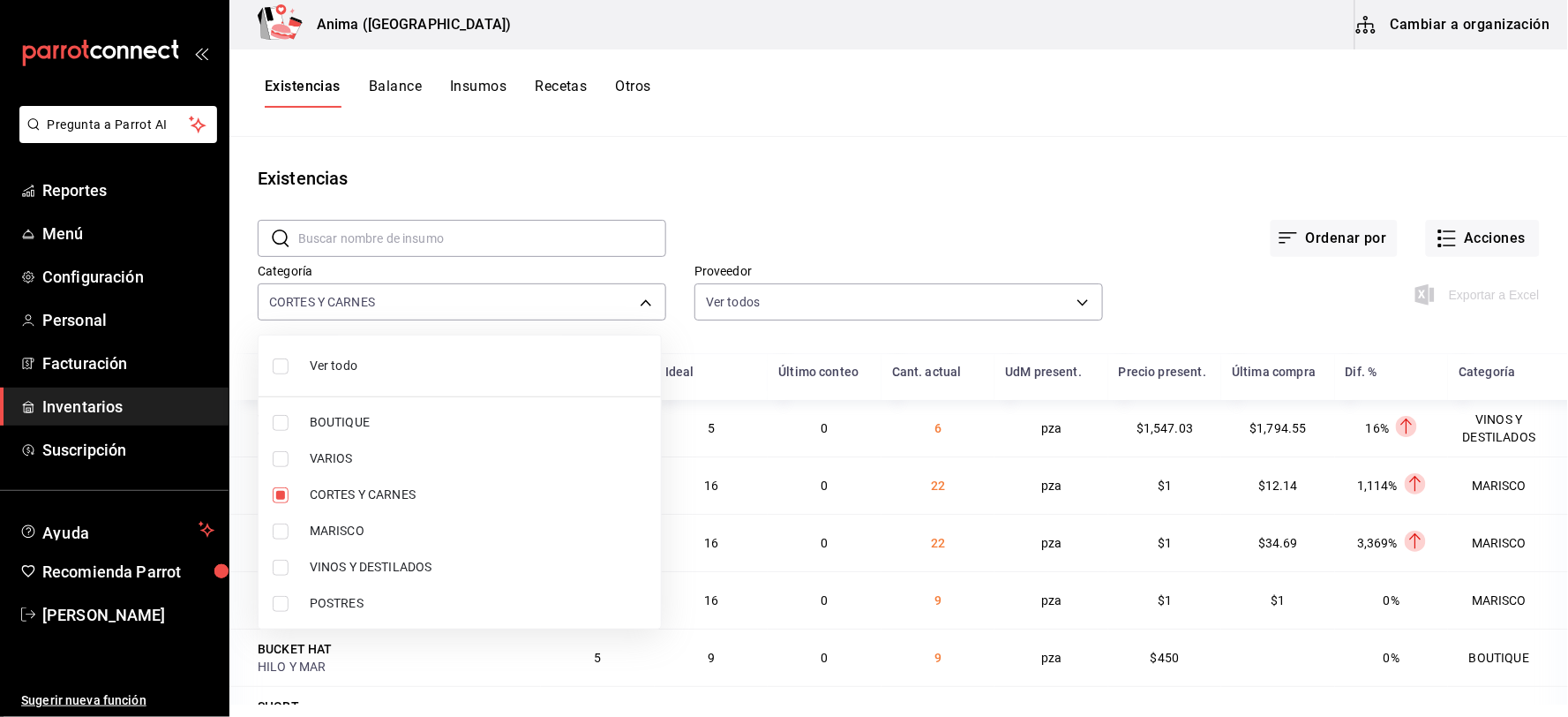
drag, startPoint x: 356, startPoint y: 598, endPoint x: 710, endPoint y: 491, distance: 369.8
click at [355, 598] on span "POSTRES" at bounding box center [478, 603] width 337 height 18
type input "25ca08b6-c196-4e5f-8d33-b1c280b398e0,ee768ace-0f36-400d-9e33-34313d33ef75"
checkbox input "true"
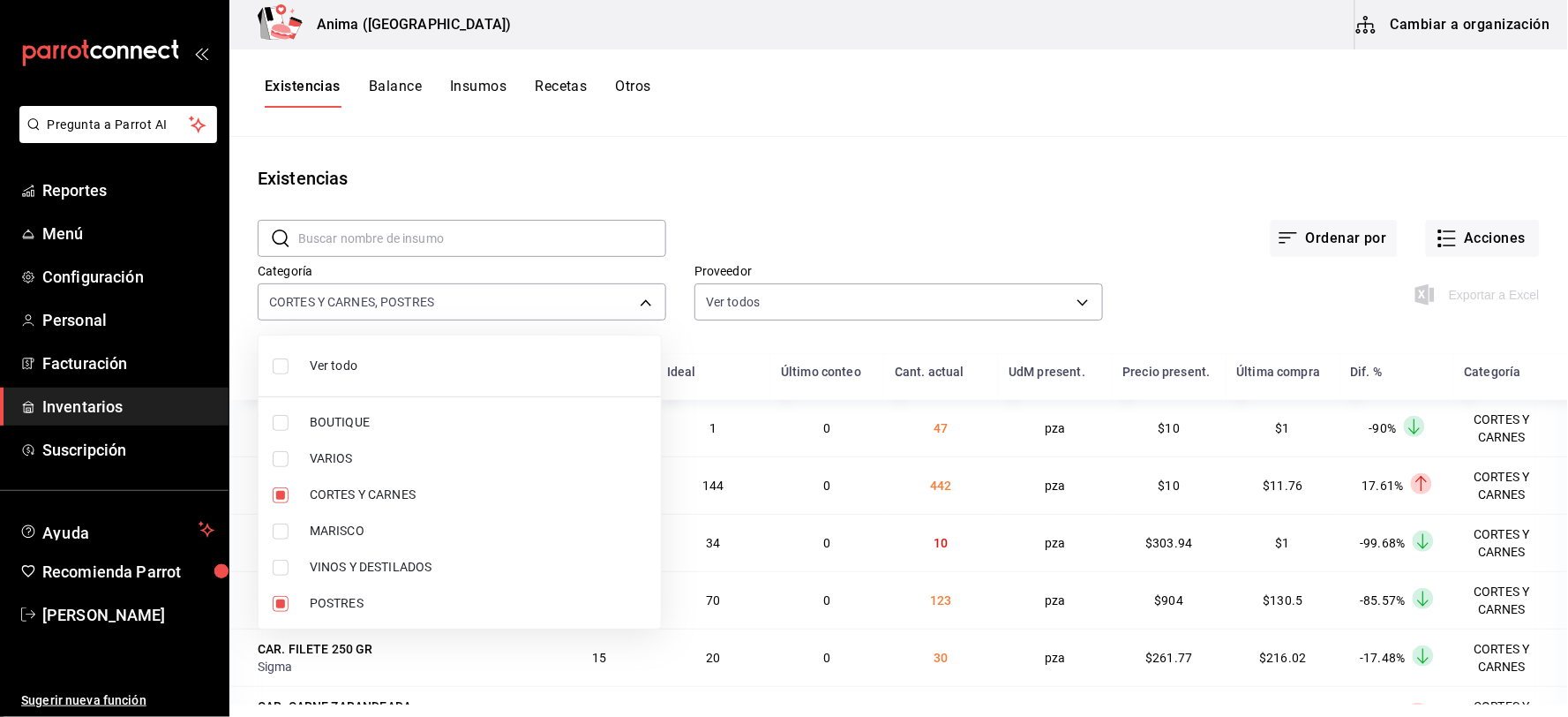
click at [358, 508] on li "CORTES Y CARNES" at bounding box center [460, 495] width 402 height 36
type input "ee768ace-0f36-400d-9e33-34313d33ef75"
checkbox input "false"
click at [355, 527] on span "MARISCO" at bounding box center [478, 531] width 337 height 18
type input "ee768ace-0f36-400d-9e33-34313d33ef75,e4a6aad4-6442-4f1c-ab70-50dba9de60d7"
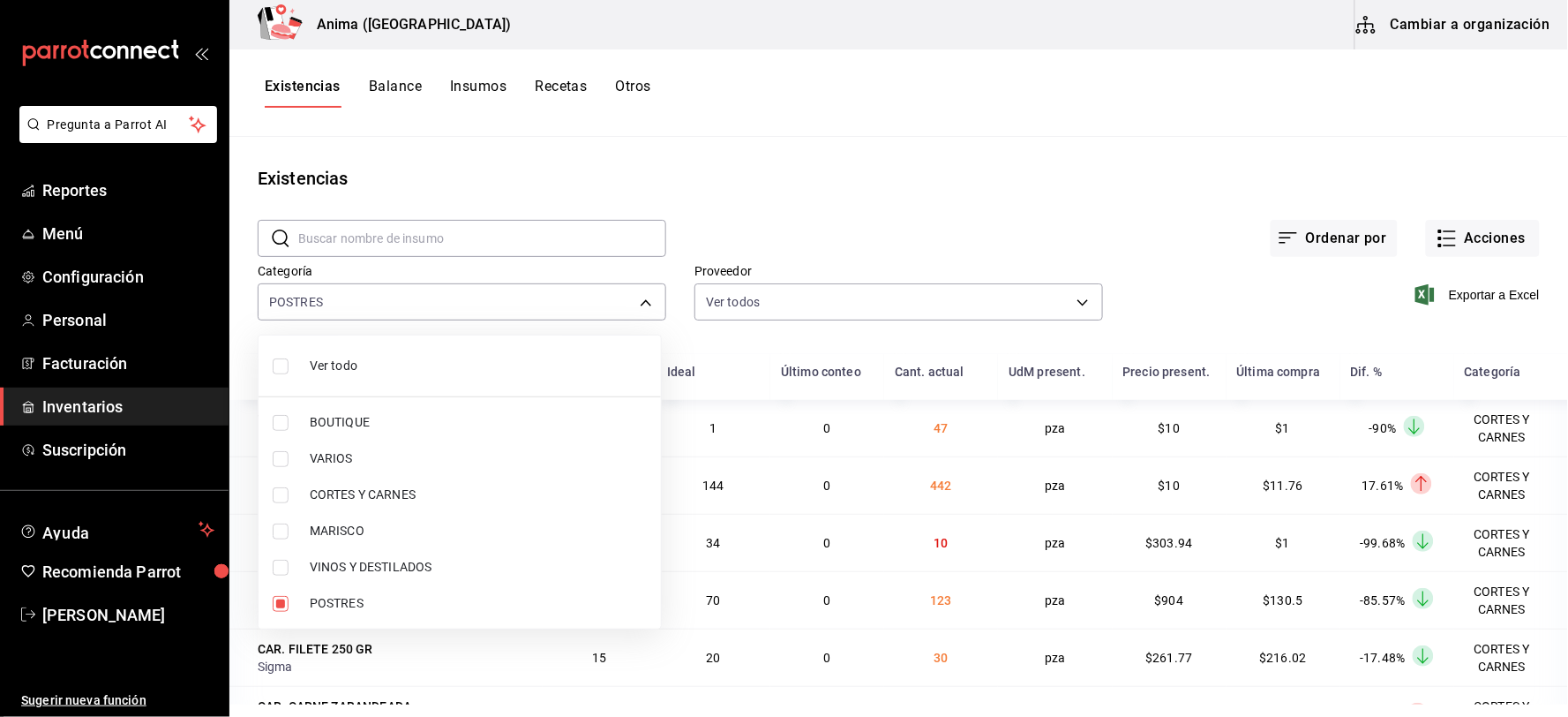
checkbox input "true"
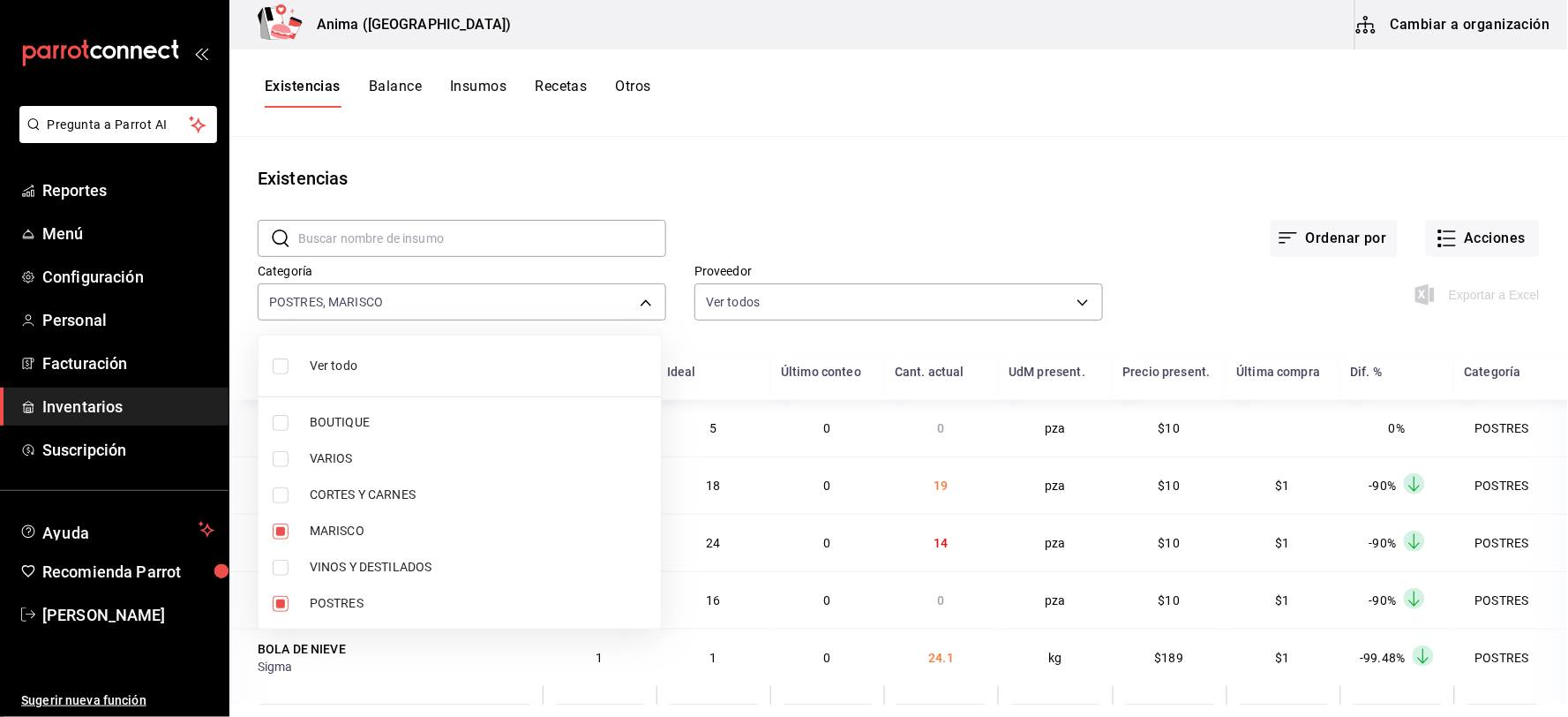
click at [358, 500] on span "CORTES Y CARNES" at bounding box center [478, 495] width 337 height 18
type input "ee768ace-0f36-400d-9e33-34313d33ef75,e4a6aad4-6442-4f1c-ab70-50dba9de60d7,25ca0…"
checkbox input "true"
click at [898, 271] on div at bounding box center [784, 358] width 1568 height 717
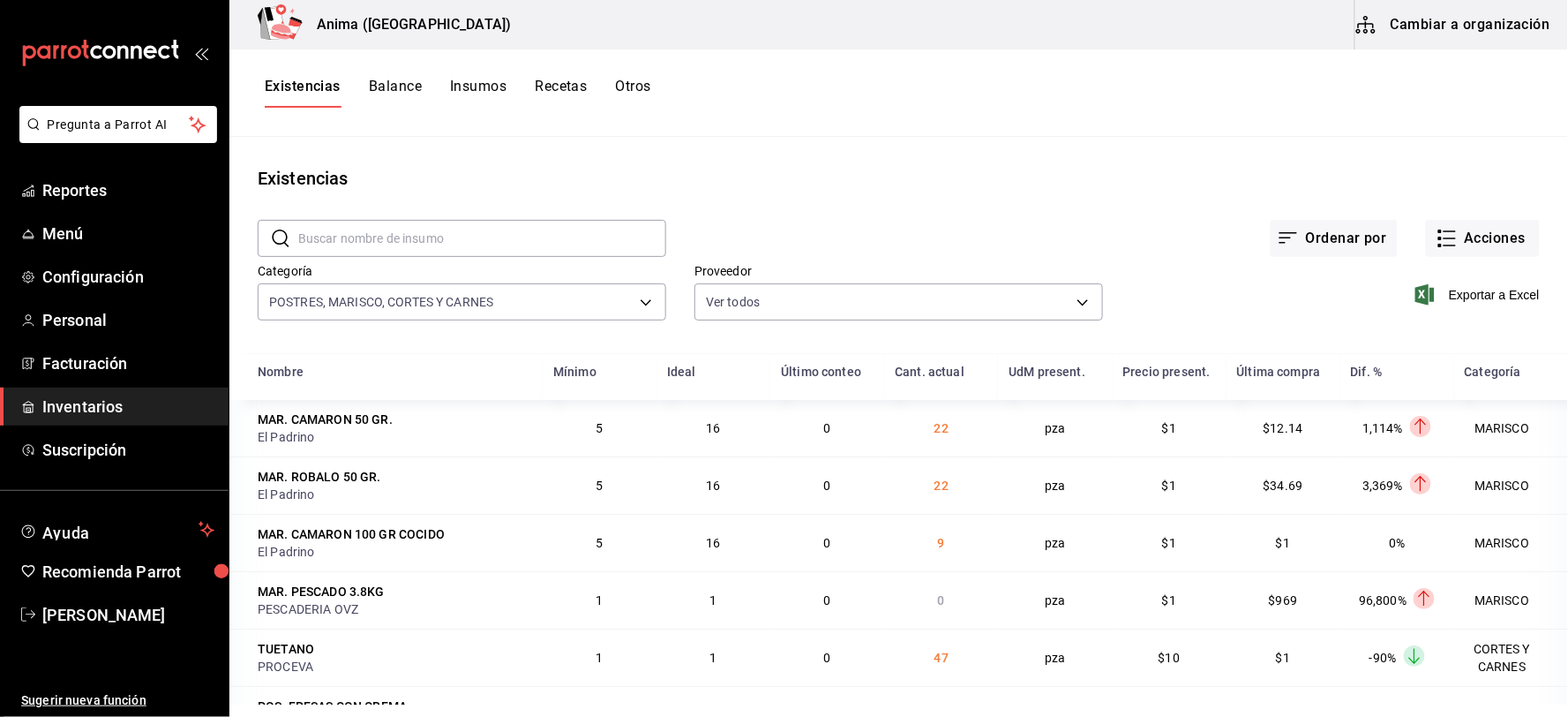
click at [1461, 297] on span "Exportar a Excel" at bounding box center [1479, 294] width 121 height 21
